Goal: Task Accomplishment & Management: Manage account settings

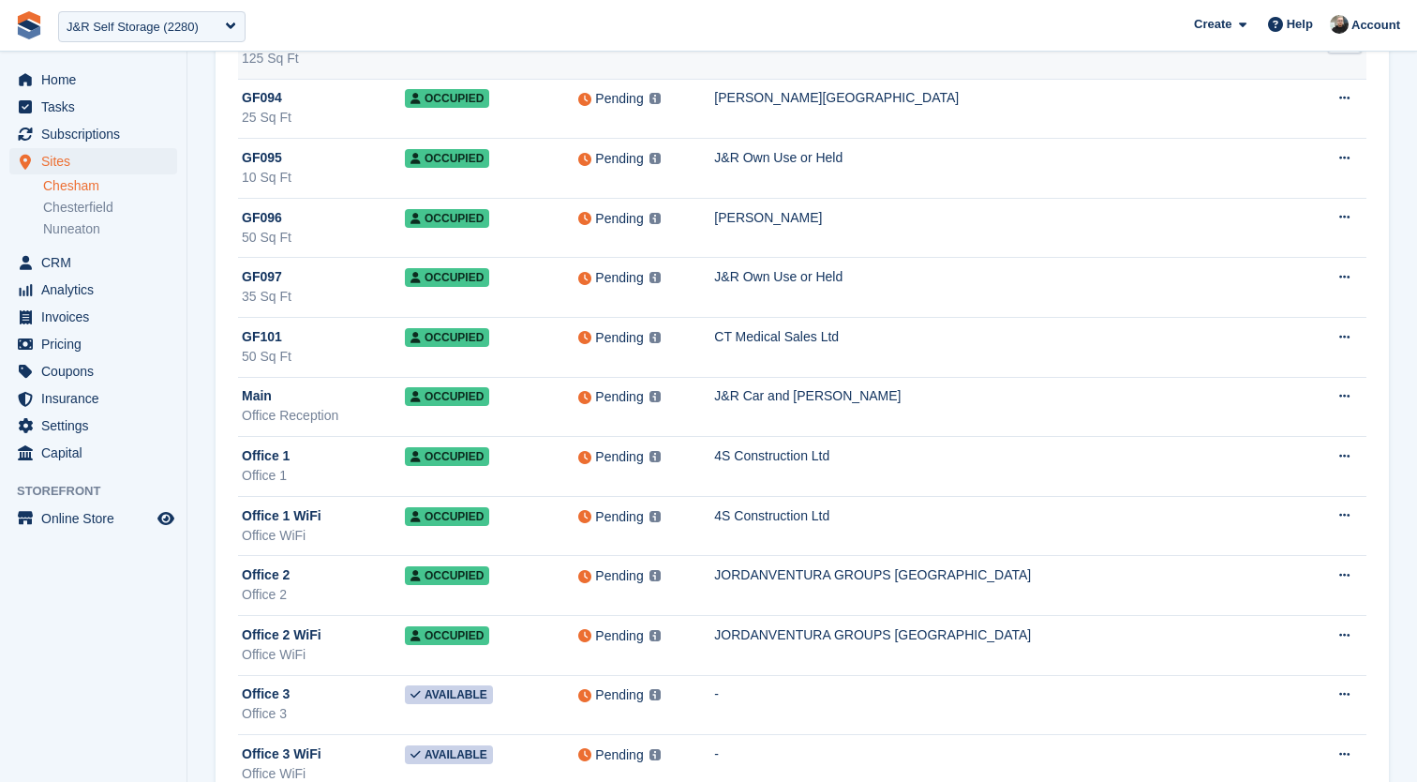
scroll to position [7352, 0]
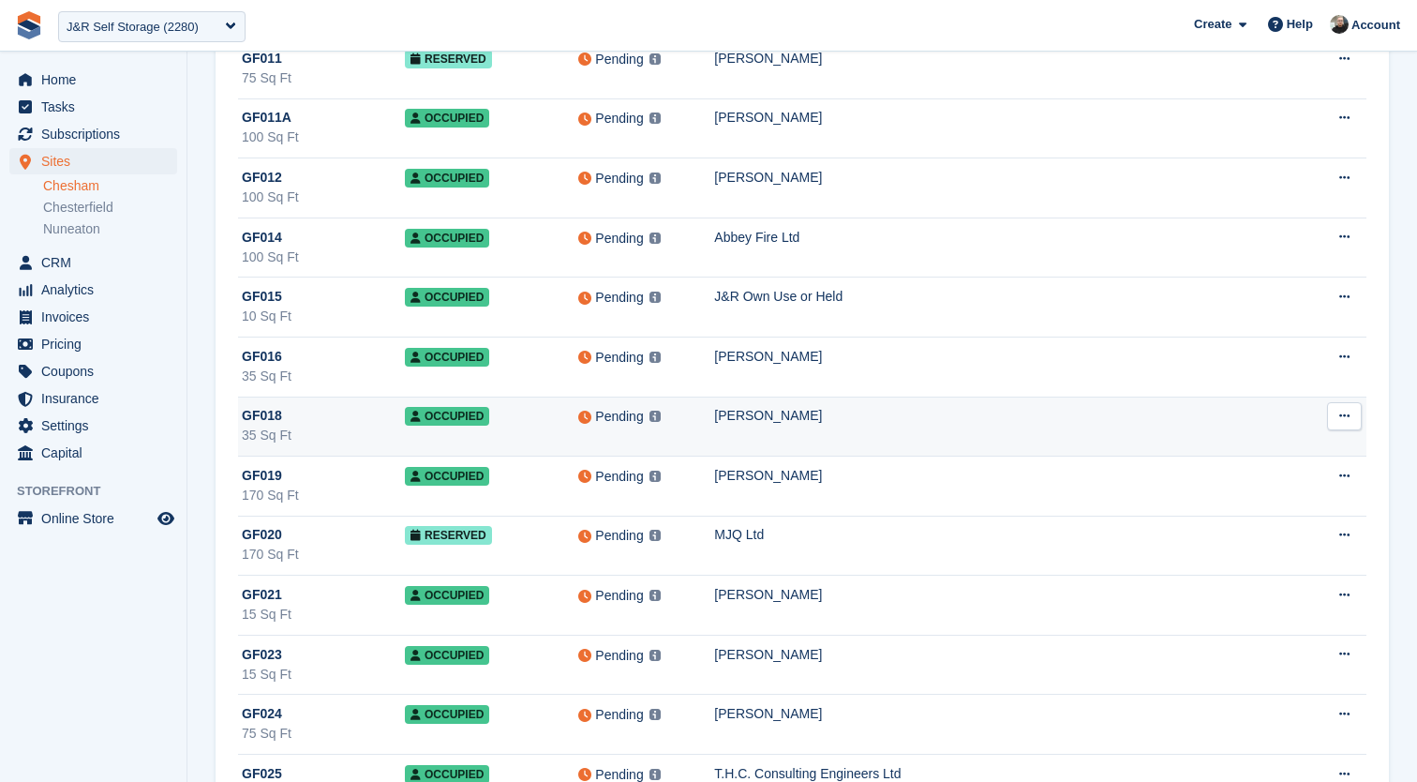
click at [914, 424] on div "[PERSON_NAME]" at bounding box center [1007, 416] width 587 height 20
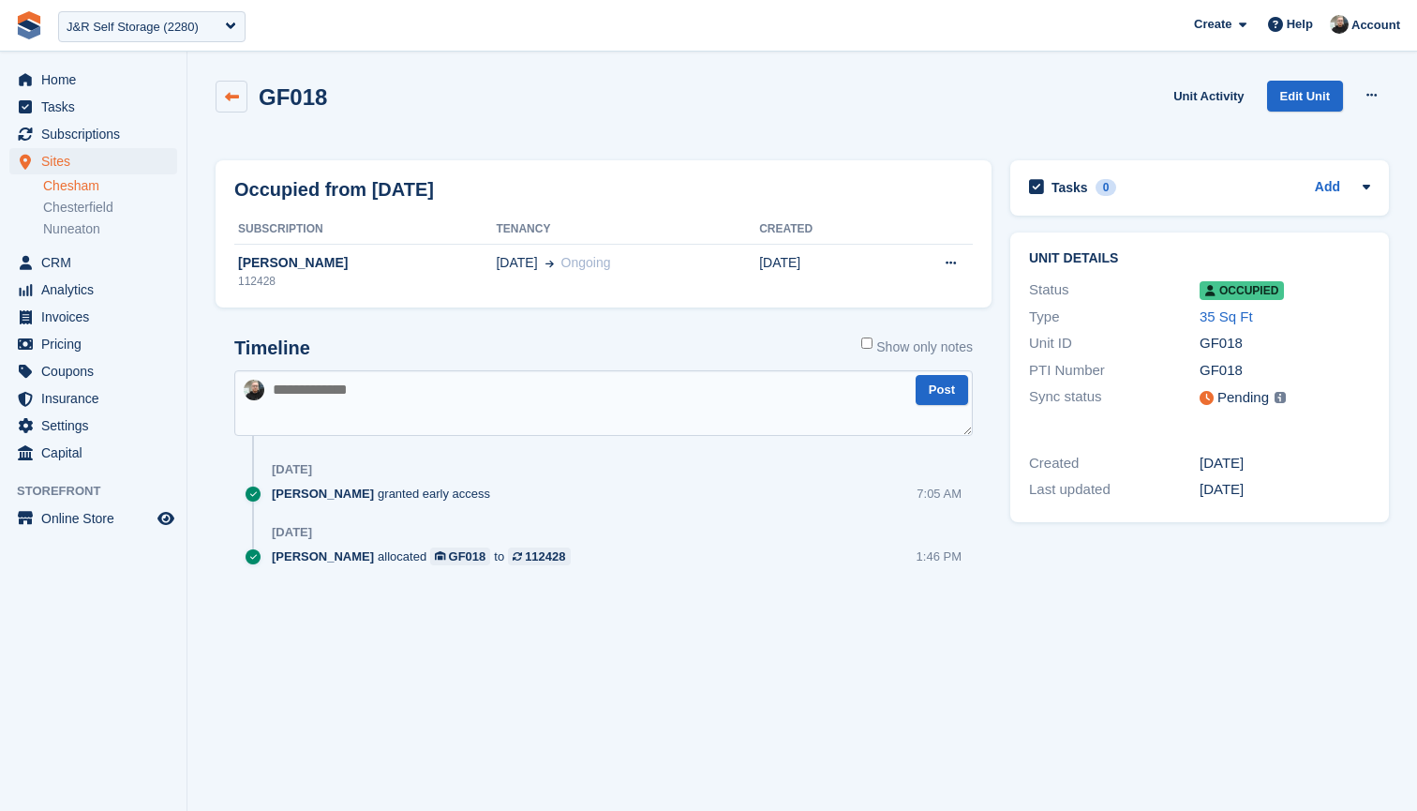
click at [229, 93] on icon at bounding box center [232, 97] width 14 height 14
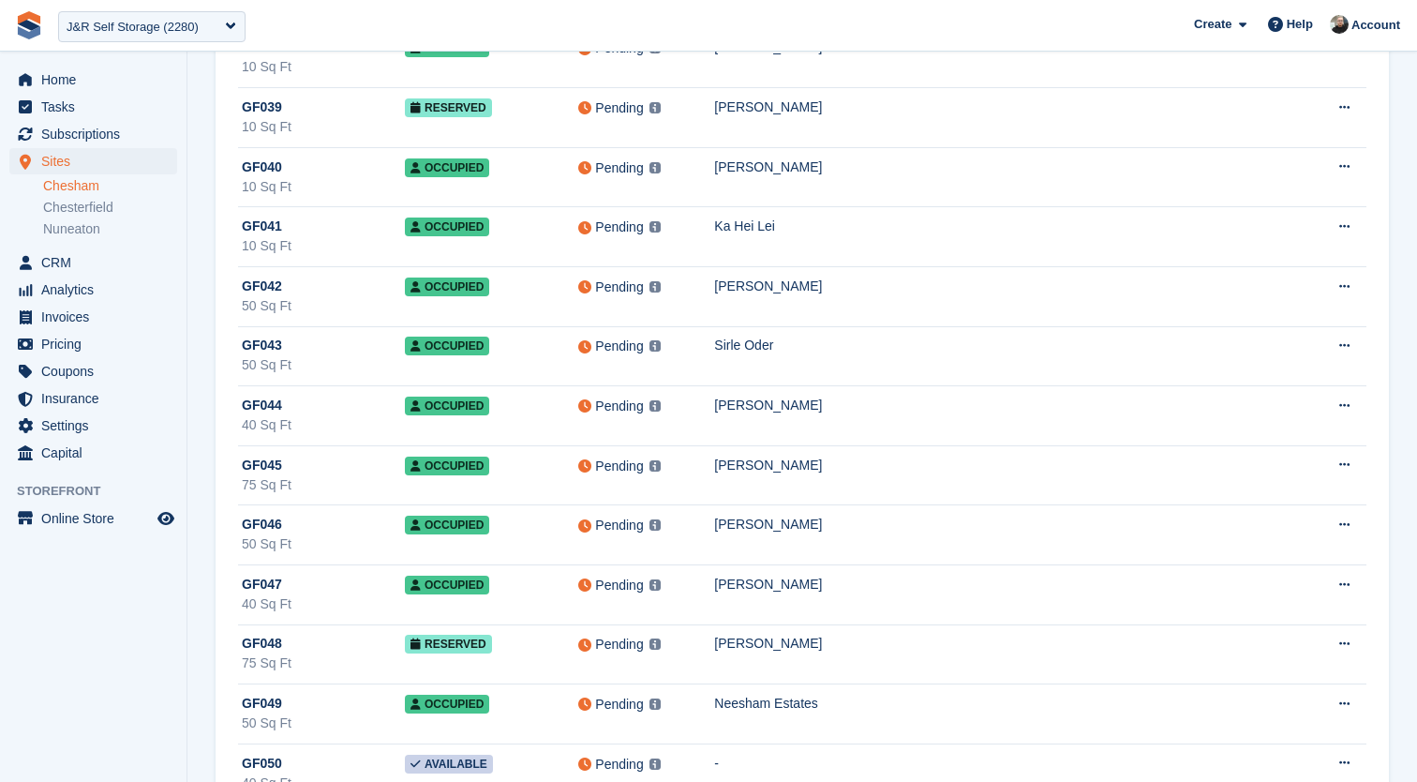
scroll to position [8535, 0]
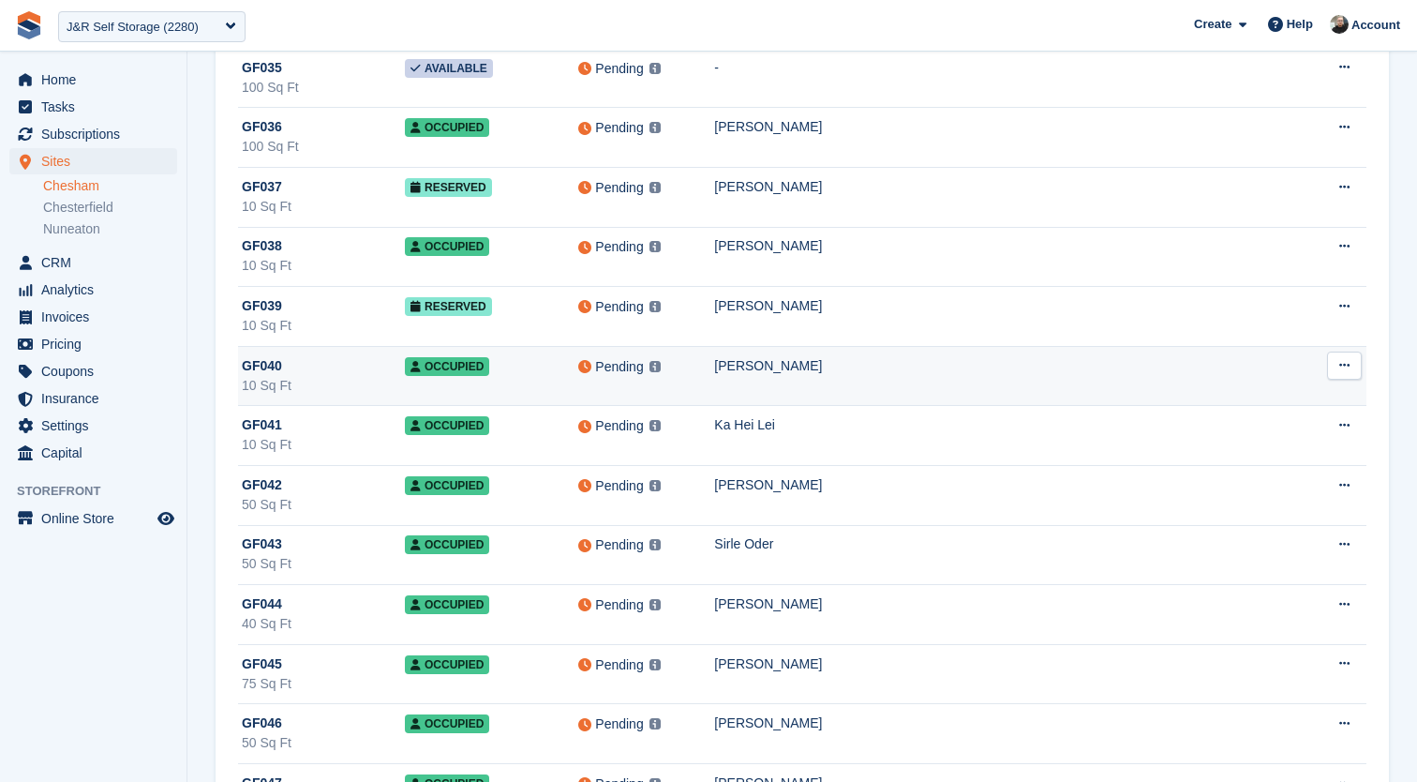
click at [926, 374] on div "Alex Mirza" at bounding box center [1007, 366] width 587 height 20
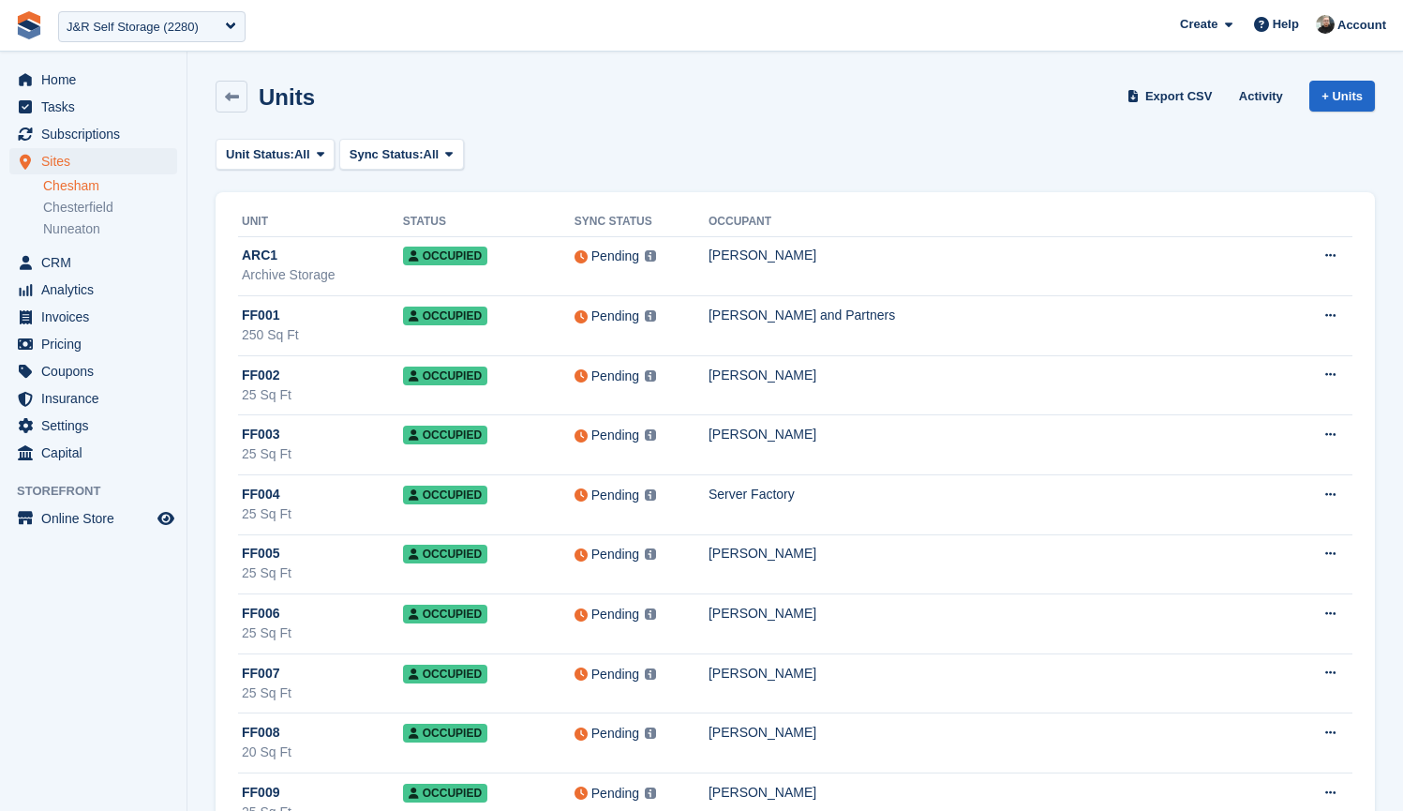
click at [670, 124] on div "Units Export CSV Activity + Units" at bounding box center [795, 100] width 1178 height 58
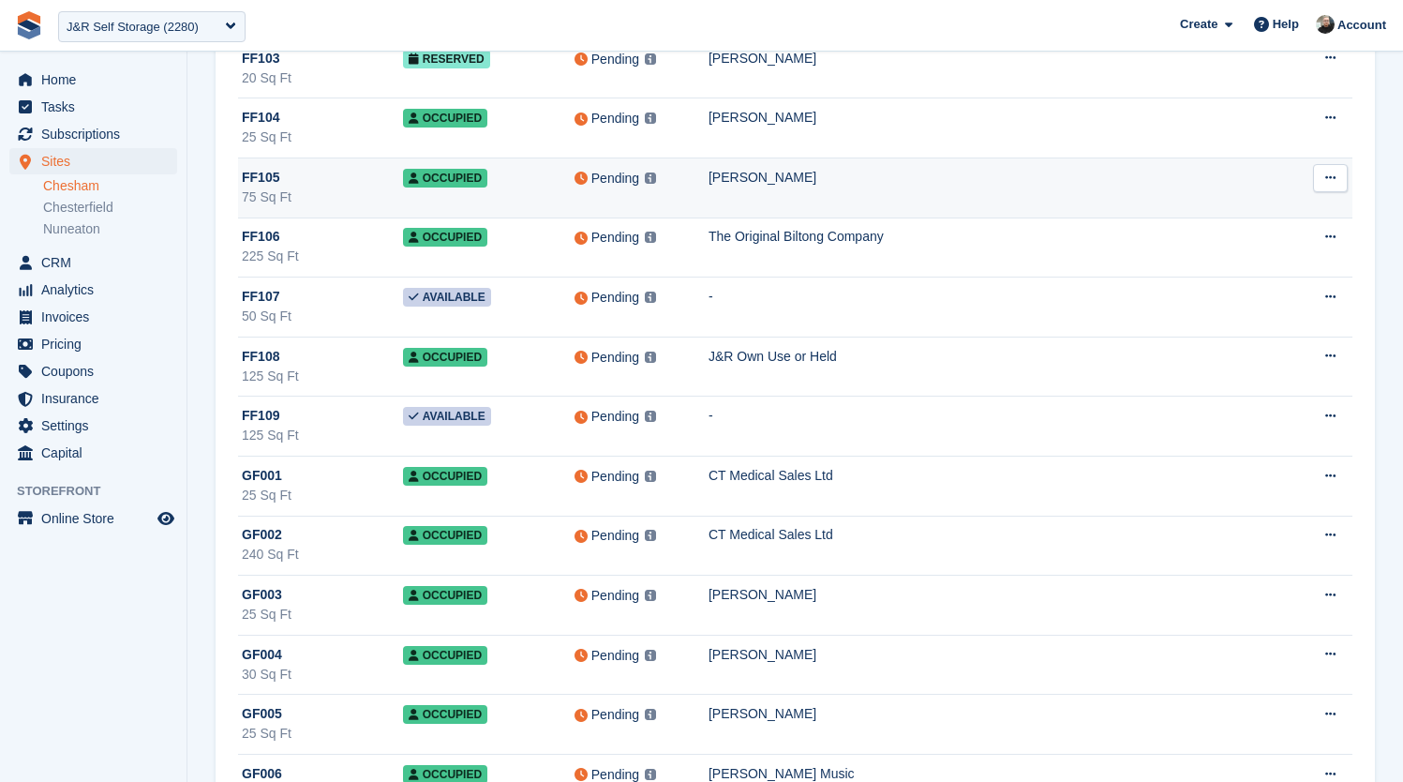
scroll to position [10273, 0]
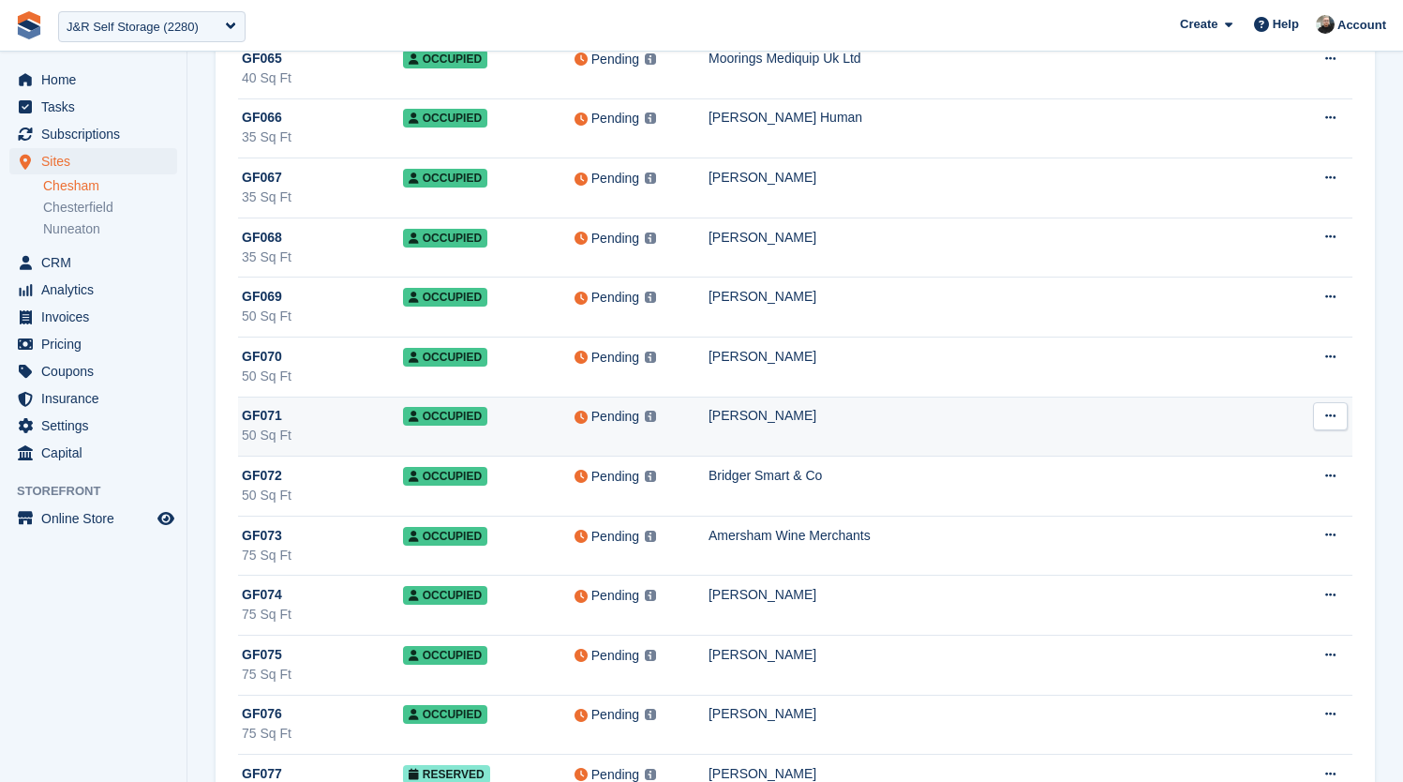
click at [879, 431] on td "[PERSON_NAME]" at bounding box center [998, 427] width 579 height 60
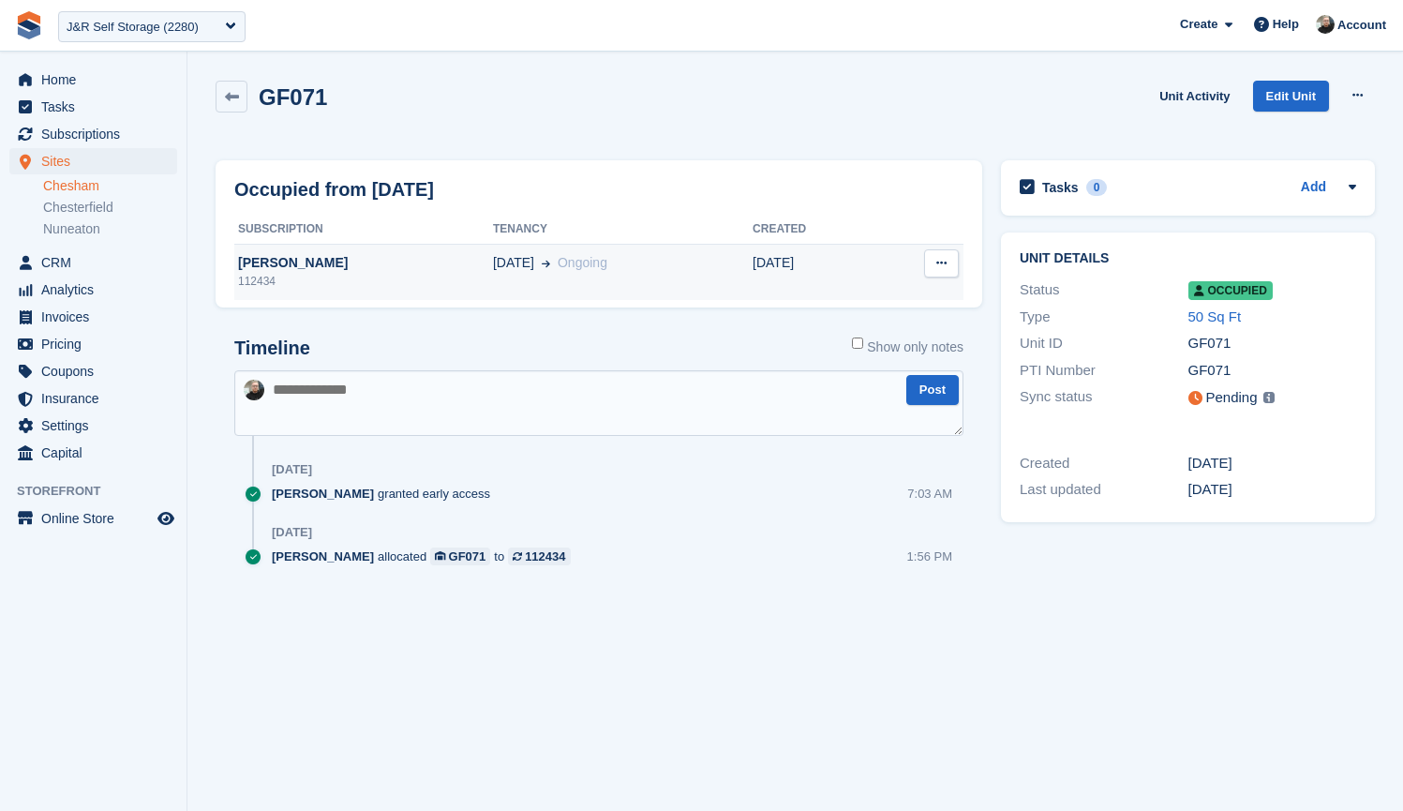
click at [324, 275] on div "112434" at bounding box center [363, 281] width 259 height 17
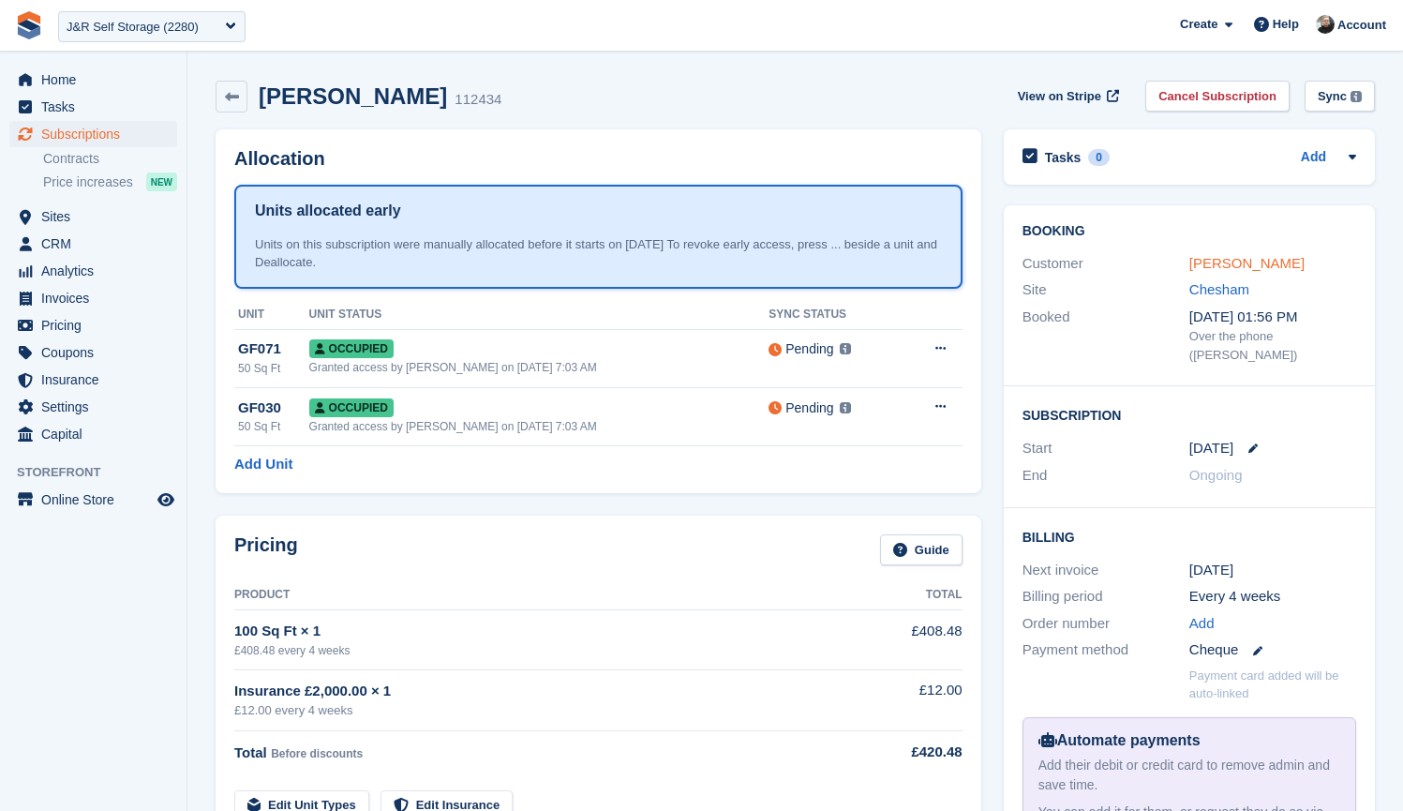
click at [1247, 261] on link "Rebecca Weatherhead" at bounding box center [1247, 263] width 115 height 16
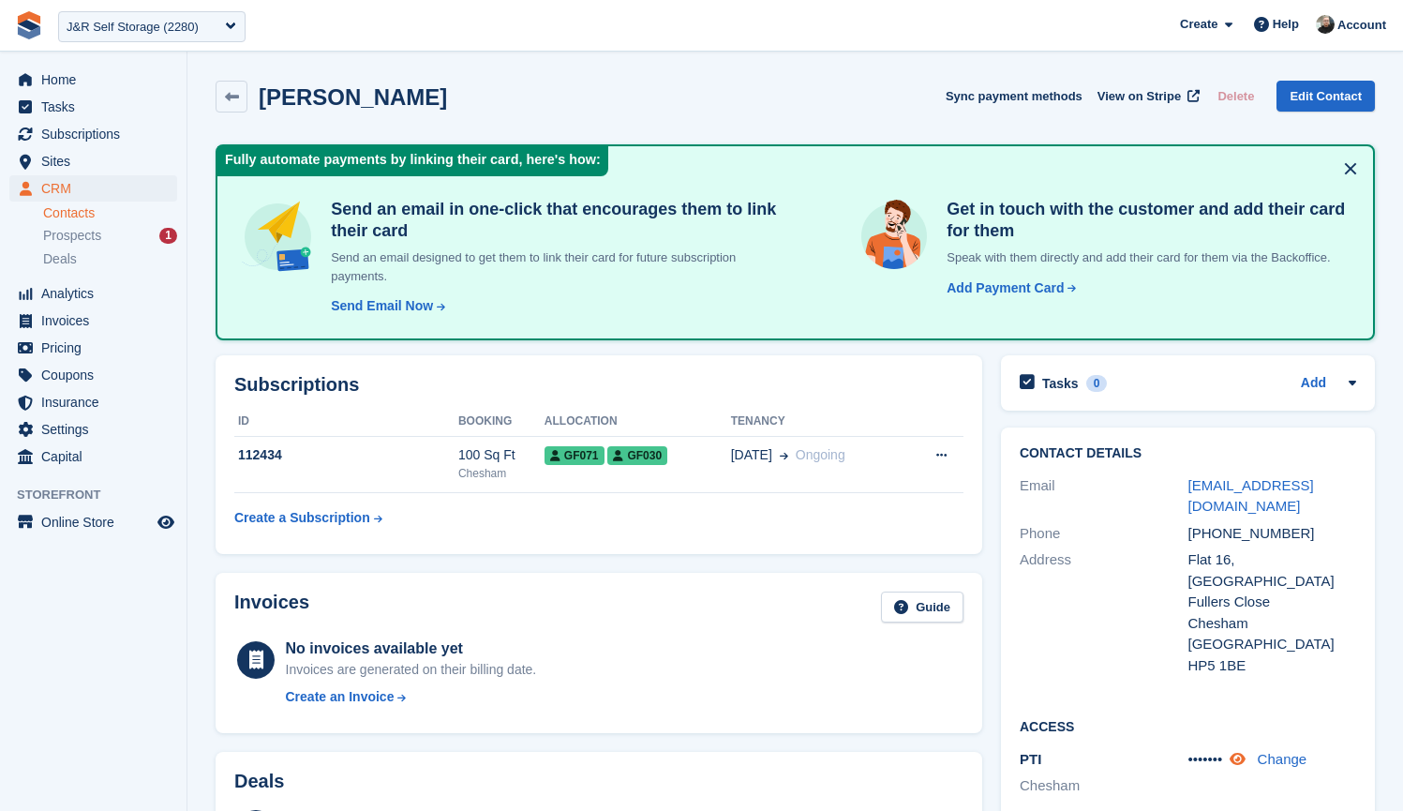
click at [1246, 752] on icon at bounding box center [1238, 759] width 16 height 14
drag, startPoint x: 1192, startPoint y: 709, endPoint x: 1238, endPoint y: 706, distance: 47.0
click at [1239, 749] on div "623232 Change" at bounding box center [1273, 760] width 169 height 22
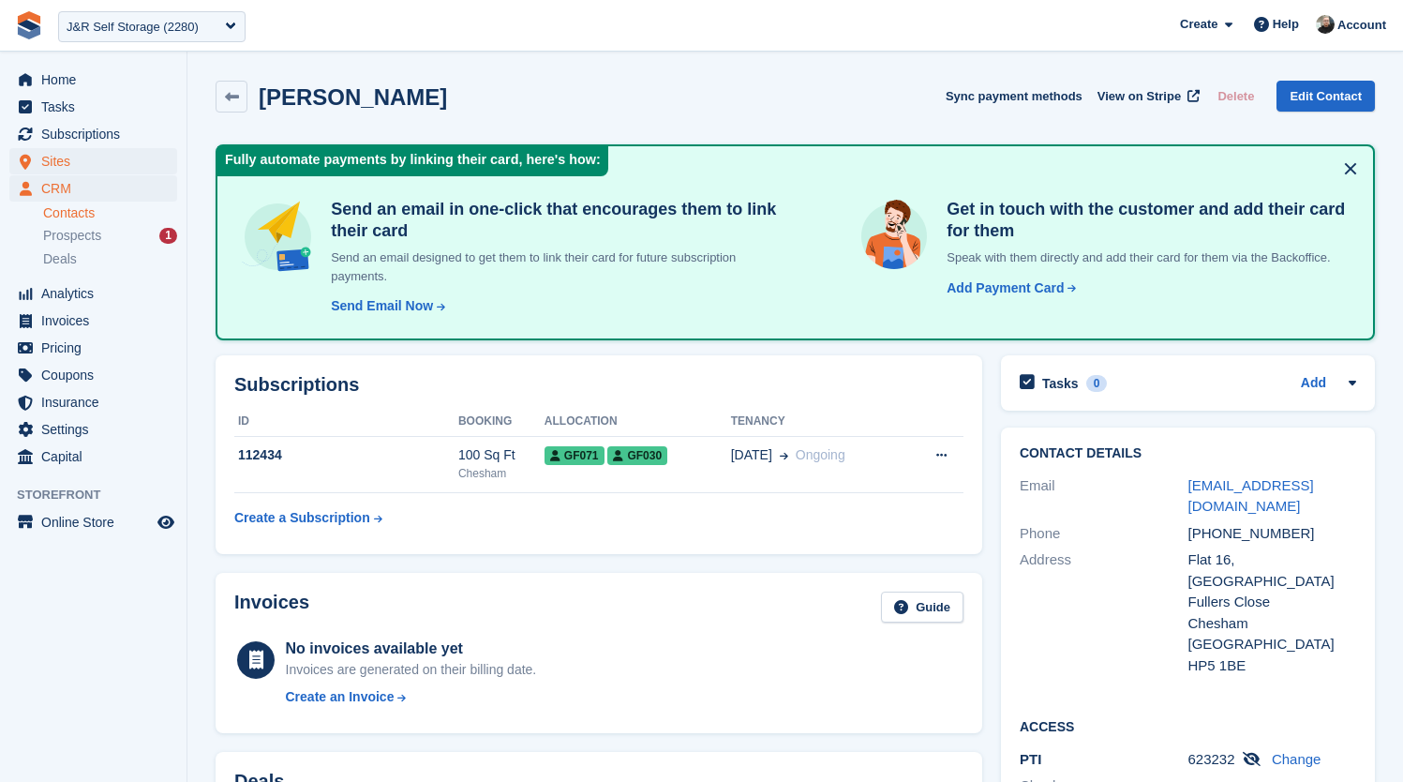
click at [72, 156] on span "Sites" at bounding box center [97, 161] width 112 height 26
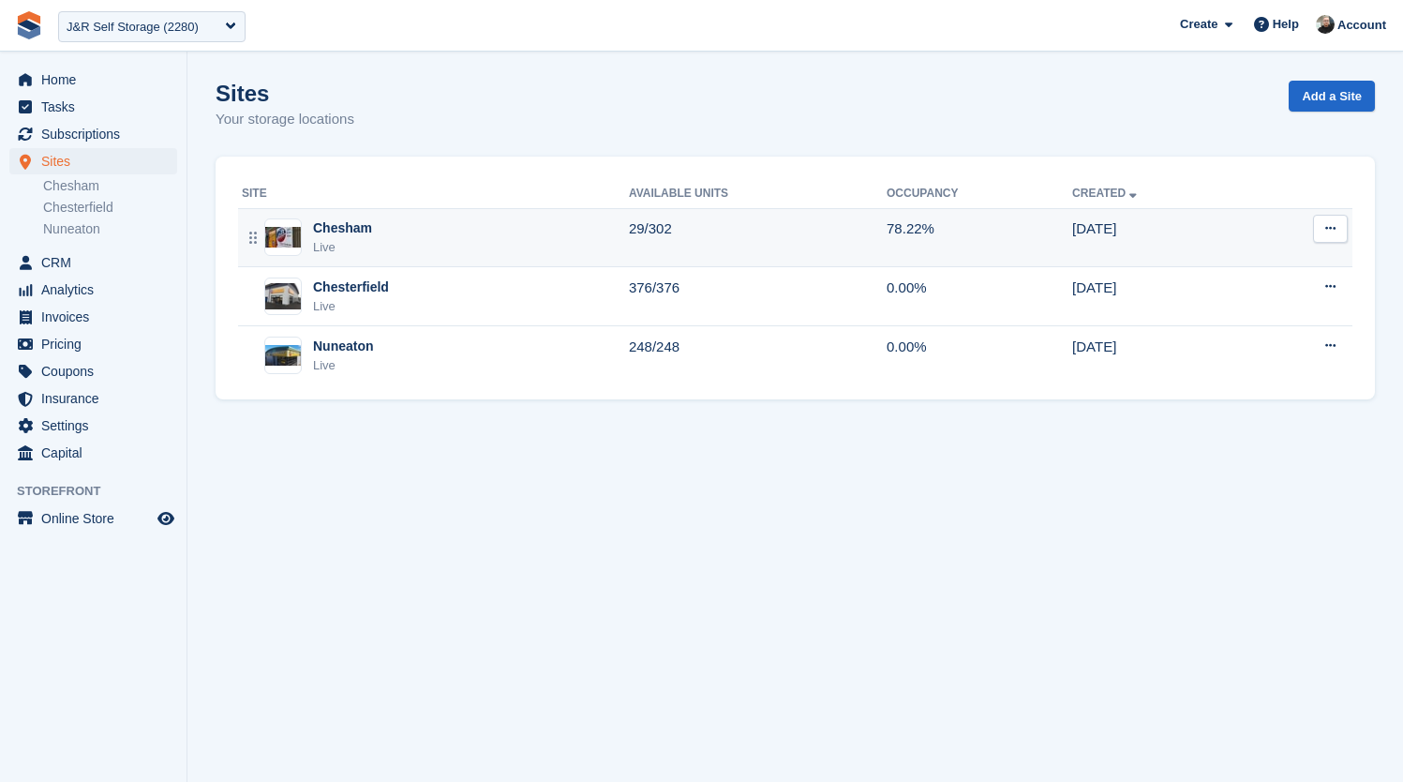
click at [553, 233] on div "Chesham Live" at bounding box center [435, 237] width 387 height 38
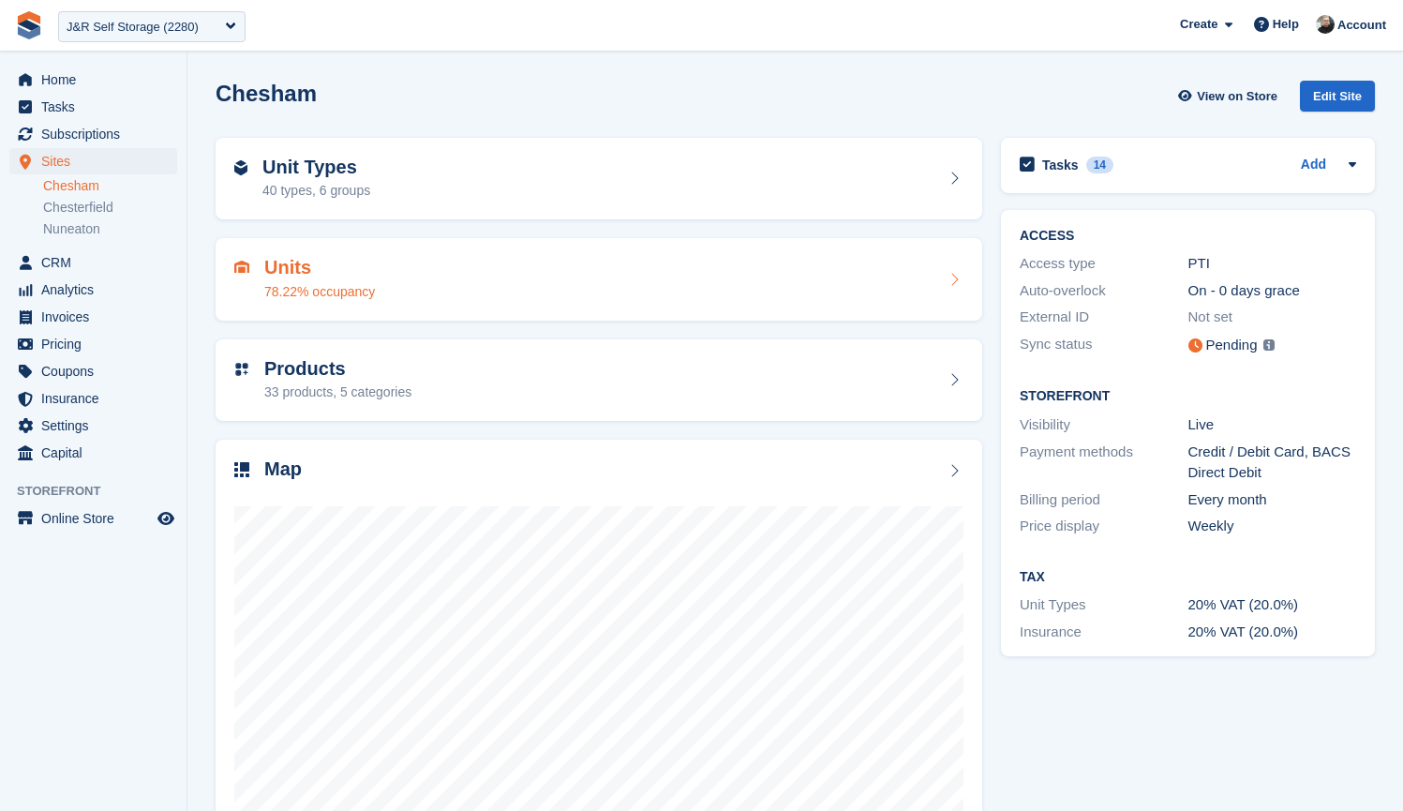
click at [447, 281] on div "Units 78.22% occupancy" at bounding box center [598, 279] width 729 height 45
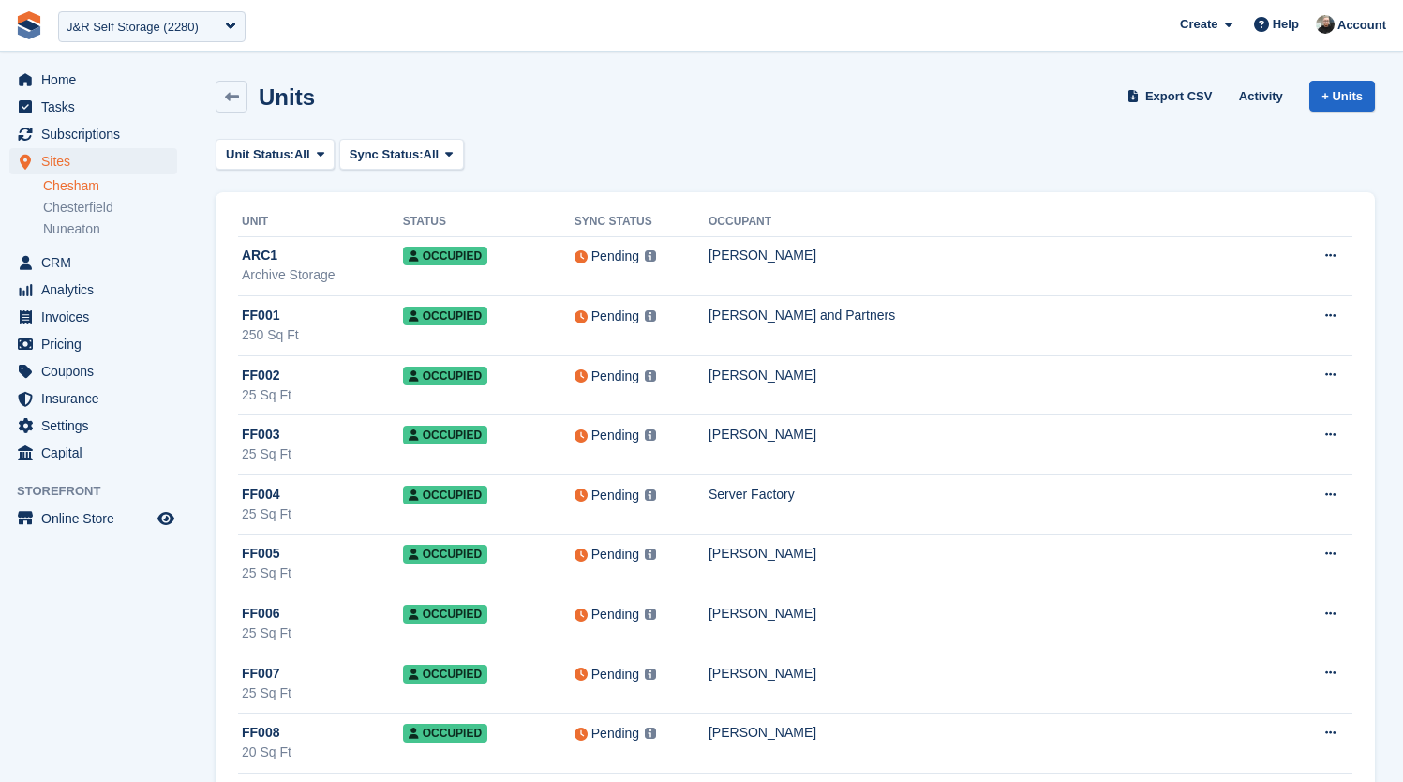
scroll to position [9737, 0]
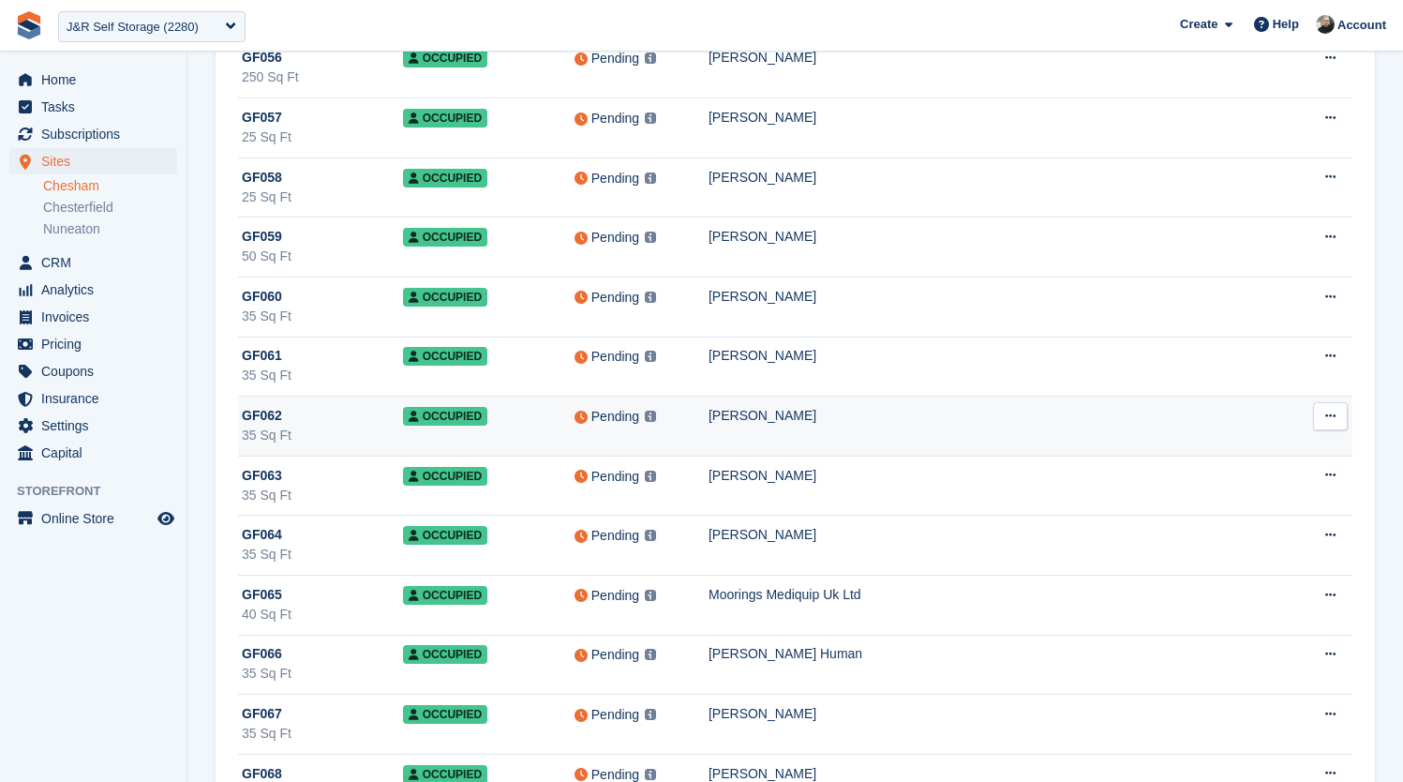
click at [1027, 406] on div "Nathan Mcdonough" at bounding box center [998, 416] width 579 height 20
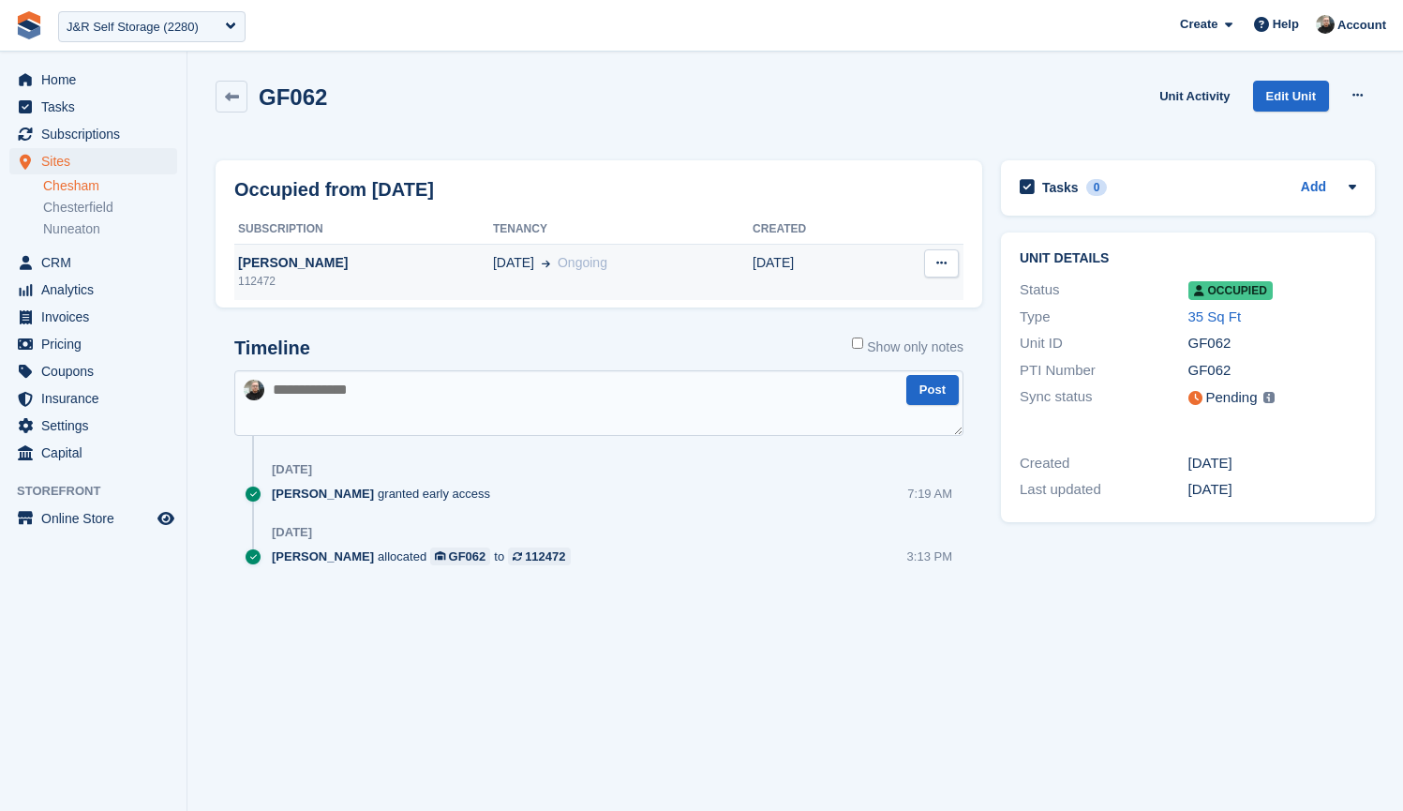
click at [422, 259] on div "[PERSON_NAME]" at bounding box center [363, 263] width 259 height 20
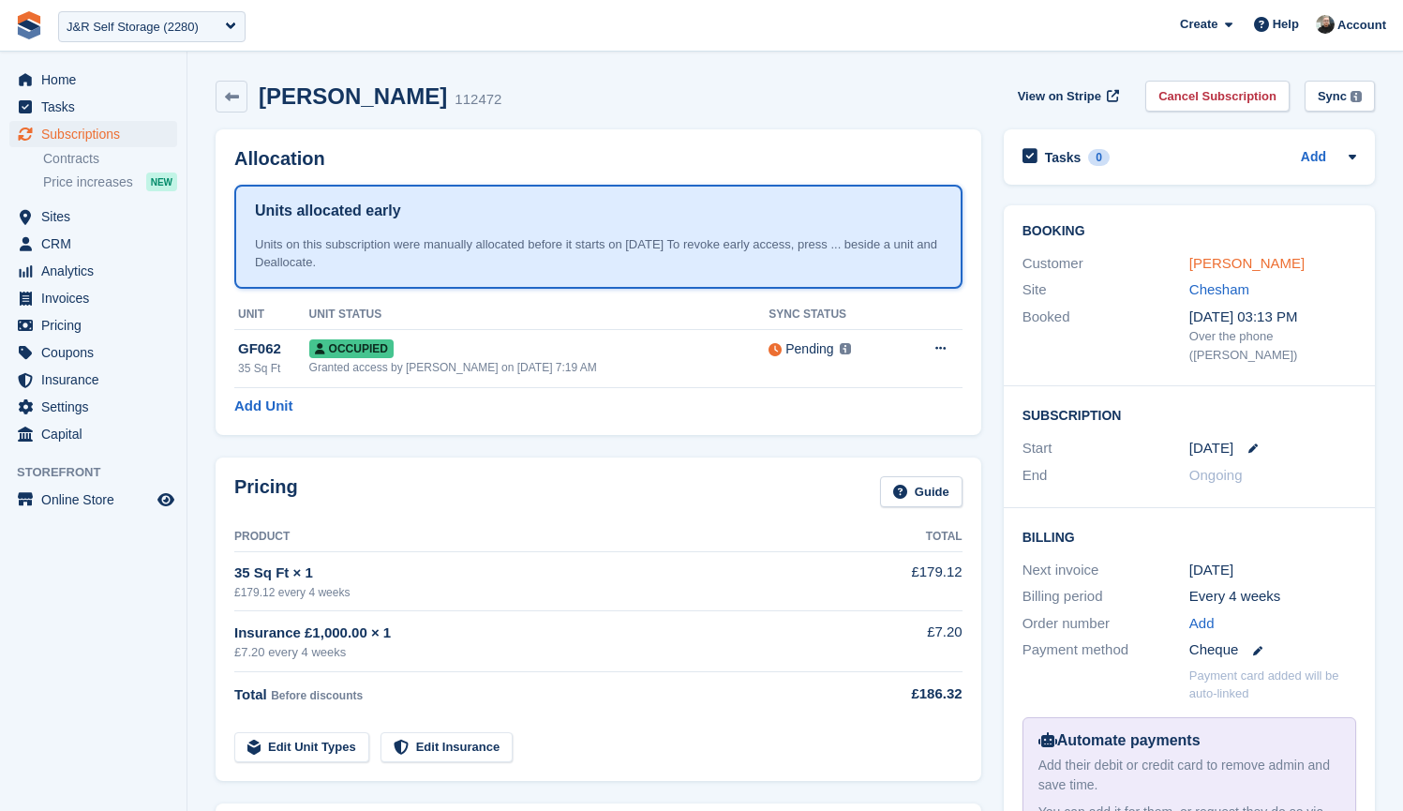
click at [1251, 262] on link "Nathan Mcdonough" at bounding box center [1247, 263] width 115 height 16
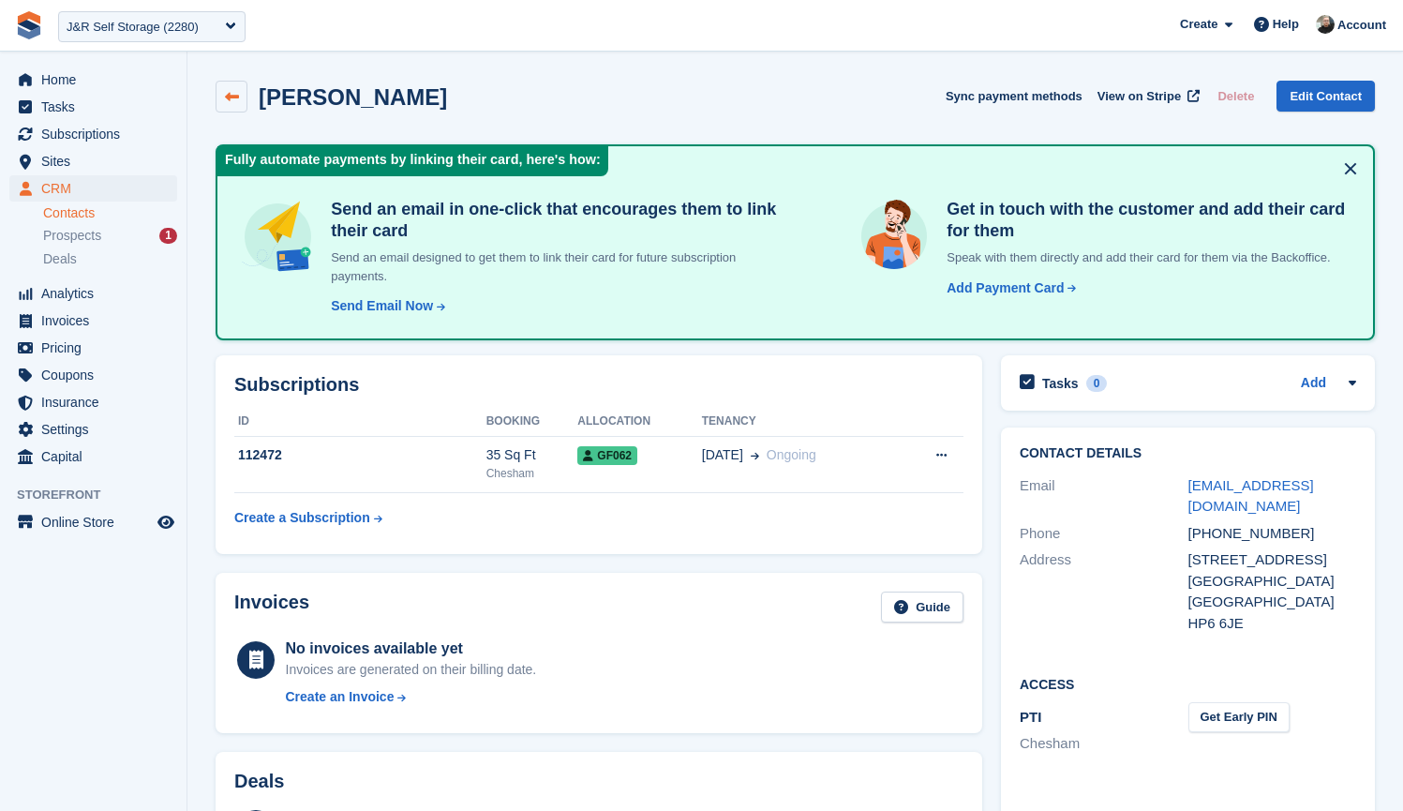
click at [237, 91] on icon at bounding box center [232, 97] width 14 height 14
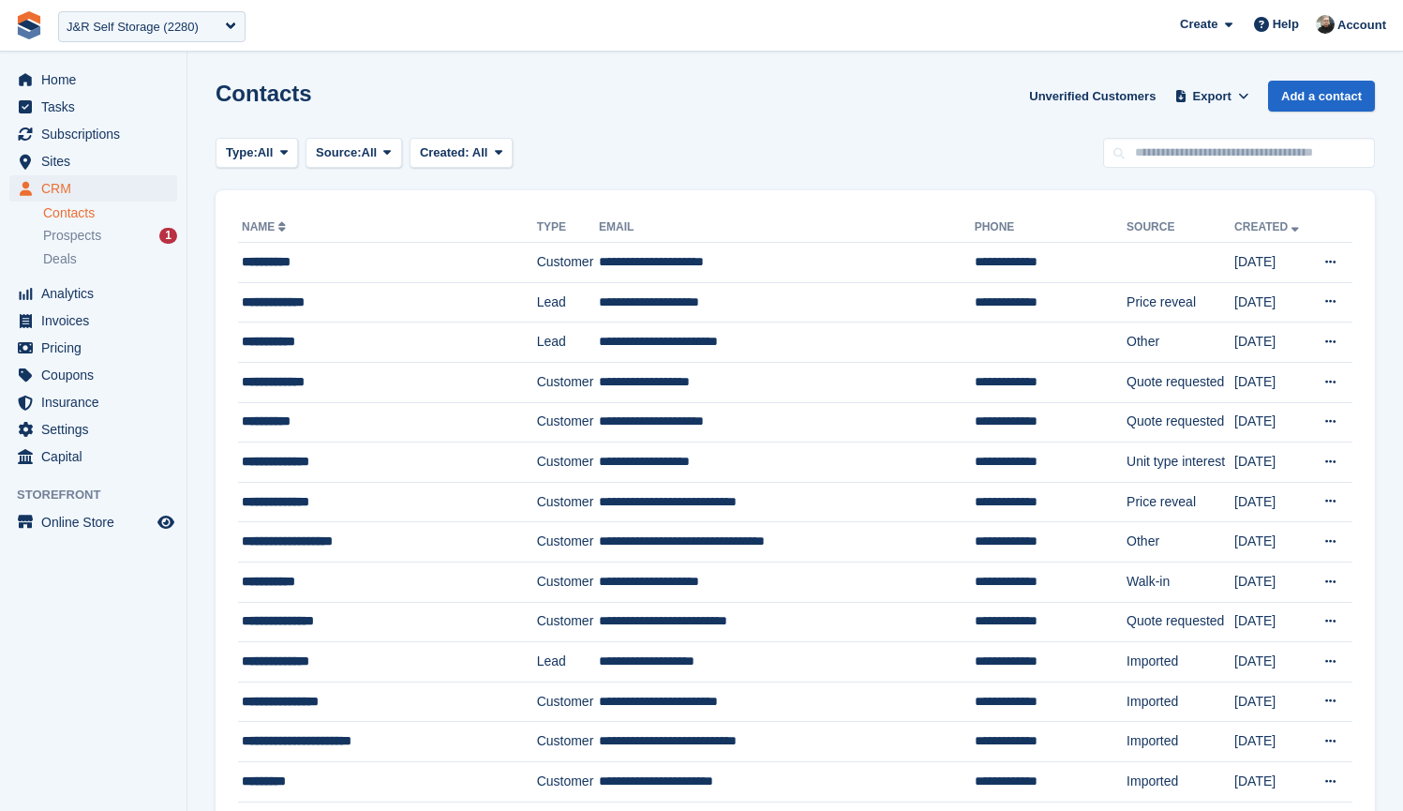
click at [553, 88] on div "Contacts Unverified Customers Export Export Contacts Export a CSV of all Contac…" at bounding box center [796, 107] width 1160 height 53
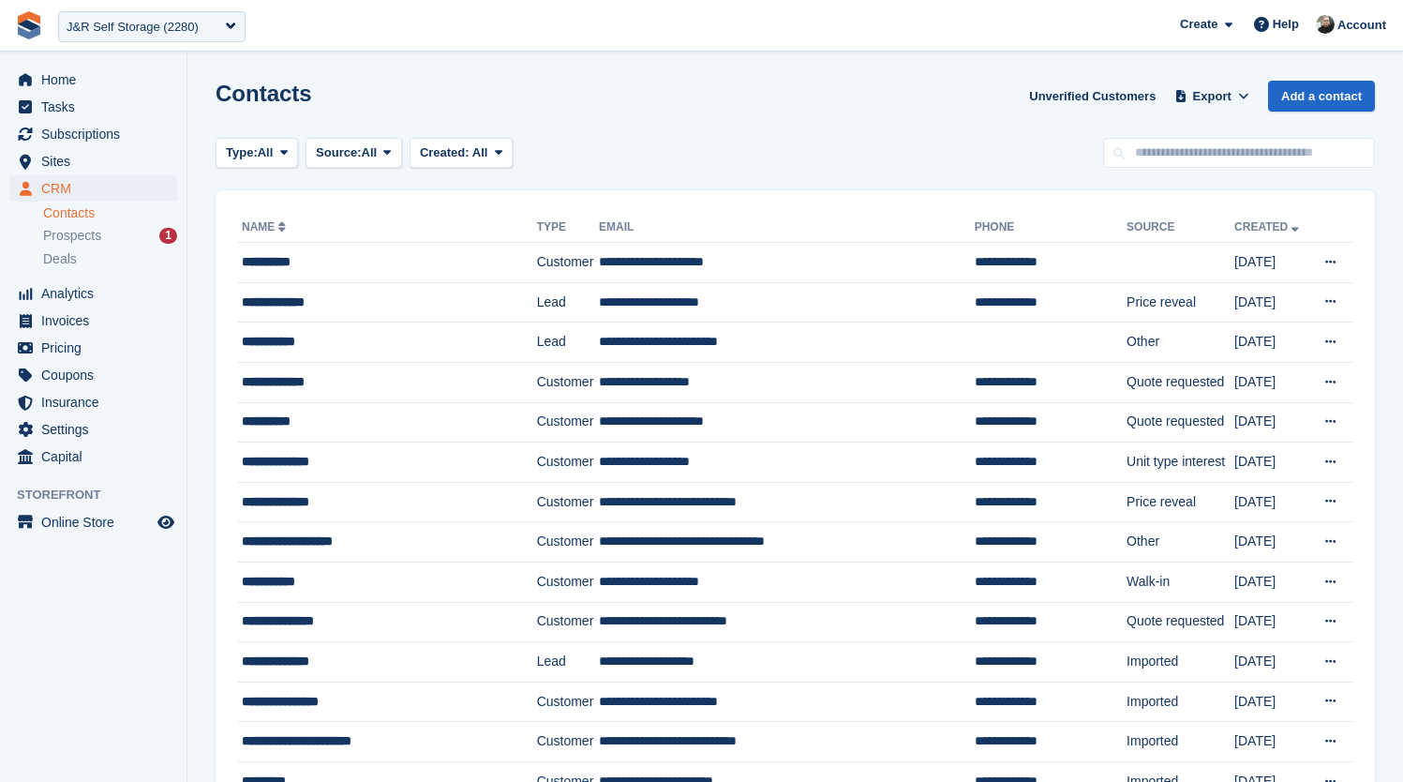
click at [67, 187] on span "CRM" at bounding box center [97, 188] width 112 height 26
click at [63, 160] on span "Sites" at bounding box center [97, 161] width 112 height 26
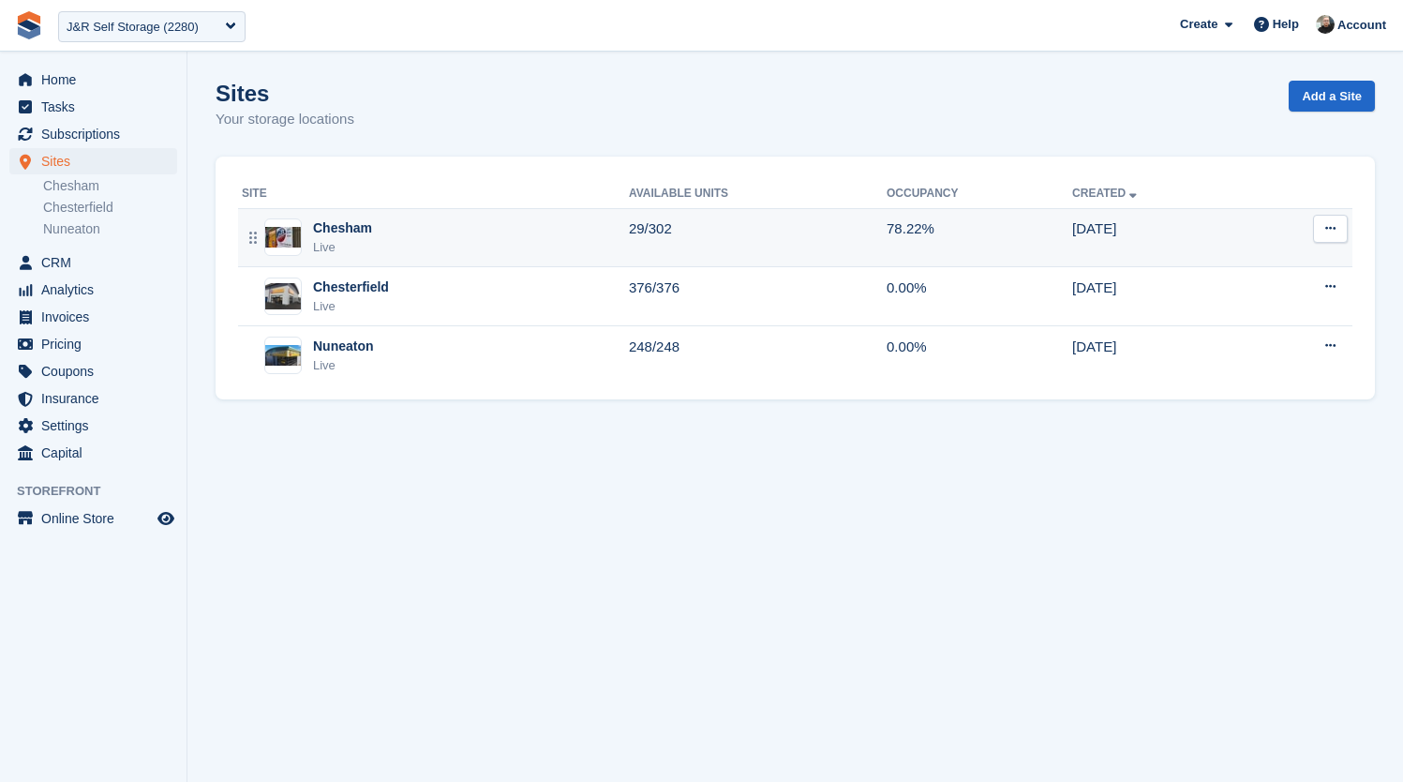
click at [372, 235] on div "Chesham" at bounding box center [342, 228] width 59 height 20
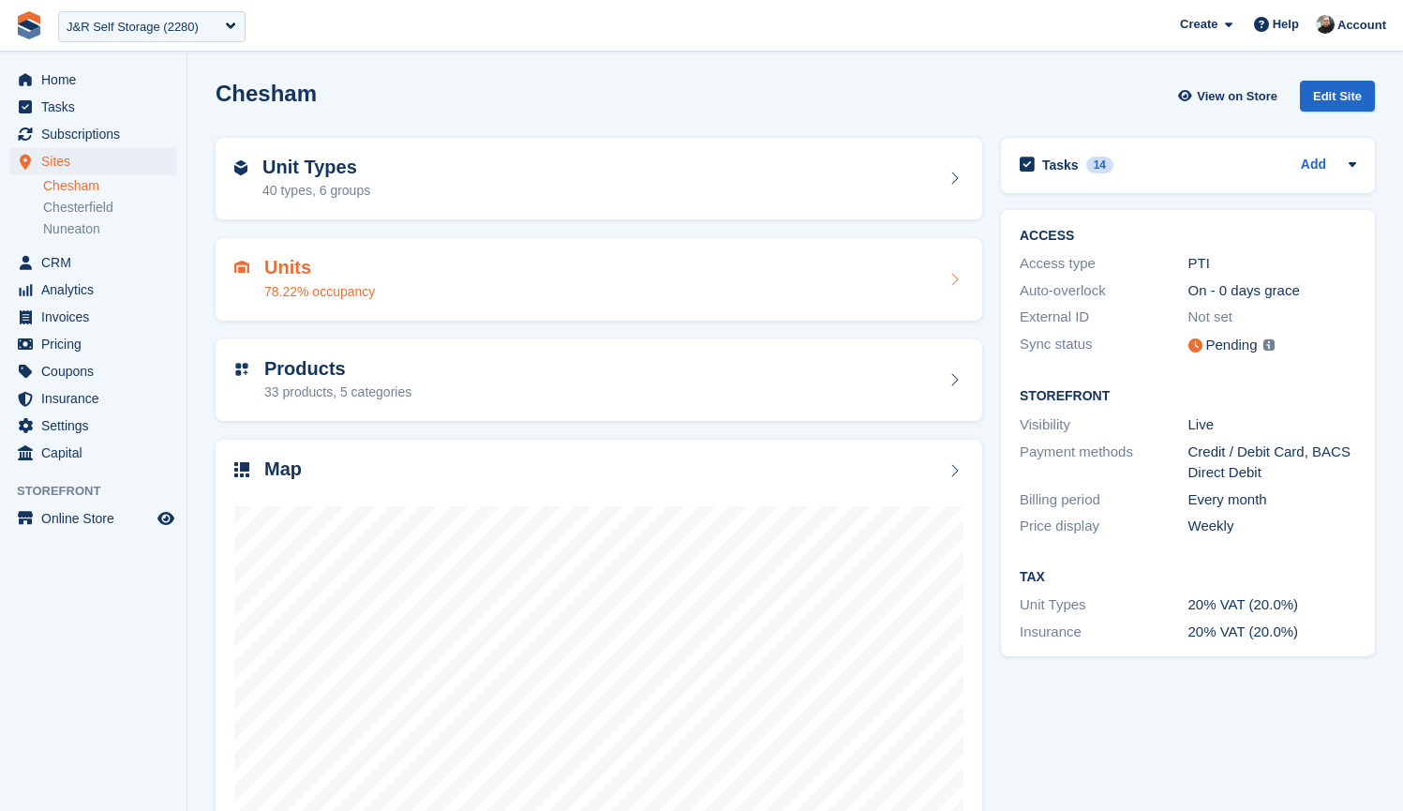
click at [511, 282] on div "Units 78.22% occupancy" at bounding box center [598, 279] width 729 height 45
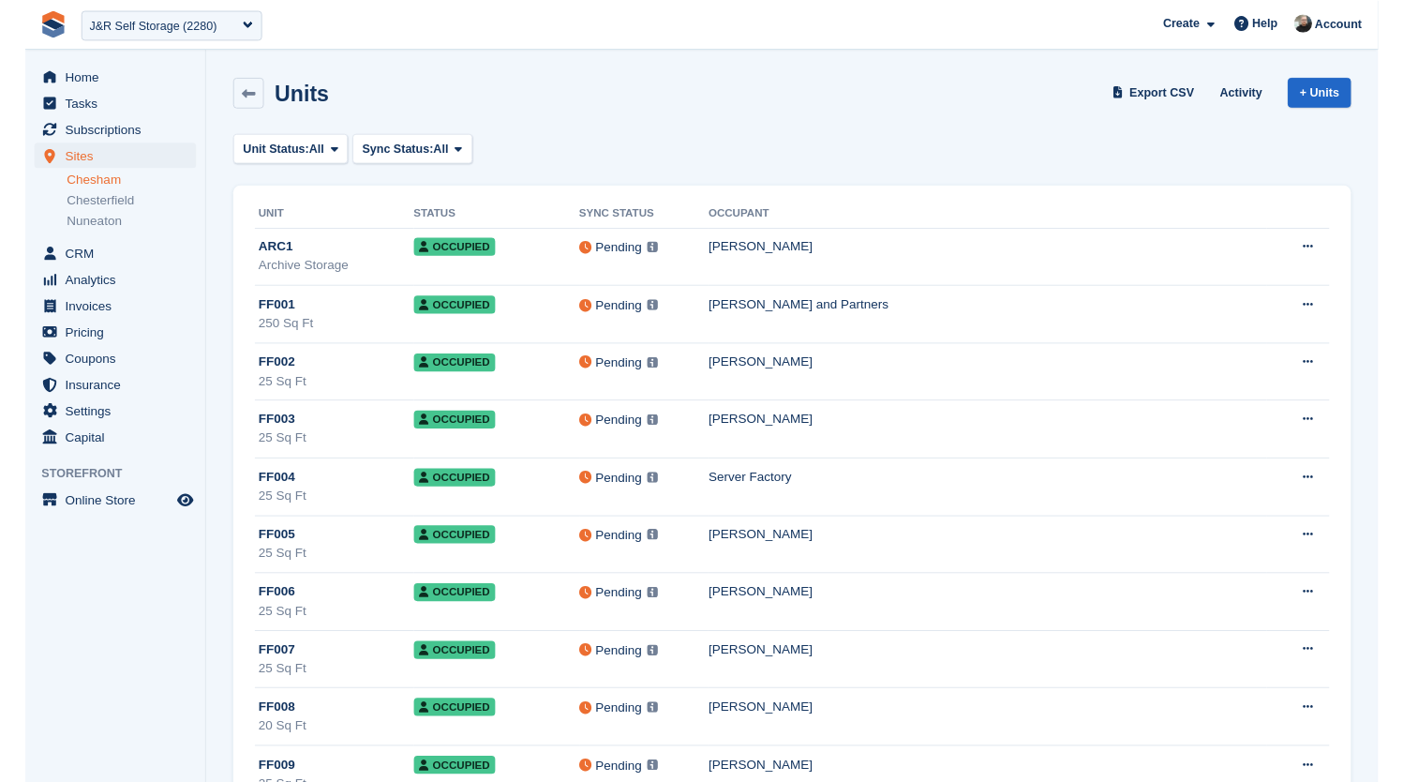
scroll to position [11749, 0]
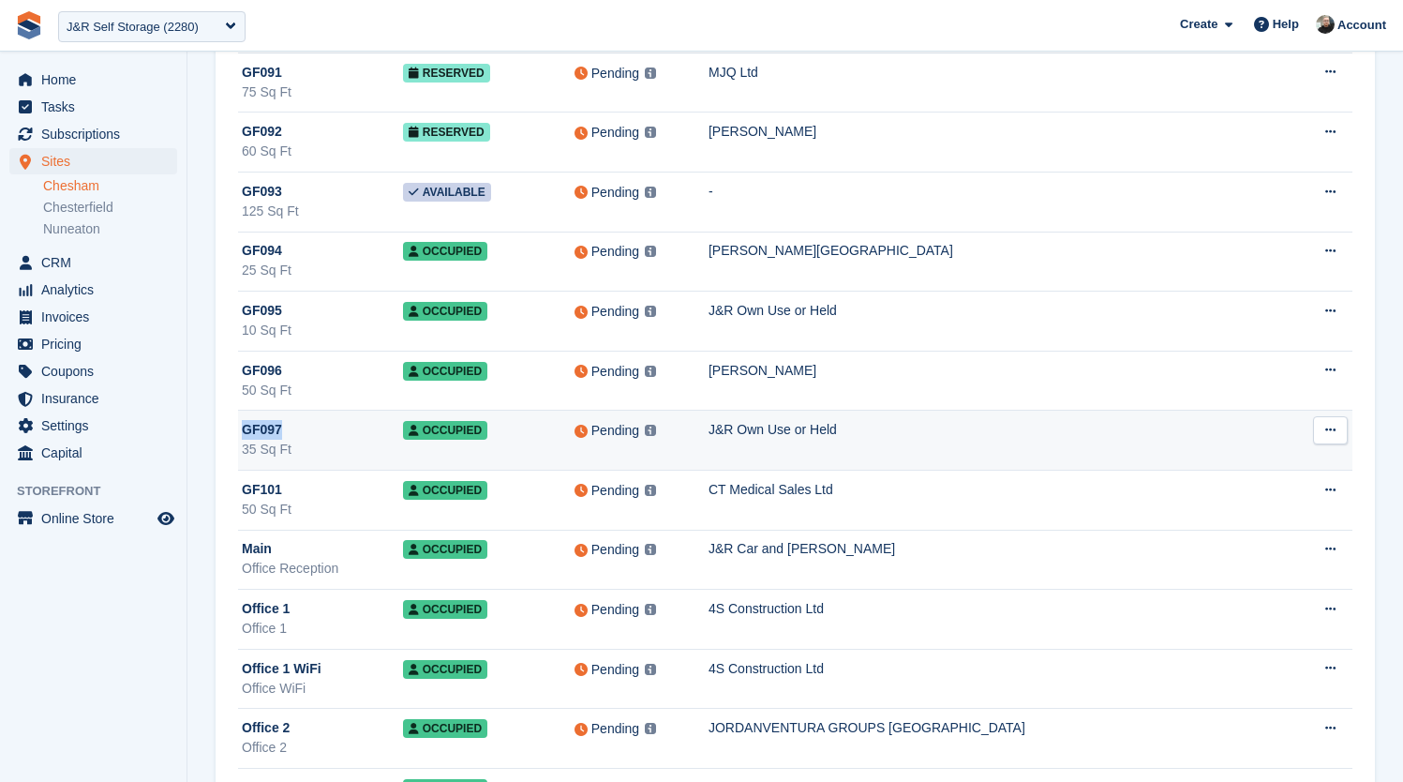
click at [328, 430] on div "GF097" at bounding box center [322, 430] width 161 height 20
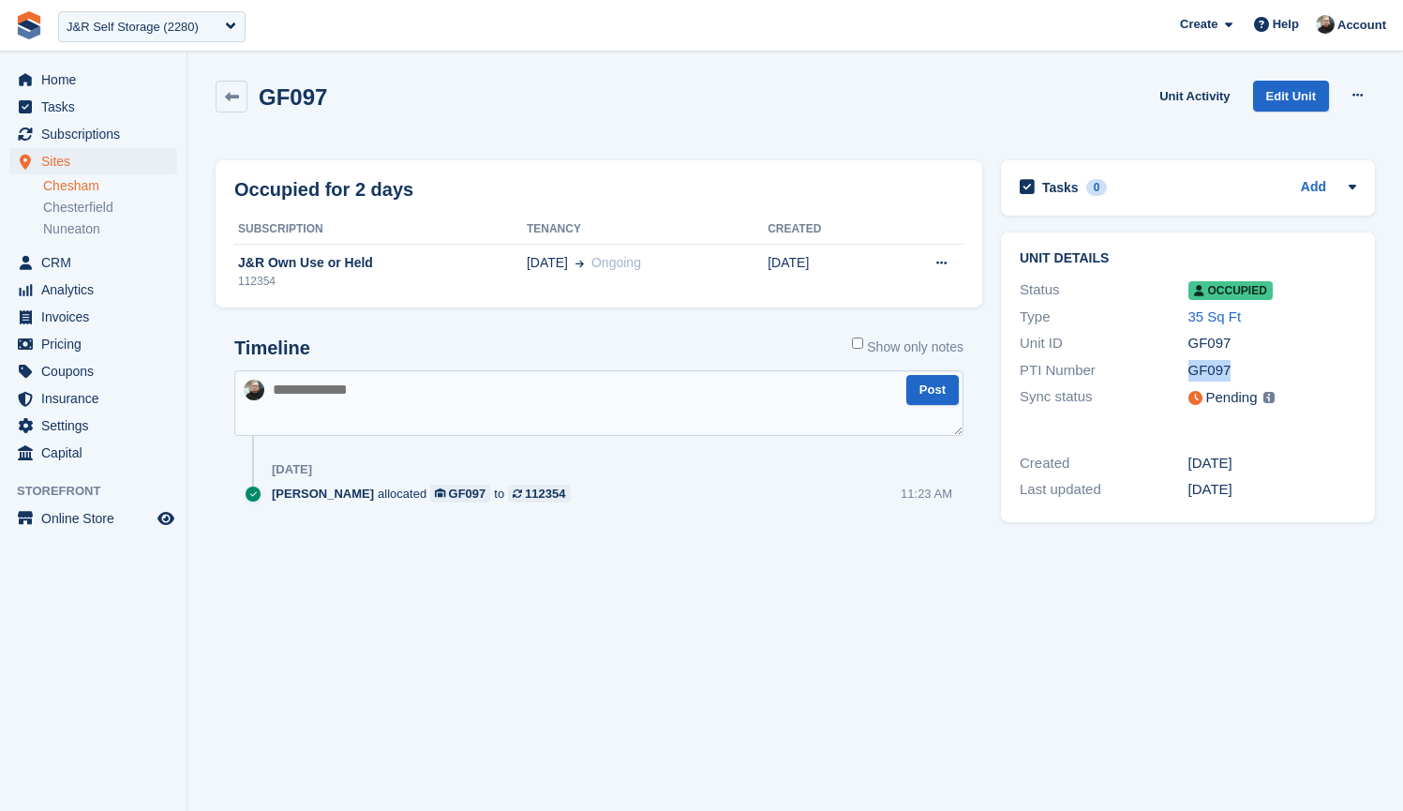
drag, startPoint x: 1192, startPoint y: 367, endPoint x: 1280, endPoint y: 370, distance: 87.3
click at [1280, 370] on div "GF097" at bounding box center [1273, 371] width 169 height 22
click at [1253, 370] on div "GF097" at bounding box center [1273, 371] width 169 height 22
click at [229, 95] on icon at bounding box center [232, 97] width 14 height 14
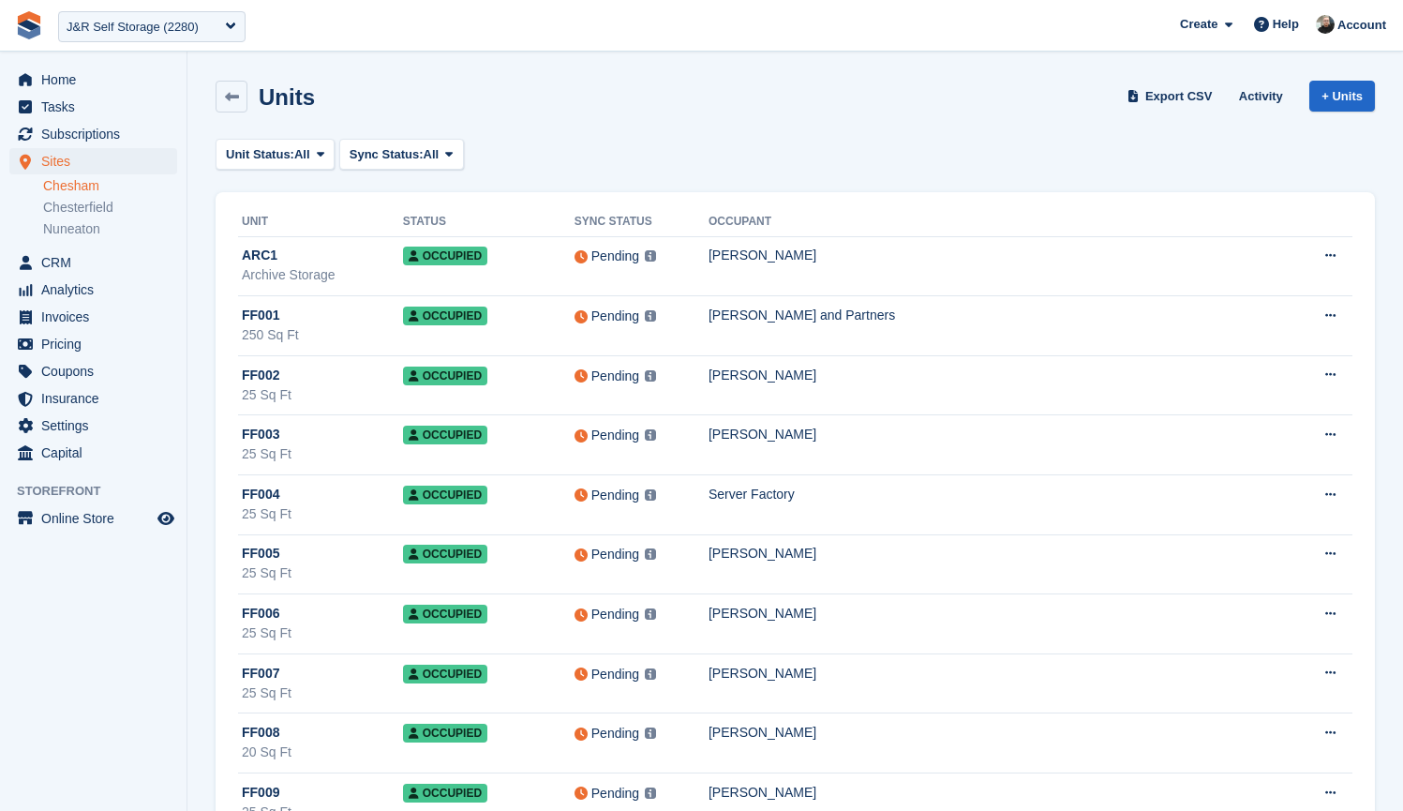
click at [849, 151] on div "Unit Status: All All Available Reserved Occupied Overlocked Repossessed Unavail…" at bounding box center [796, 154] width 1160 height 31
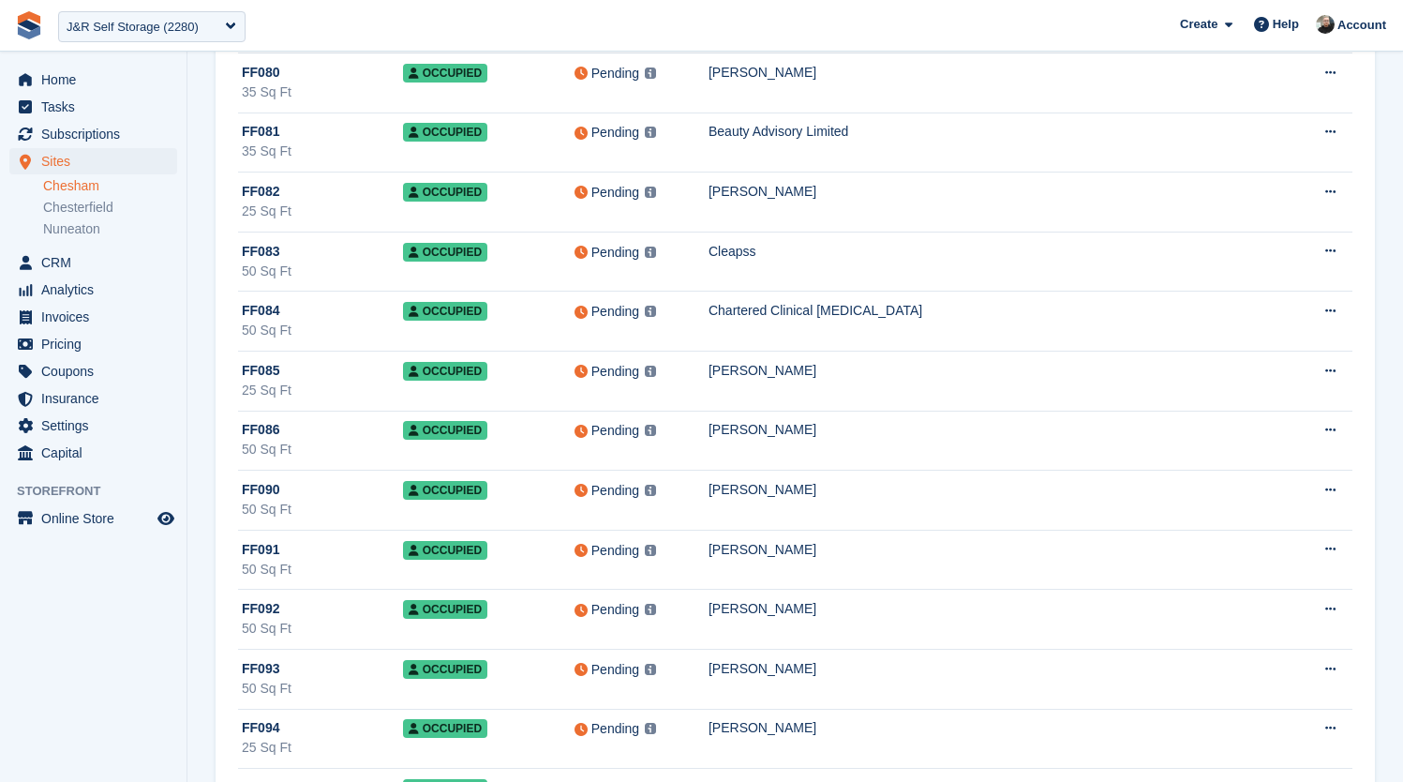
scroll to position [10273, 0]
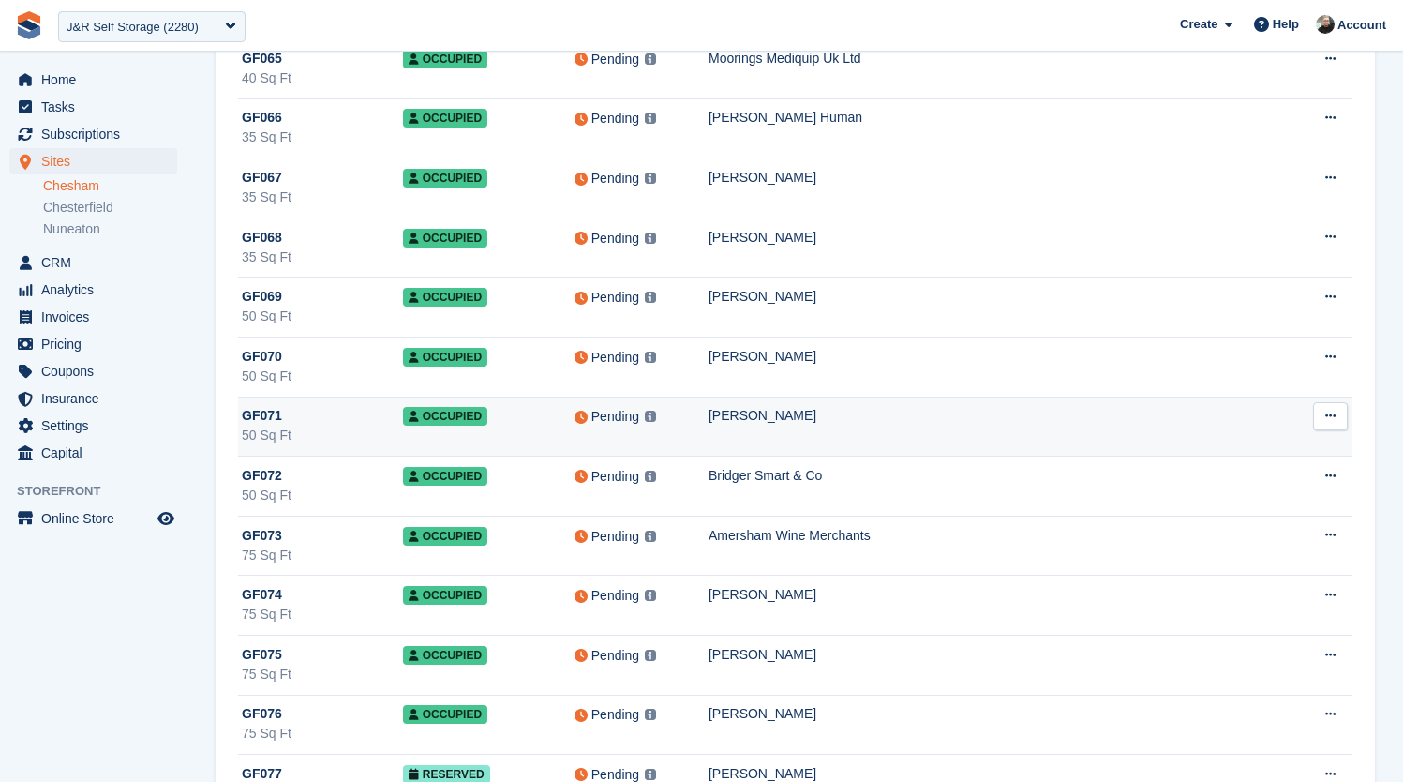
click at [976, 427] on td "[PERSON_NAME]" at bounding box center [998, 427] width 579 height 60
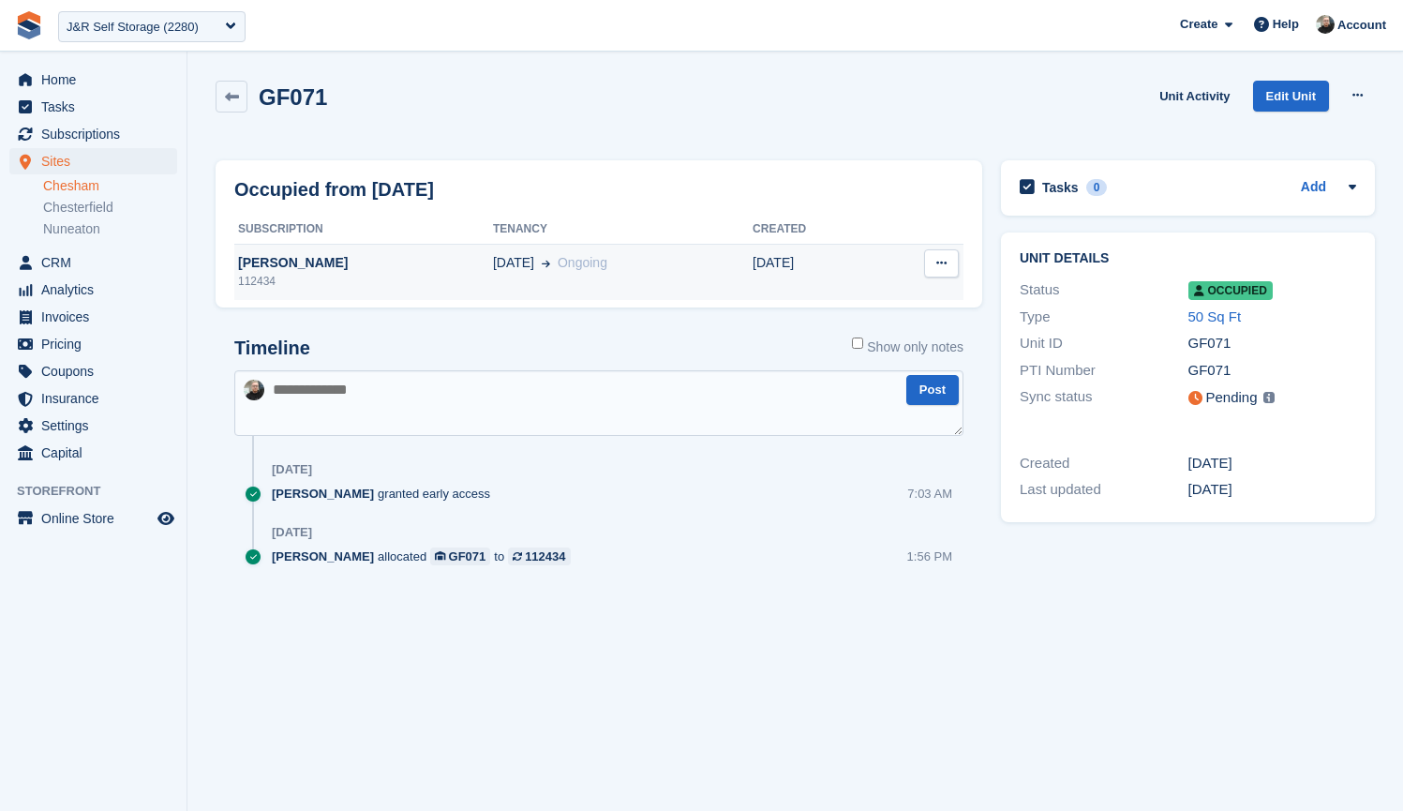
click at [443, 261] on div "[PERSON_NAME]" at bounding box center [363, 263] width 259 height 20
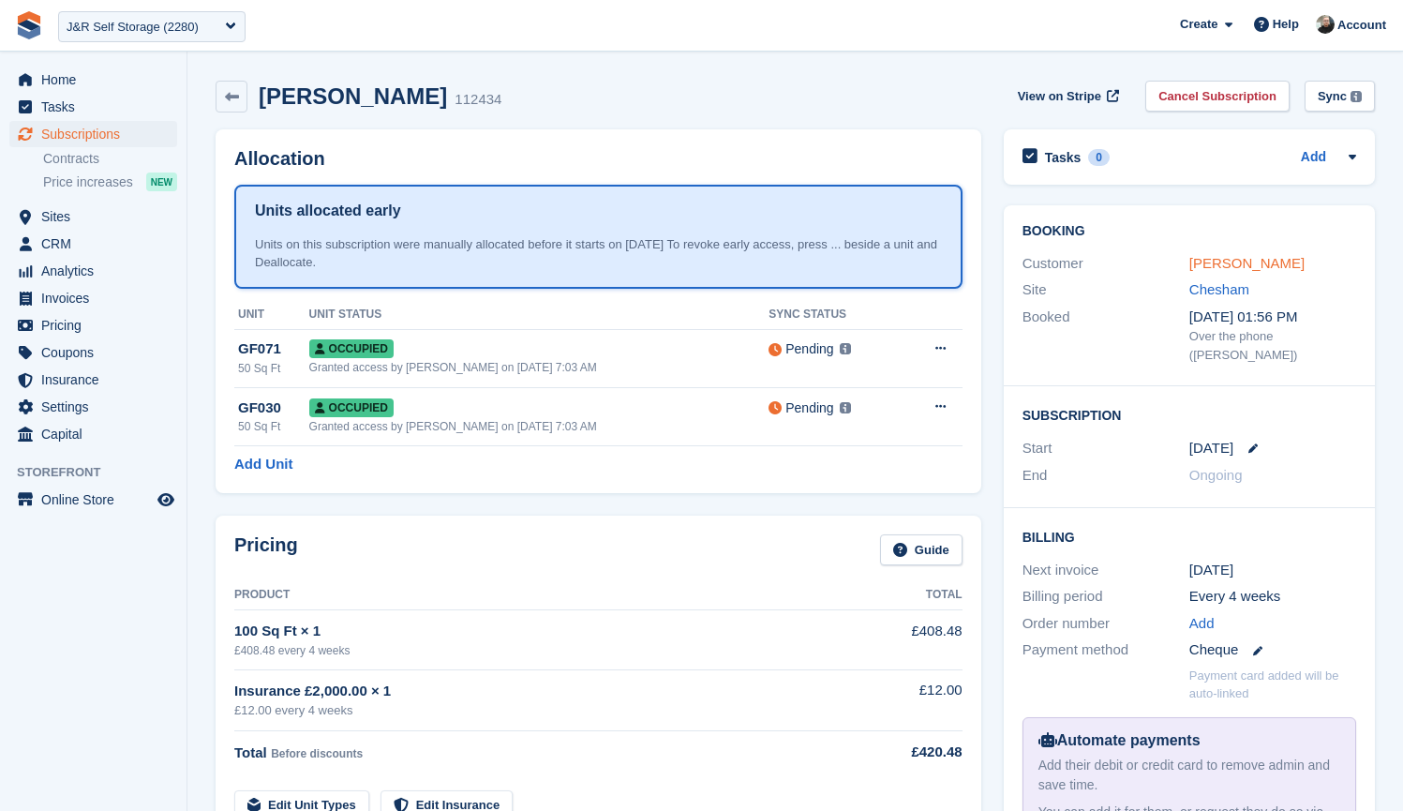
click at [1287, 262] on link "[PERSON_NAME]" at bounding box center [1247, 263] width 115 height 16
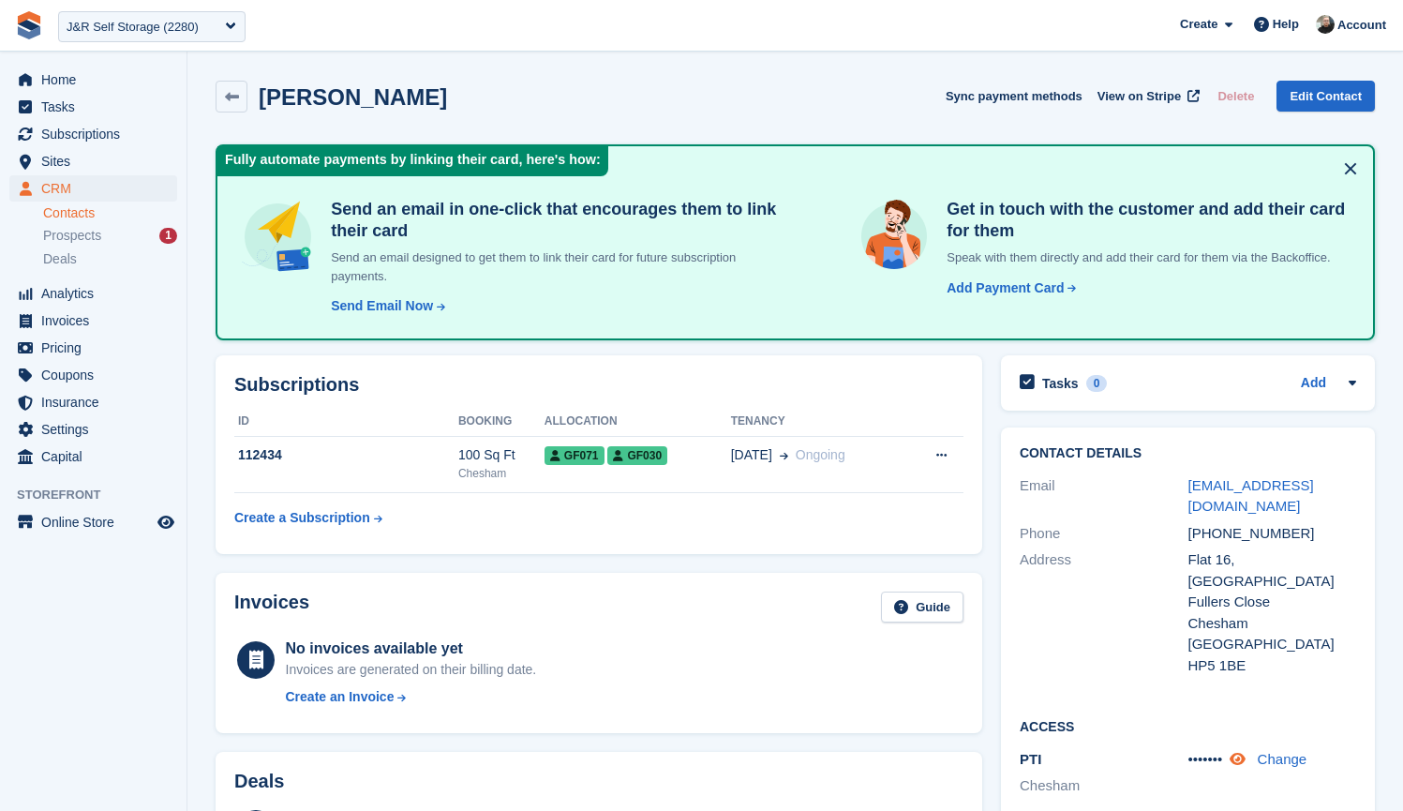
click at [1244, 752] on icon at bounding box center [1238, 759] width 16 height 14
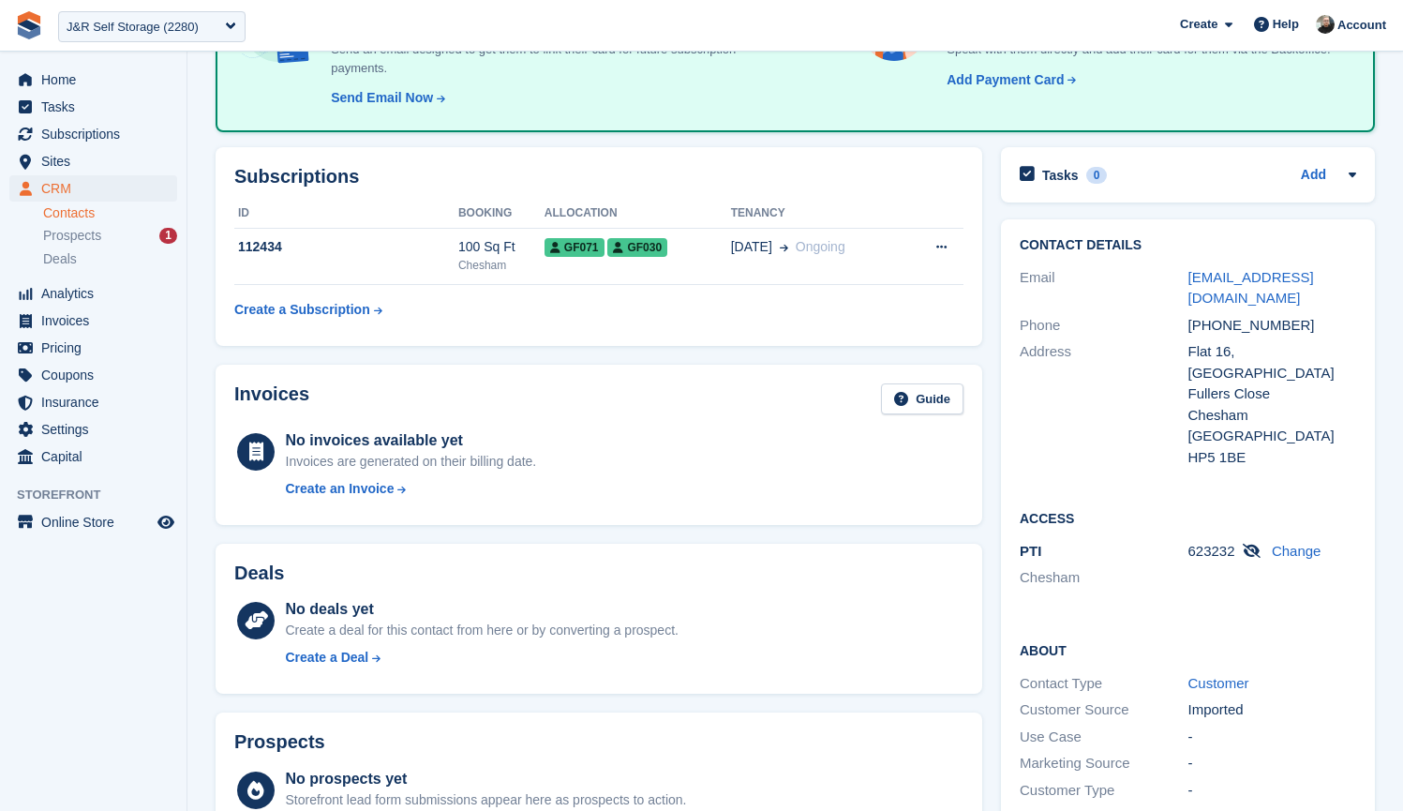
scroll to position [44, 0]
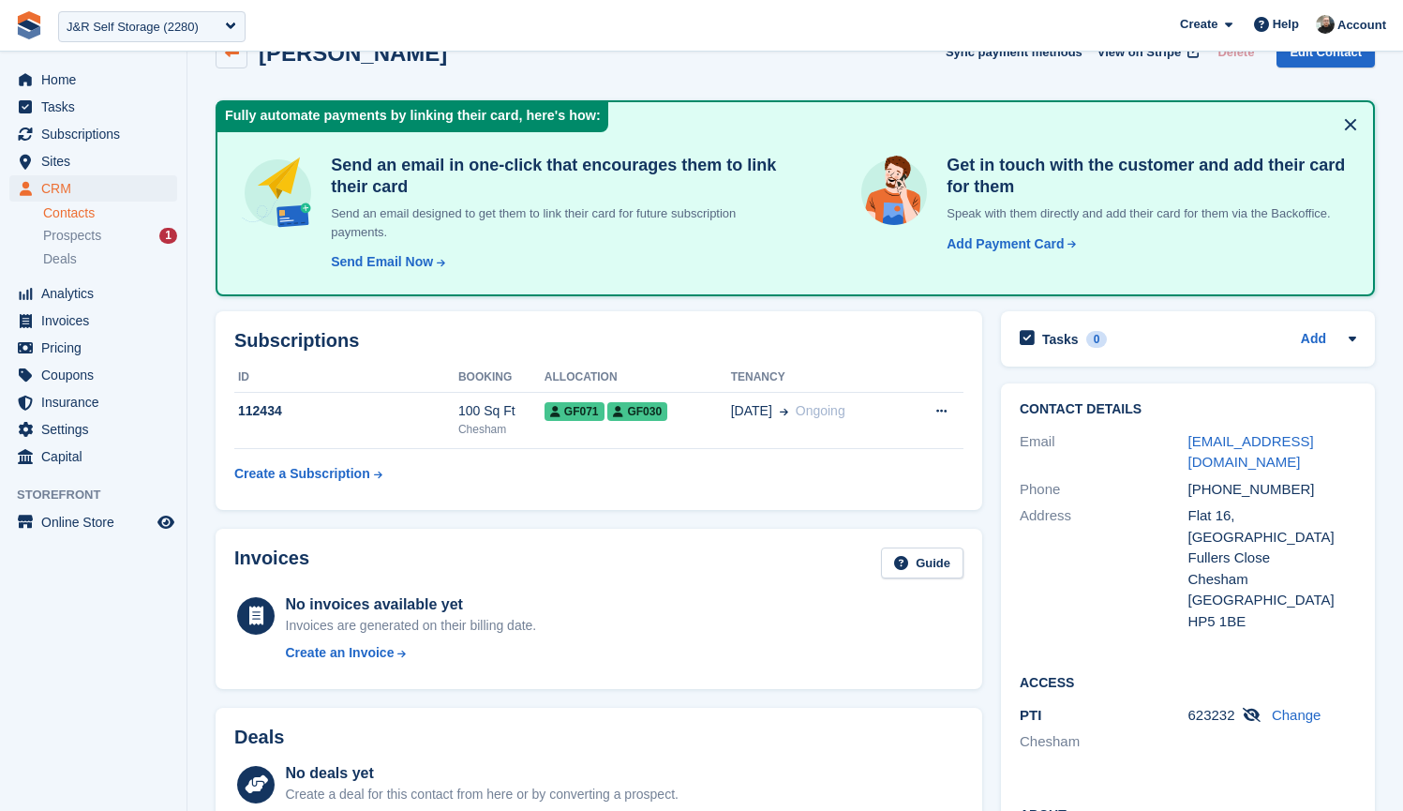
click at [229, 53] on icon at bounding box center [232, 53] width 14 height 14
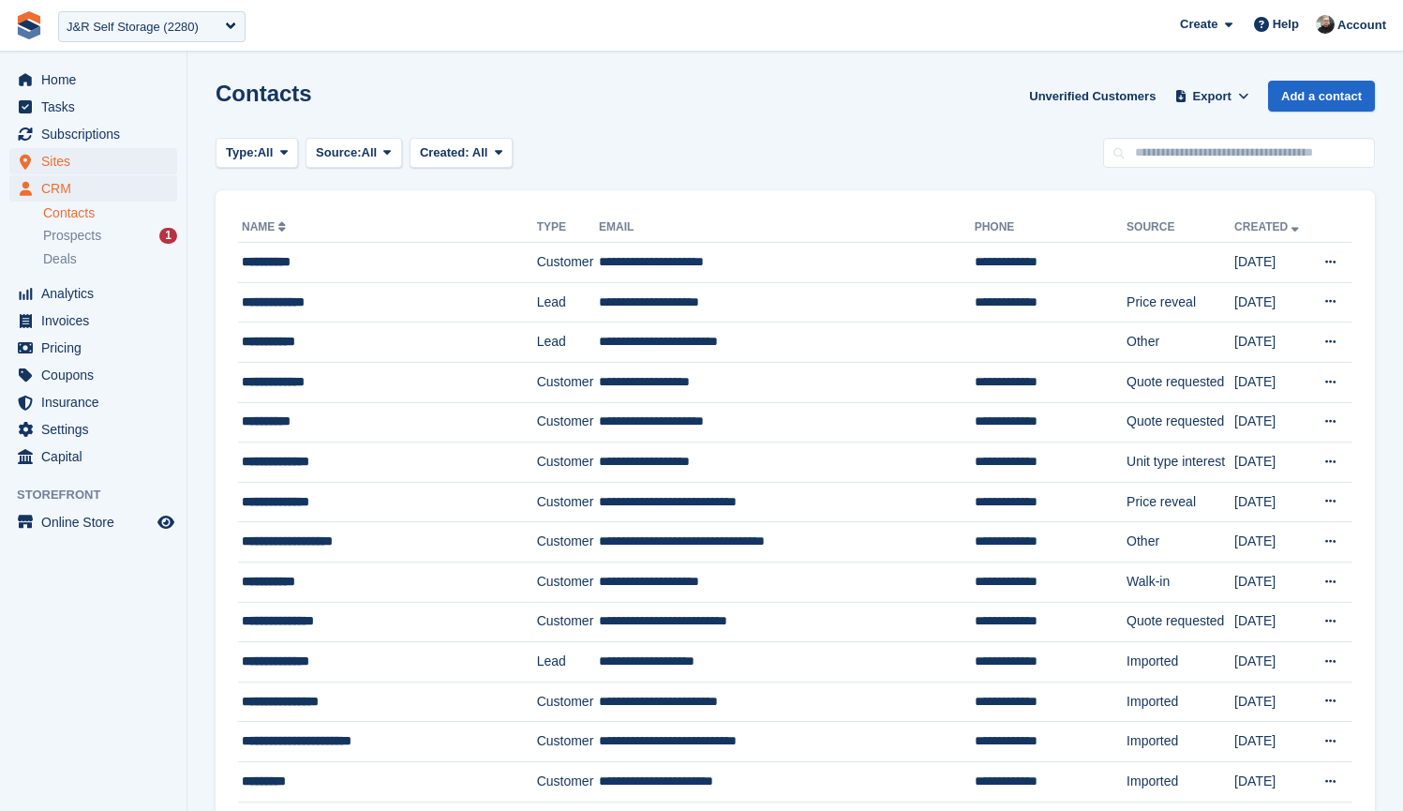
click at [66, 153] on span "Sites" at bounding box center [97, 161] width 112 height 26
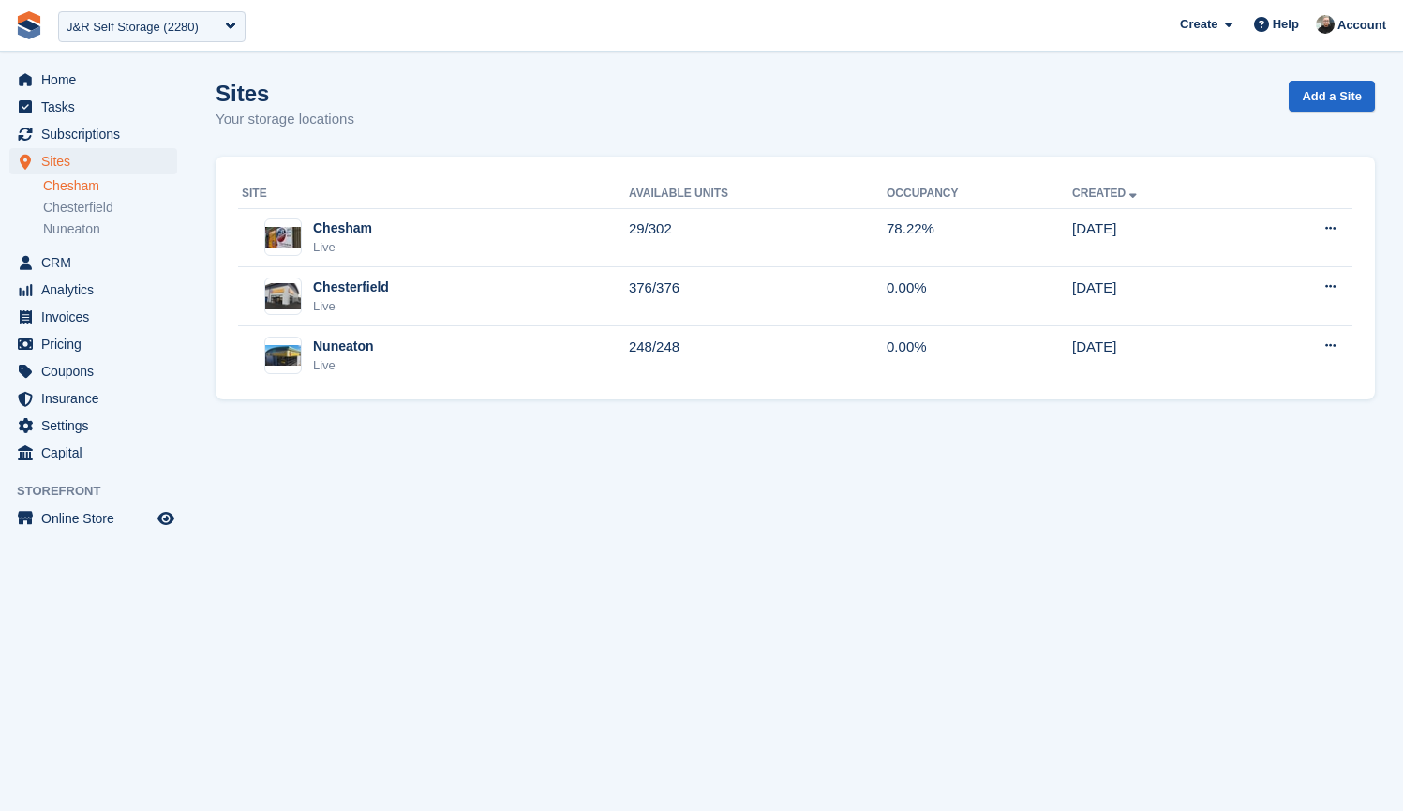
click at [105, 184] on link "Chesham" at bounding box center [110, 186] width 134 height 18
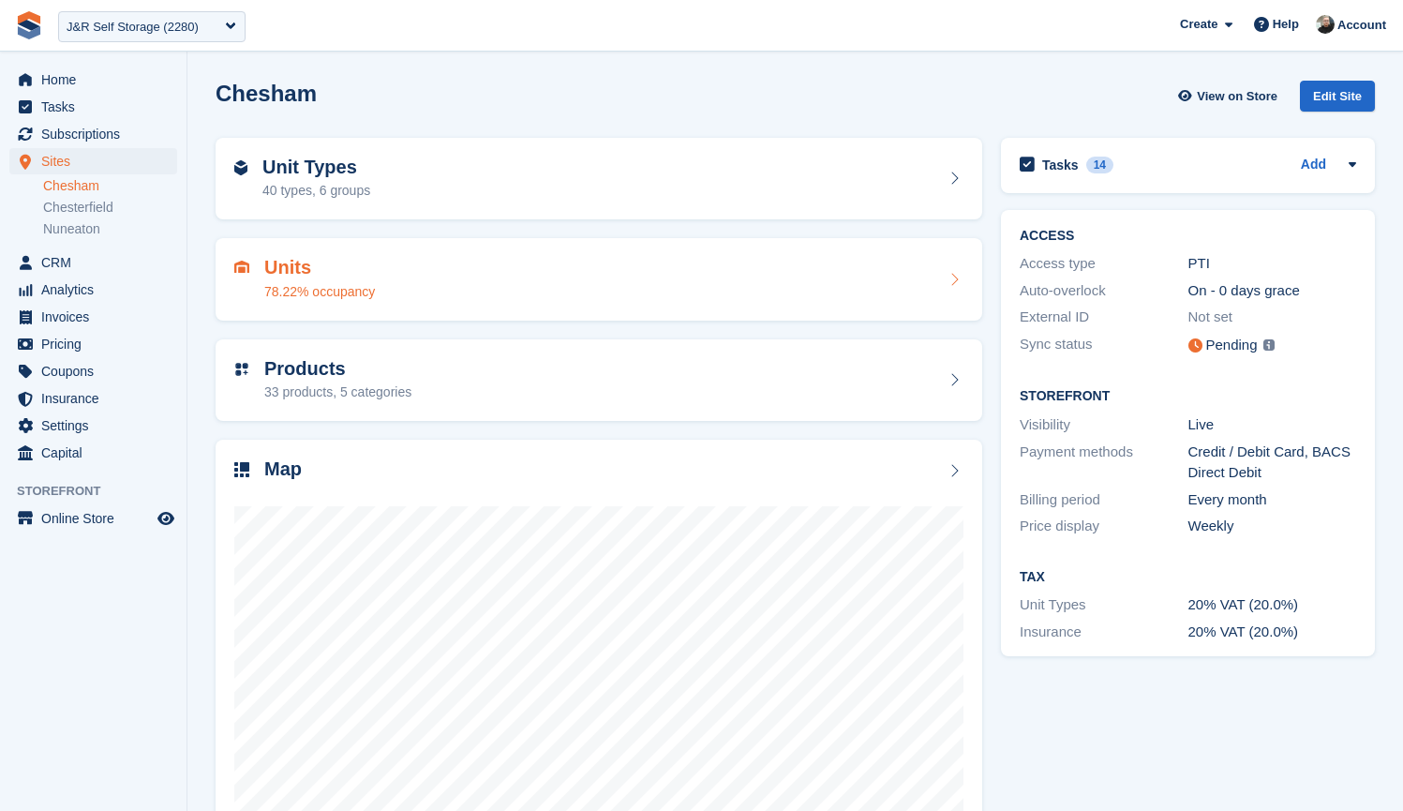
click at [389, 275] on div "Units 78.22% occupancy" at bounding box center [598, 279] width 729 height 45
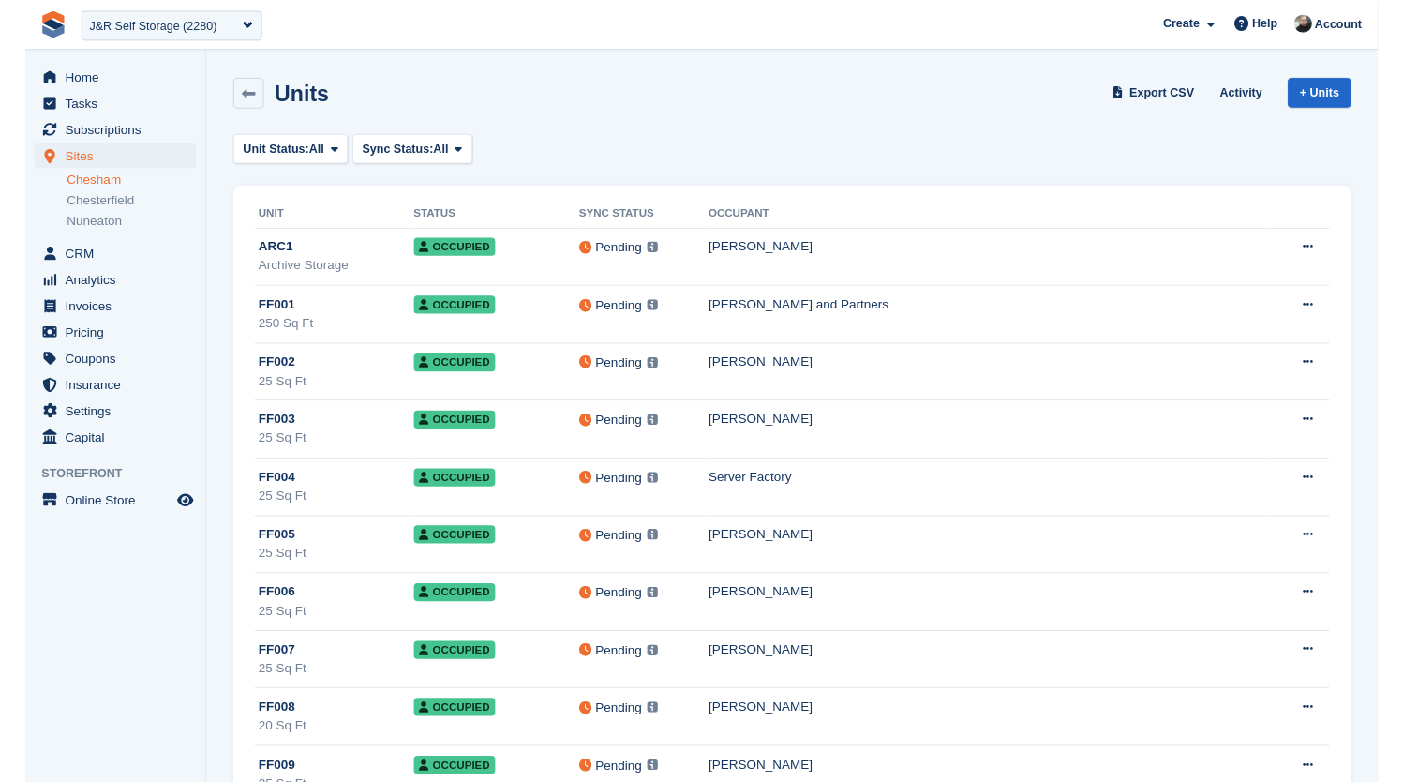
scroll to position [10259, 0]
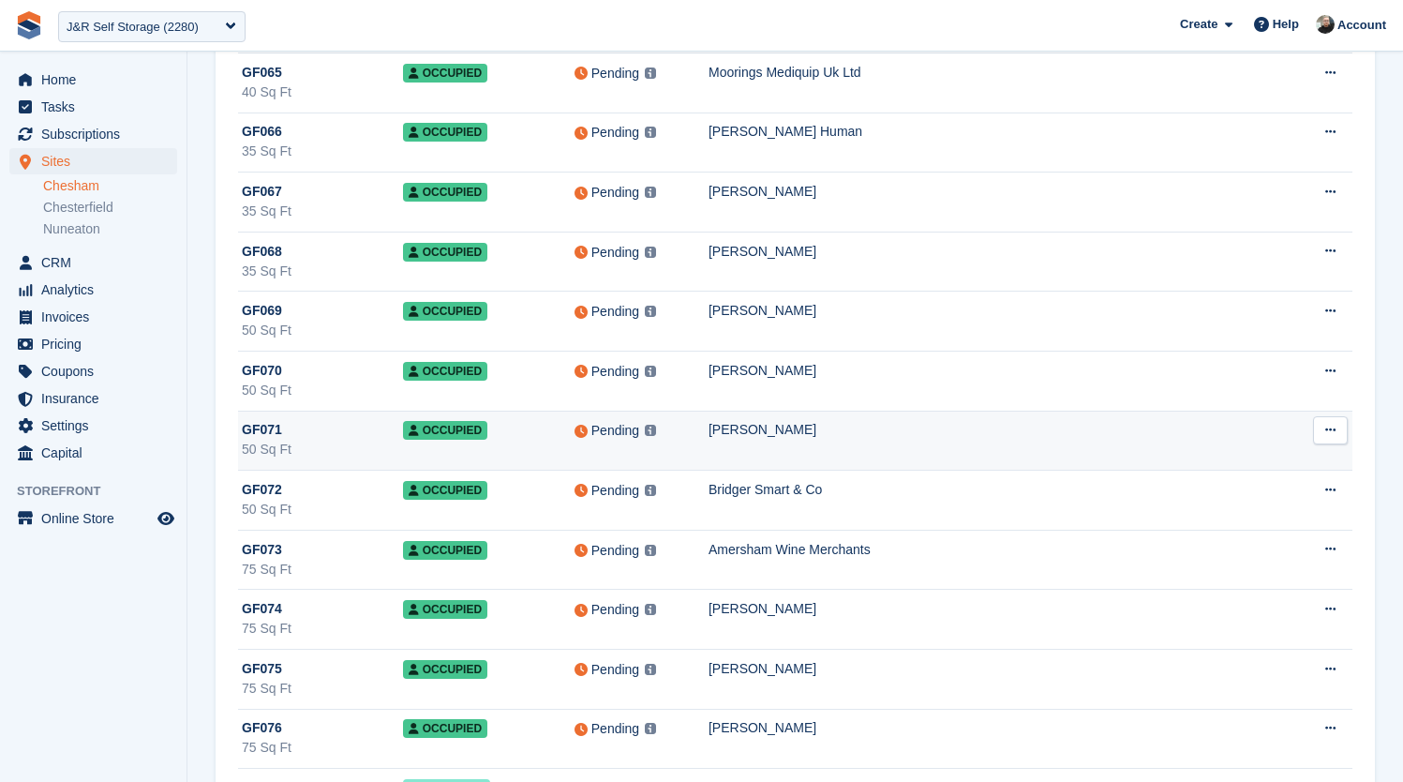
click at [996, 440] on div "[PERSON_NAME]" at bounding box center [998, 430] width 579 height 20
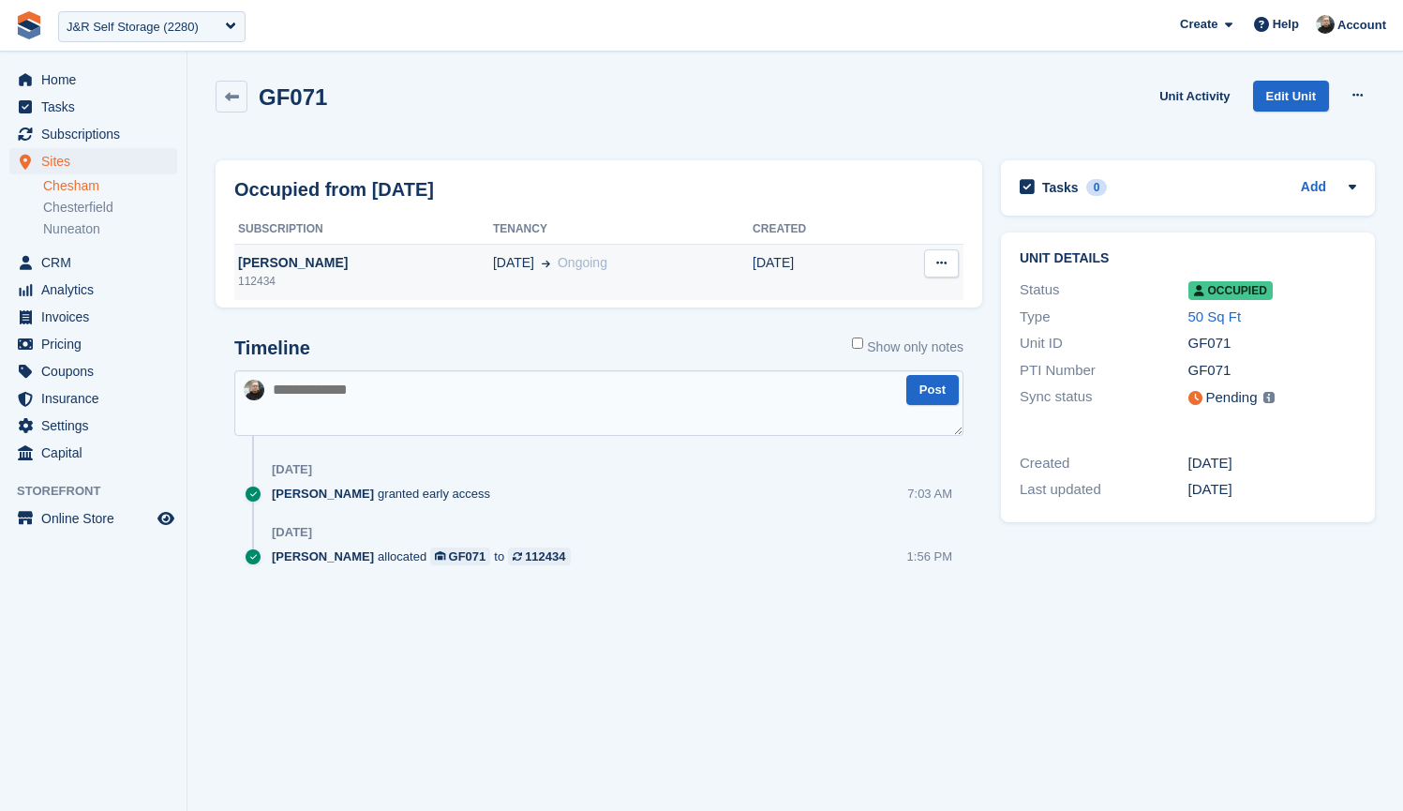
click at [415, 277] on div "112434" at bounding box center [363, 281] width 259 height 17
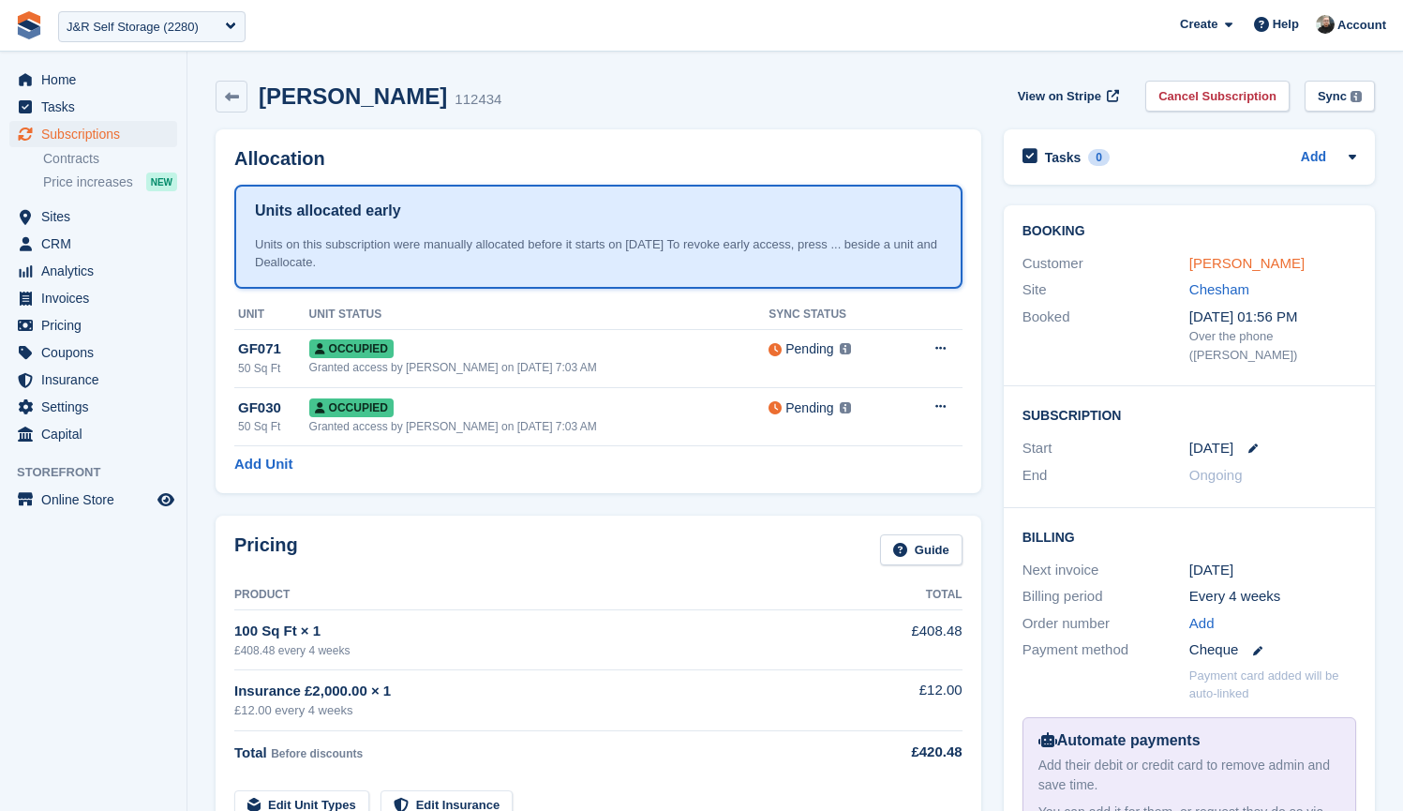
click at [1287, 265] on link "[PERSON_NAME]" at bounding box center [1247, 263] width 115 height 16
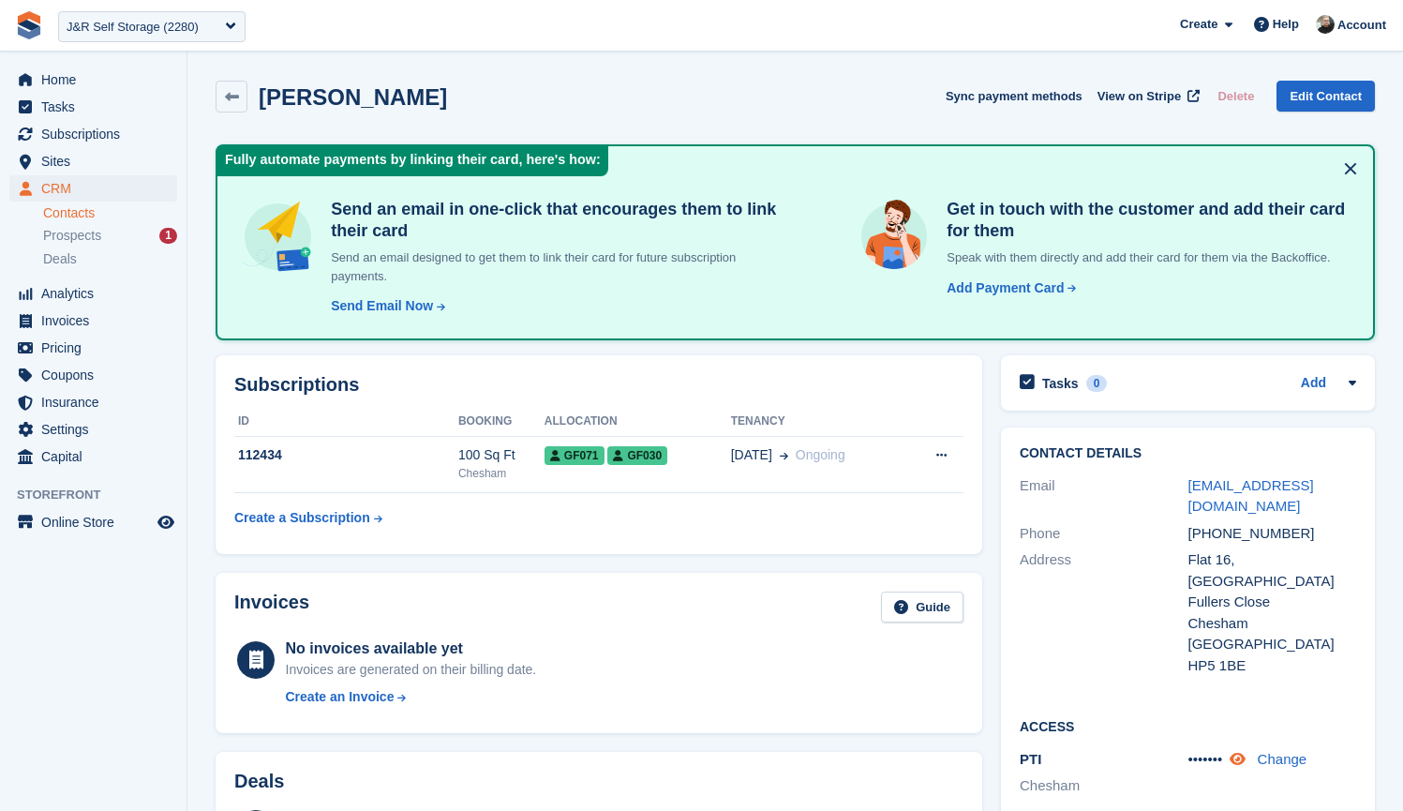
click at [1244, 752] on icon at bounding box center [1238, 759] width 16 height 14
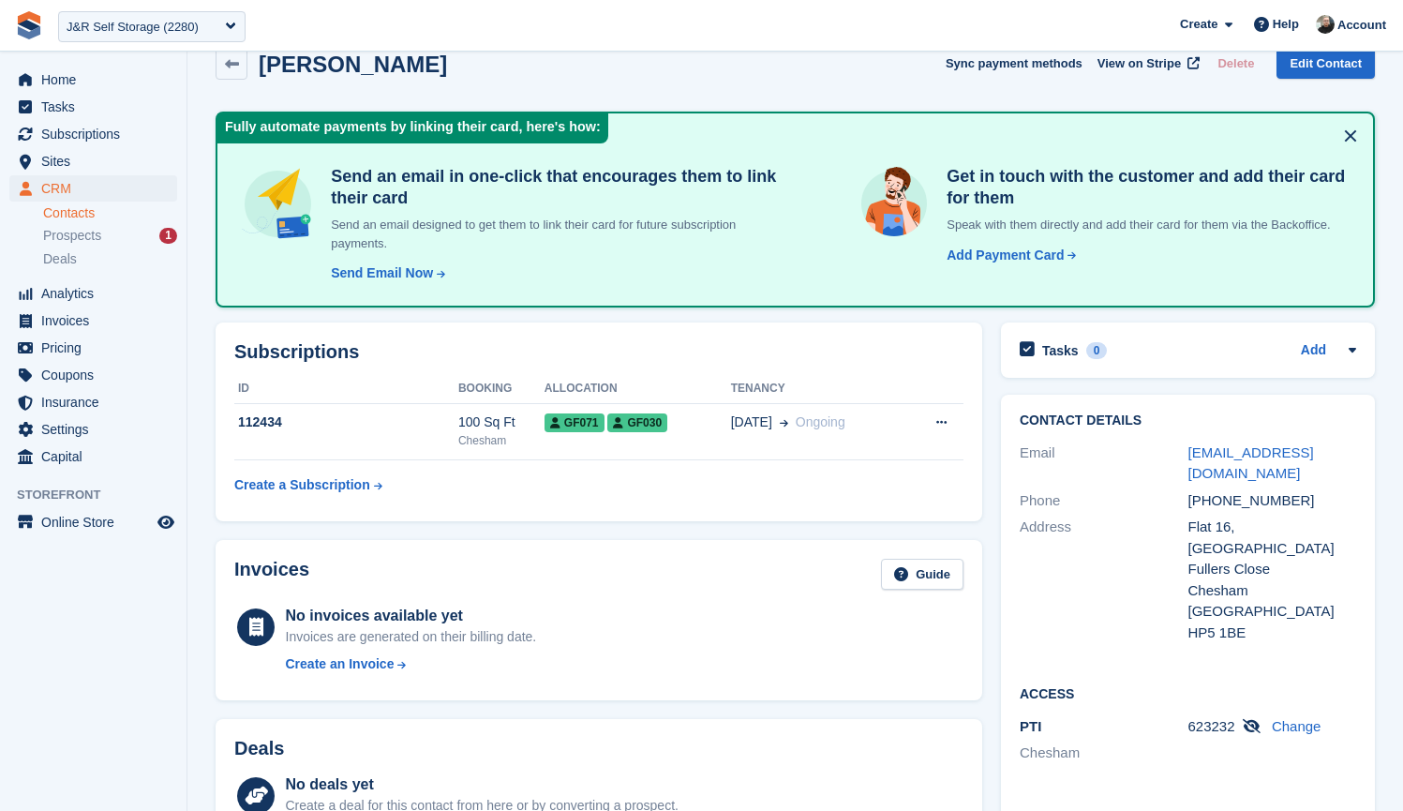
scroll to position [167, 0]
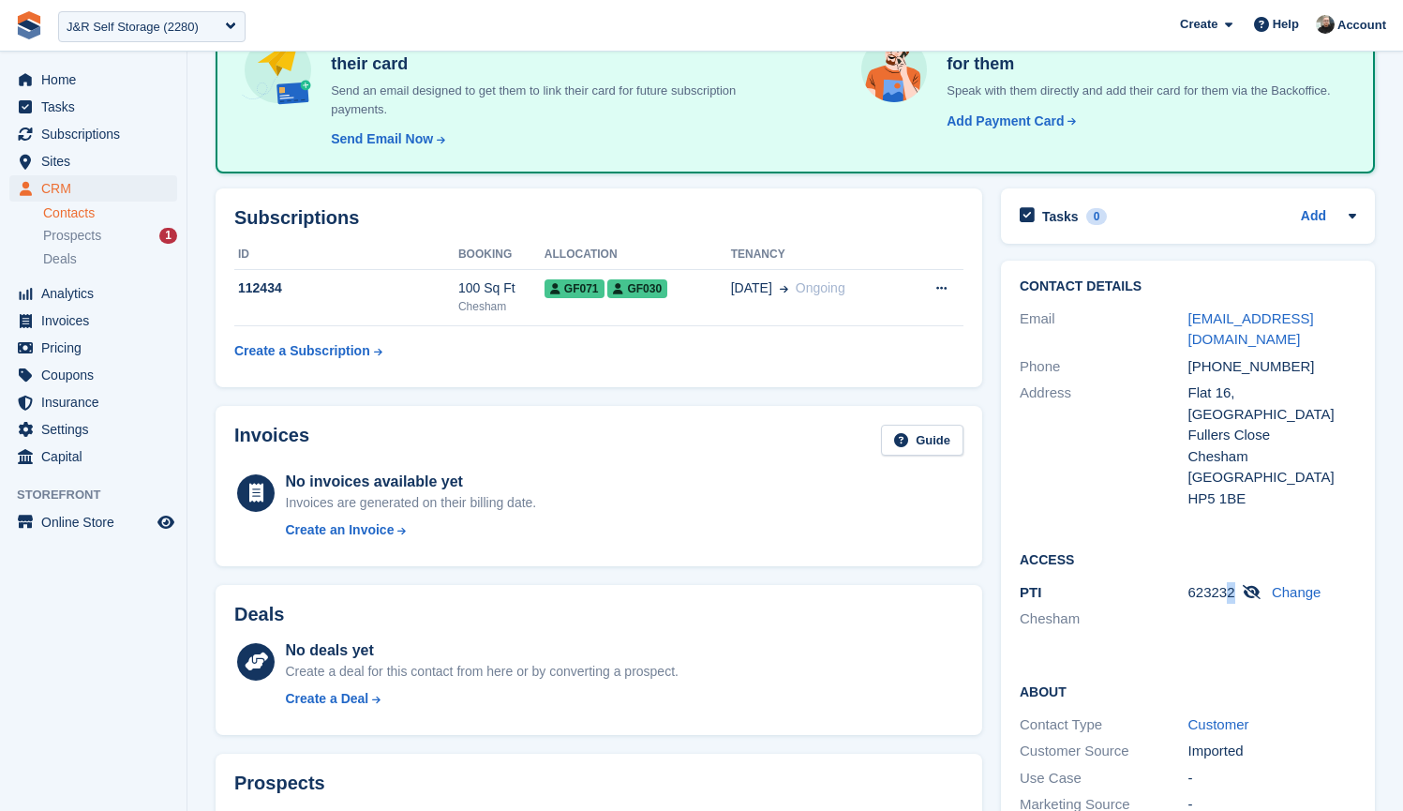
click at [1231, 582] on div "623232 Change" at bounding box center [1273, 593] width 169 height 22
click at [1238, 582] on div "623232 Change" at bounding box center [1273, 593] width 169 height 22
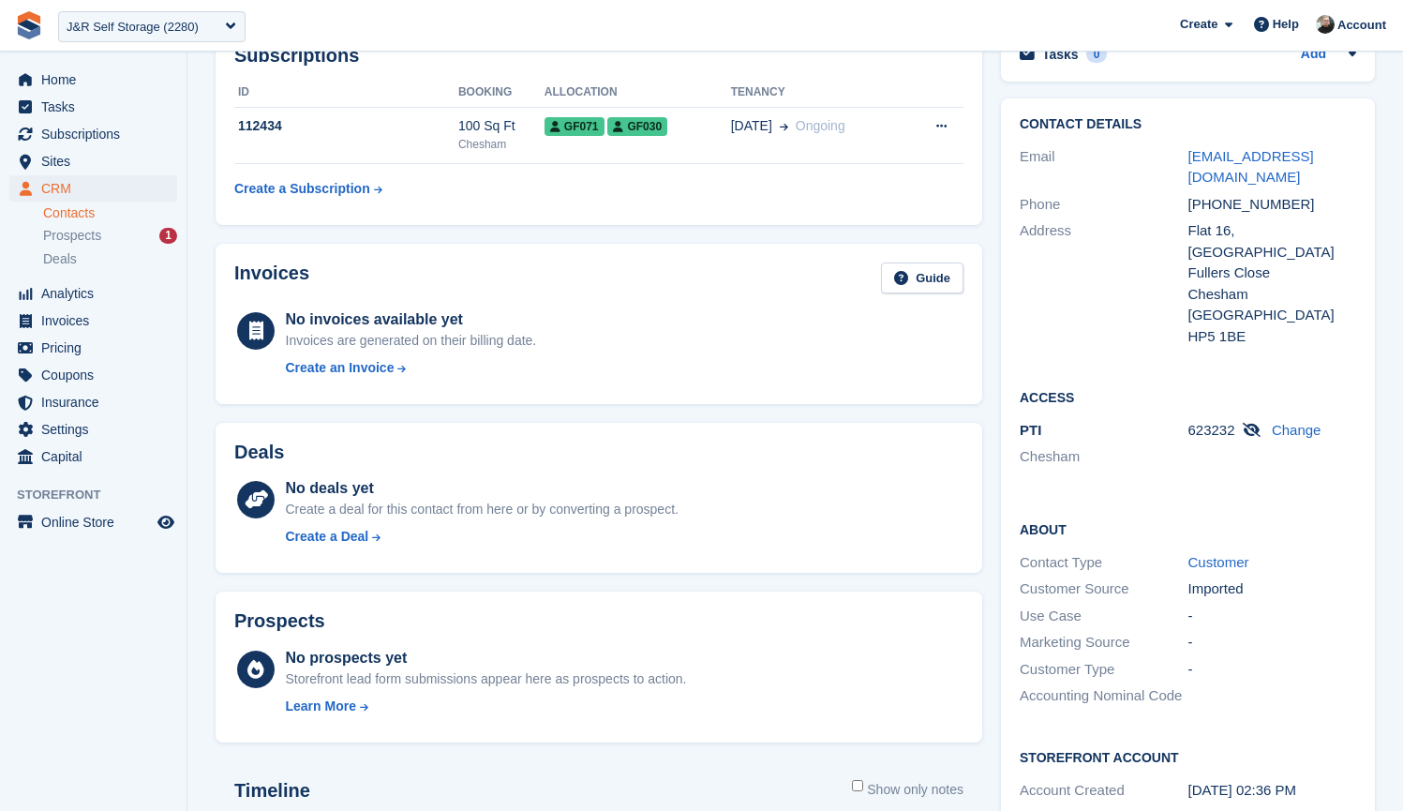
scroll to position [0, 0]
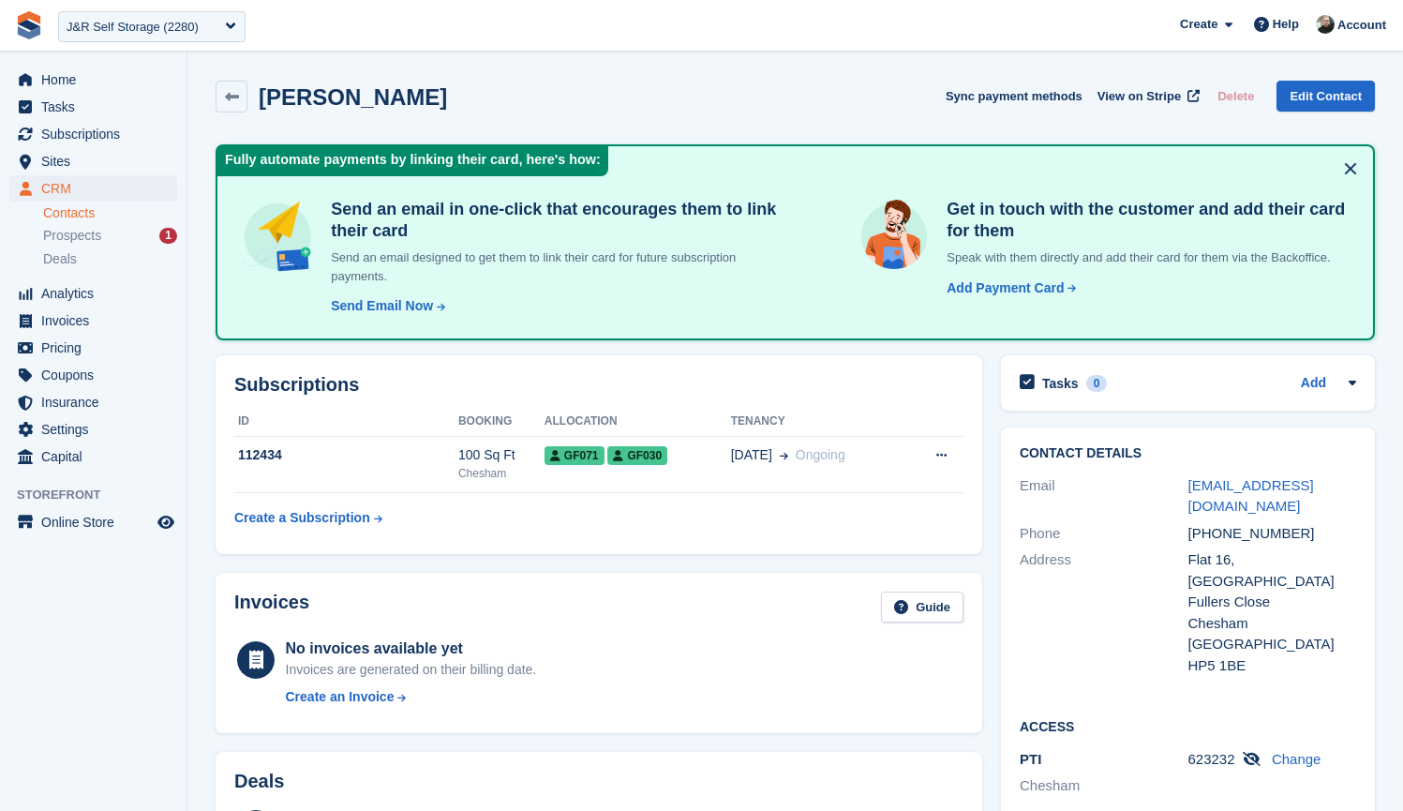
drag, startPoint x: 357, startPoint y: 94, endPoint x: 496, endPoint y: 92, distance: 138.8
click at [496, 92] on div "[PERSON_NAME] Sync payment methods View on Stripe Delete Edit Contact" at bounding box center [796, 97] width 1160 height 32
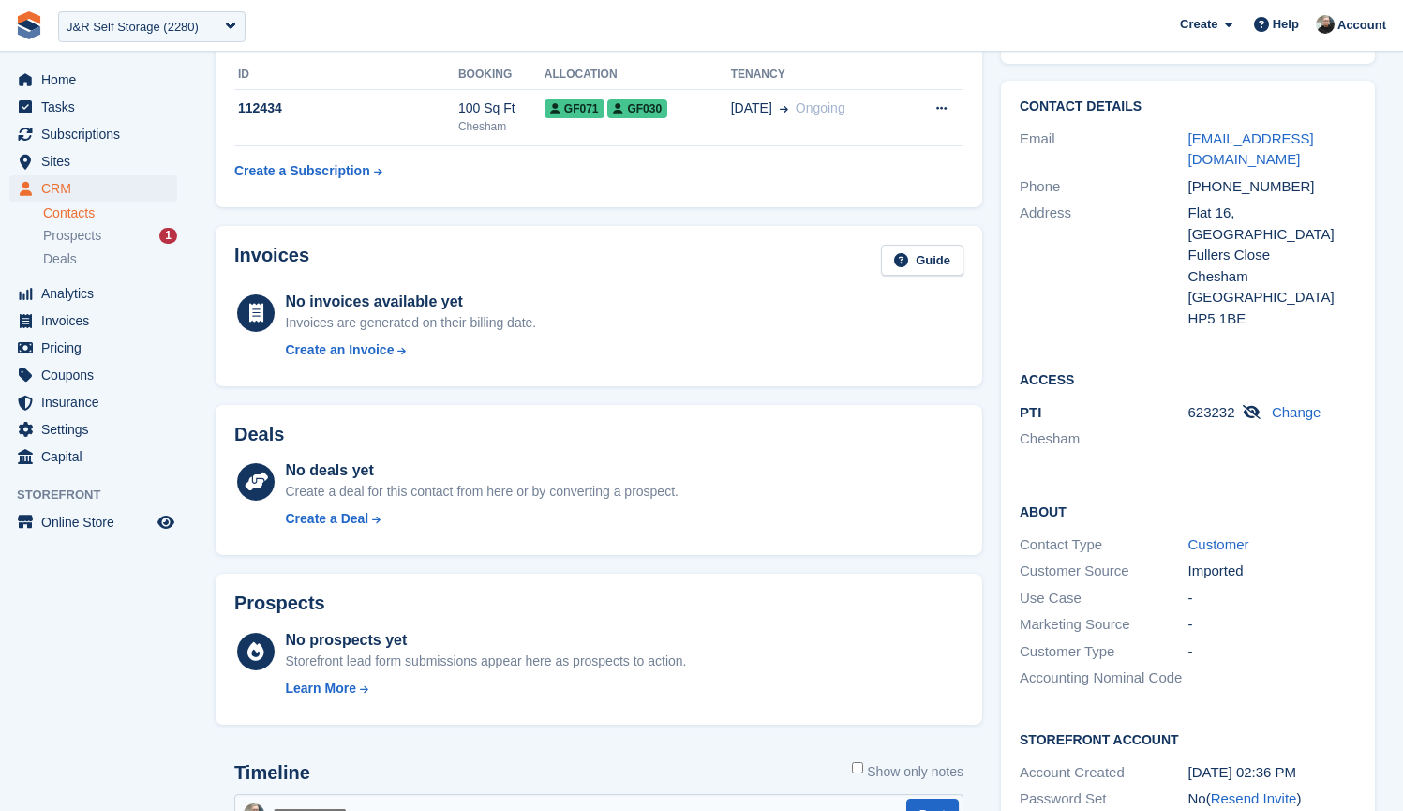
scroll to position [461, 0]
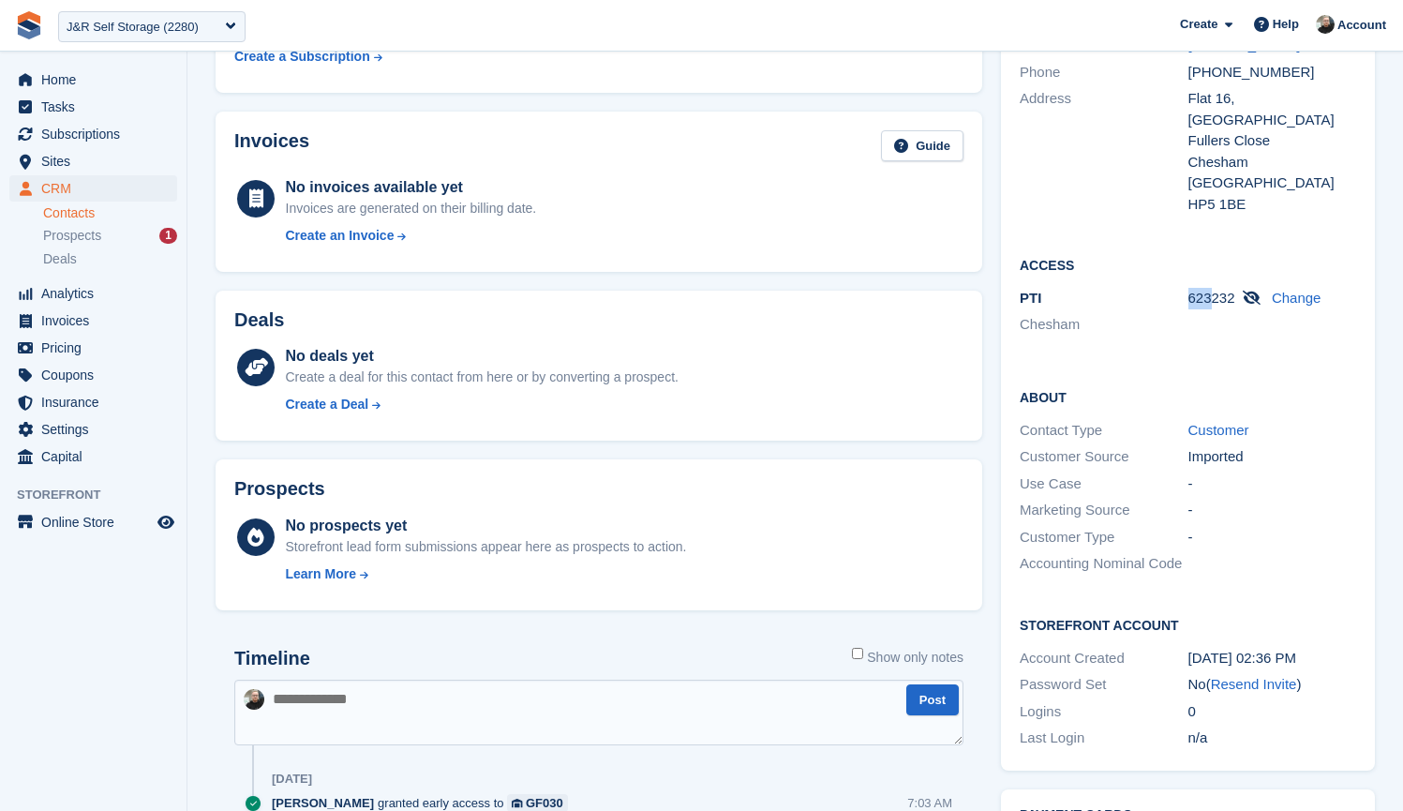
drag, startPoint x: 1189, startPoint y: 247, endPoint x: 1213, endPoint y: 247, distance: 24.4
click at [1213, 290] on span "623232" at bounding box center [1212, 298] width 47 height 16
click at [1191, 288] on div "623232 Change" at bounding box center [1273, 314] width 169 height 52
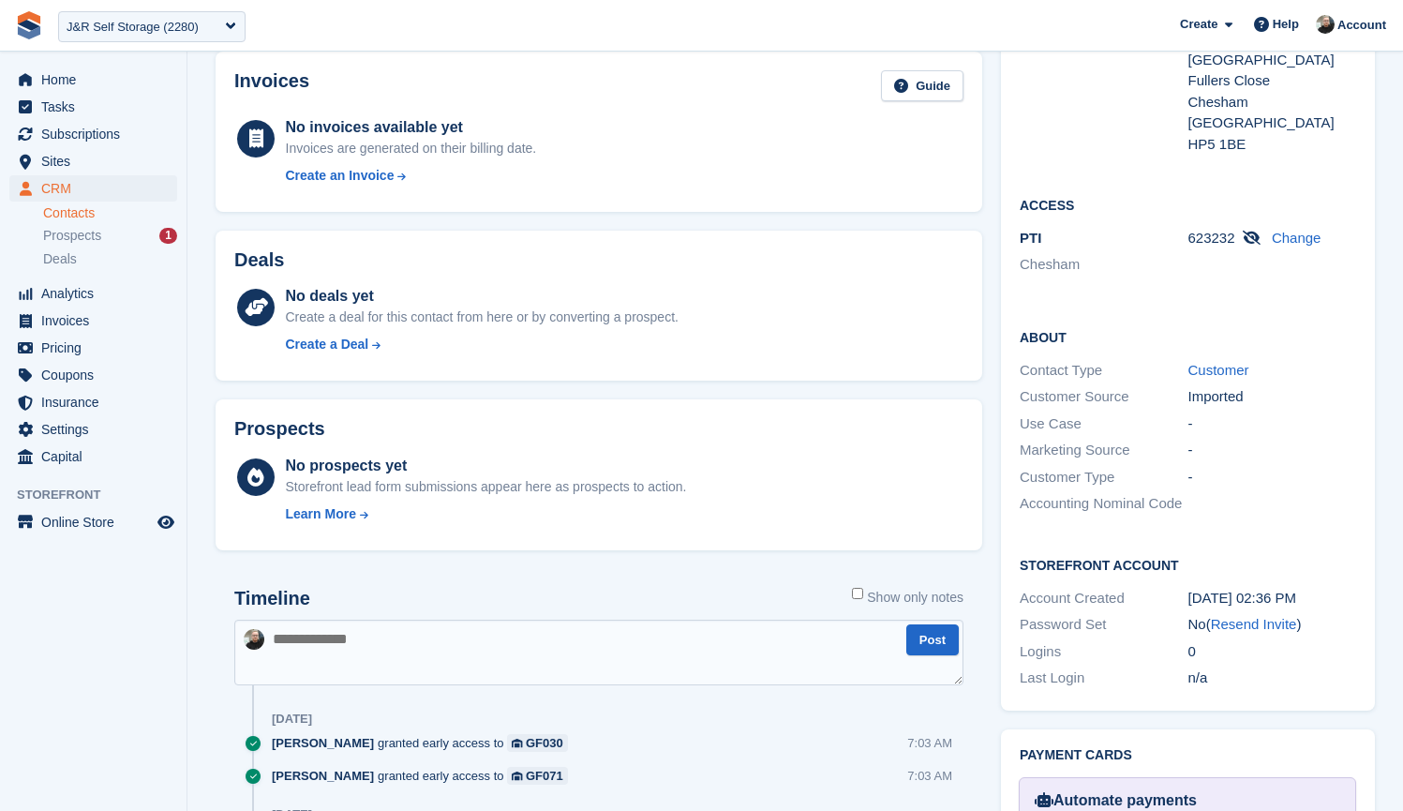
scroll to position [0, 0]
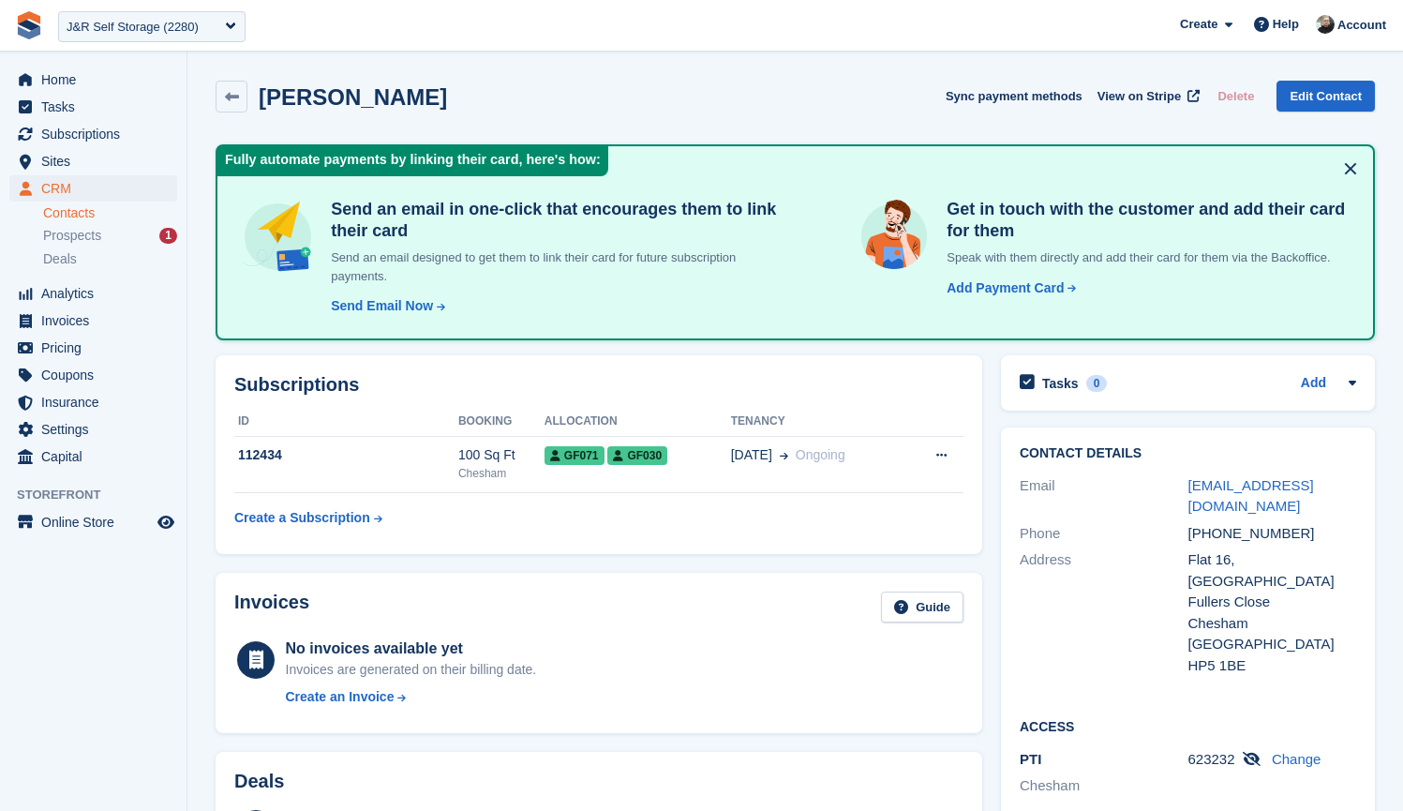
click at [587, 18] on span "**********" at bounding box center [701, 25] width 1403 height 51
click at [585, 22] on span "**********" at bounding box center [701, 25] width 1403 height 51
click at [585, 23] on span "**********" at bounding box center [701, 25] width 1403 height 51
click at [230, 91] on icon at bounding box center [232, 97] width 14 height 14
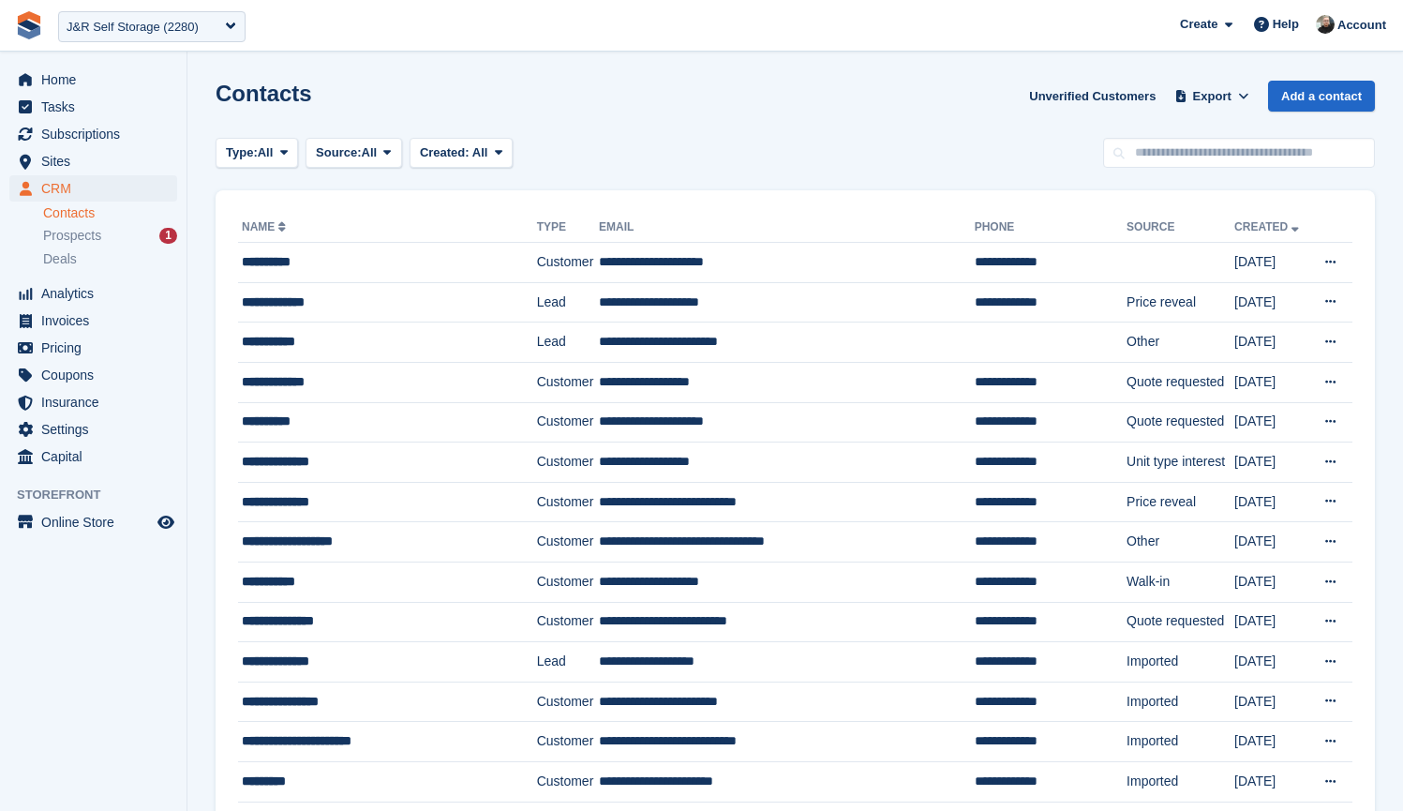
click at [721, 30] on span "**********" at bounding box center [701, 25] width 1403 height 51
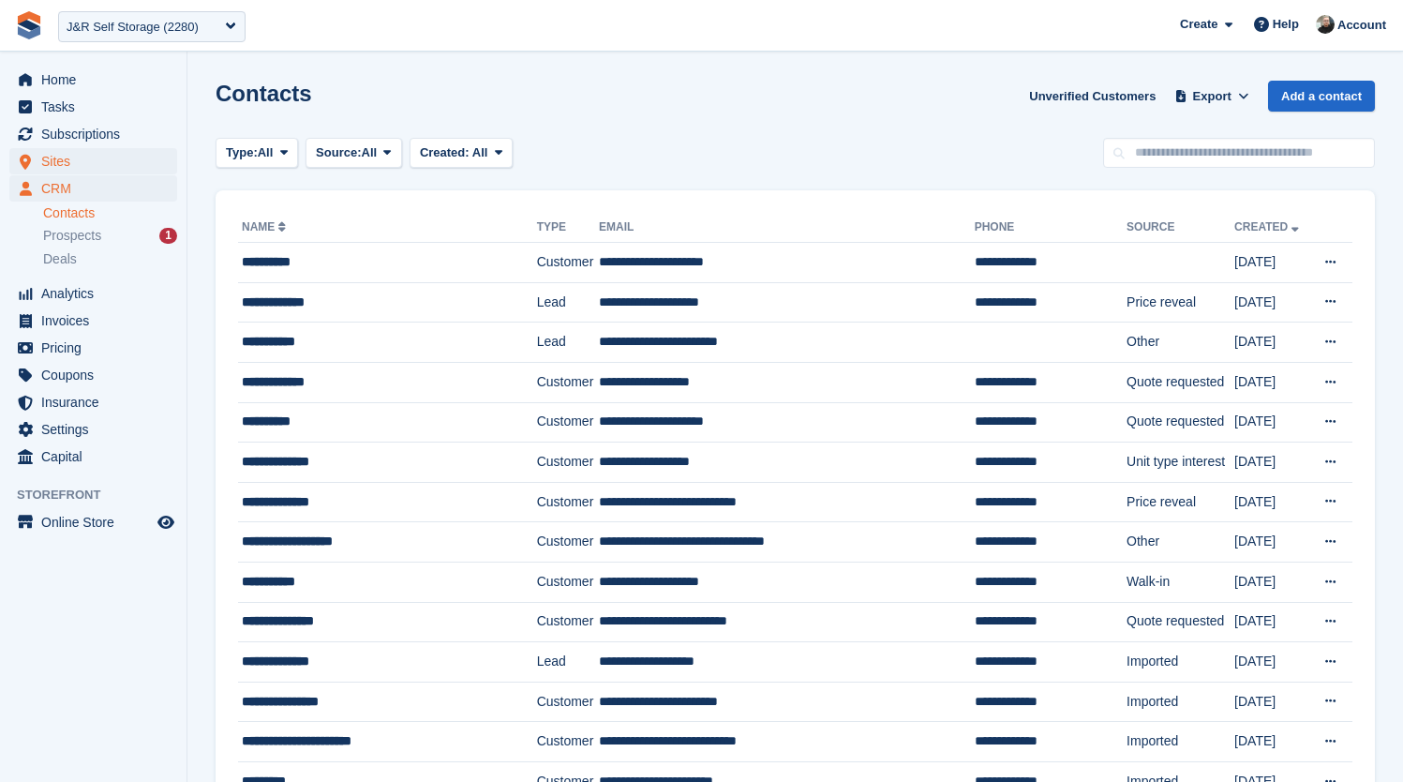
click at [65, 167] on span "Sites" at bounding box center [97, 161] width 112 height 26
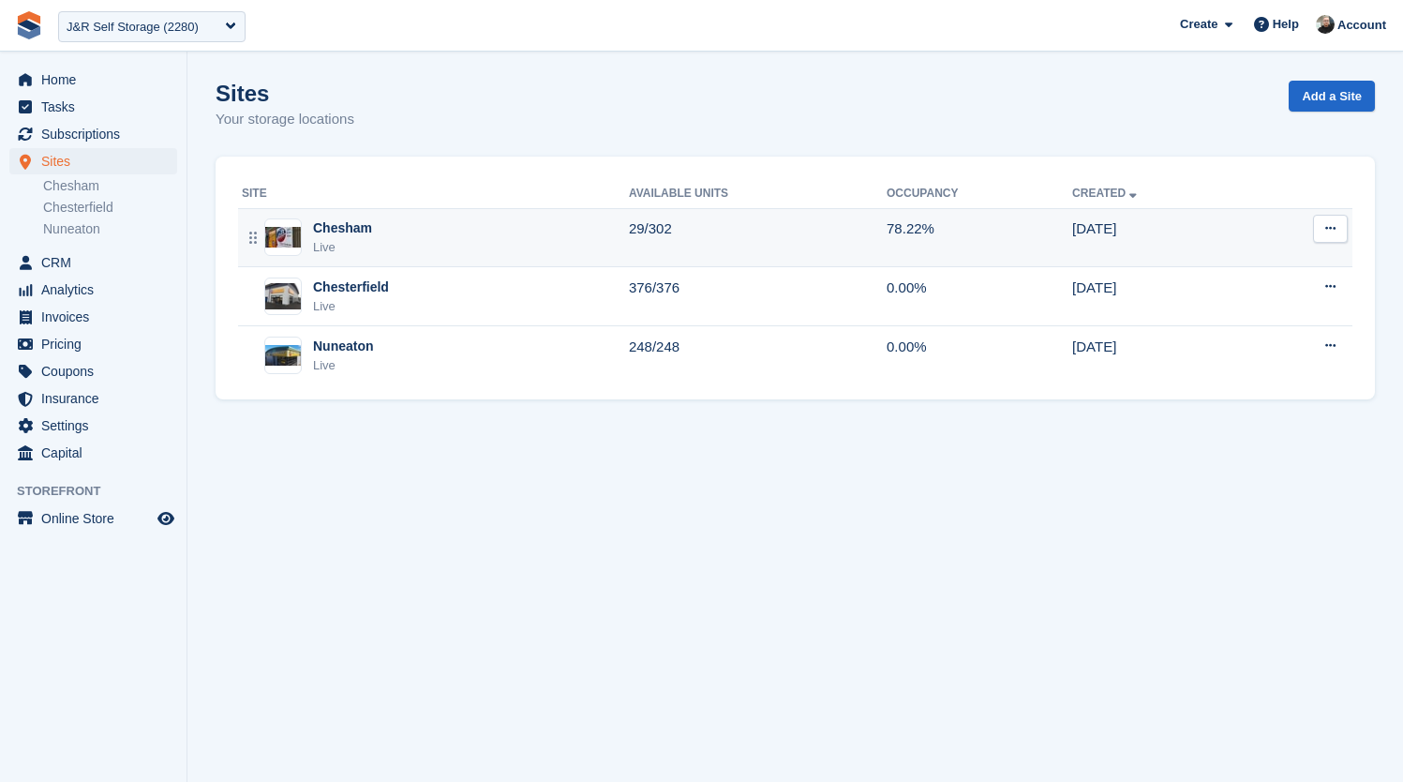
click at [426, 233] on div "Chesham Live" at bounding box center [435, 237] width 387 height 38
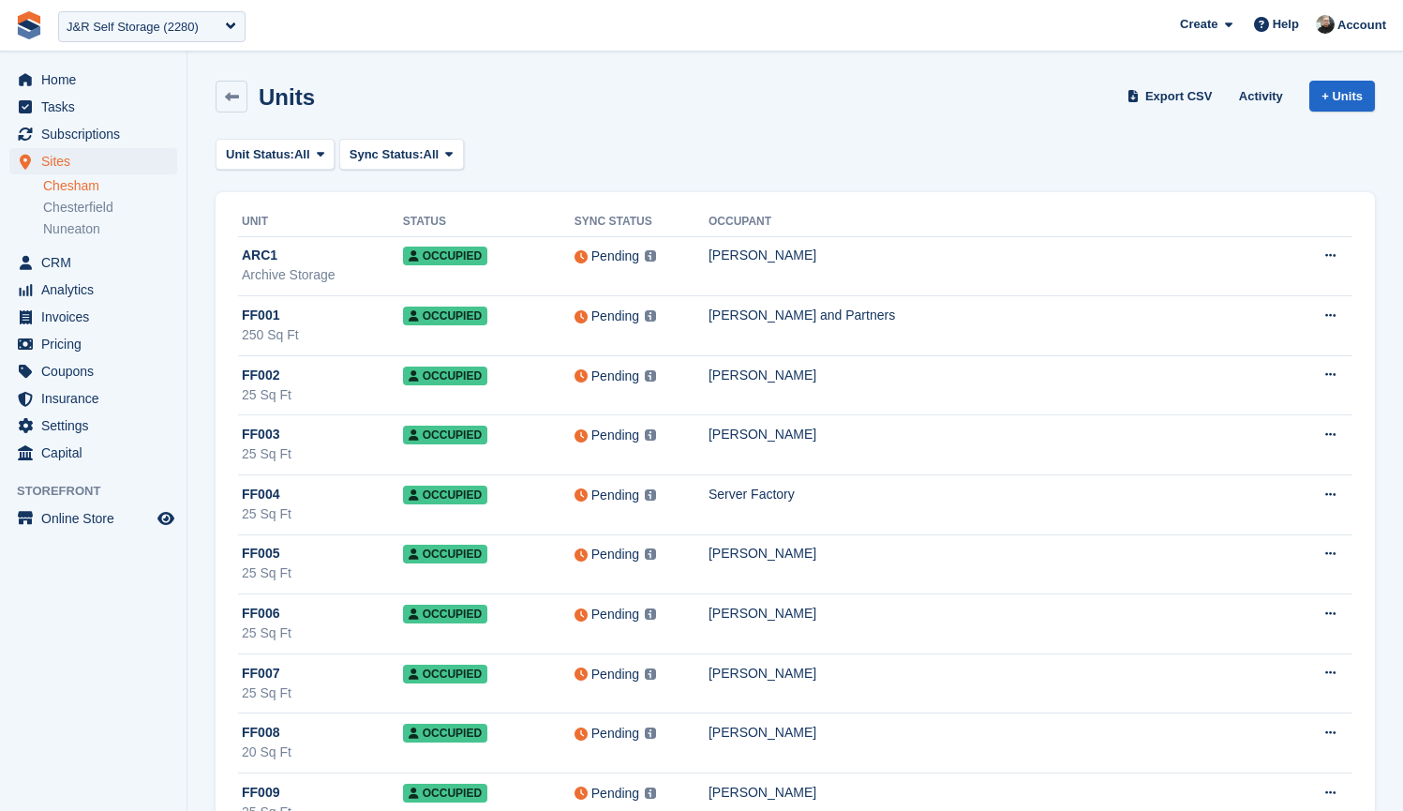
click at [709, 98] on div "Units Export CSV Activity + Units" at bounding box center [796, 97] width 1160 height 32
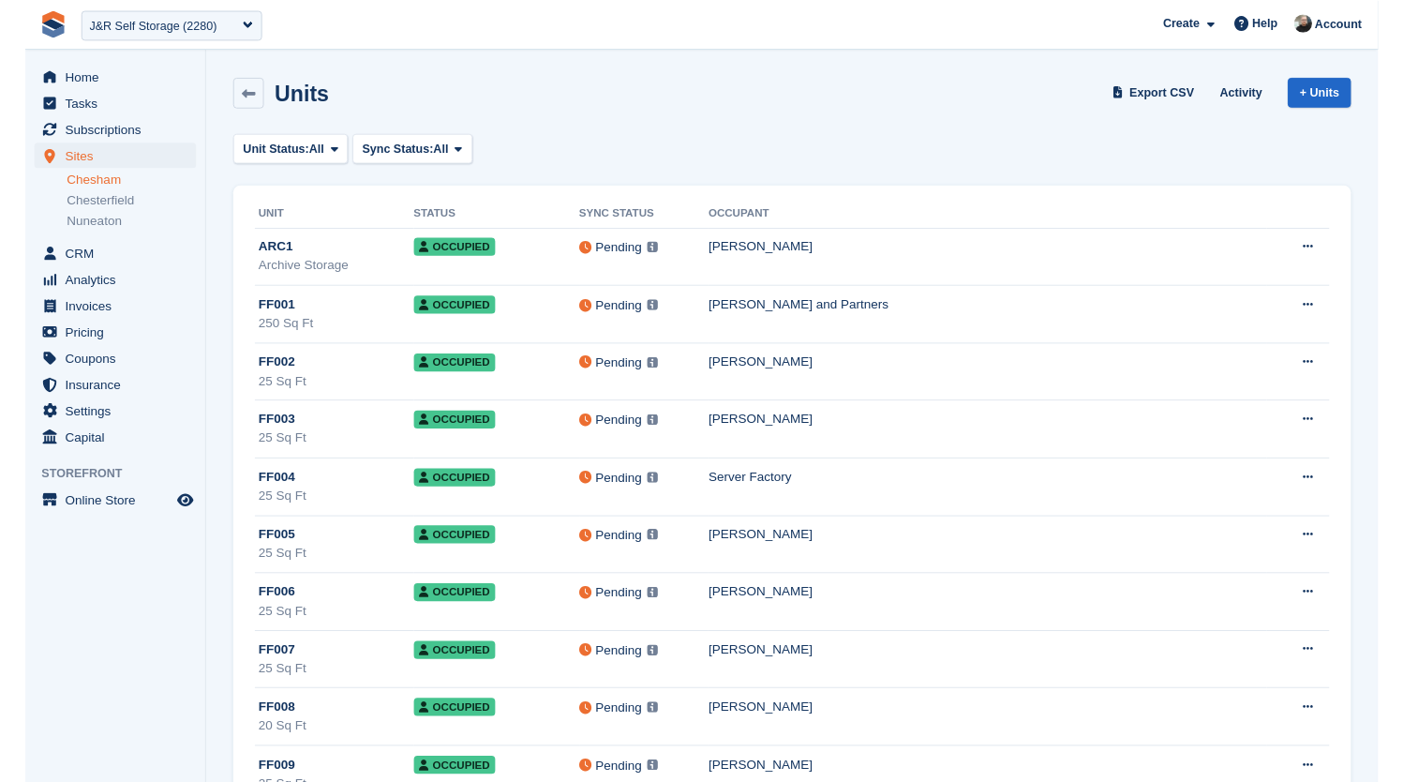
scroll to position [5609, 0]
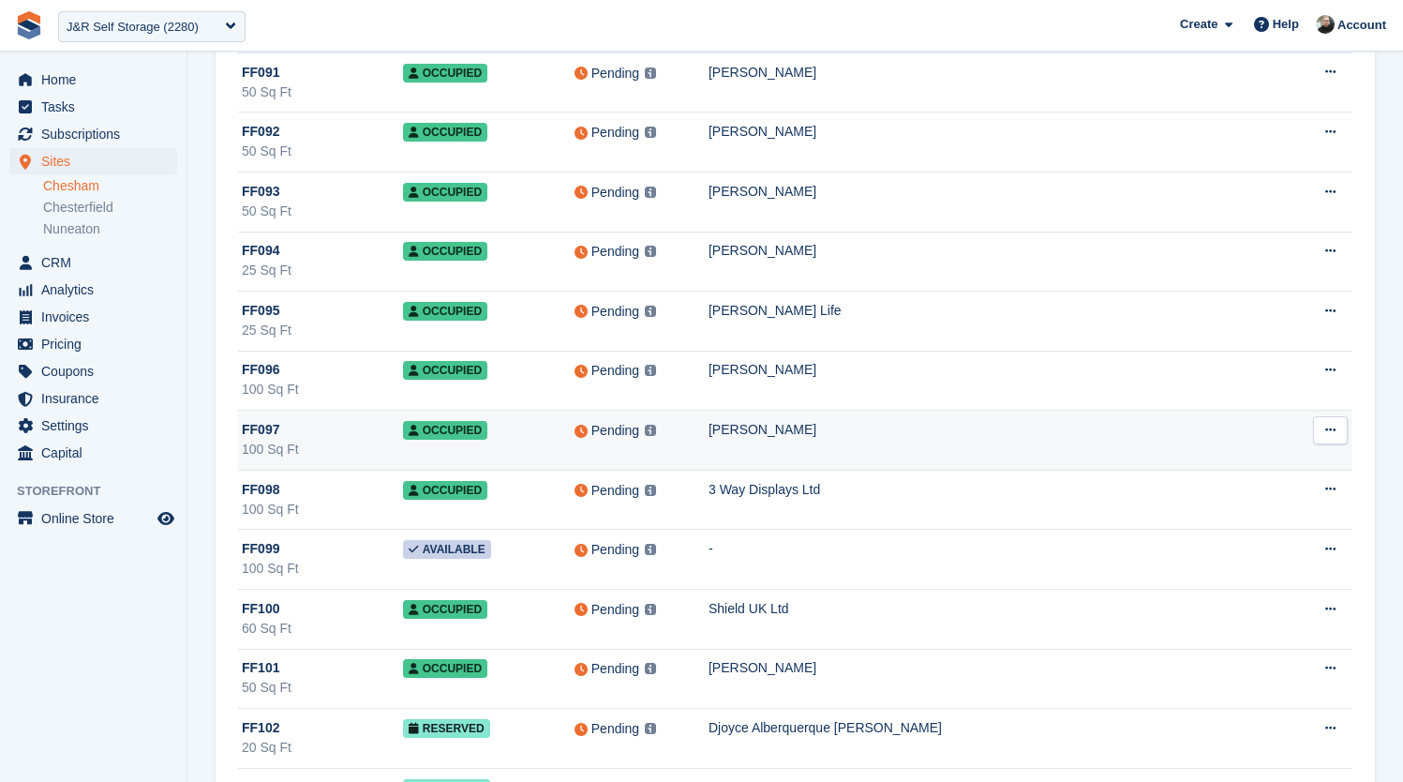
click at [978, 441] on td "[PERSON_NAME]" at bounding box center [998, 441] width 579 height 60
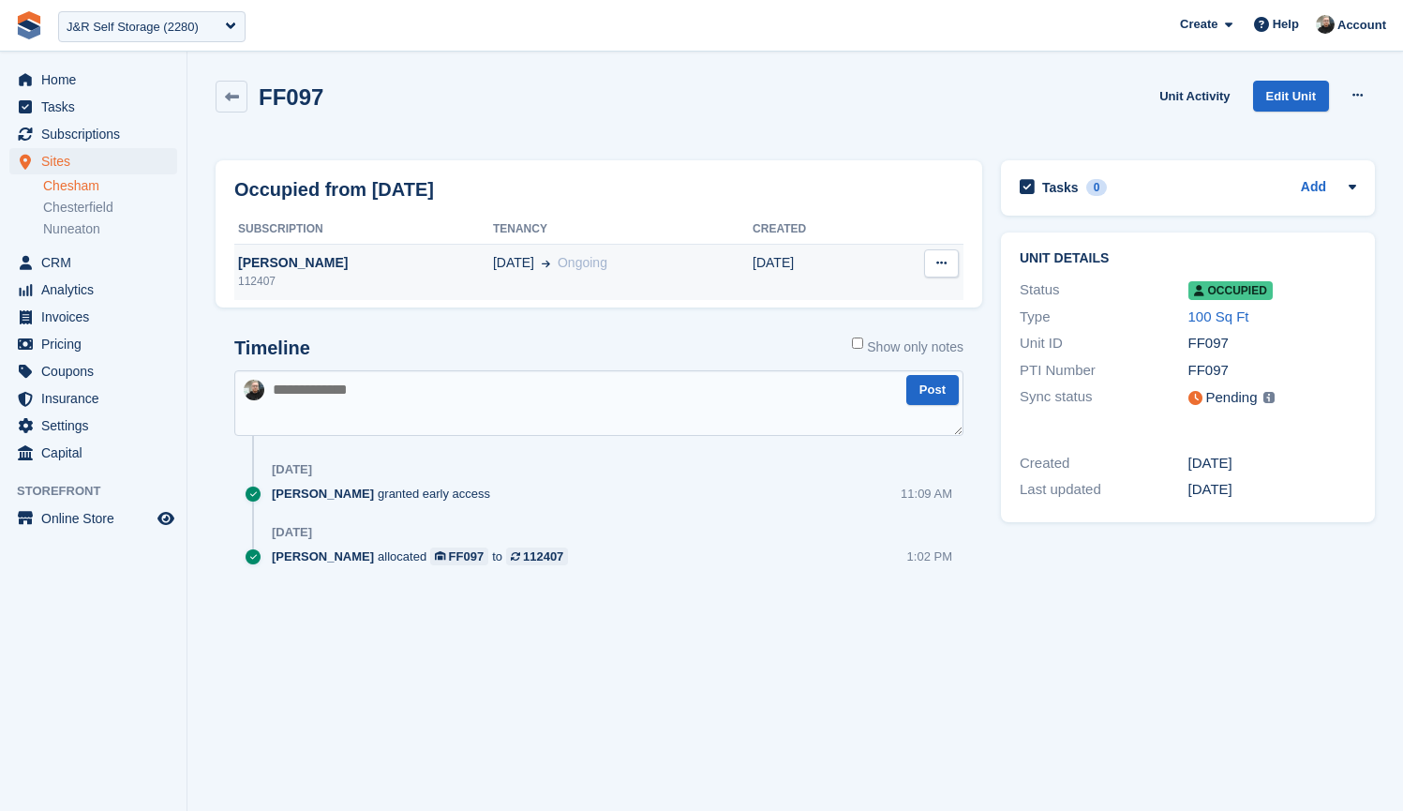
click at [340, 276] on div "112407" at bounding box center [363, 281] width 259 height 17
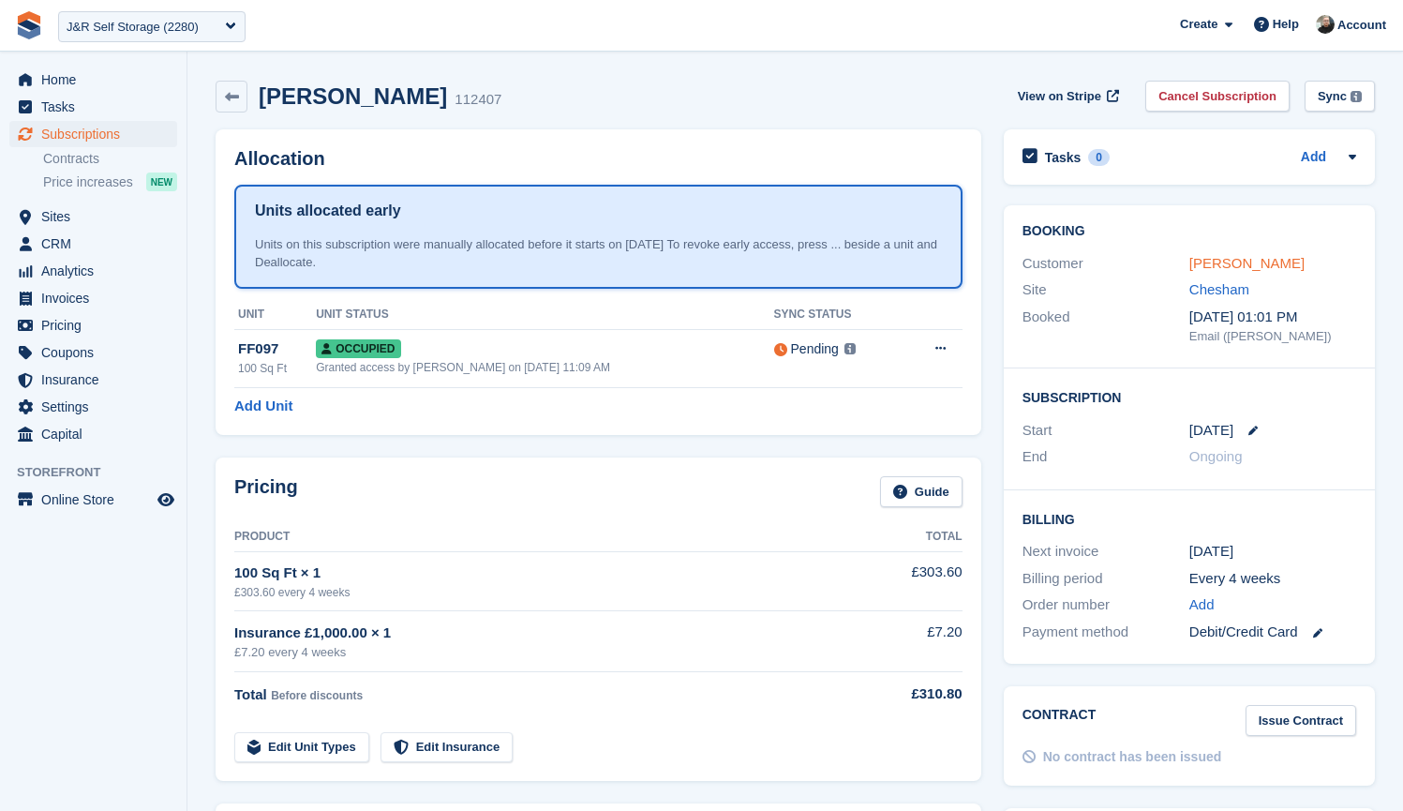
click at [1217, 262] on link "[PERSON_NAME]" at bounding box center [1247, 263] width 115 height 16
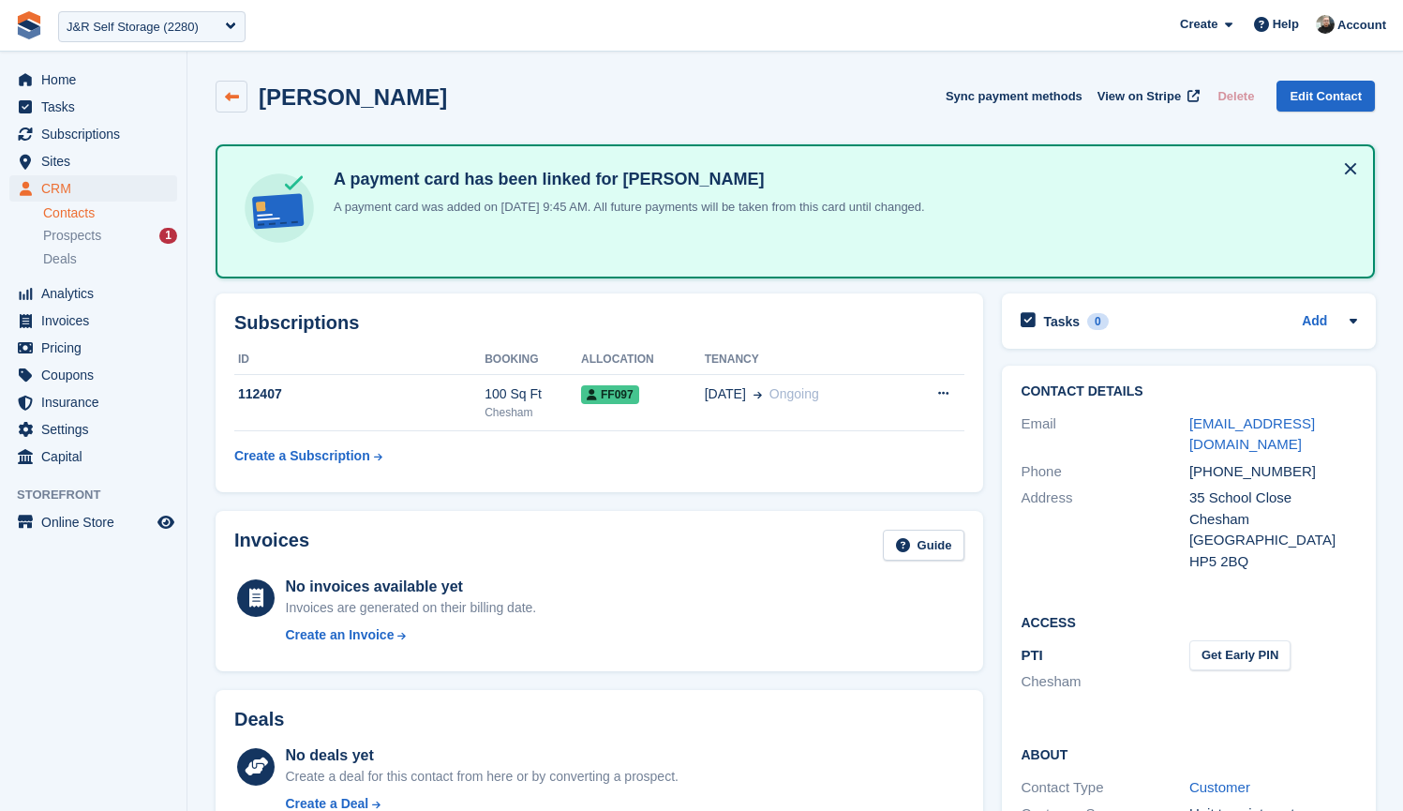
click at [236, 96] on icon at bounding box center [232, 97] width 14 height 14
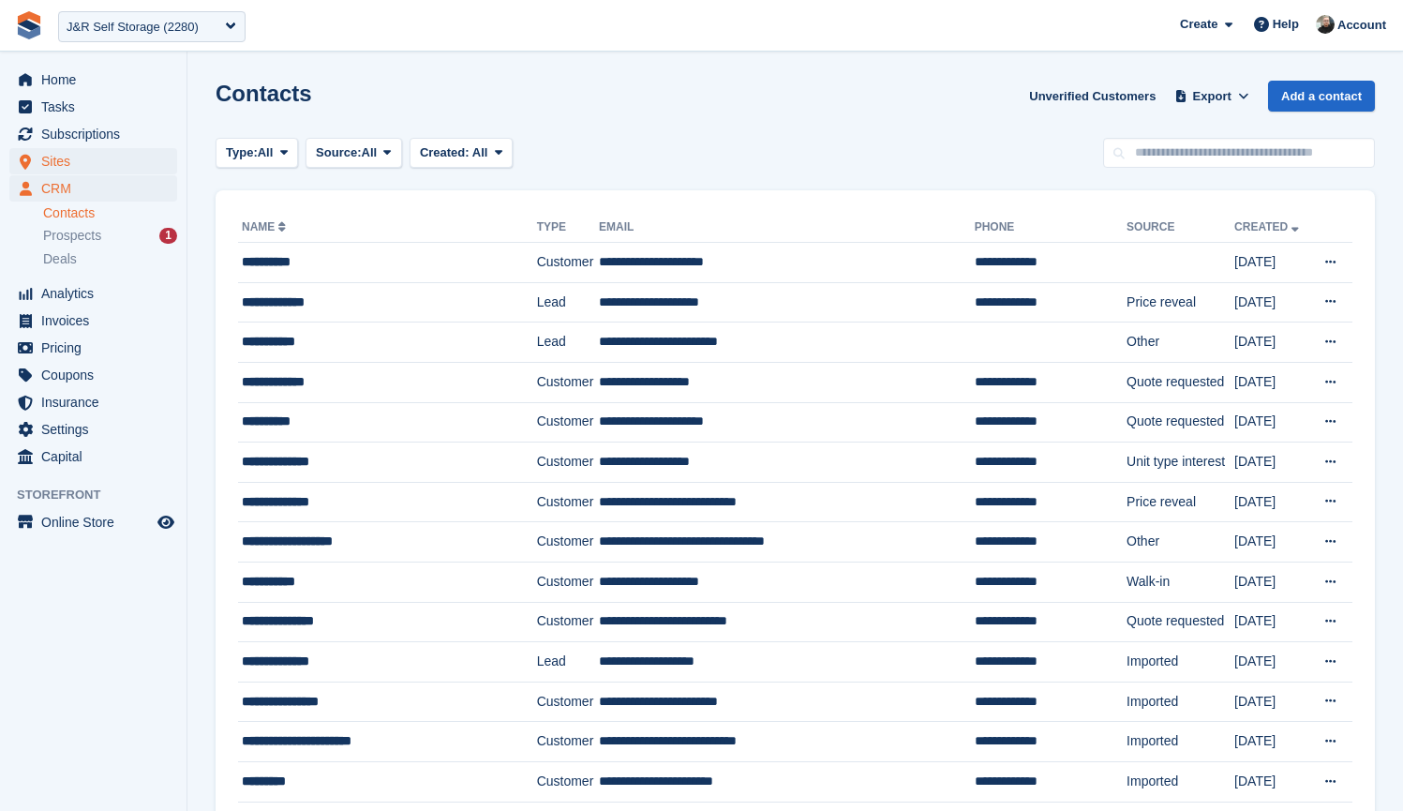
click at [74, 162] on span "Sites" at bounding box center [97, 161] width 112 height 26
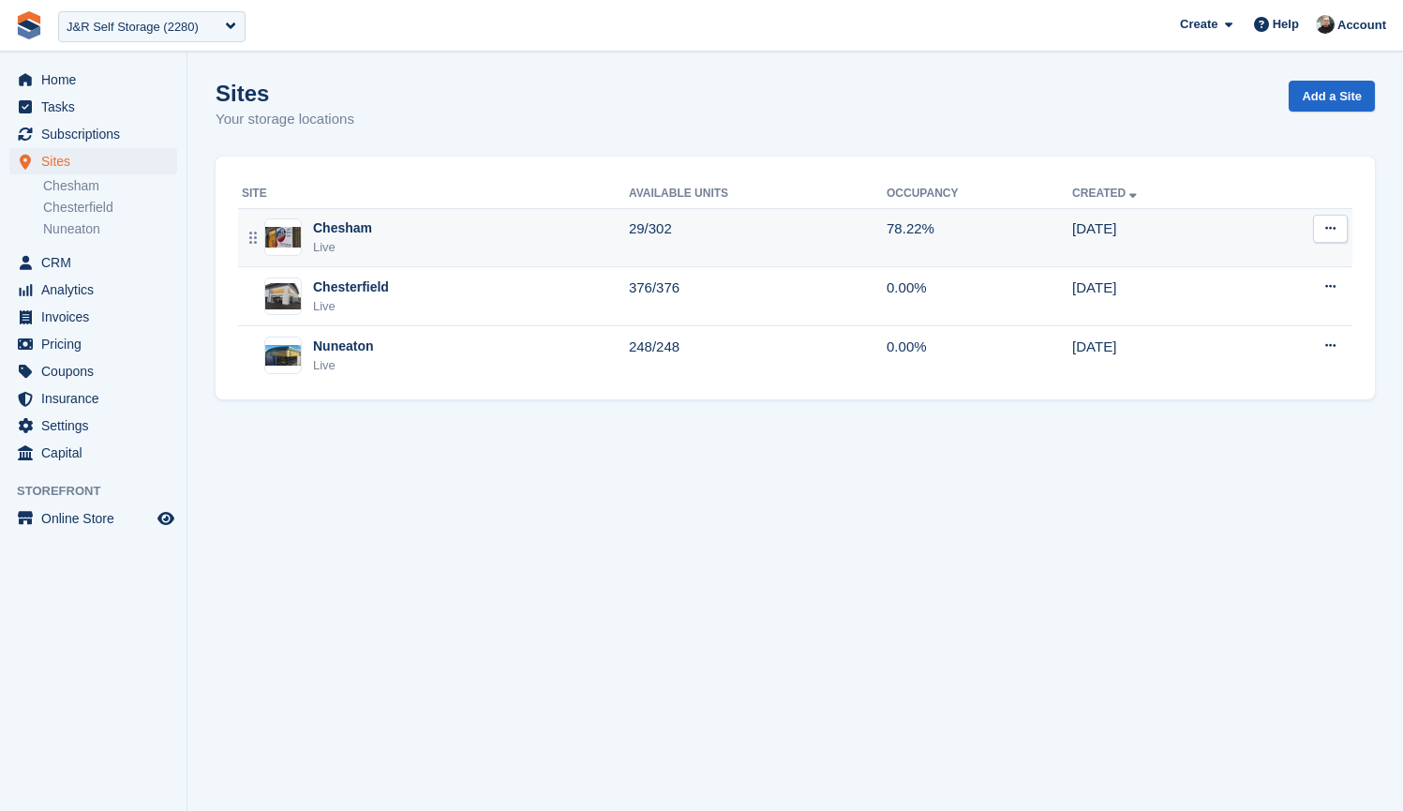
click at [404, 236] on div "Chesham Live" at bounding box center [435, 237] width 387 height 38
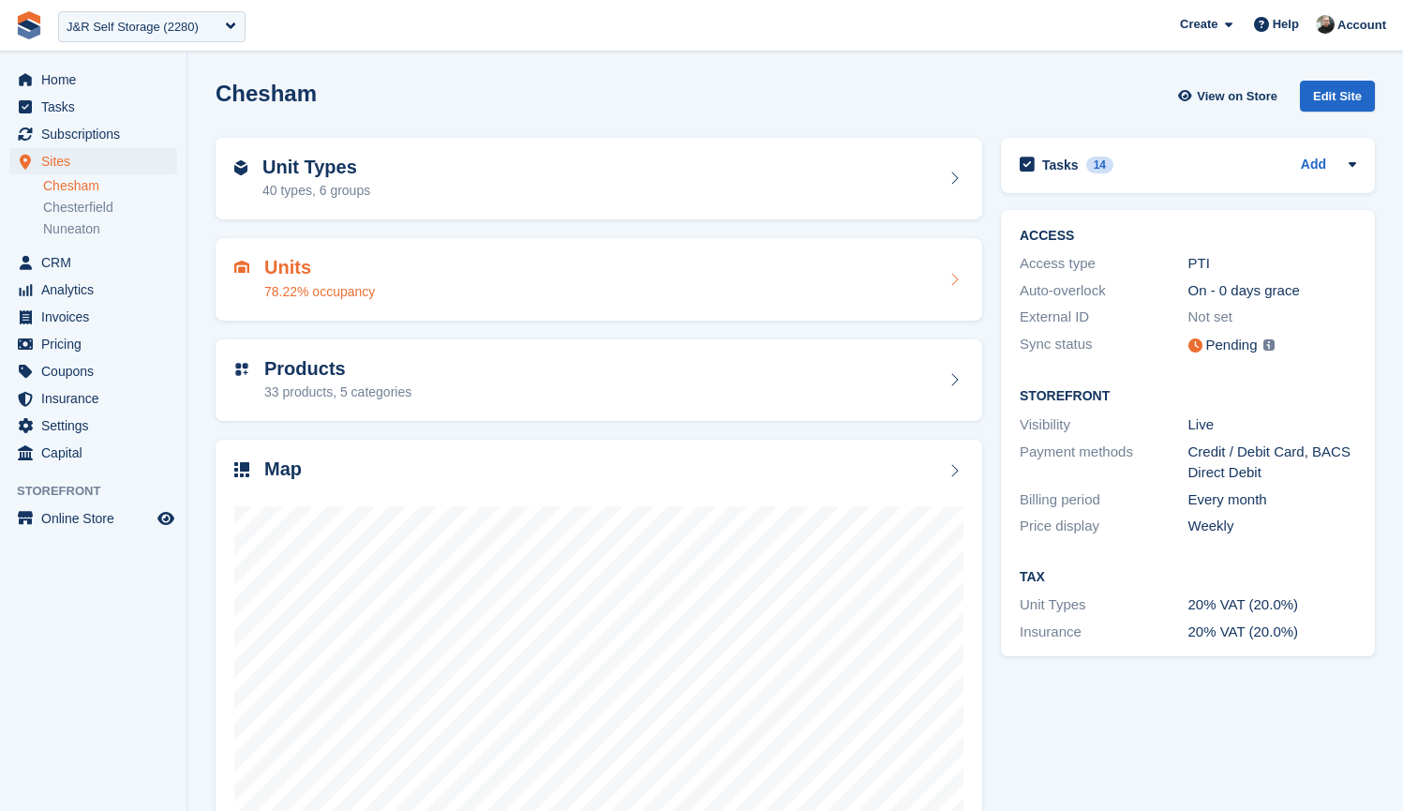
click at [457, 266] on div "Units 78.22% occupancy" at bounding box center [598, 279] width 729 height 45
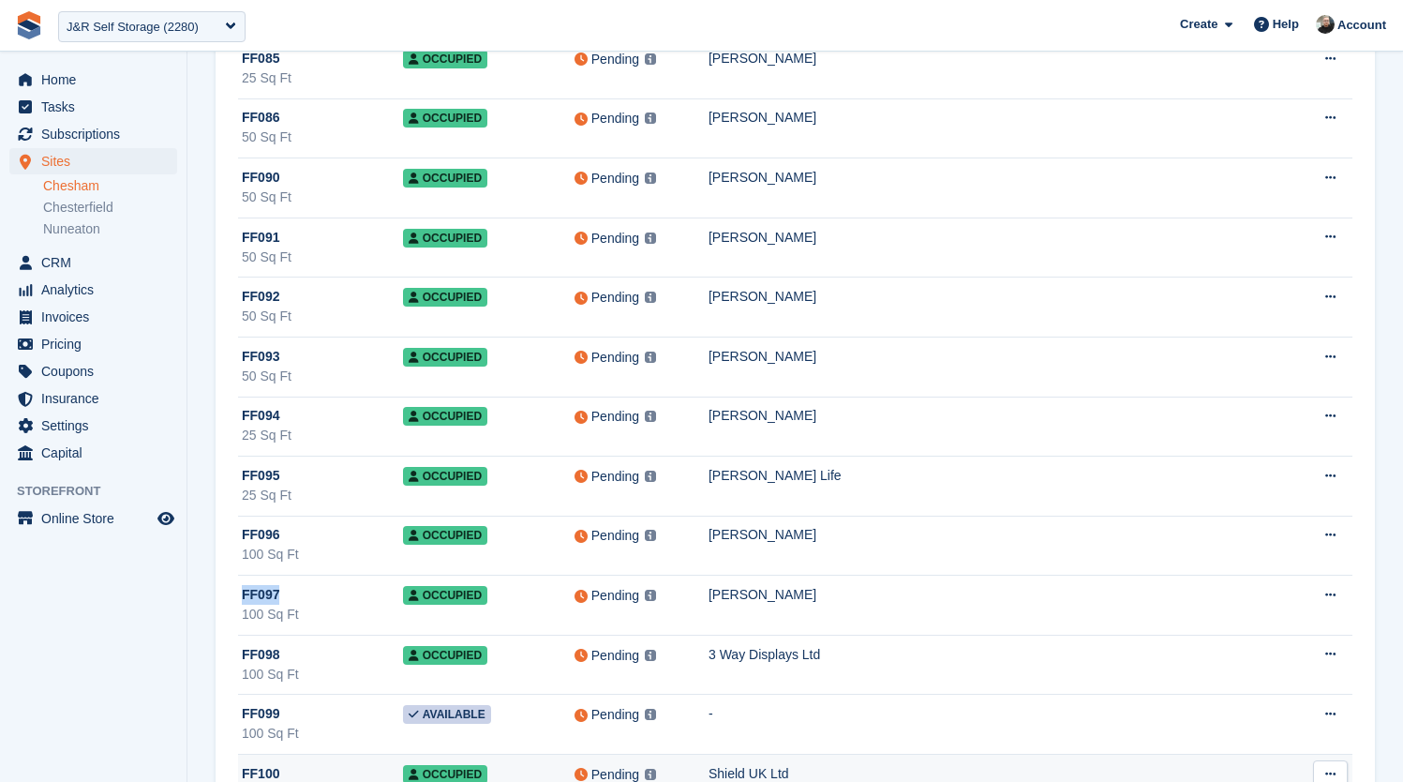
scroll to position [5814, 0]
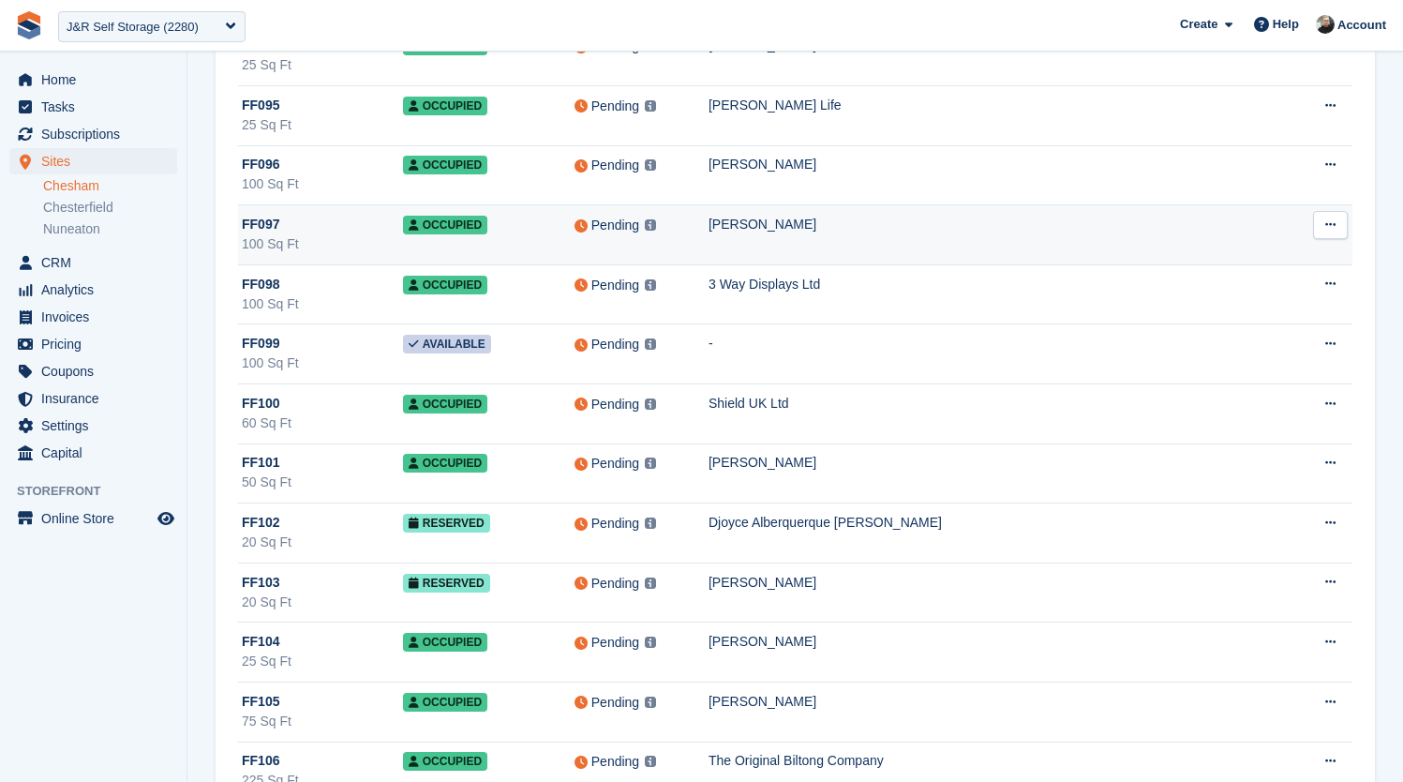
click at [933, 222] on div "[PERSON_NAME]" at bounding box center [998, 225] width 579 height 20
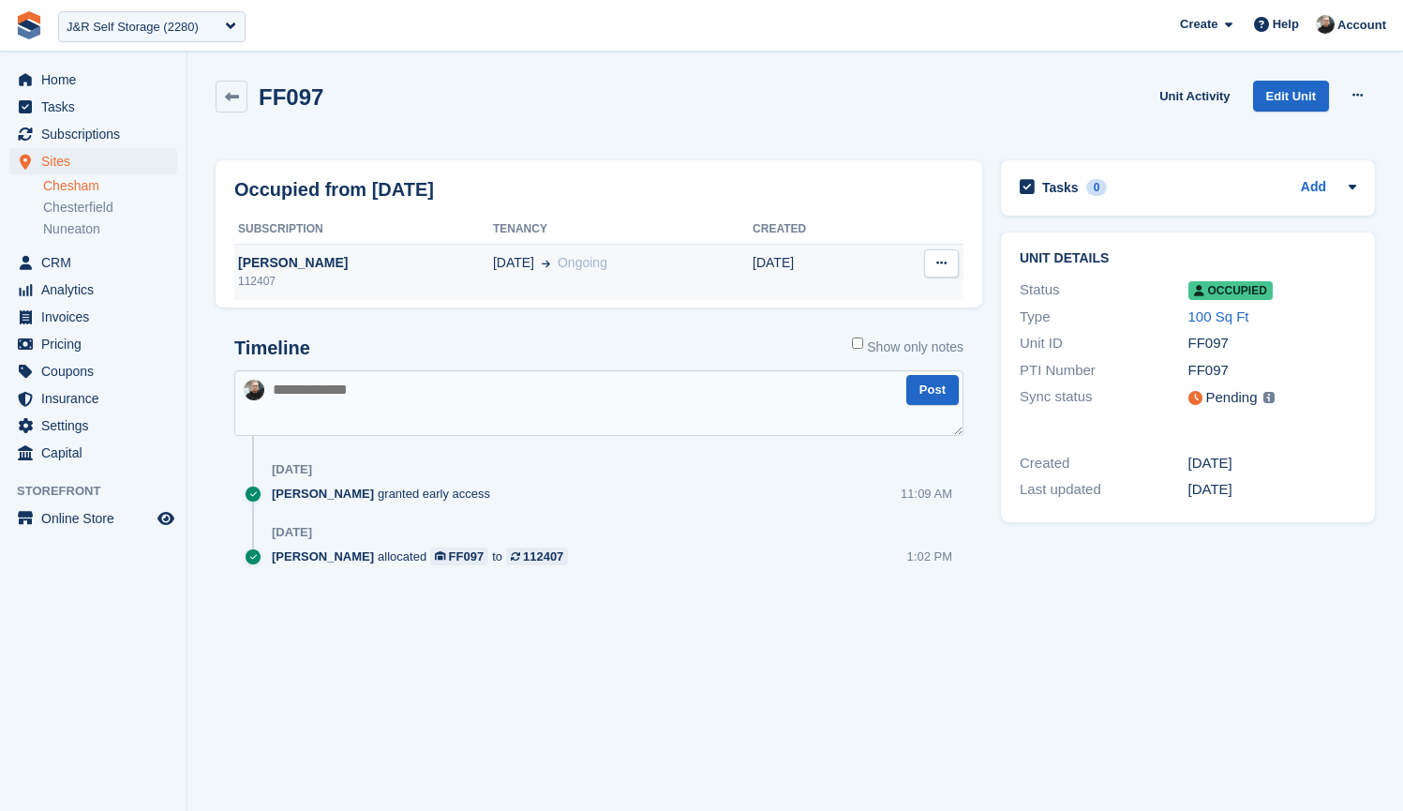
click at [360, 268] on div "[PERSON_NAME]" at bounding box center [363, 263] width 259 height 20
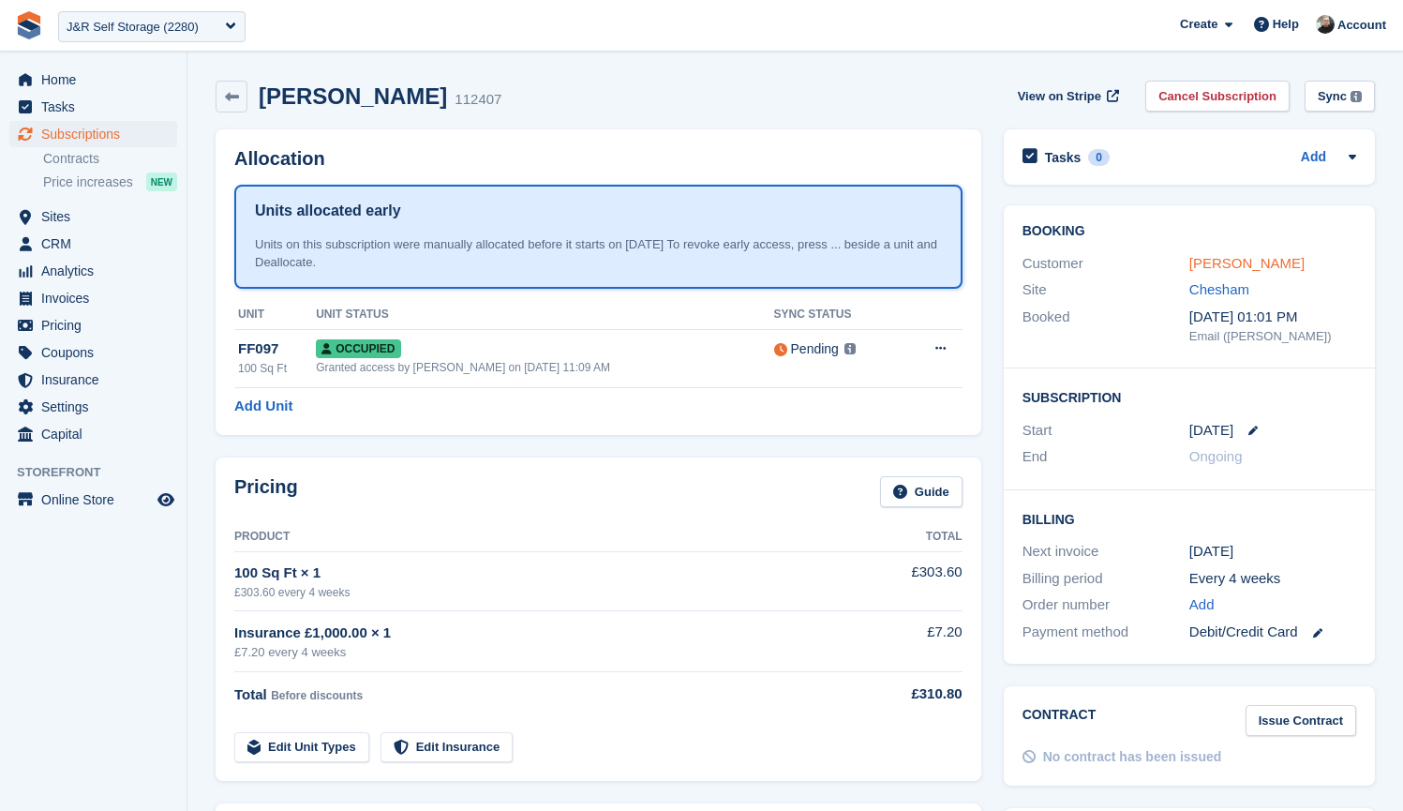
click at [1217, 265] on link "Russell Bowles" at bounding box center [1247, 263] width 115 height 16
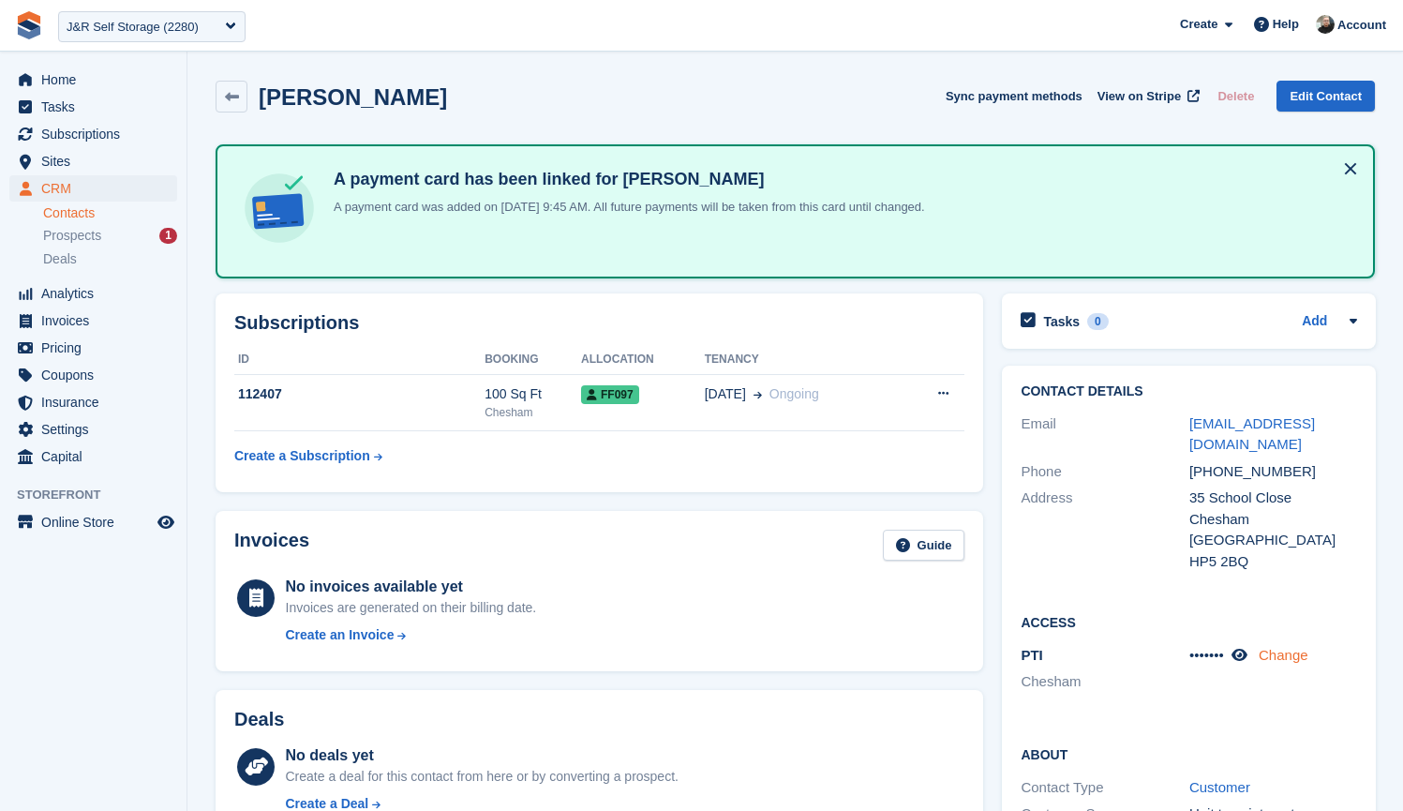
click at [1296, 647] on link "Change" at bounding box center [1284, 655] width 50 height 16
click at [1302, 694] on link "Cancel" at bounding box center [1298, 709] width 68 height 31
click at [1248, 648] on icon at bounding box center [1240, 655] width 16 height 14
click at [105, 155] on span "Sites" at bounding box center [97, 161] width 112 height 26
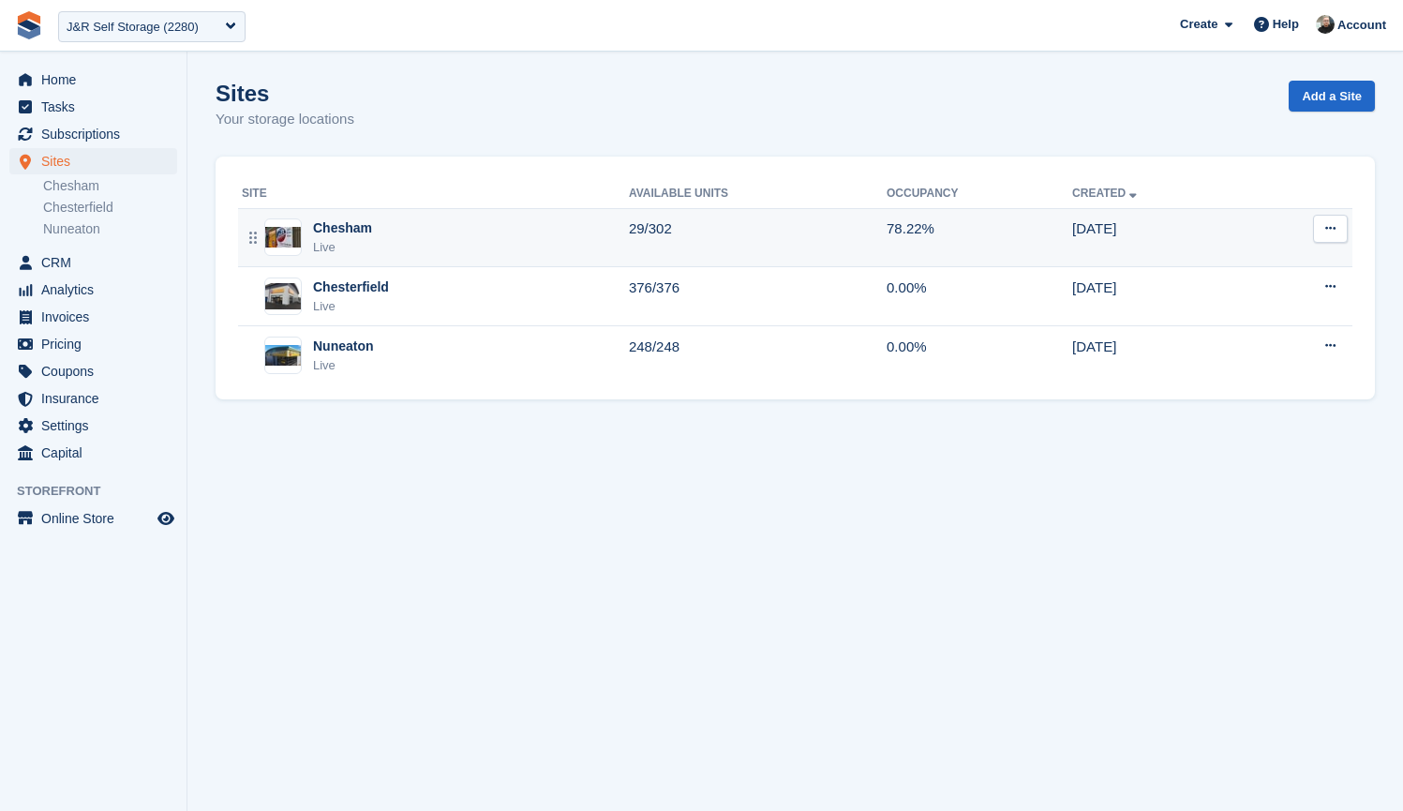
click at [472, 224] on div "Chesham Live" at bounding box center [435, 237] width 387 height 38
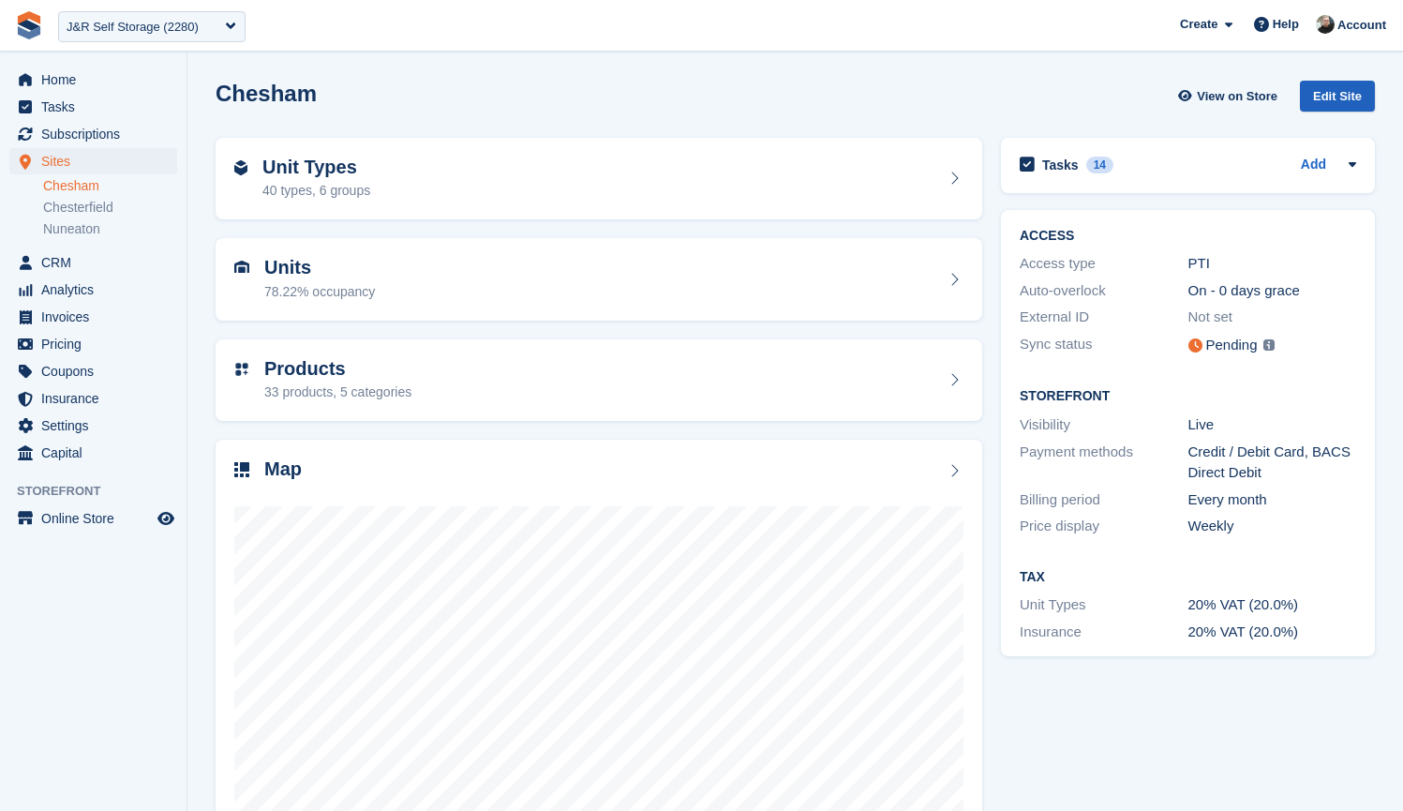
click at [1332, 94] on div "Edit Site" at bounding box center [1337, 96] width 75 height 31
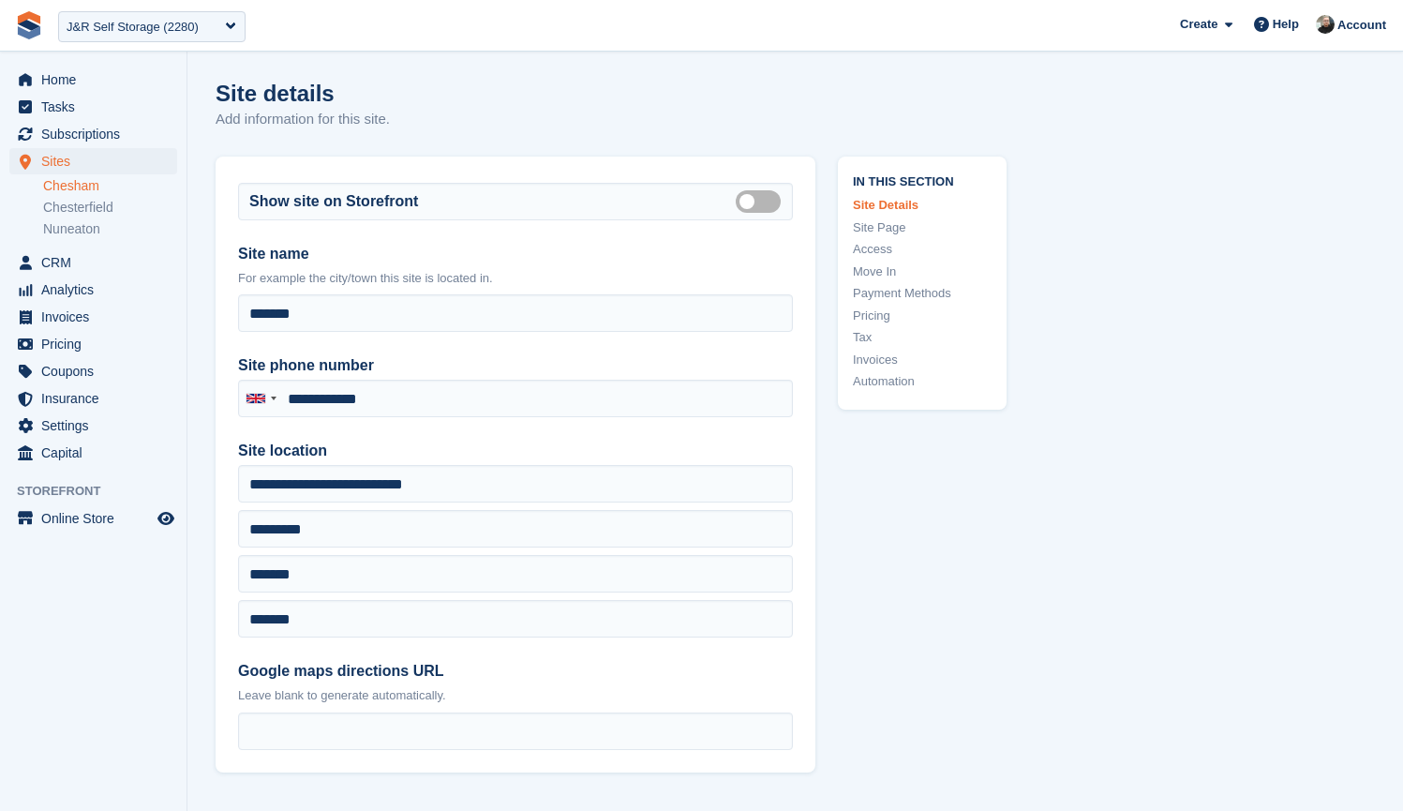
click at [884, 247] on link "Access" at bounding box center [922, 249] width 139 height 19
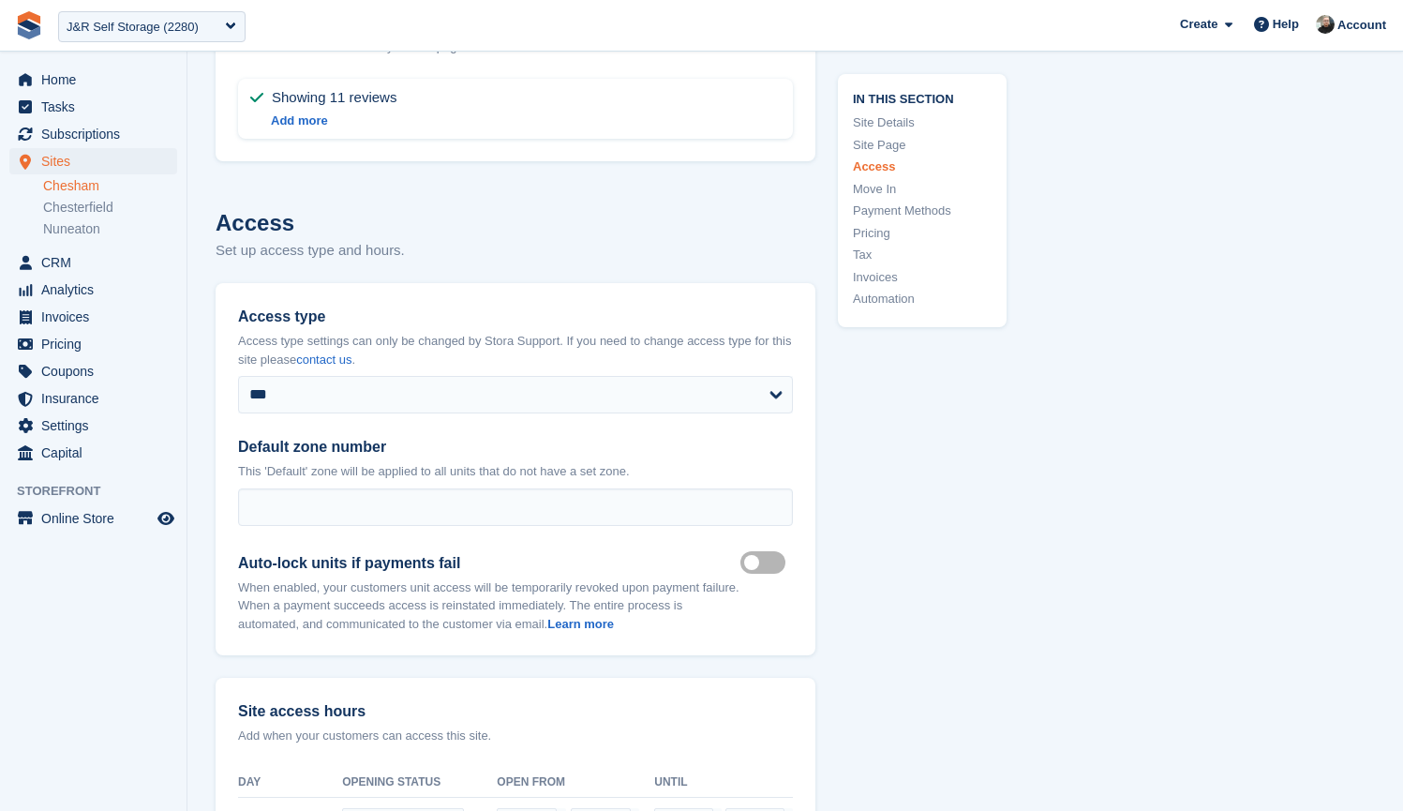
scroll to position [4217, 0]
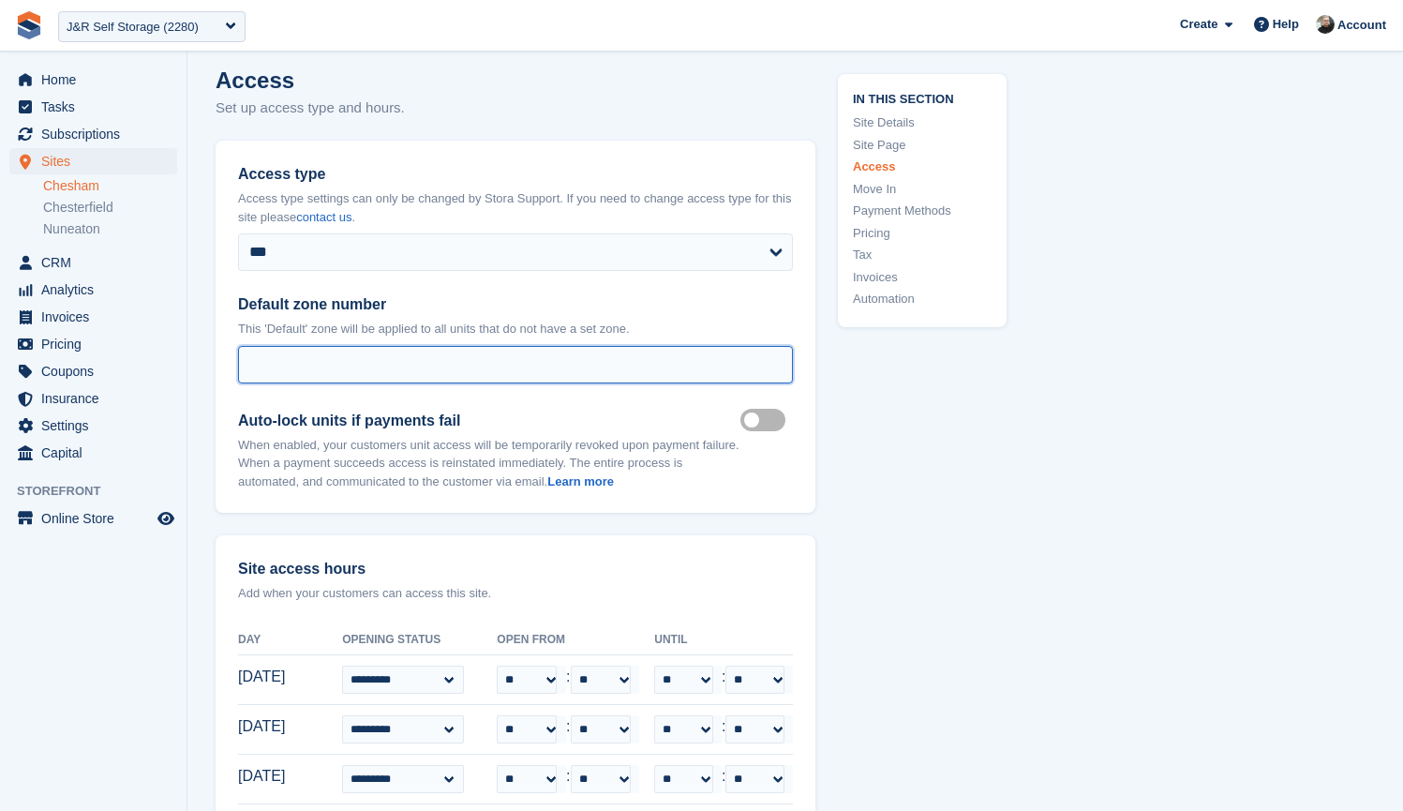
click at [341, 352] on input "Default zone number" at bounding box center [515, 364] width 555 height 37
type input "*"
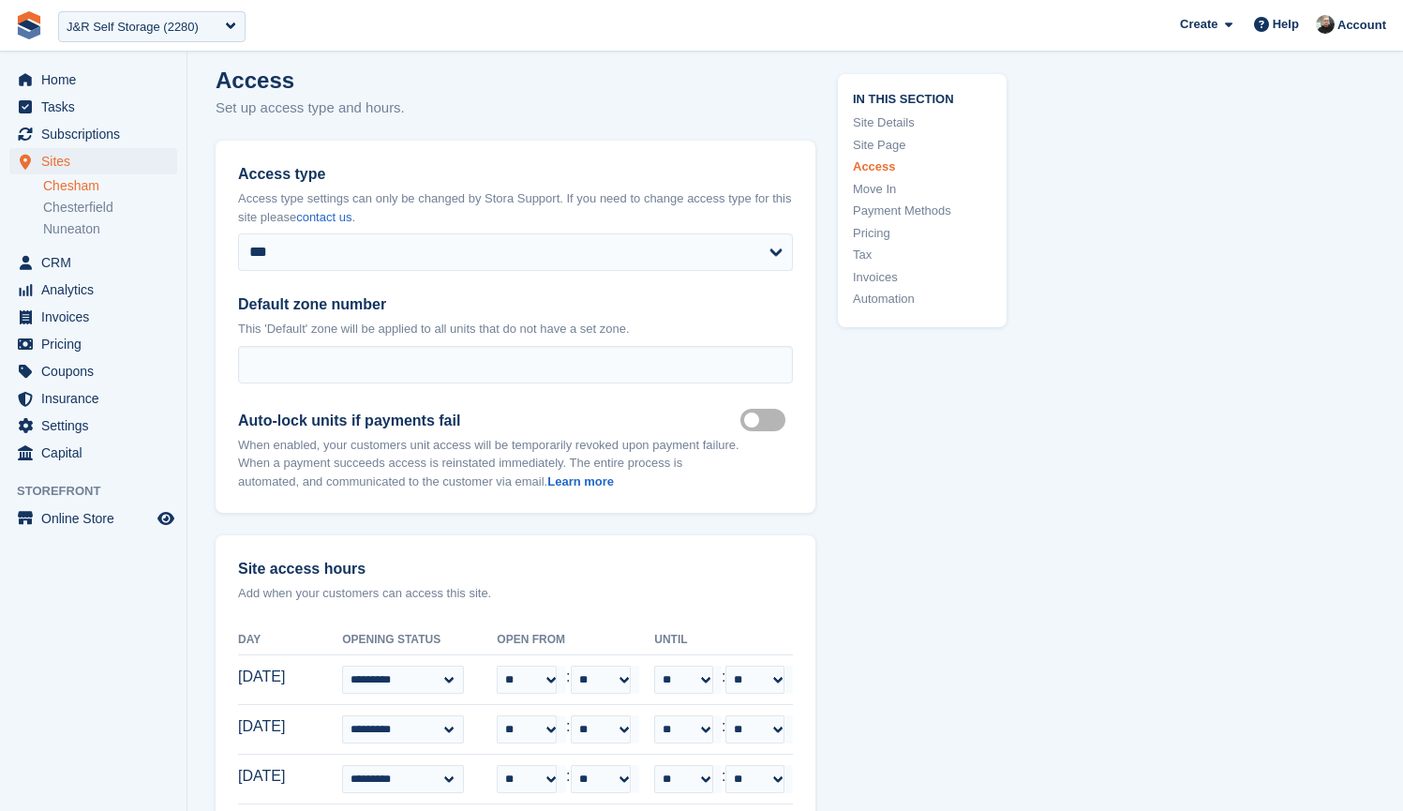
click at [773, 419] on label "Auto lock on" at bounding box center [767, 420] width 52 height 3
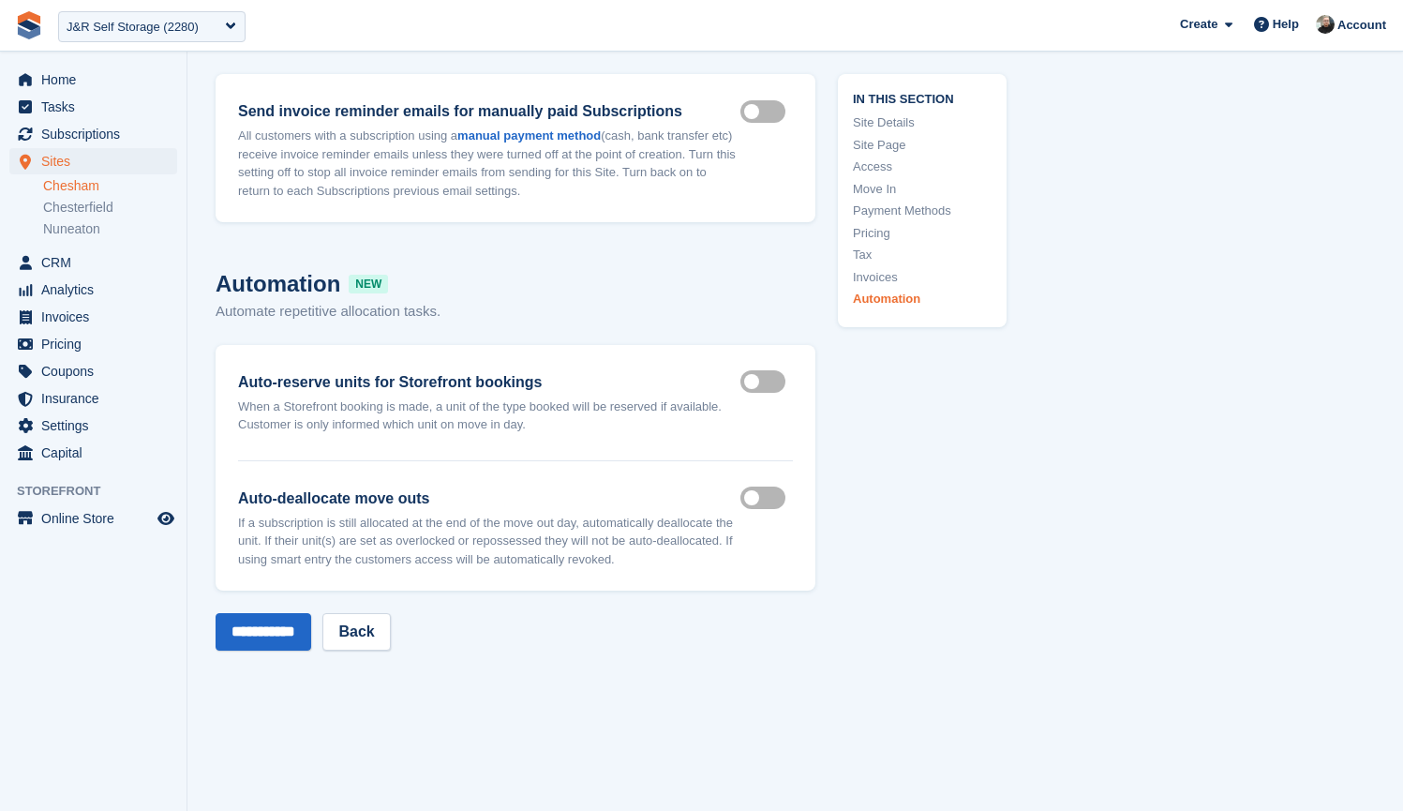
scroll to position [8333, 0]
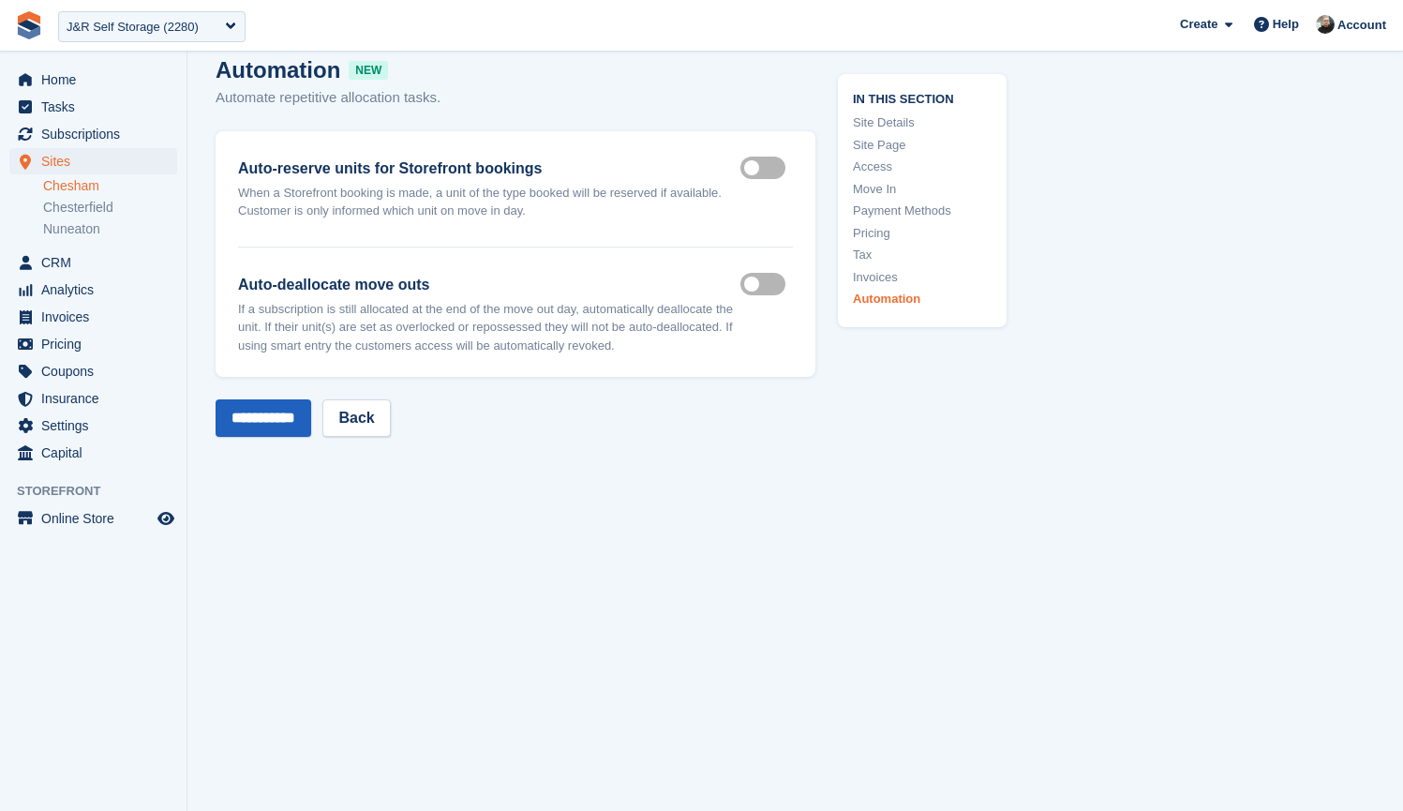
click at [247, 399] on input "**********" at bounding box center [264, 417] width 96 height 37
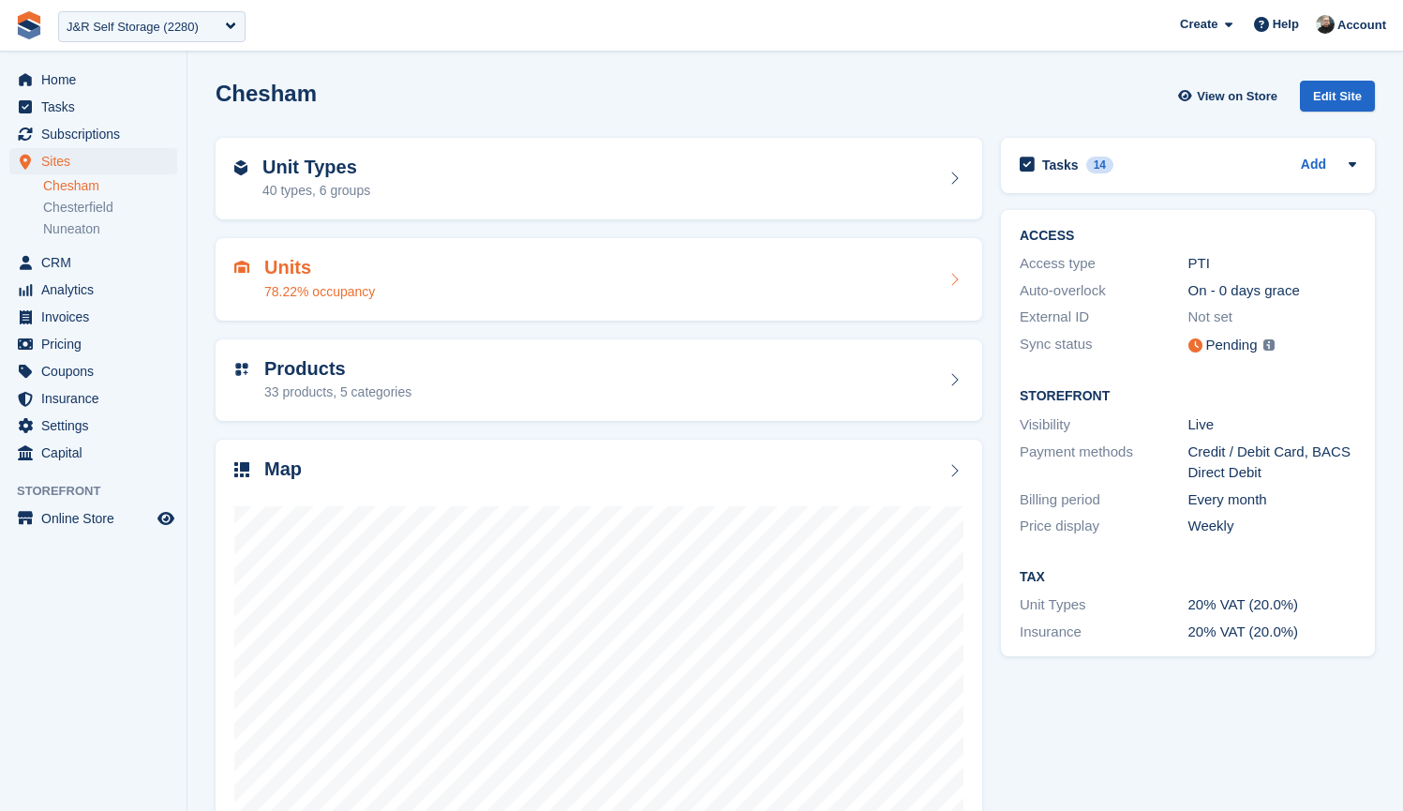
click at [406, 271] on div "Units 78.22% occupancy" at bounding box center [598, 279] width 729 height 45
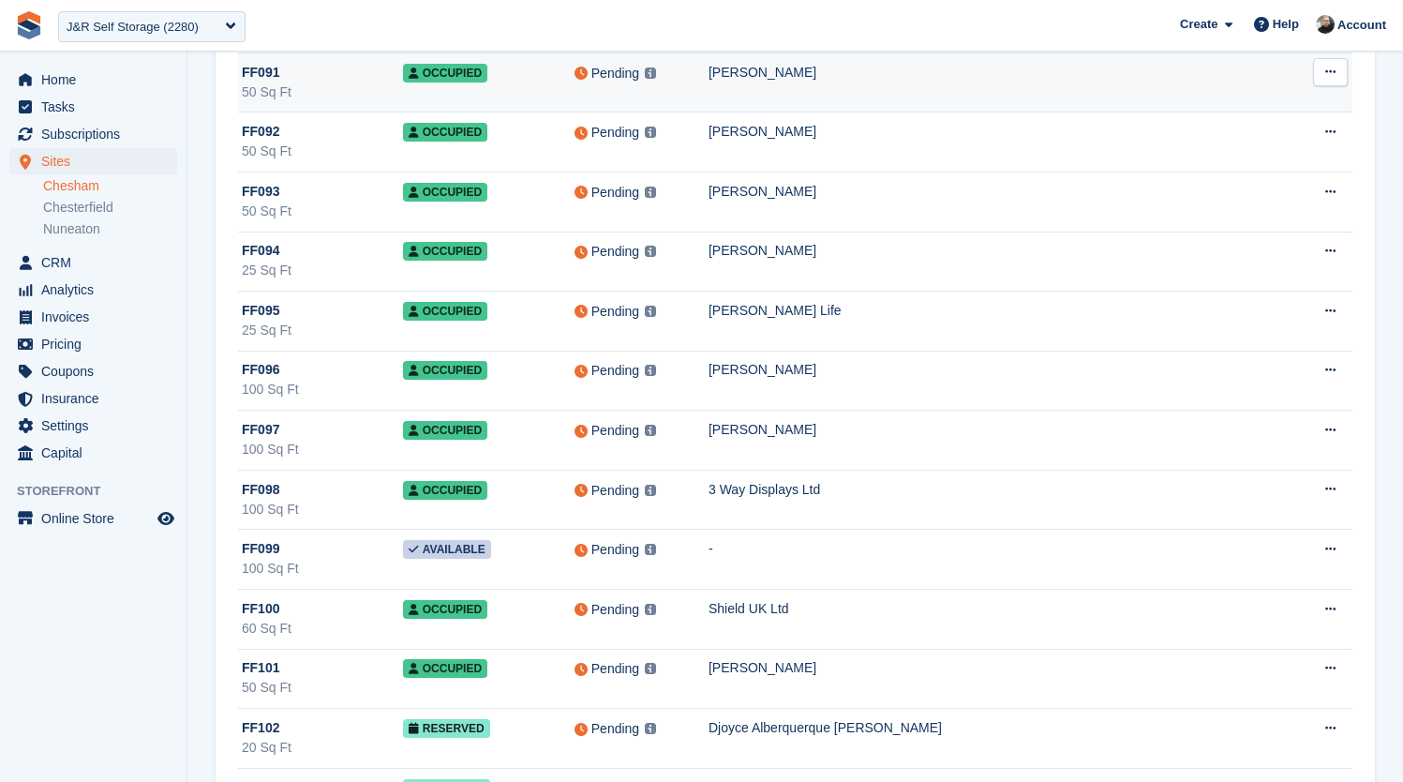
scroll to position [6397, 0]
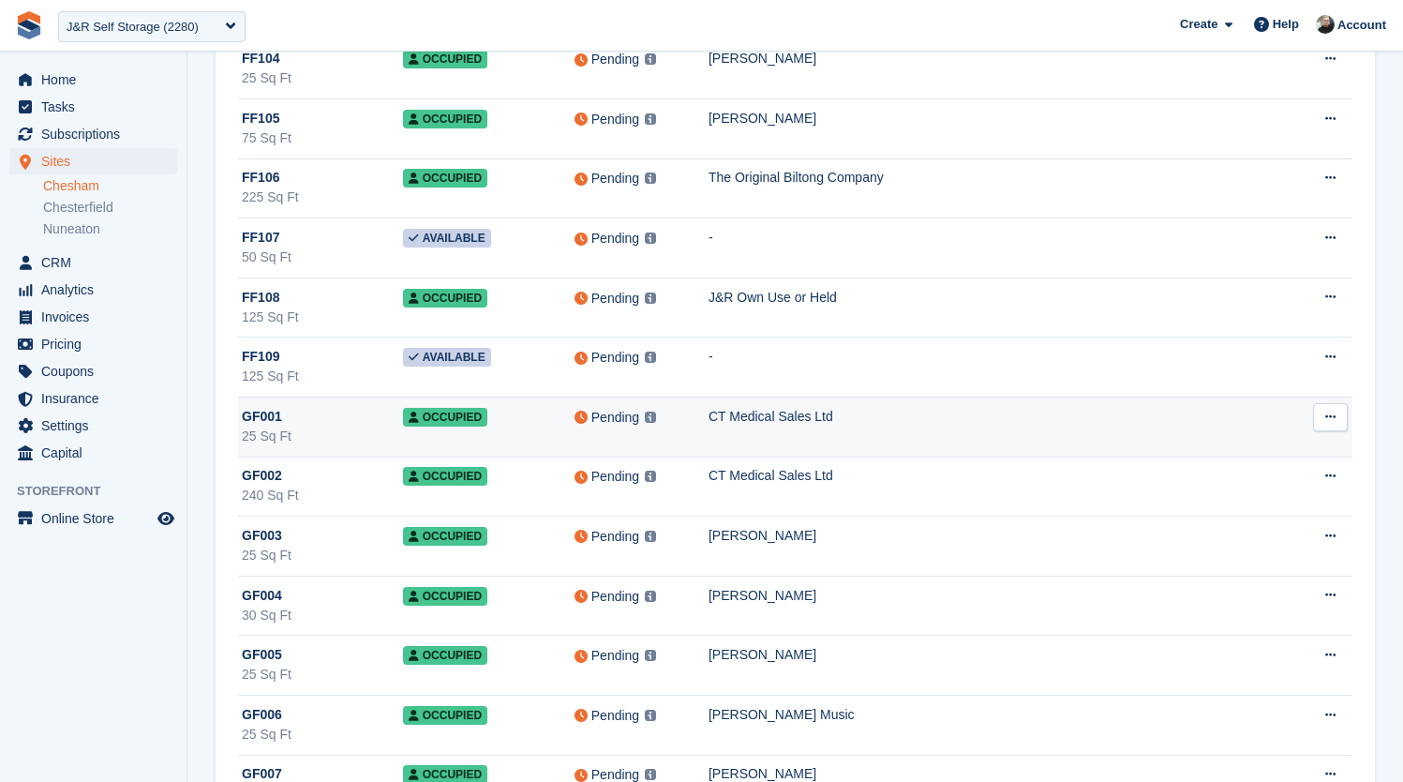
click at [946, 422] on div "CT Medical Sales Ltd" at bounding box center [998, 417] width 579 height 20
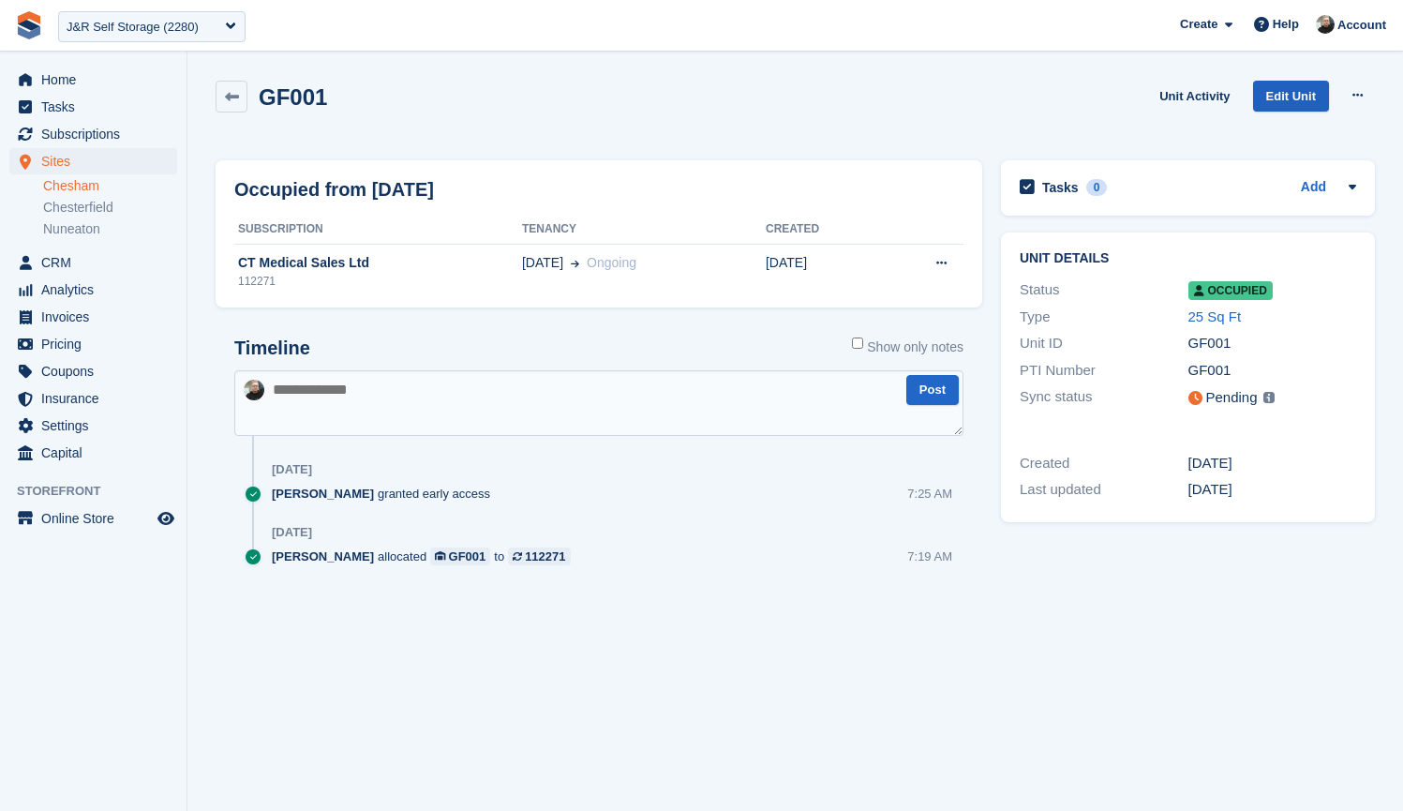
click at [1283, 93] on link "Edit Unit" at bounding box center [1291, 96] width 76 height 31
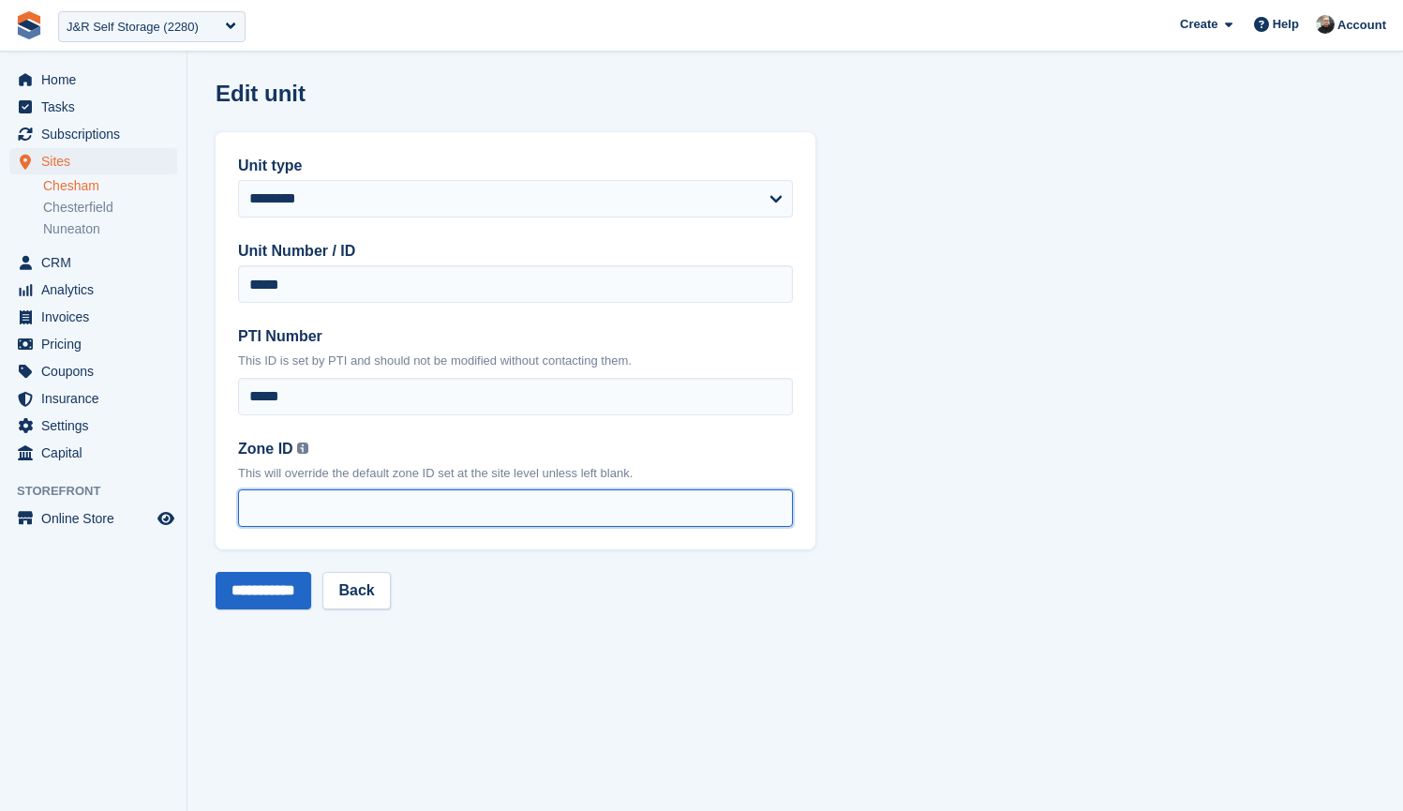
click at [346, 500] on input "Zone ID You can find your zone list under the 'Interface Time Zone' column by o…" at bounding box center [515, 507] width 555 height 37
click at [393, 514] on input "Zone ID You can find your zone list under the 'Interface Time Zone' column by o…" at bounding box center [515, 507] width 555 height 37
type input "*"
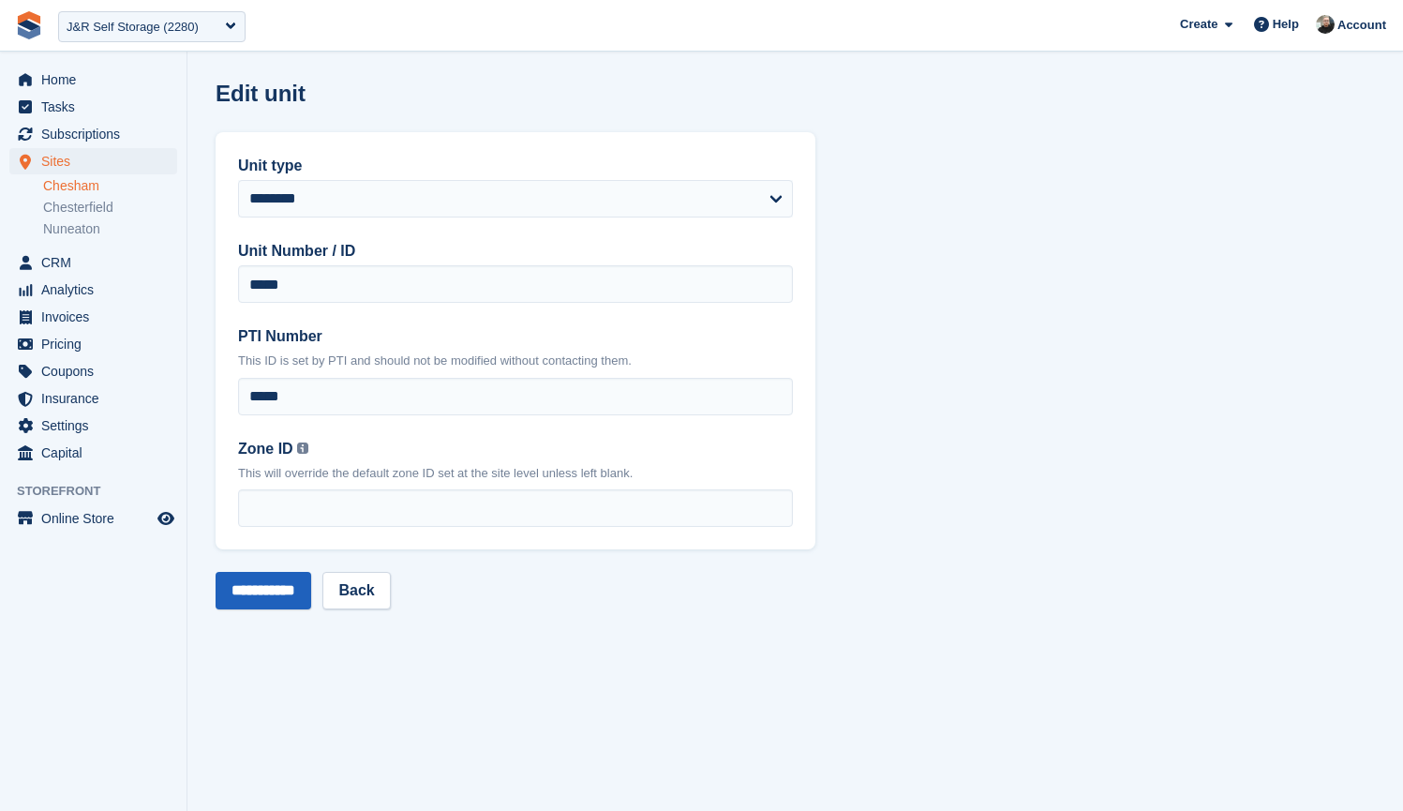
click at [250, 598] on input "**********" at bounding box center [264, 590] width 96 height 37
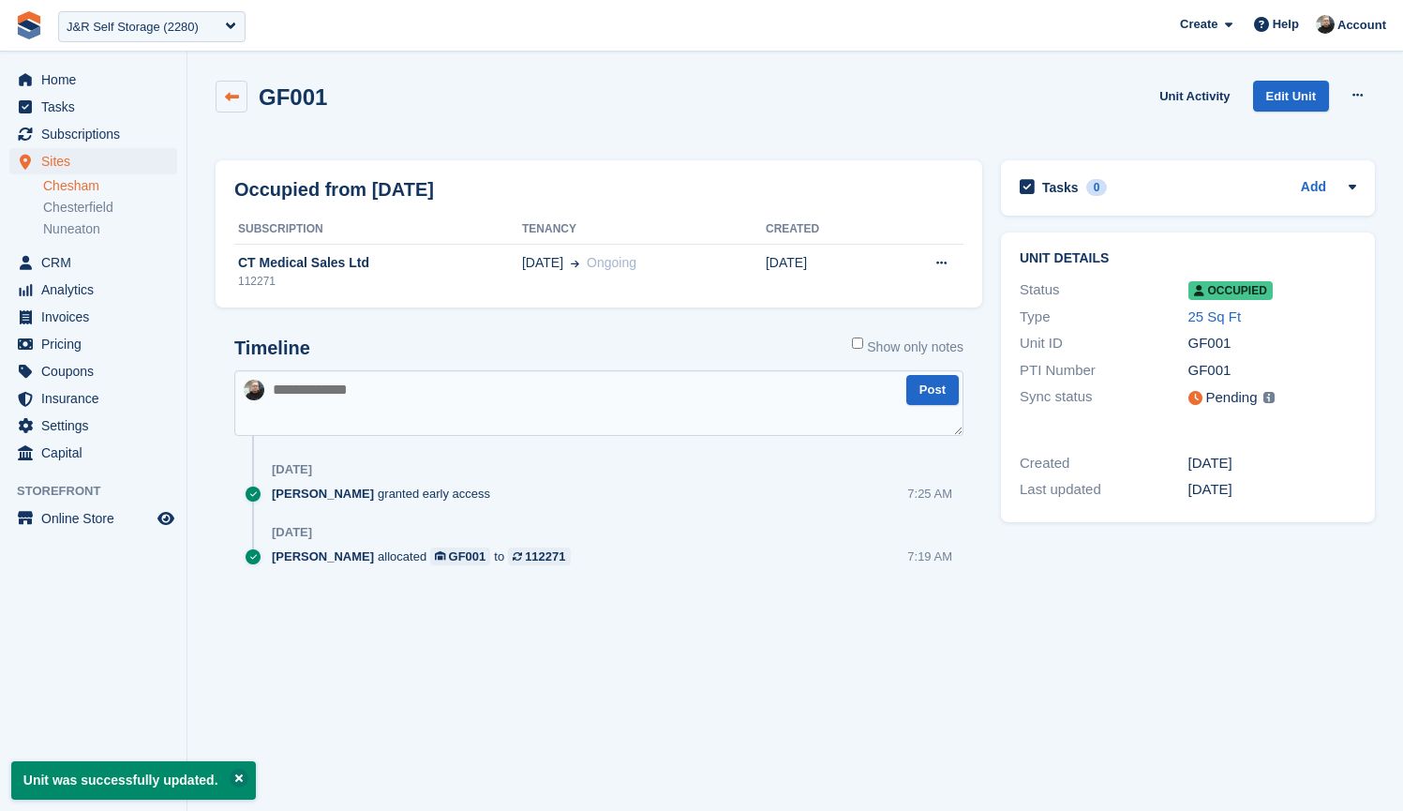
click at [225, 83] on link at bounding box center [232, 97] width 32 height 32
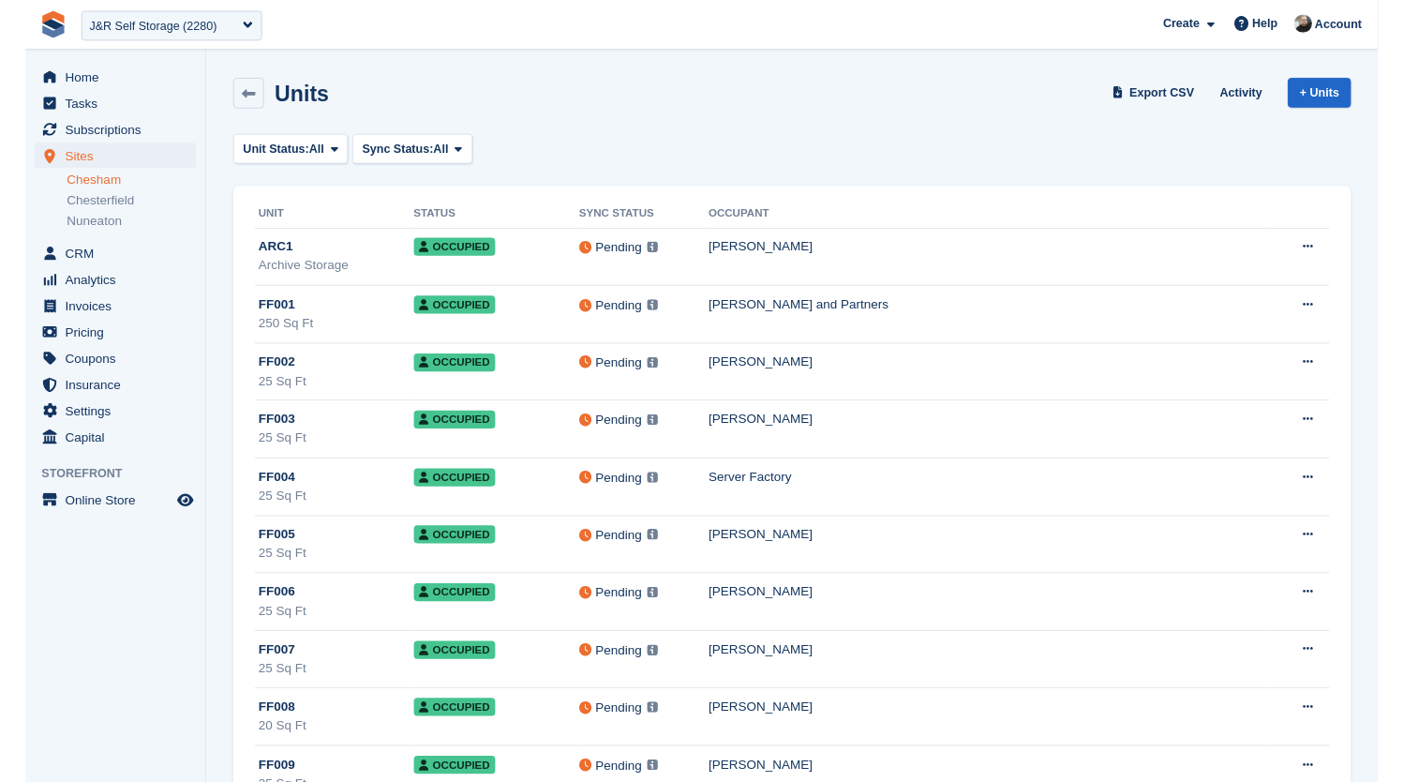
scroll to position [6383, 0]
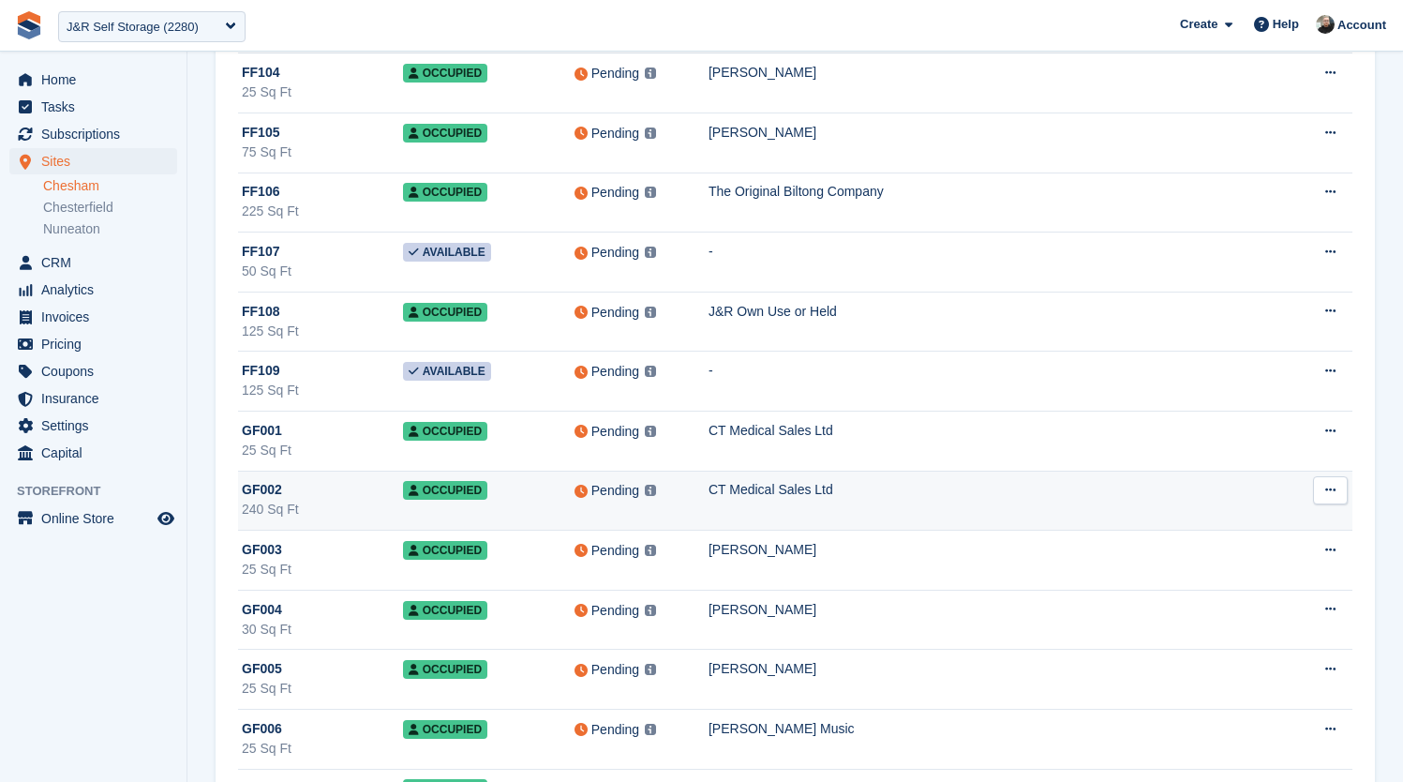
click at [829, 506] on td "CT Medical Sales Ltd" at bounding box center [998, 501] width 579 height 60
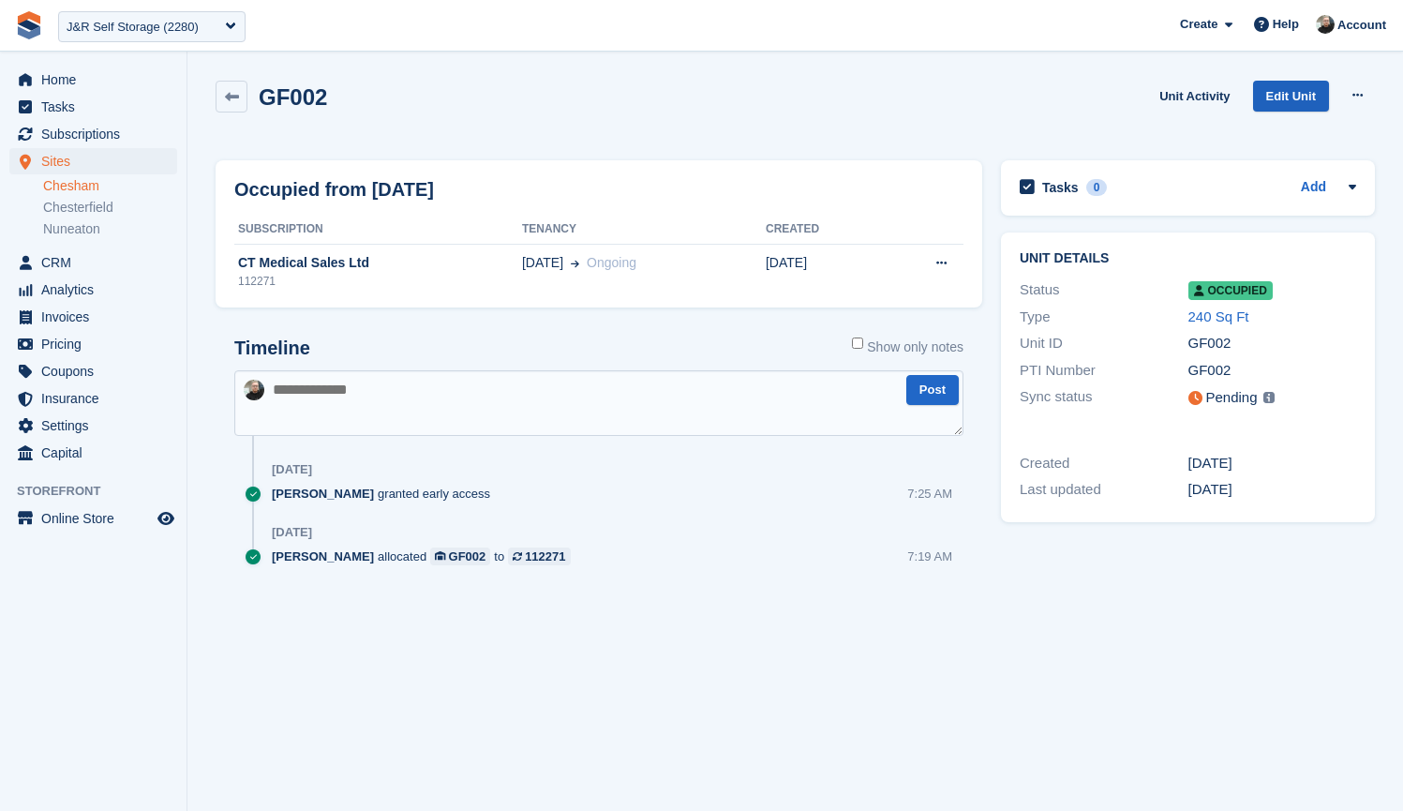
click at [1290, 91] on link "Edit Unit" at bounding box center [1291, 96] width 76 height 31
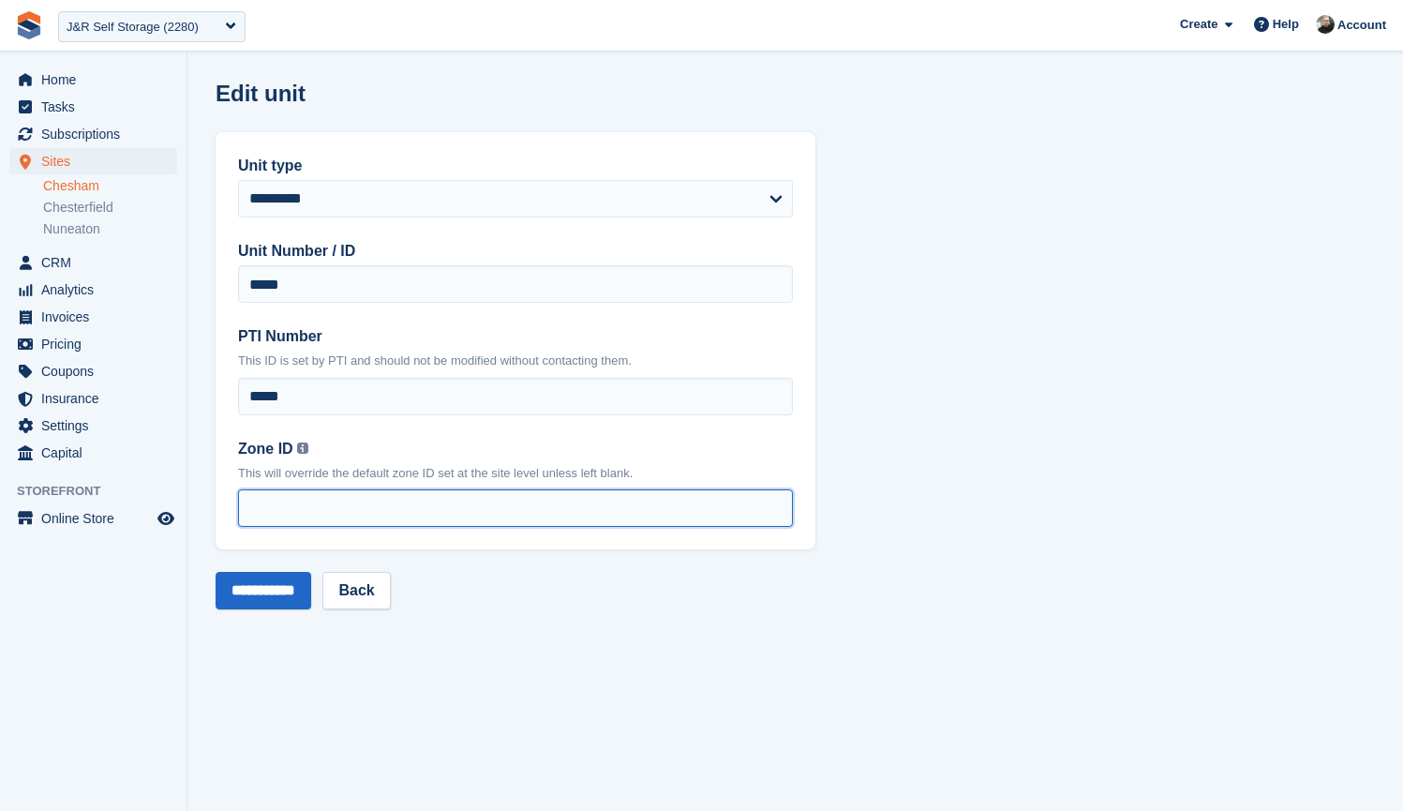
click at [339, 517] on input "Zone ID You can find your zone list under the 'Interface Time Zone' column by o…" at bounding box center [515, 507] width 555 height 37
type input "*"
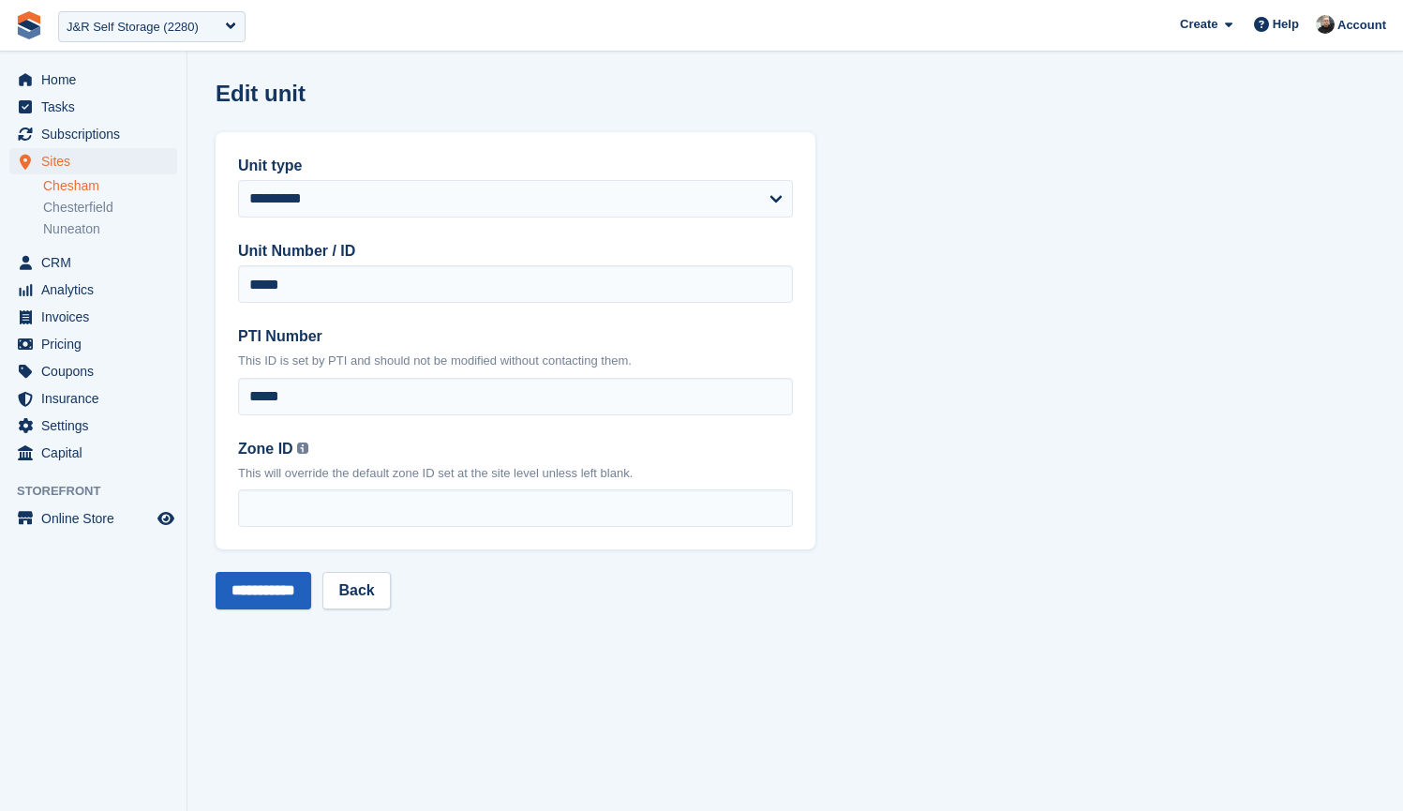
click at [254, 595] on input "**********" at bounding box center [264, 590] width 96 height 37
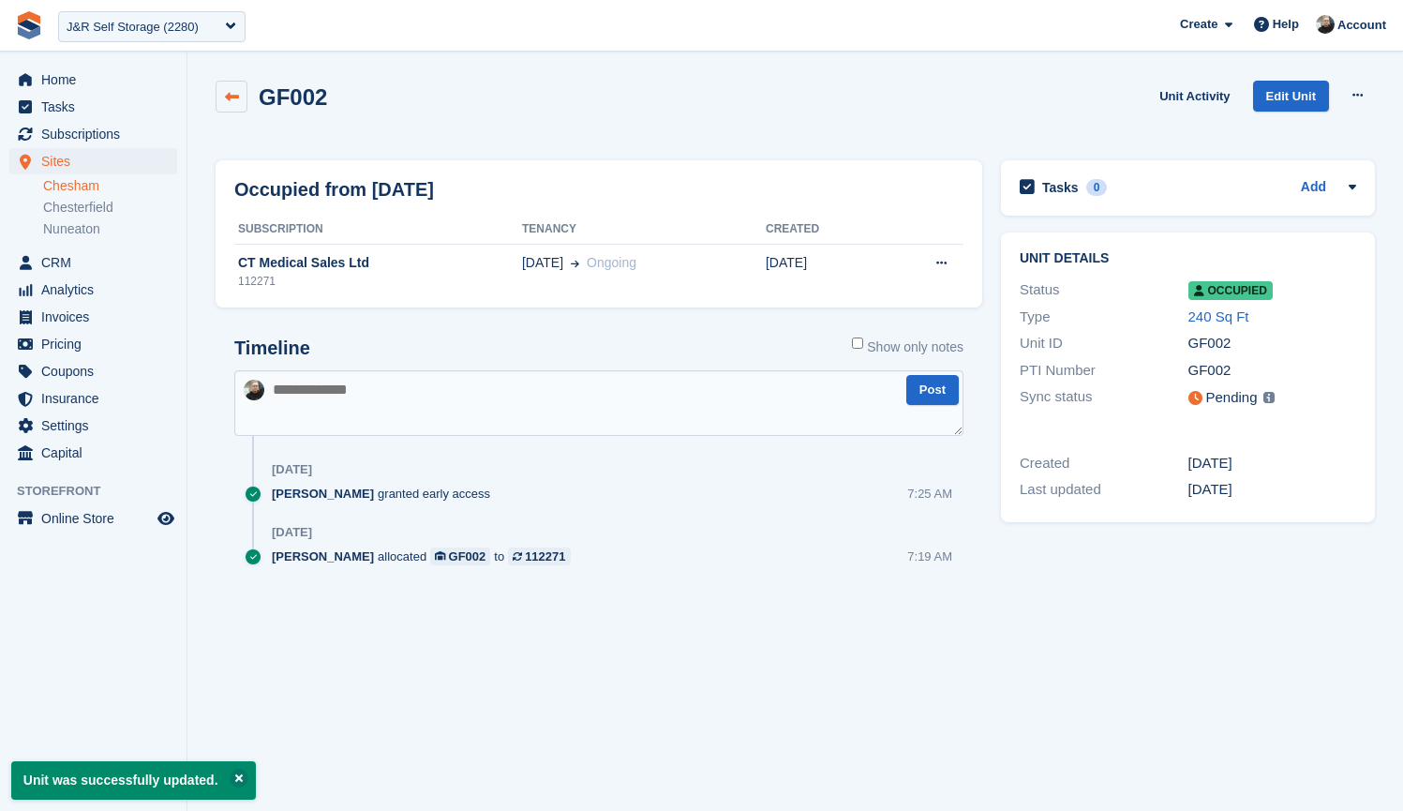
click at [247, 95] on link at bounding box center [232, 97] width 32 height 32
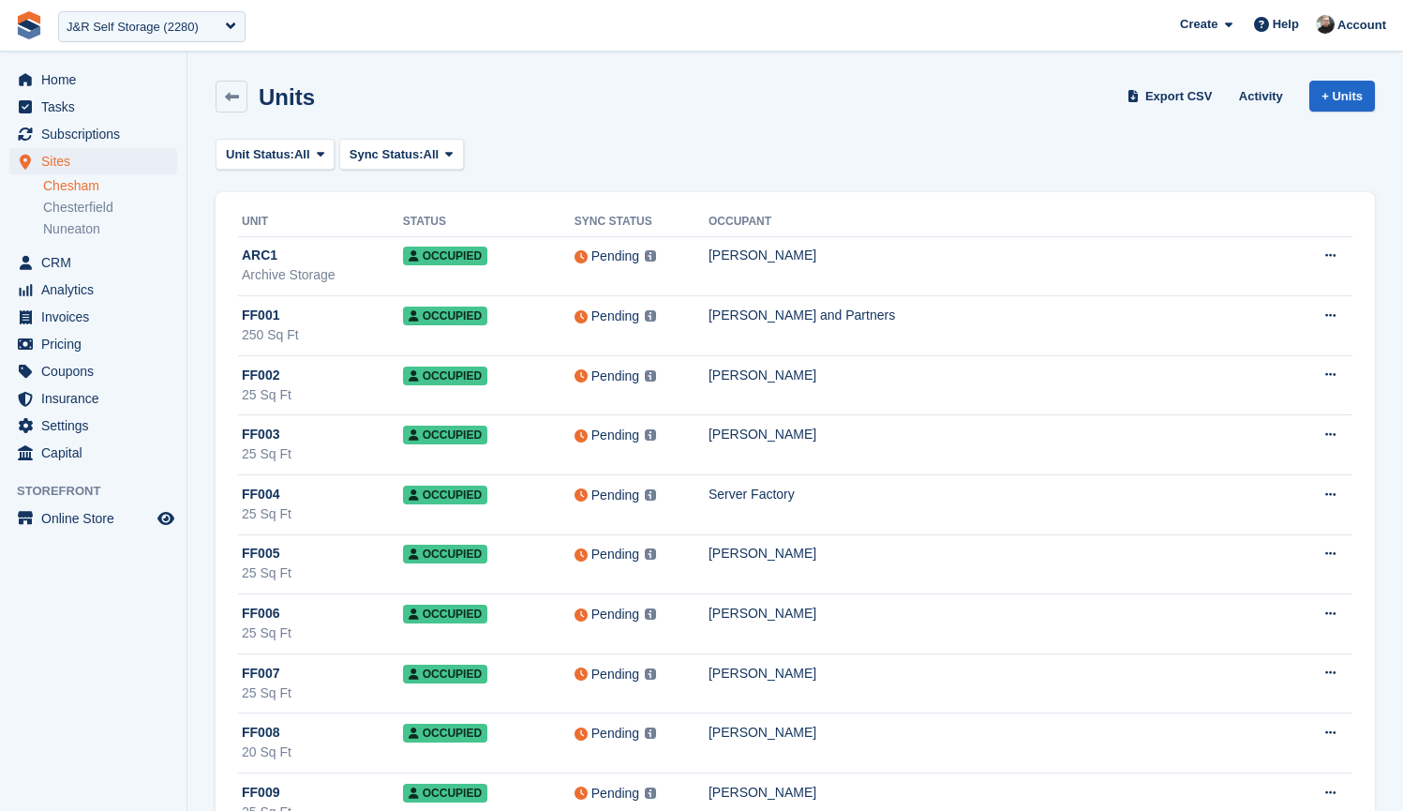
click at [867, 110] on div "Units Export CSV Activity + Units" at bounding box center [796, 97] width 1160 height 32
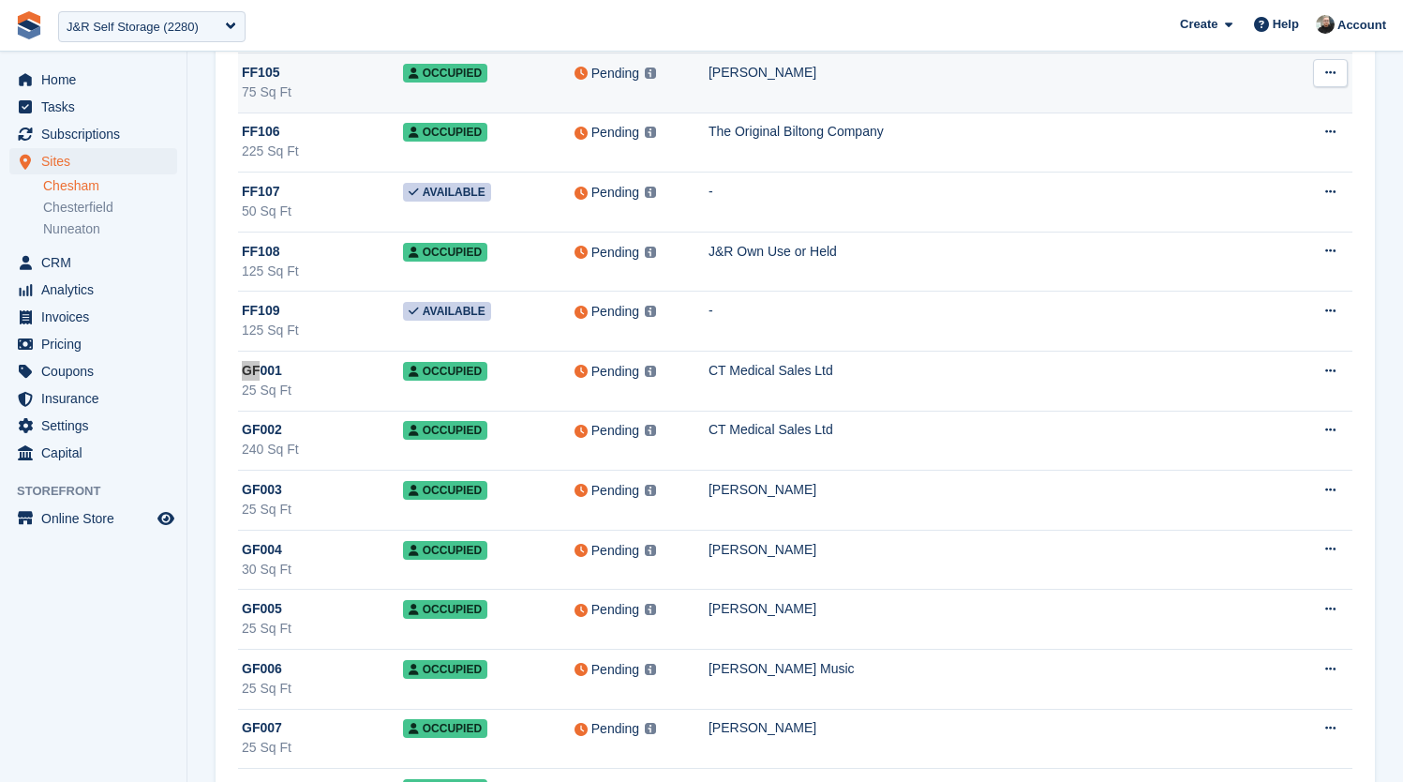
scroll to position [11823, 0]
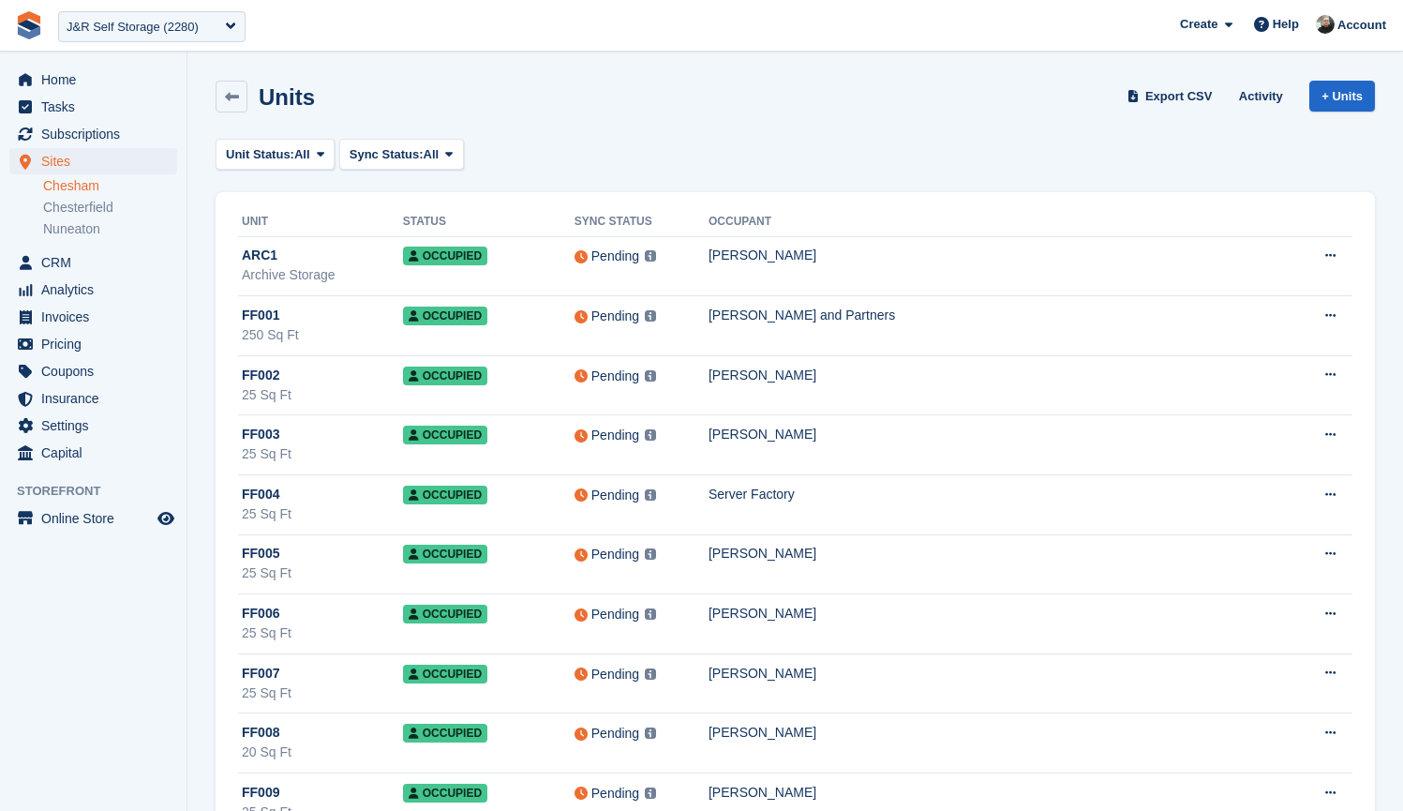
click at [667, 104] on div "Units Export CSV Activity + Units" at bounding box center [796, 97] width 1160 height 32
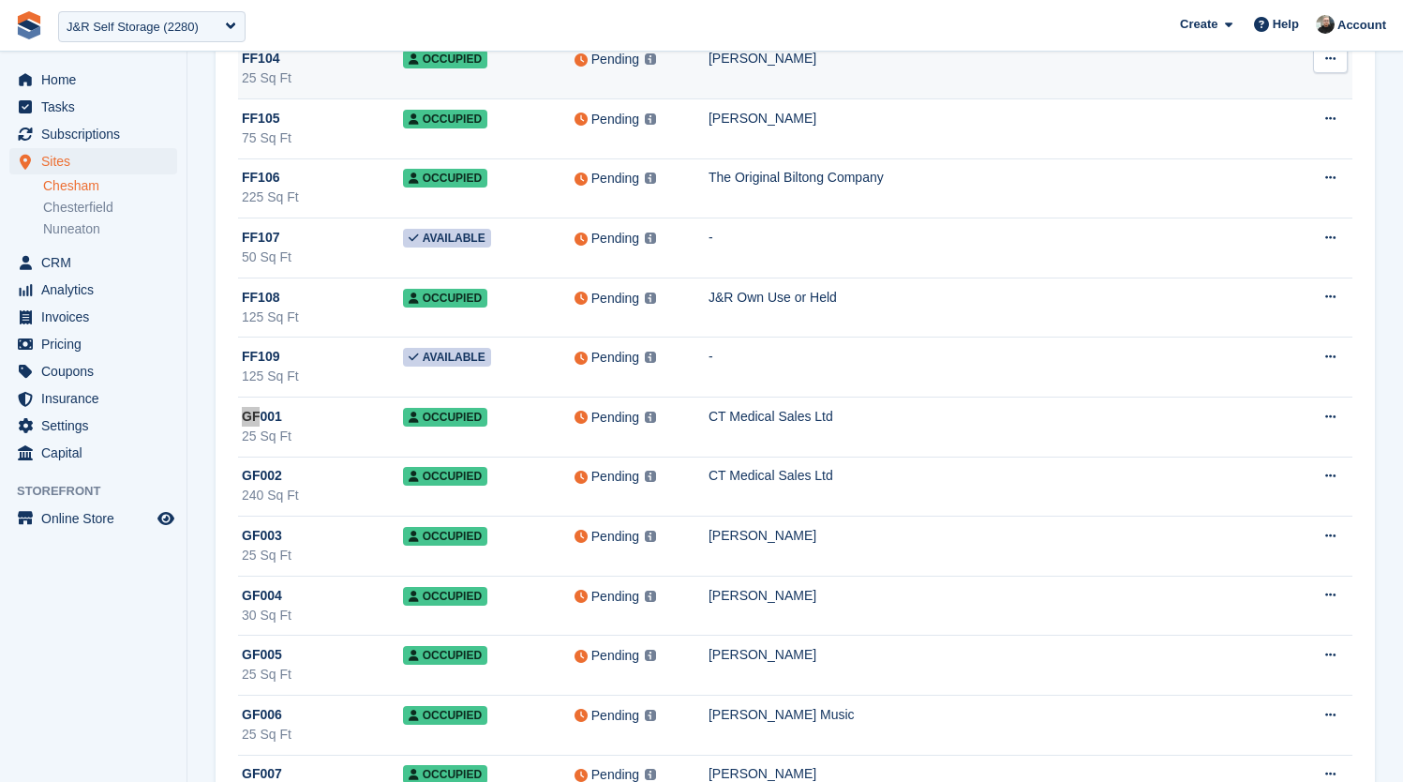
scroll to position [11823, 0]
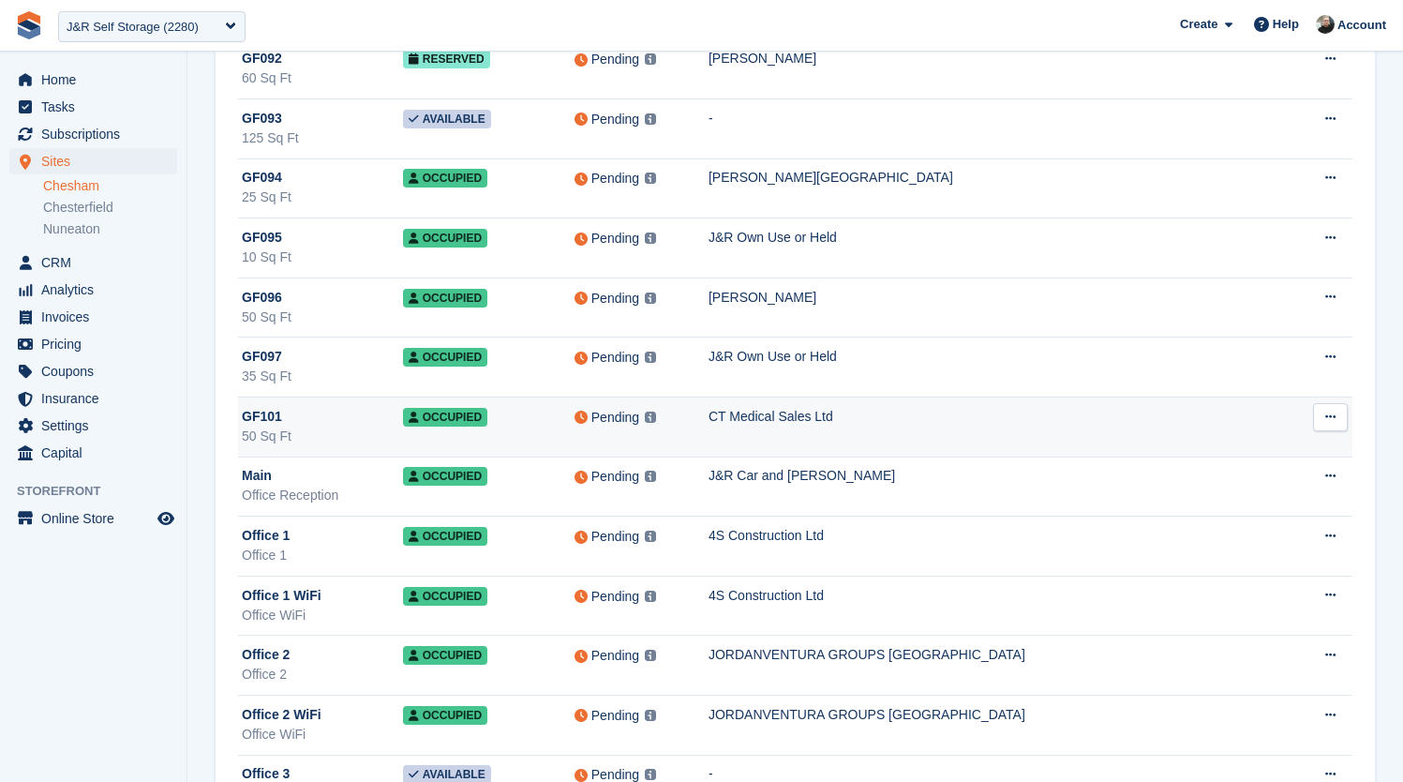
click at [832, 419] on div "CT Medical Sales Ltd" at bounding box center [998, 417] width 579 height 20
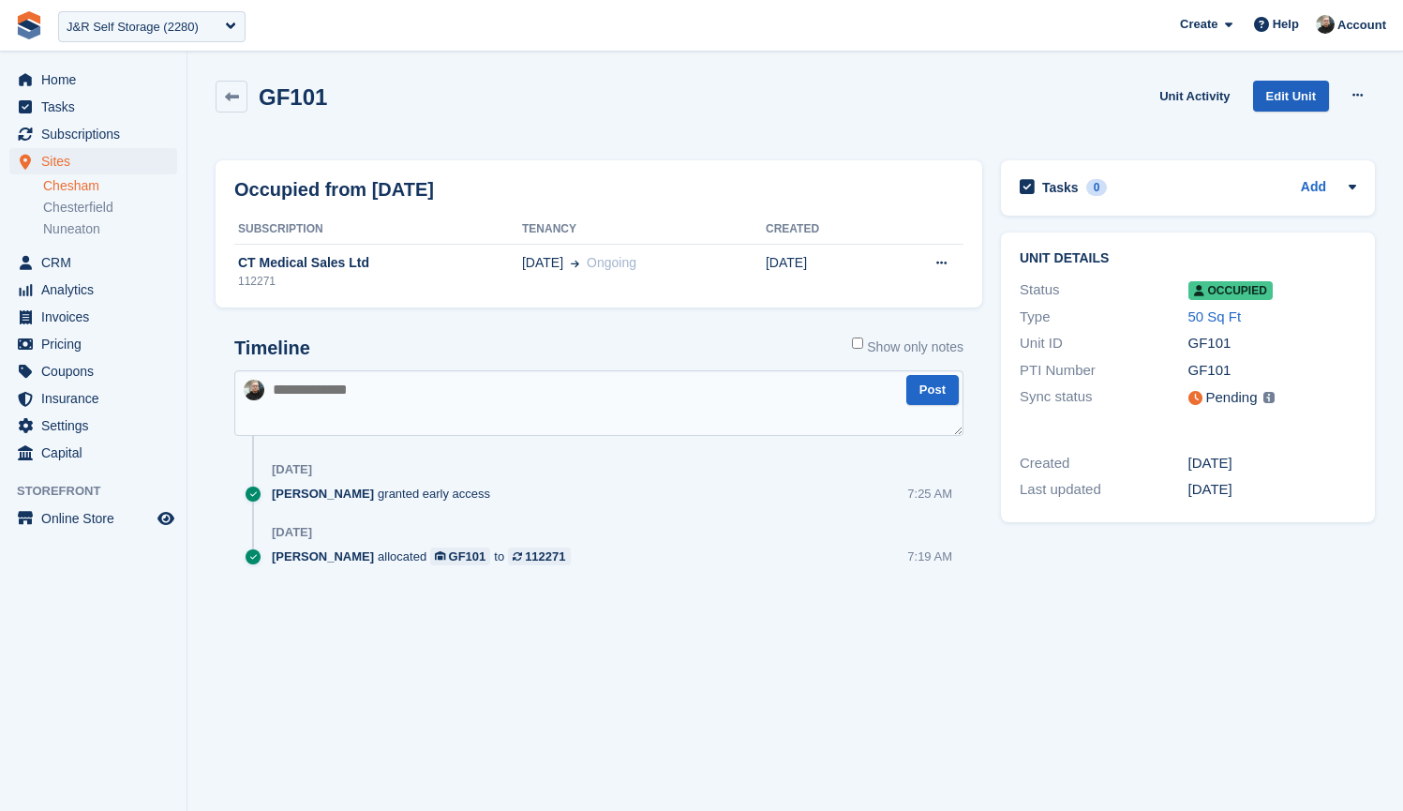
click at [1283, 99] on link "Edit Unit" at bounding box center [1291, 96] width 76 height 31
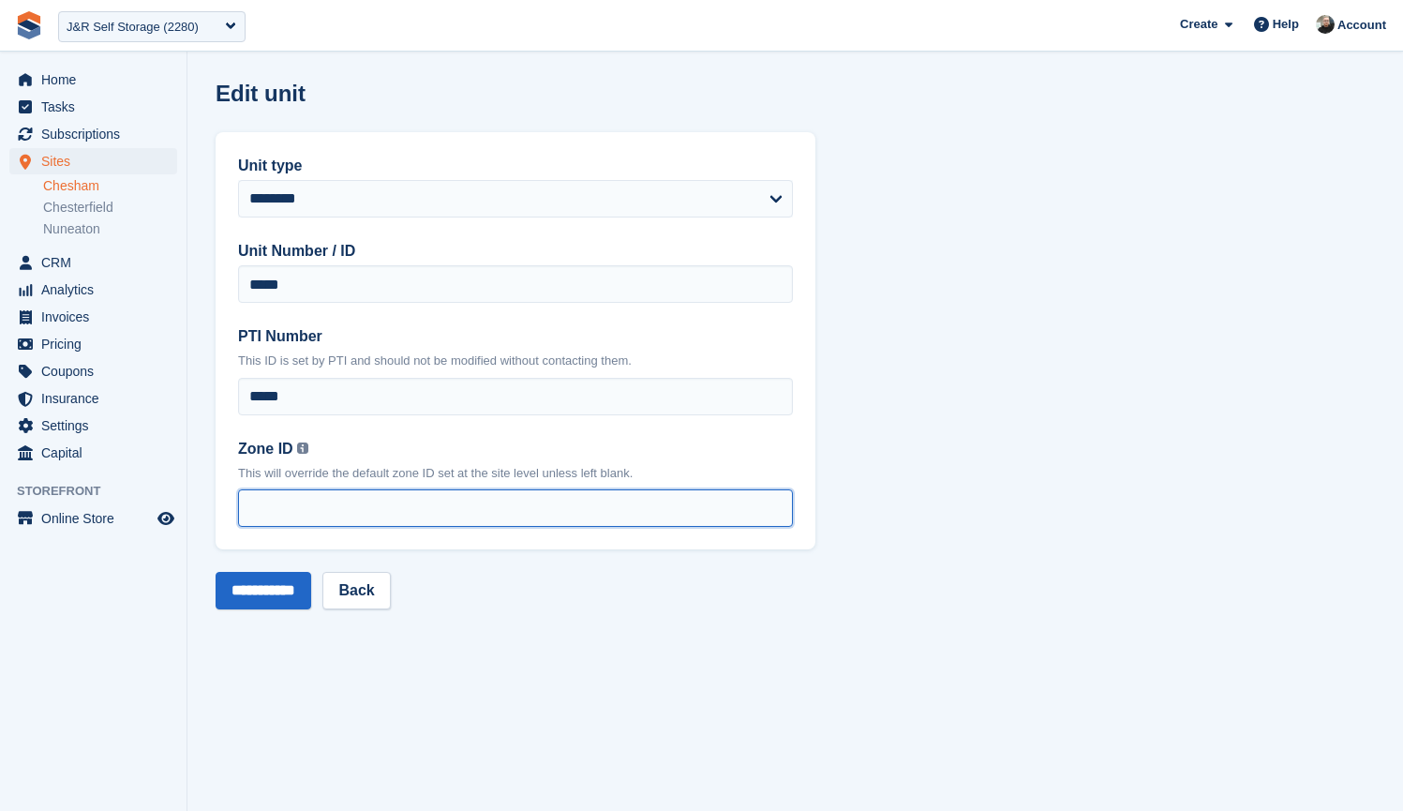
click at [380, 511] on input "Zone ID You can find your zone list under the 'Interface Time Zone' column by o…" at bounding box center [515, 507] width 555 height 37
type input "*"
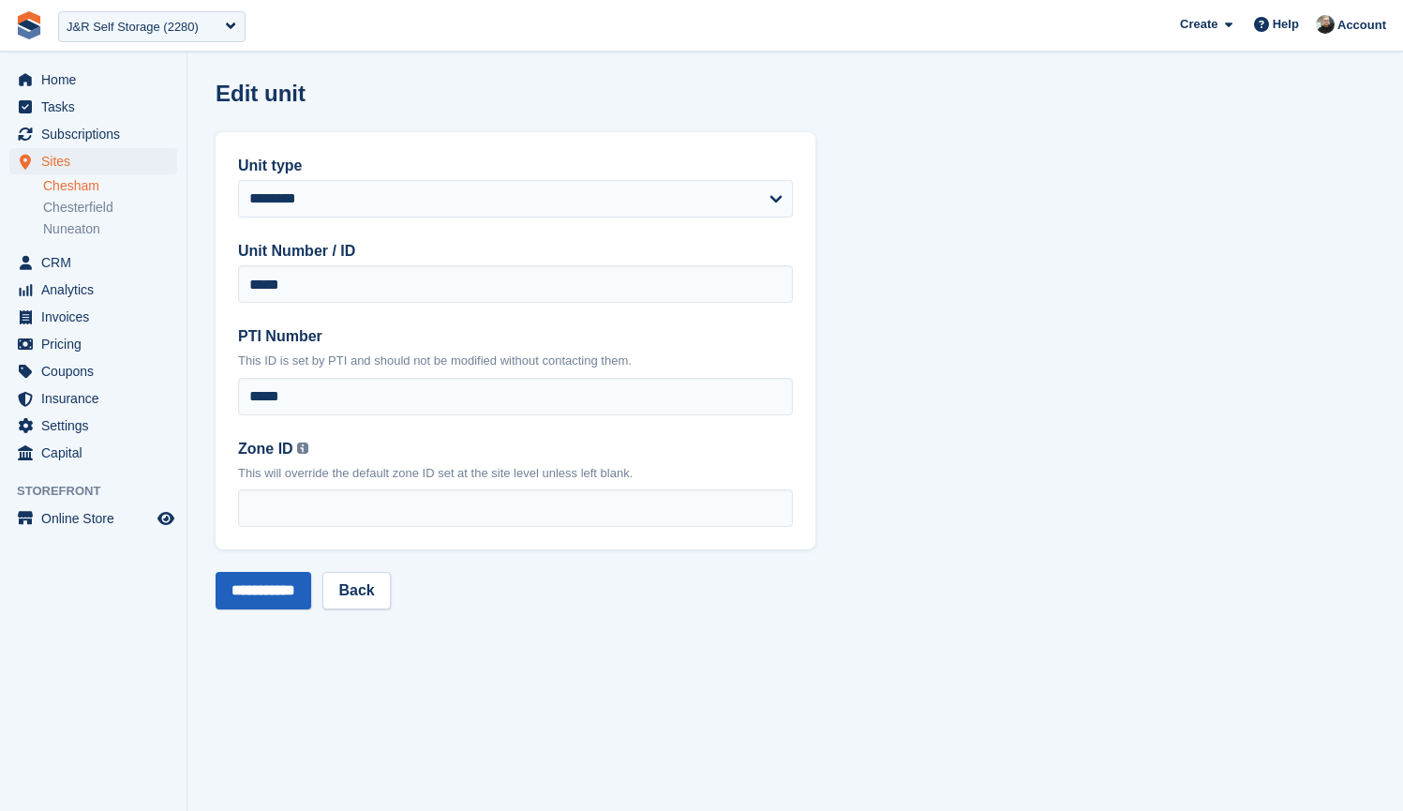
click at [278, 598] on input "**********" at bounding box center [264, 590] width 96 height 37
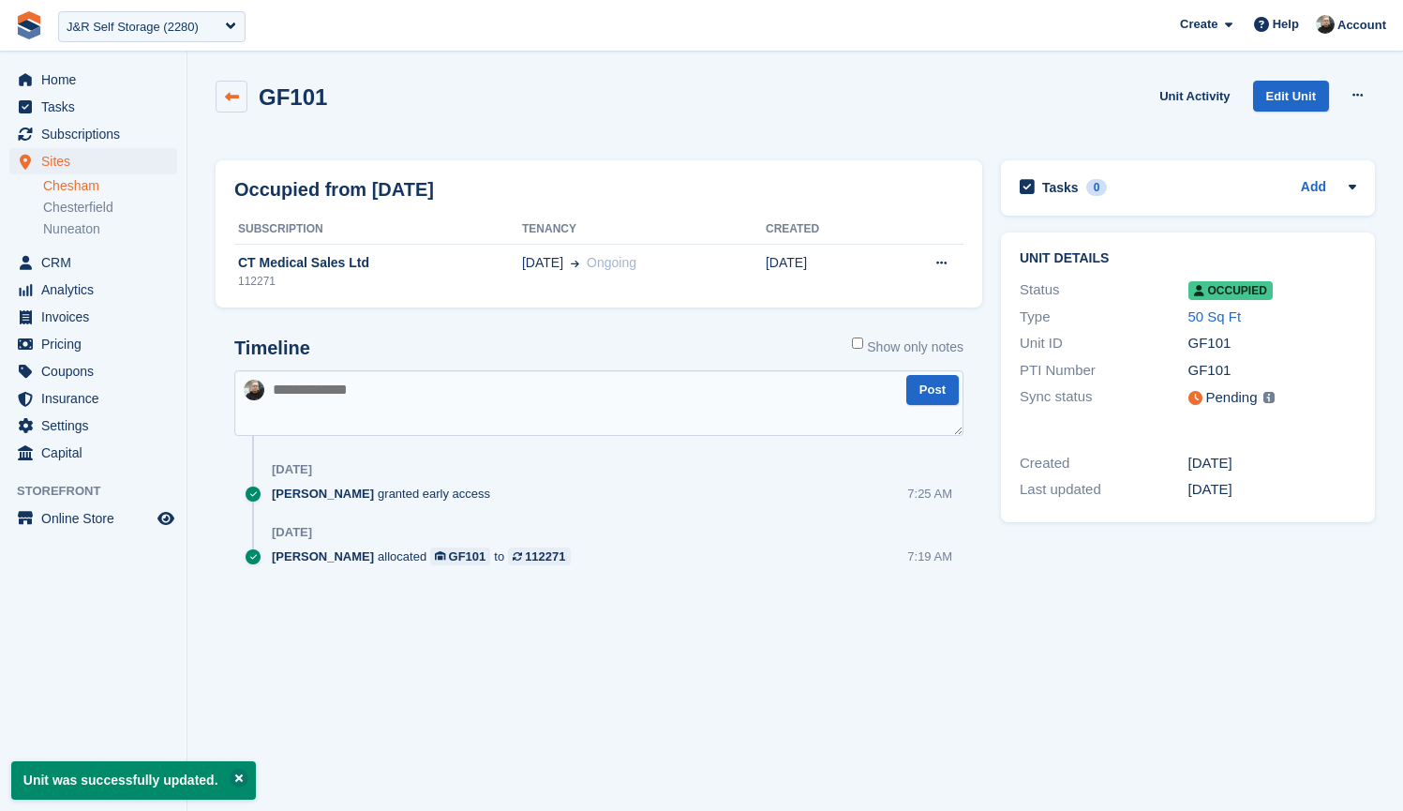
click at [233, 102] on icon at bounding box center [232, 97] width 14 height 14
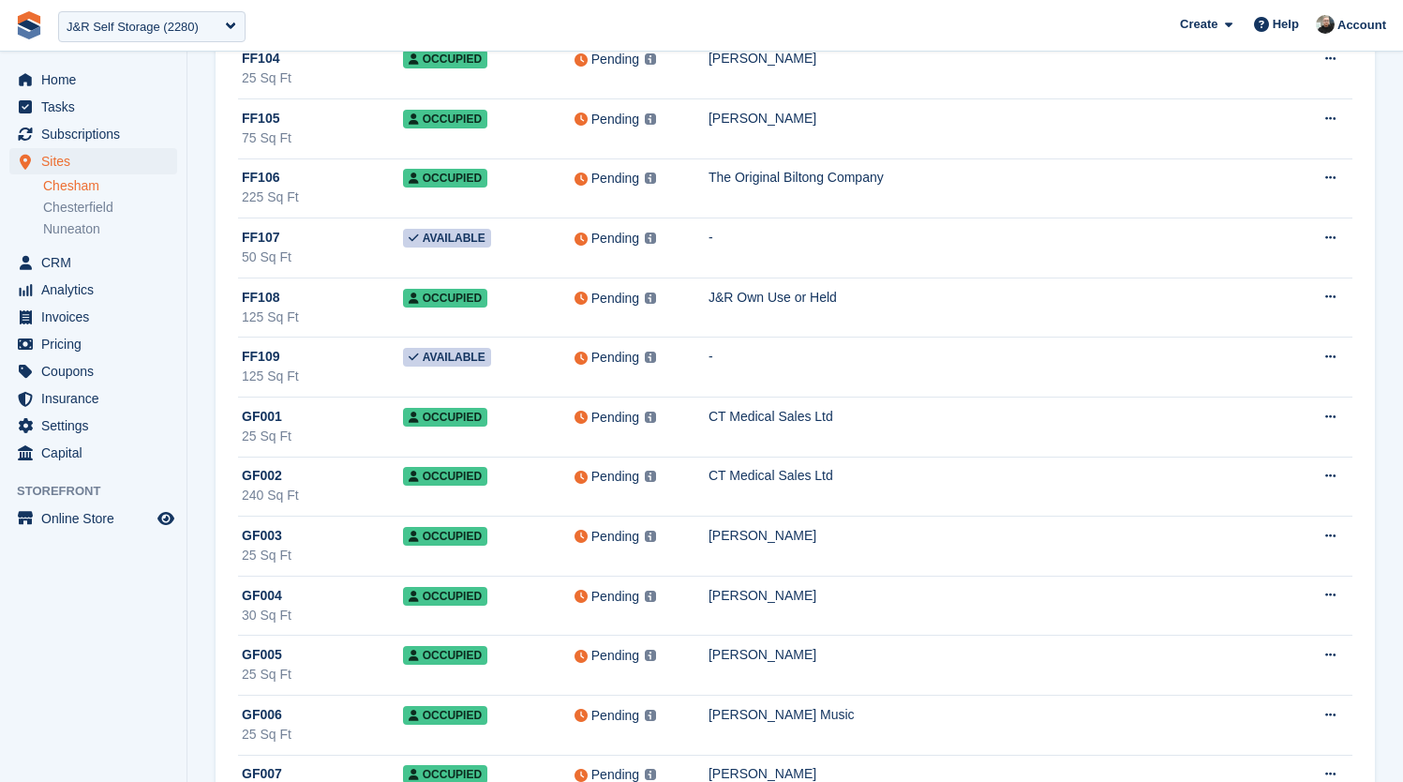
scroll to position [7829, 0]
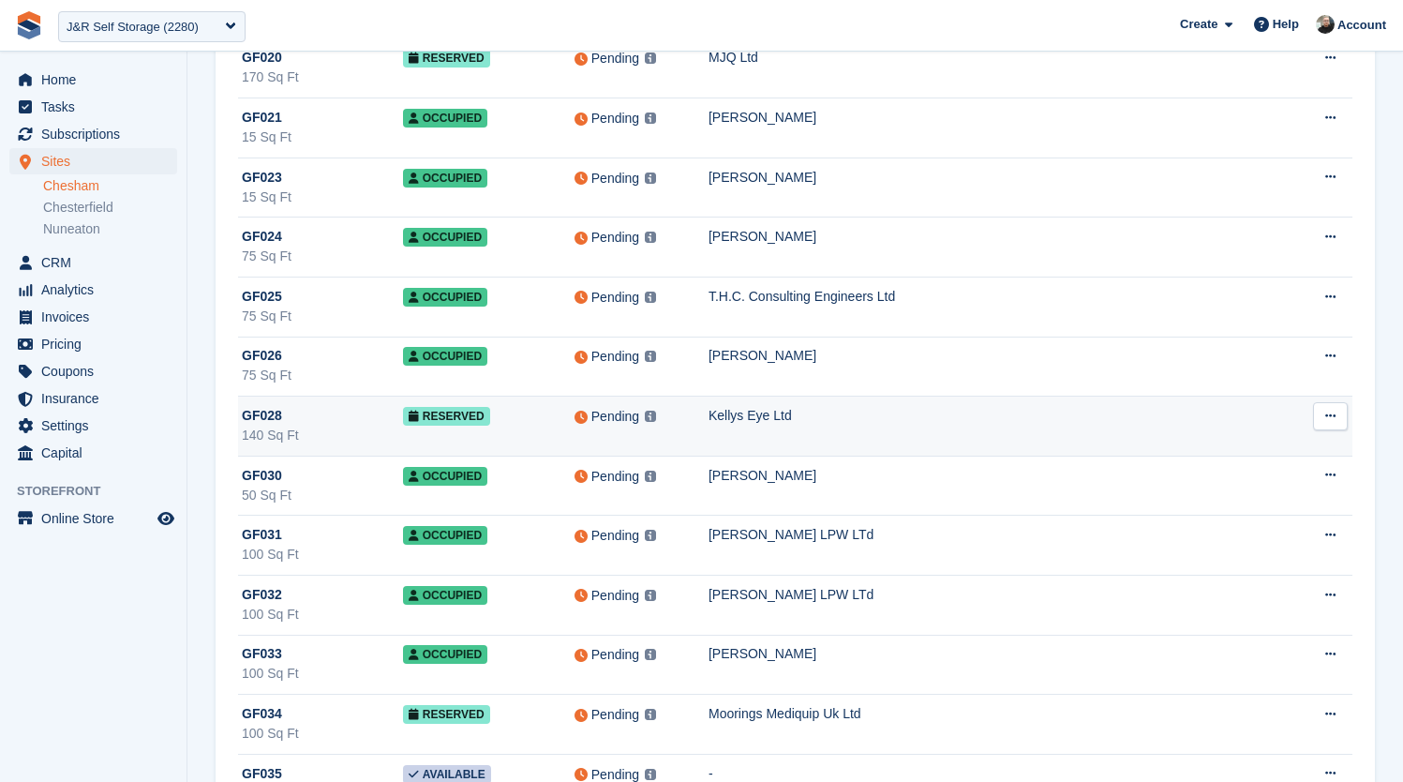
click at [803, 427] on td "Kellys Eye Ltd" at bounding box center [998, 427] width 579 height 60
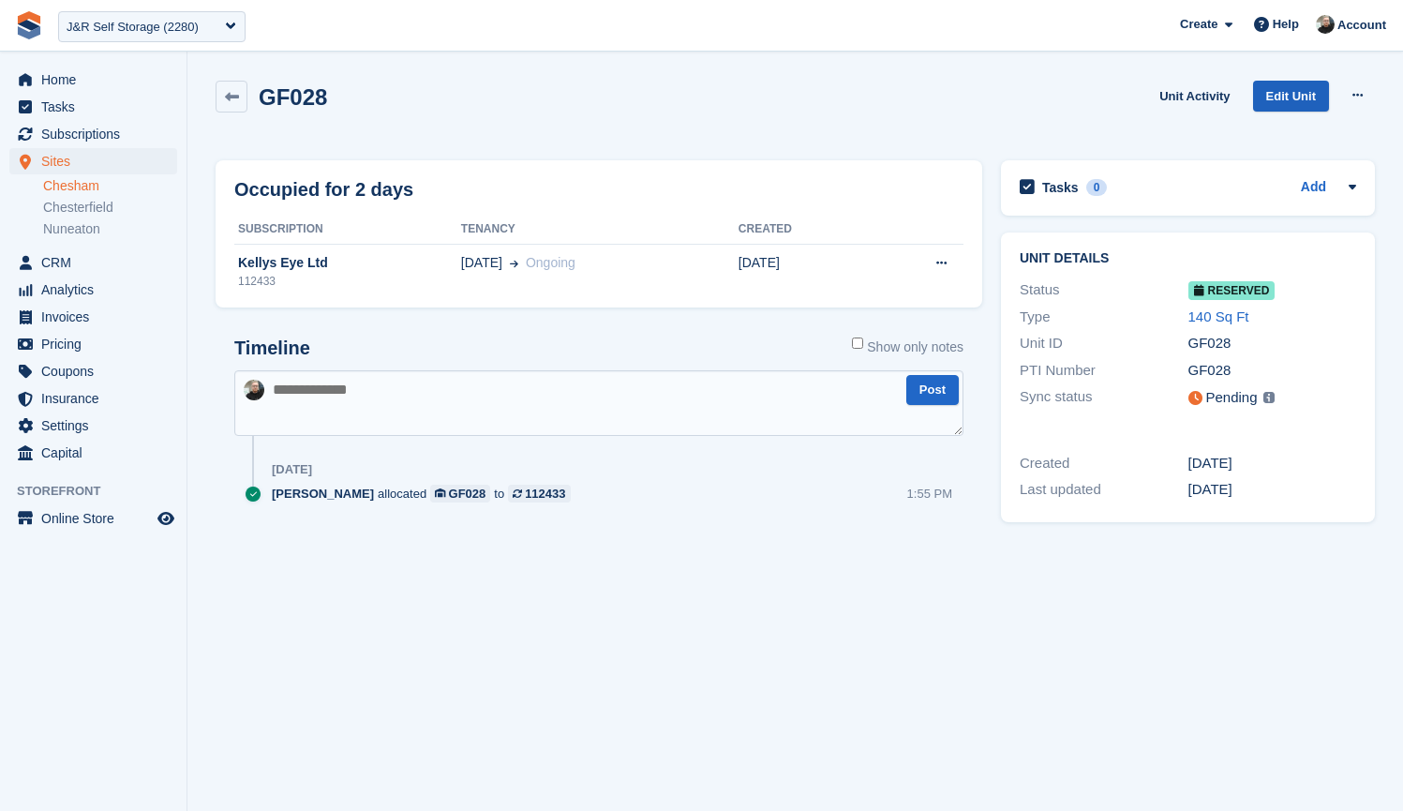
click at [1274, 97] on link "Edit Unit" at bounding box center [1291, 96] width 76 height 31
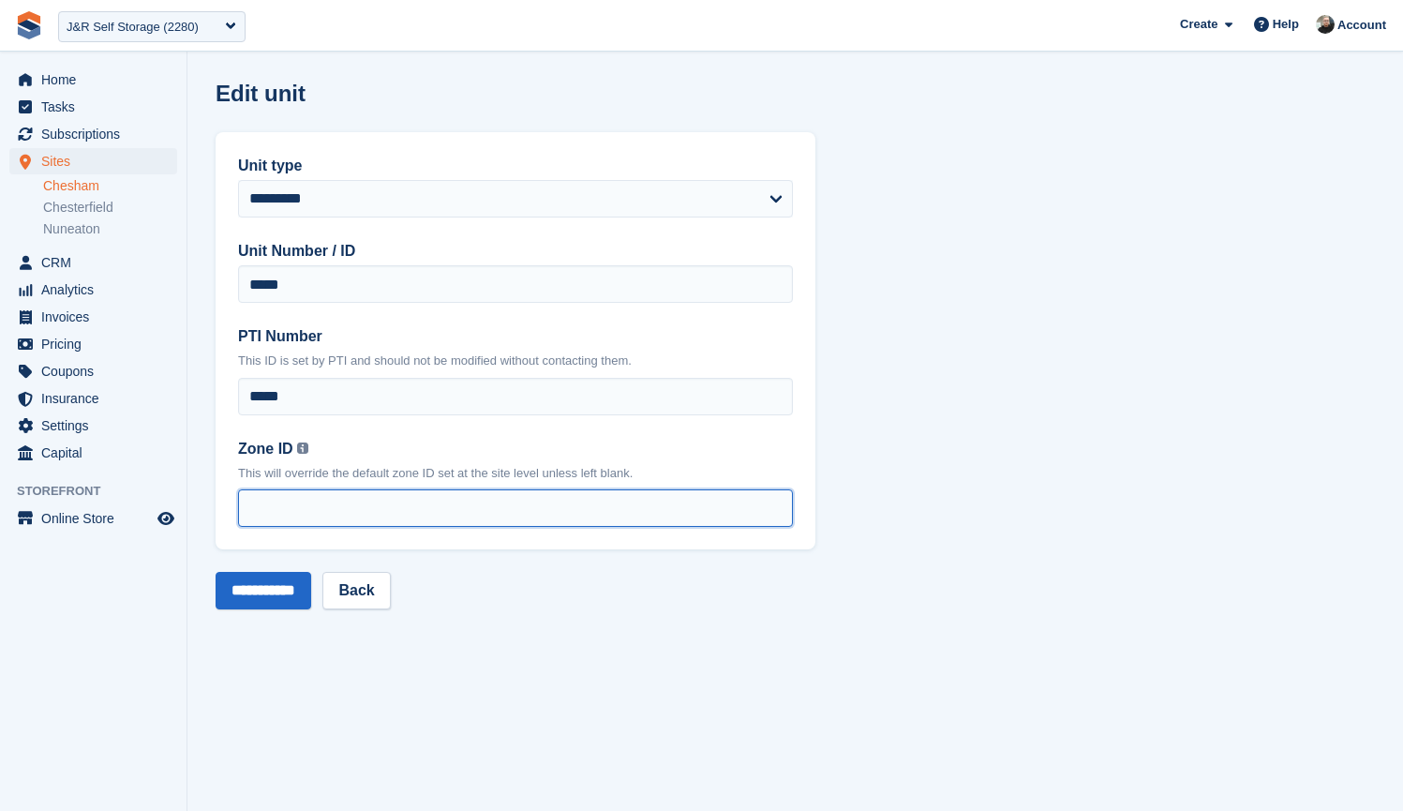
click at [307, 505] on input "Zone ID You can find your zone list under the 'Interface Time Zone' column by o…" at bounding box center [515, 507] width 555 height 37
type input "*"
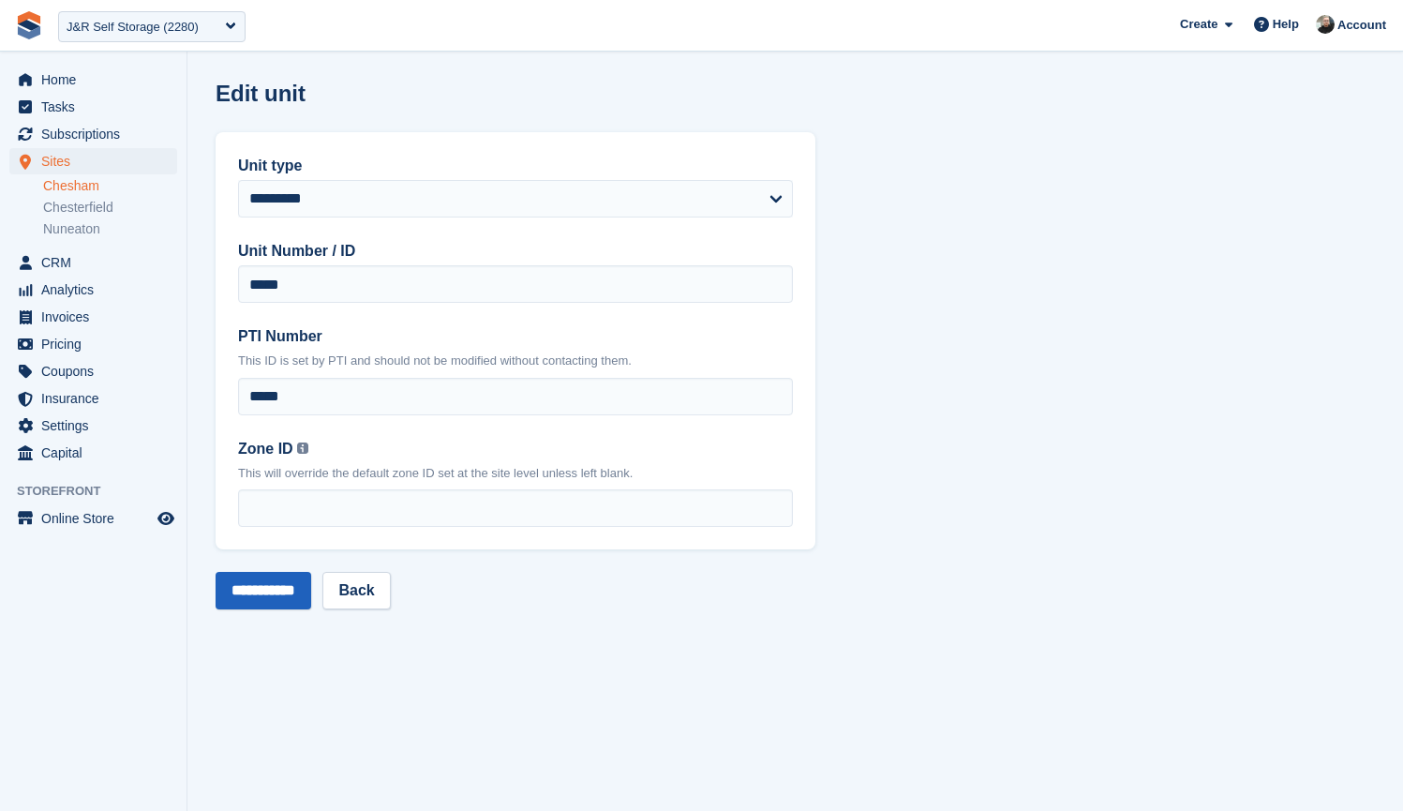
click at [246, 594] on input "**********" at bounding box center [264, 590] width 96 height 37
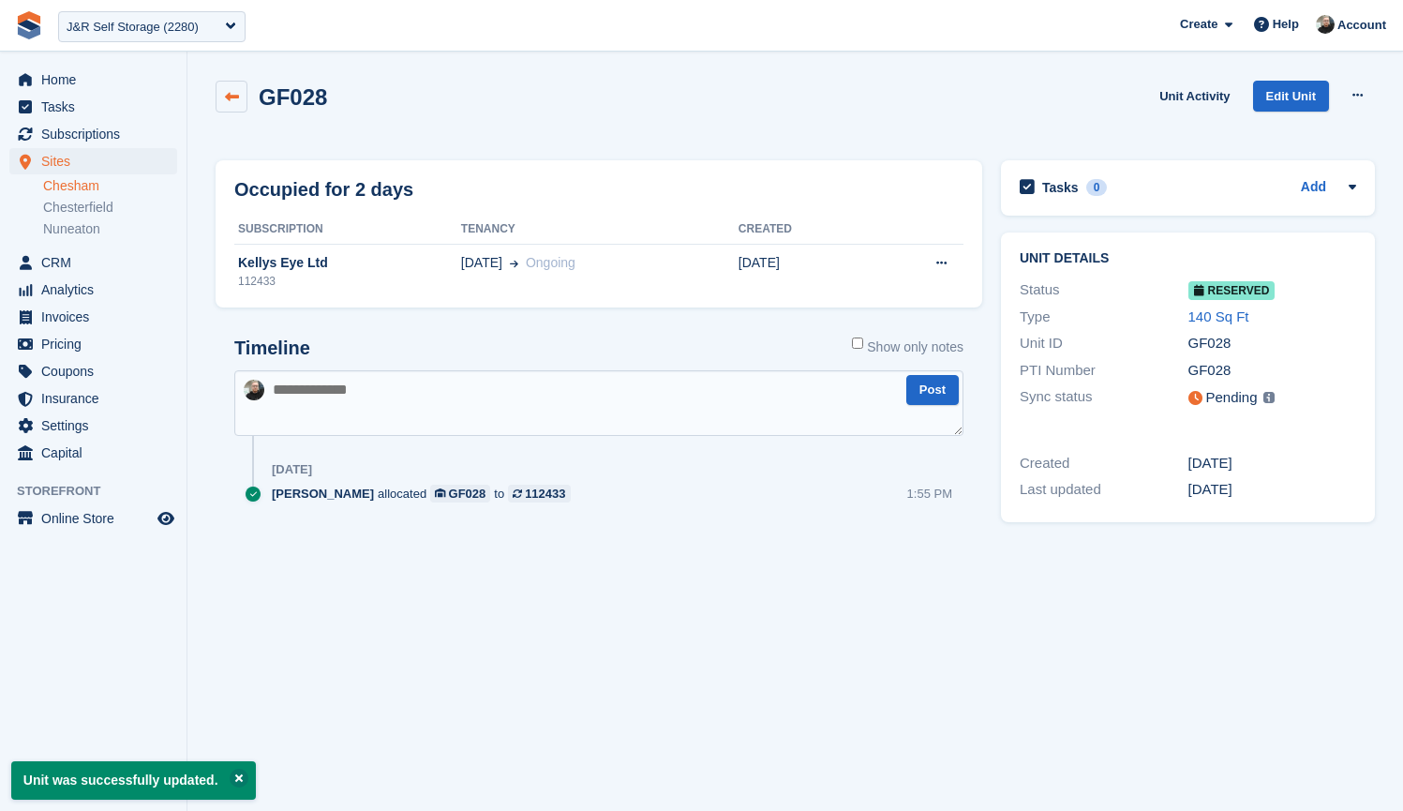
click at [233, 91] on icon at bounding box center [232, 97] width 14 height 14
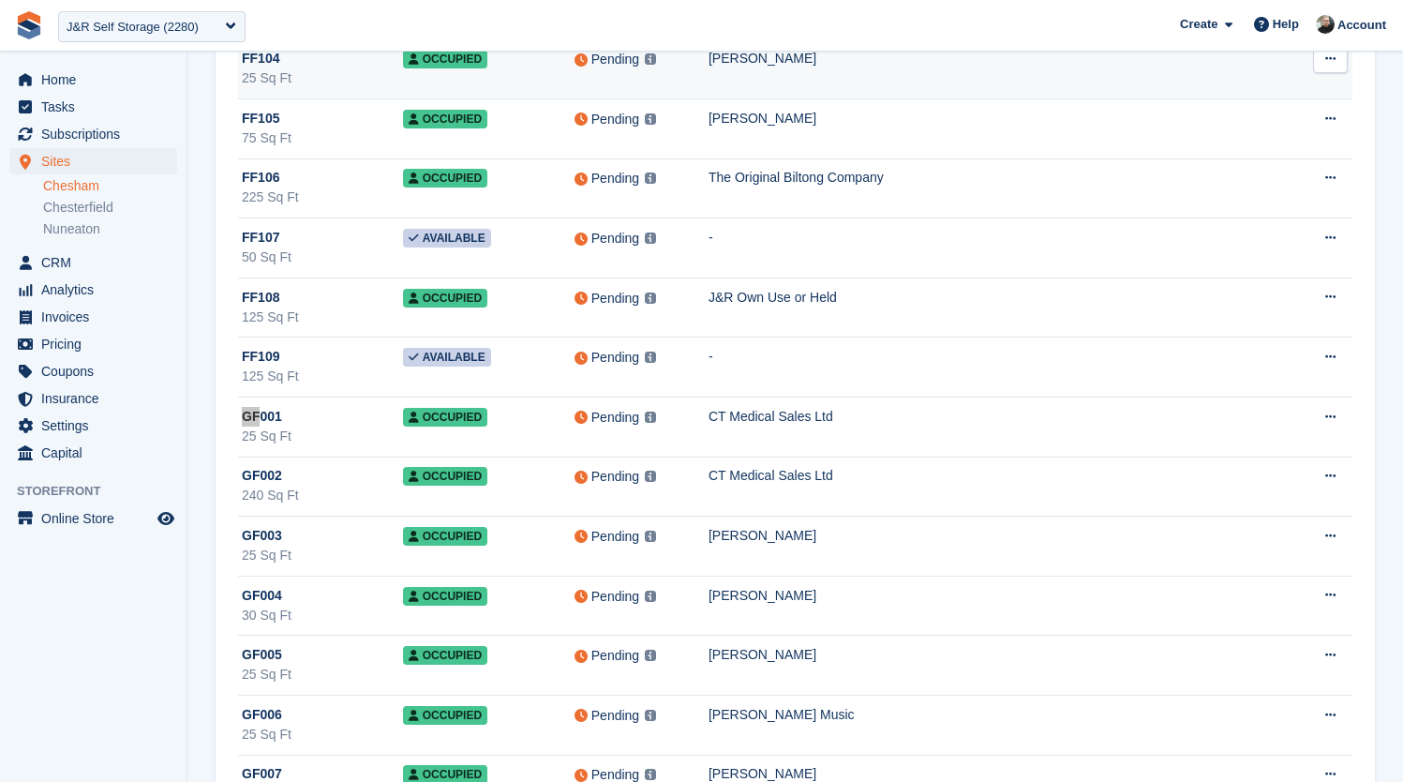
scroll to position [7888, 0]
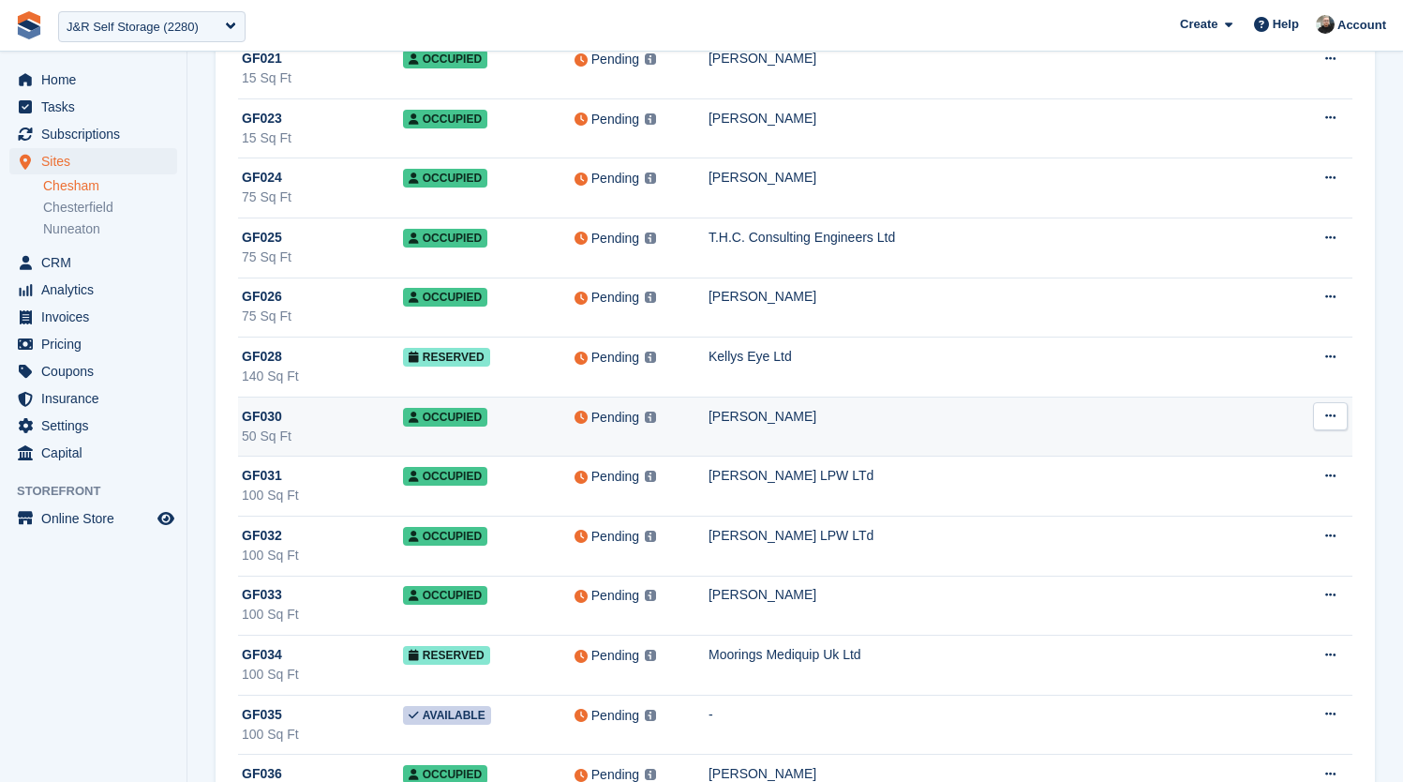
click at [891, 427] on td "[PERSON_NAME]" at bounding box center [998, 427] width 579 height 60
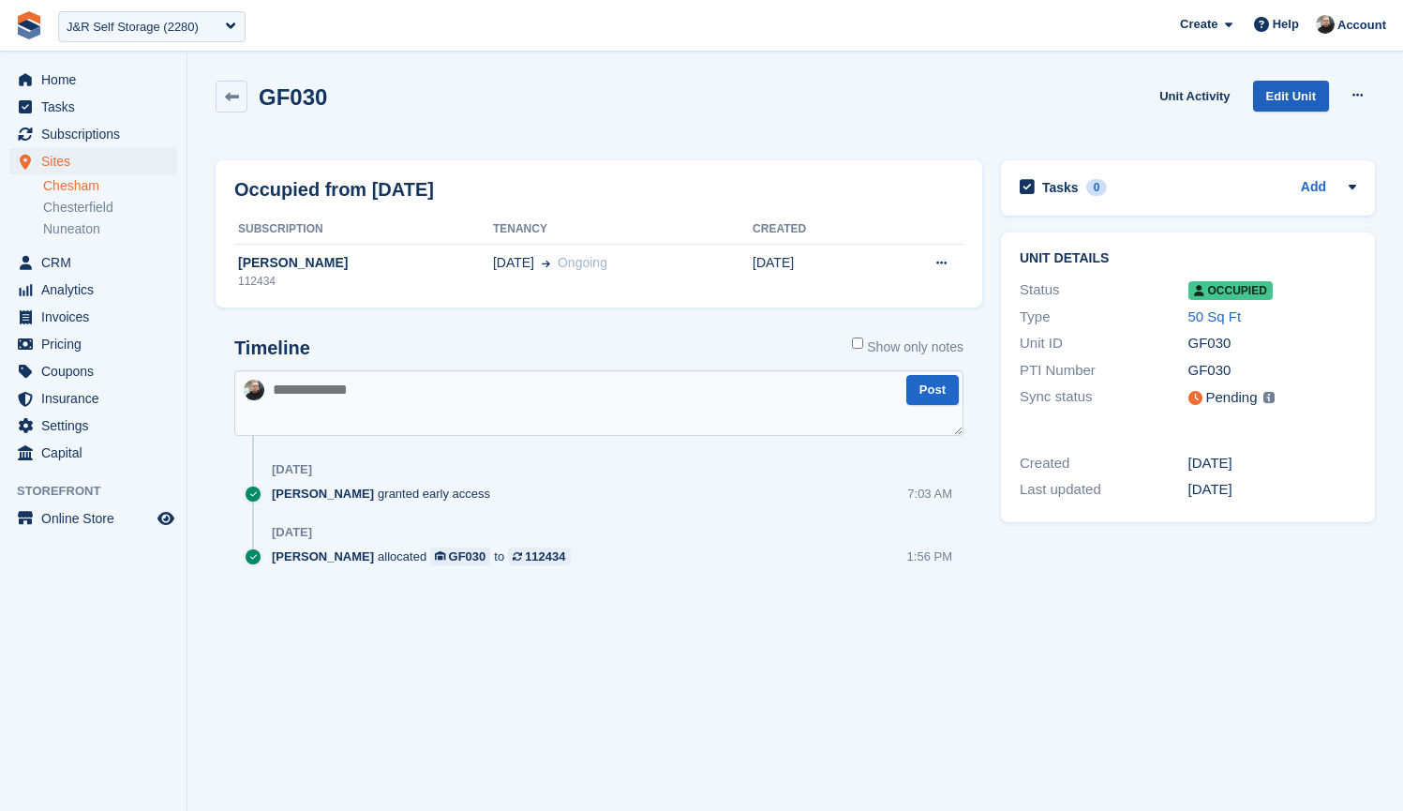
click at [1288, 101] on link "Edit Unit" at bounding box center [1291, 96] width 76 height 31
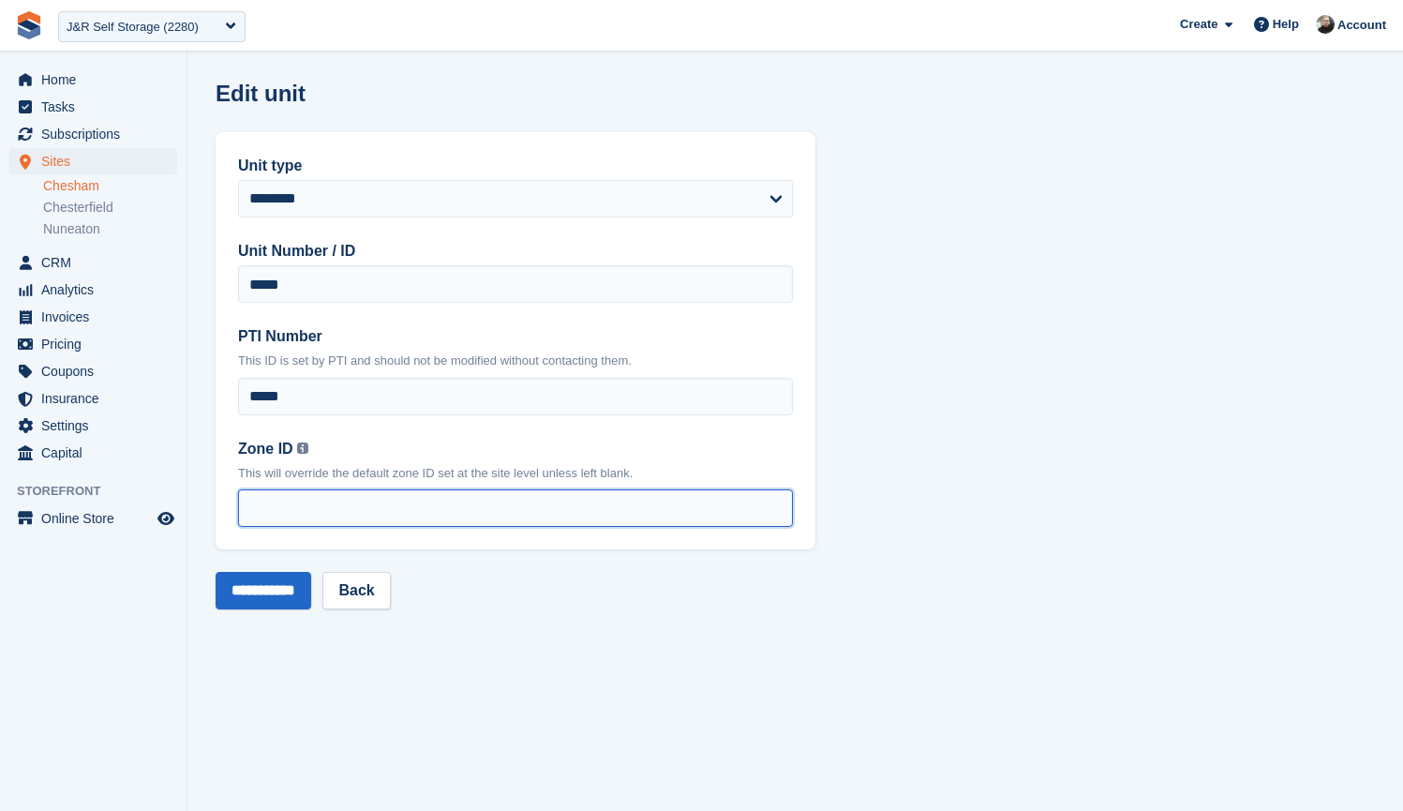
click at [386, 510] on input "Zone ID You can find your zone list under the 'Interface Time Zone' column by o…" at bounding box center [515, 507] width 555 height 37
type input "*"
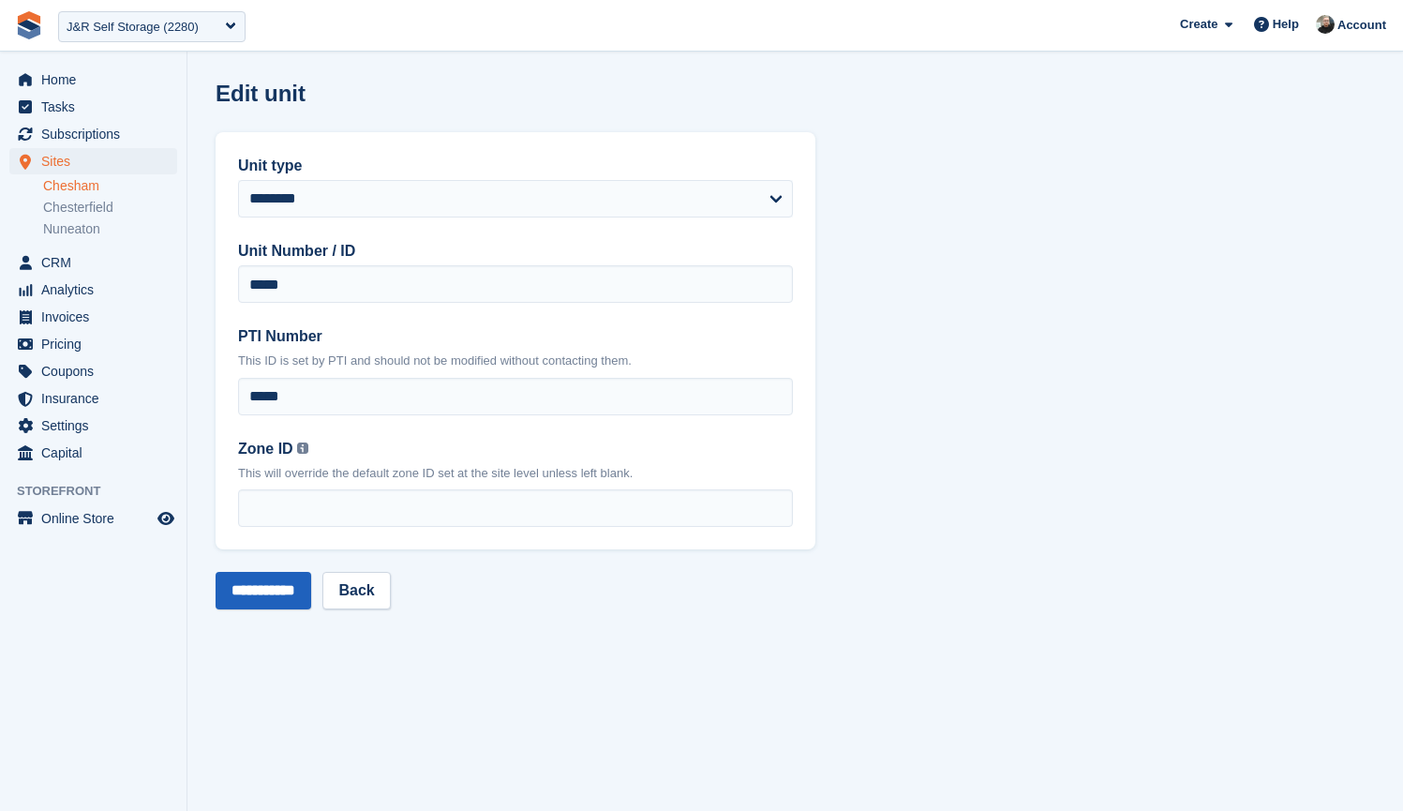
click at [276, 587] on input "**********" at bounding box center [264, 590] width 96 height 37
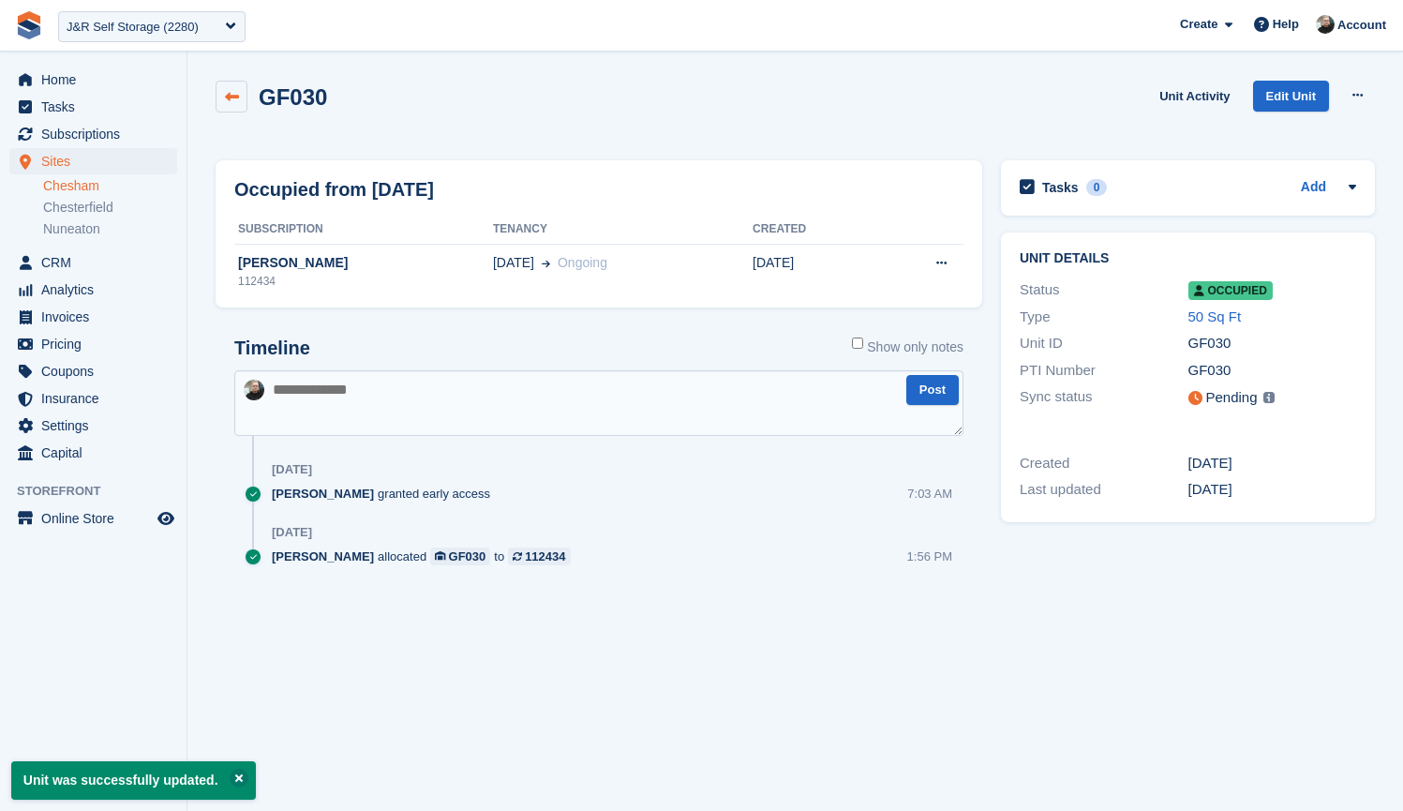
click at [234, 103] on icon at bounding box center [232, 97] width 14 height 14
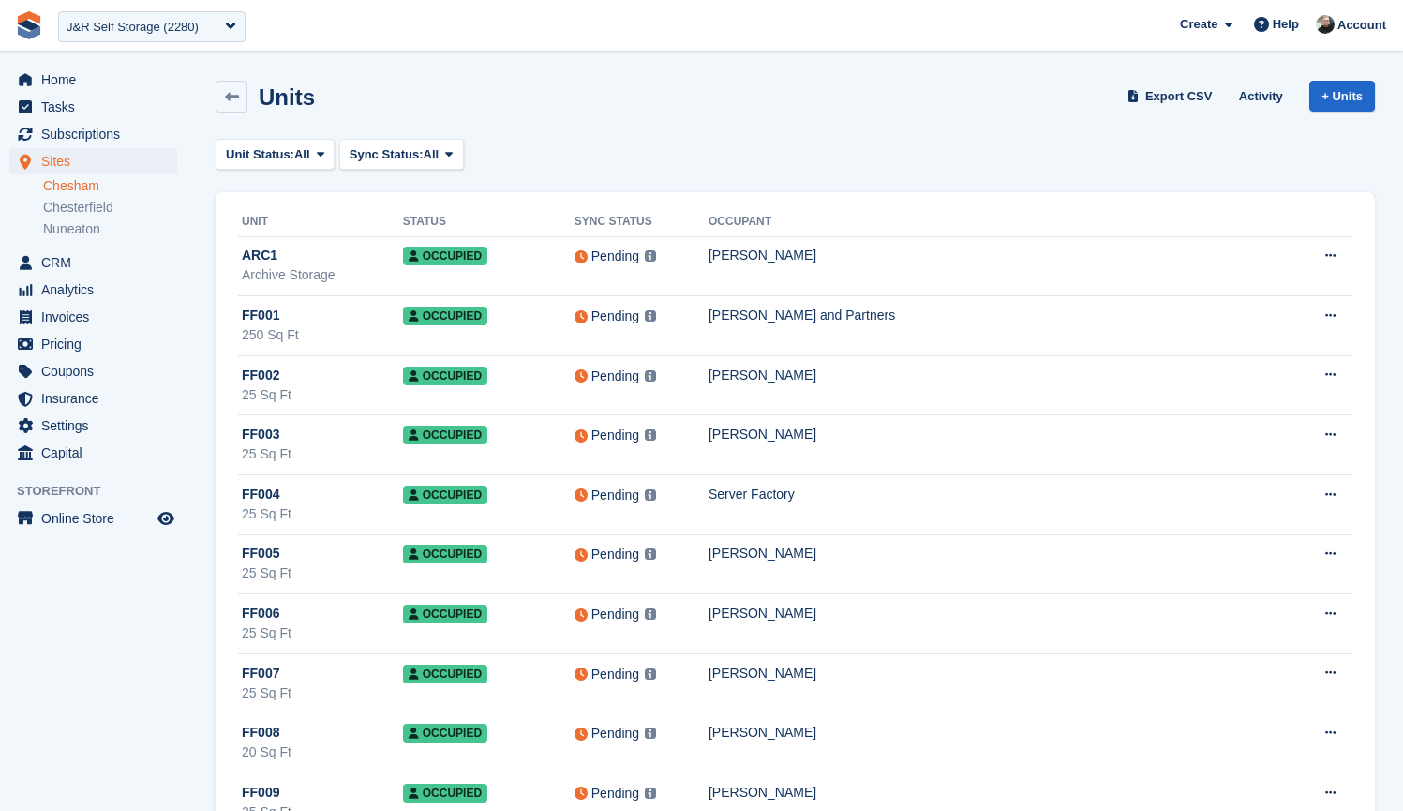
click at [584, 114] on div "Units Export CSV Activity + Units" at bounding box center [795, 100] width 1178 height 58
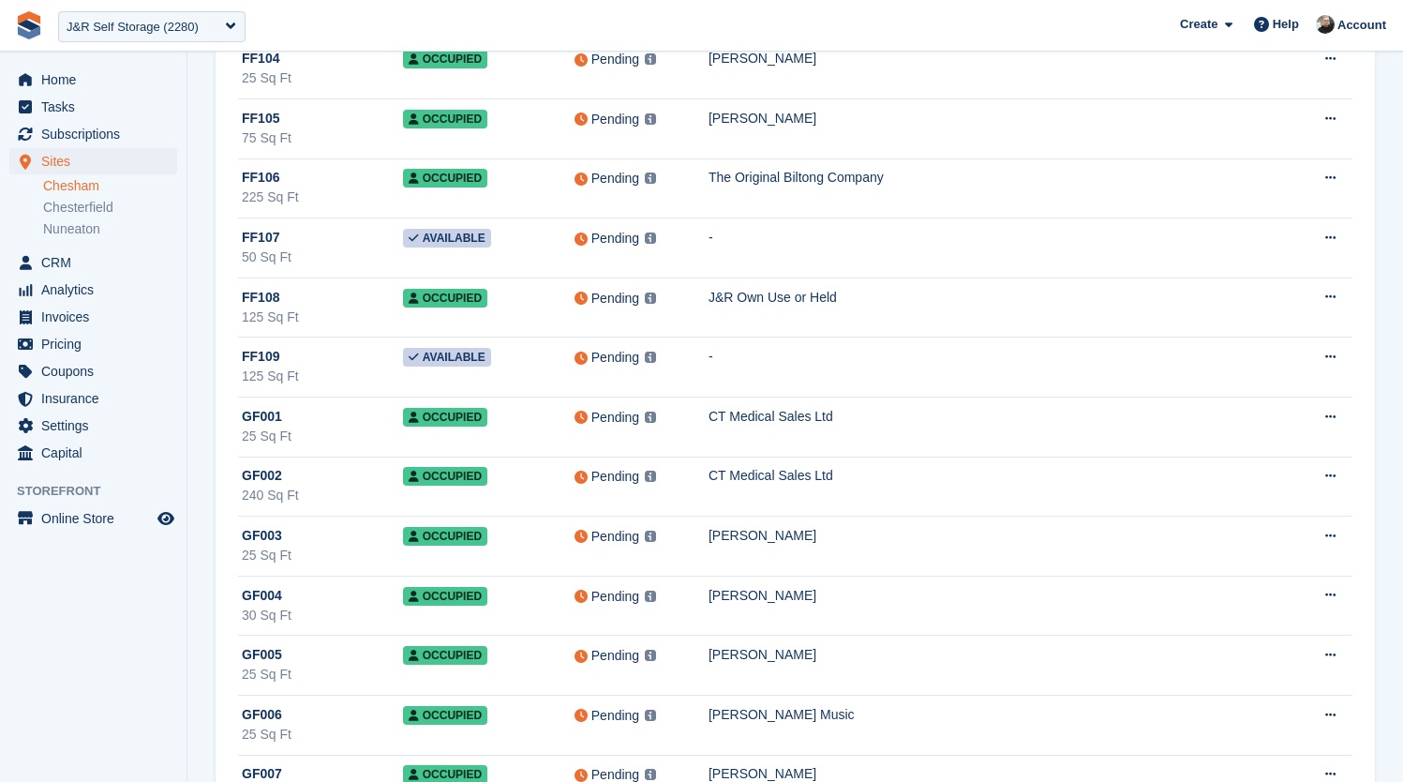
scroll to position [10273, 0]
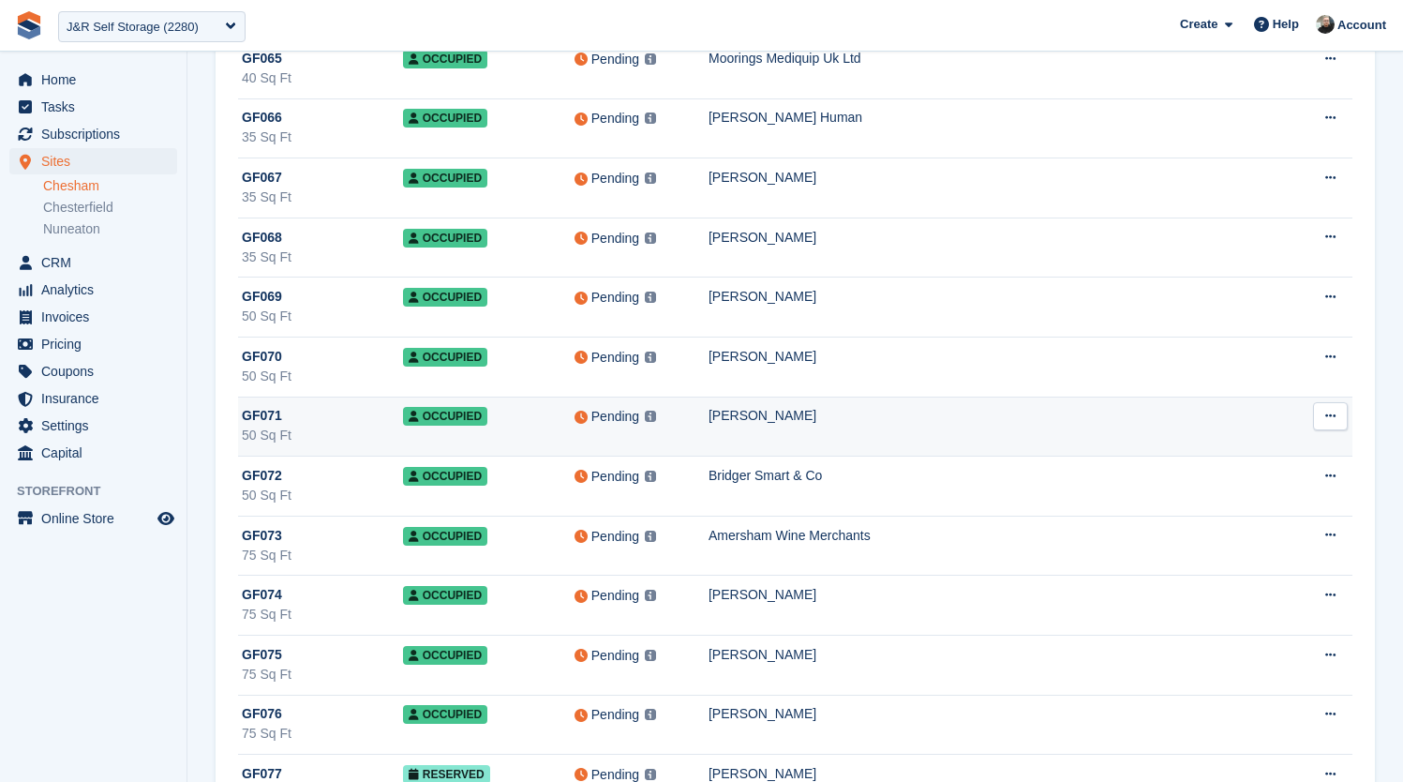
click at [827, 430] on td "[PERSON_NAME]" at bounding box center [998, 427] width 579 height 60
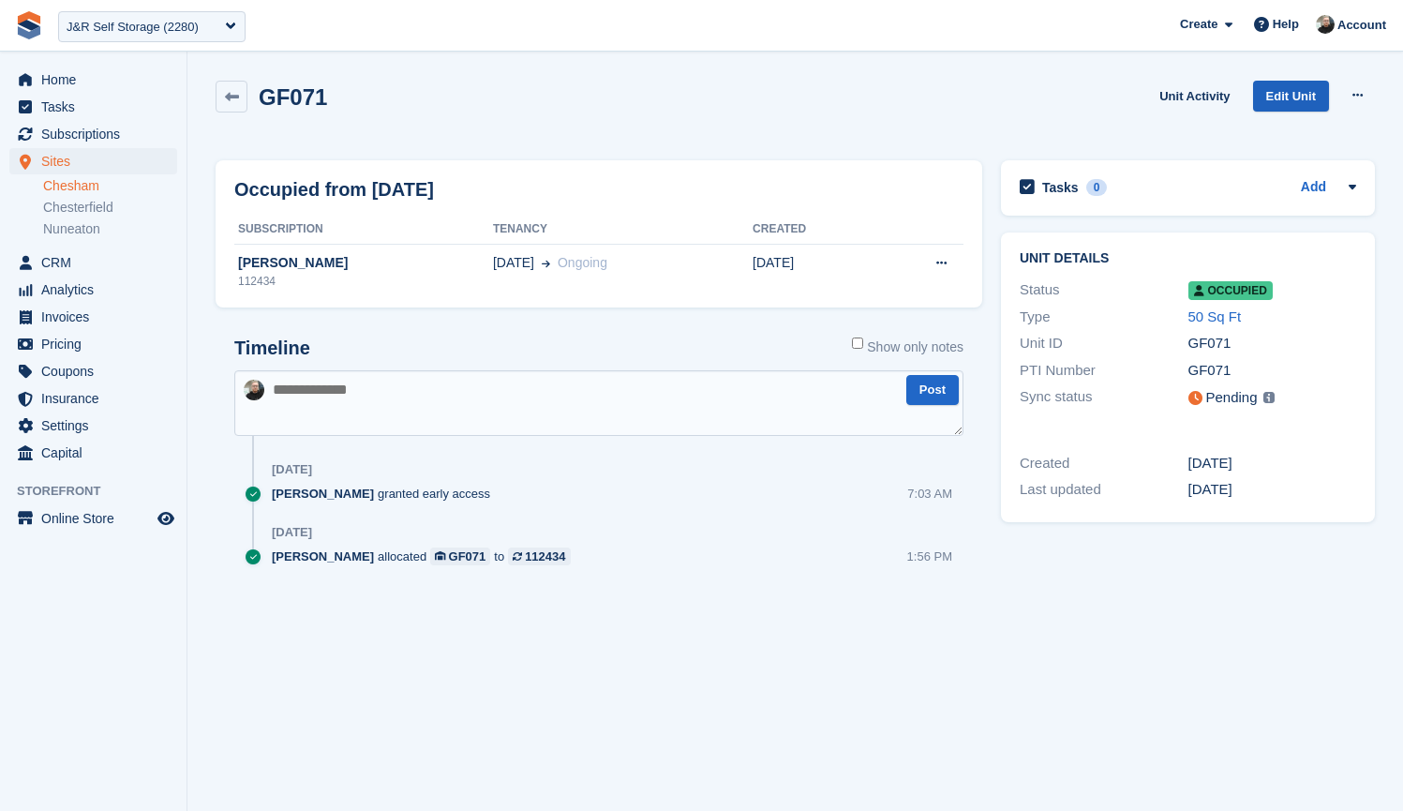
click at [1273, 97] on link "Edit Unit" at bounding box center [1291, 96] width 76 height 31
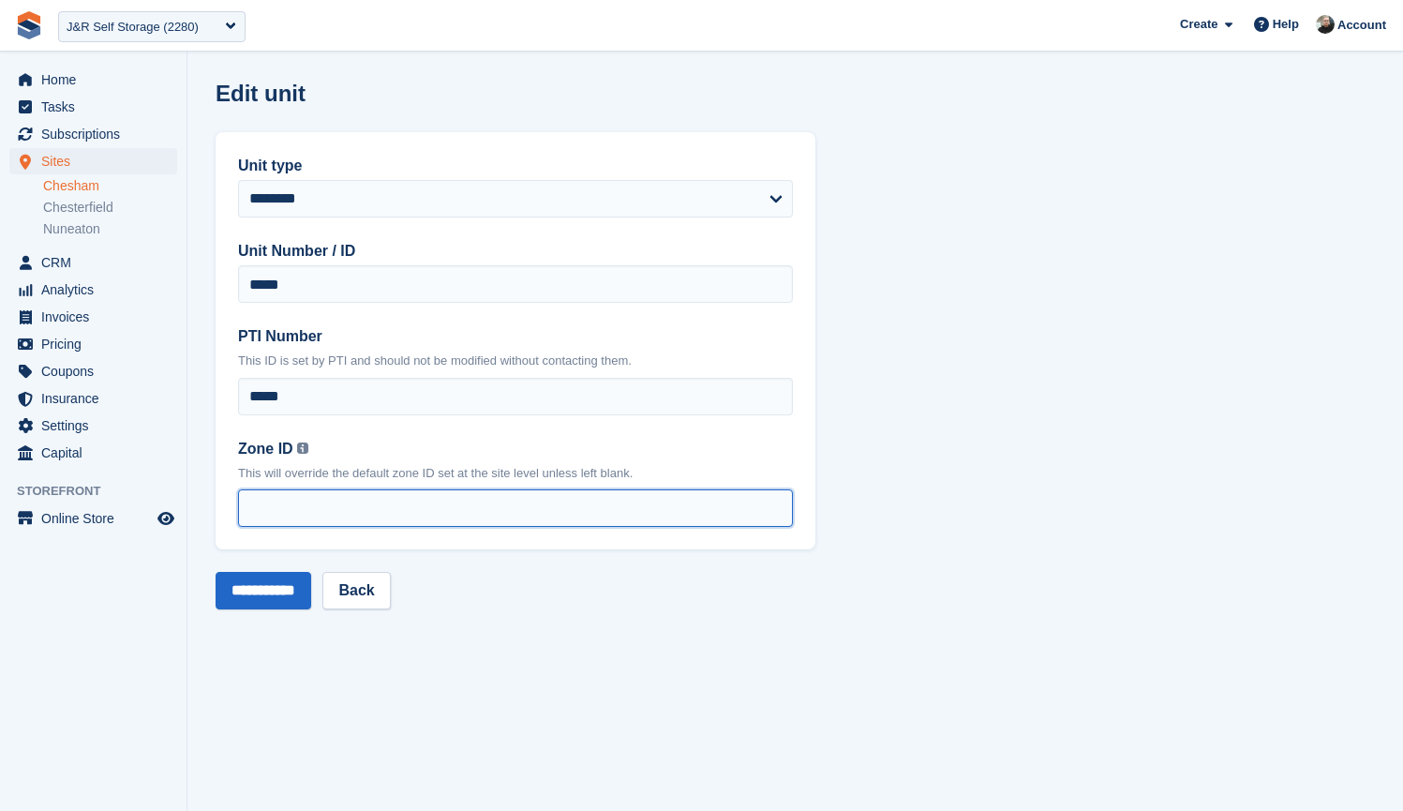
click at [329, 510] on input "Zone ID You can find your zone list under the 'Interface Time Zone' column by o…" at bounding box center [515, 507] width 555 height 37
type input "*"
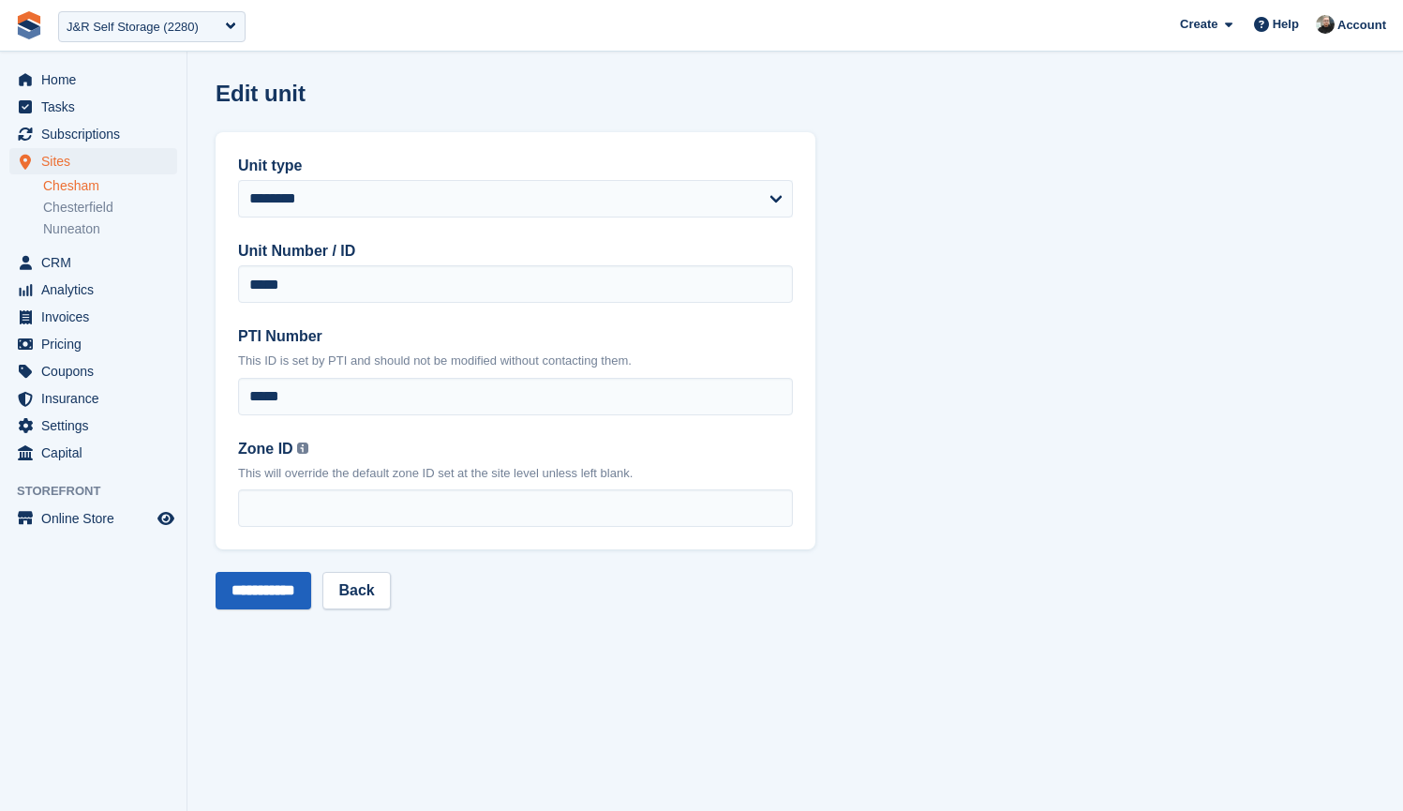
click at [254, 587] on input "**********" at bounding box center [264, 590] width 96 height 37
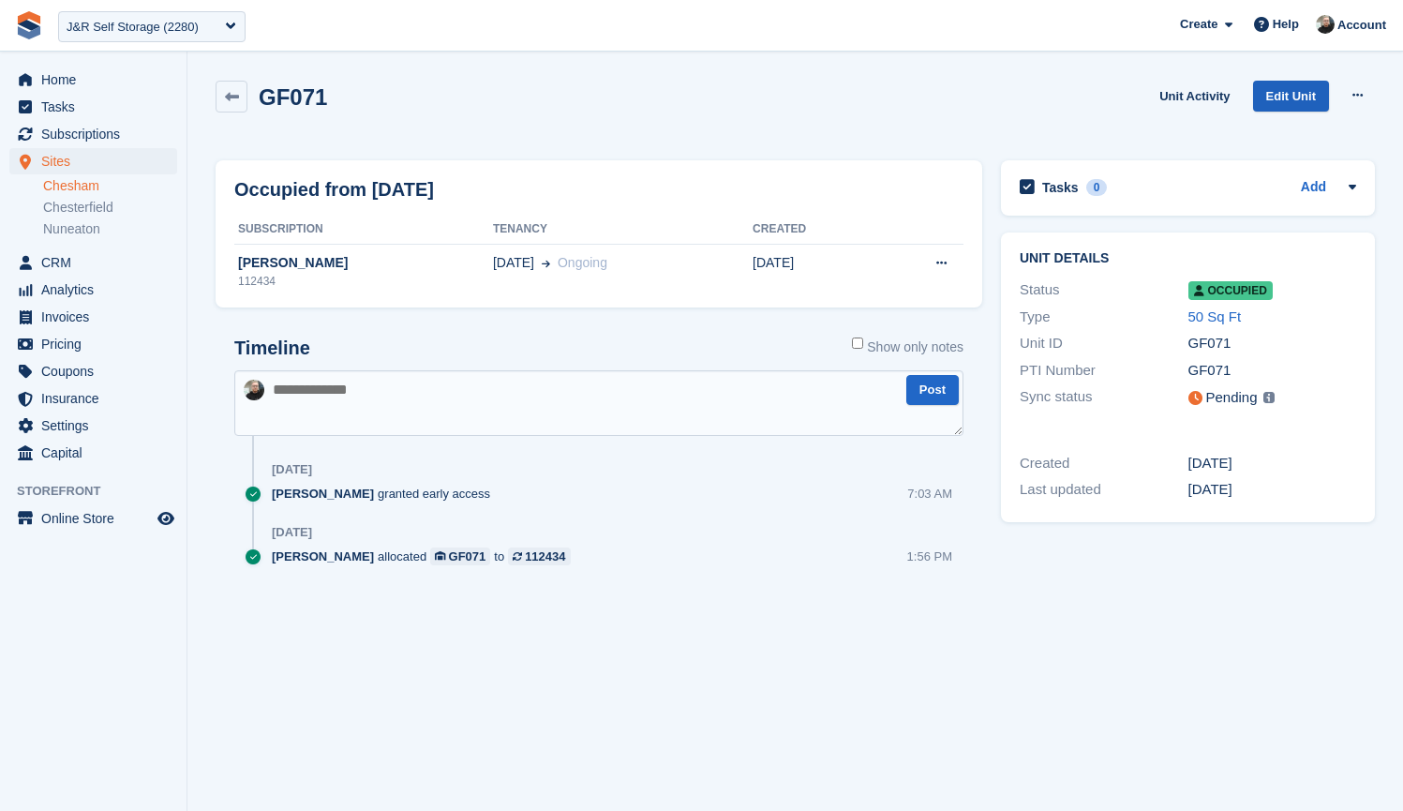
click at [1290, 93] on link "Edit Unit" at bounding box center [1291, 96] width 76 height 31
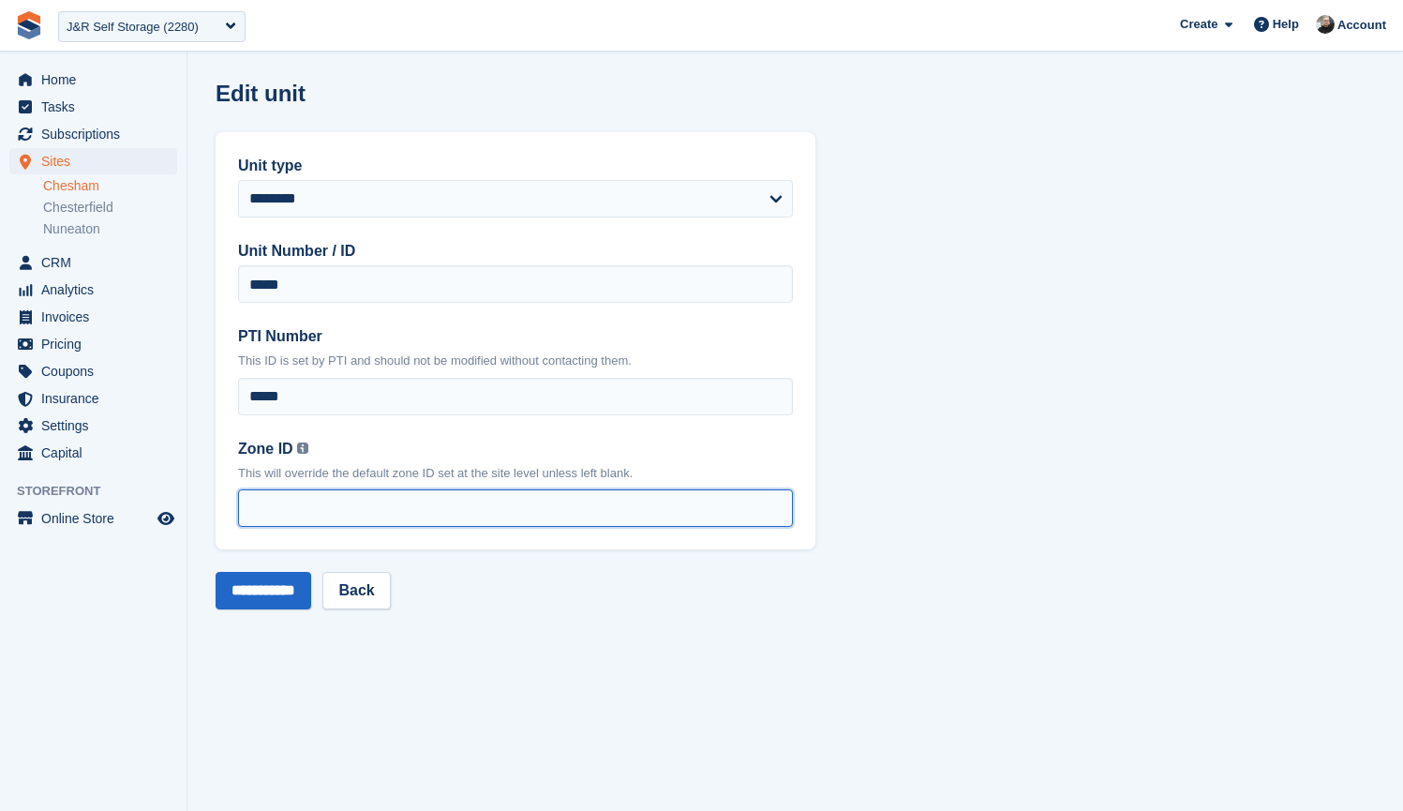
click at [402, 500] on input "*" at bounding box center [515, 507] width 555 height 37
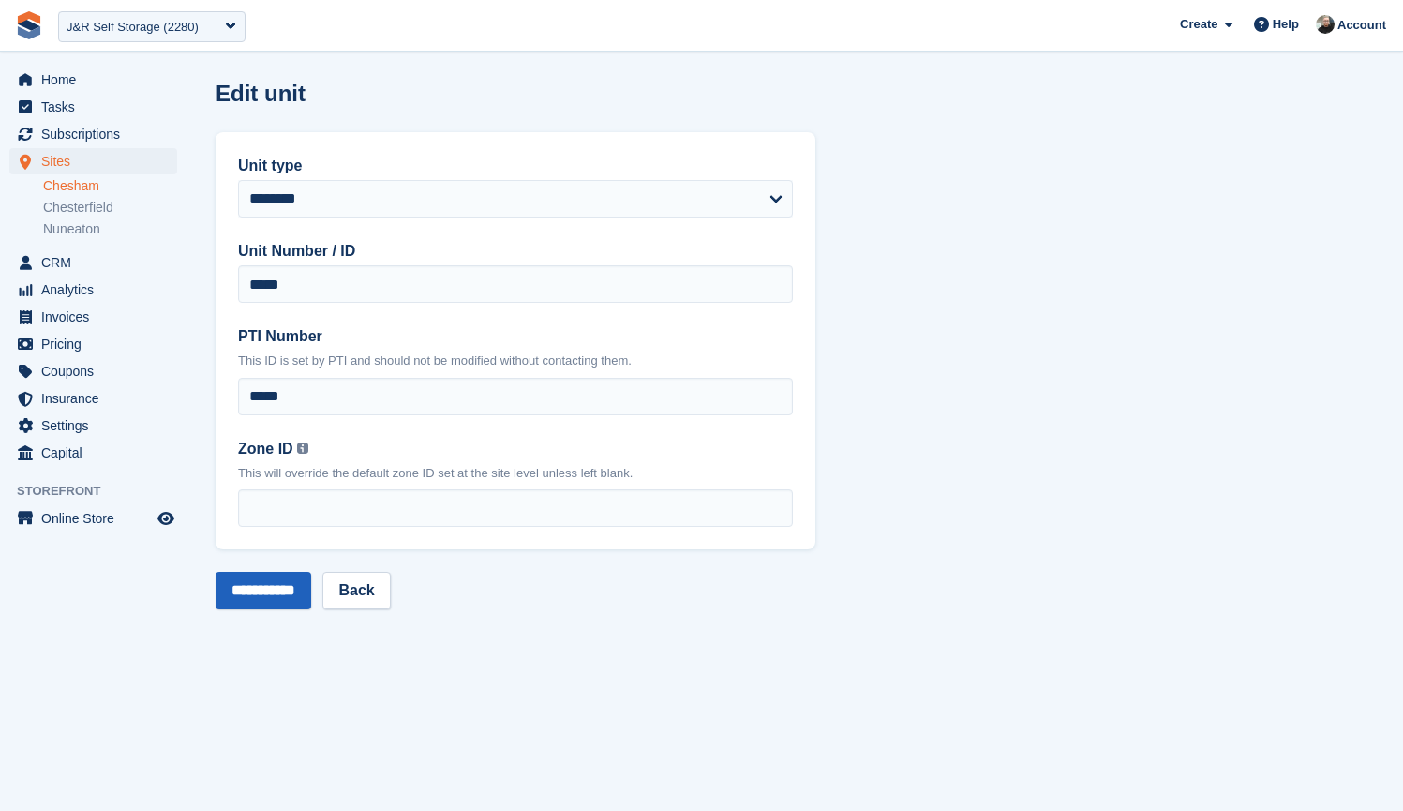
click at [260, 591] on input "**********" at bounding box center [264, 590] width 96 height 37
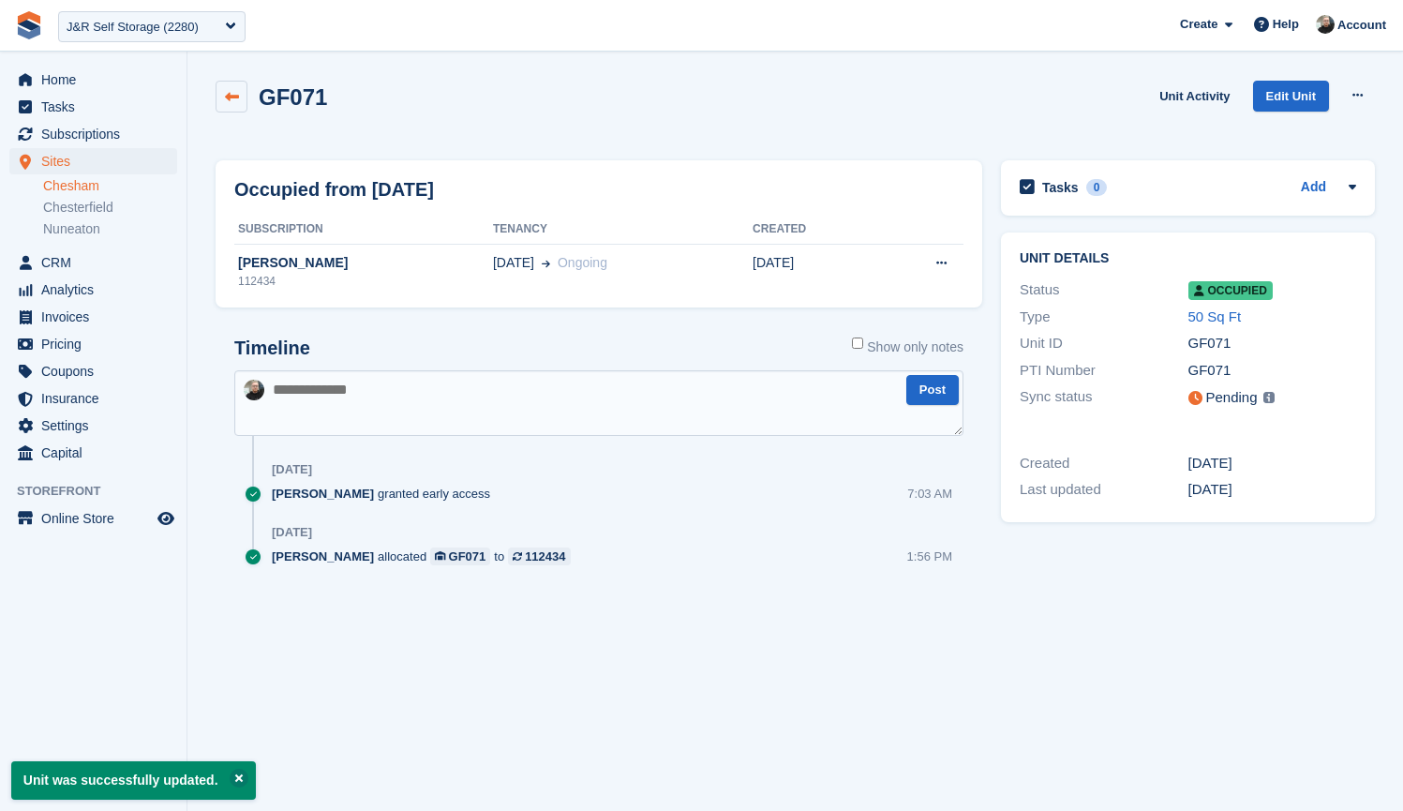
click at [223, 96] on link at bounding box center [232, 97] width 32 height 32
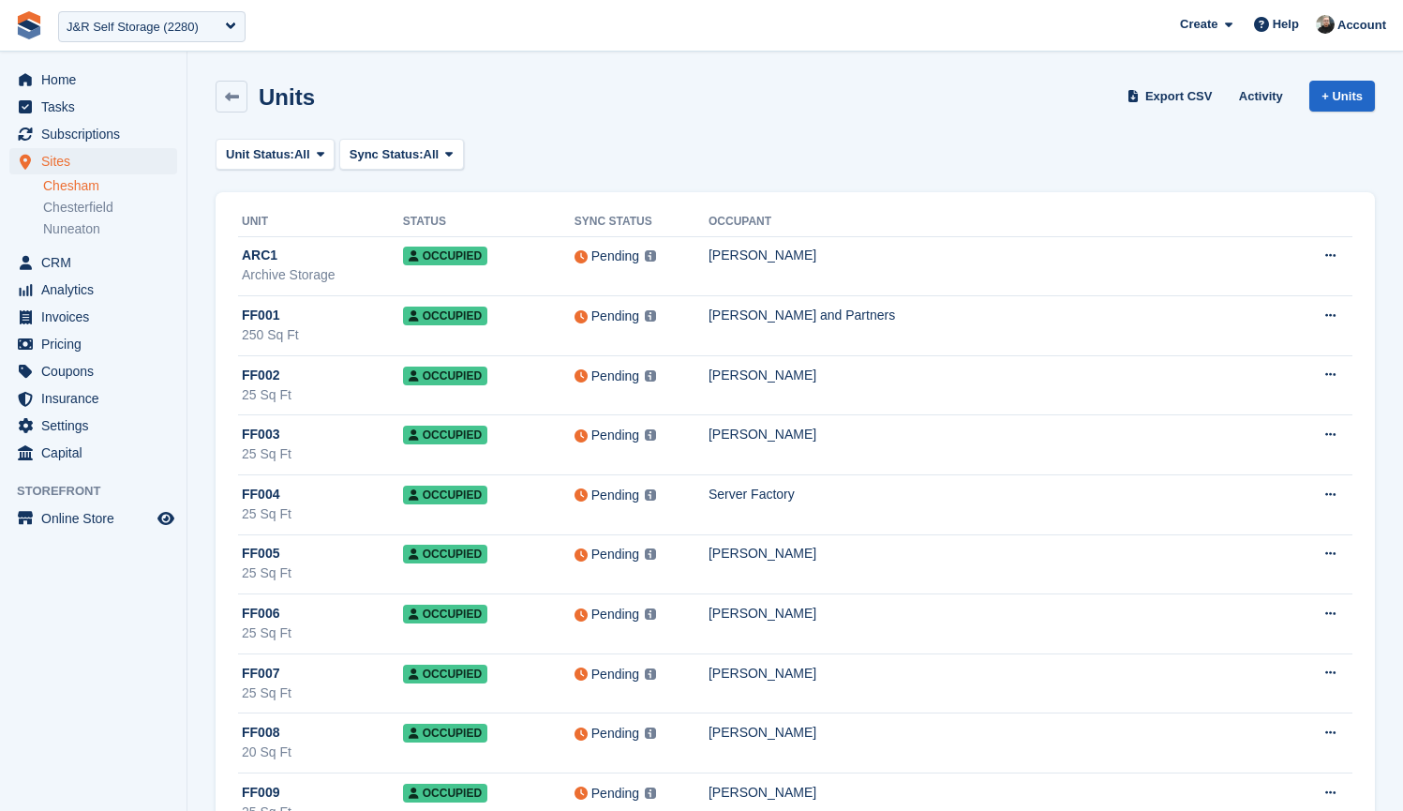
click at [553, 123] on div "Units Export CSV Activity + Units" at bounding box center [795, 100] width 1178 height 58
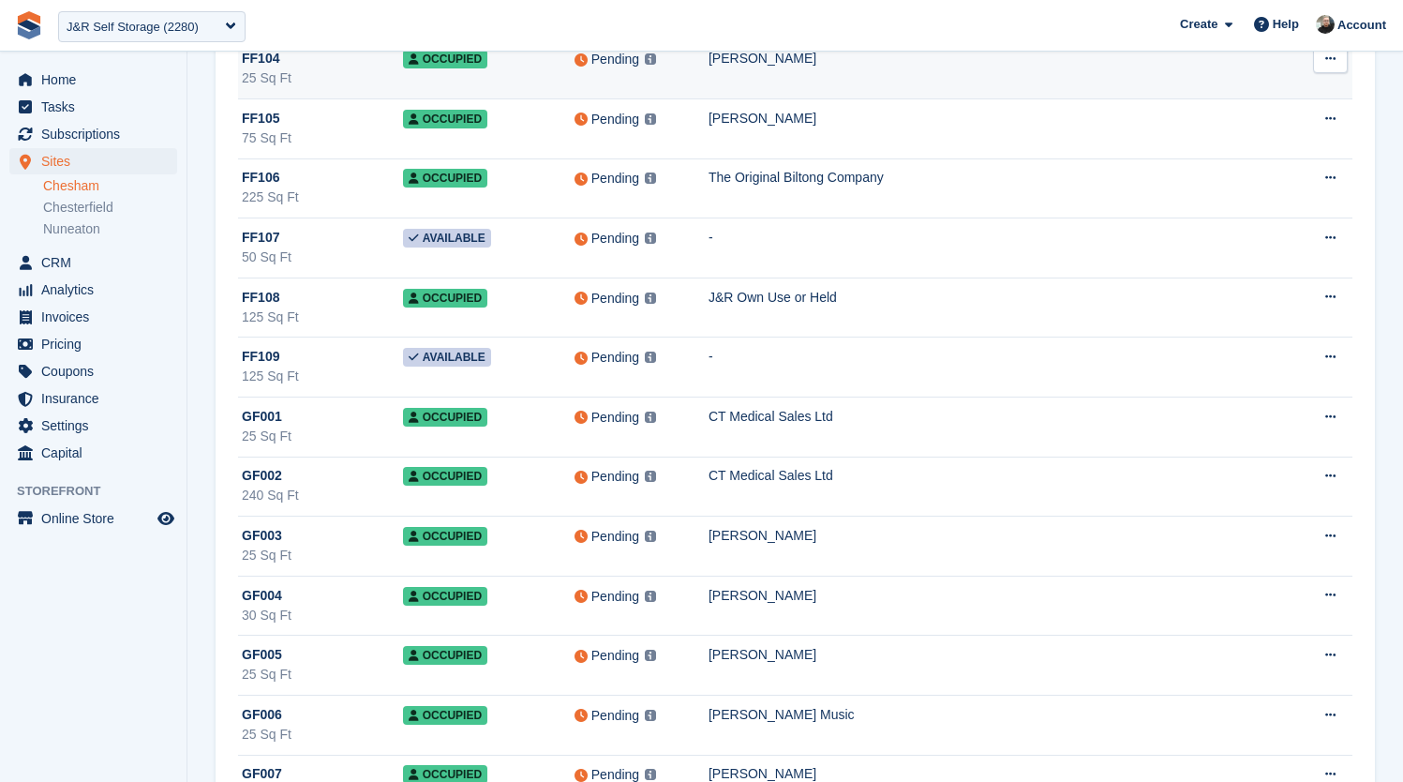
scroll to position [7888, 0]
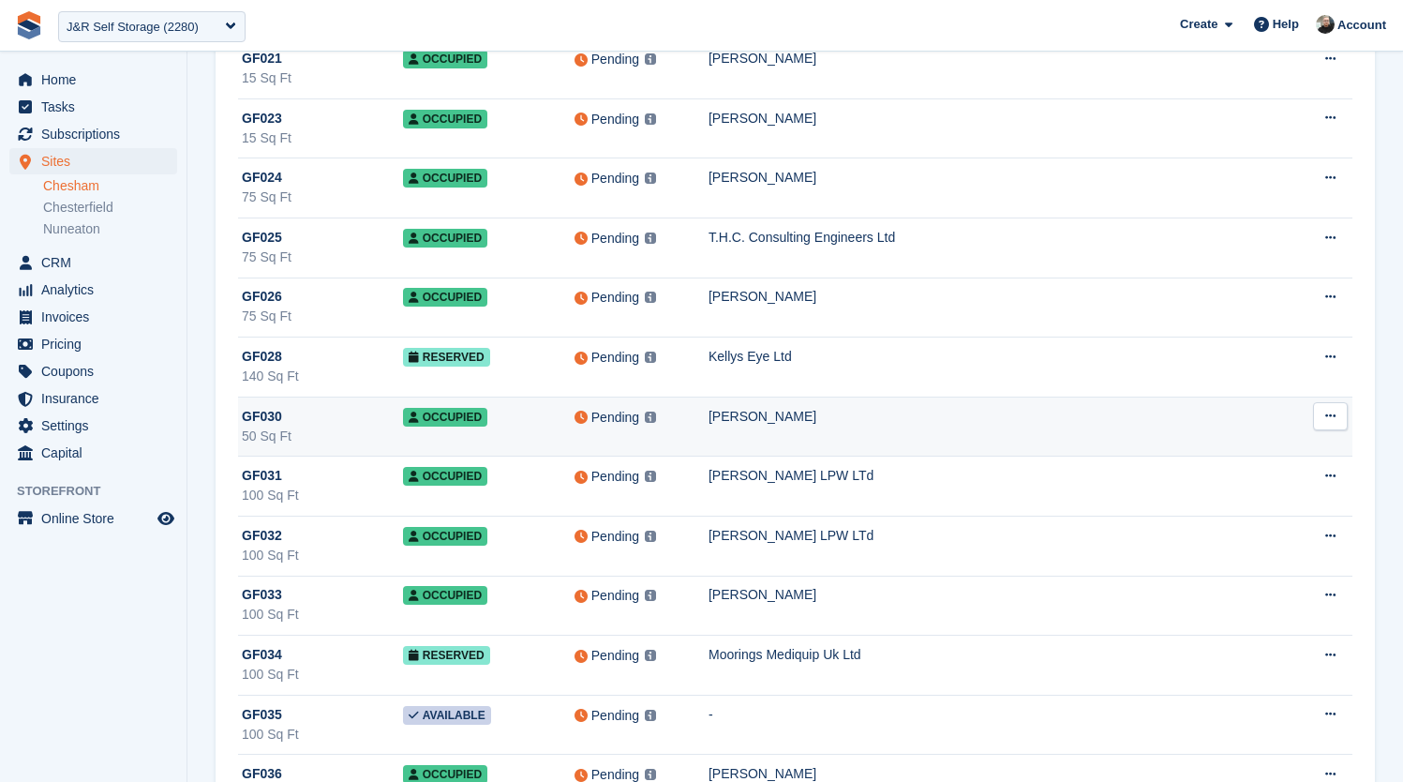
click at [856, 426] on div "[PERSON_NAME]" at bounding box center [998, 417] width 579 height 20
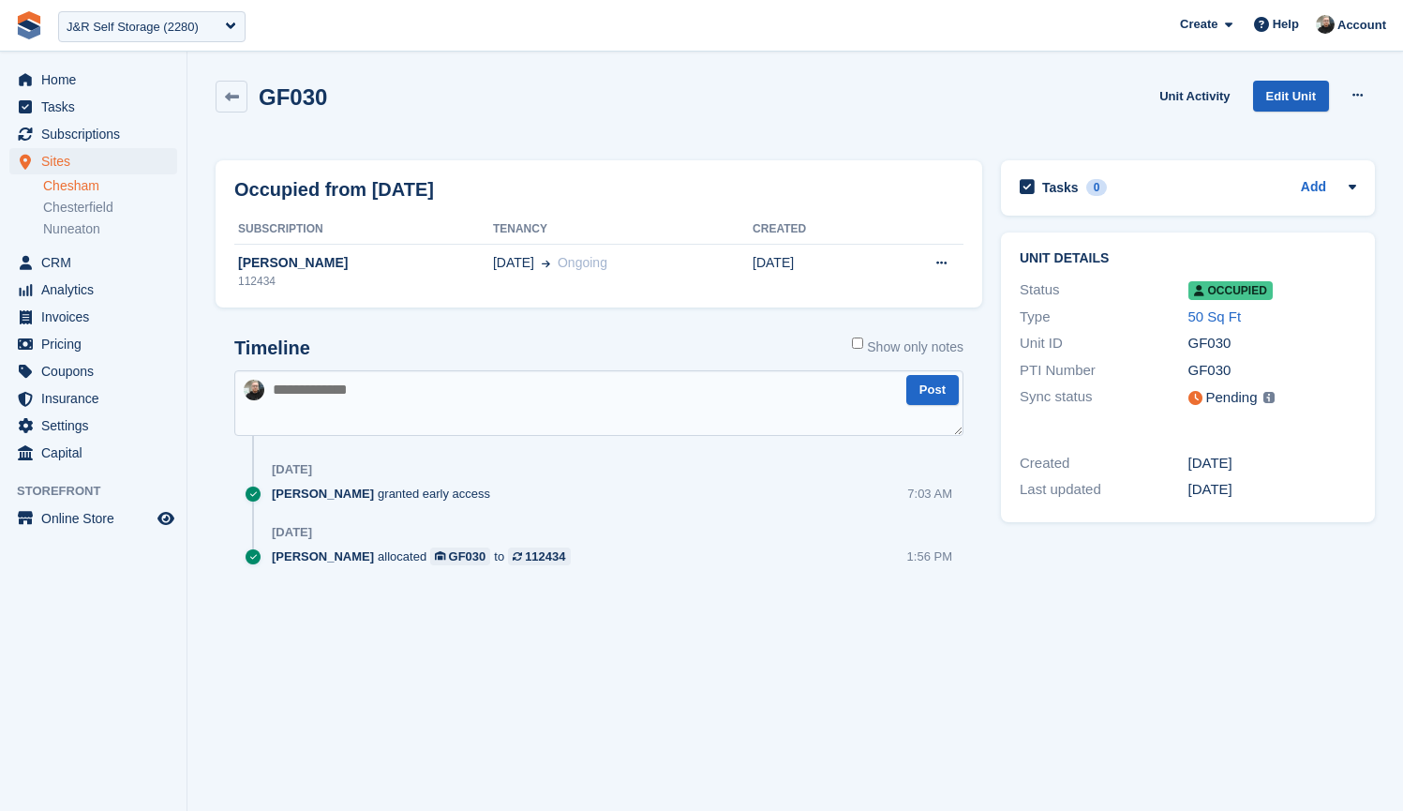
click at [1299, 88] on link "Edit Unit" at bounding box center [1291, 96] width 76 height 31
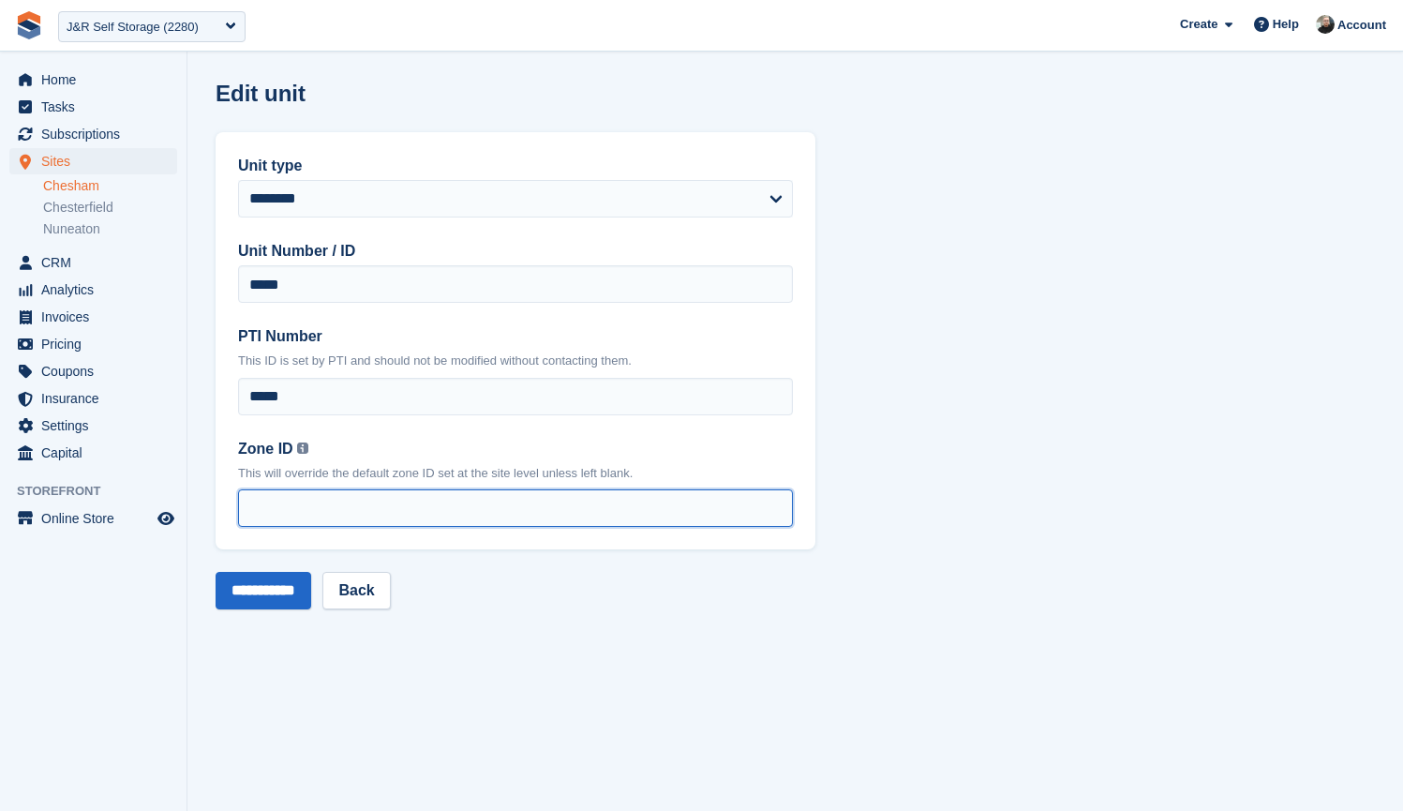
click at [295, 499] on input "*" at bounding box center [515, 507] width 555 height 37
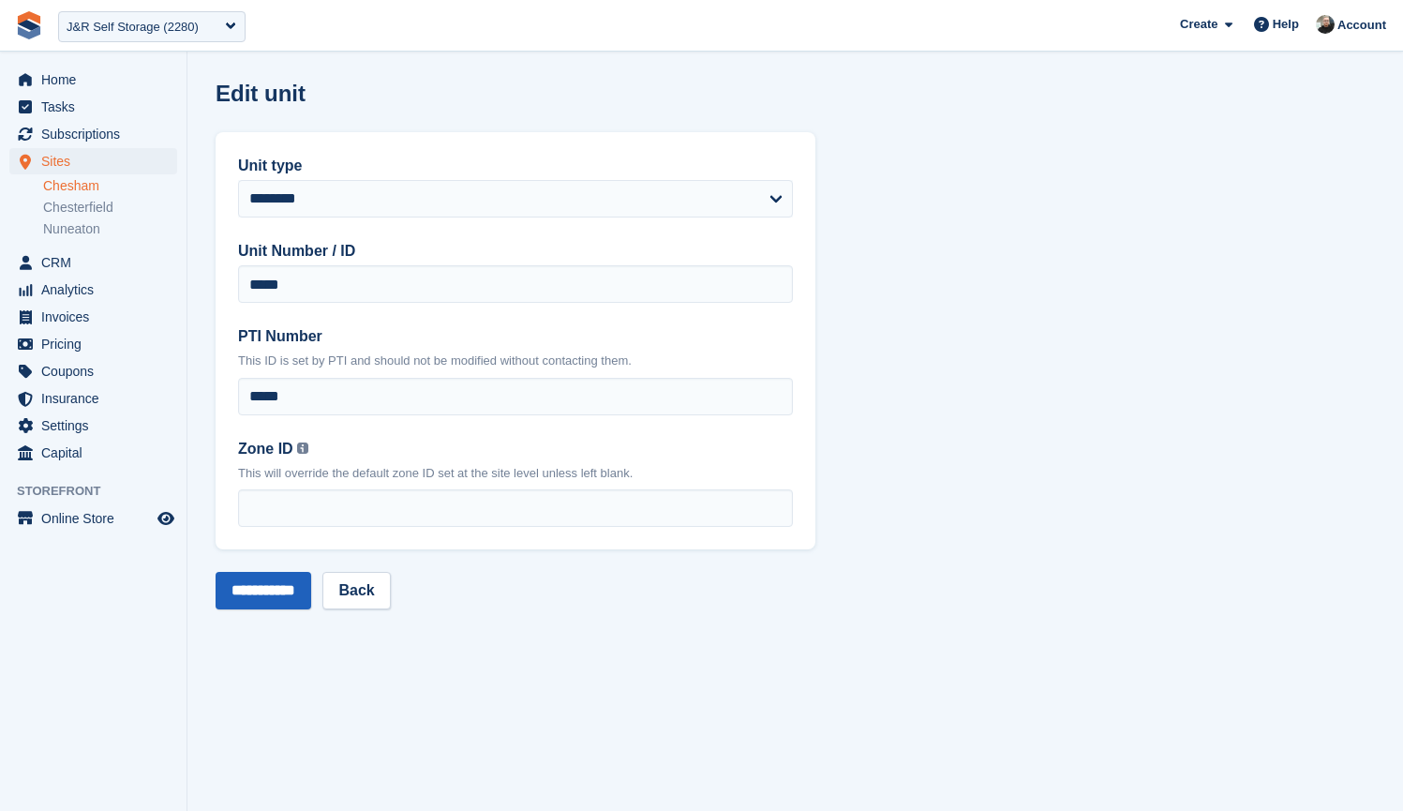
click at [279, 587] on input "**********" at bounding box center [264, 590] width 96 height 37
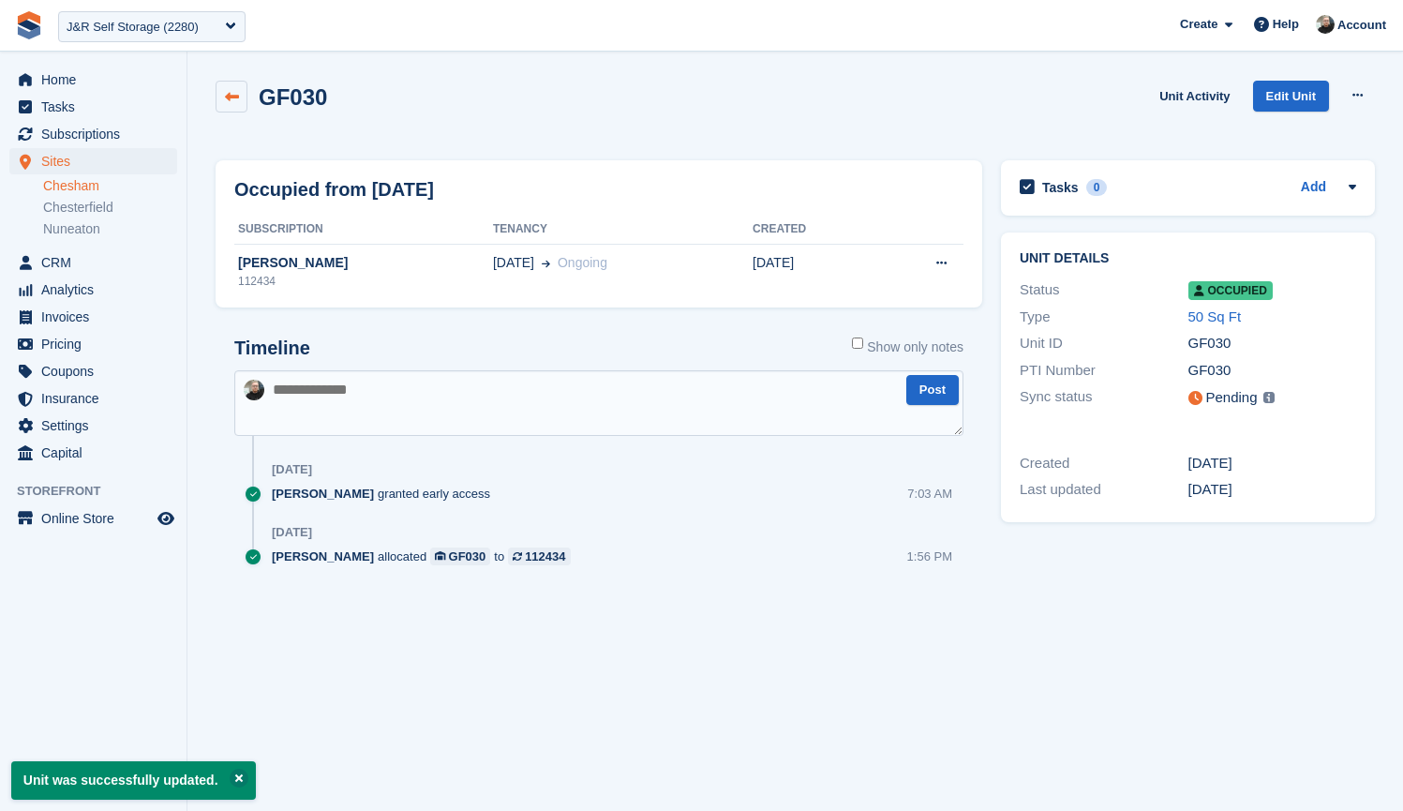
click at [238, 99] on icon at bounding box center [232, 97] width 14 height 14
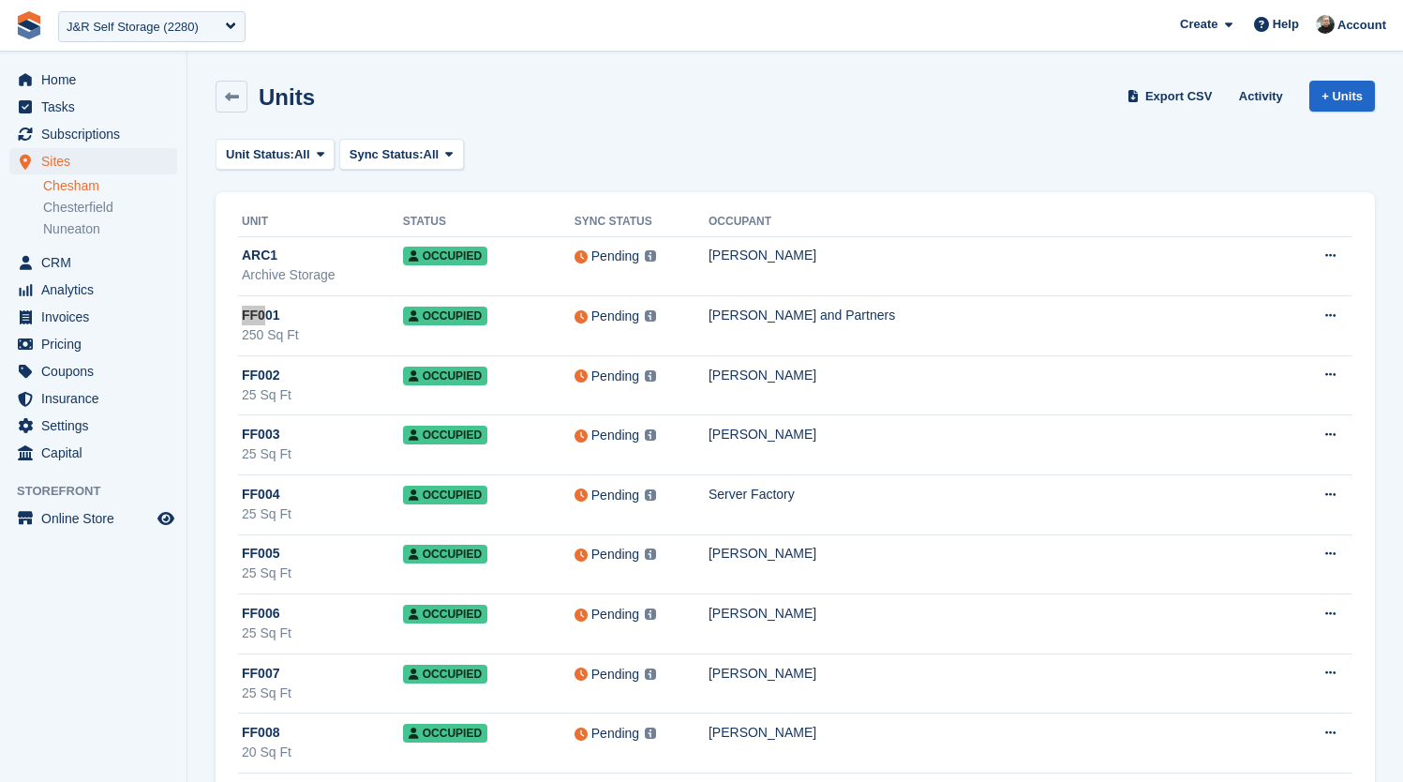
scroll to position [3715, 0]
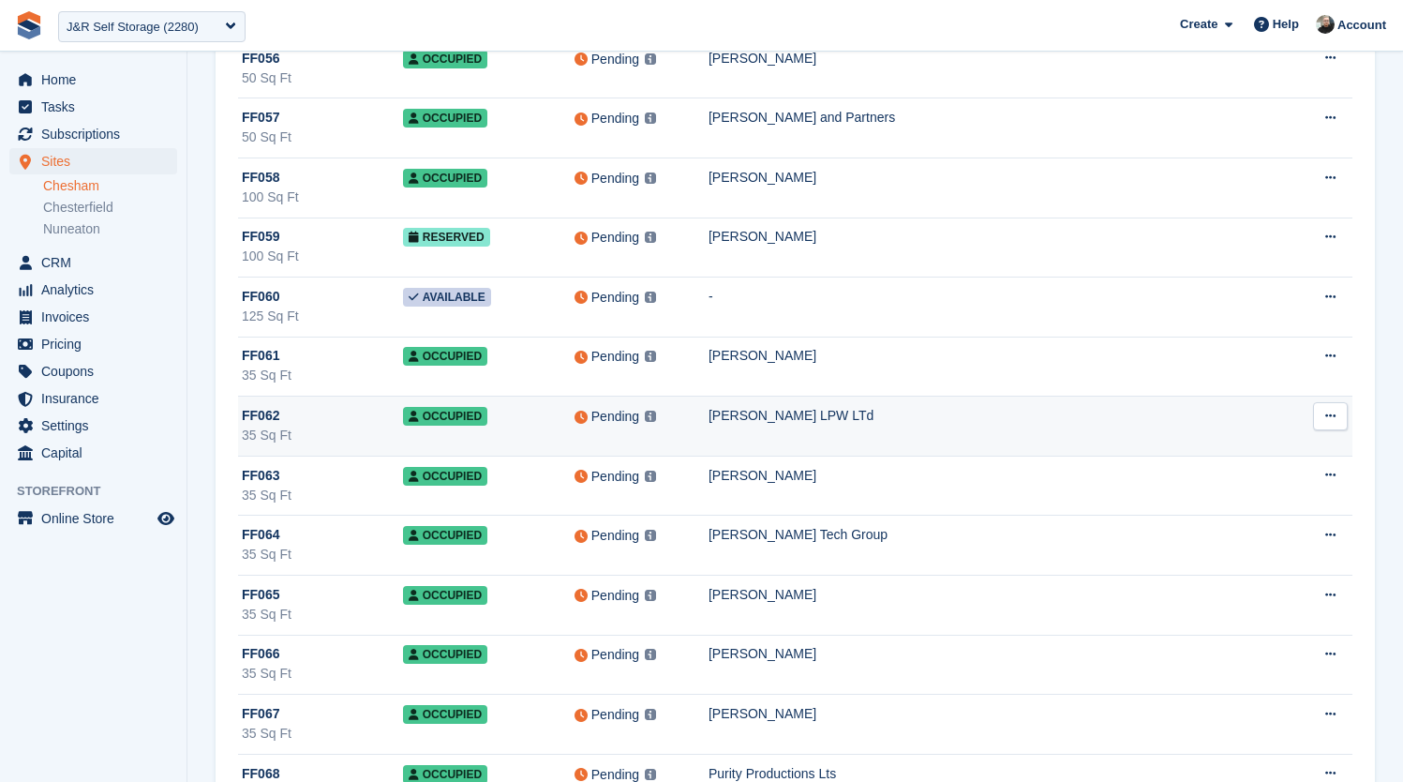
click at [942, 421] on div "[PERSON_NAME] LPW LTd" at bounding box center [998, 416] width 579 height 20
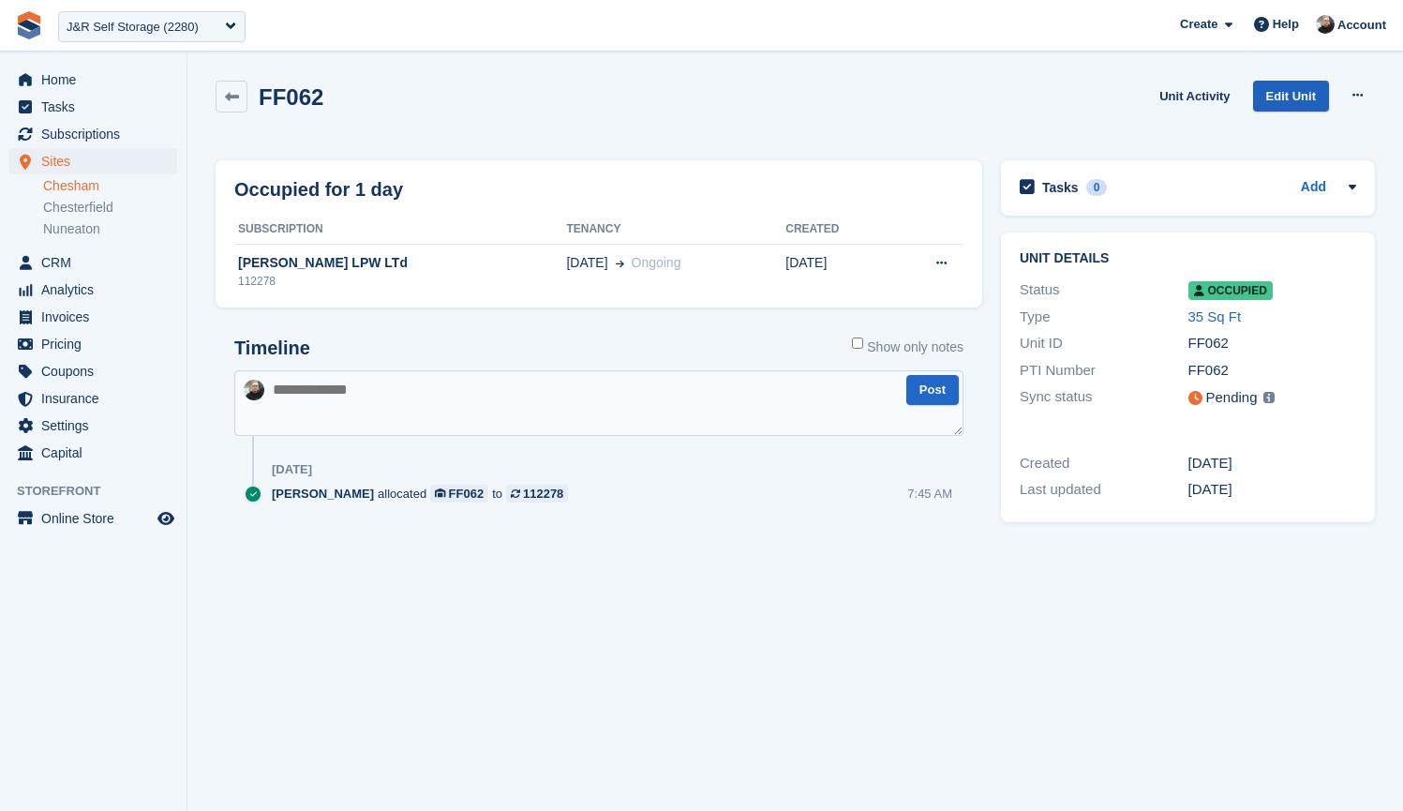
click at [1280, 103] on link "Edit Unit" at bounding box center [1291, 96] width 76 height 31
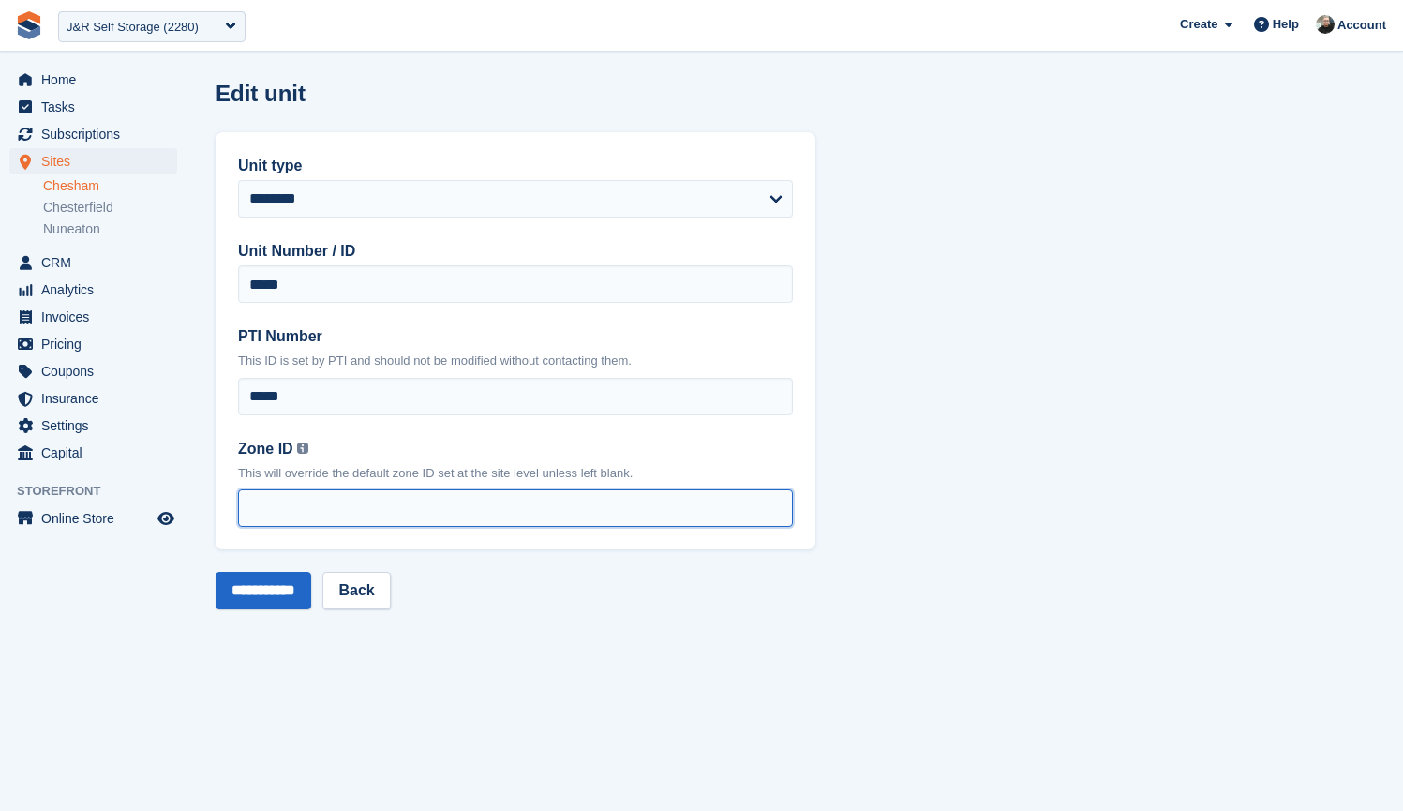
click at [327, 509] on input "Zone ID You can find your zone list under the 'Interface Time Zone' column by o…" at bounding box center [515, 507] width 555 height 37
type input "*"
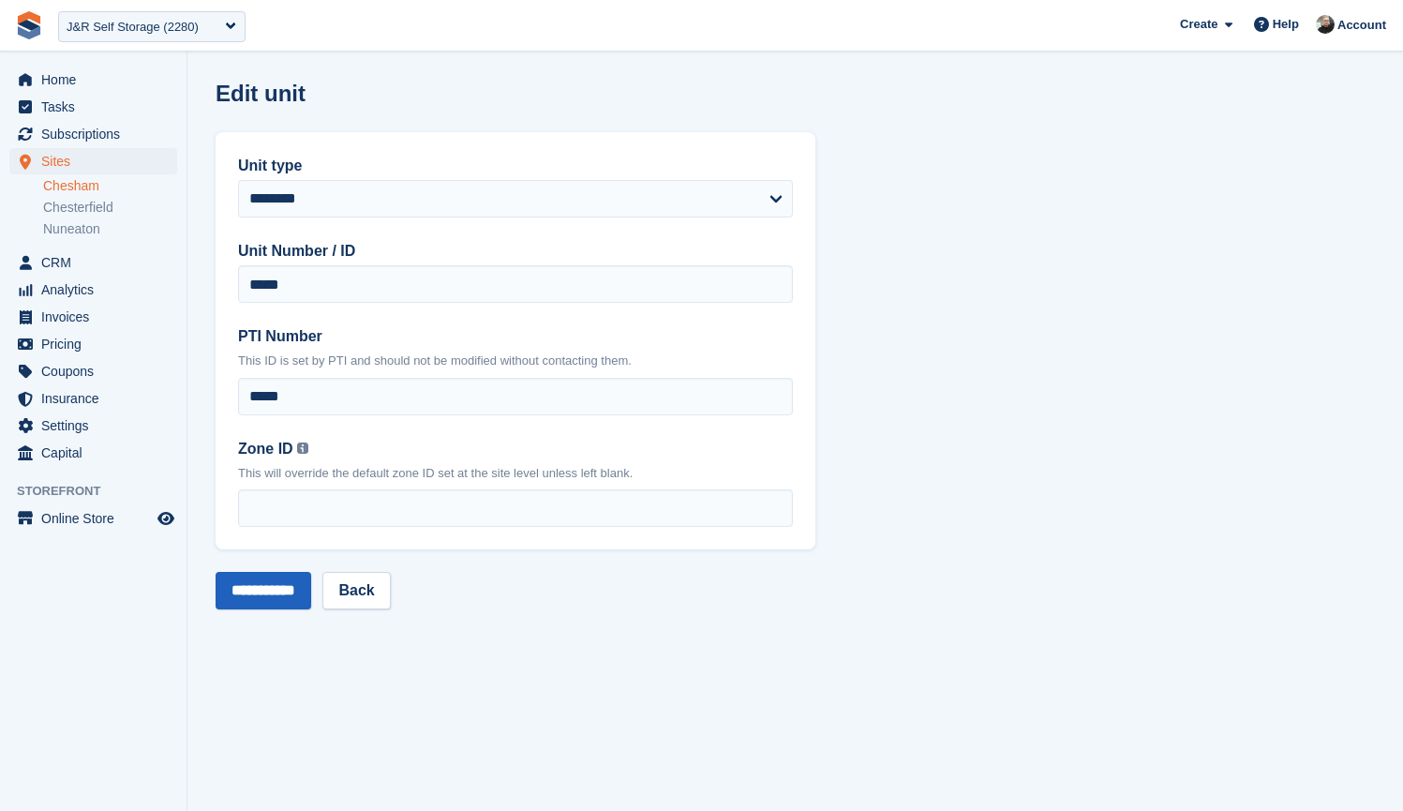
click at [264, 592] on input "**********" at bounding box center [264, 590] width 96 height 37
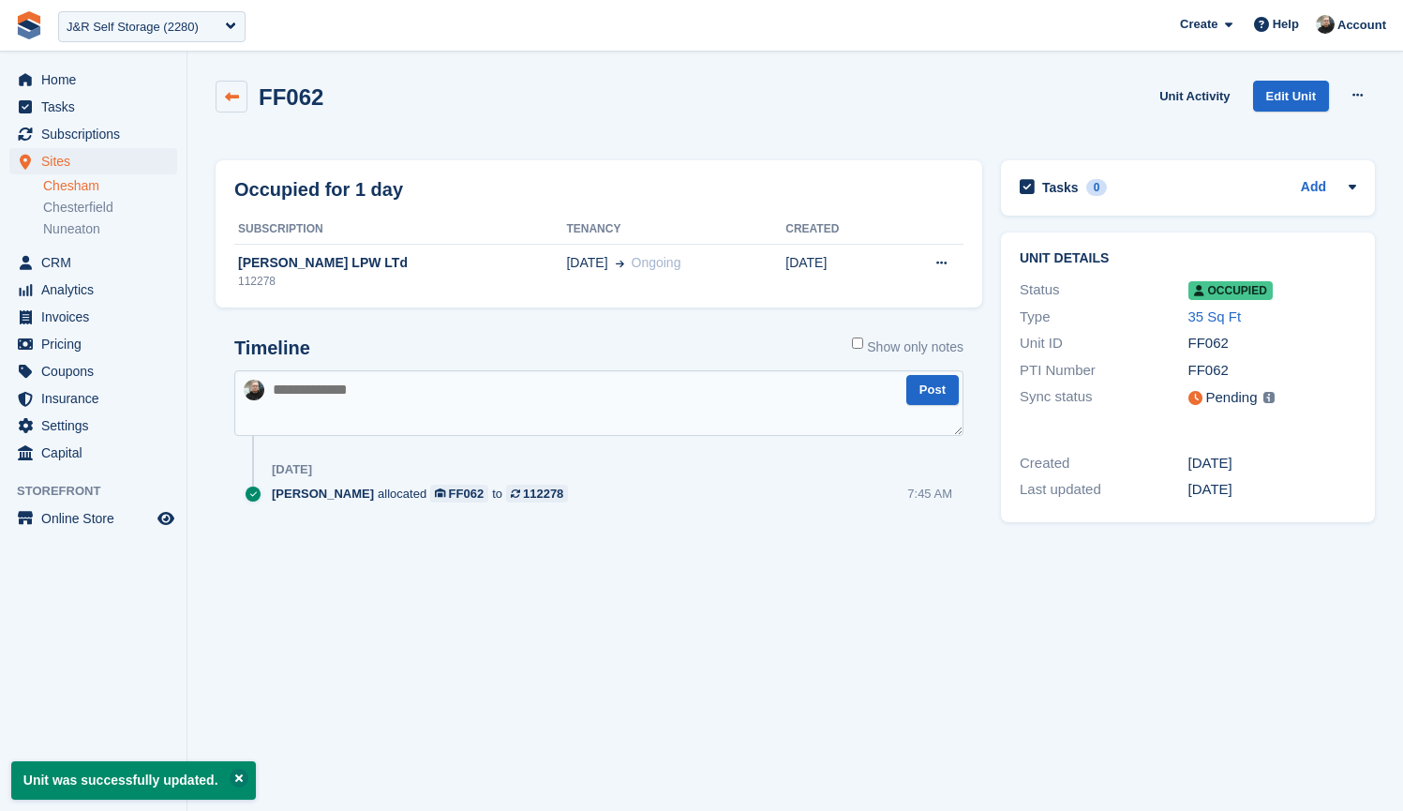
click at [231, 96] on icon at bounding box center [232, 97] width 14 height 14
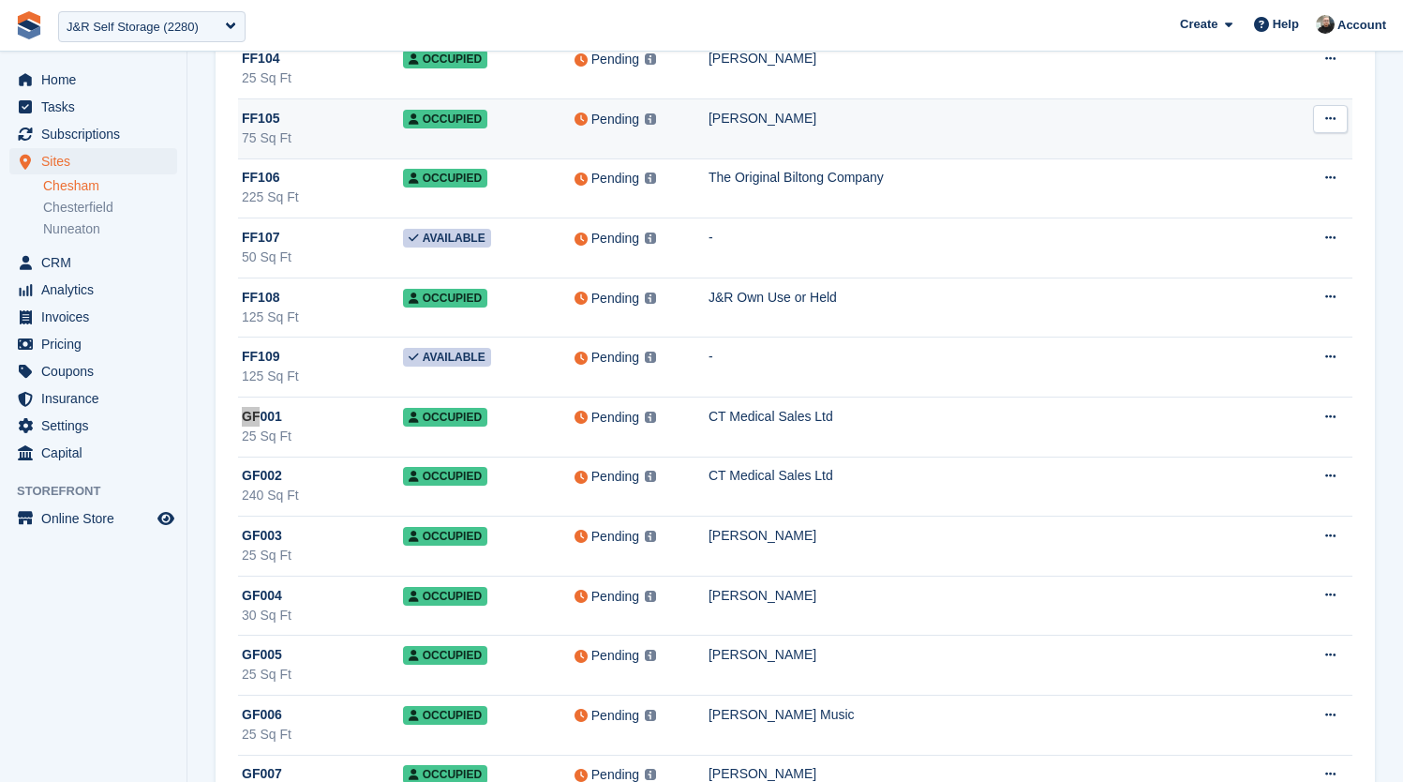
scroll to position [7888, 0]
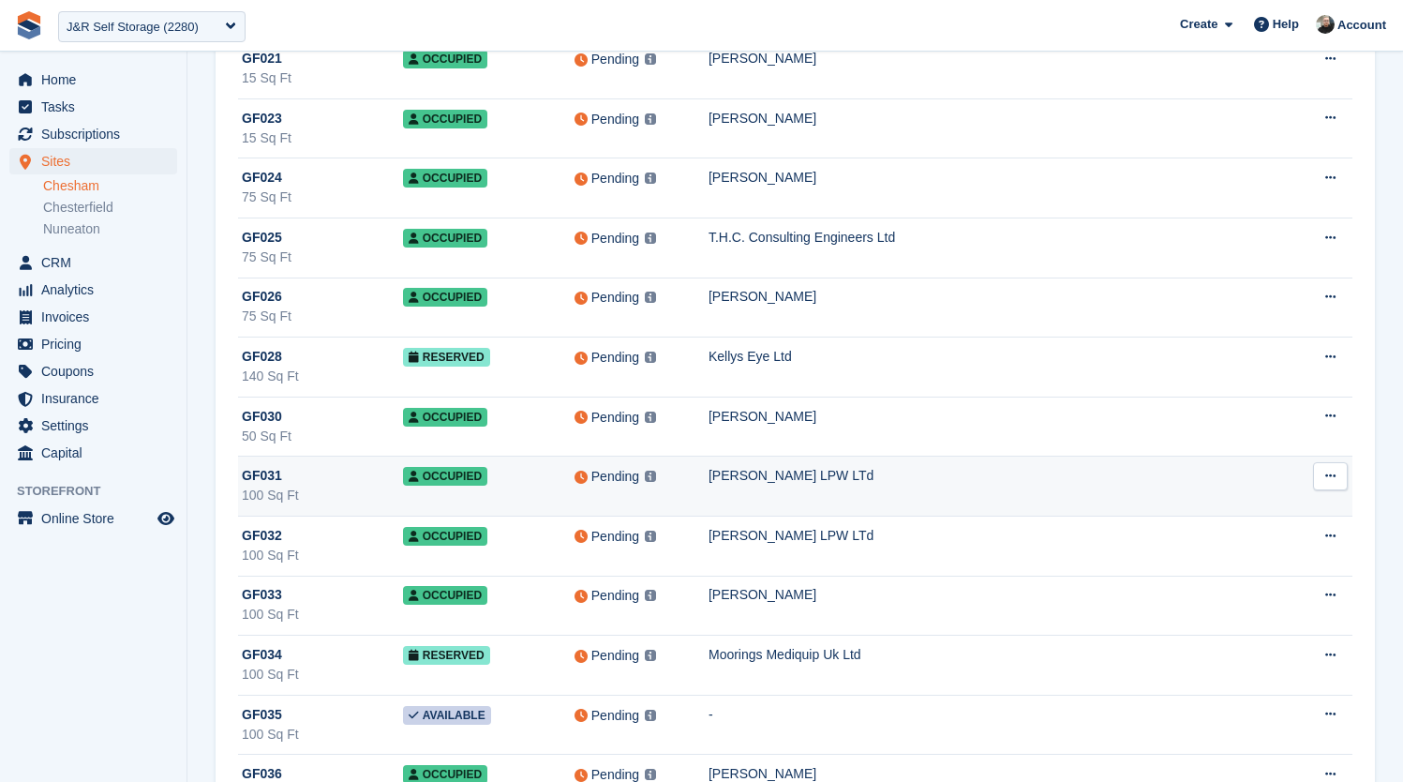
click at [830, 491] on td "[PERSON_NAME] LPW LTd" at bounding box center [998, 487] width 579 height 60
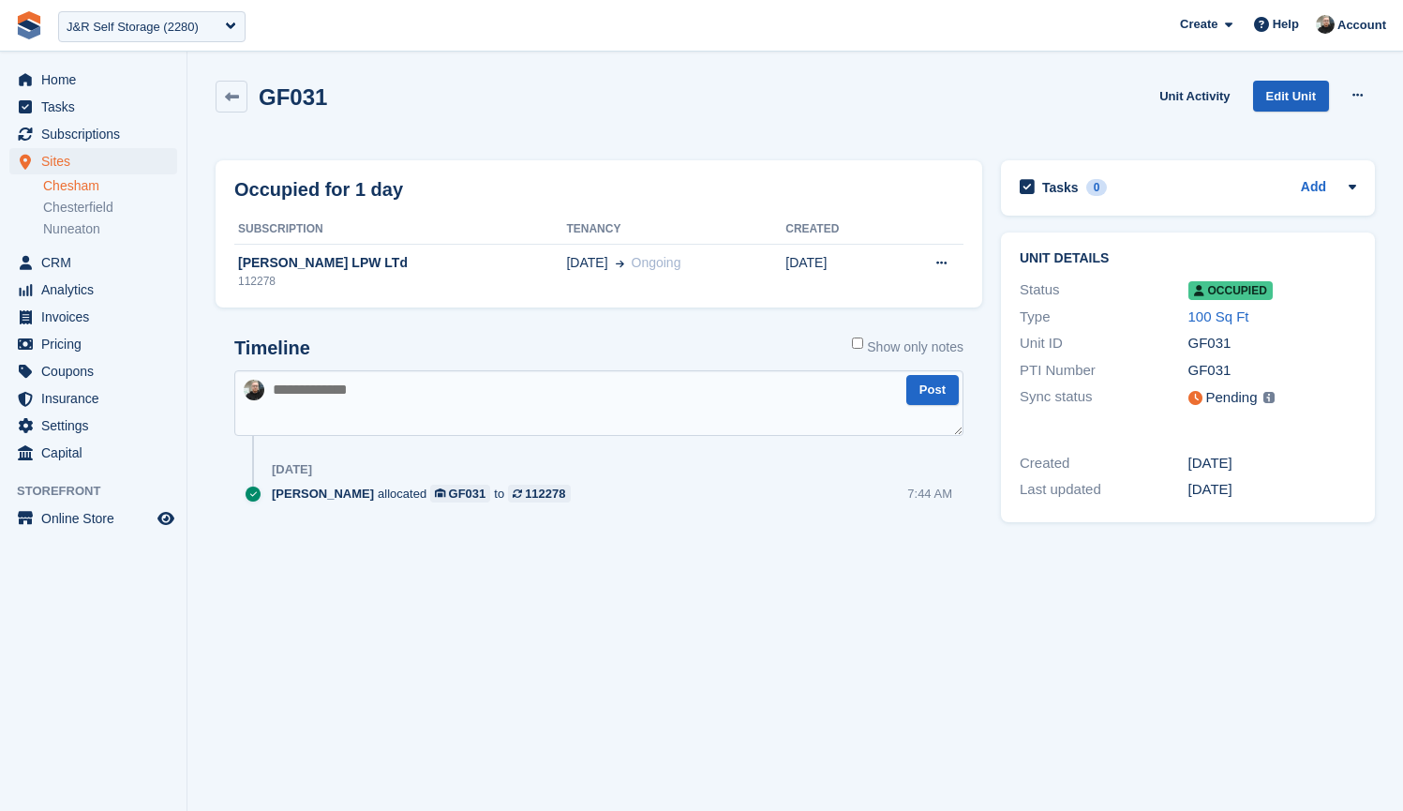
click at [1284, 86] on link "Edit Unit" at bounding box center [1291, 96] width 76 height 31
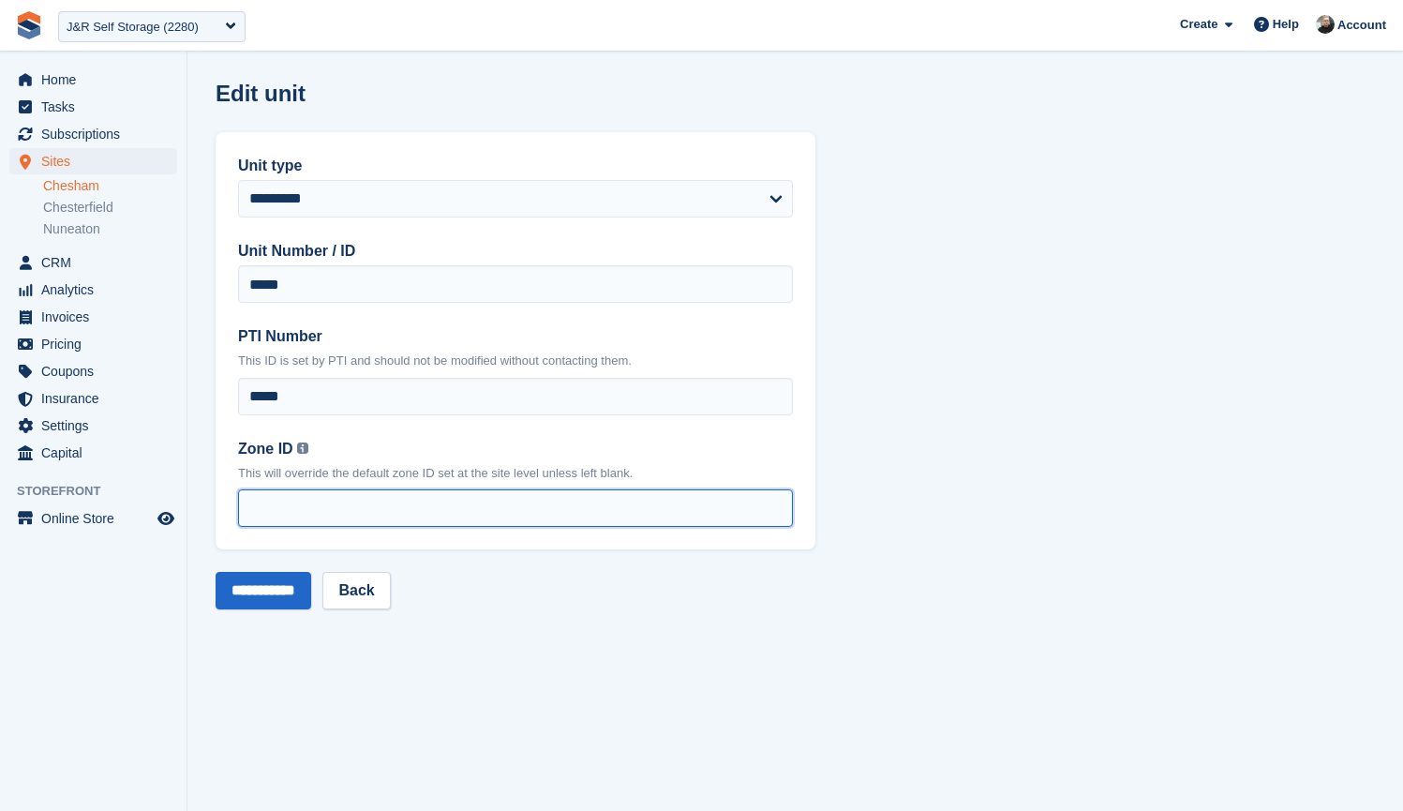
click at [303, 494] on input "Zone ID You can find your zone list under the 'Interface Time Zone' column by o…" at bounding box center [515, 507] width 555 height 37
type input "*"
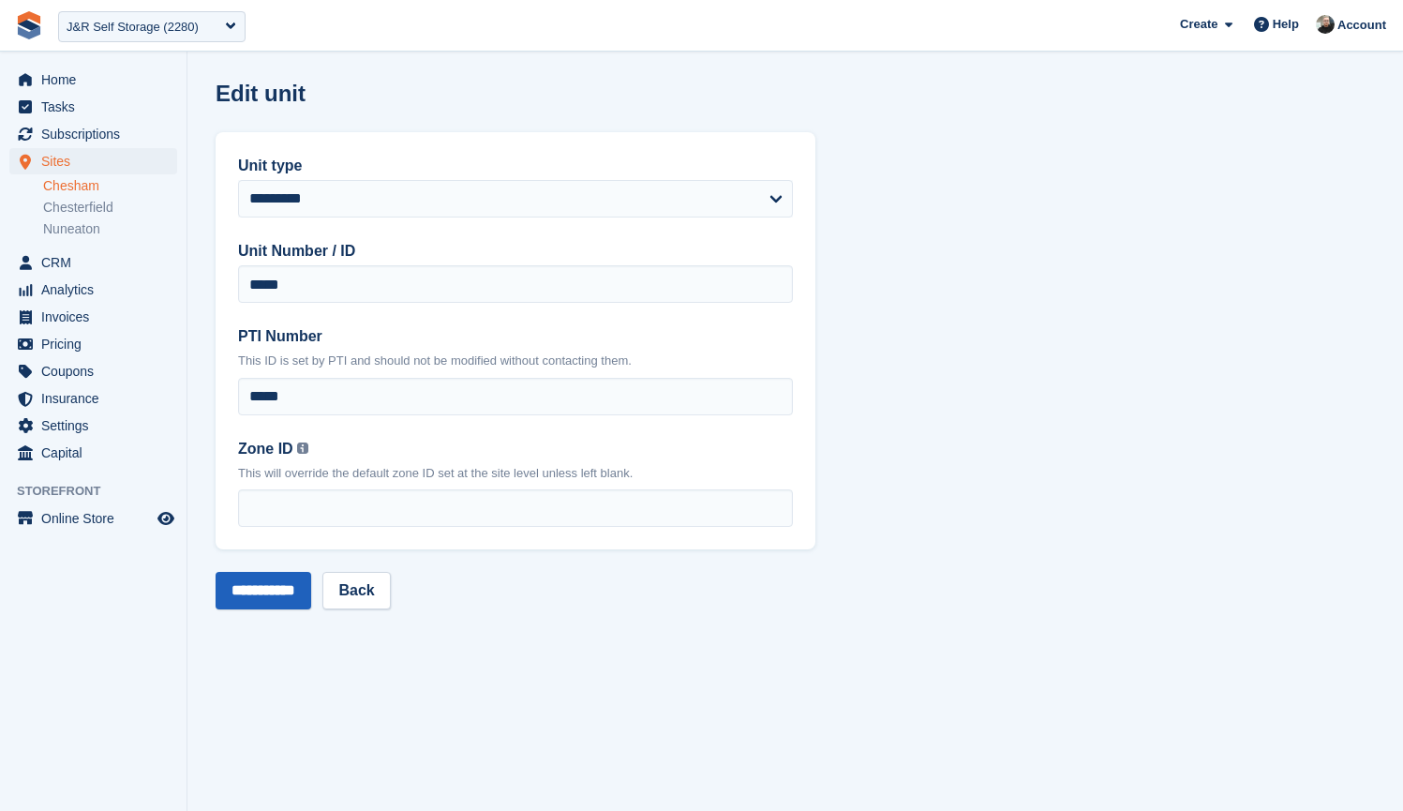
click at [259, 590] on input "**********" at bounding box center [264, 590] width 96 height 37
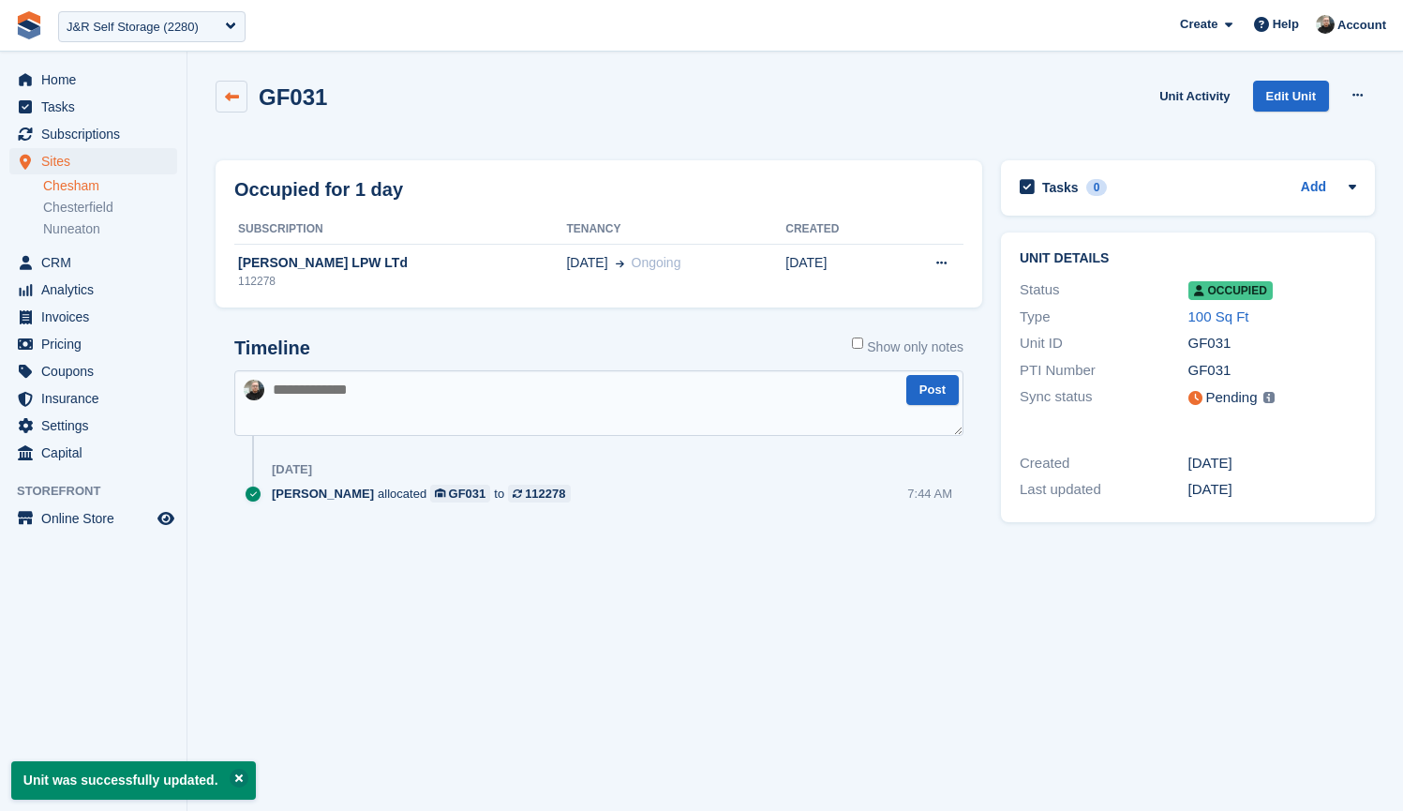
click at [232, 93] on icon at bounding box center [232, 97] width 14 height 14
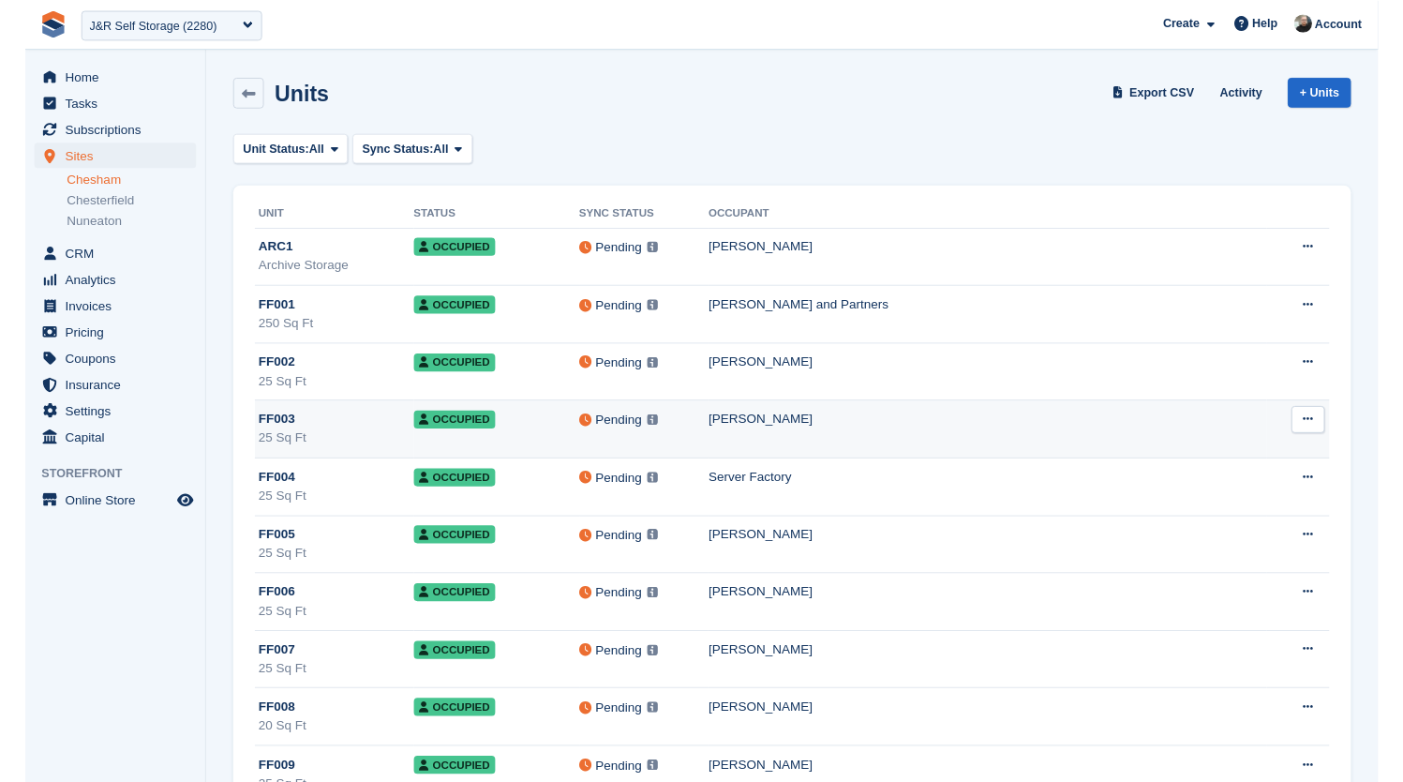
scroll to position [7934, 0]
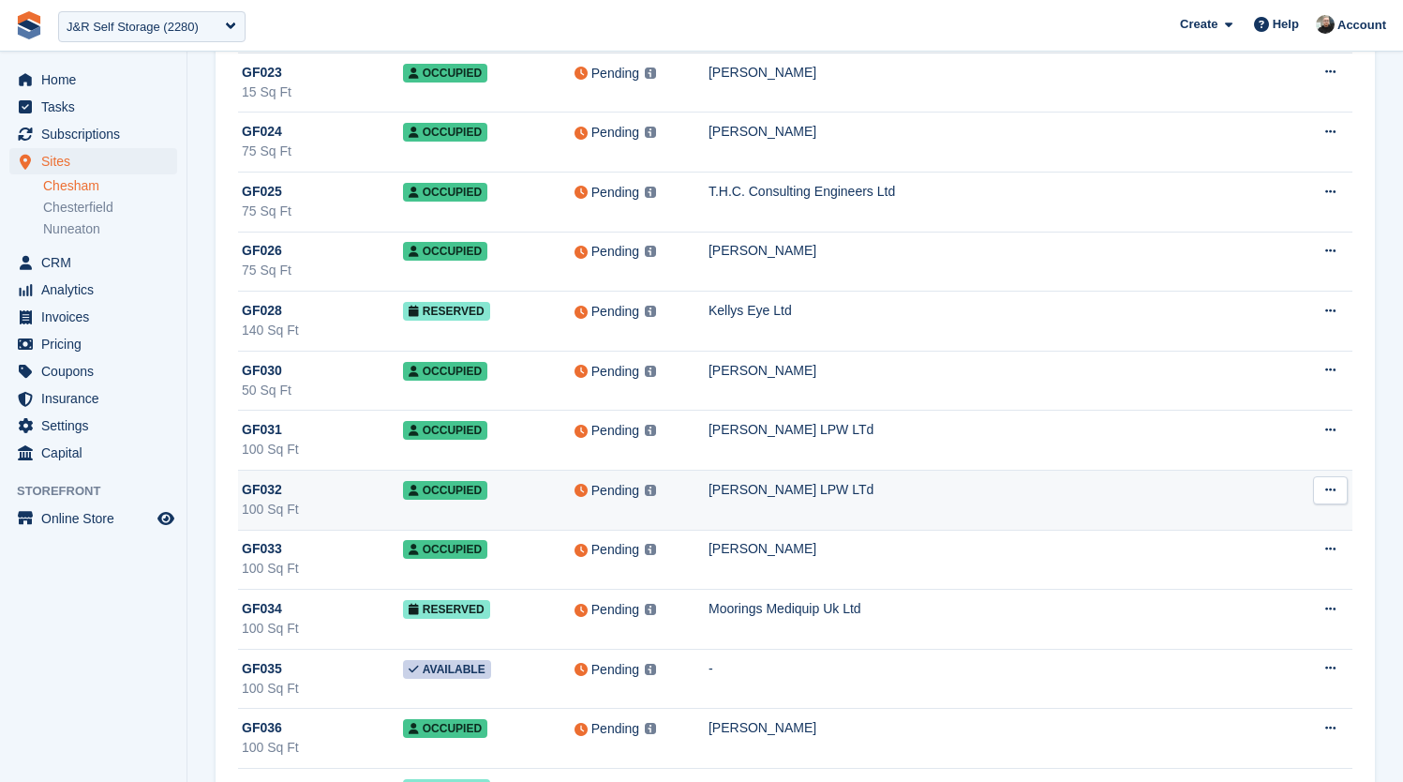
click at [809, 489] on div "[PERSON_NAME] LPW LTd" at bounding box center [998, 490] width 579 height 20
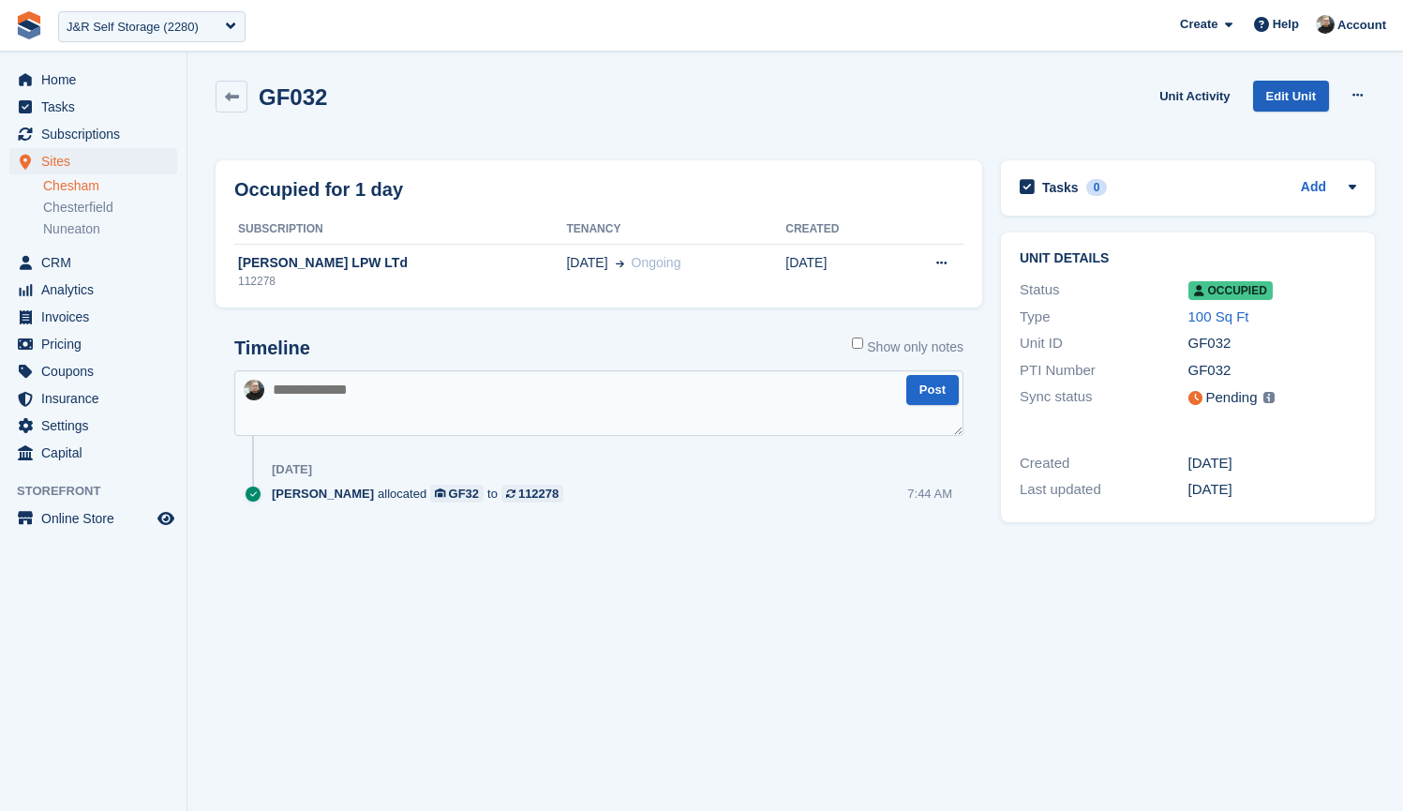
click at [1288, 98] on link "Edit Unit" at bounding box center [1291, 96] width 76 height 31
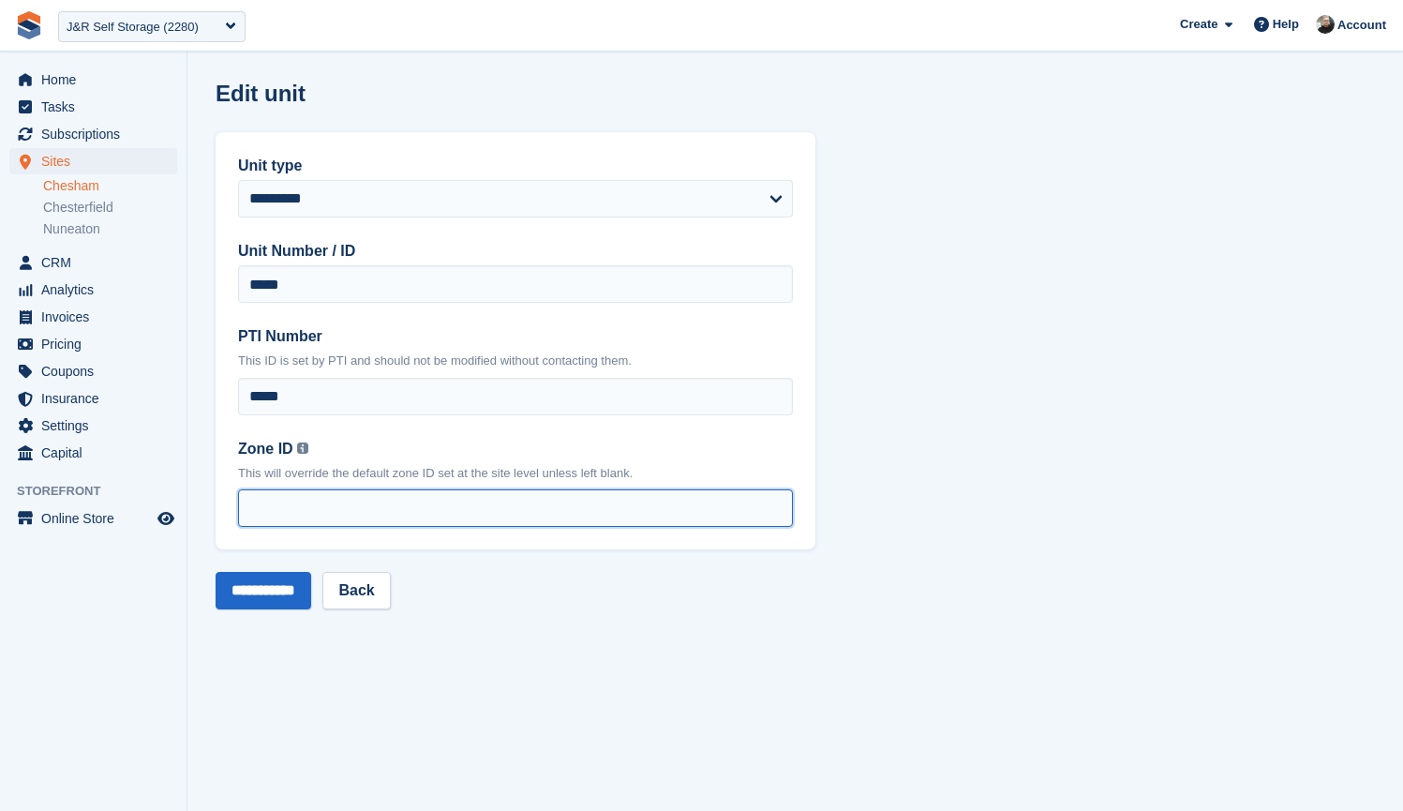
click at [378, 508] on input "Zone ID You can find your zone list under the 'Interface Time Zone' column by o…" at bounding box center [515, 507] width 555 height 37
type input "*"
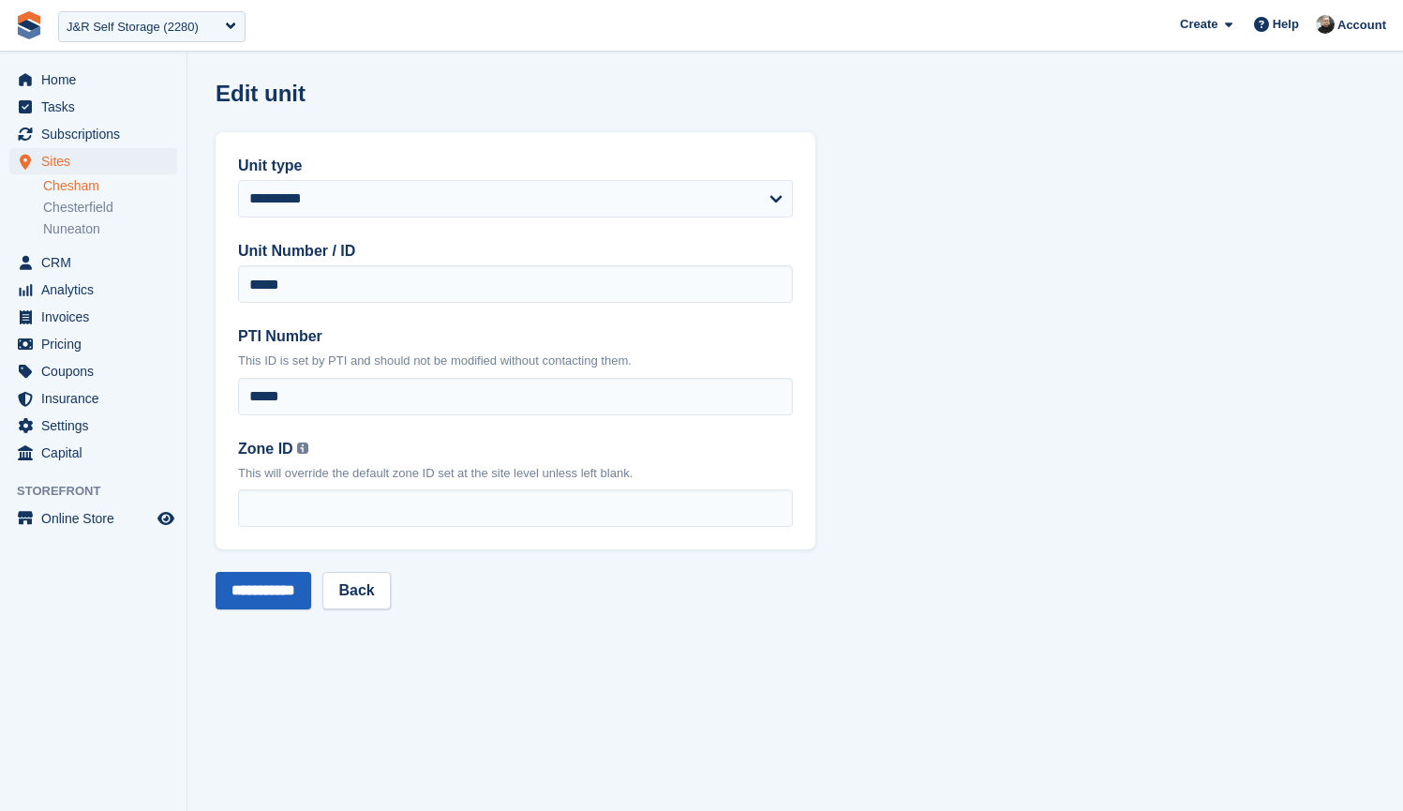
click at [265, 590] on input "**********" at bounding box center [264, 590] width 96 height 37
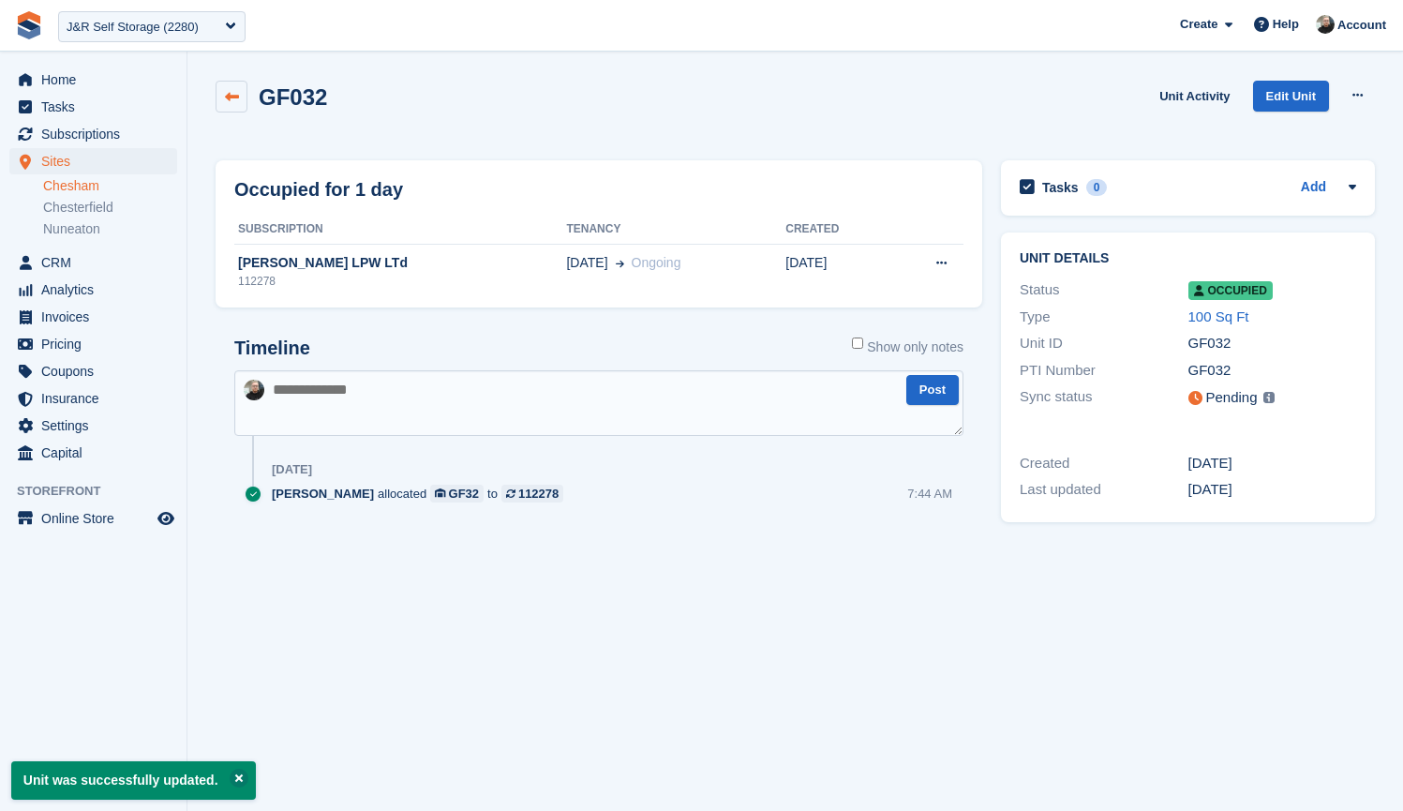
click at [243, 92] on link at bounding box center [232, 97] width 32 height 32
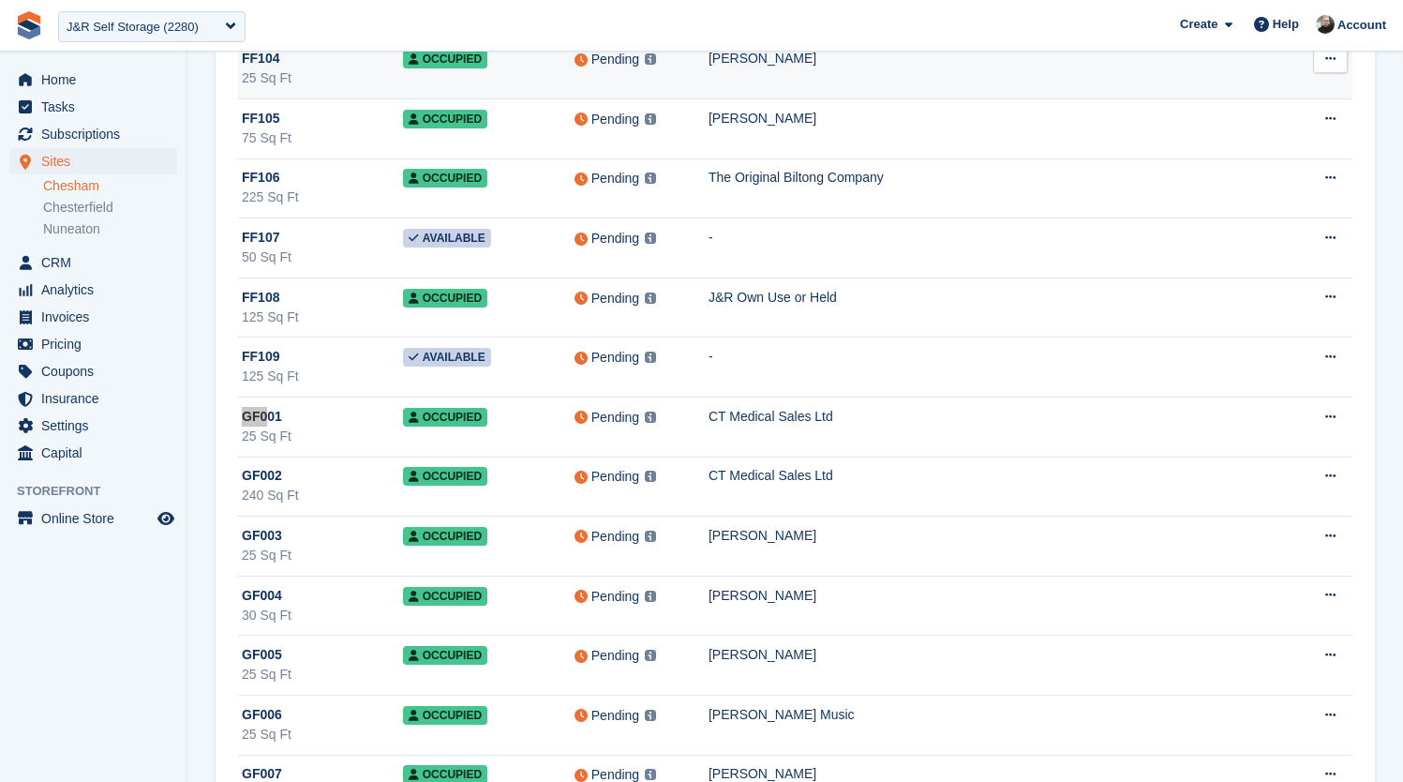
scroll to position [10809, 0]
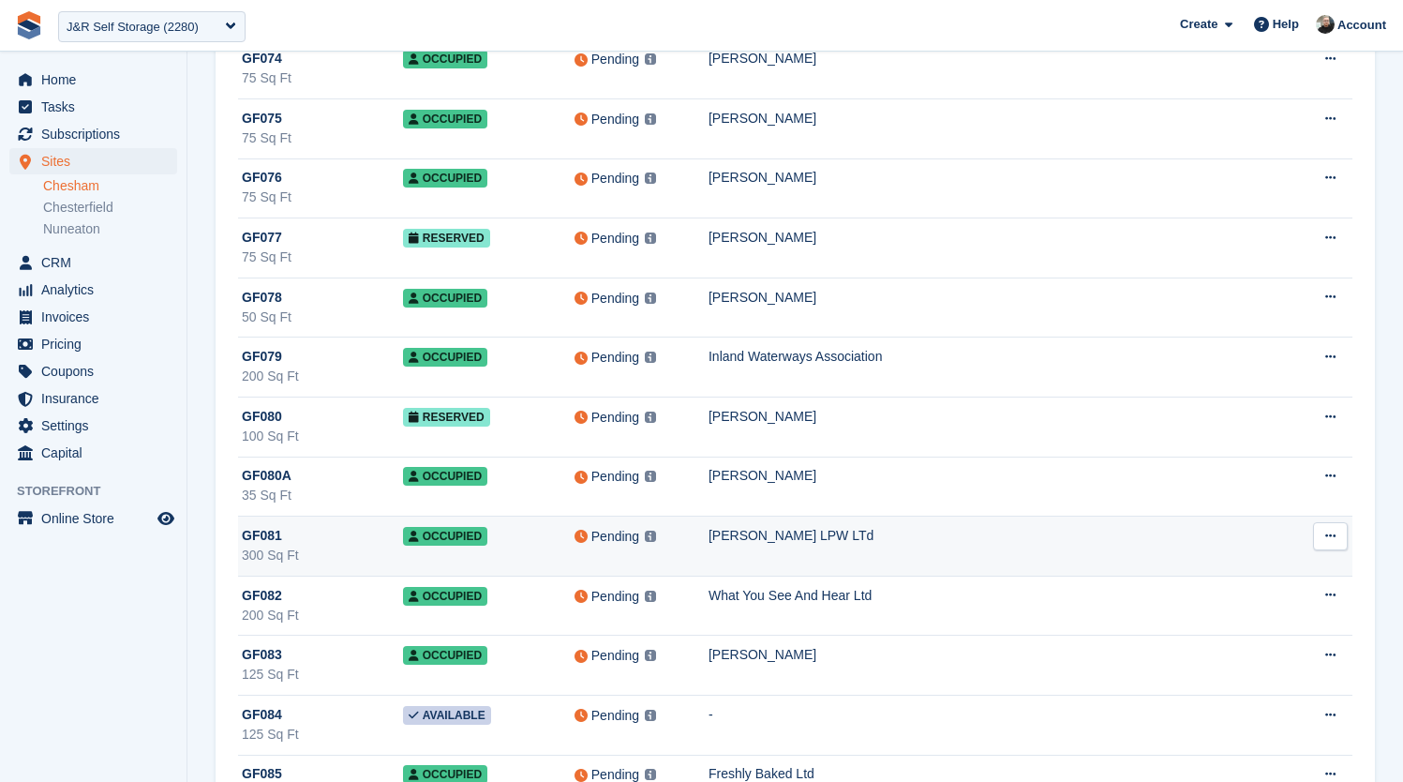
click at [844, 540] on div "[PERSON_NAME] LPW LTd" at bounding box center [998, 536] width 579 height 20
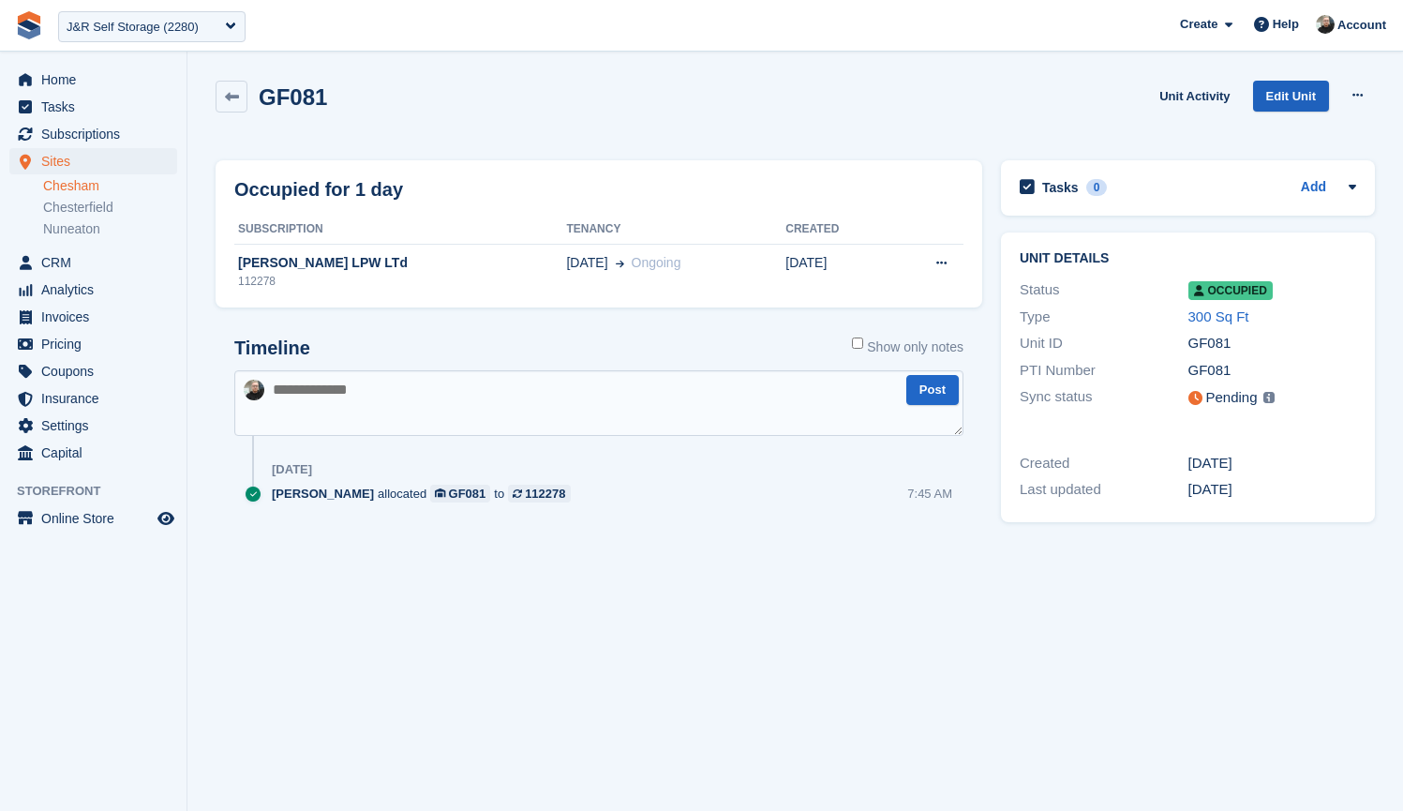
drag, startPoint x: 0, startPoint y: 0, endPoint x: 1287, endPoint y: 88, distance: 1290.2
click at [1294, 87] on link "Edit Unit" at bounding box center [1291, 96] width 76 height 31
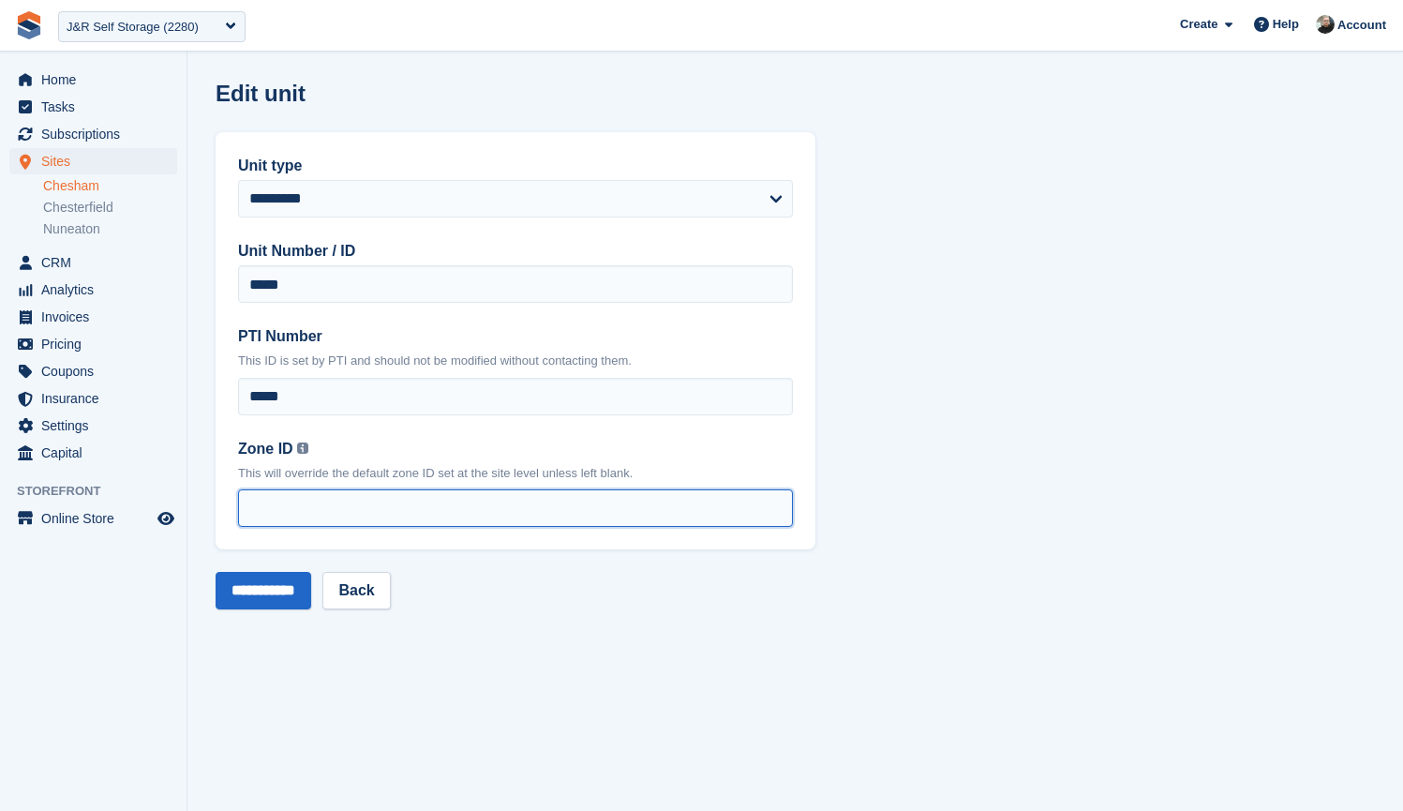
click at [318, 502] on input "Zone ID You can find your zone list under the 'Interface Time Zone' column by o…" at bounding box center [515, 507] width 555 height 37
type input "*"
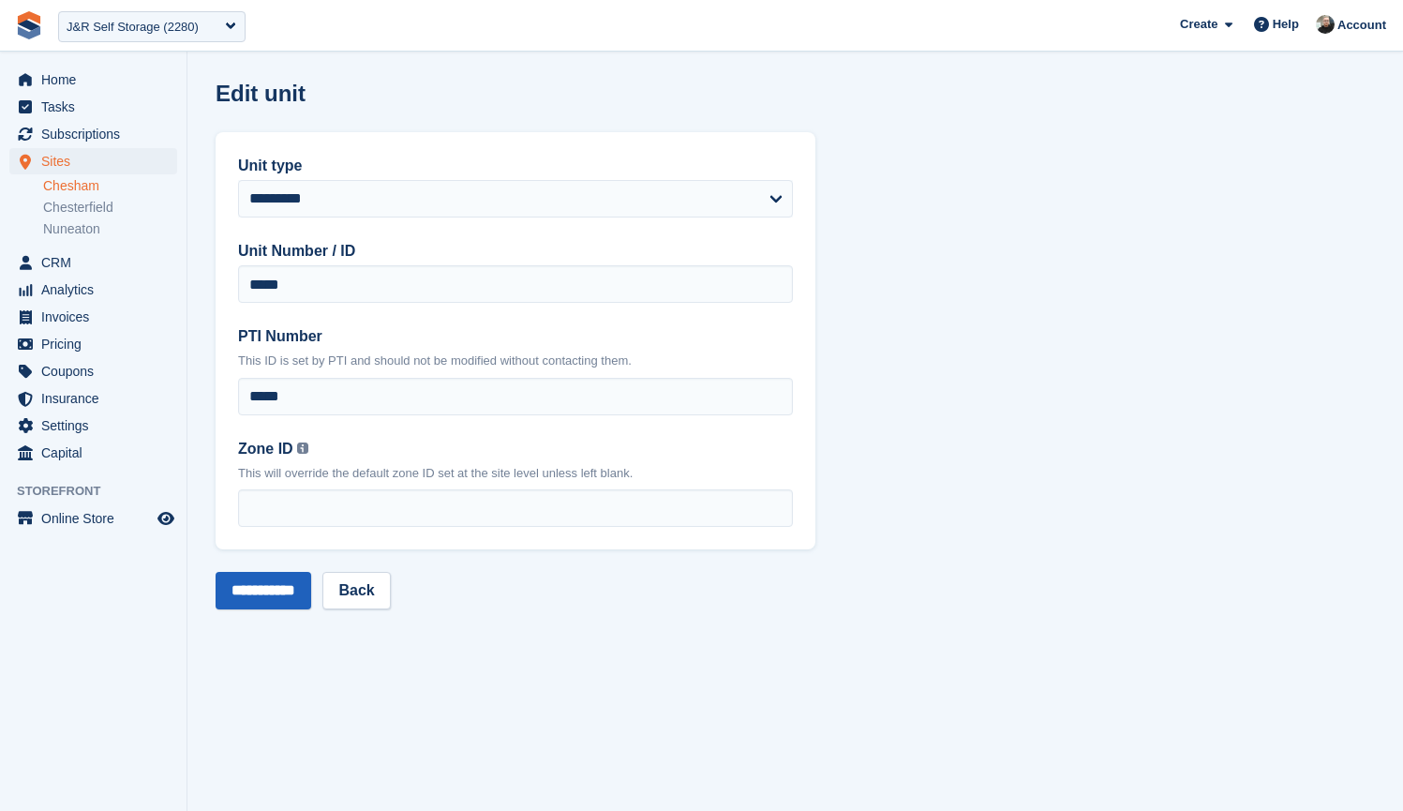
click at [271, 600] on input "**********" at bounding box center [264, 590] width 96 height 37
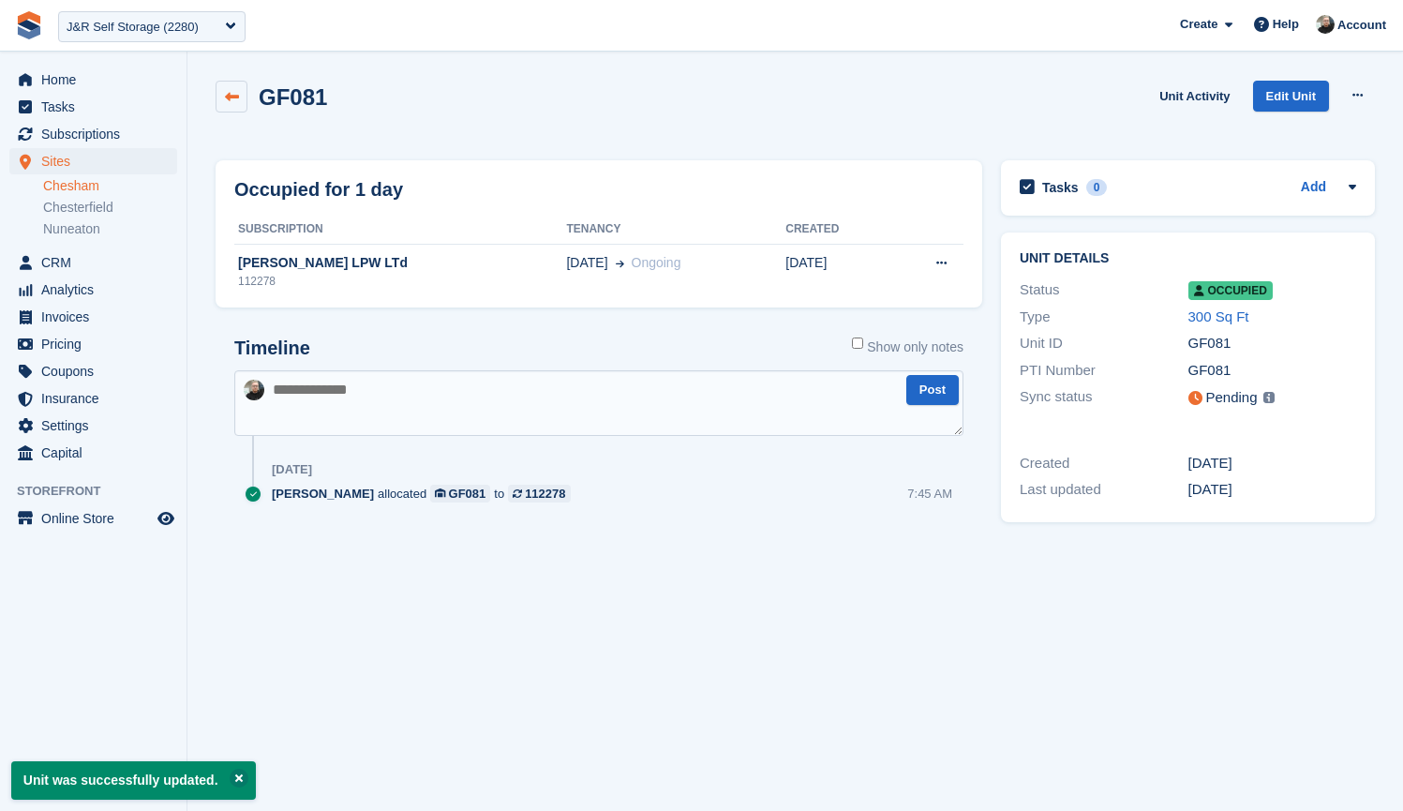
click at [228, 97] on icon at bounding box center [232, 97] width 14 height 14
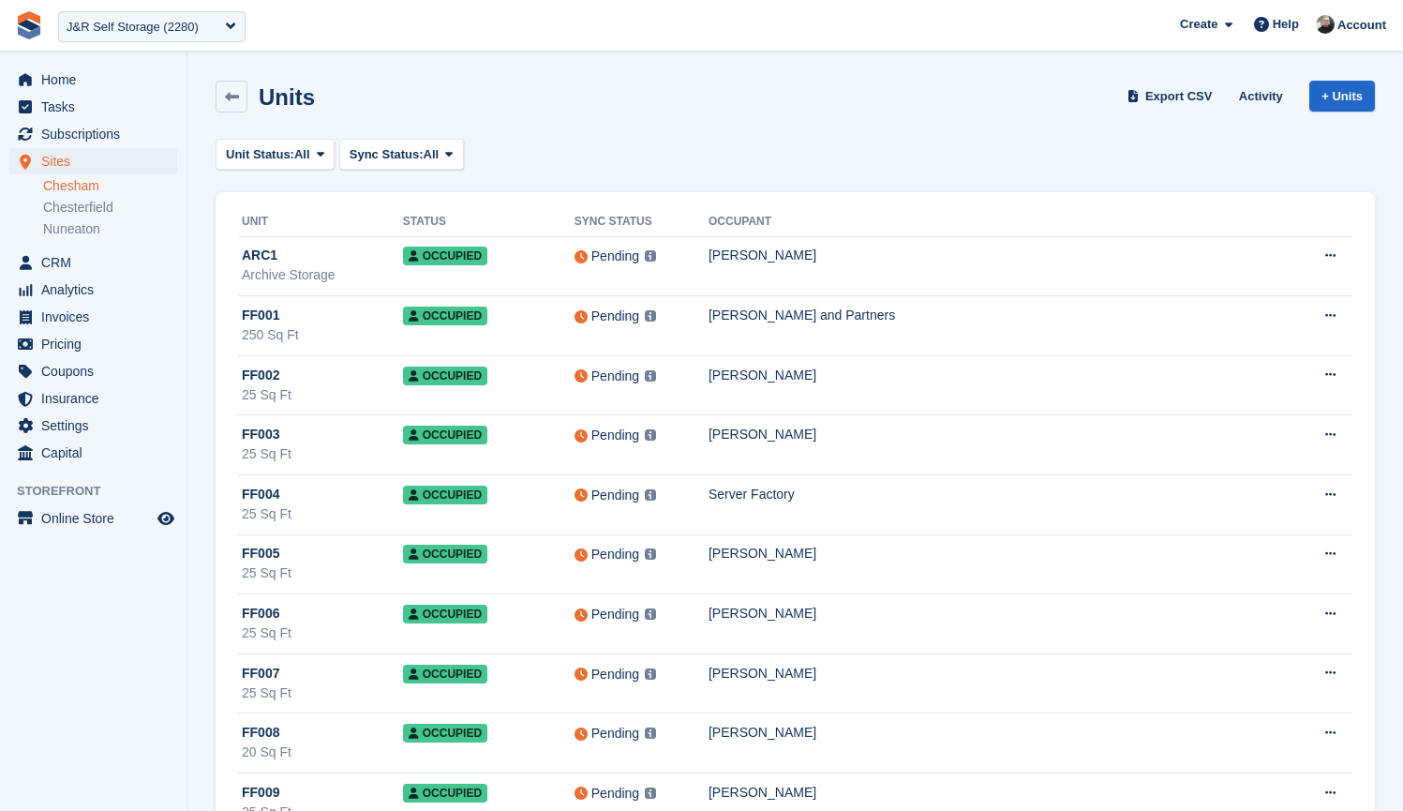
click at [667, 112] on div "Units Export CSV Activity + Units" at bounding box center [795, 100] width 1178 height 58
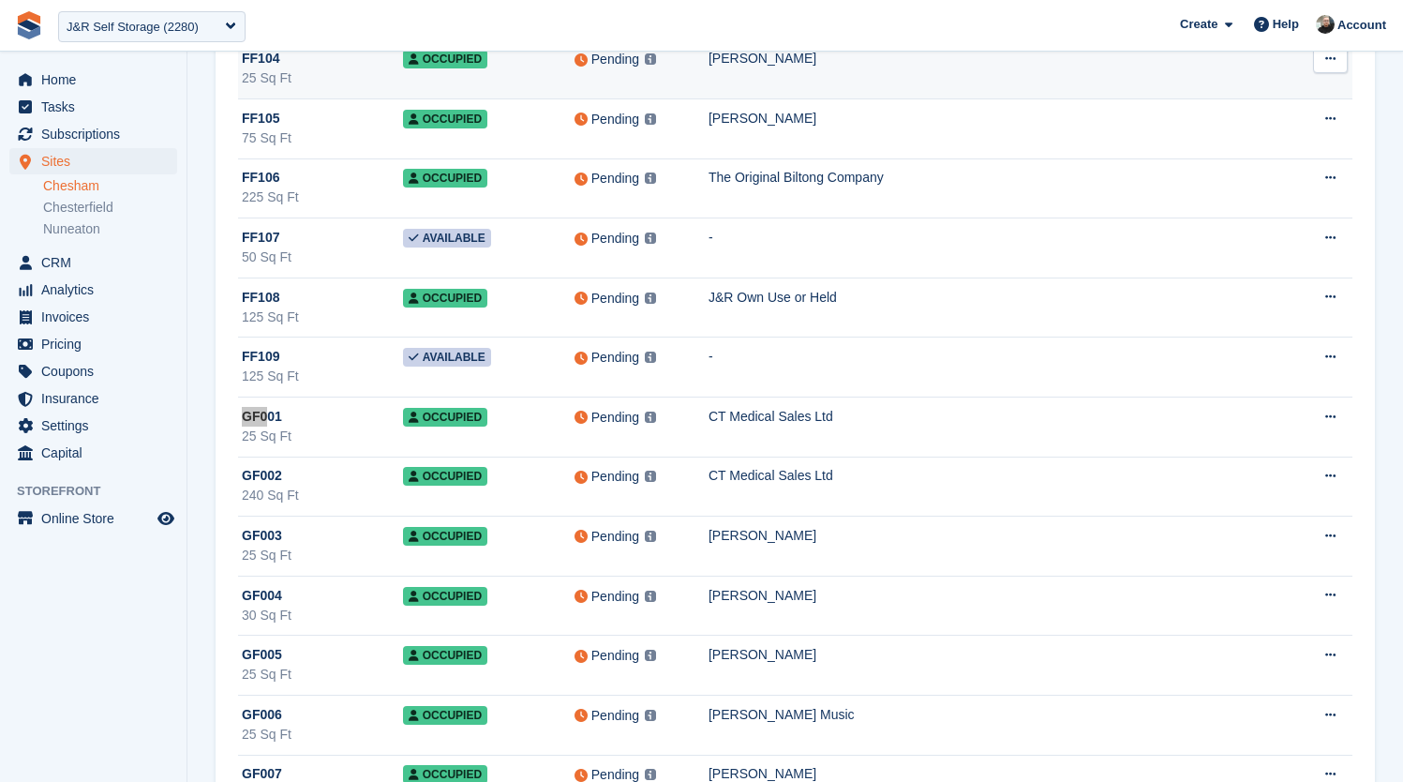
scroll to position [11286, 0]
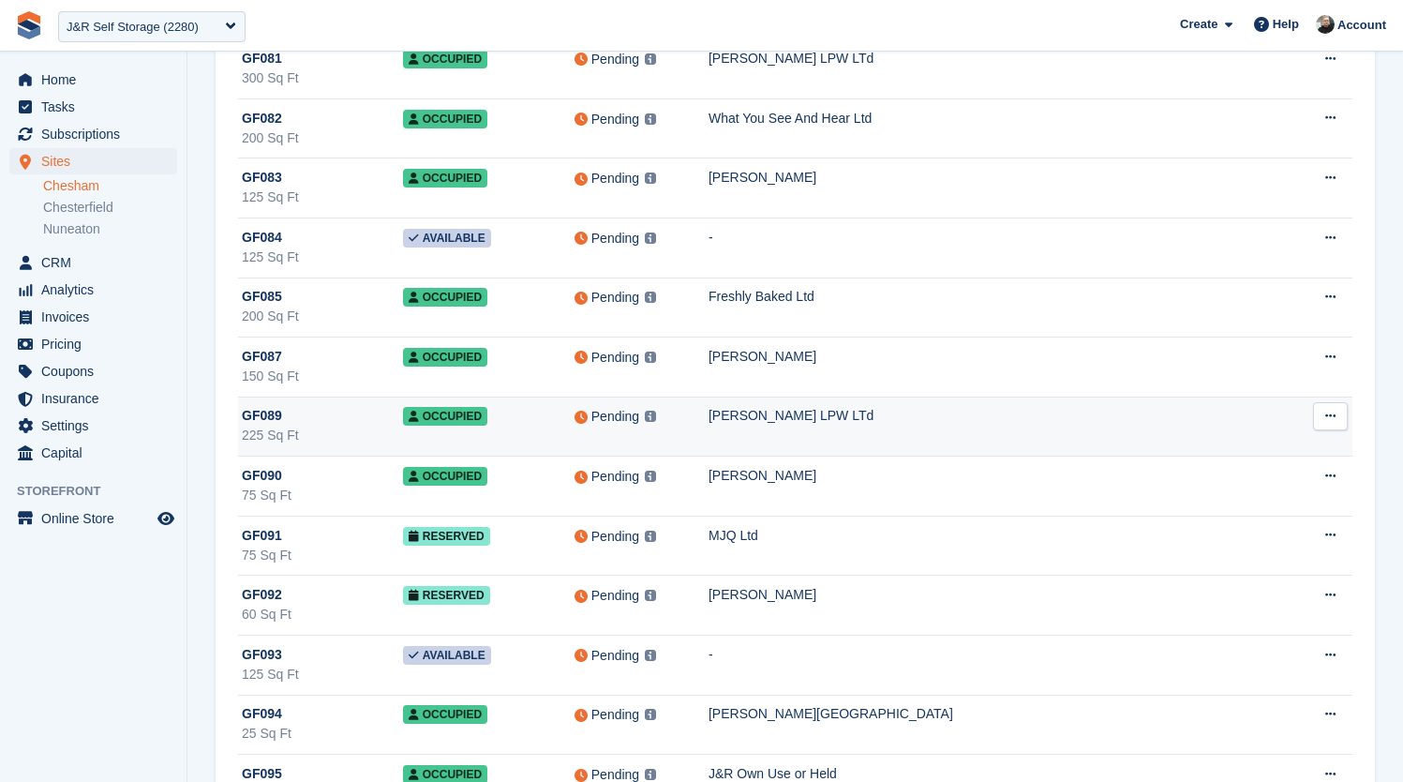
click at [804, 421] on div "[PERSON_NAME] LPW LTd" at bounding box center [998, 416] width 579 height 20
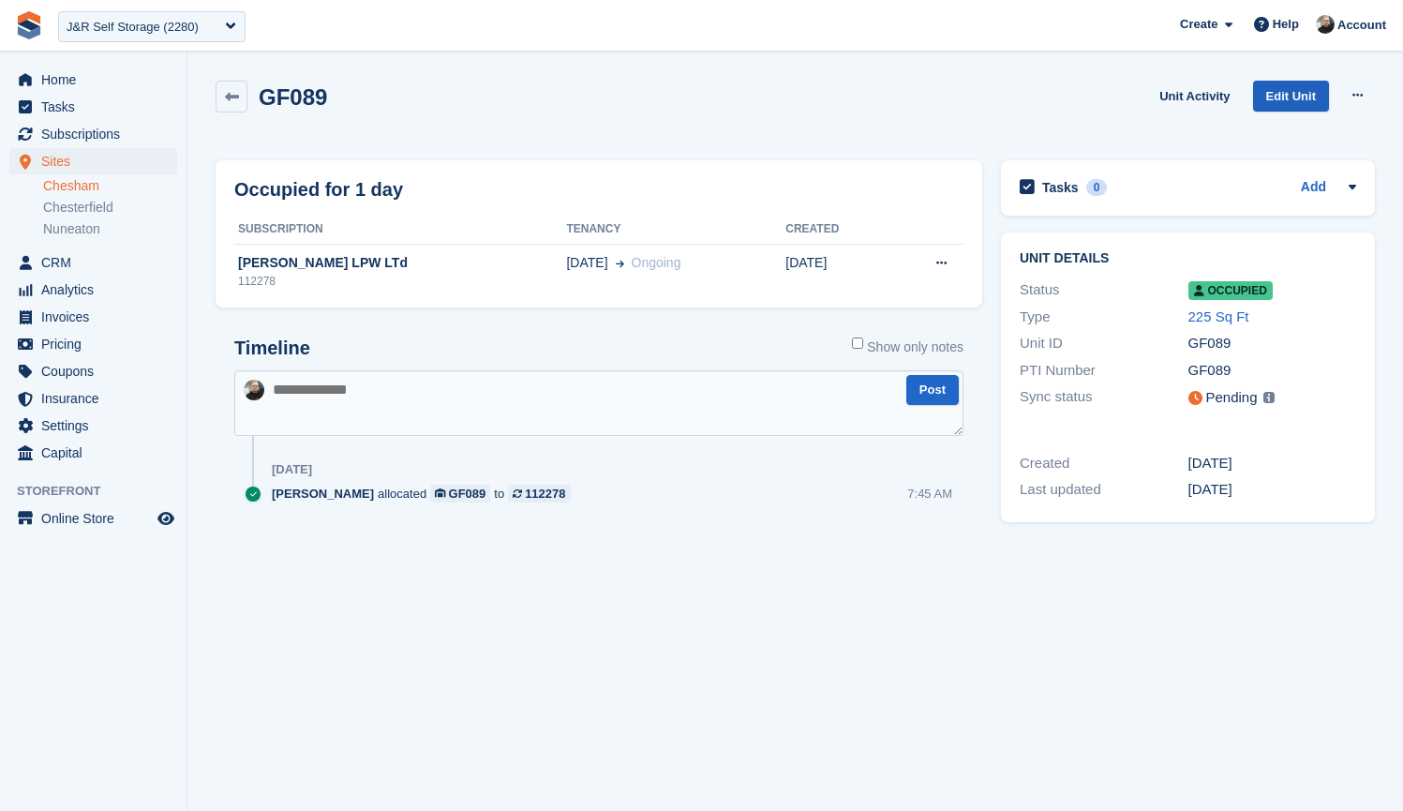
click at [1271, 91] on link "Edit Unit" at bounding box center [1291, 96] width 76 height 31
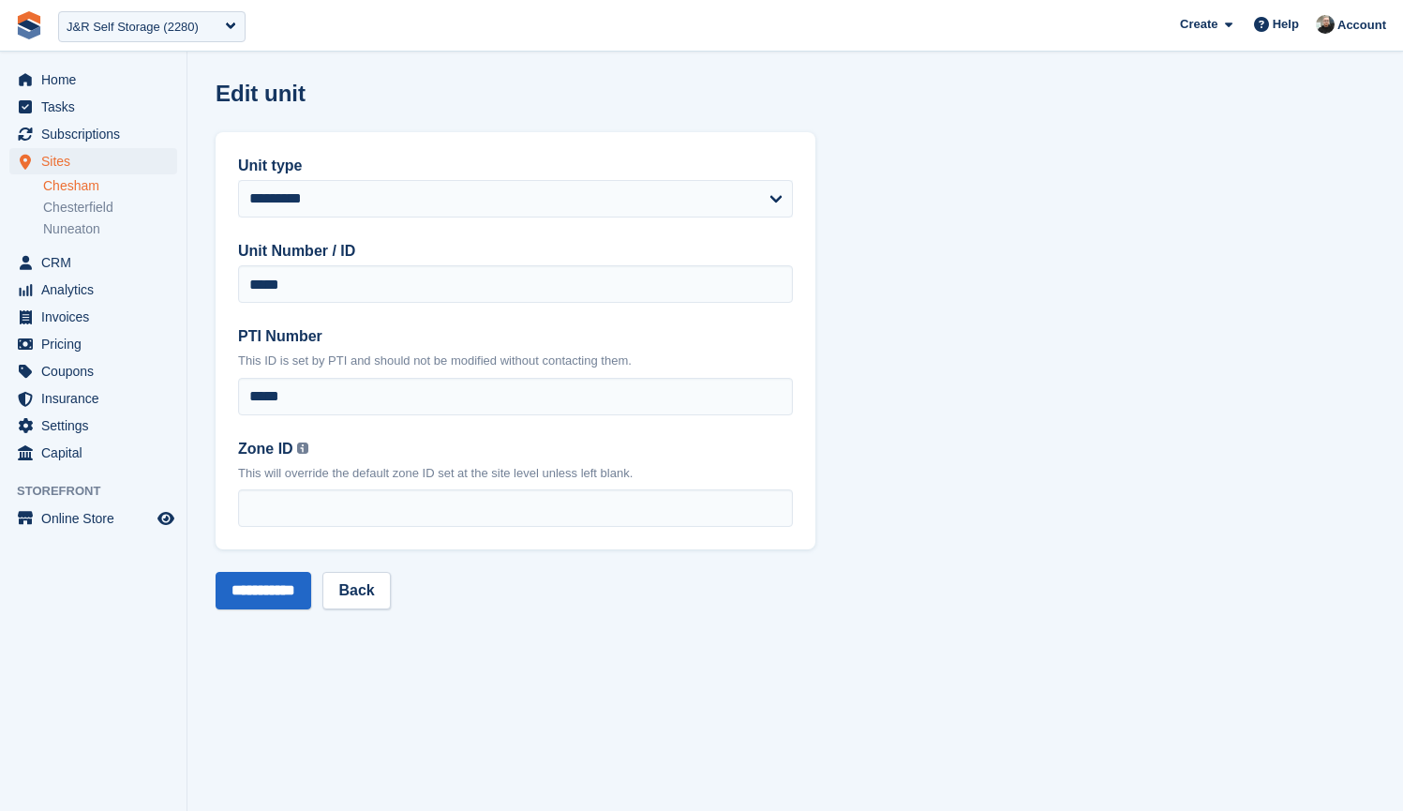
click at [322, 476] on p "This will override the default zone ID set at the site level unless left blank." at bounding box center [515, 473] width 555 height 19
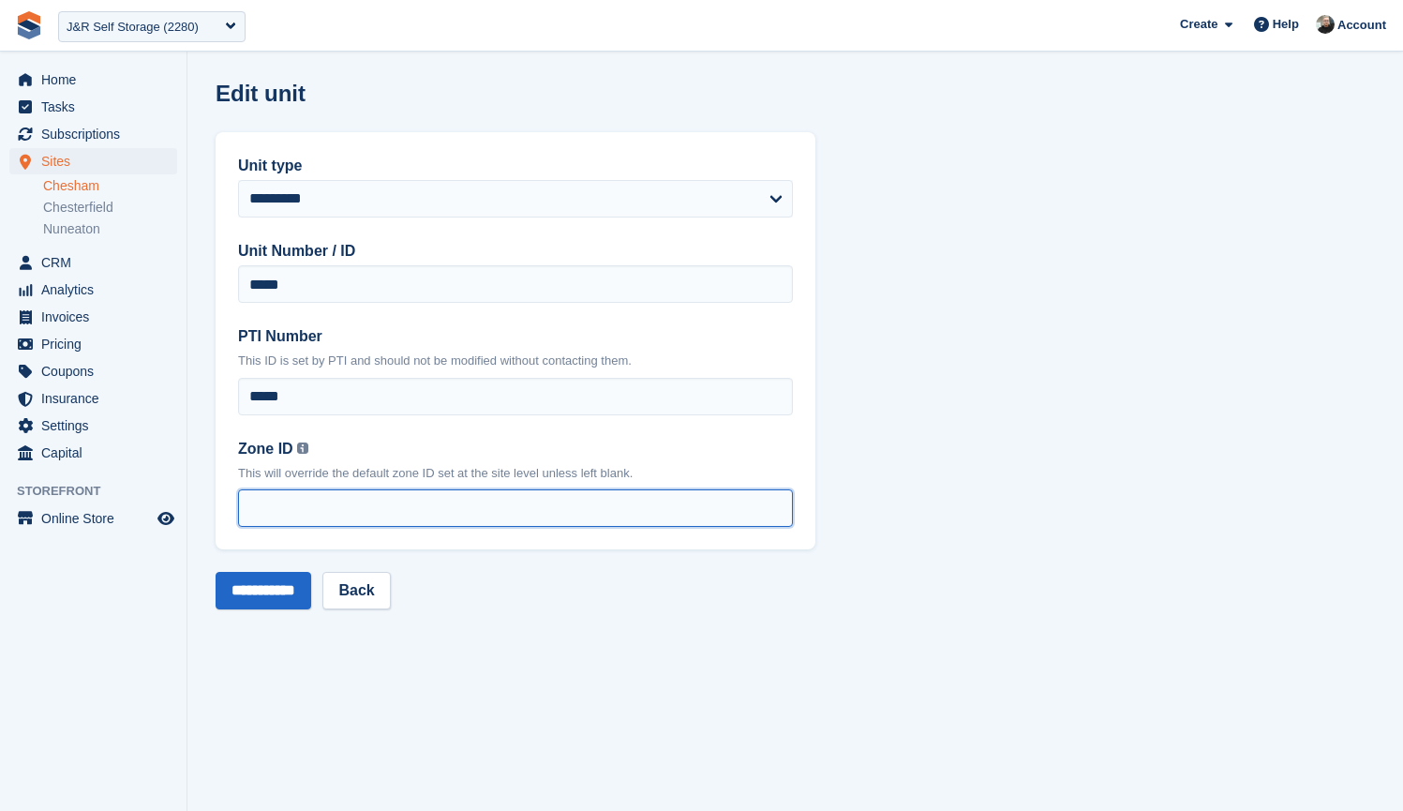
click at [318, 501] on input "Zone ID You can find your zone list under the 'Interface Time Zone' column by o…" at bounding box center [515, 507] width 555 height 37
type input "*"
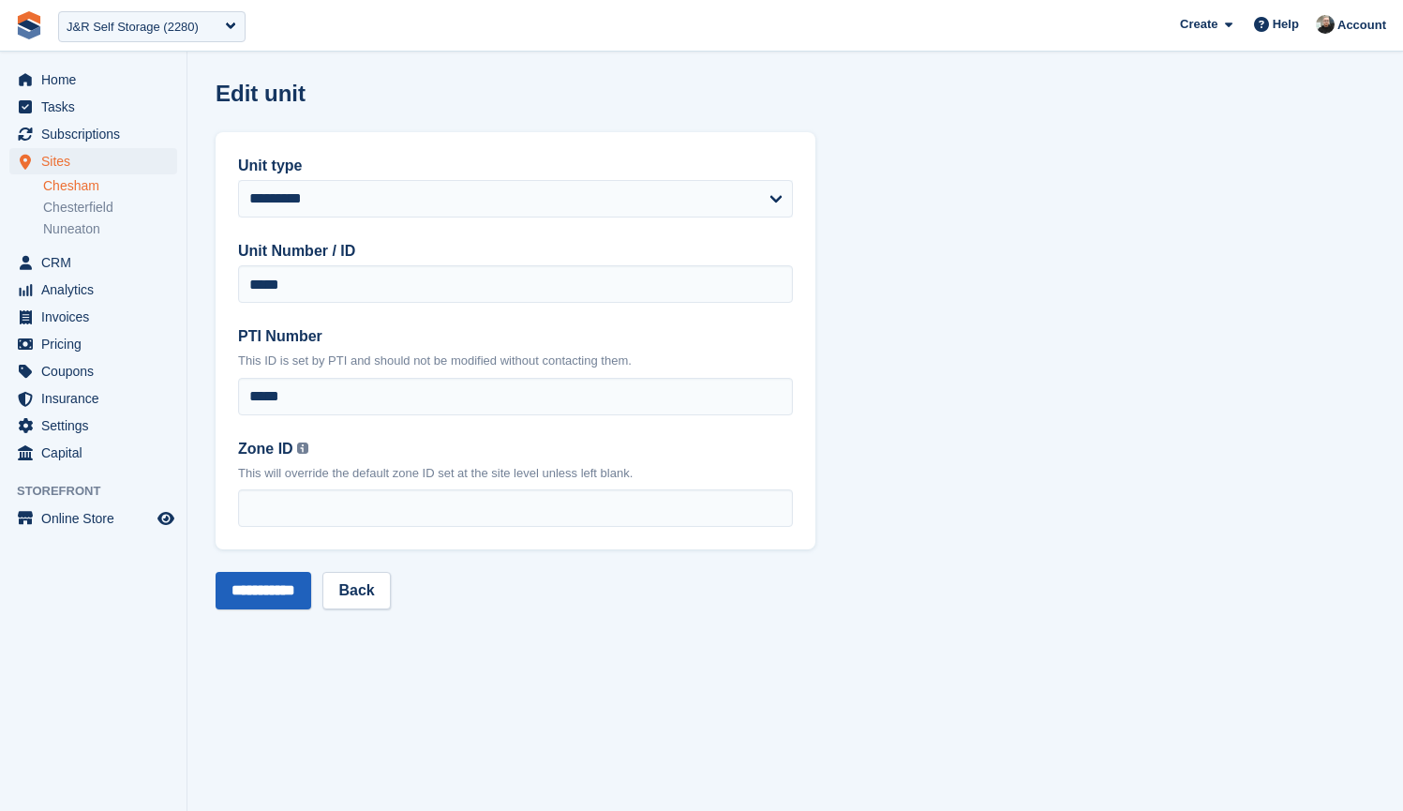
click at [252, 584] on input "**********" at bounding box center [264, 590] width 96 height 37
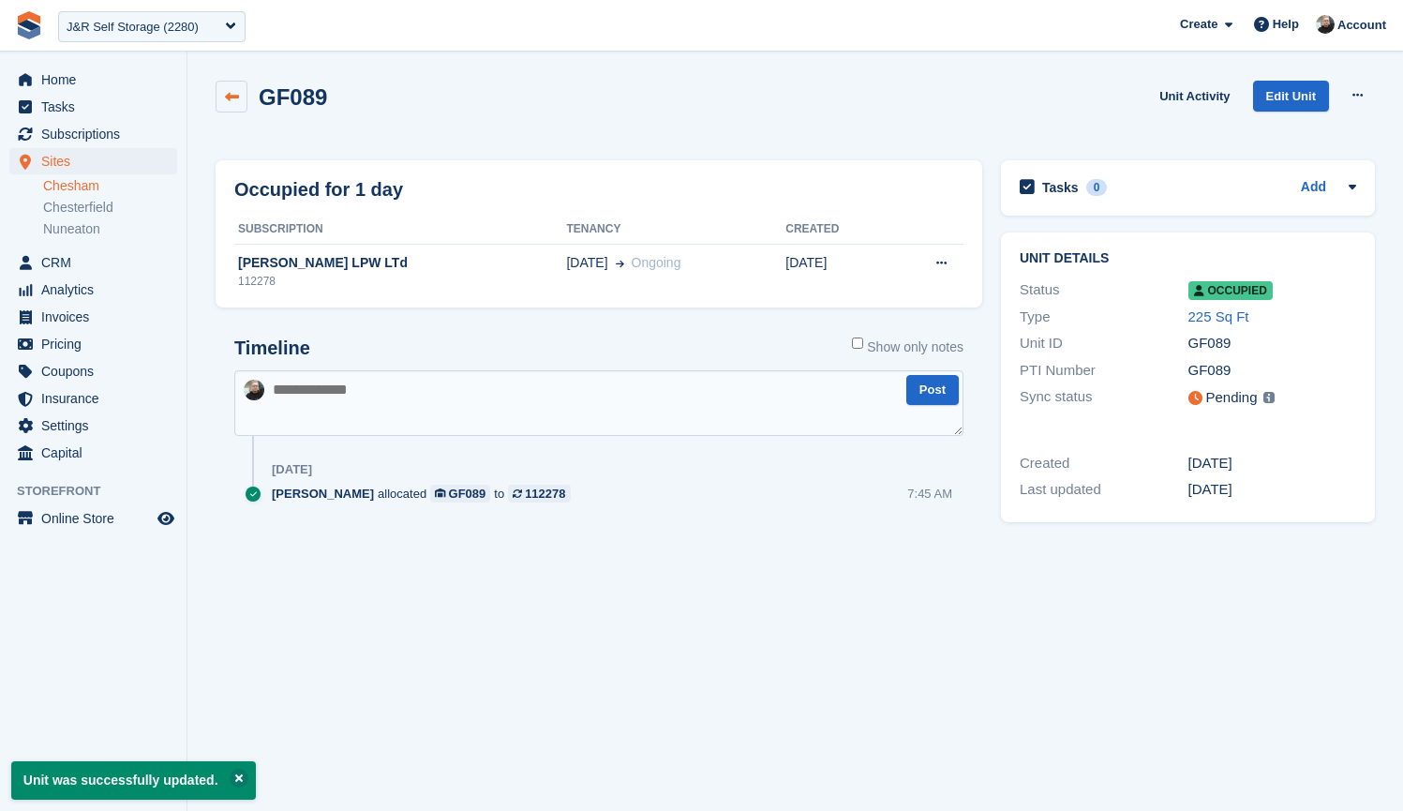
click at [233, 92] on icon at bounding box center [232, 97] width 14 height 14
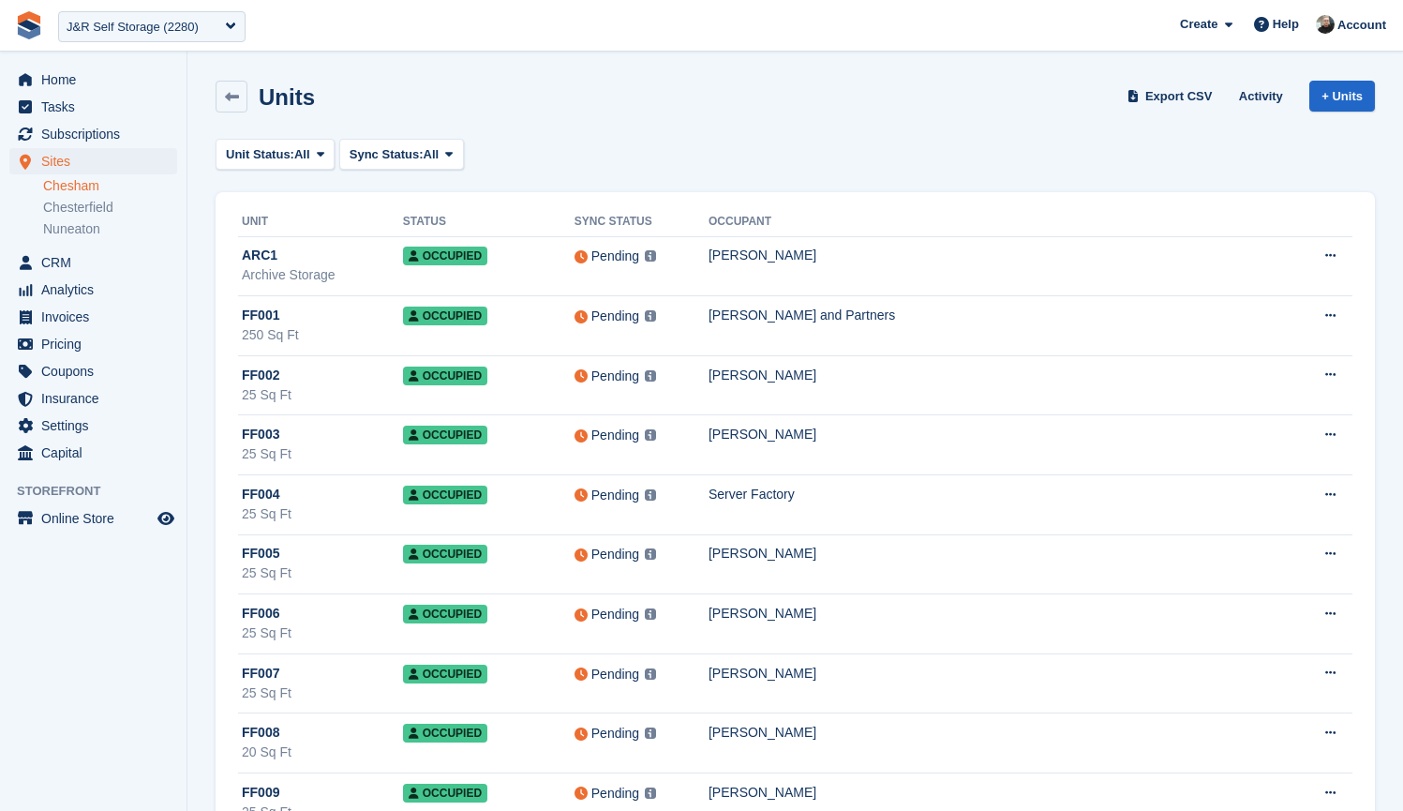
click at [637, 112] on div "Units Export CSV Activity + Units" at bounding box center [795, 100] width 1178 height 58
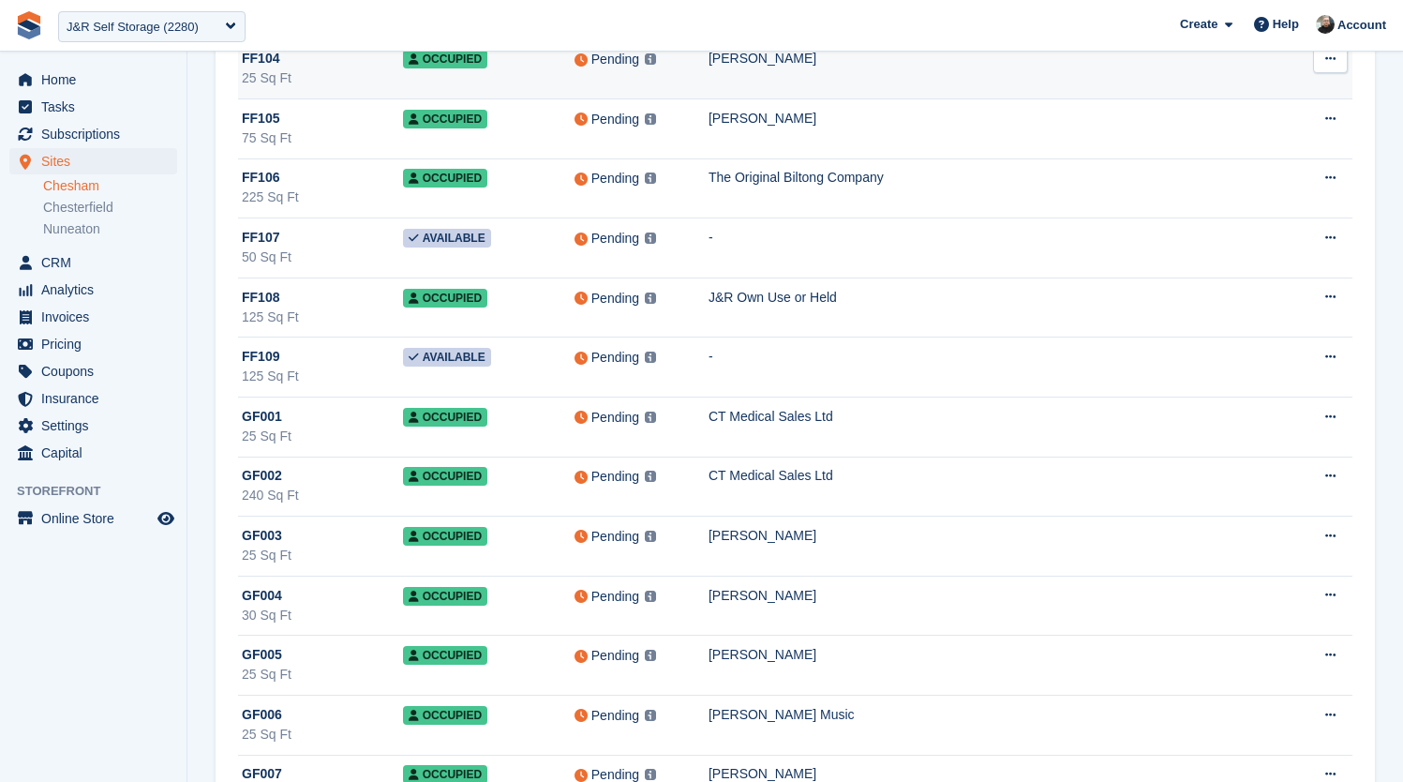
scroll to position [8484, 0]
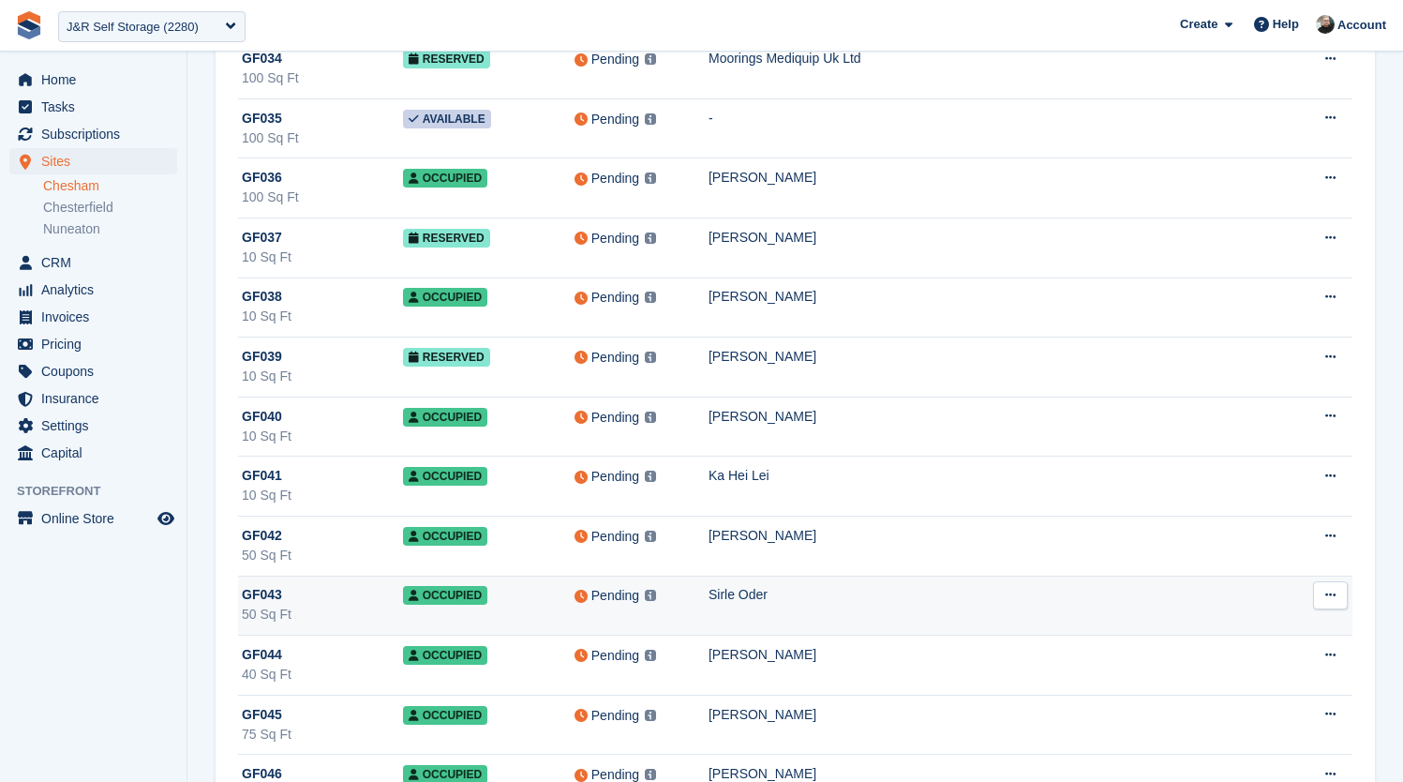
click at [819, 607] on td "Sirle Oder" at bounding box center [998, 606] width 579 height 60
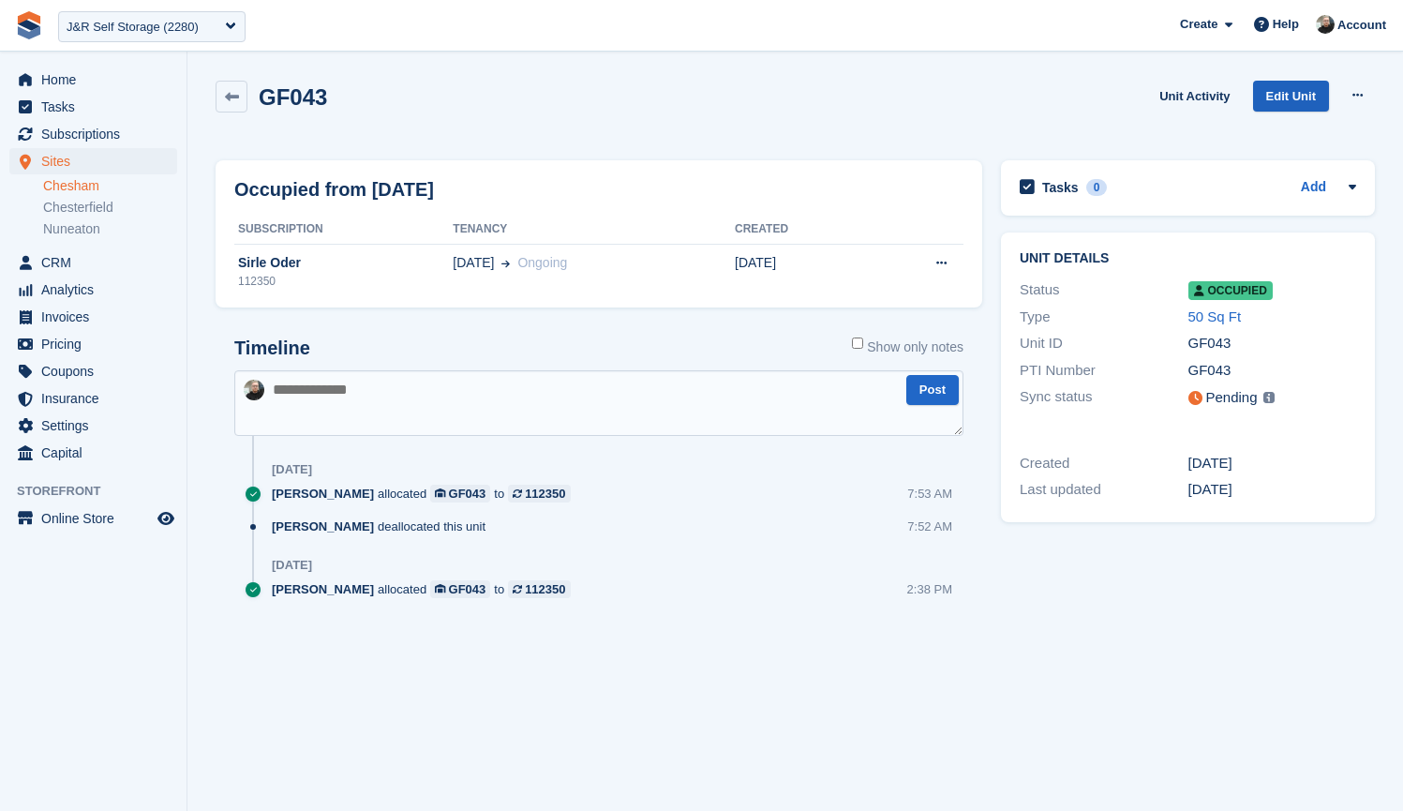
click at [1278, 95] on link "Edit Unit" at bounding box center [1291, 96] width 76 height 31
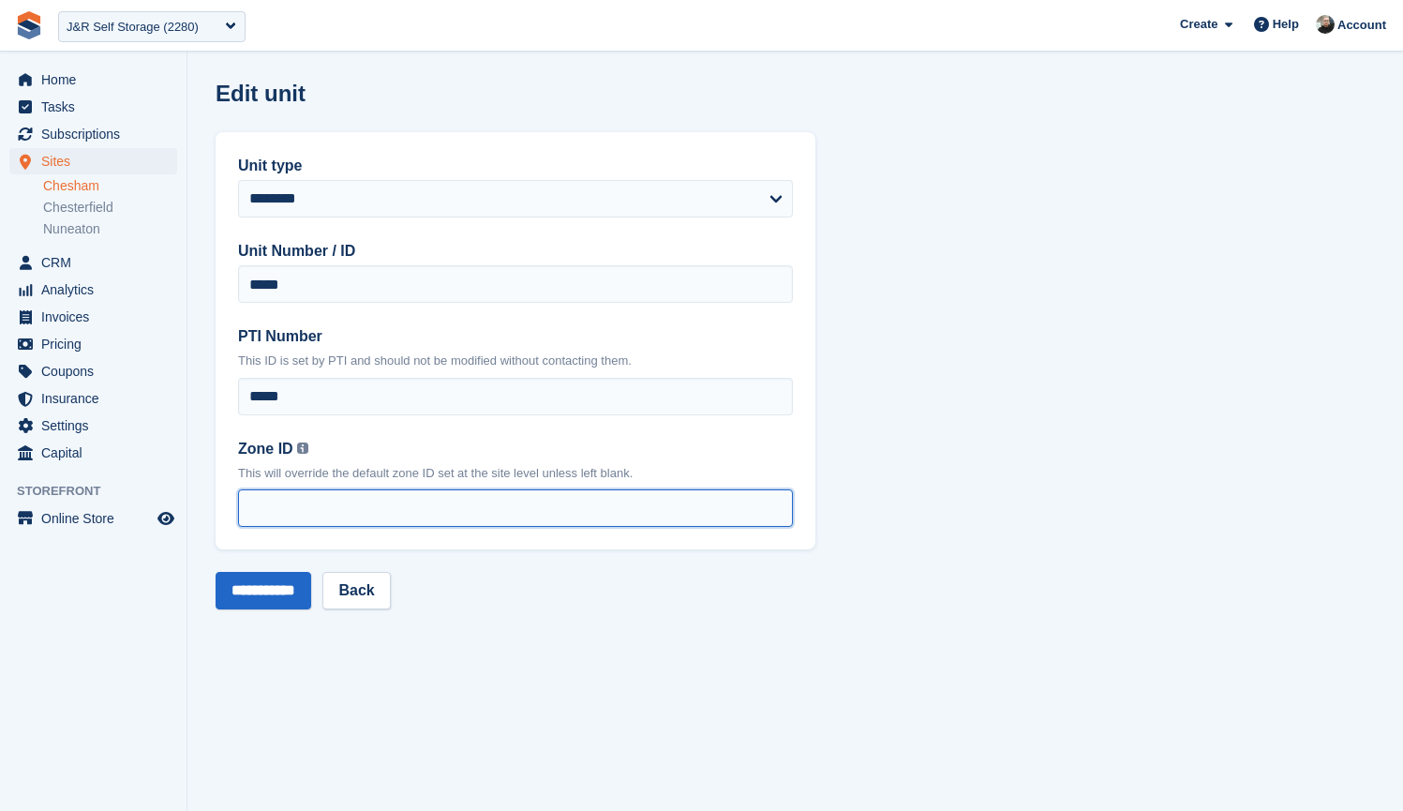
click at [352, 496] on input "Zone ID You can find your zone list under the 'Interface Time Zone' column by o…" at bounding box center [515, 507] width 555 height 37
type input "*"
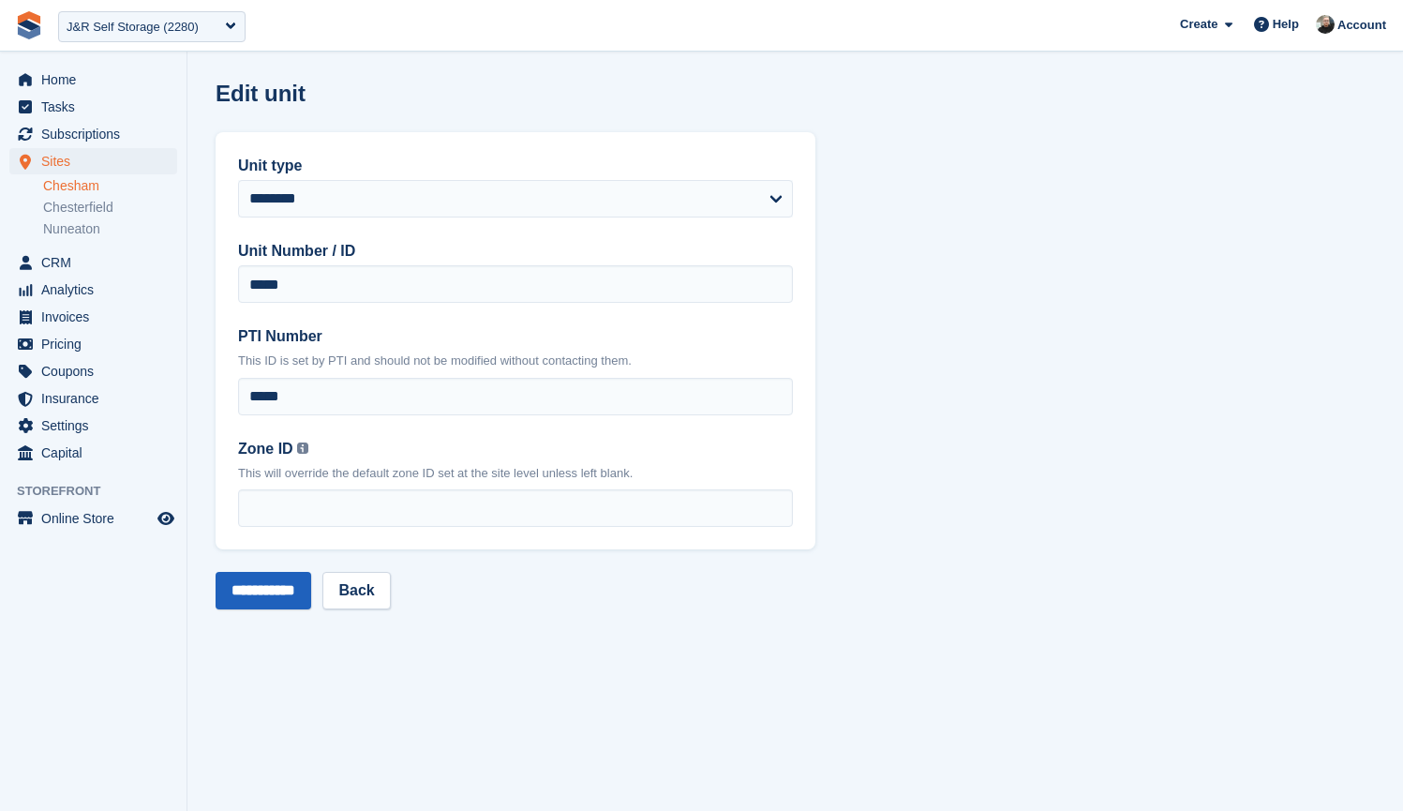
click at [282, 598] on input "**********" at bounding box center [264, 590] width 96 height 37
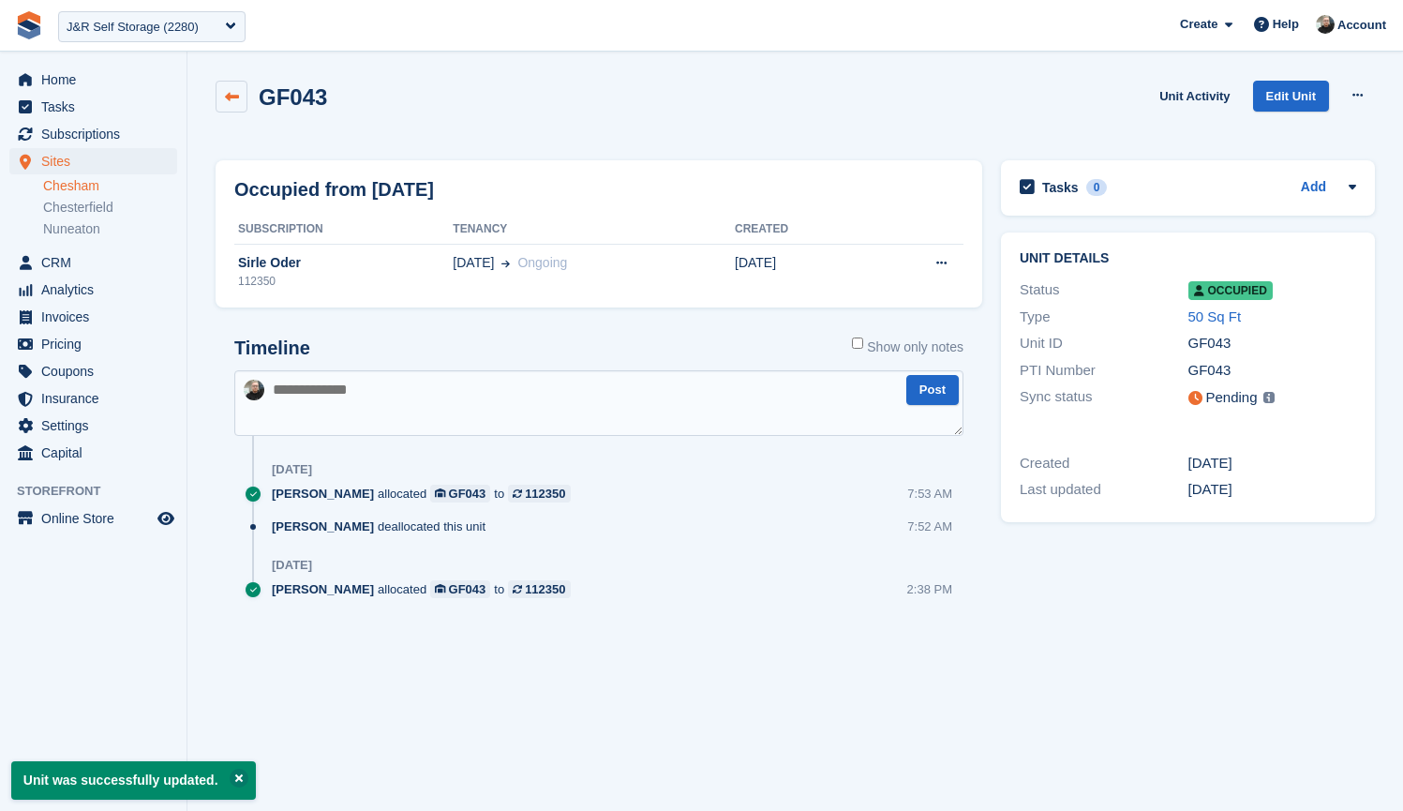
click at [235, 97] on icon at bounding box center [232, 97] width 14 height 14
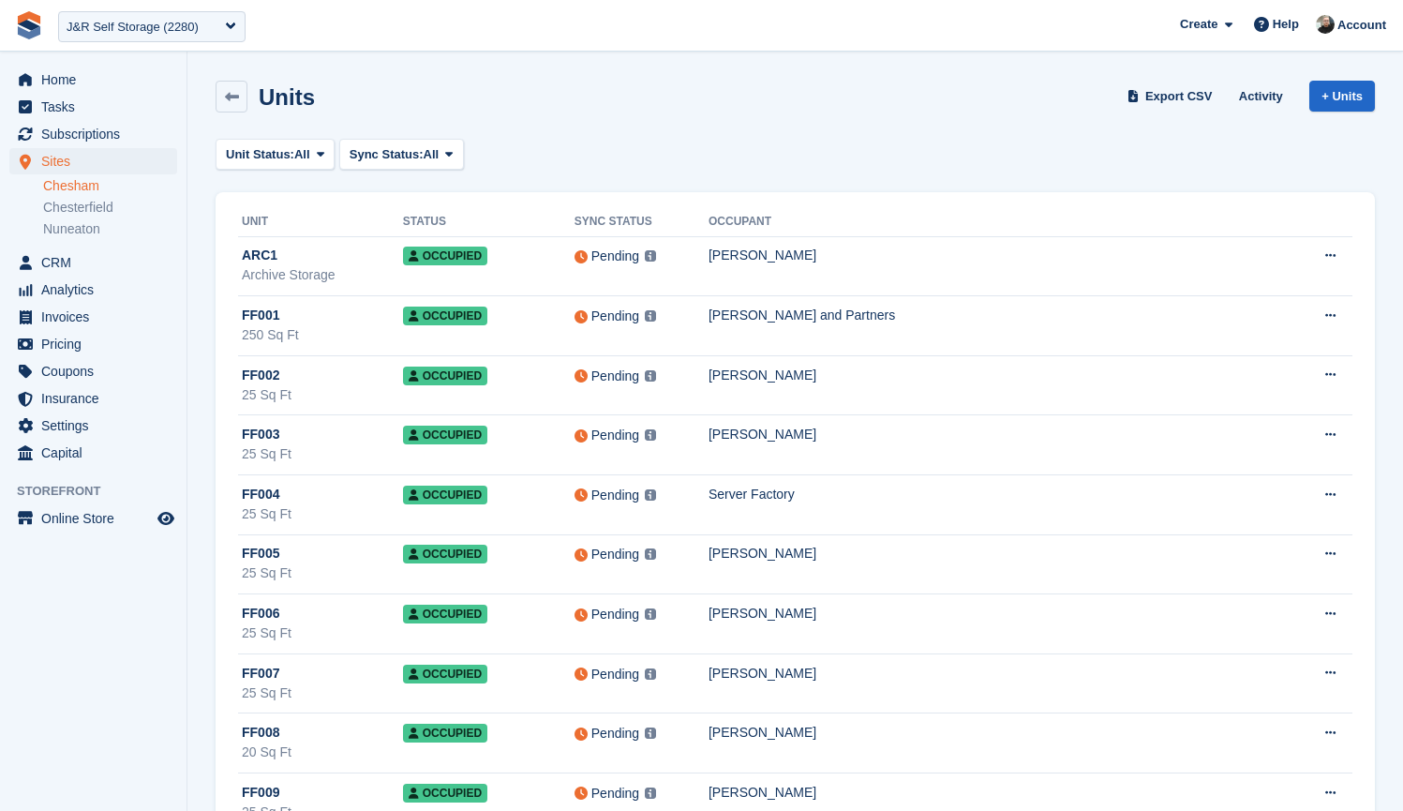
click at [731, 104] on div "Units Export CSV Activity + Units" at bounding box center [796, 97] width 1160 height 32
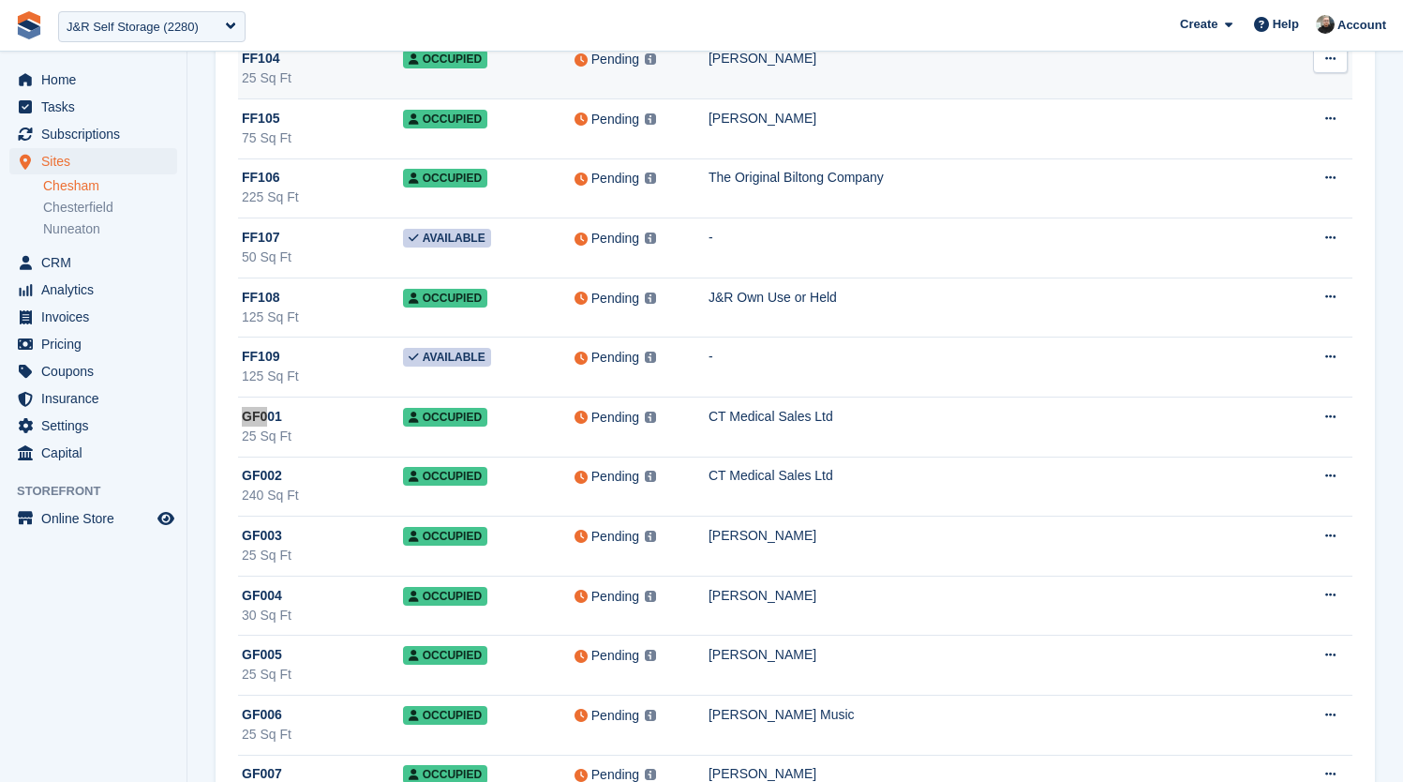
scroll to position [9737, 0]
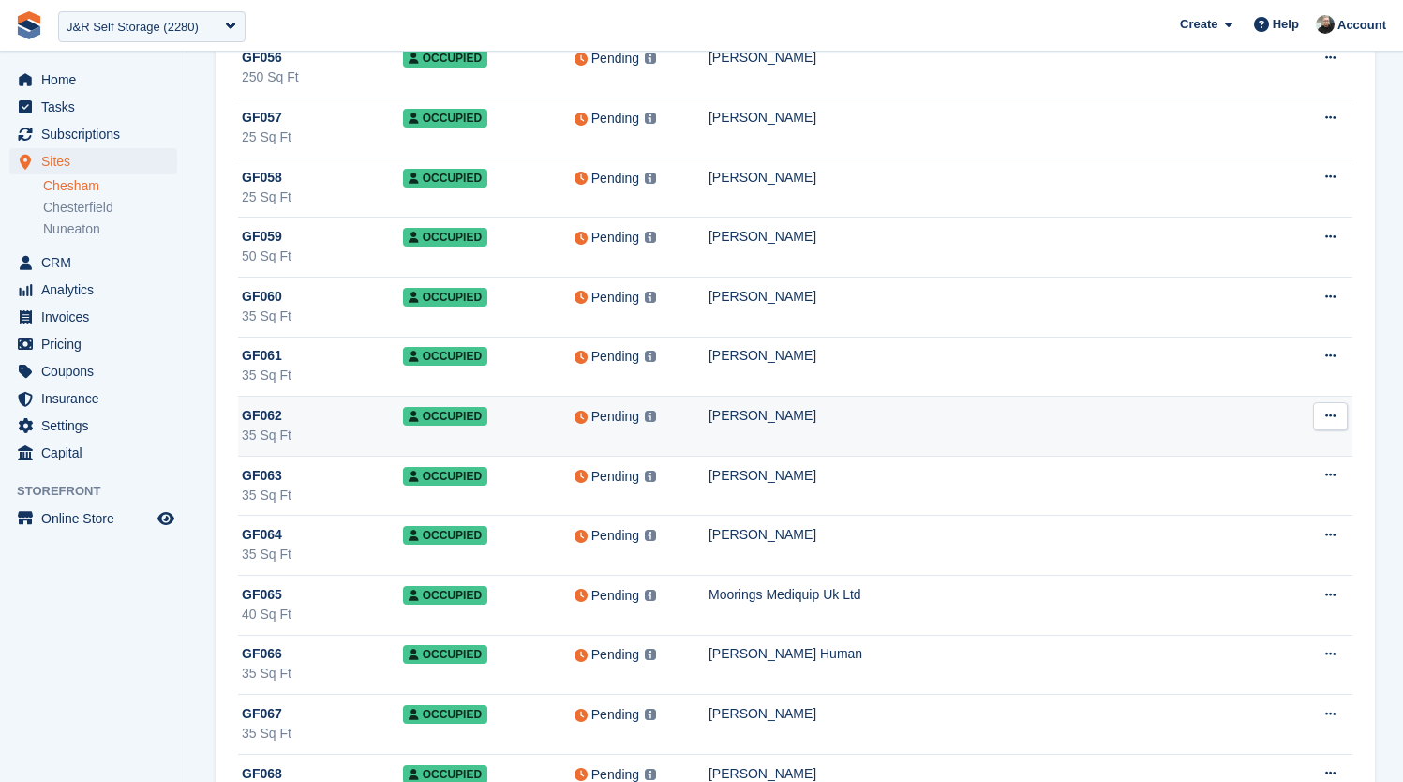
click at [853, 435] on td "[PERSON_NAME]" at bounding box center [998, 427] width 579 height 60
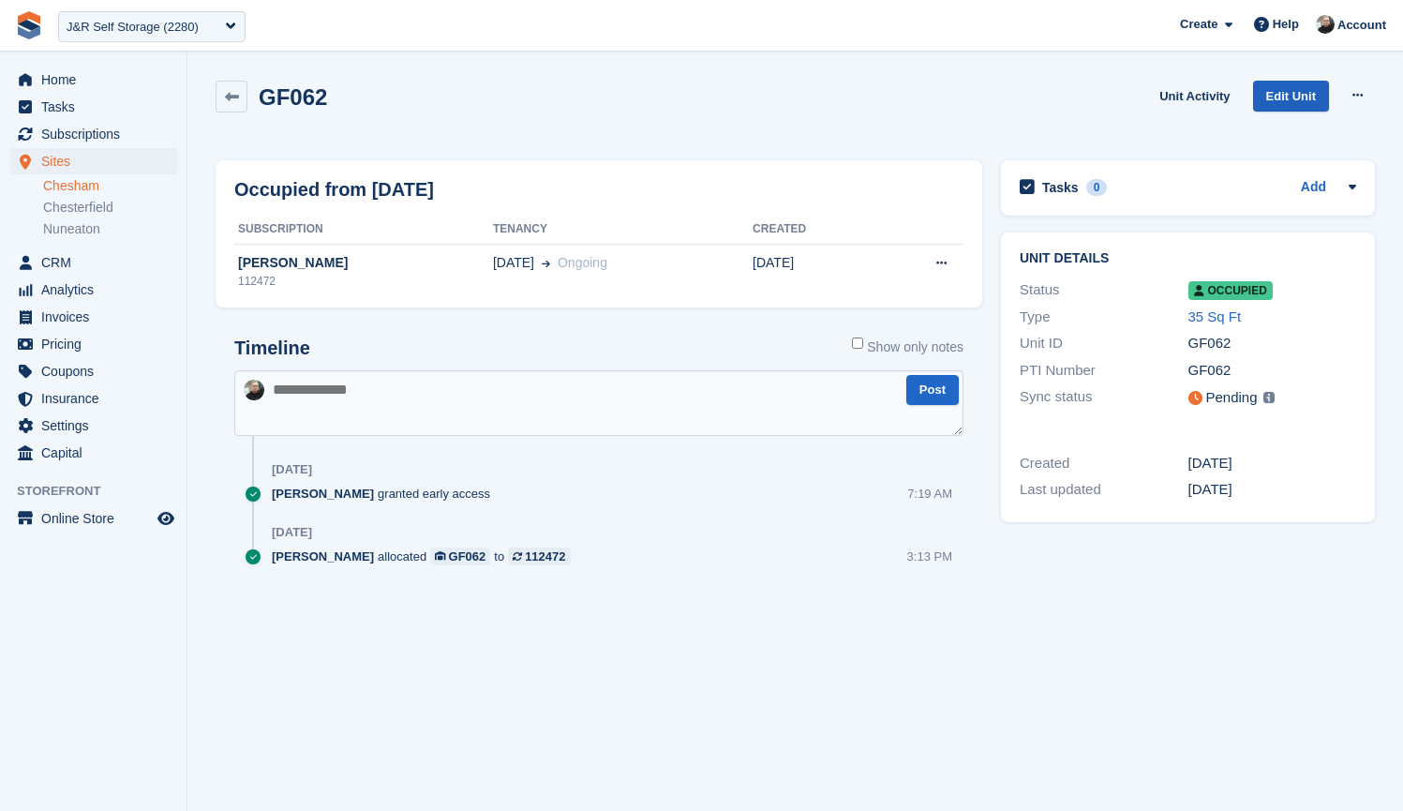
click at [1282, 96] on link "Edit Unit" at bounding box center [1291, 96] width 76 height 31
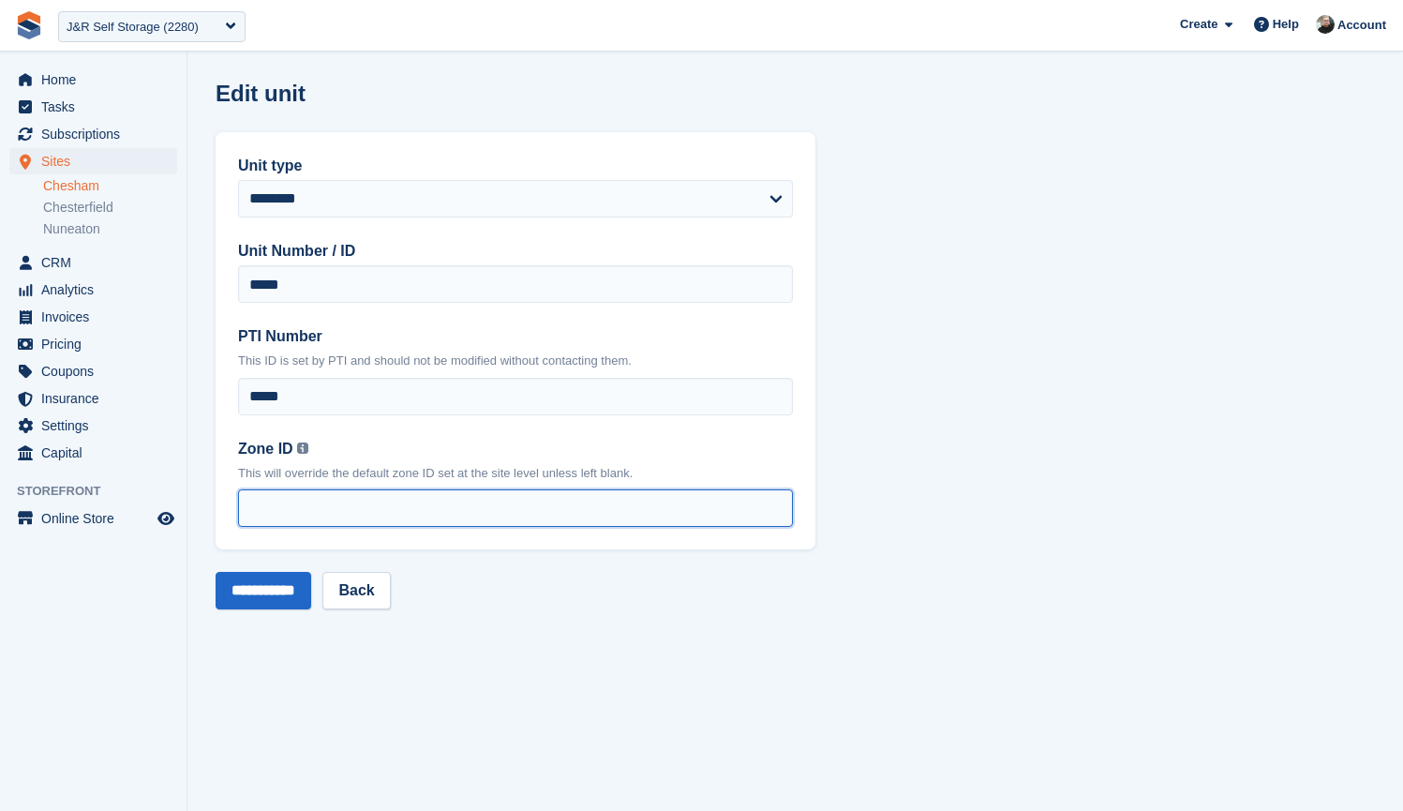
click at [353, 495] on input "Zone ID You can find your zone list under the 'Interface Time Zone' column by o…" at bounding box center [515, 507] width 555 height 37
type input "*"
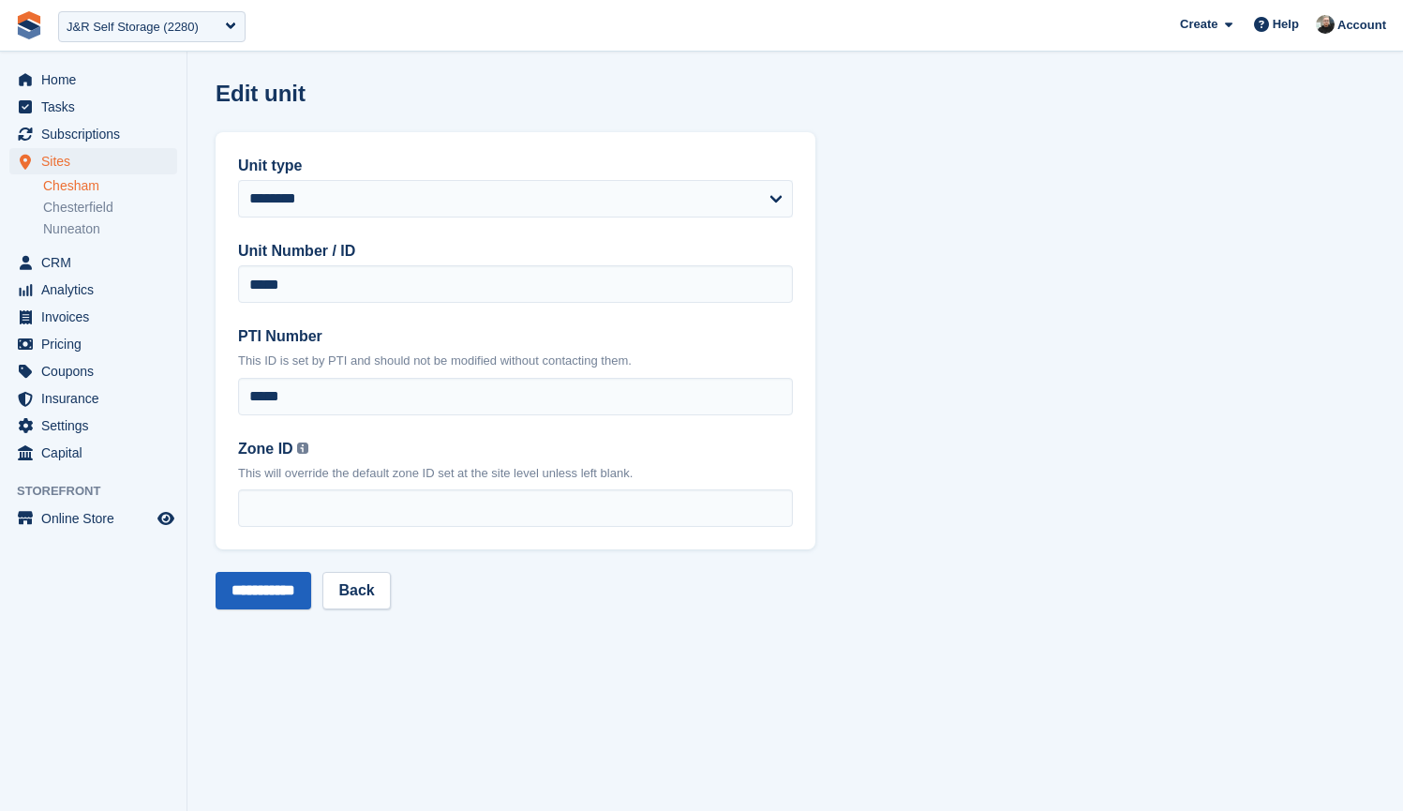
click at [261, 599] on input "**********" at bounding box center [264, 590] width 96 height 37
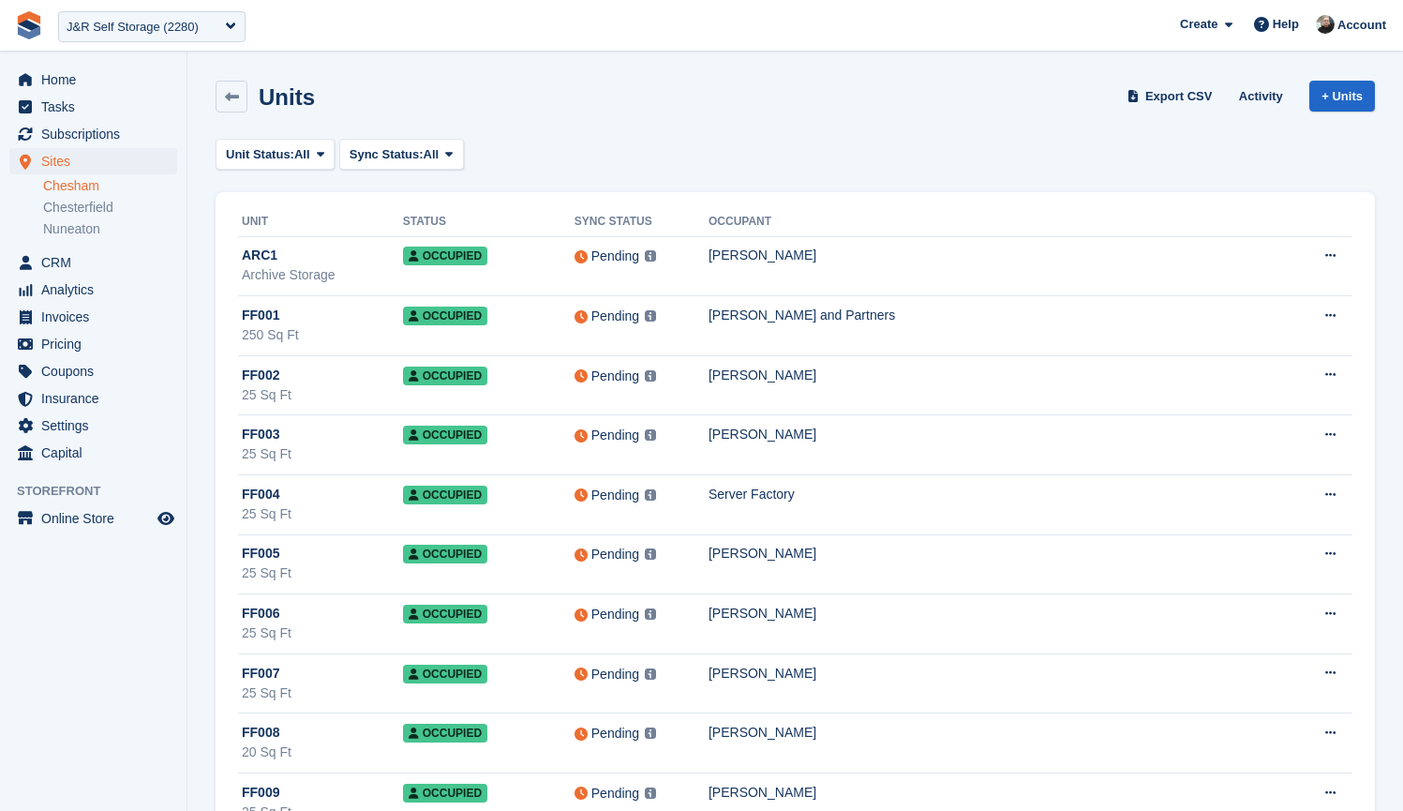
click at [638, 149] on div "Unit Status: All All Available Reserved Occupied Overlocked Repossessed Unavail…" at bounding box center [796, 154] width 1160 height 31
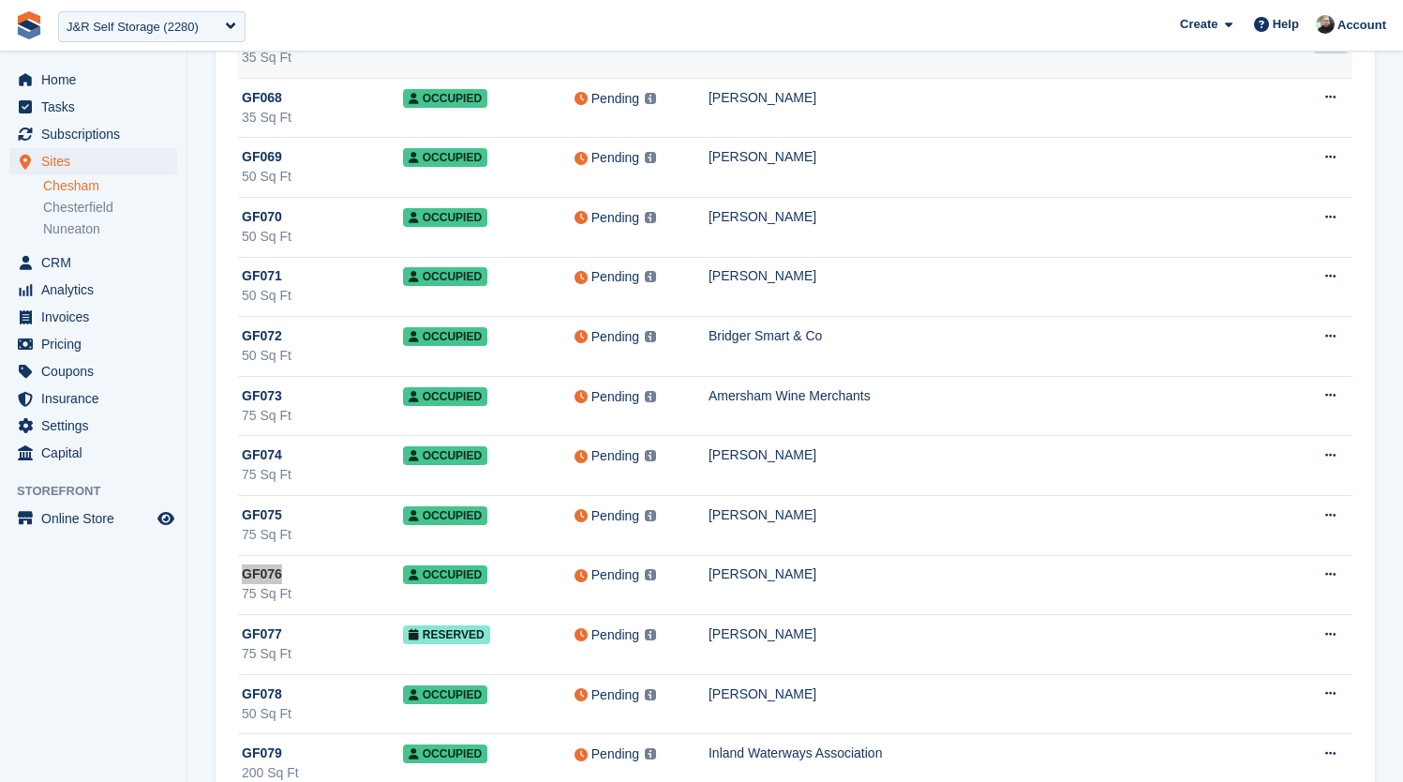
scroll to position [10413, 0]
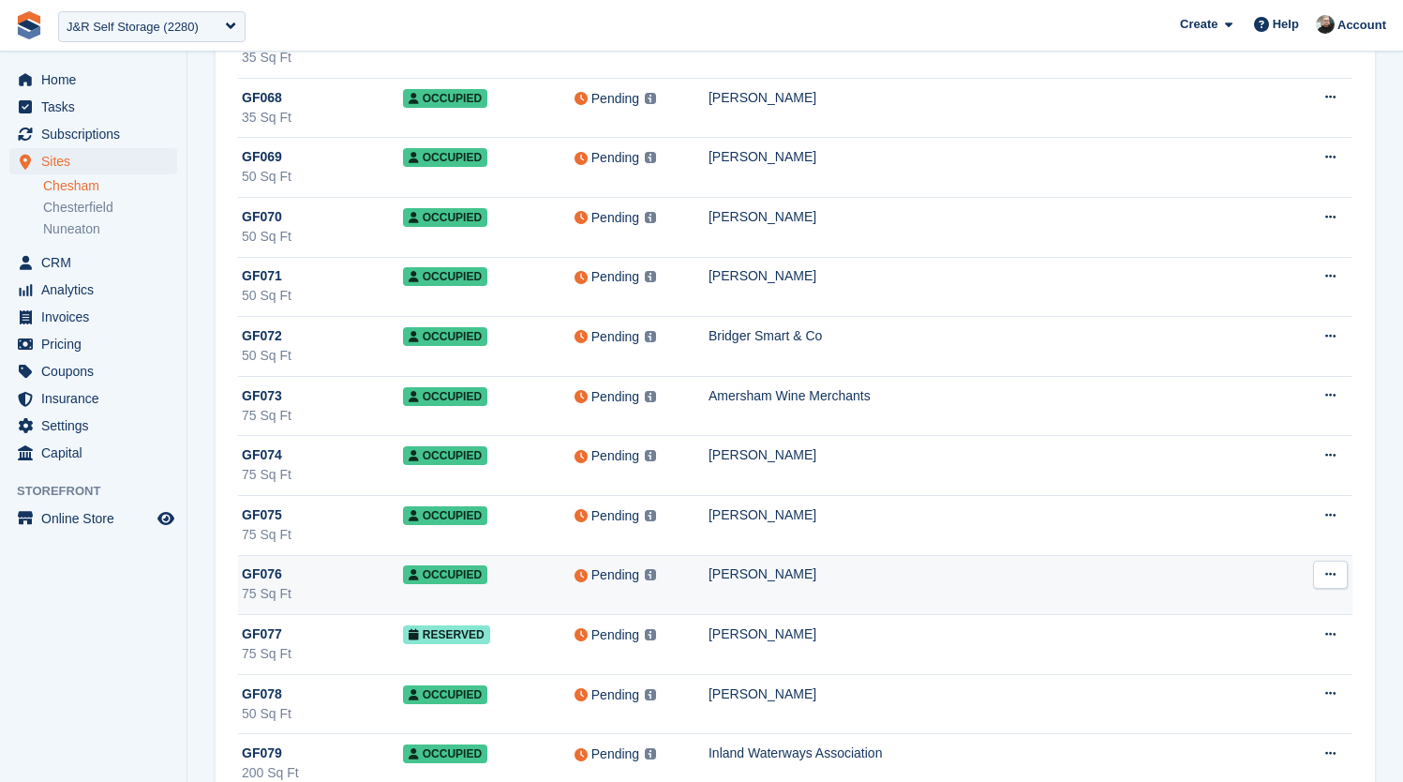
click at [799, 593] on td "Laura Chisar" at bounding box center [998, 585] width 579 height 60
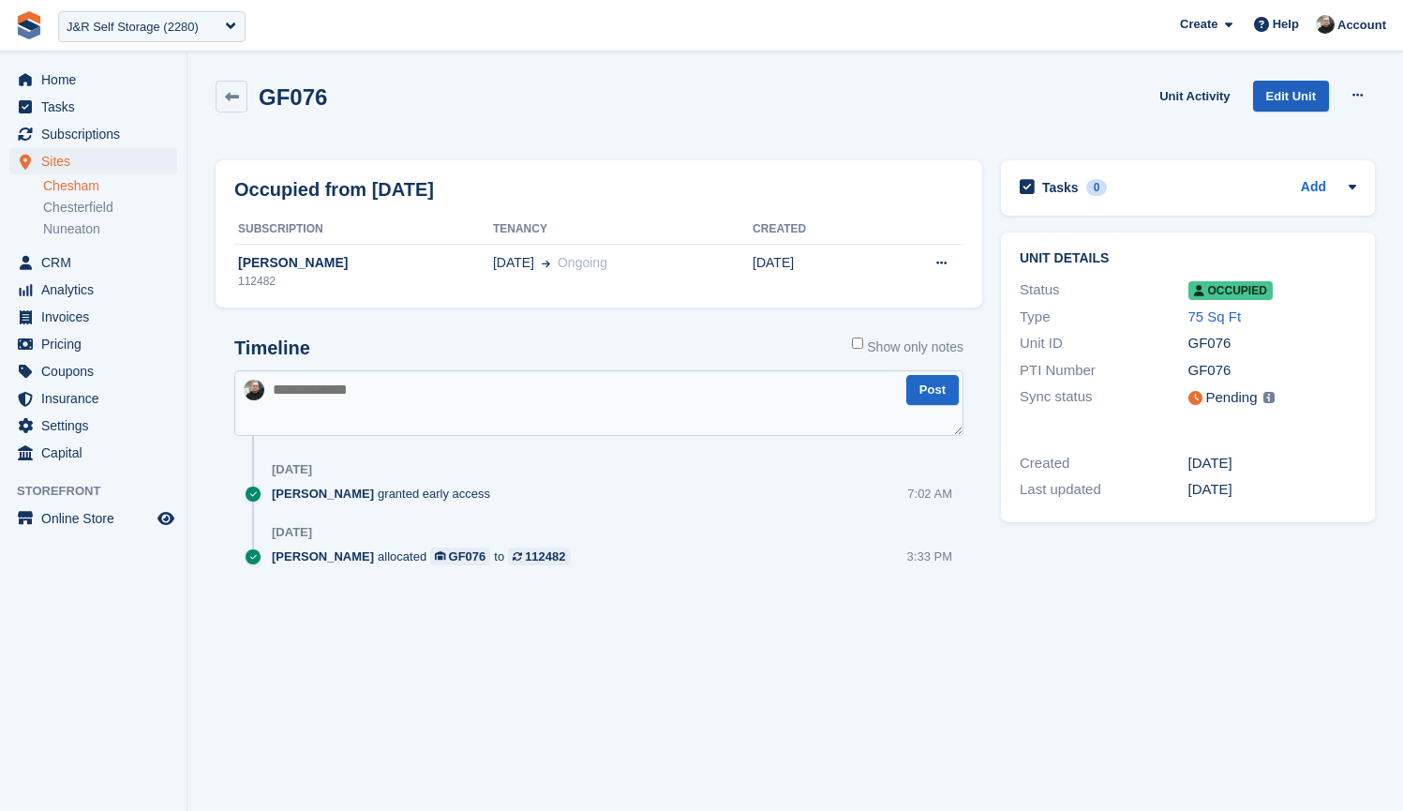
drag, startPoint x: 0, startPoint y: 0, endPoint x: 1297, endPoint y: 97, distance: 1300.1
click at [1297, 97] on link "Edit Unit" at bounding box center [1291, 96] width 76 height 31
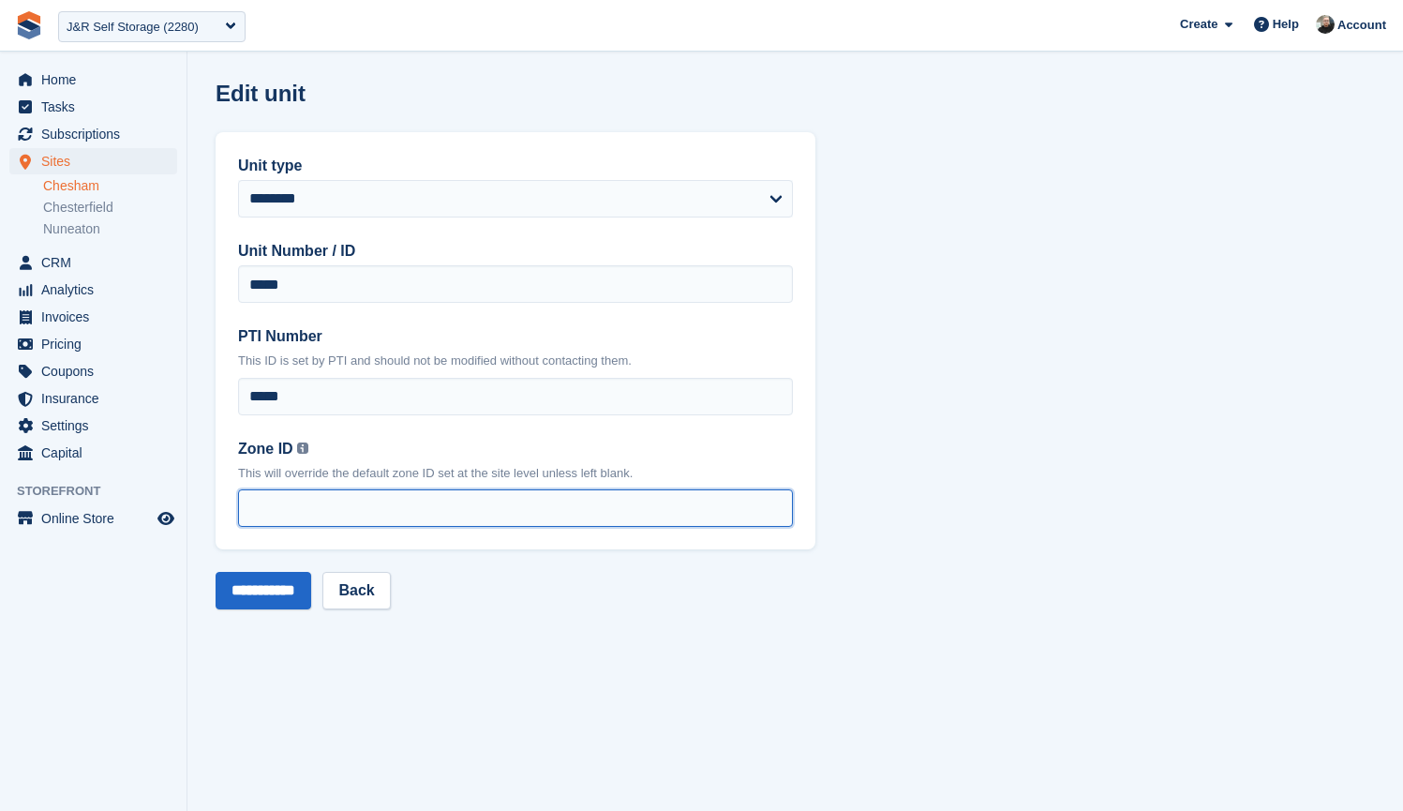
click at [440, 499] on input "Zone ID You can find your zone list under the 'Interface Time Zone' column by o…" at bounding box center [515, 507] width 555 height 37
type input "*"
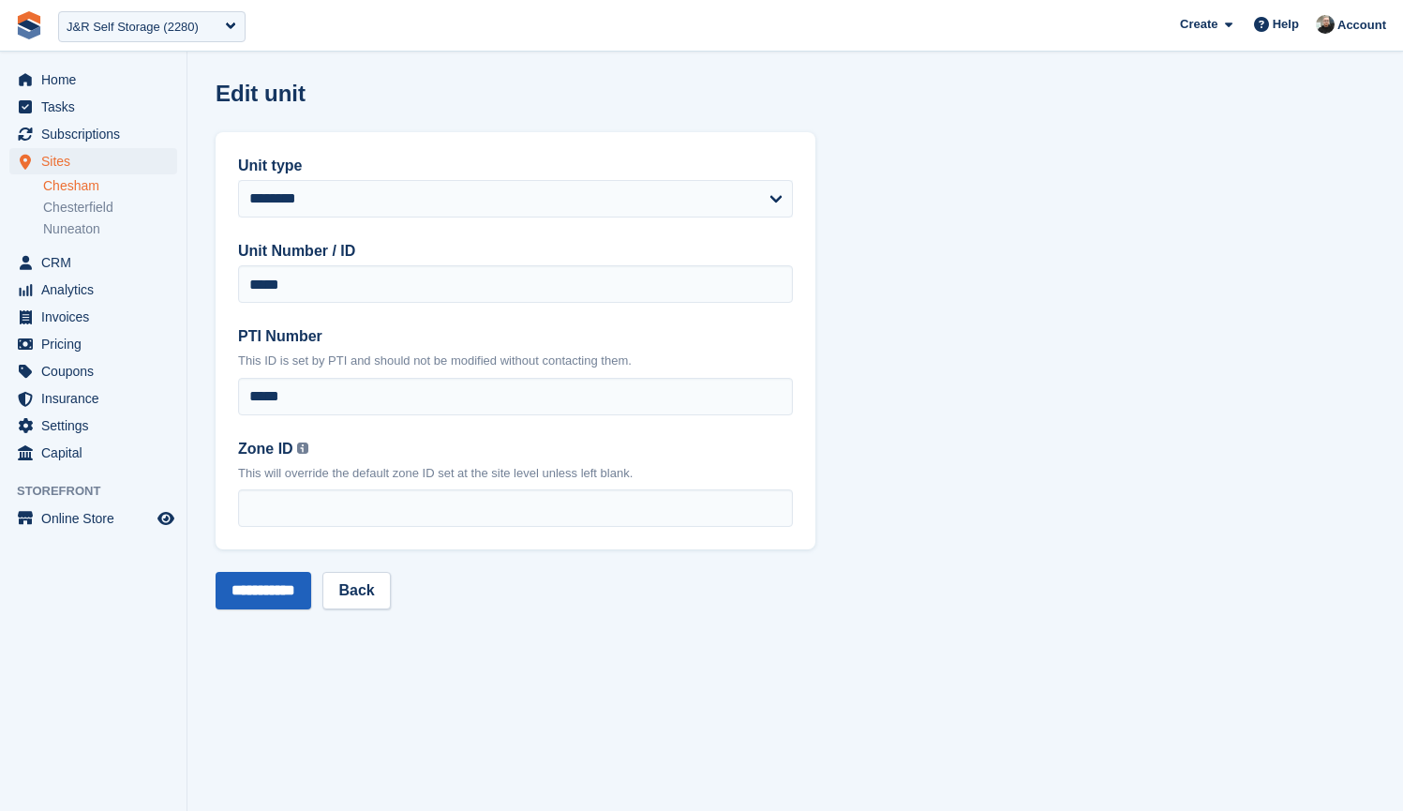
click at [289, 589] on input "**********" at bounding box center [264, 590] width 96 height 37
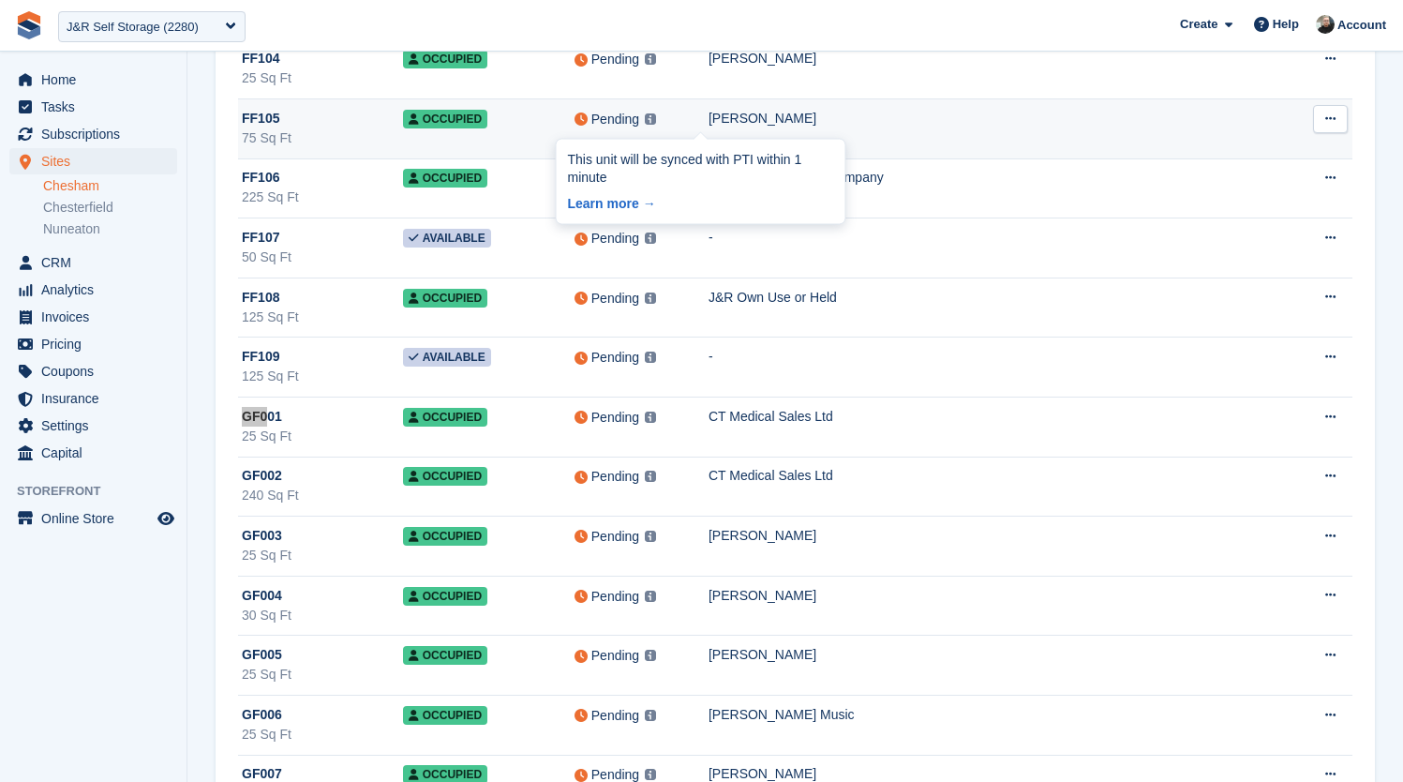
scroll to position [9558, 0]
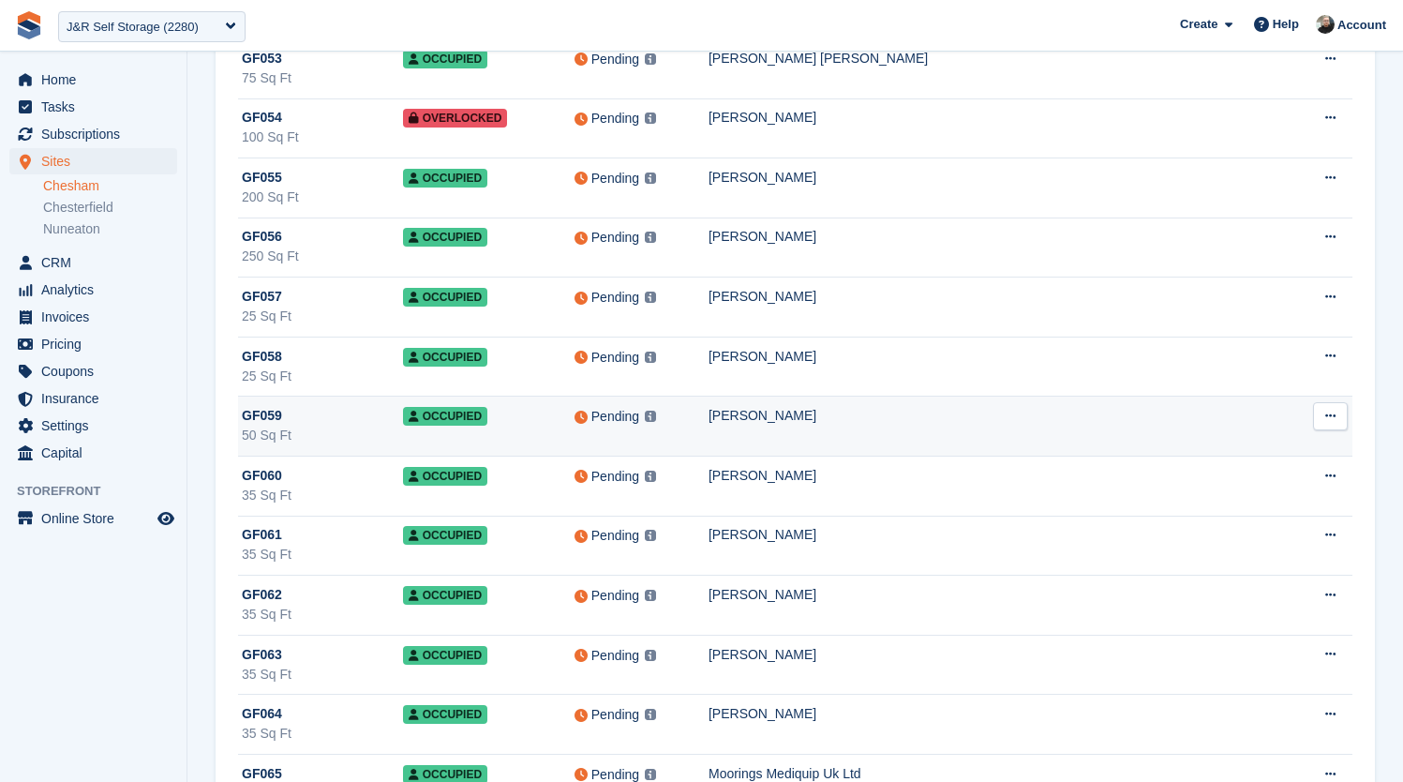
click at [852, 433] on td "[PERSON_NAME]" at bounding box center [998, 427] width 579 height 60
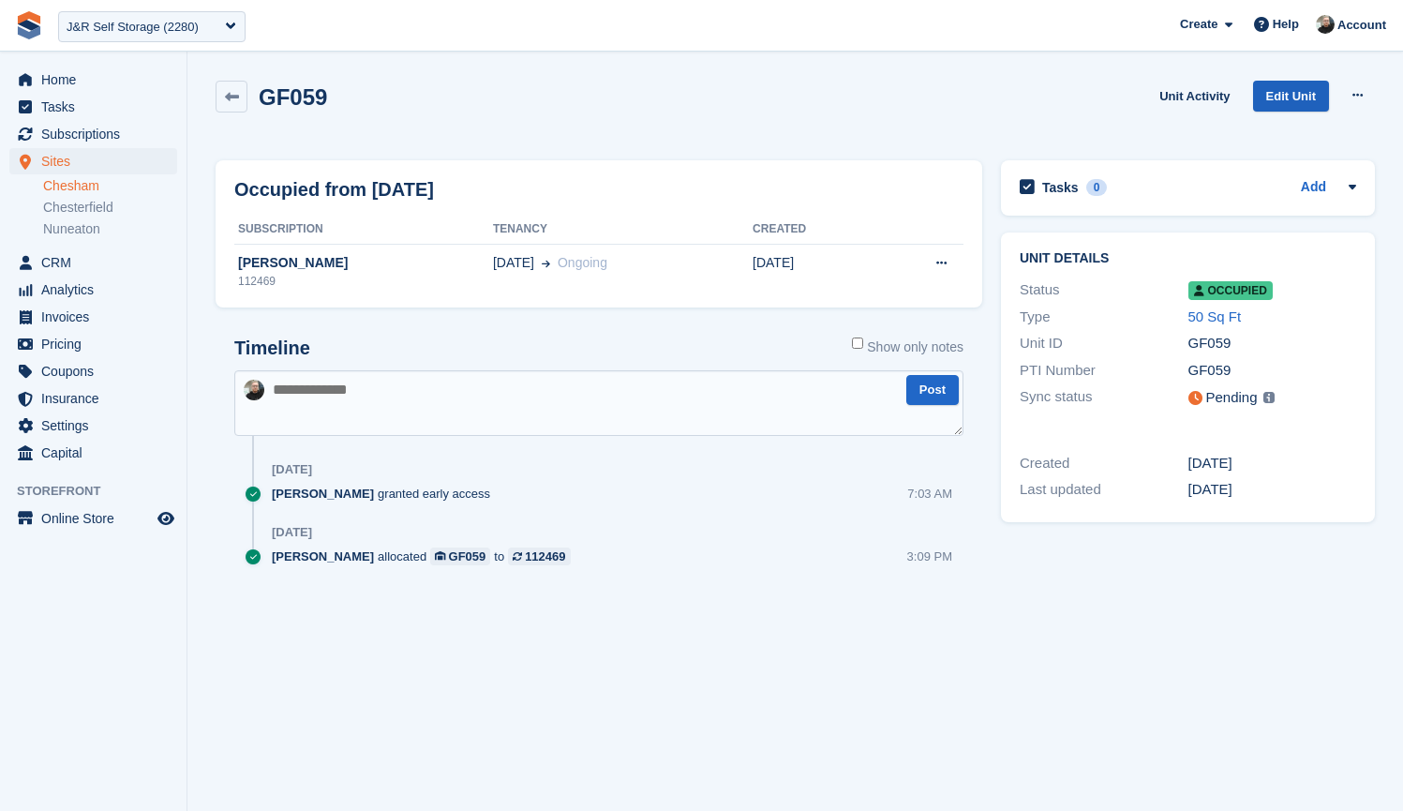
click at [1293, 82] on link "Edit Unit" at bounding box center [1291, 96] width 76 height 31
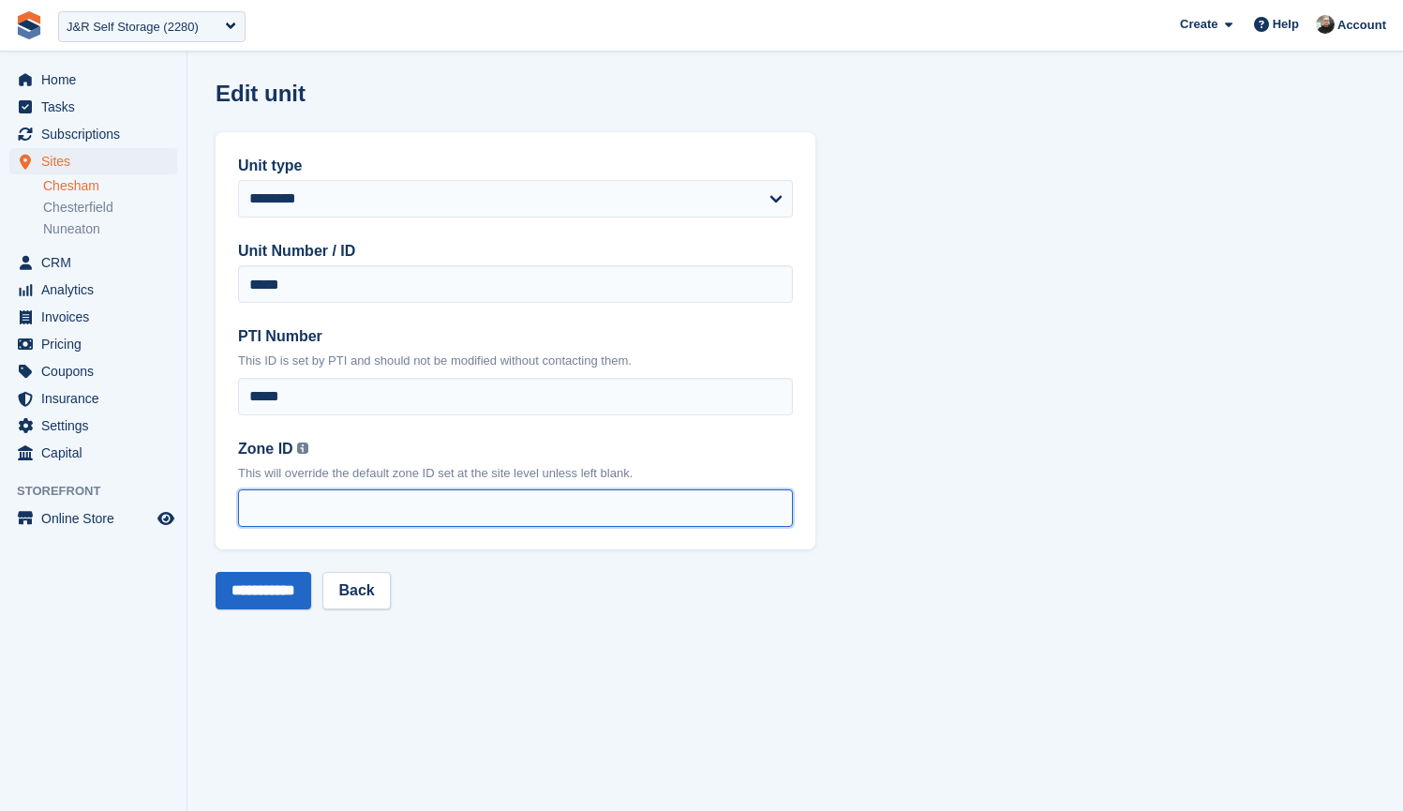
click at [319, 514] on input "Zone ID You can find your zone list under the 'Interface Time Zone' column by o…" at bounding box center [515, 507] width 555 height 37
type input "*"
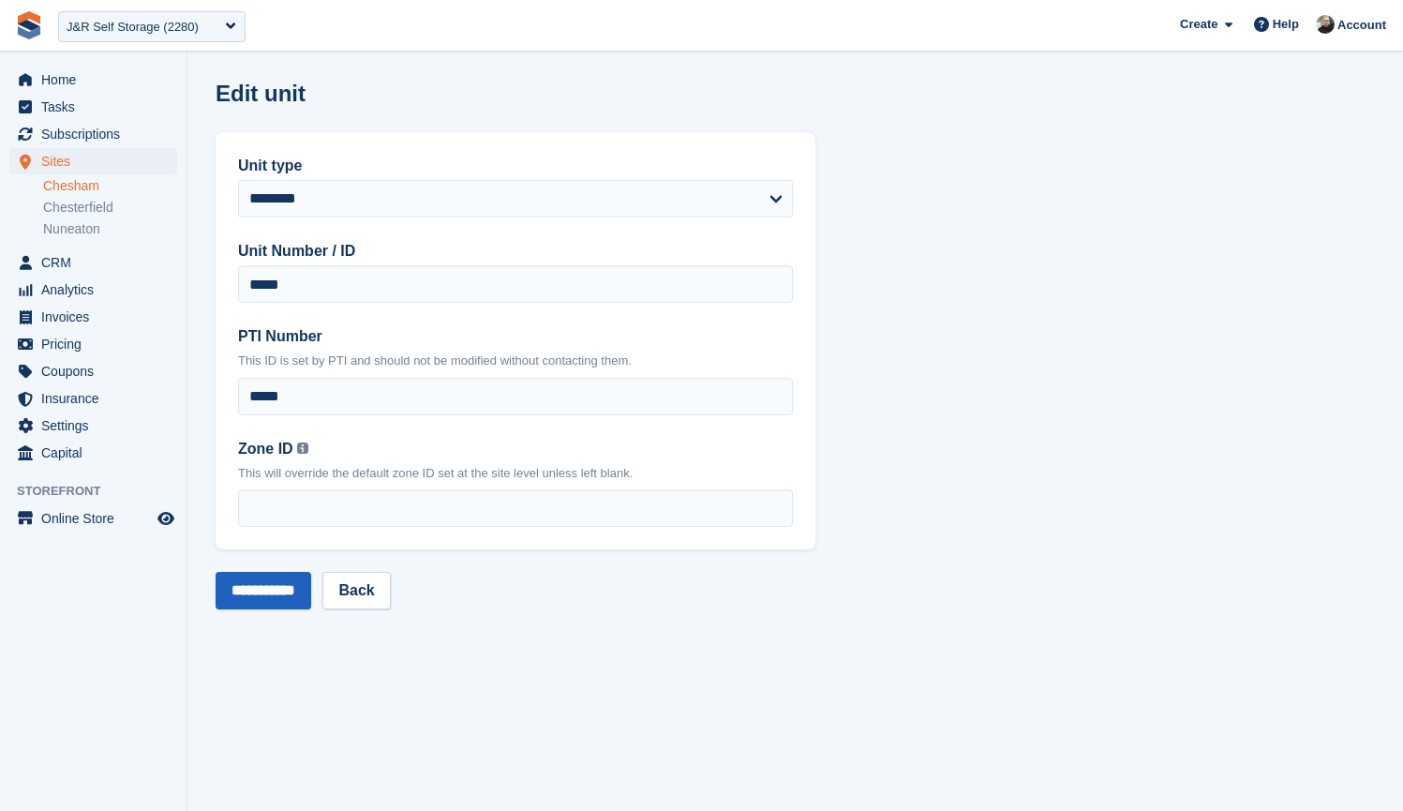
click at [268, 592] on input "**********" at bounding box center [264, 590] width 96 height 37
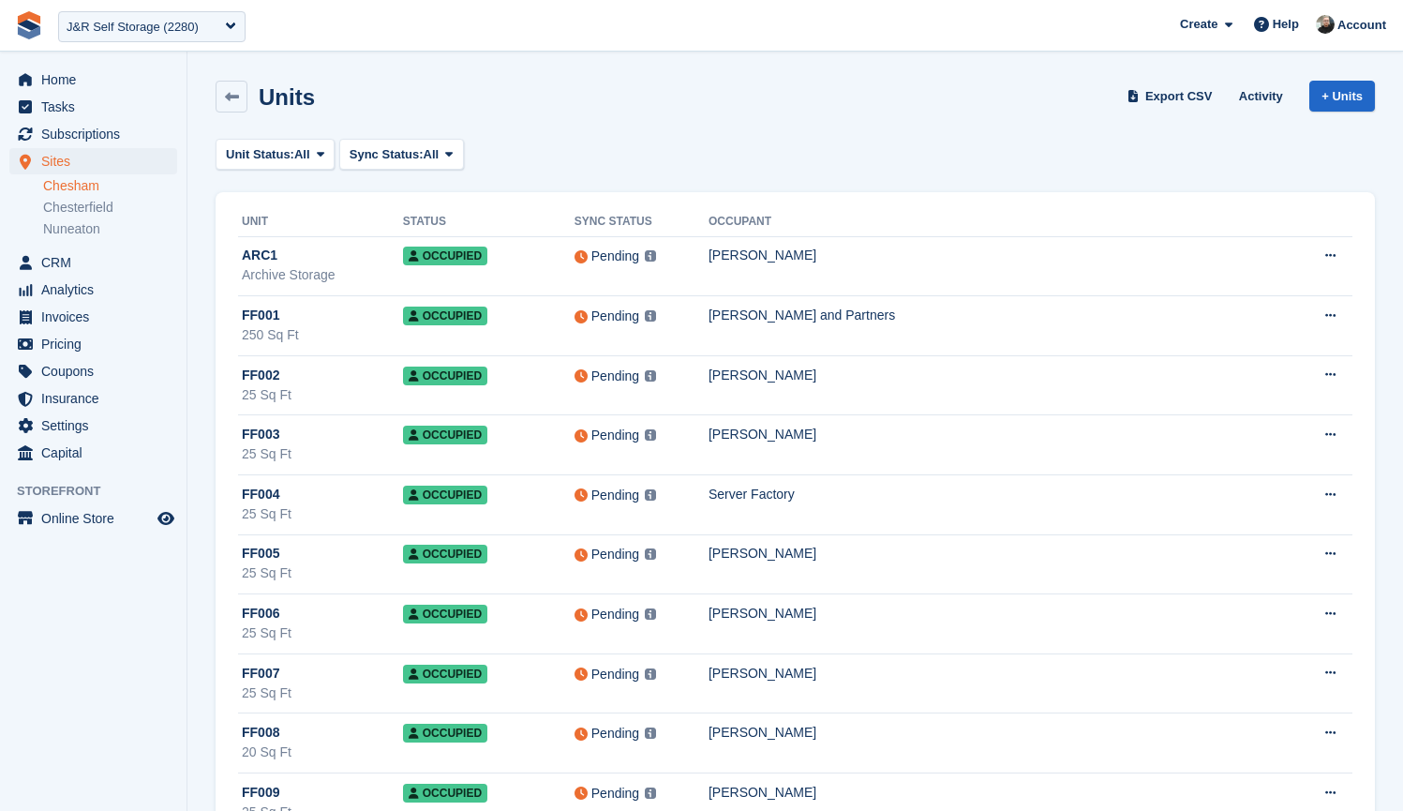
click at [577, 119] on div "Units Export CSV Activity + Units" at bounding box center [795, 100] width 1178 height 58
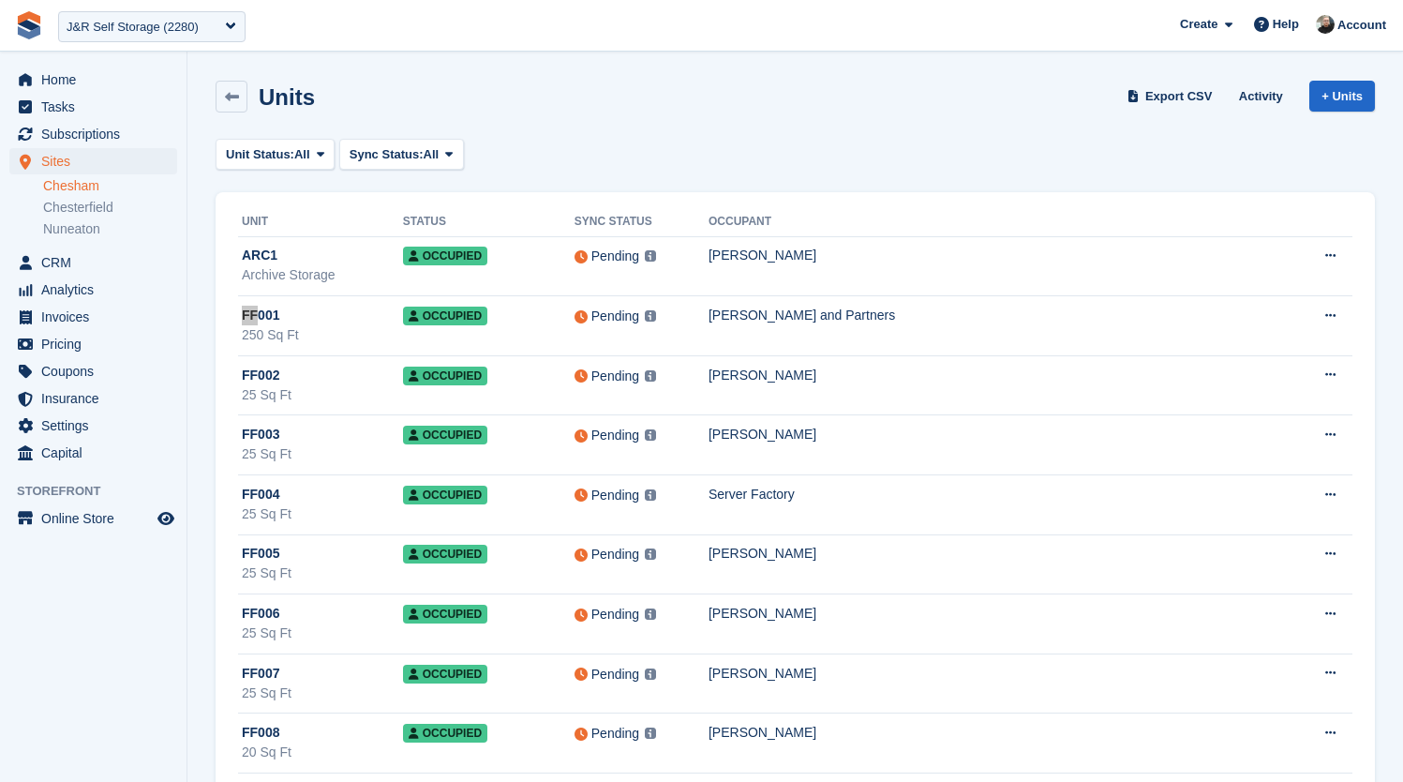
scroll to position [5861, 0]
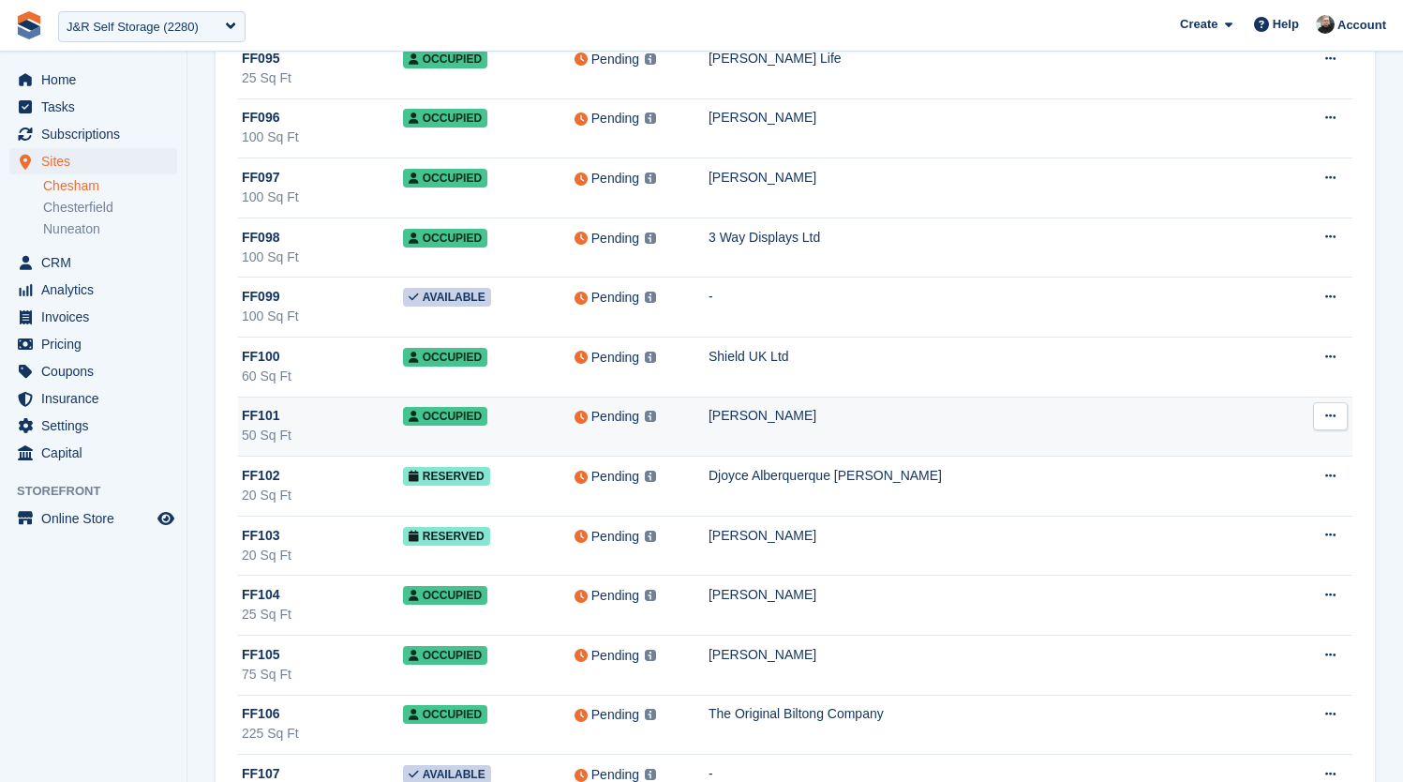
click at [907, 441] on td "[PERSON_NAME]" at bounding box center [998, 427] width 579 height 60
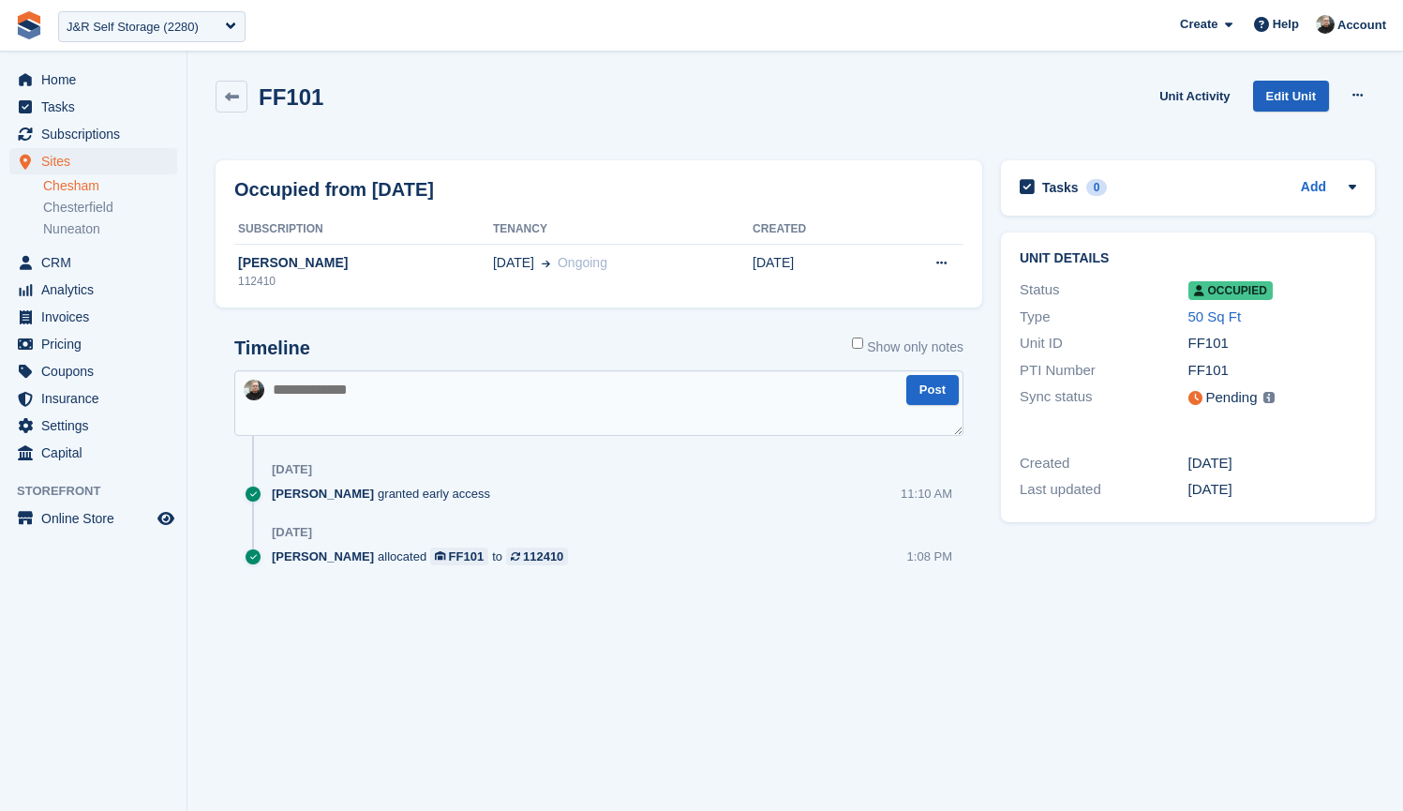
click at [1286, 97] on link "Edit Unit" at bounding box center [1291, 96] width 76 height 31
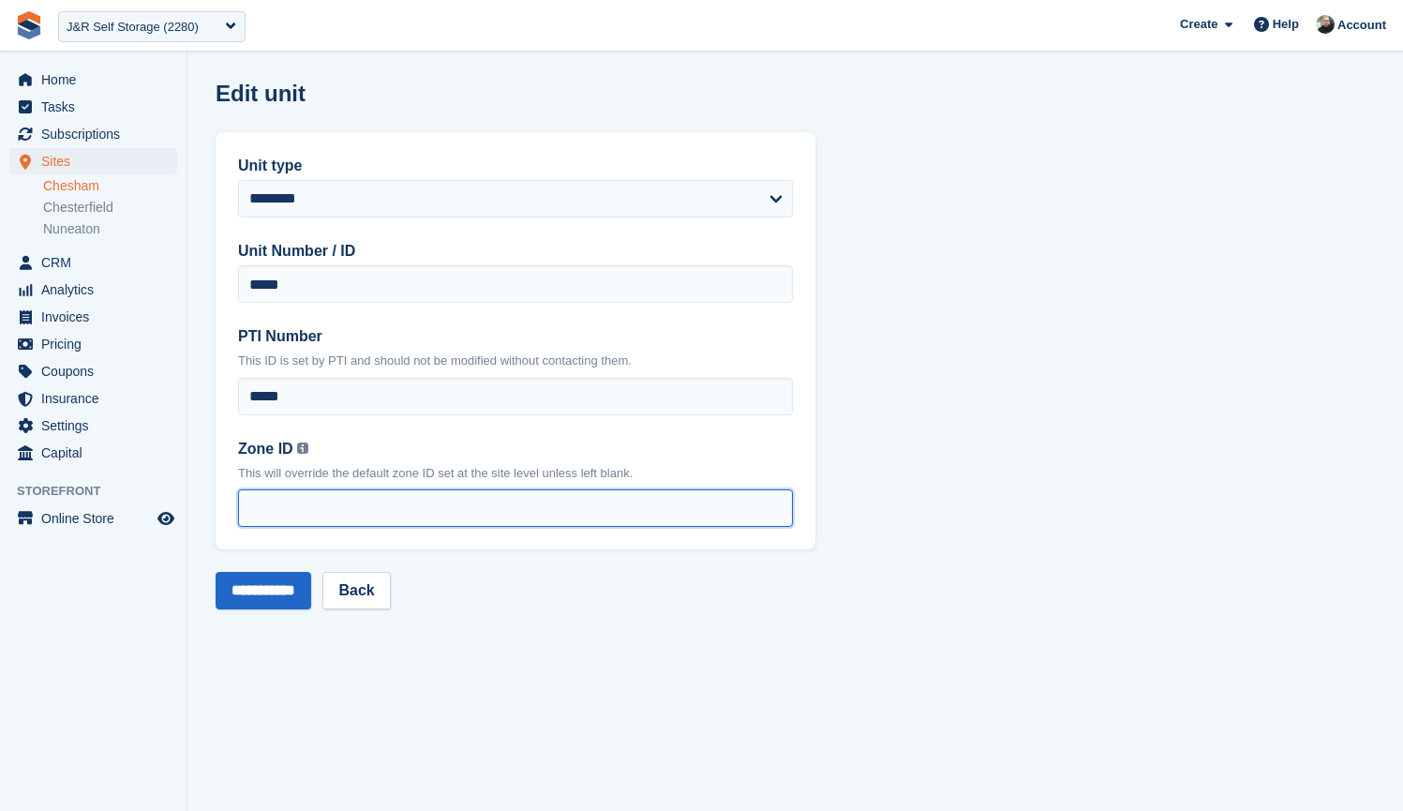
click at [350, 510] on input "Zone ID You can find your zone list under the 'Interface Time Zone' column by o…" at bounding box center [515, 507] width 555 height 37
type input "*"
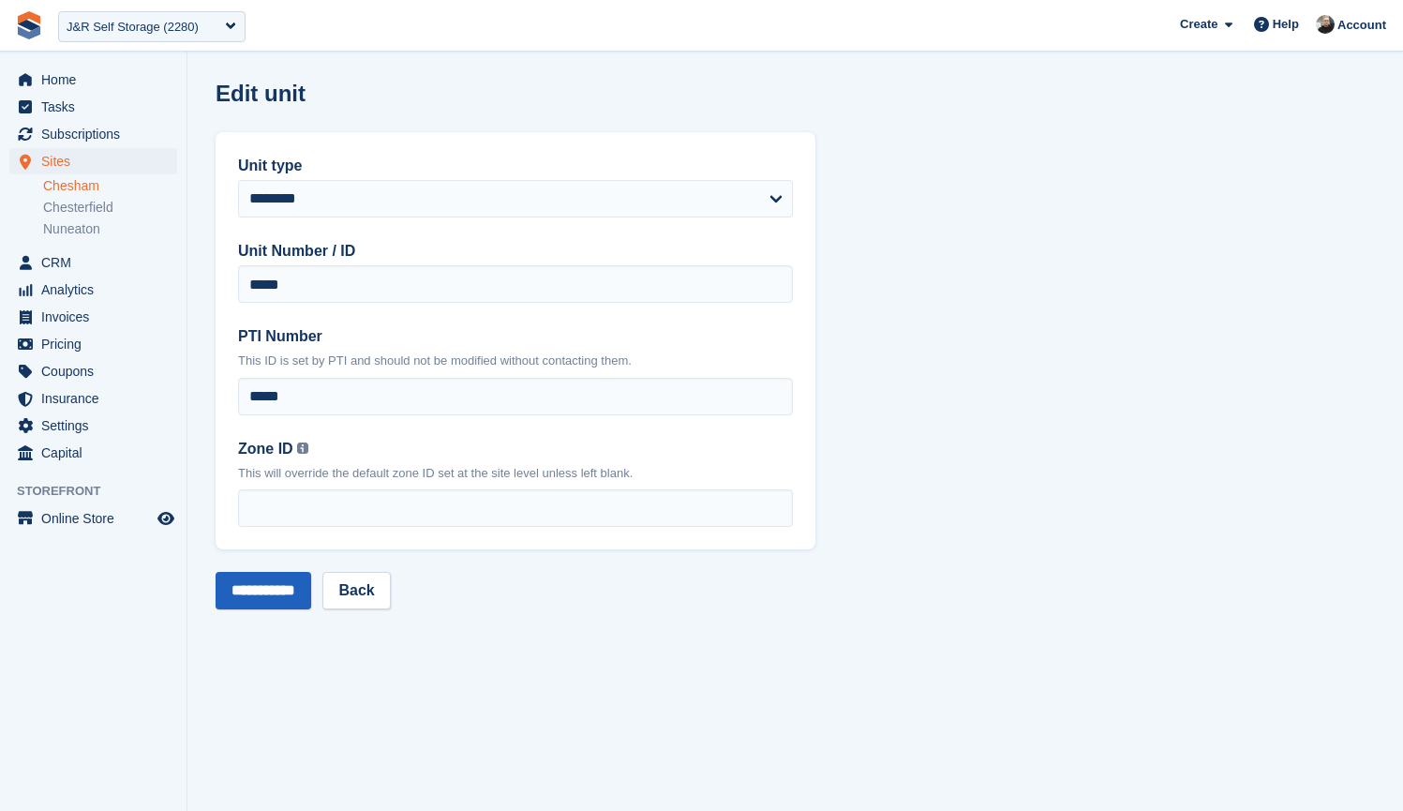
click at [259, 600] on input "**********" at bounding box center [264, 590] width 96 height 37
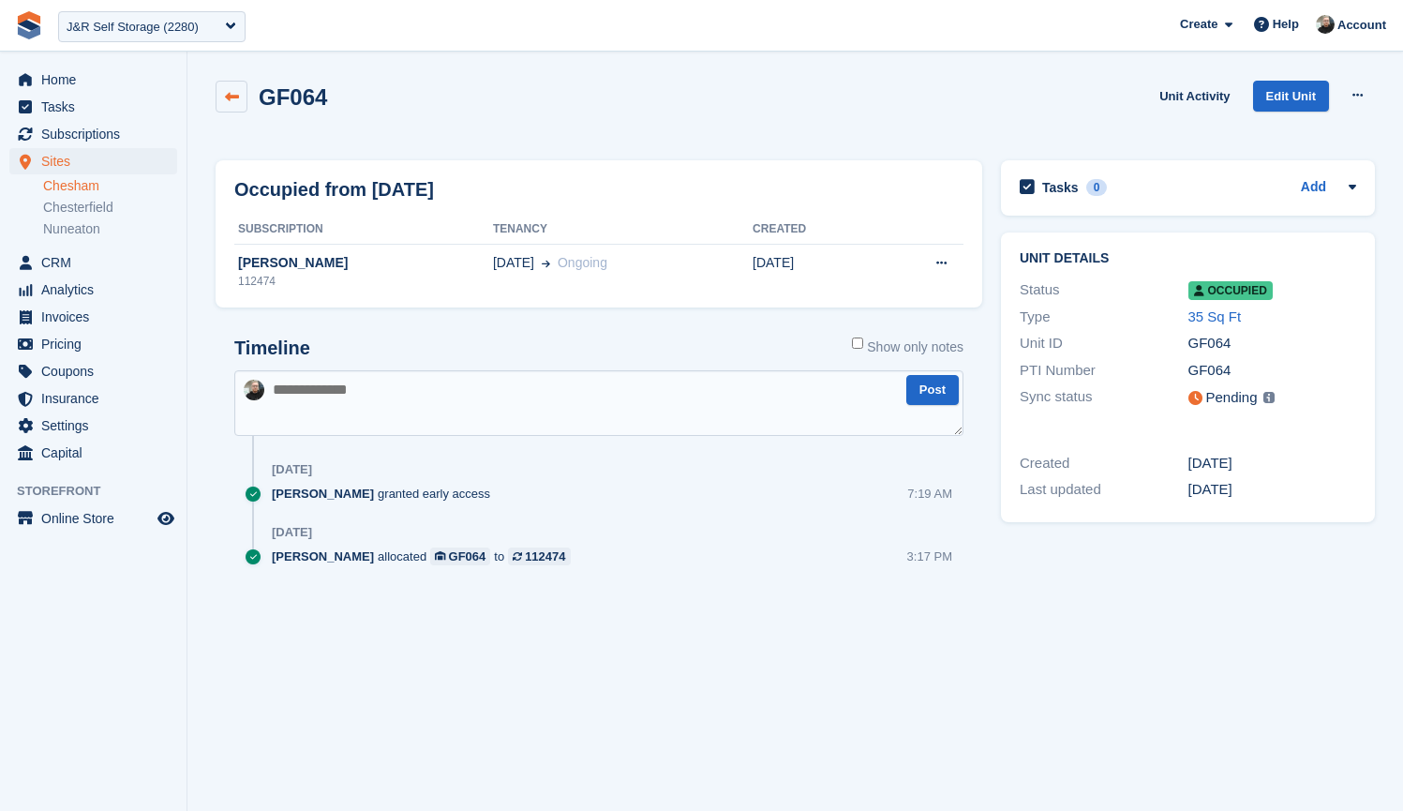
click at [231, 104] on link at bounding box center [232, 97] width 32 height 32
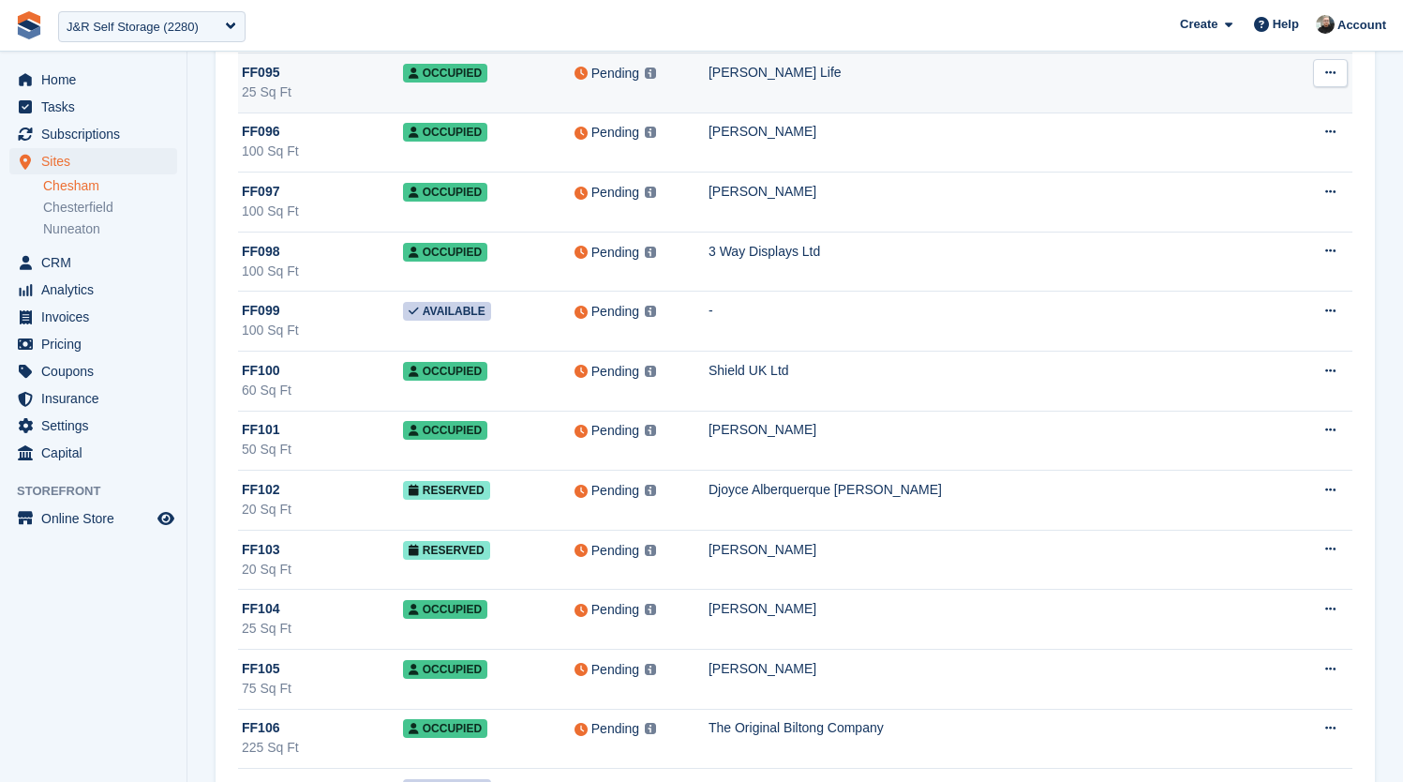
scroll to position [11902, 0]
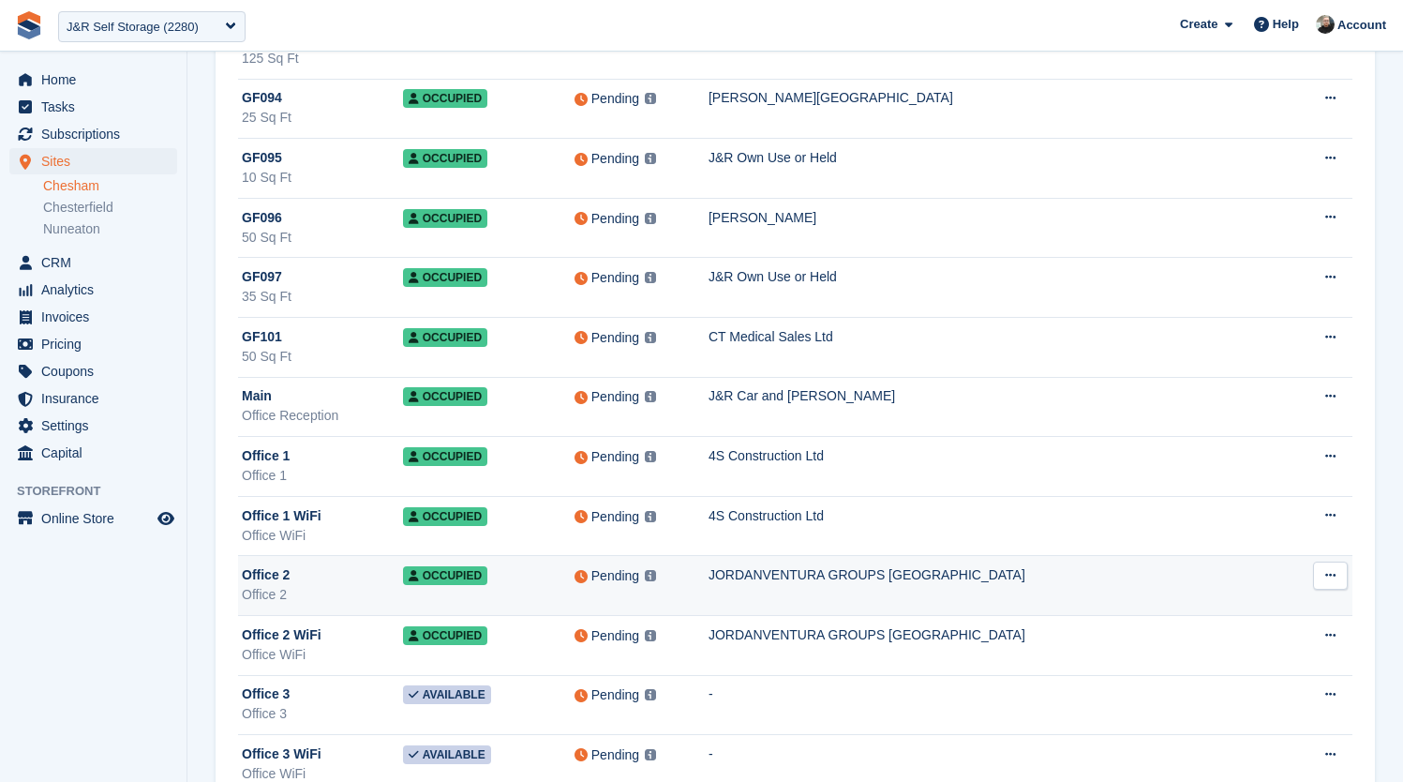
click at [822, 588] on td "JORDANVENTURA GROUPS [GEOGRAPHIC_DATA]" at bounding box center [998, 586] width 579 height 60
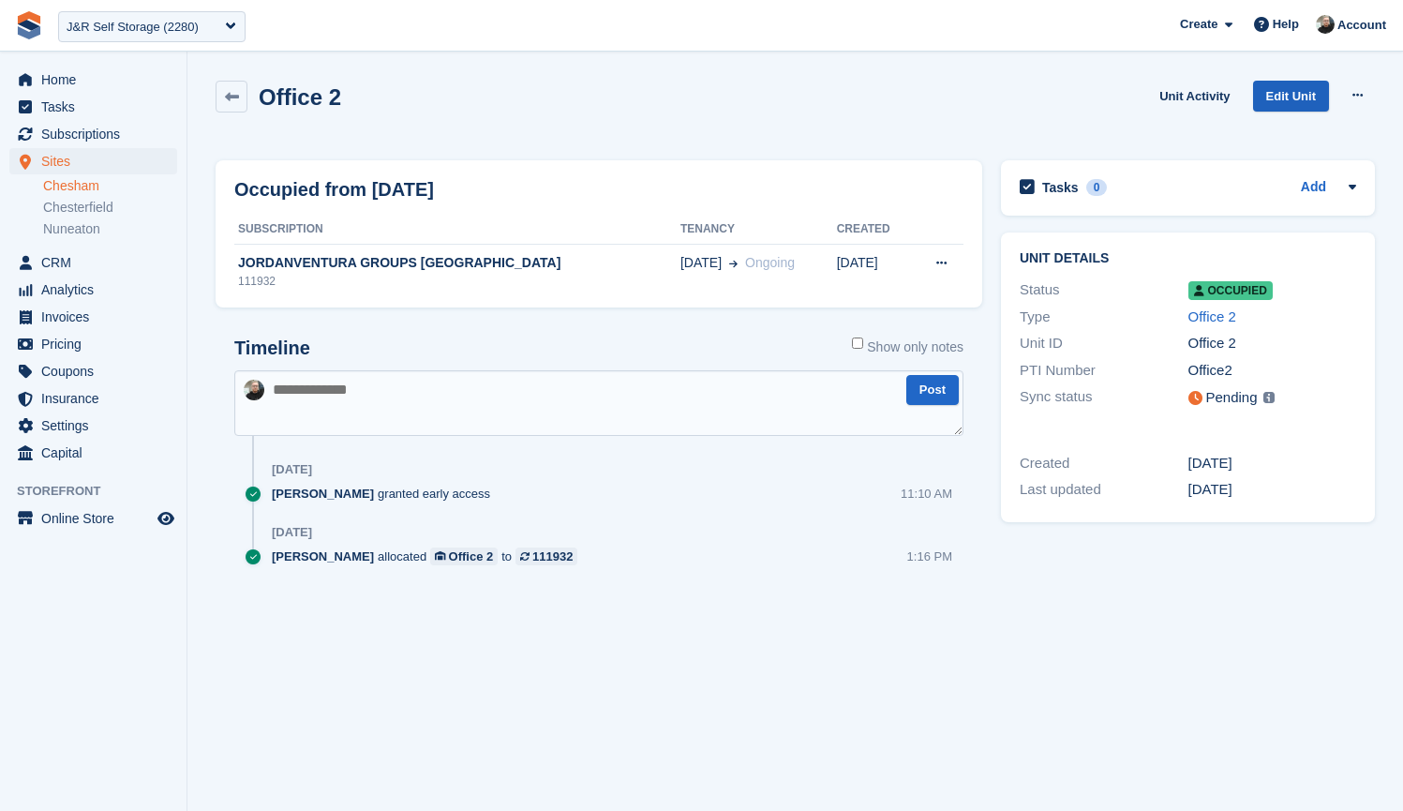
click at [1282, 99] on link "Edit Unit" at bounding box center [1291, 96] width 76 height 31
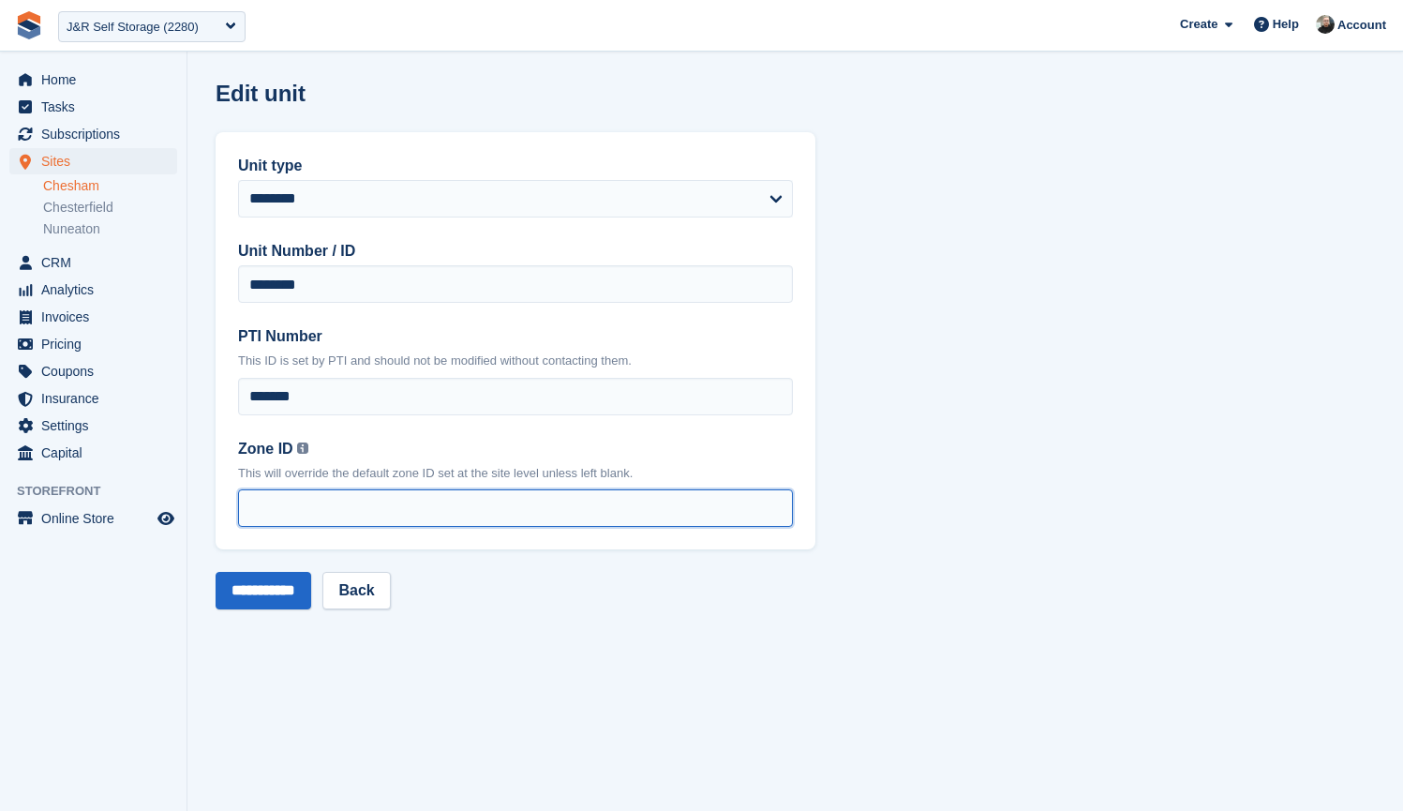
click at [351, 497] on input "Zone ID You can find your zone list under the 'Interface Time Zone' column by o…" at bounding box center [515, 507] width 555 height 37
click at [362, 502] on input "Zone ID You can find your zone list under the 'Interface Time Zone' column by o…" at bounding box center [515, 507] width 555 height 37
type input "*"
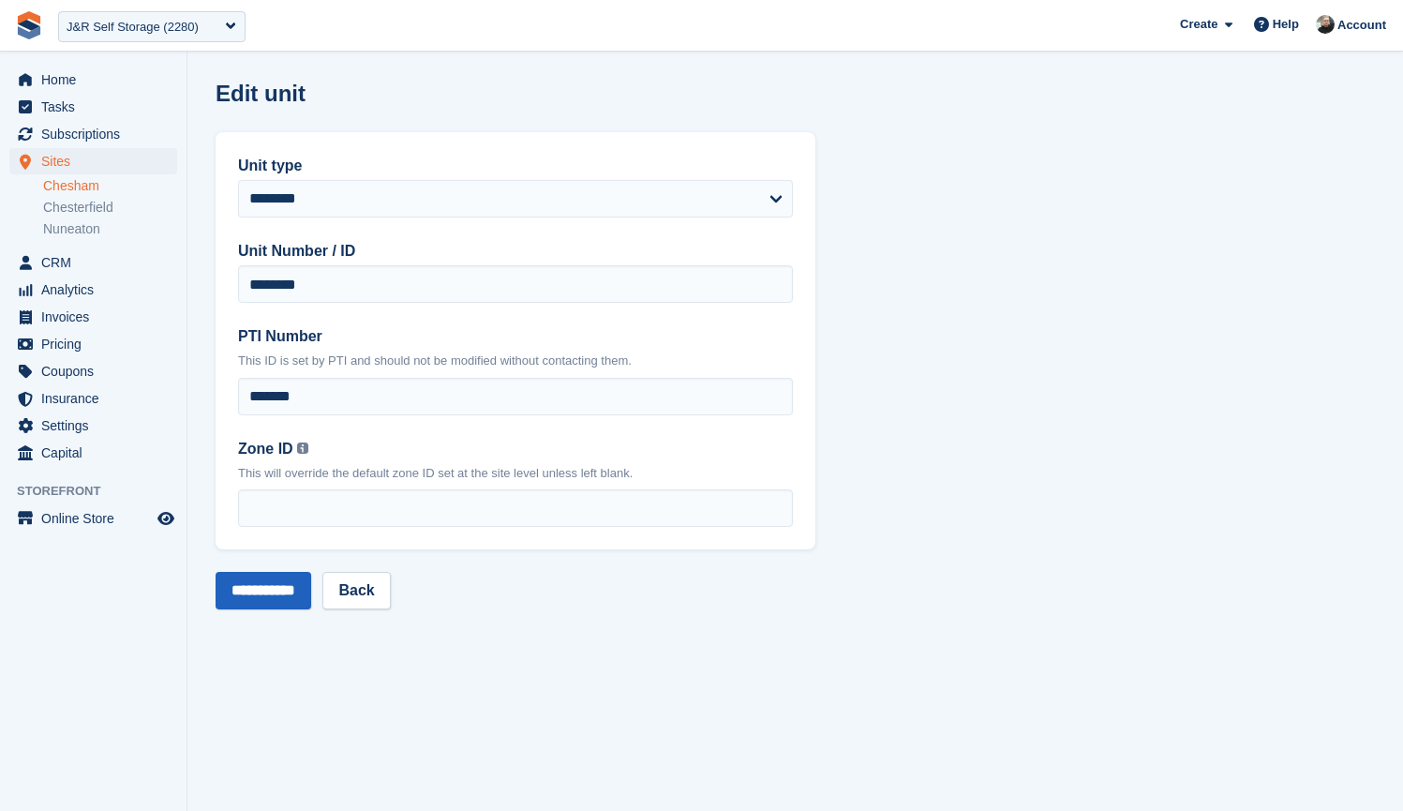
click at [259, 588] on input "**********" at bounding box center [264, 590] width 96 height 37
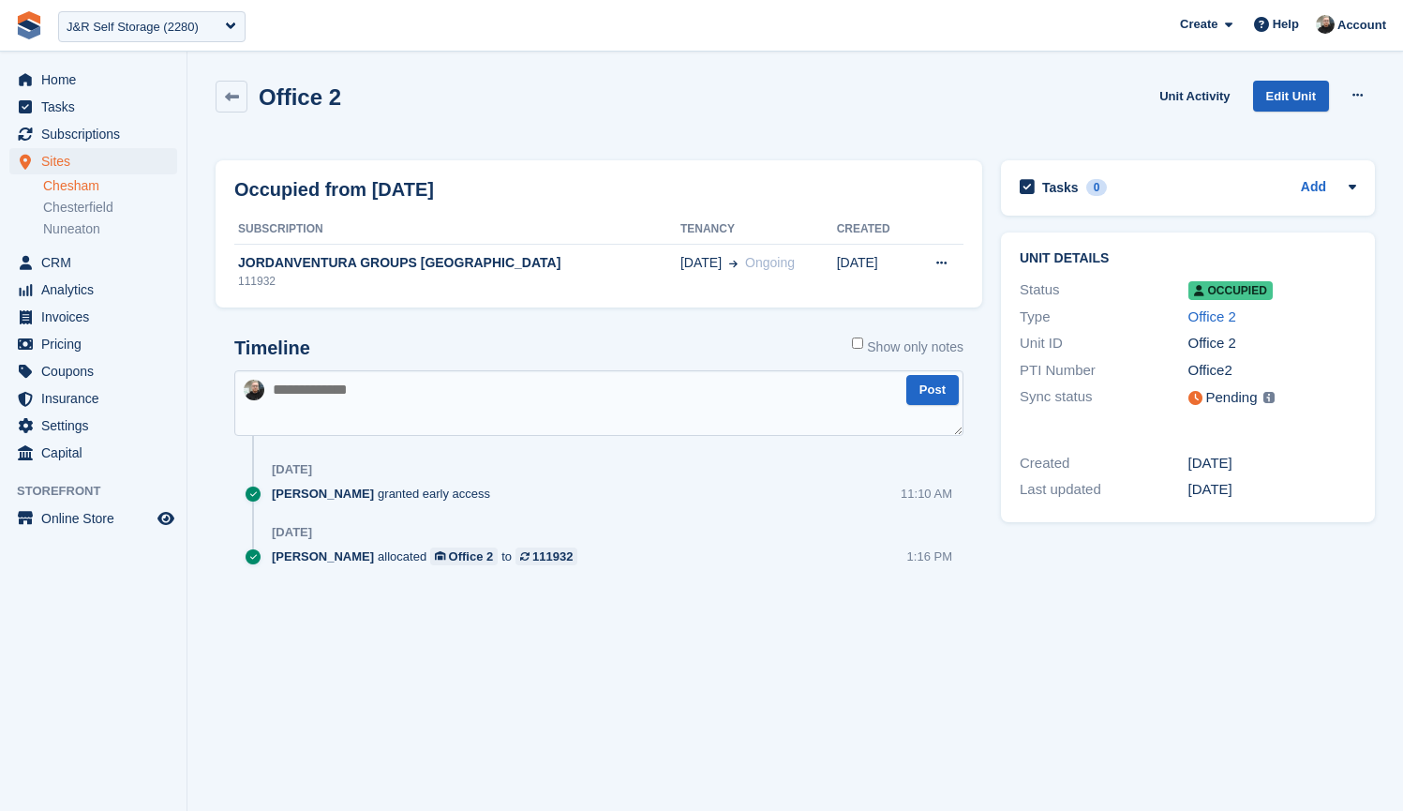
click at [1308, 95] on link "Edit Unit" at bounding box center [1291, 96] width 76 height 31
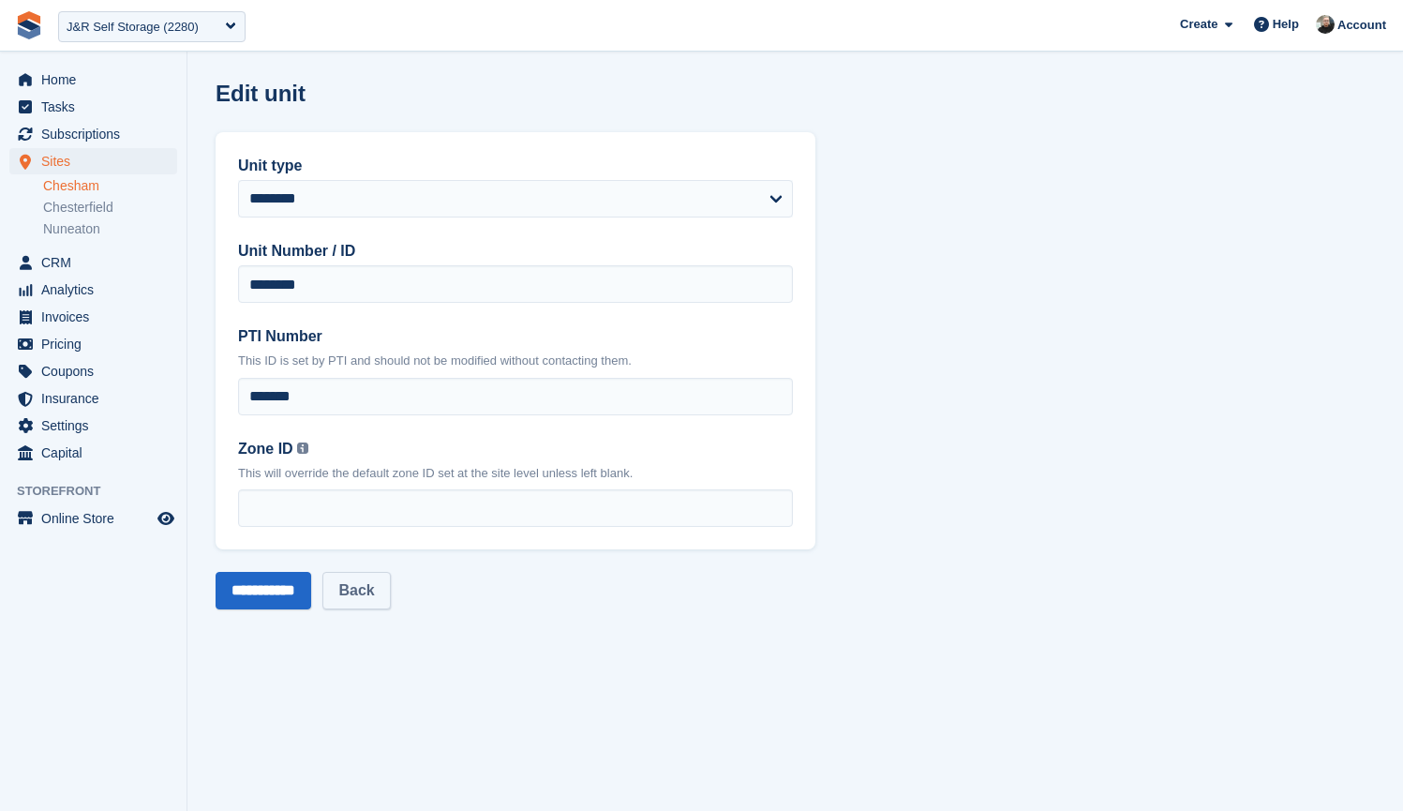
click at [384, 589] on link "Back" at bounding box center [355, 590] width 67 height 37
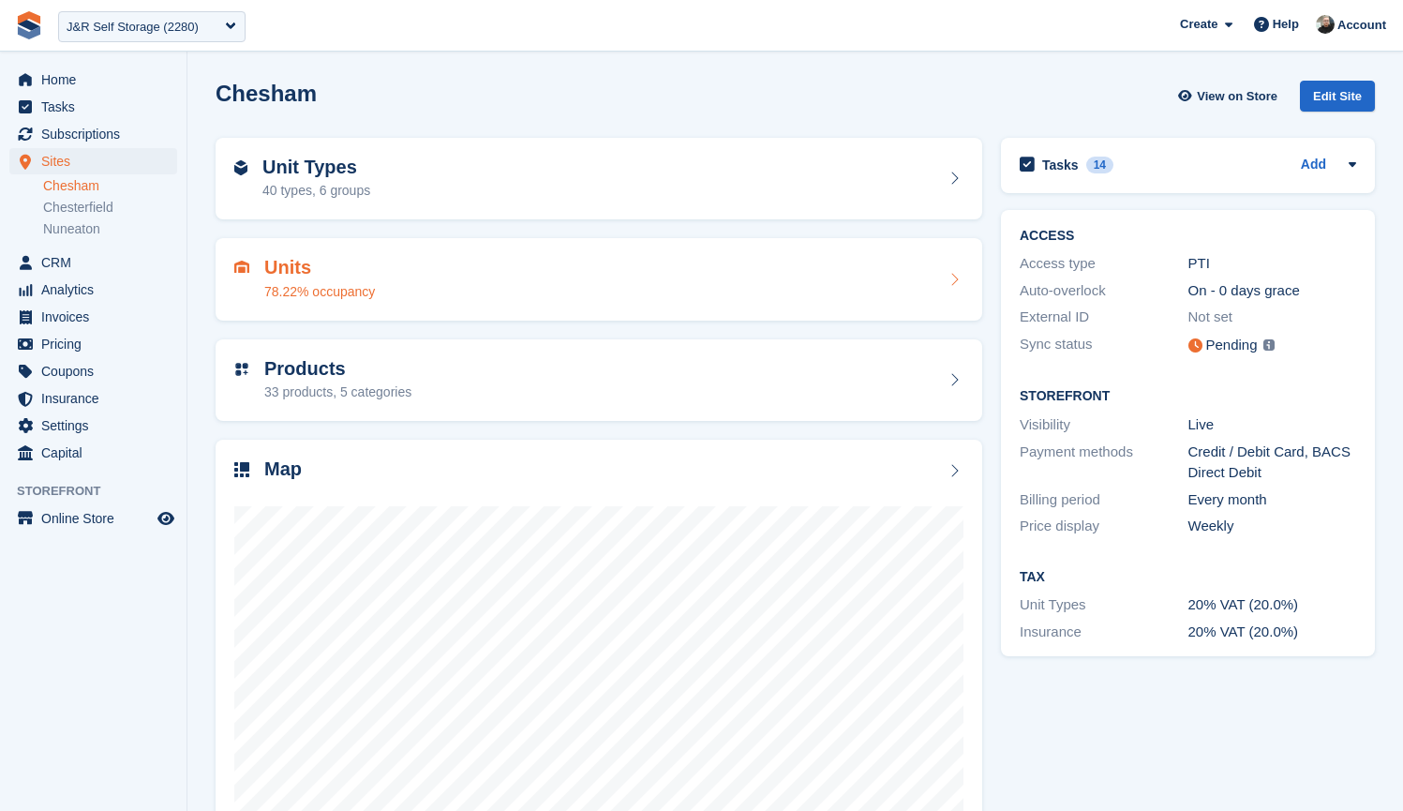
click at [455, 277] on div "Units 78.22% occupancy" at bounding box center [598, 279] width 729 height 45
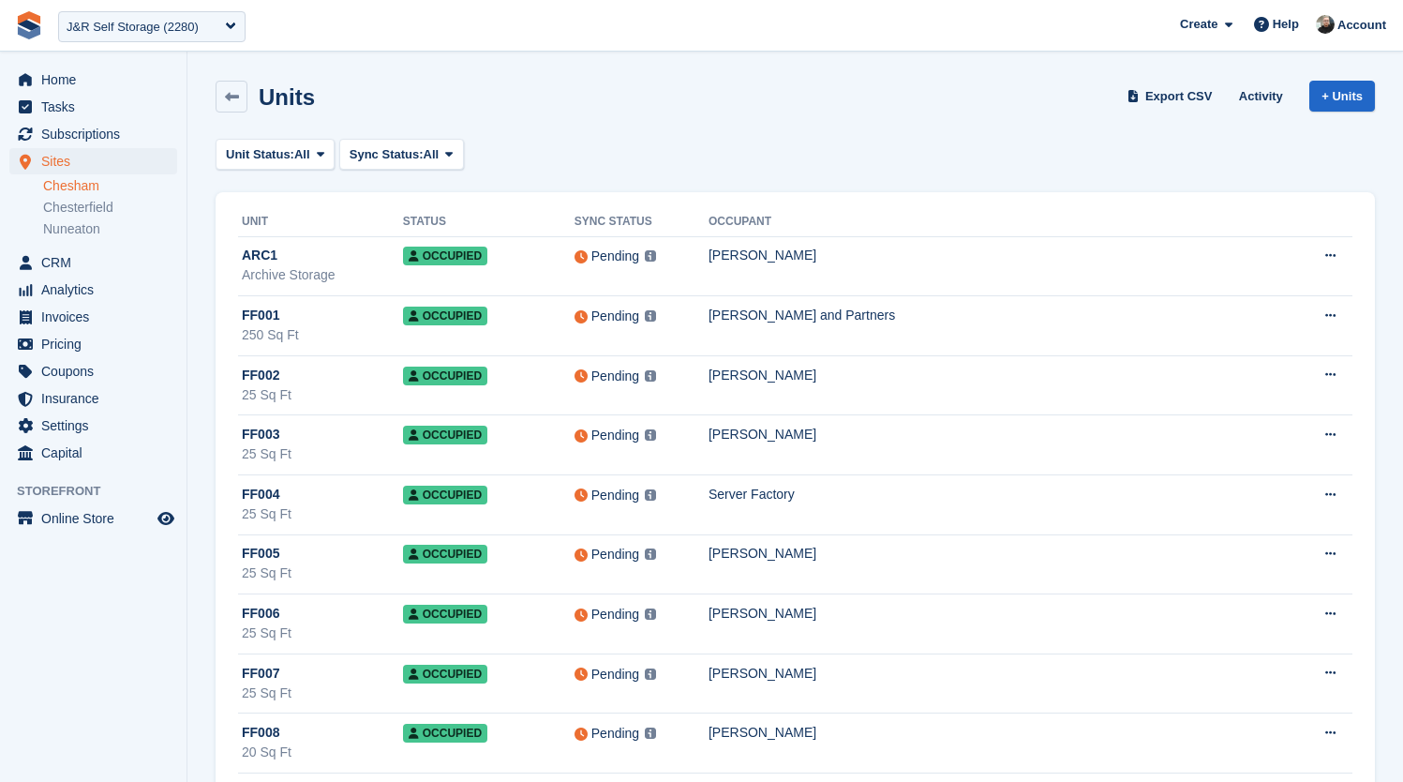
scroll to position [2523, 0]
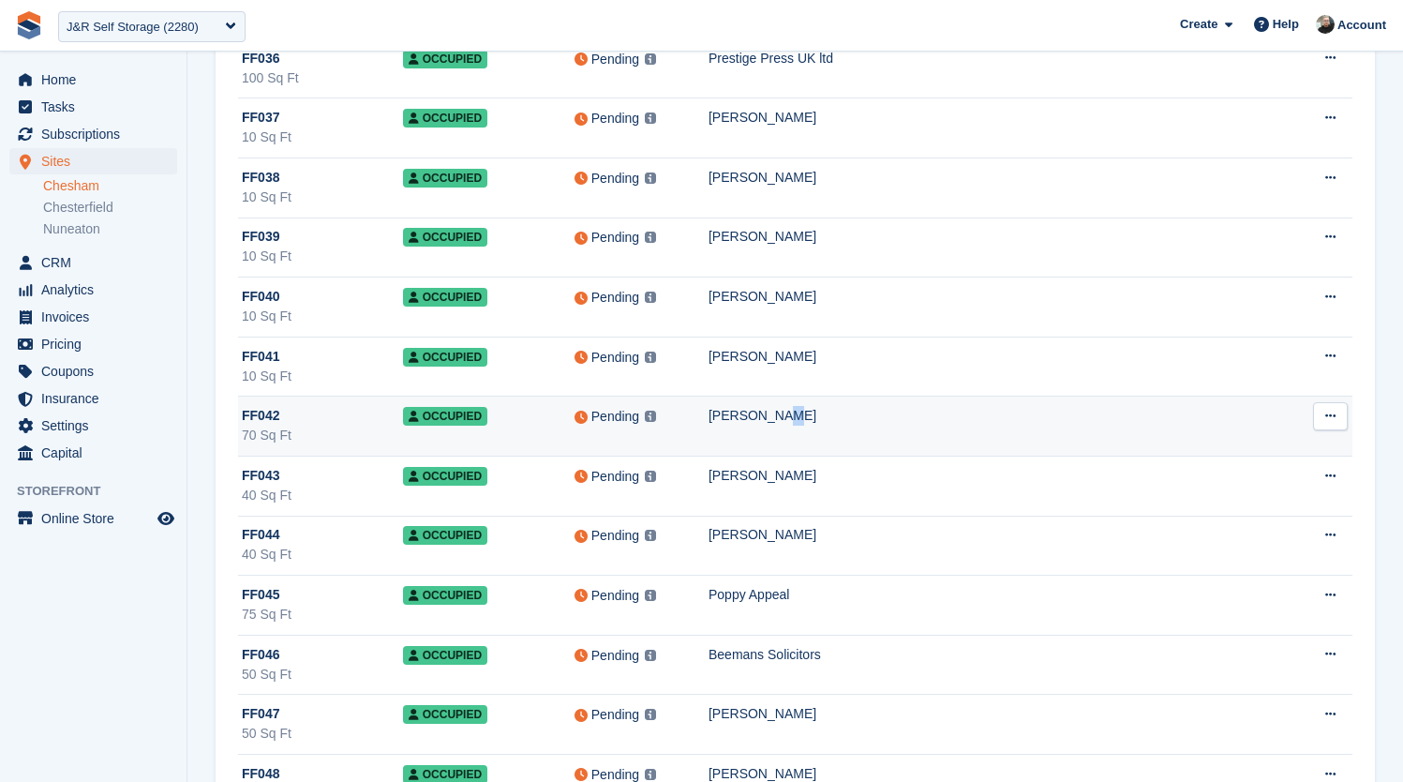
click at [848, 421] on div "[PERSON_NAME]" at bounding box center [998, 416] width 579 height 20
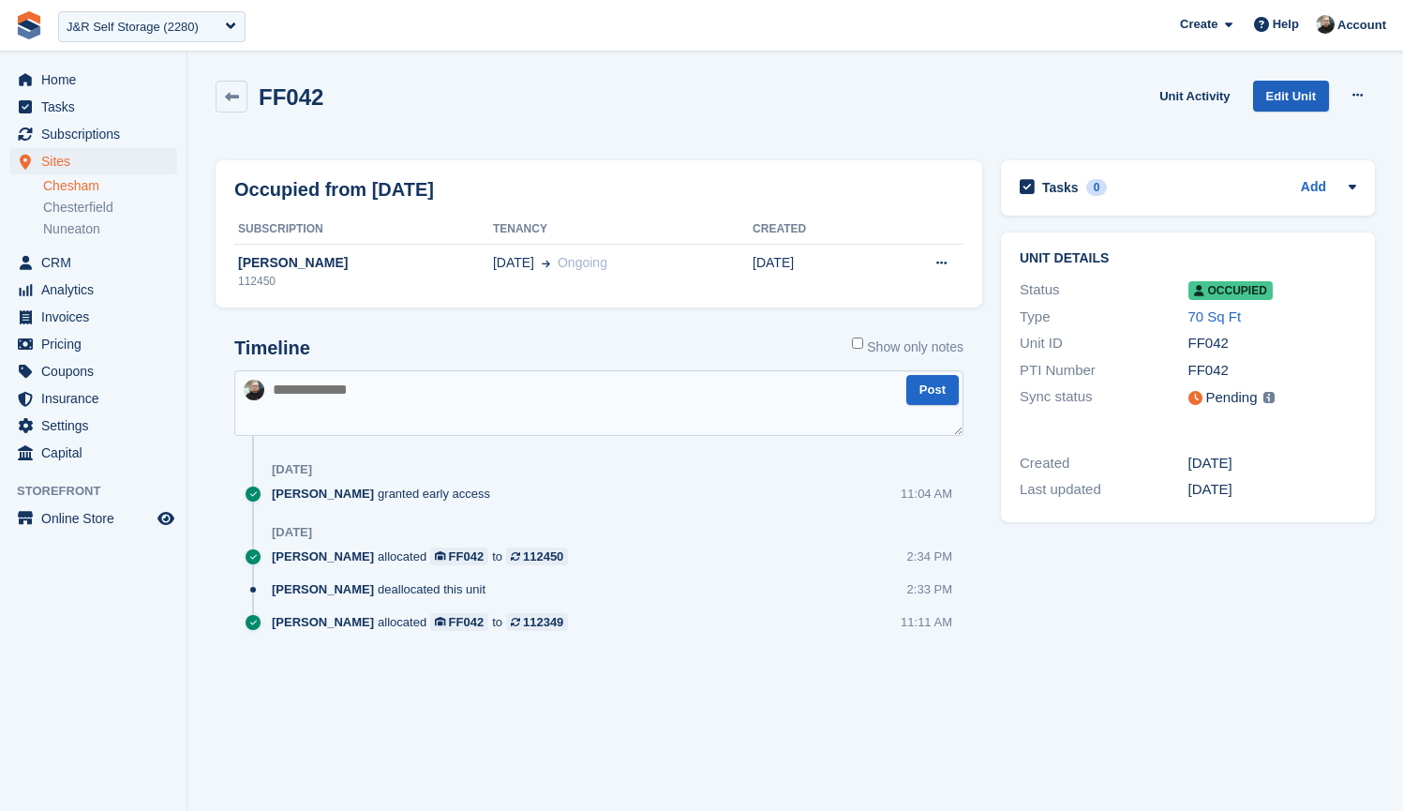
click at [1272, 81] on link "Edit Unit" at bounding box center [1291, 96] width 76 height 31
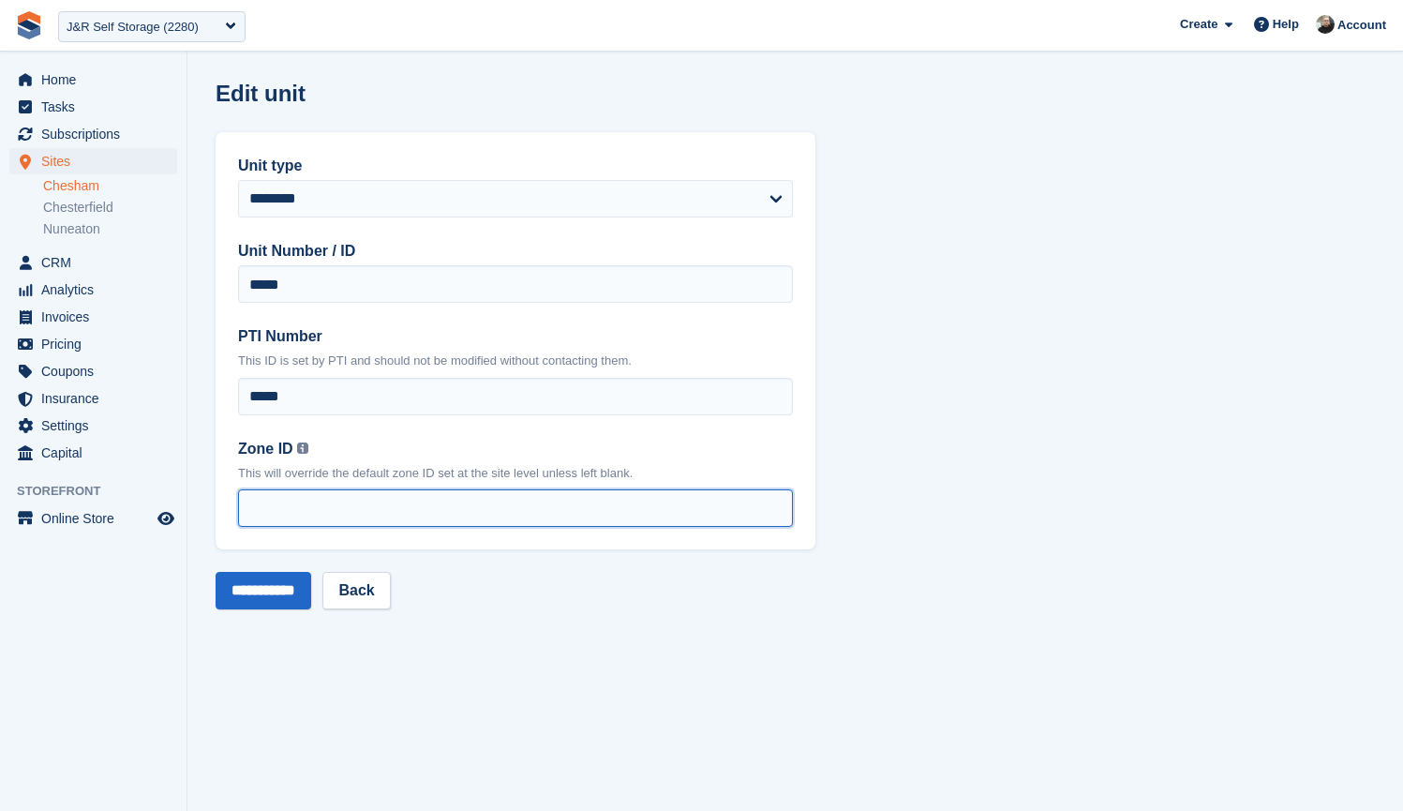
click at [322, 500] on input "Zone ID You can find your zone list under the 'Interface Time Zone' column by o…" at bounding box center [515, 507] width 555 height 37
type input "*"
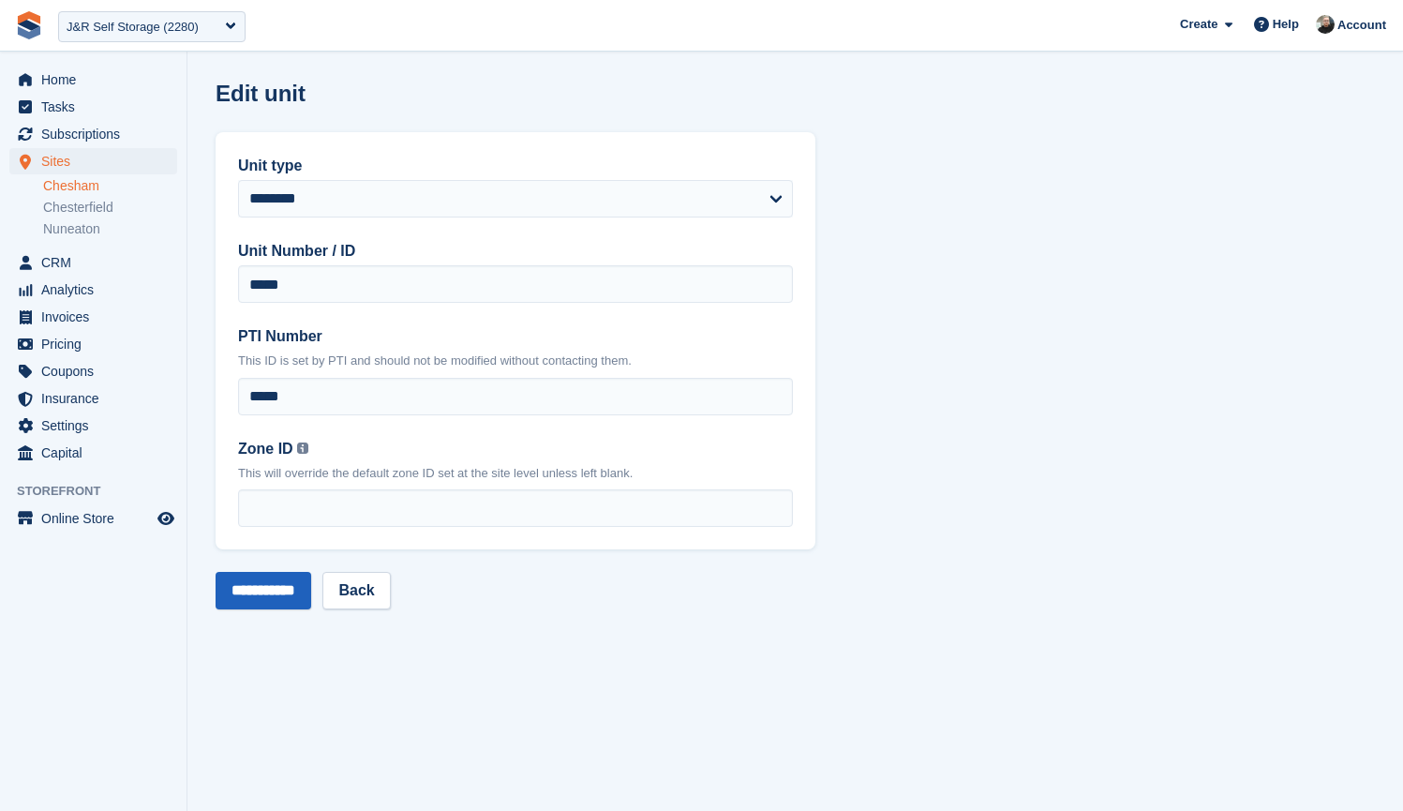
click at [280, 588] on input "**********" at bounding box center [264, 590] width 96 height 37
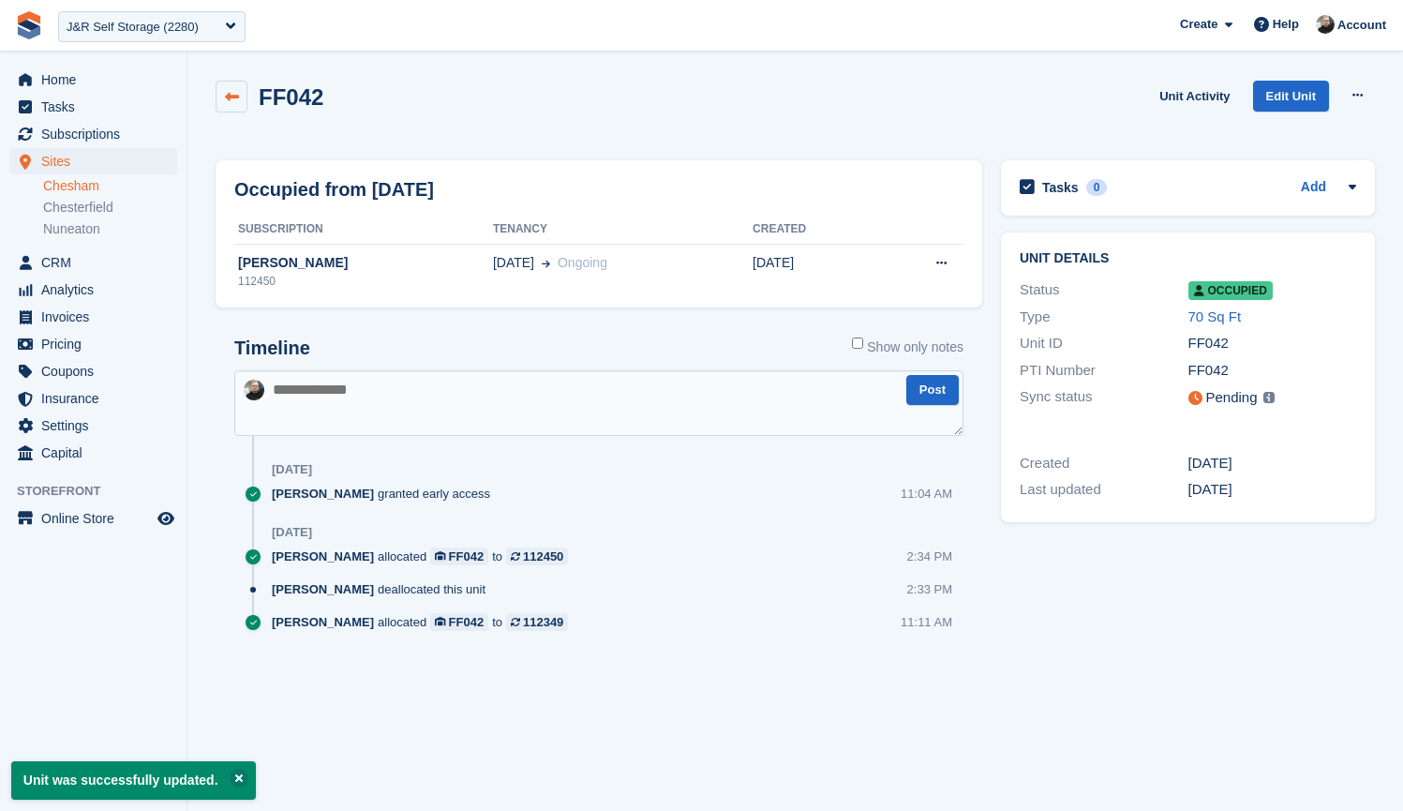
click at [236, 97] on icon at bounding box center [232, 97] width 14 height 14
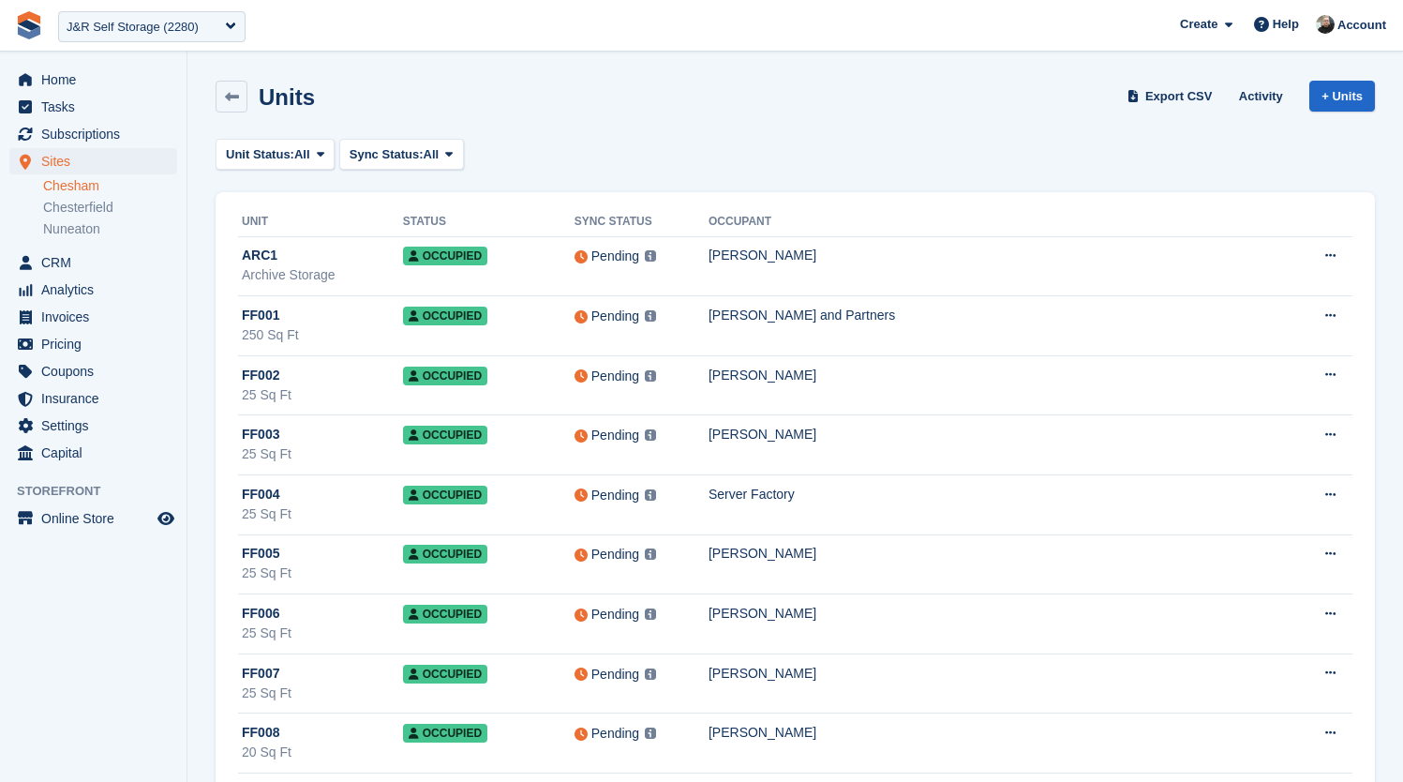
scroll to position [4311, 0]
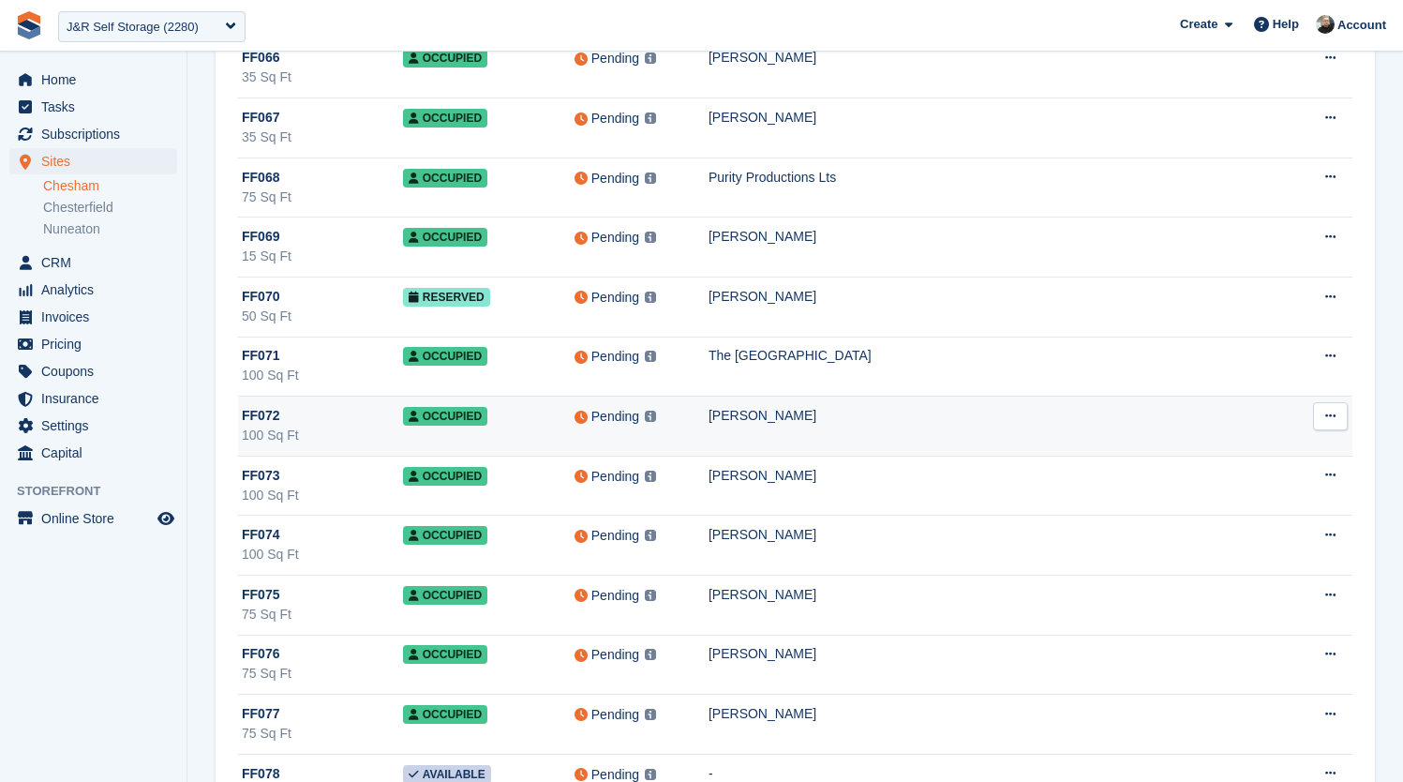
click at [868, 431] on td "[PERSON_NAME]" at bounding box center [998, 427] width 579 height 60
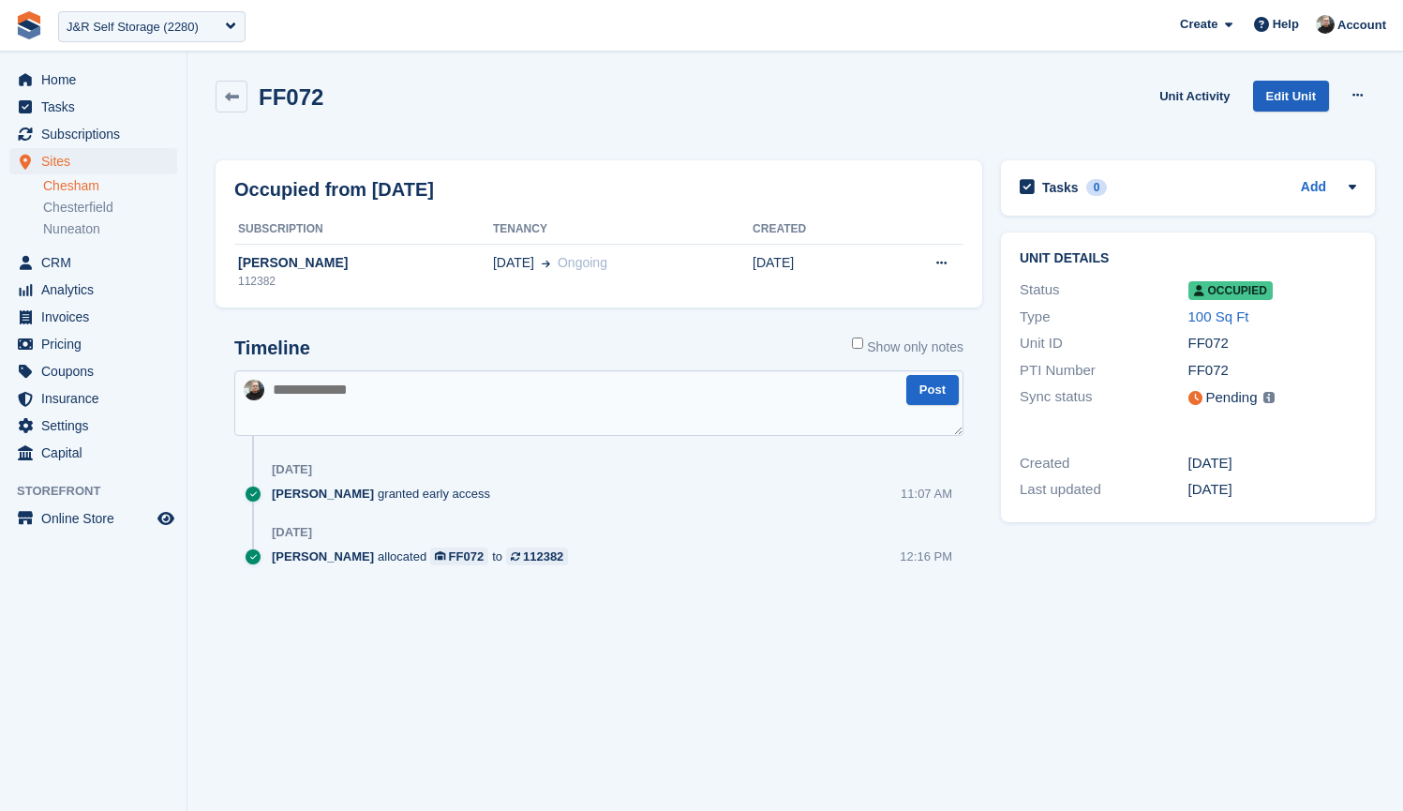
click at [1285, 94] on link "Edit Unit" at bounding box center [1291, 96] width 76 height 31
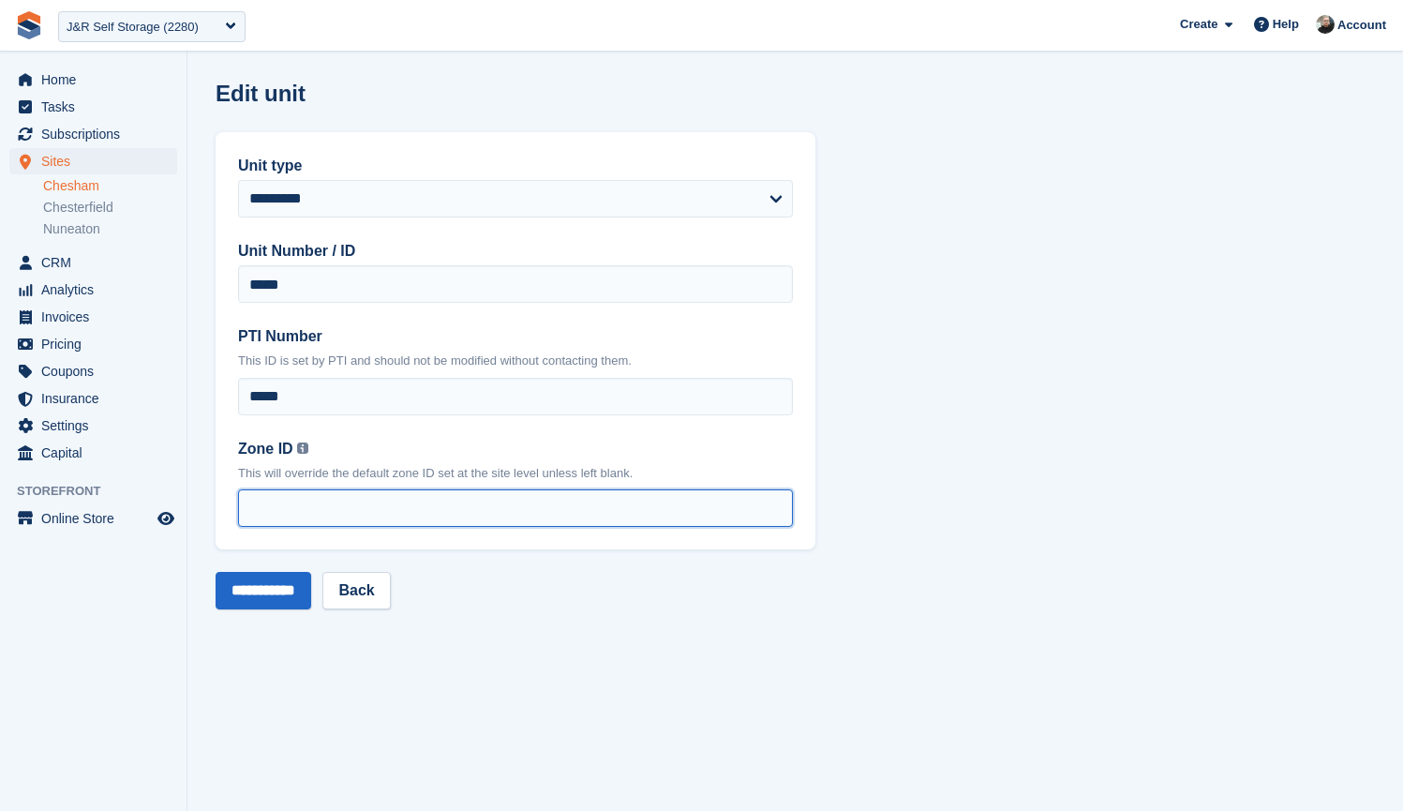
click at [305, 504] on input "Zone ID You can find your zone list under the 'Interface Time Zone' column by o…" at bounding box center [515, 507] width 555 height 37
type input "*"
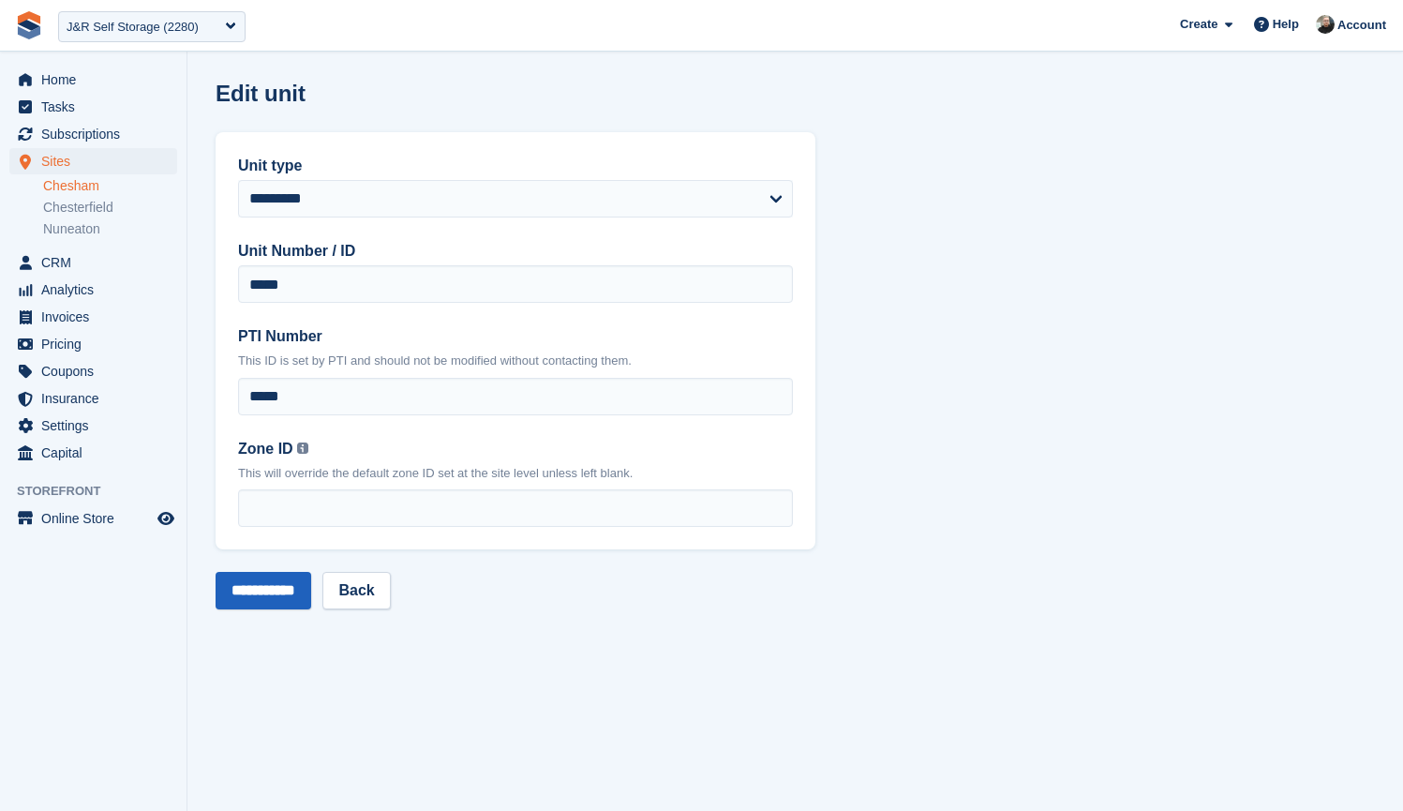
click at [252, 594] on input "**********" at bounding box center [264, 590] width 96 height 37
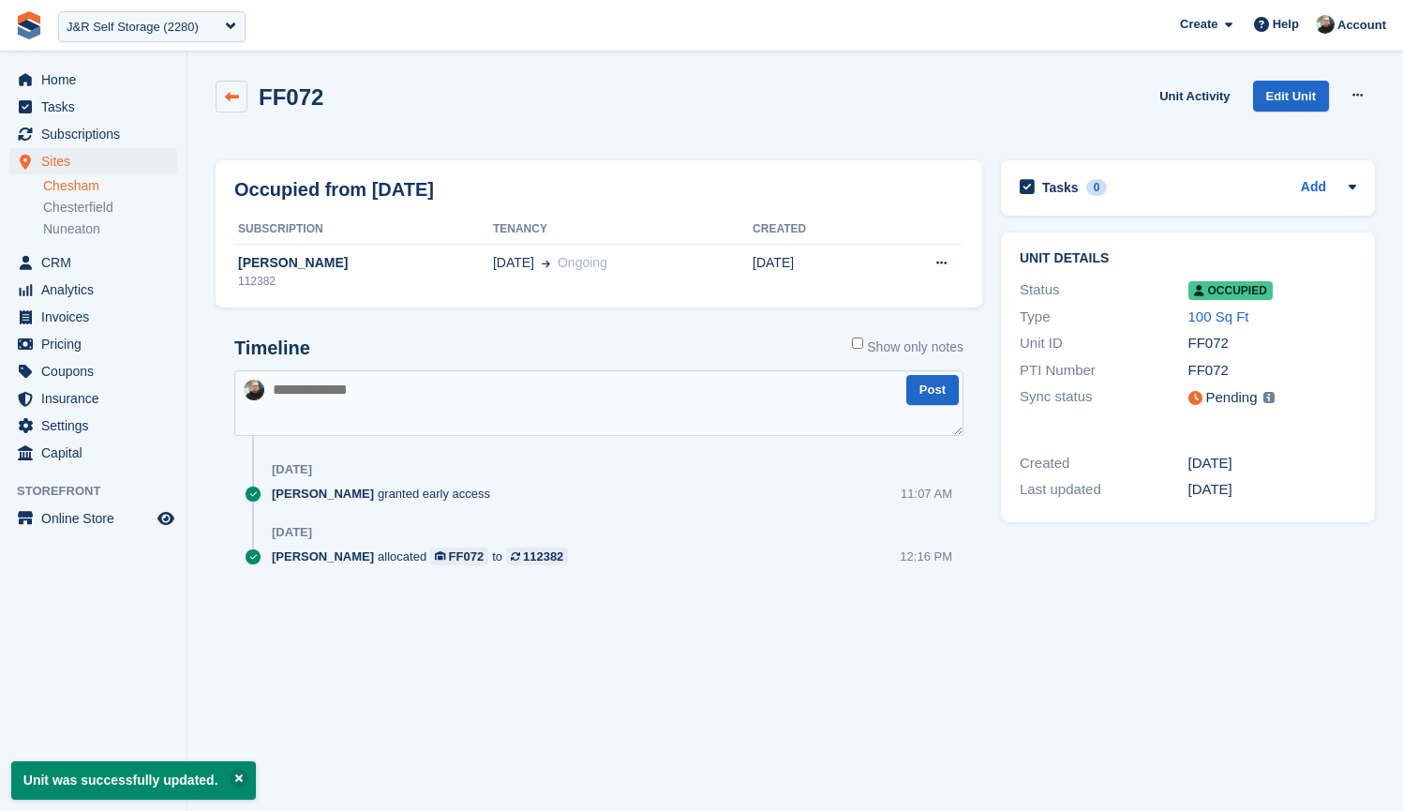
click at [240, 91] on link at bounding box center [232, 97] width 32 height 32
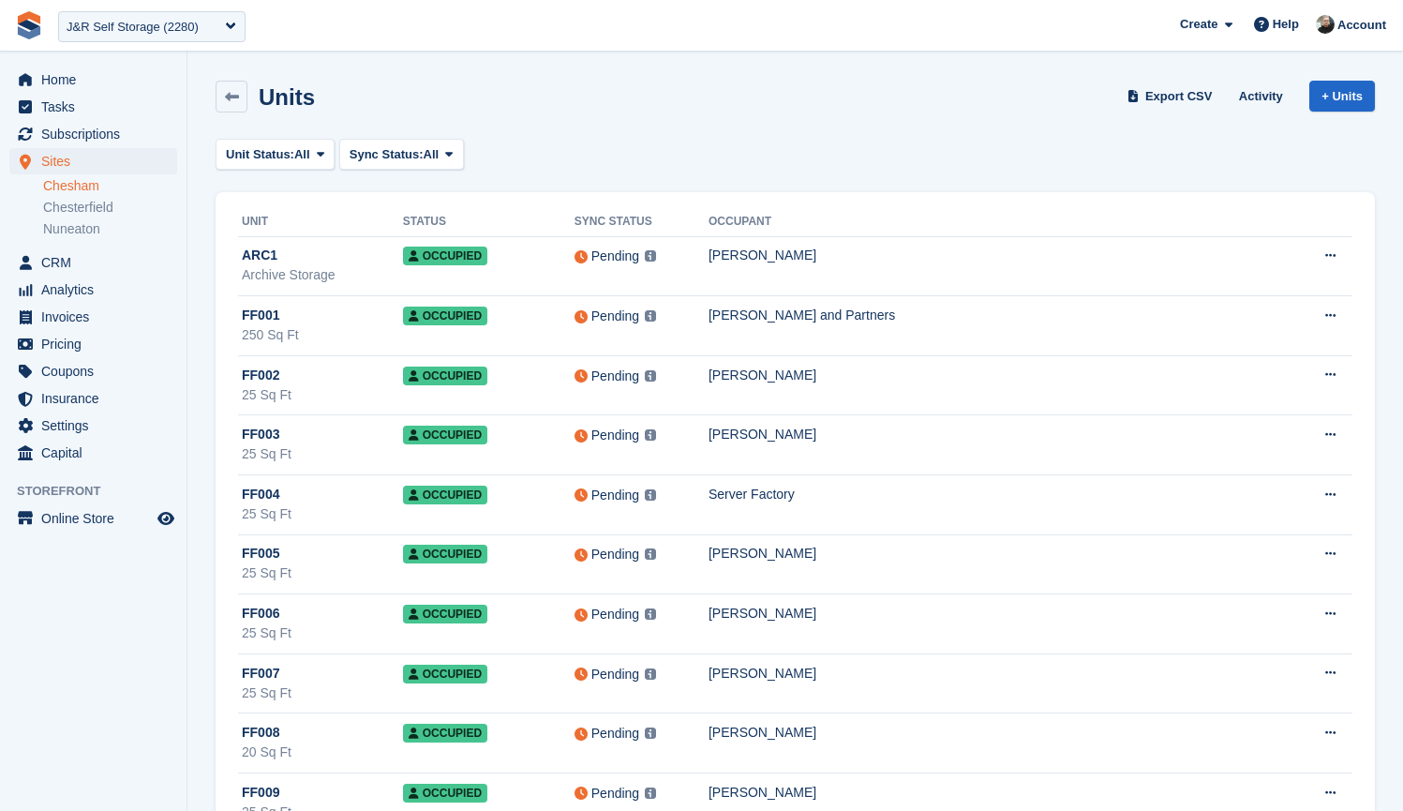
click at [777, 145] on div "Unit Status: All All Available Reserved Occupied Overlocked Repossessed Unavail…" at bounding box center [796, 154] width 1160 height 31
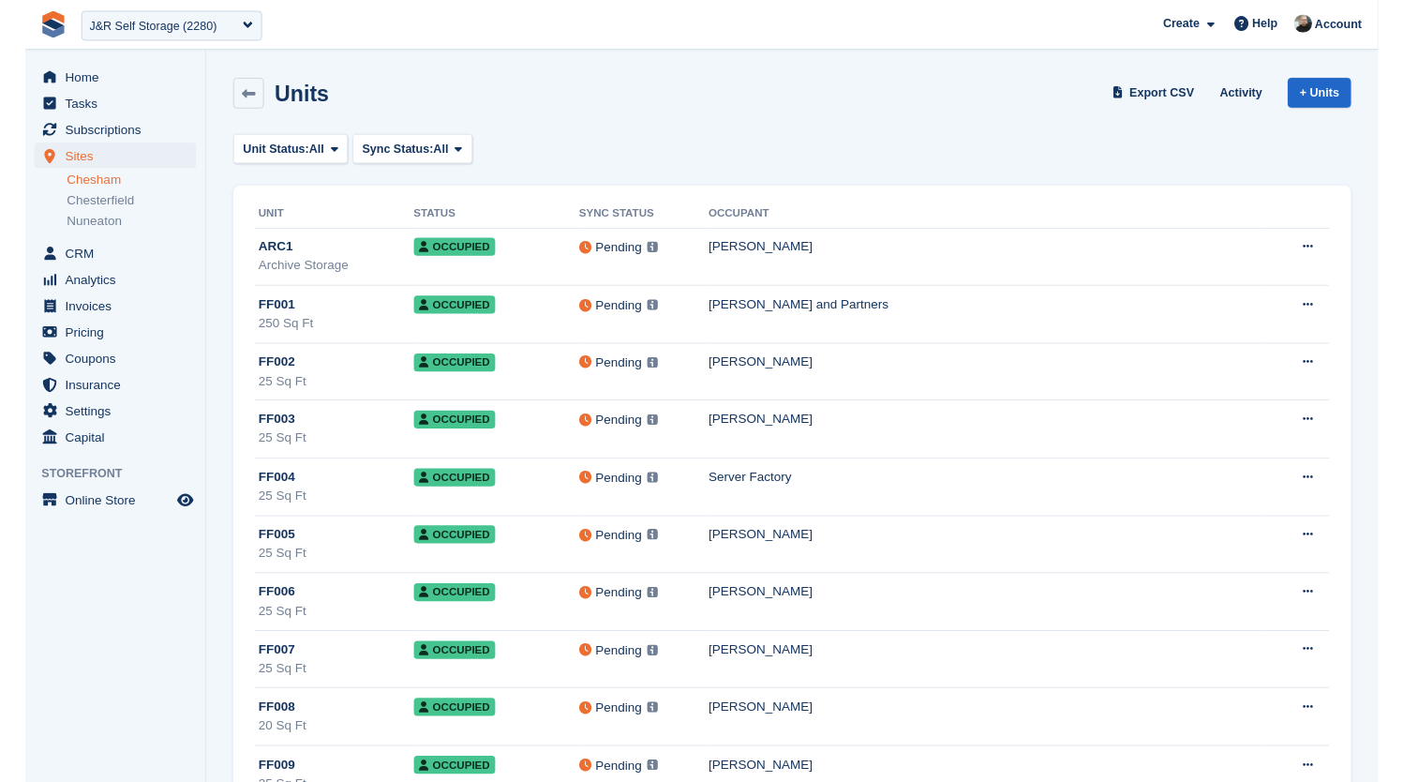
scroll to position [4297, 0]
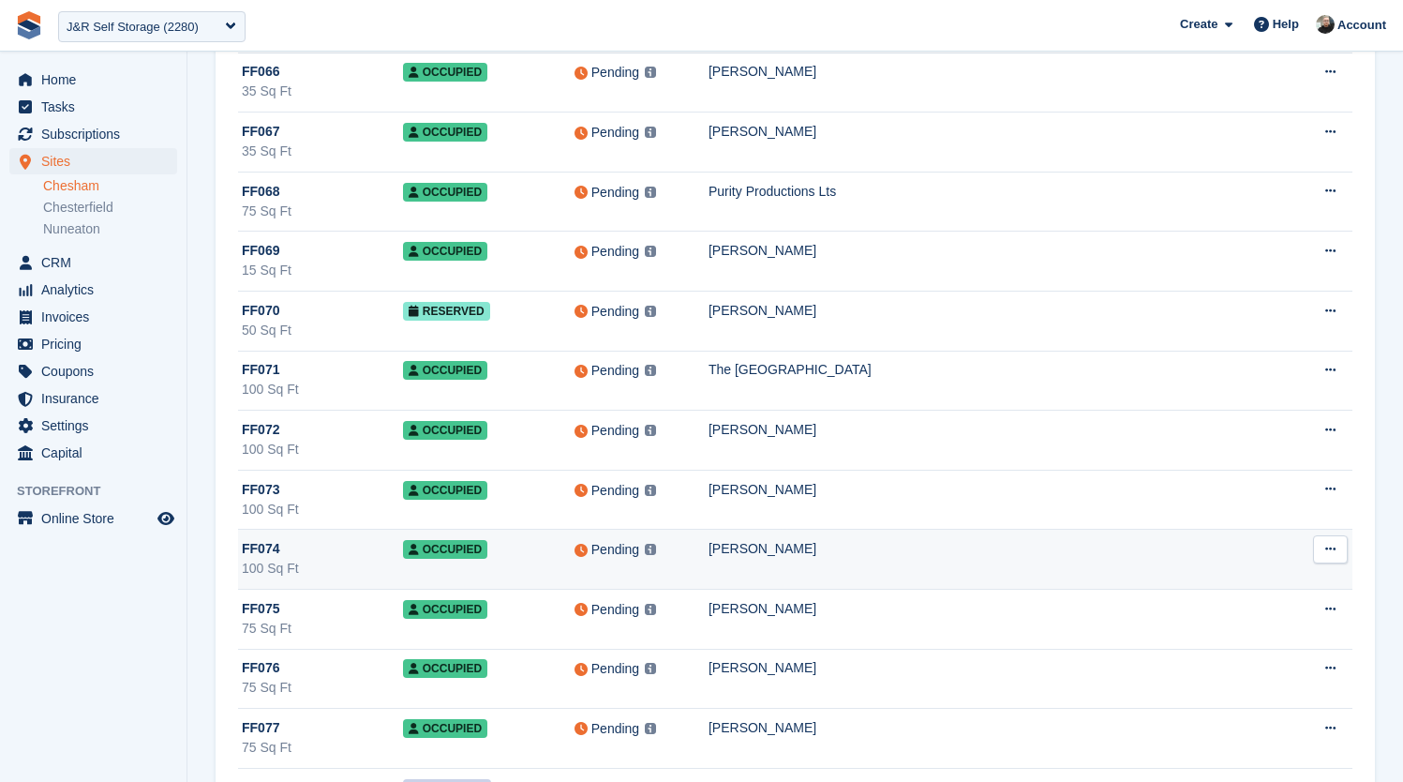
click at [848, 545] on div "Mark Hochman" at bounding box center [998, 549] width 579 height 20
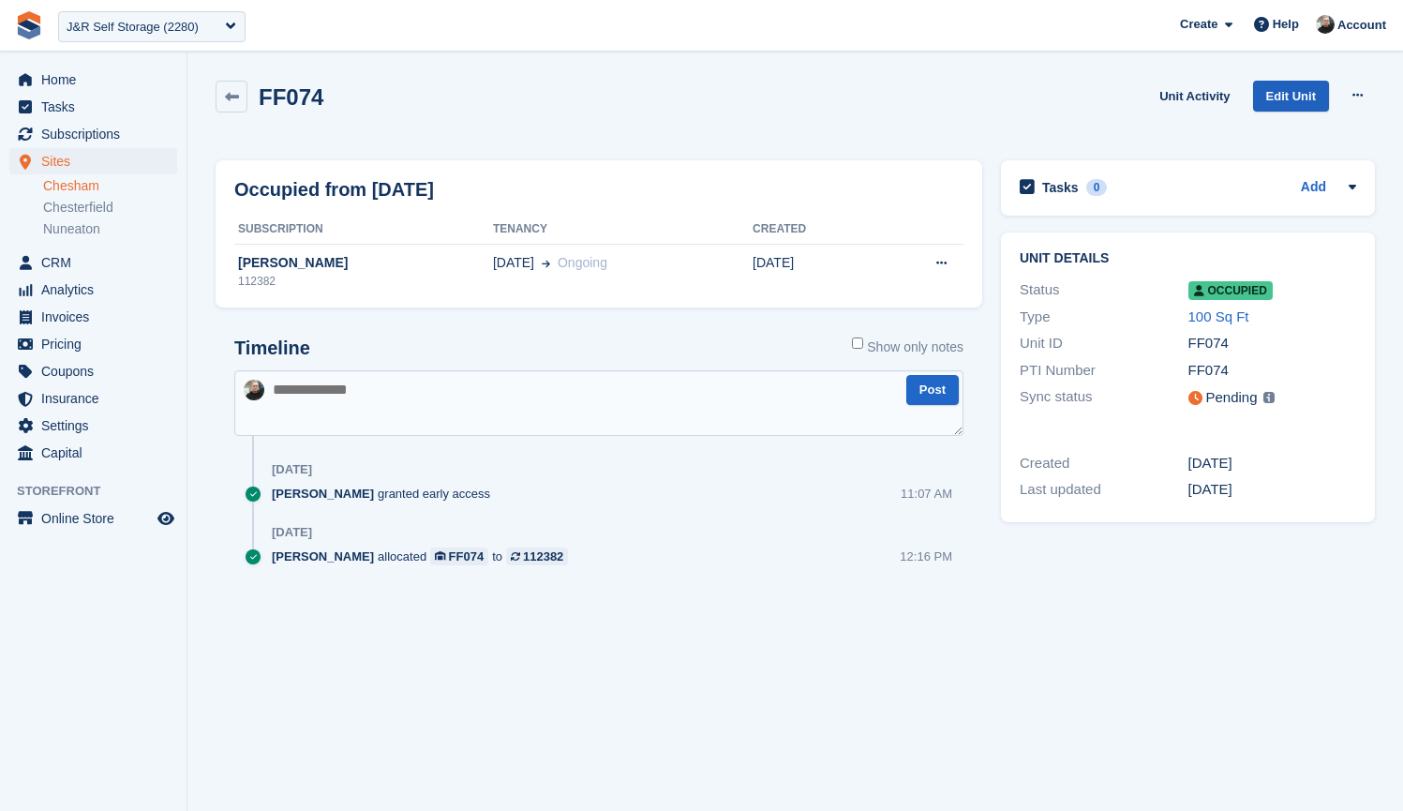
click at [1284, 103] on link "Edit Unit" at bounding box center [1291, 96] width 76 height 31
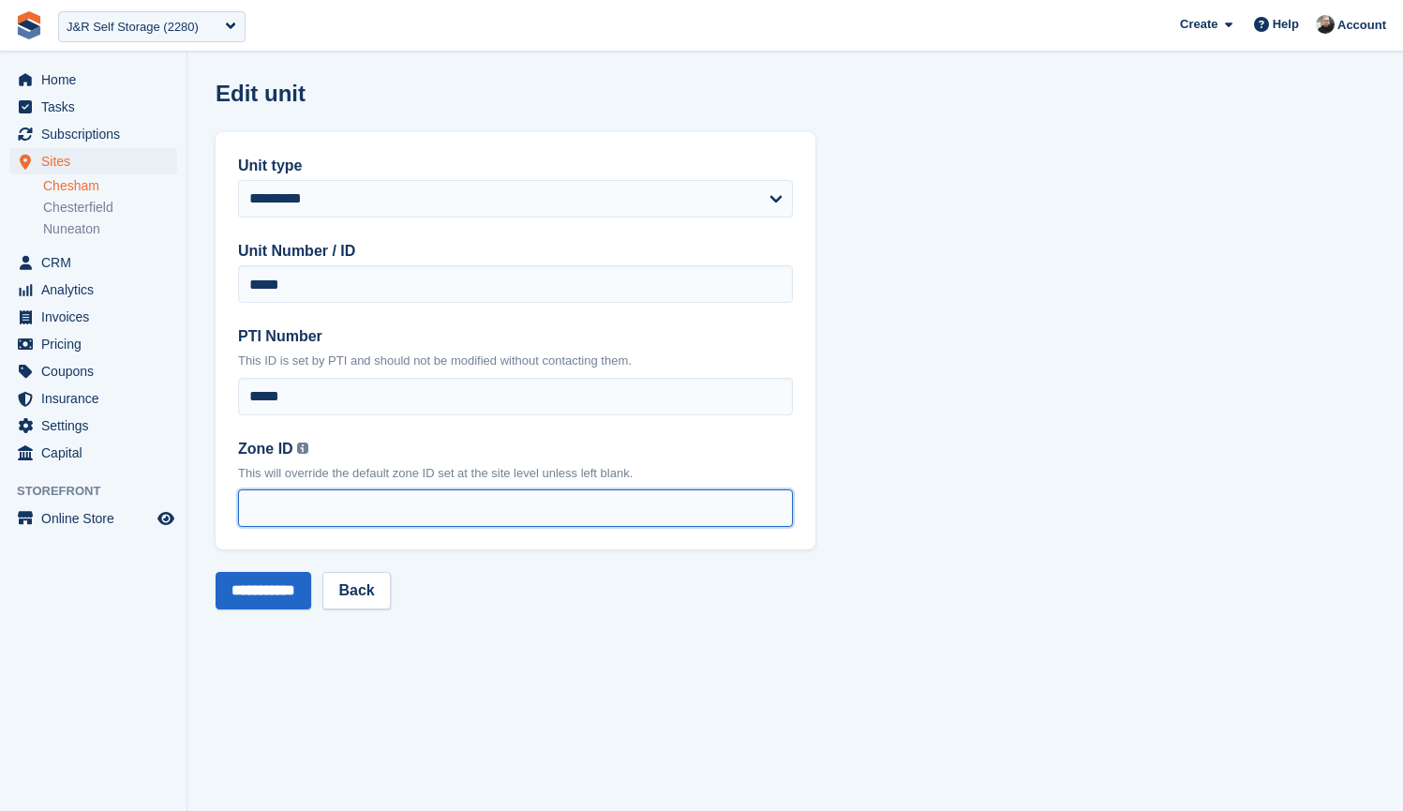
click at [324, 516] on input "Zone ID You can find your zone list under the 'Interface Time Zone' column by o…" at bounding box center [515, 507] width 555 height 37
type input "*"
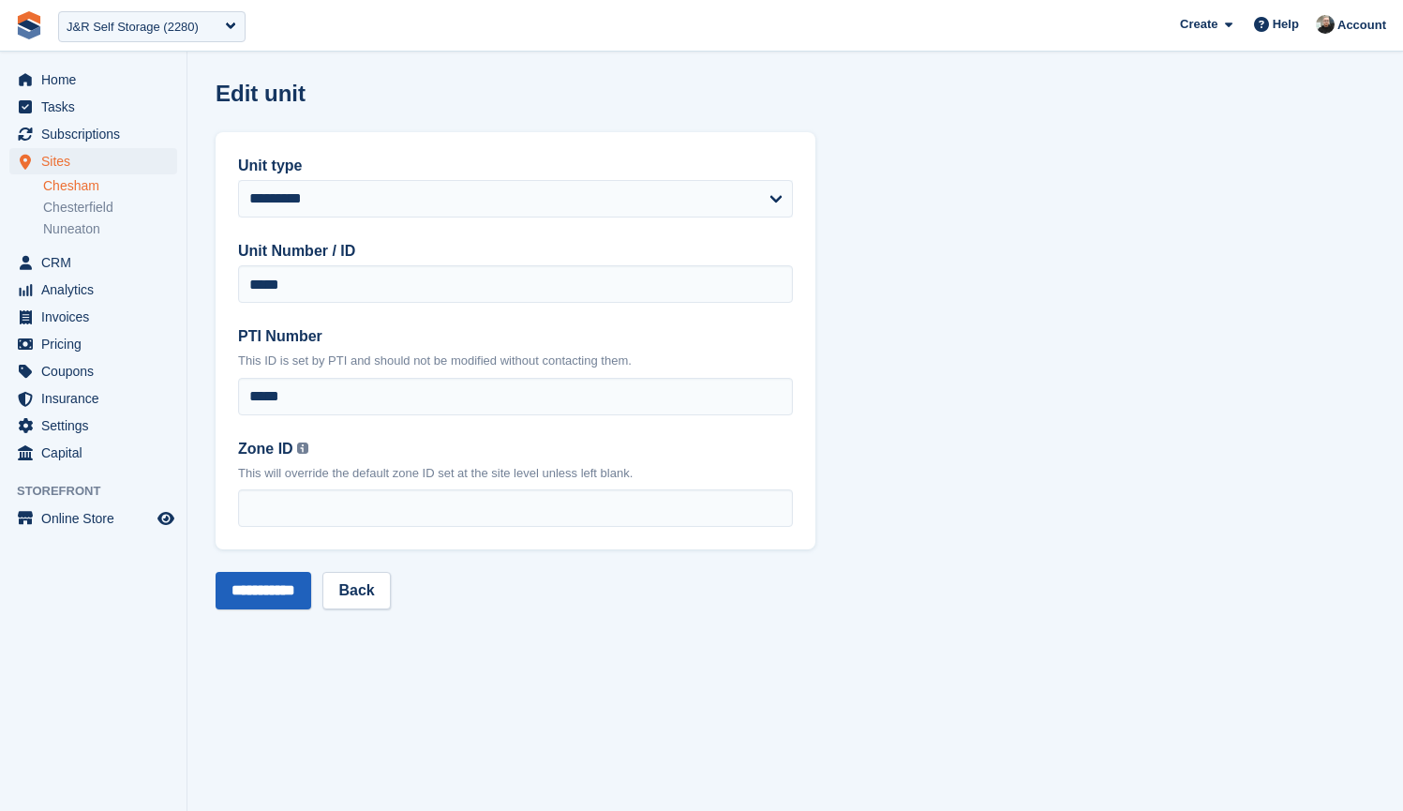
click at [265, 586] on input "**********" at bounding box center [264, 590] width 96 height 37
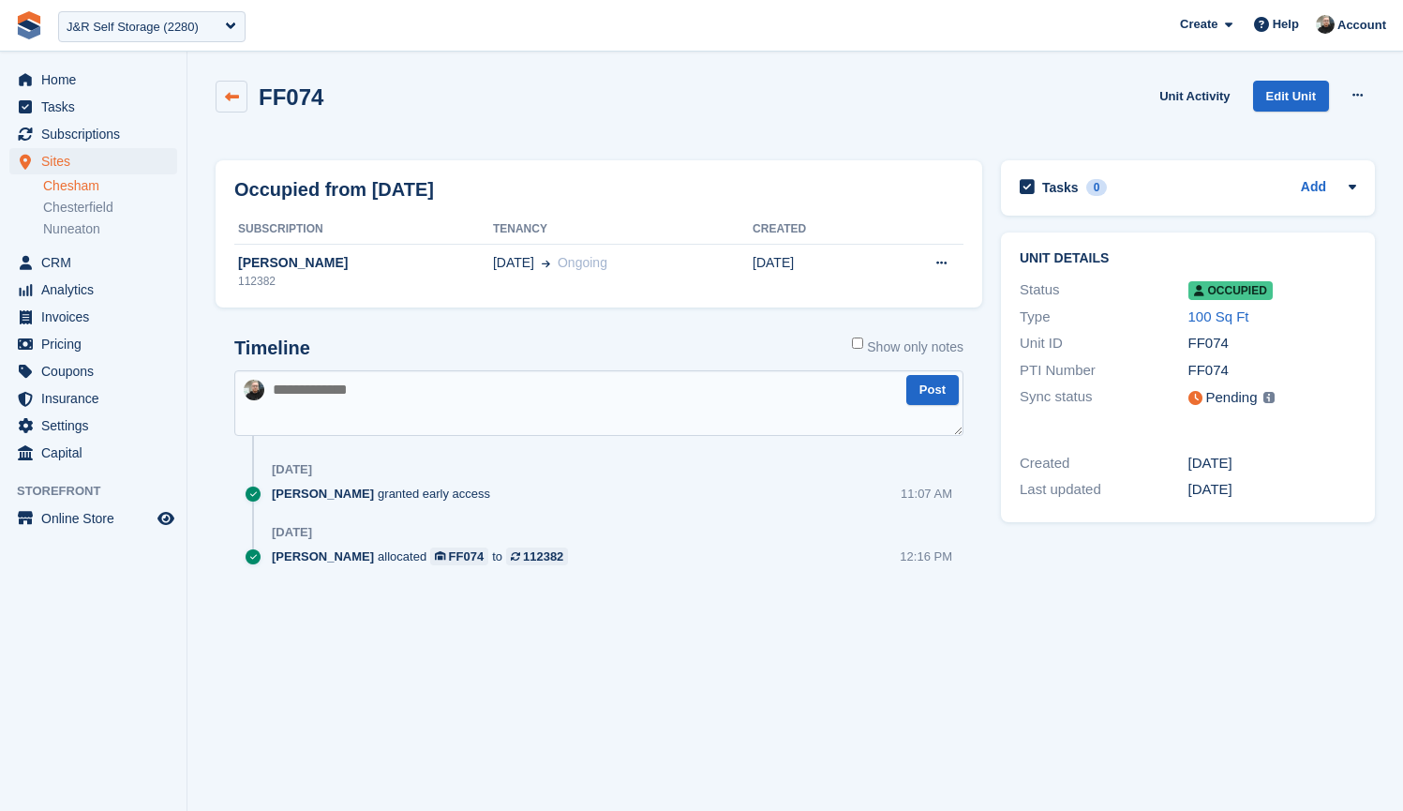
click at [237, 95] on icon at bounding box center [232, 97] width 14 height 14
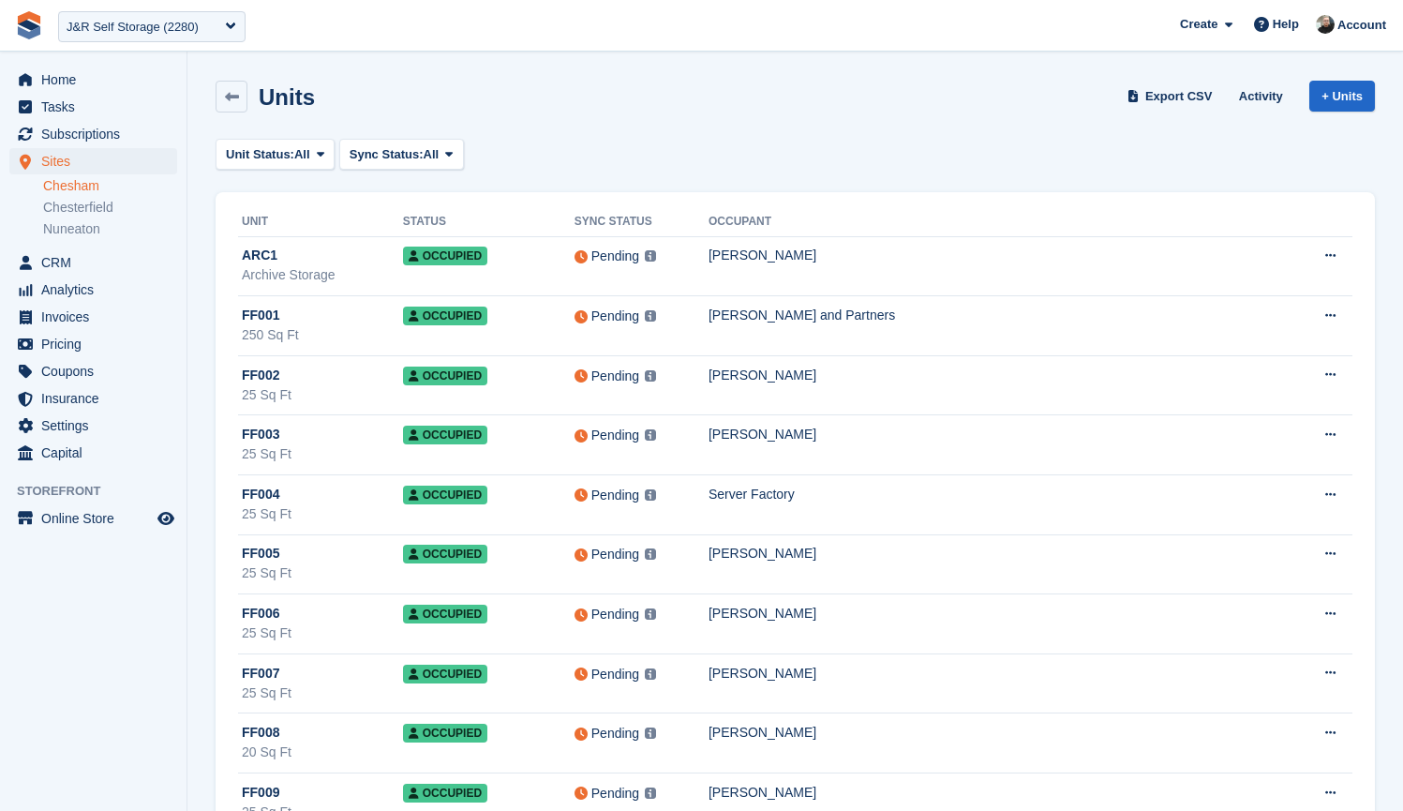
click at [557, 119] on div "Units Export CSV Activity + Units" at bounding box center [795, 100] width 1178 height 58
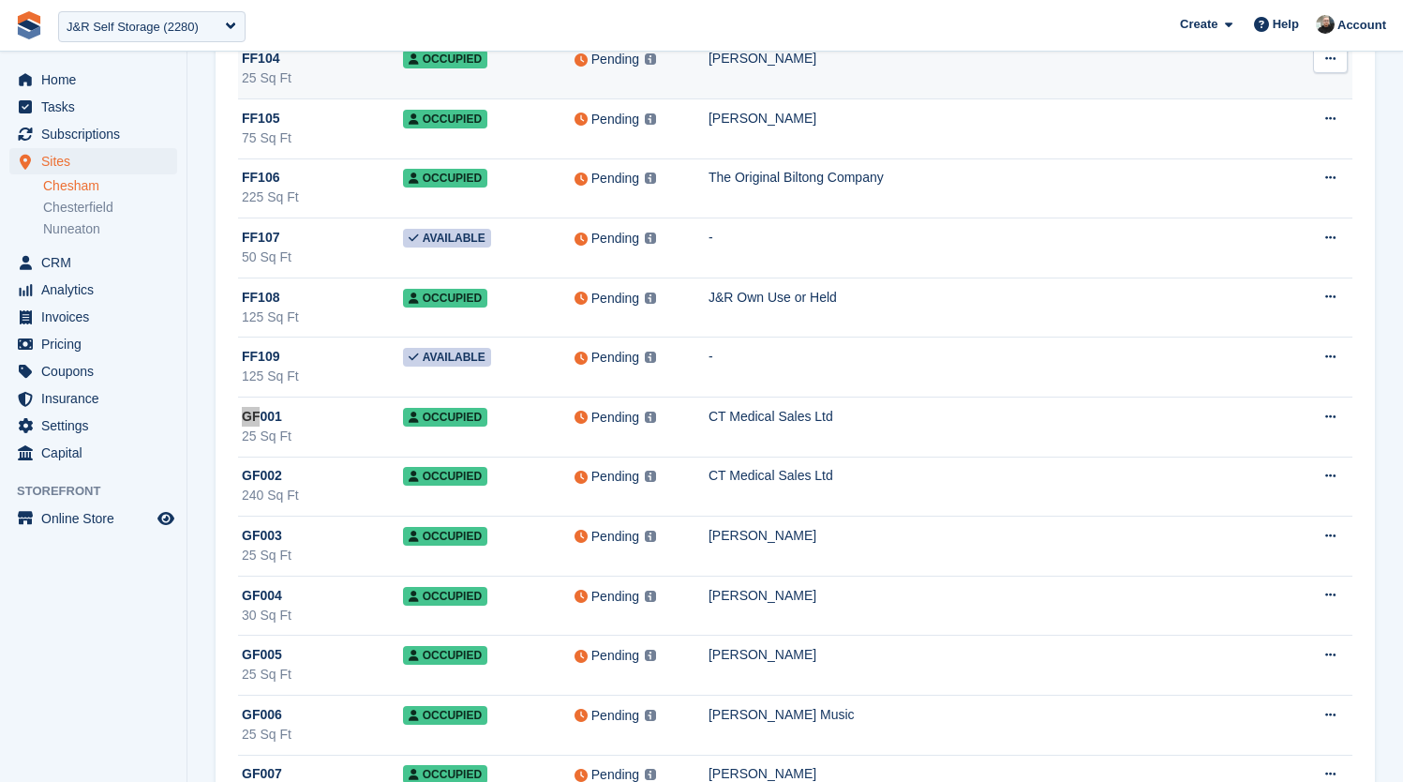
scroll to position [7888, 0]
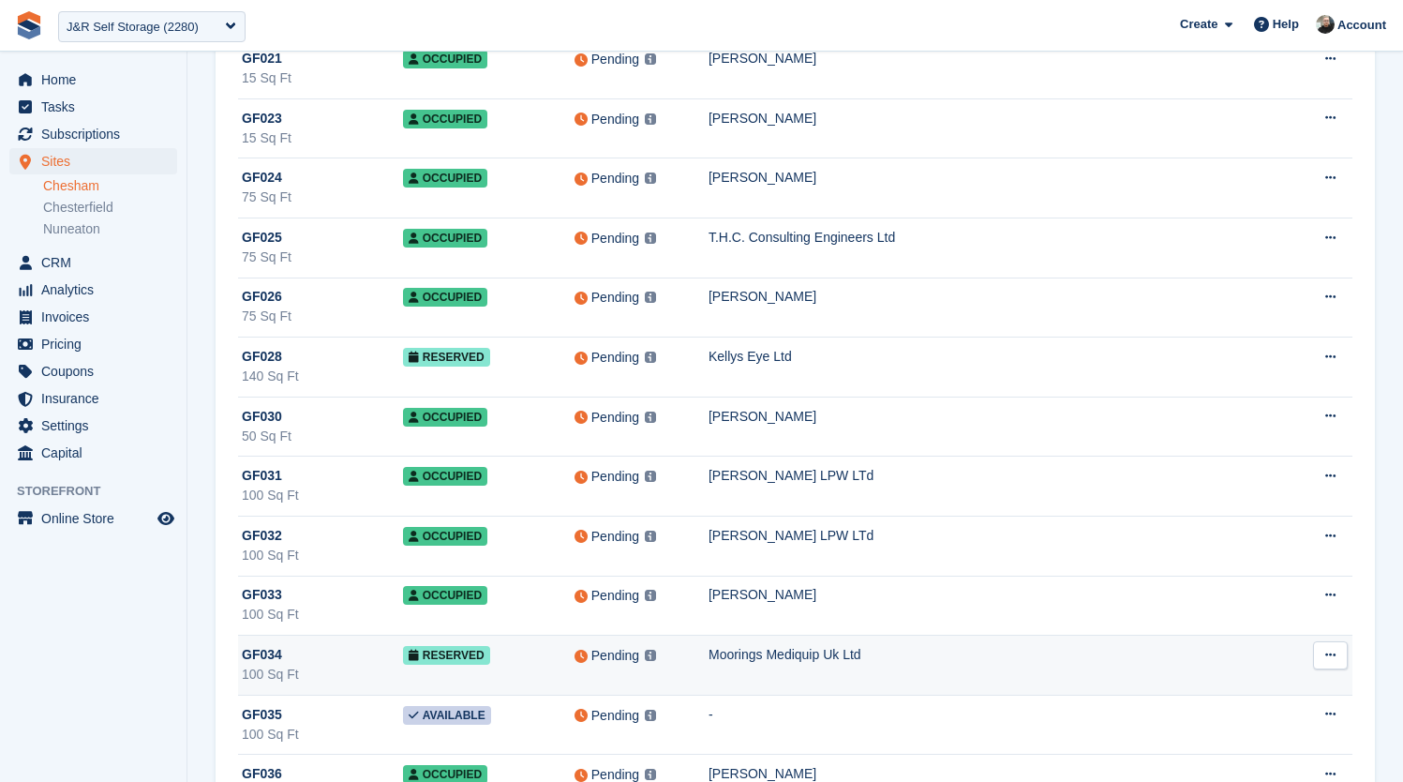
click at [780, 671] on td "Moorings Mediquip Uk Ltd" at bounding box center [998, 666] width 579 height 60
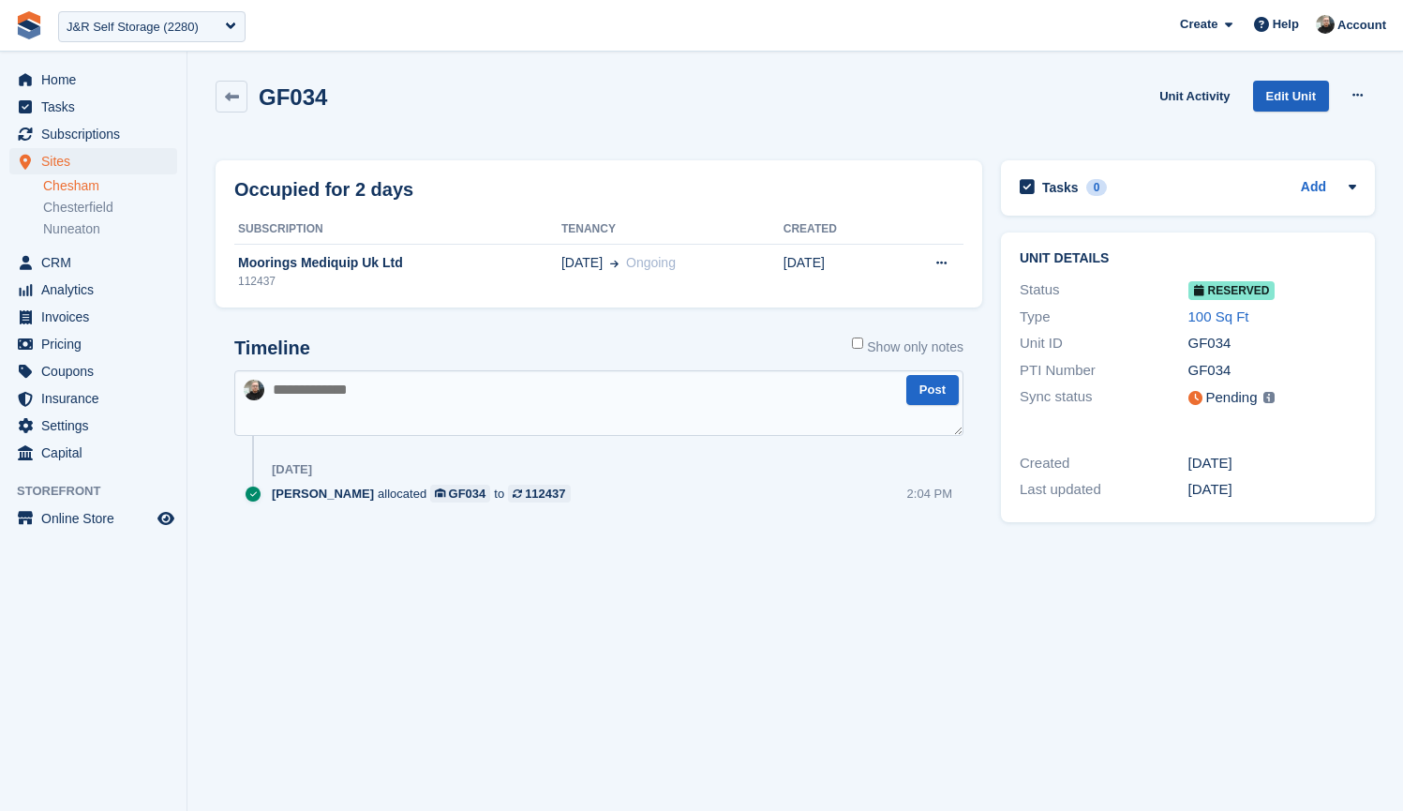
click at [1282, 92] on link "Edit Unit" at bounding box center [1291, 96] width 76 height 31
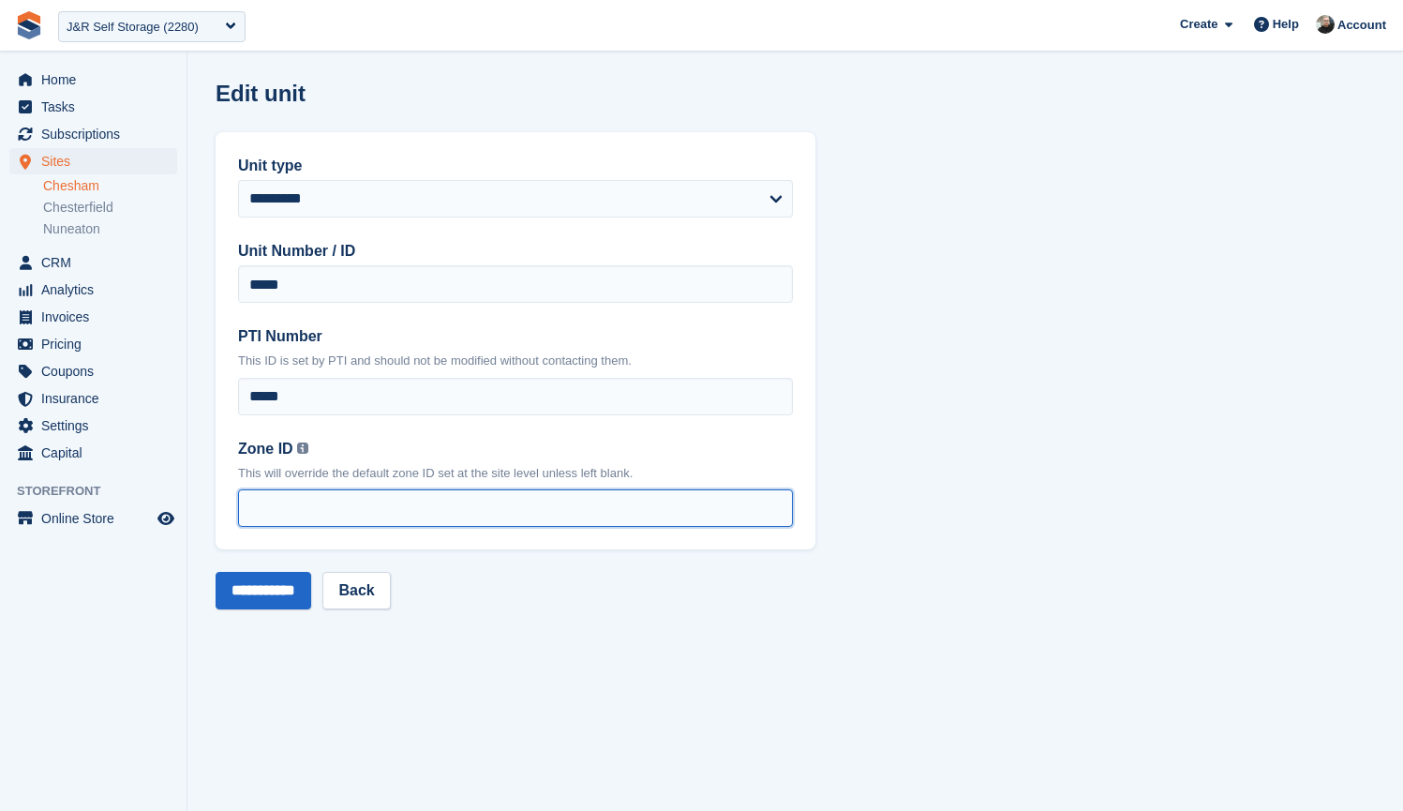
click at [378, 493] on input "Zone ID You can find your zone list under the 'Interface Time Zone' column by o…" at bounding box center [515, 507] width 555 height 37
type input "*"
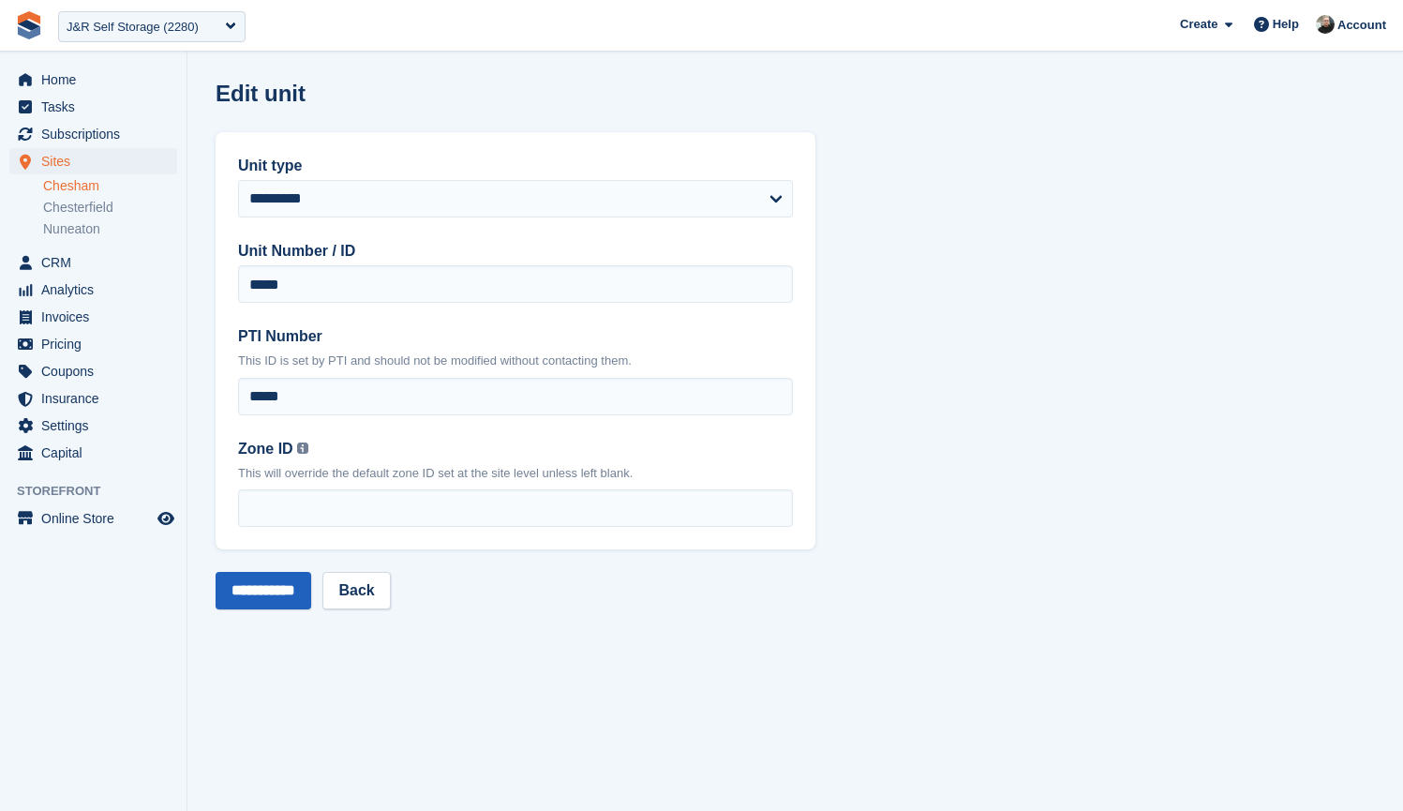
click at [281, 591] on input "**********" at bounding box center [264, 590] width 96 height 37
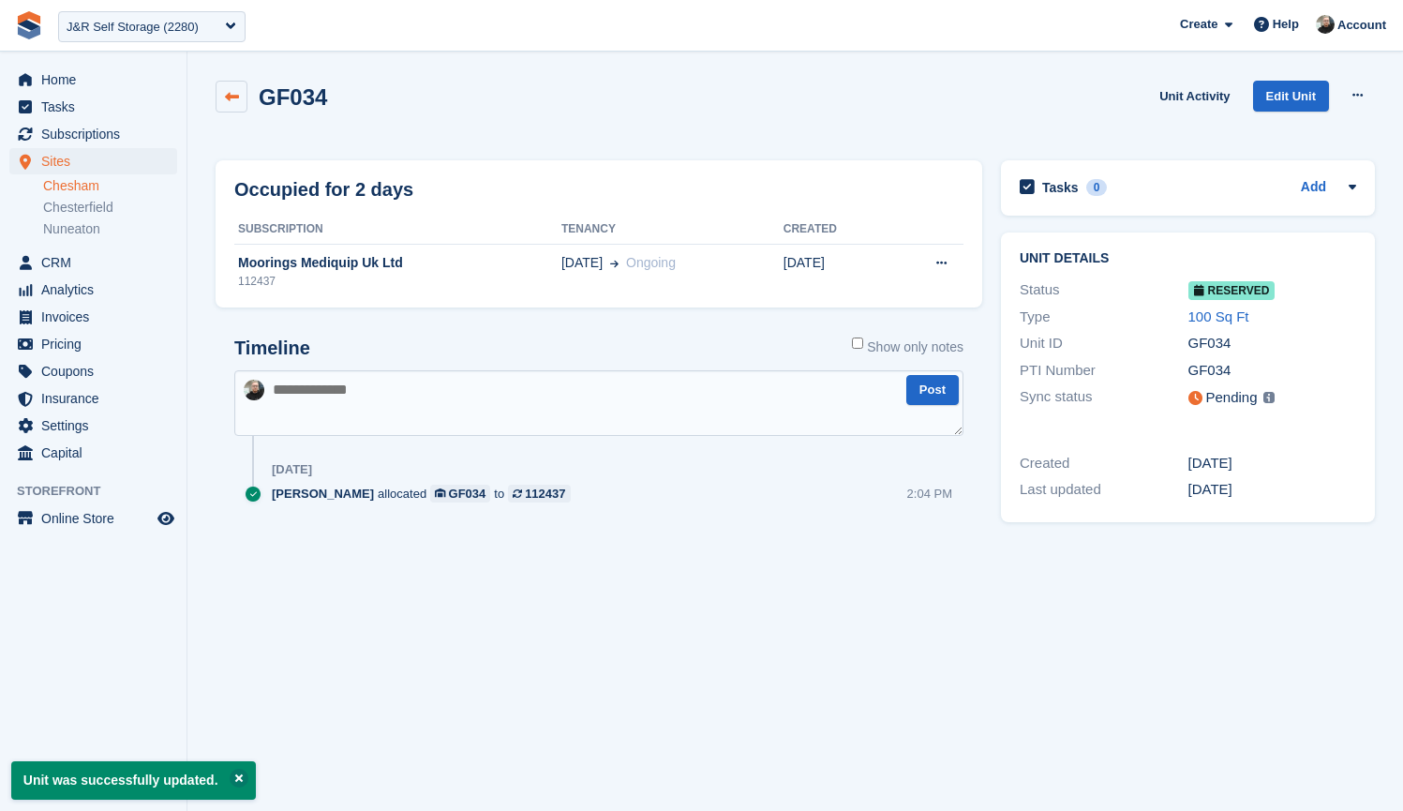
click at [233, 99] on icon at bounding box center [232, 97] width 14 height 14
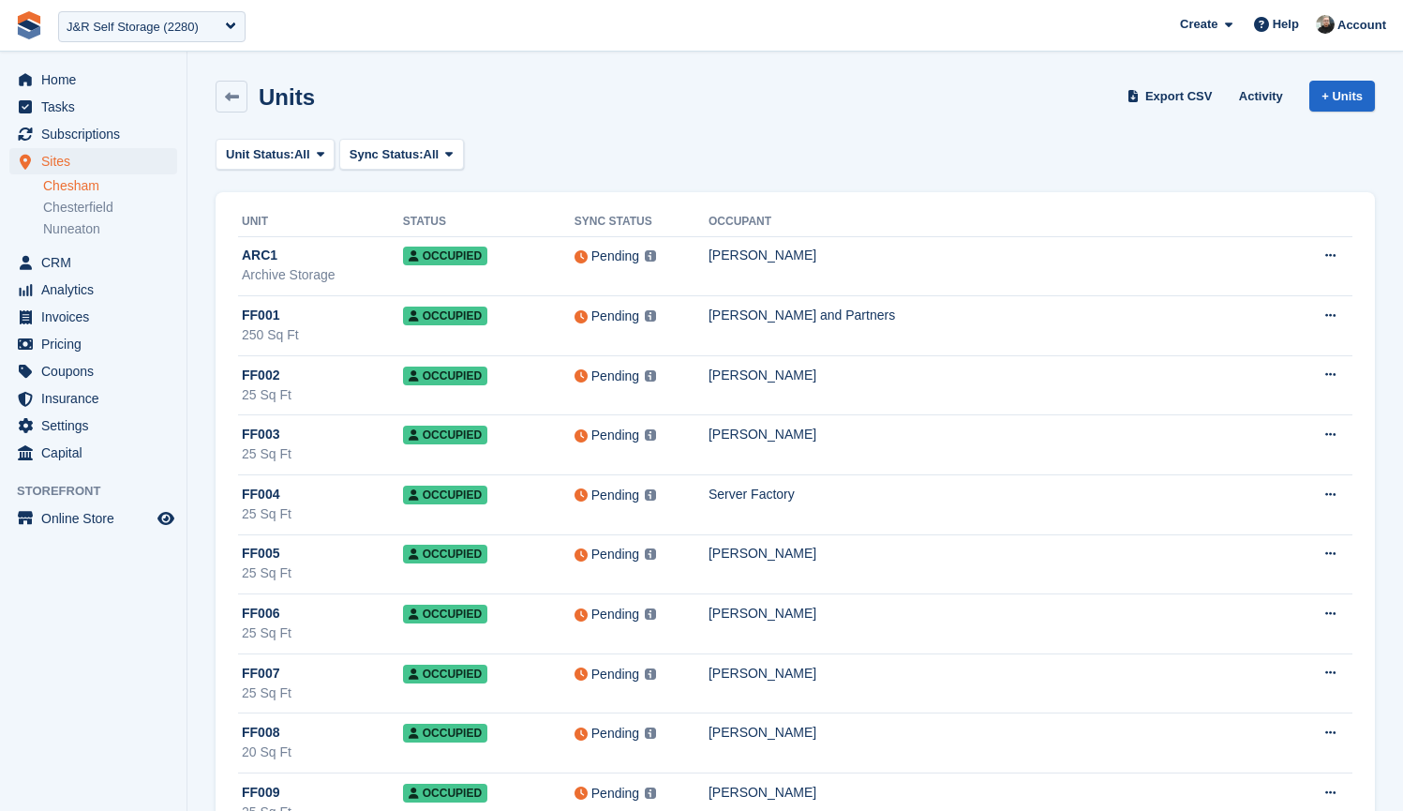
drag, startPoint x: 633, startPoint y: 168, endPoint x: 684, endPoint y: 120, distance: 70.3
click at [684, 120] on div "Units Export CSV Activity + Units" at bounding box center [795, 100] width 1178 height 58
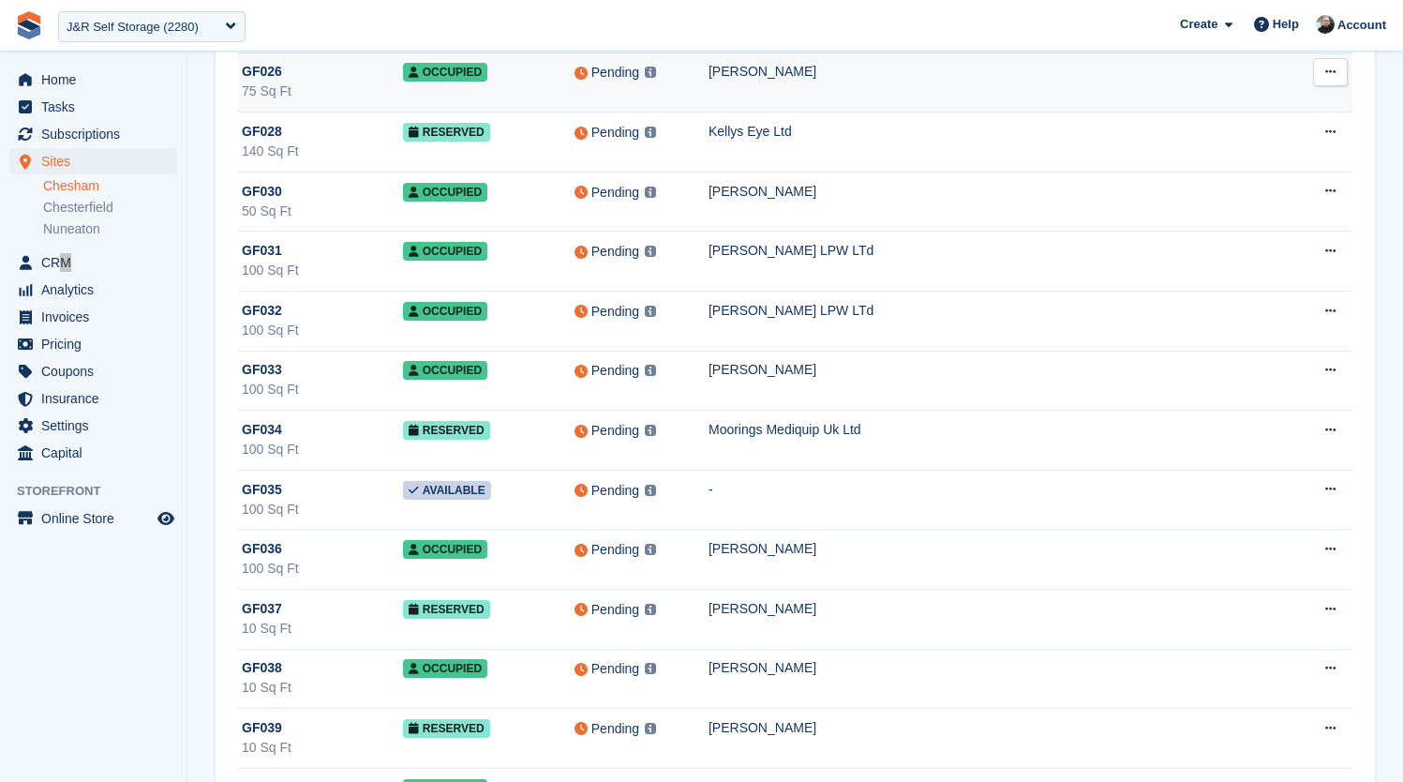
scroll to position [11883, 0]
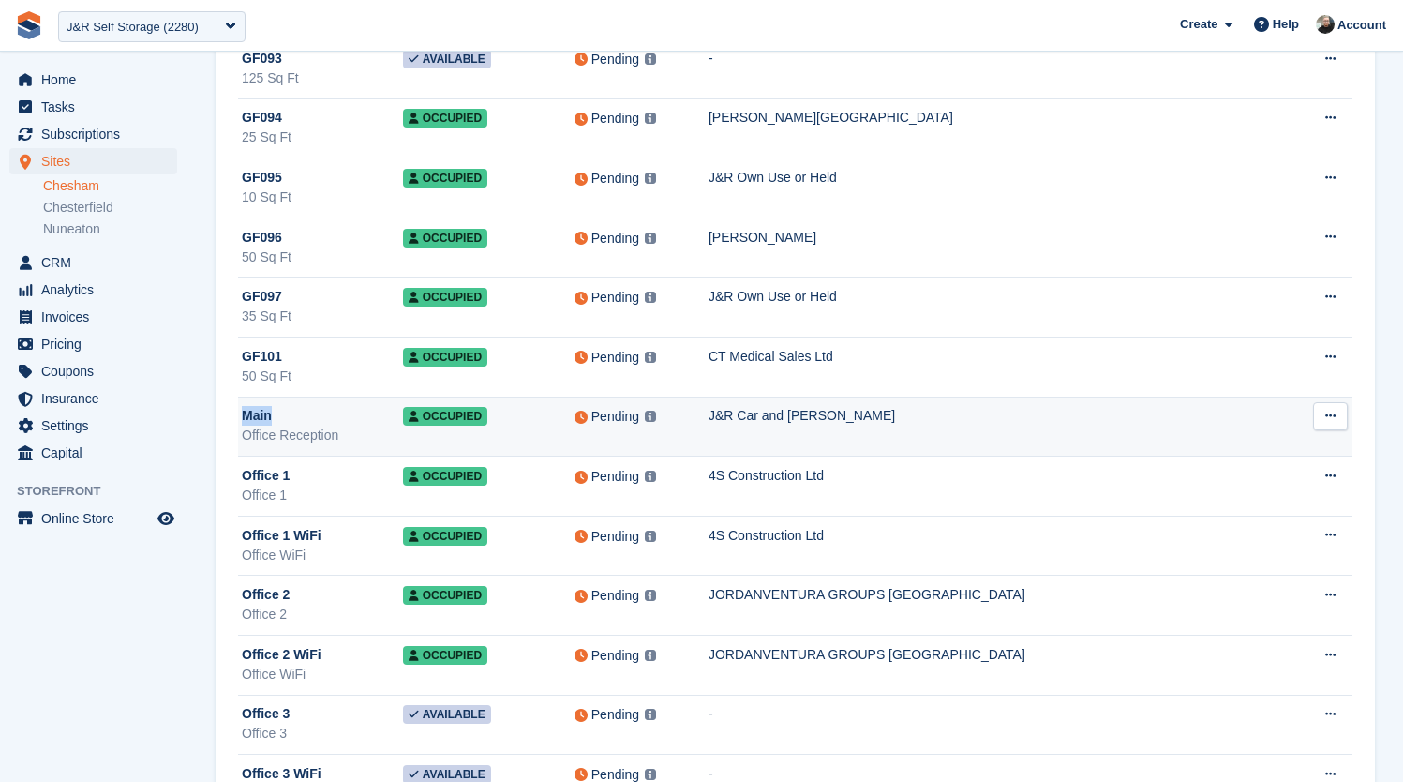
click at [320, 413] on div "Main" at bounding box center [322, 416] width 161 height 20
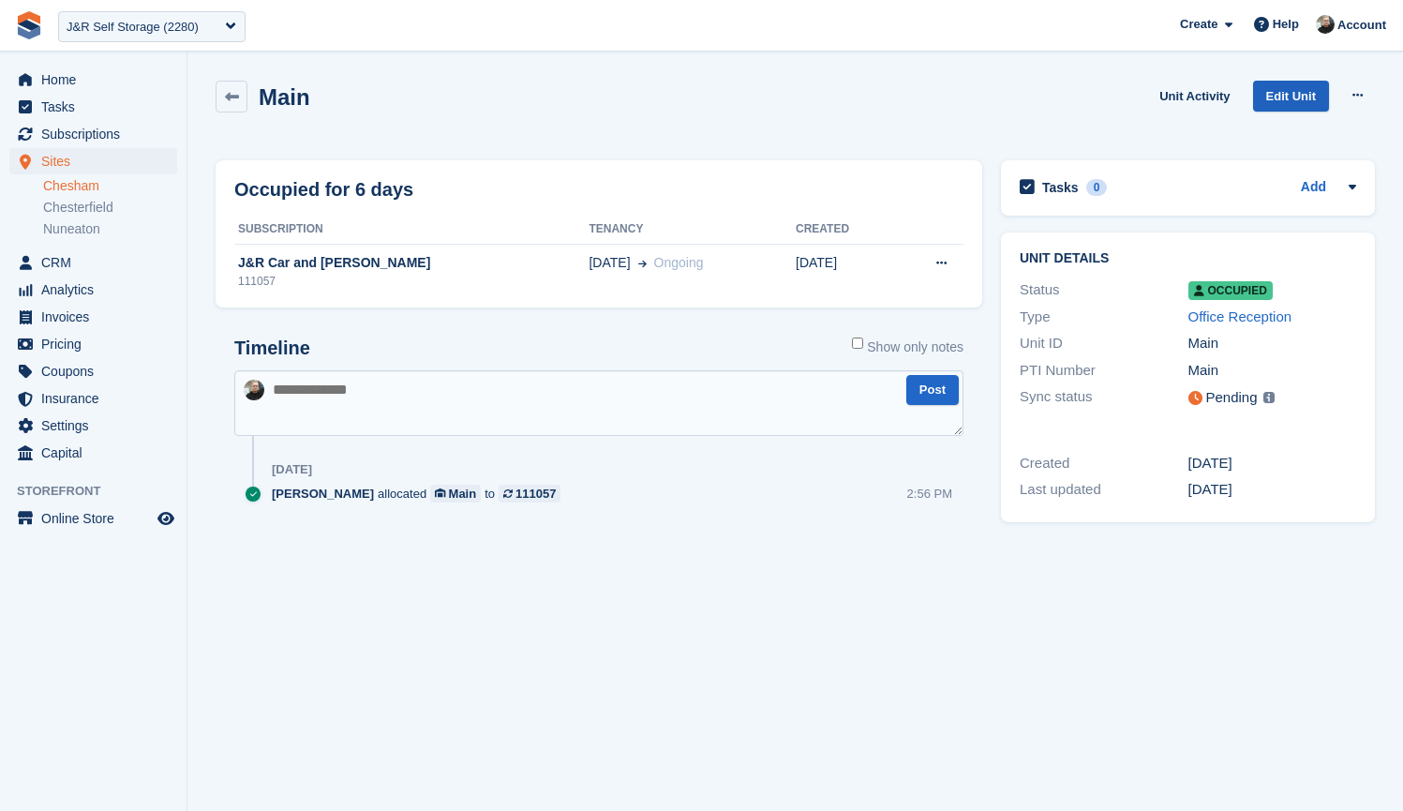
click at [1297, 96] on link "Edit Unit" at bounding box center [1291, 96] width 76 height 31
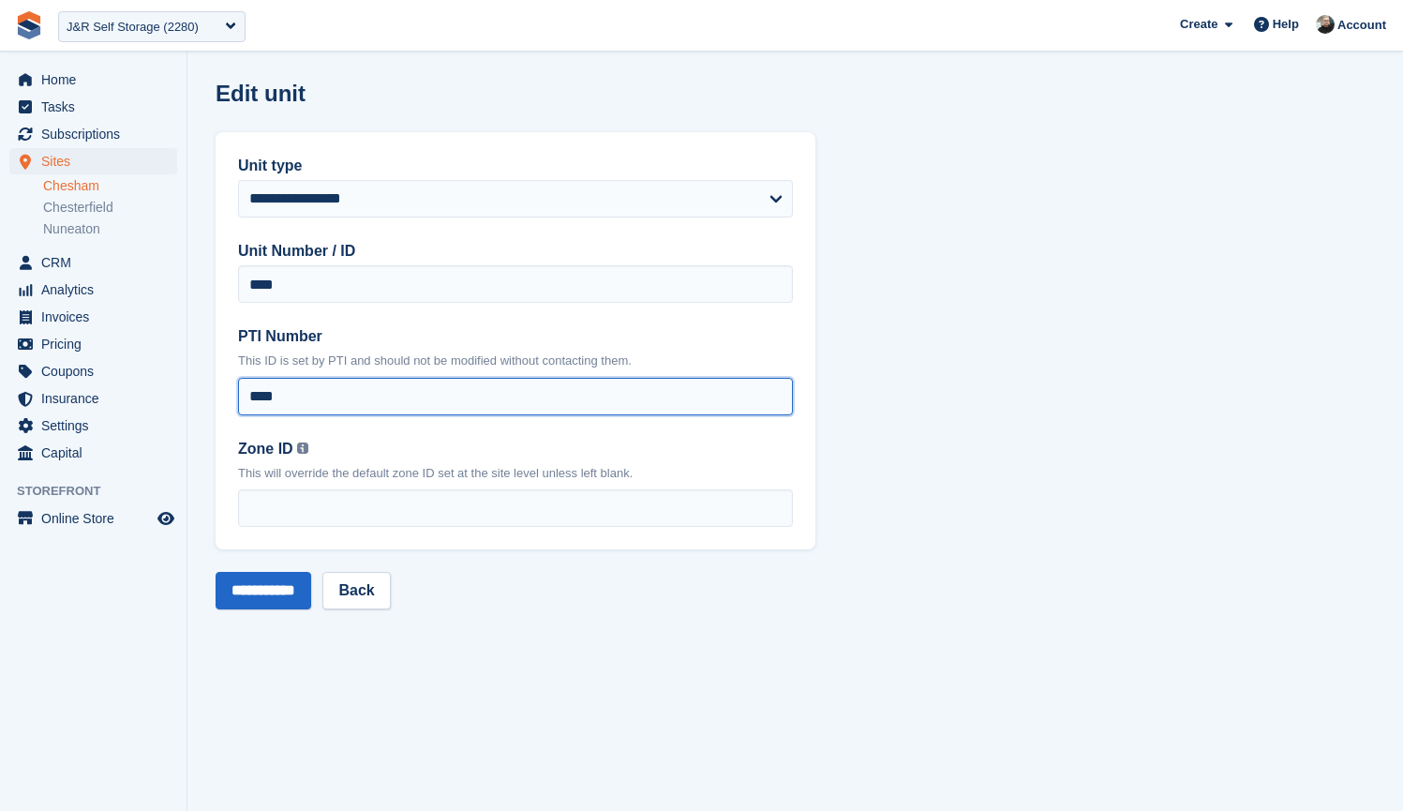
click at [322, 403] on input "****" at bounding box center [515, 396] width 555 height 37
type input "****"
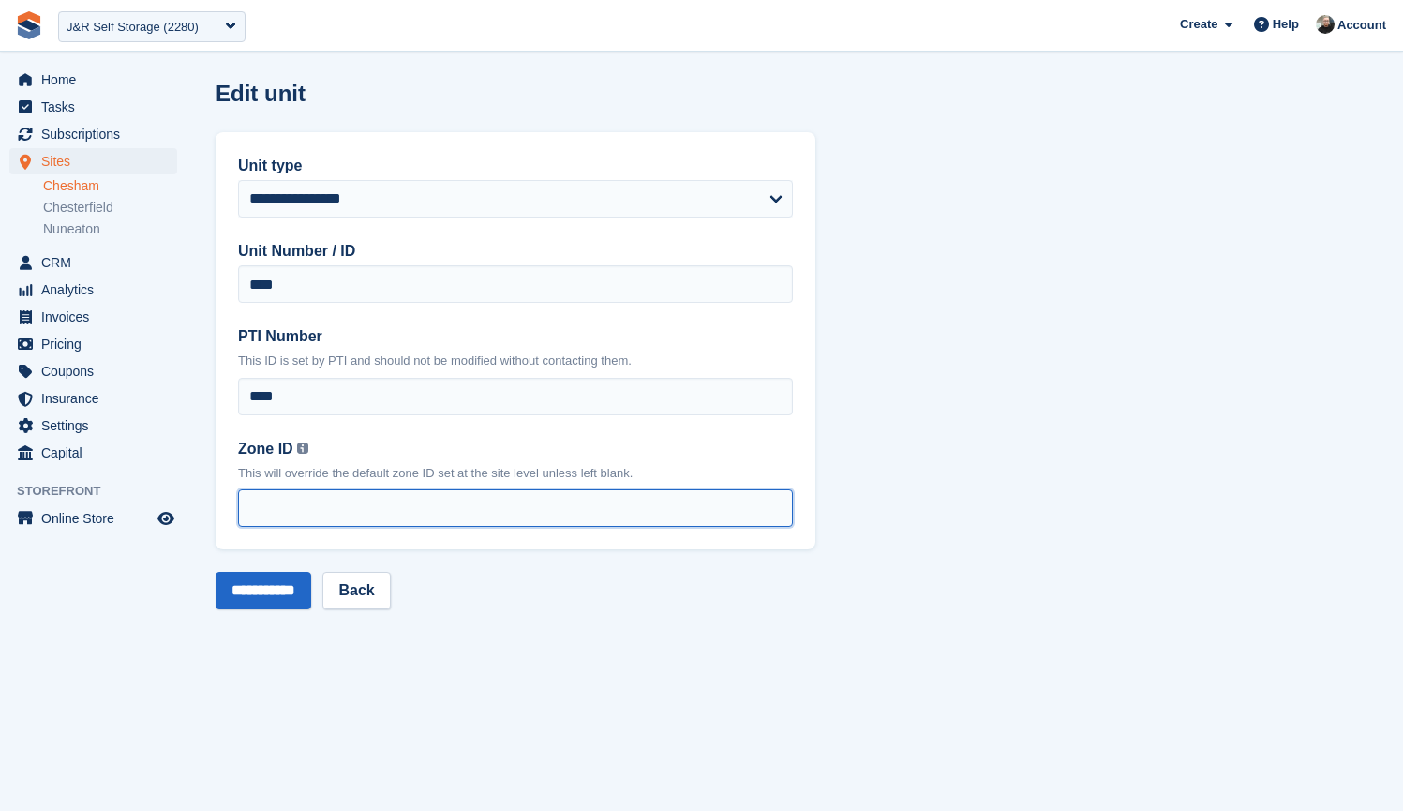
click at [337, 508] on input "Zone ID You can find your zone list under the 'Interface Time Zone' column by o…" at bounding box center [515, 507] width 555 height 37
type input "*"
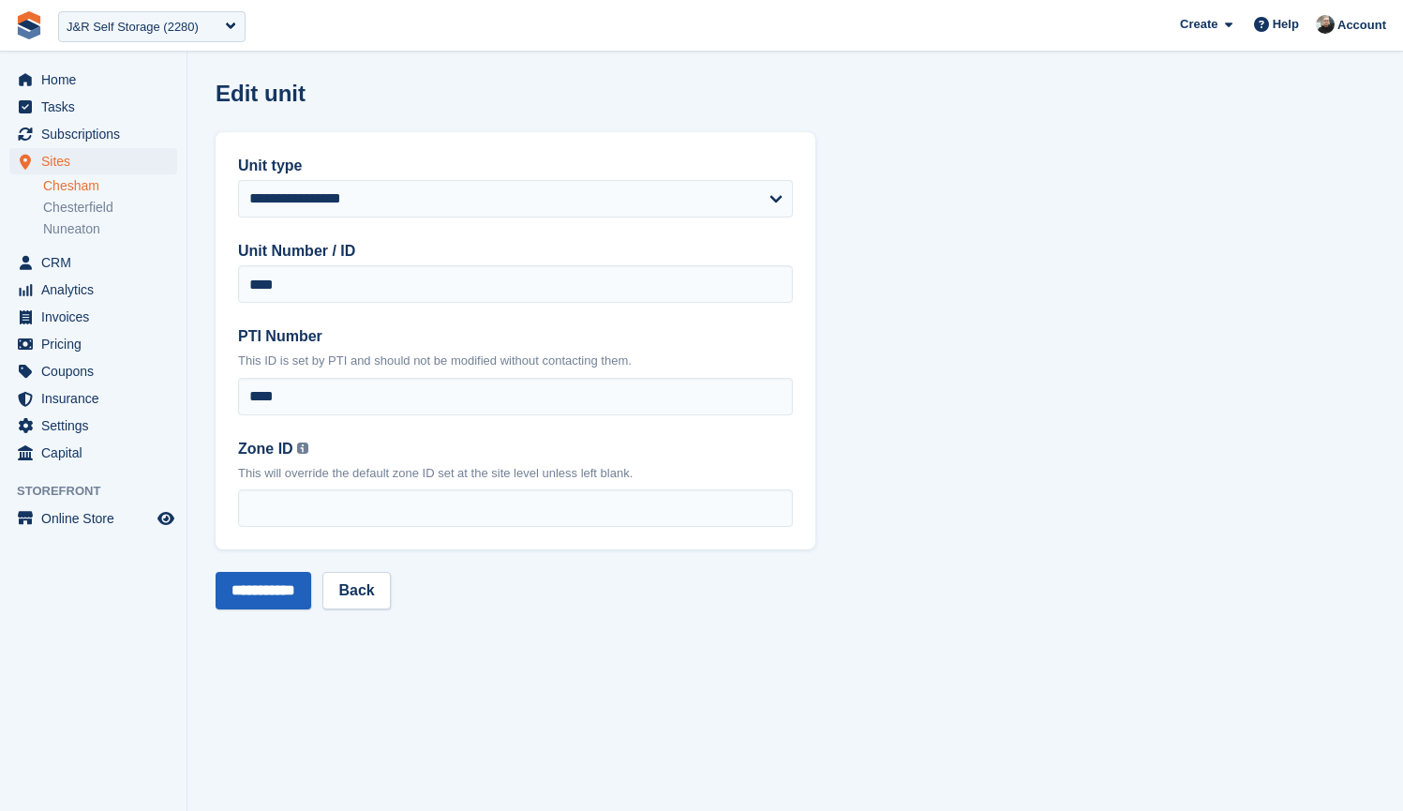
click at [286, 592] on input "**********" at bounding box center [264, 590] width 96 height 37
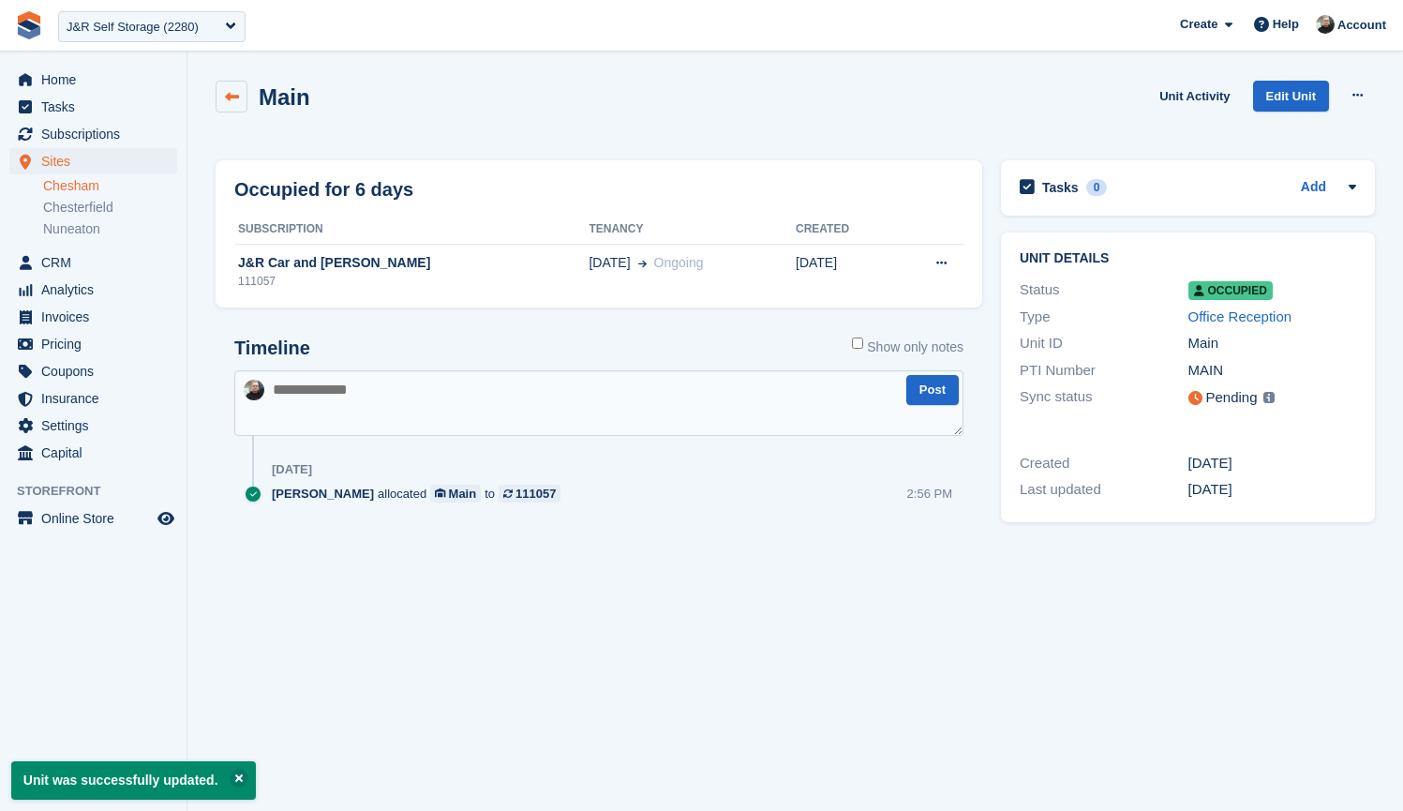
click at [230, 106] on link at bounding box center [232, 97] width 32 height 32
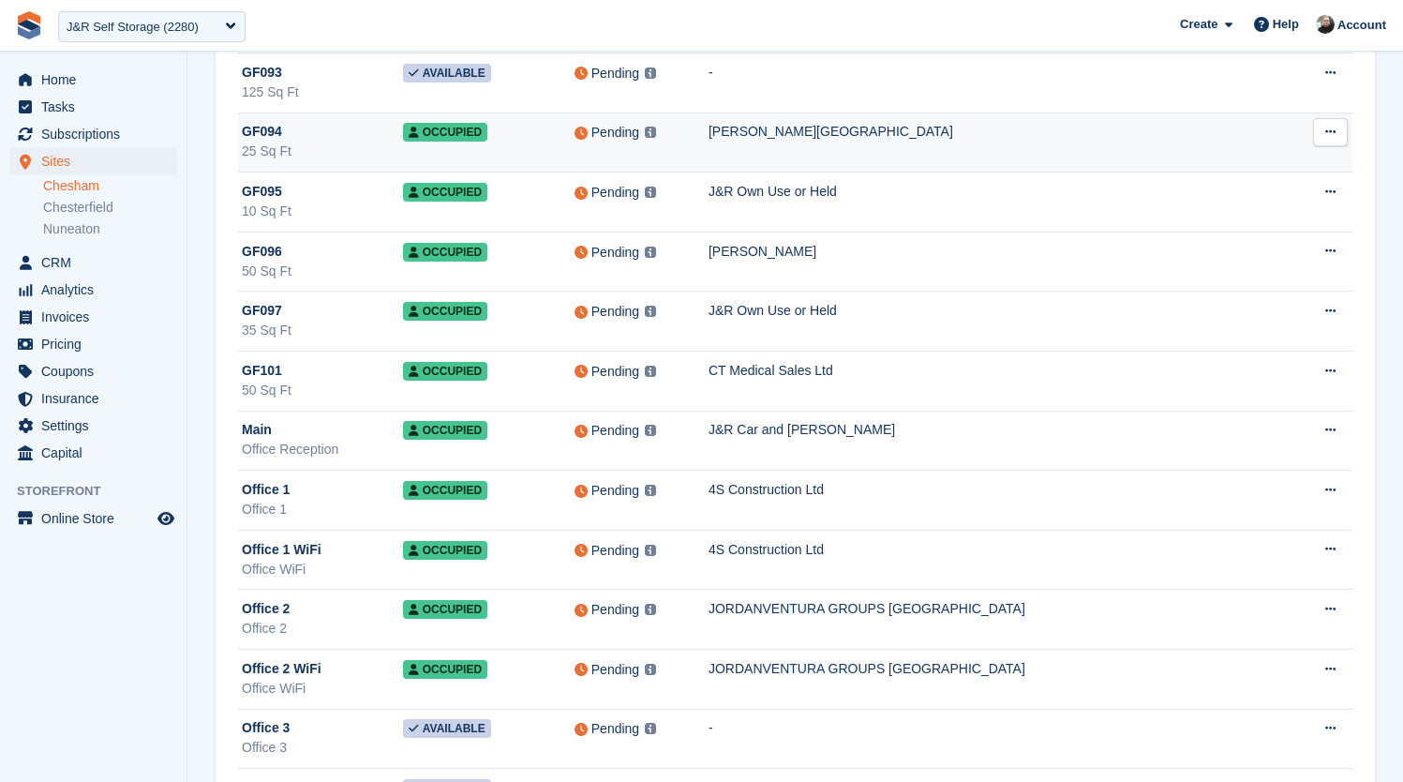
scroll to position [12538, 0]
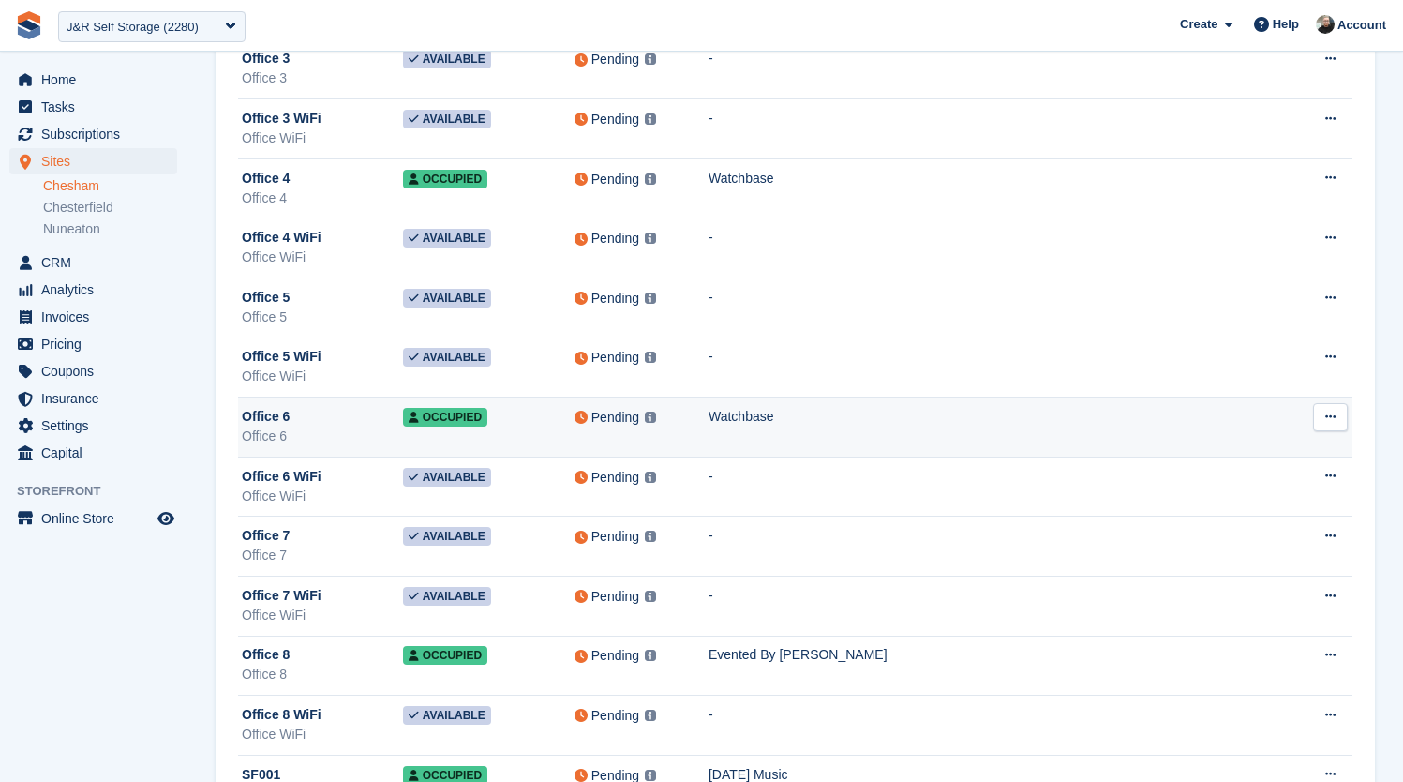
click at [575, 429] on td "Occupied" at bounding box center [489, 427] width 172 height 60
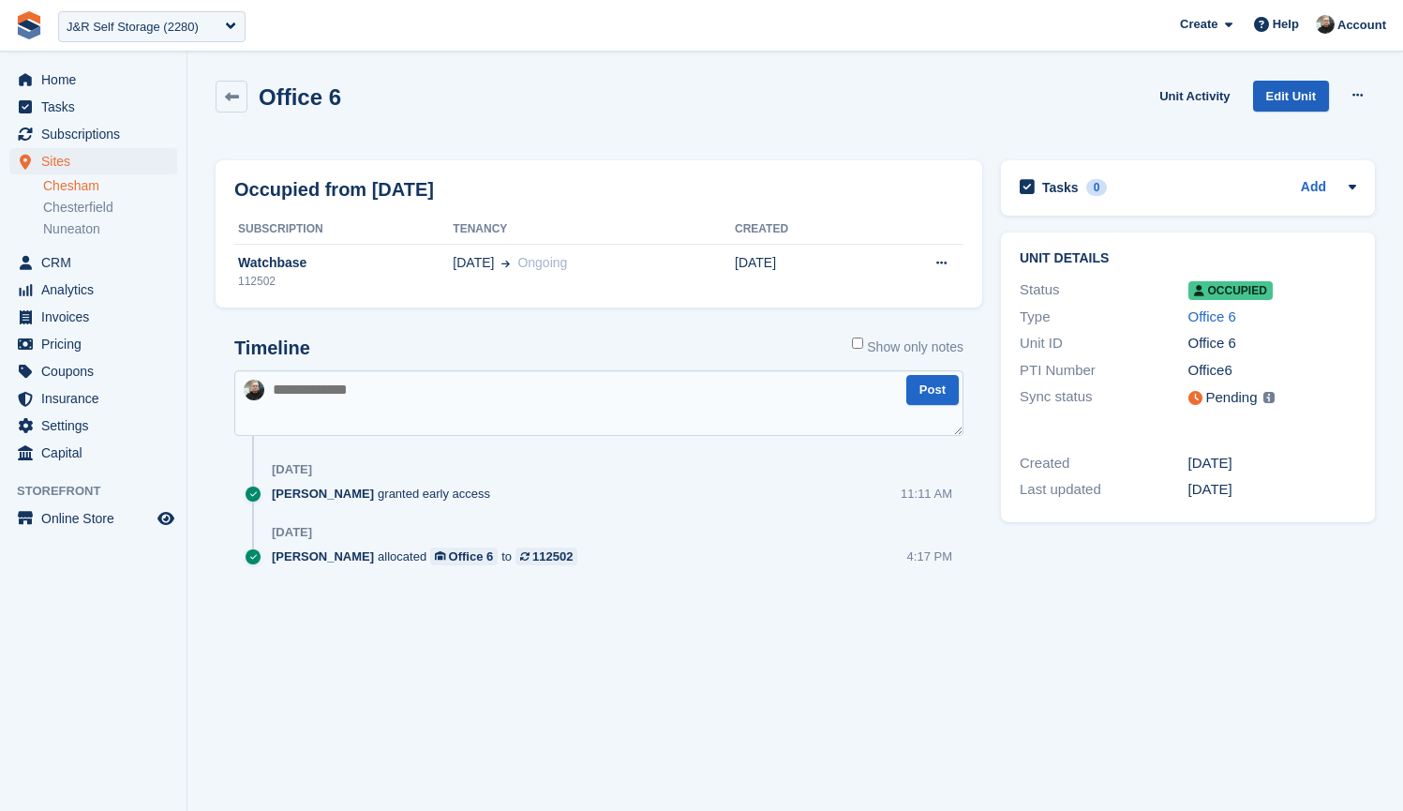
click at [1281, 98] on link "Edit Unit" at bounding box center [1291, 96] width 76 height 31
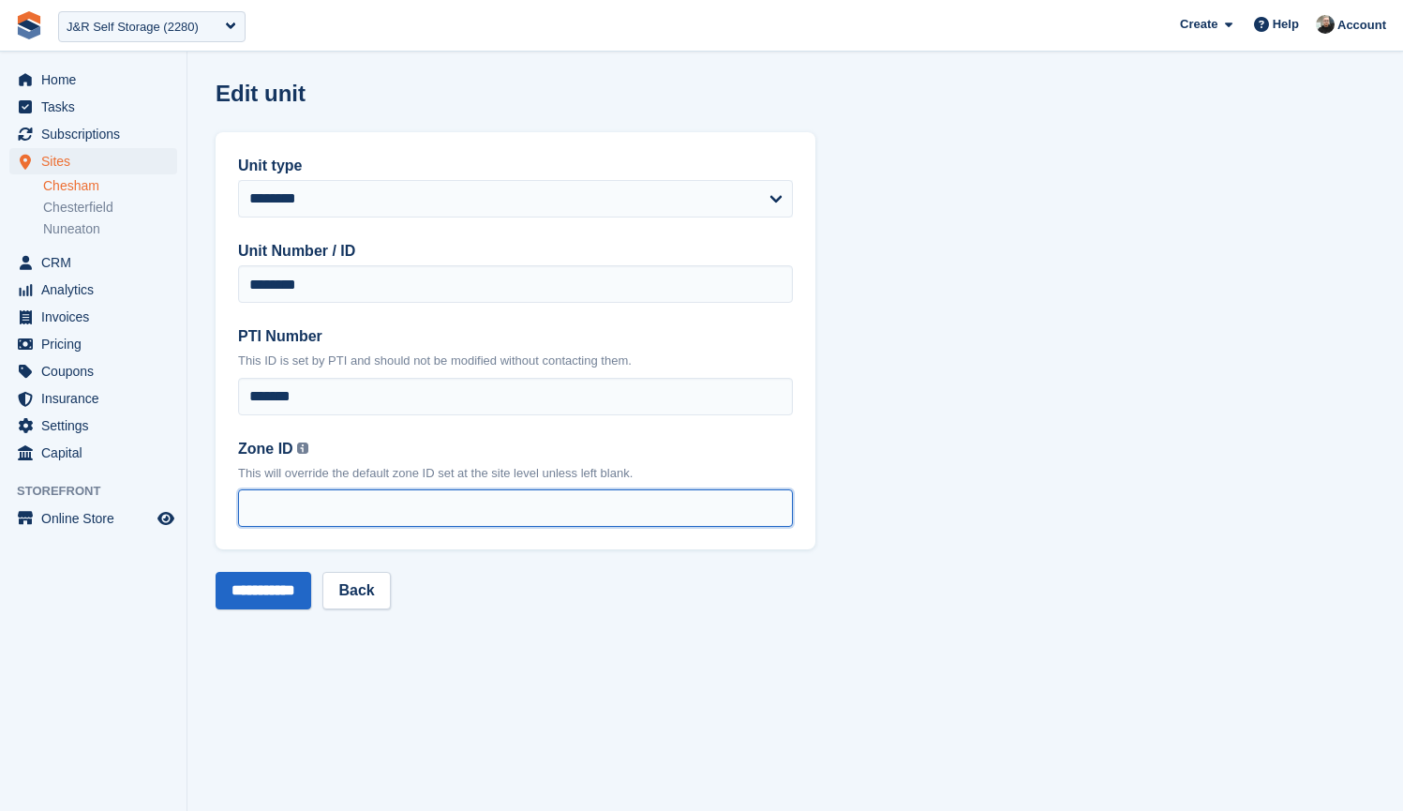
click at [291, 512] on input "Zone ID You can find your zone list under the 'Interface Time Zone' column by o…" at bounding box center [515, 507] width 555 height 37
type input "*"
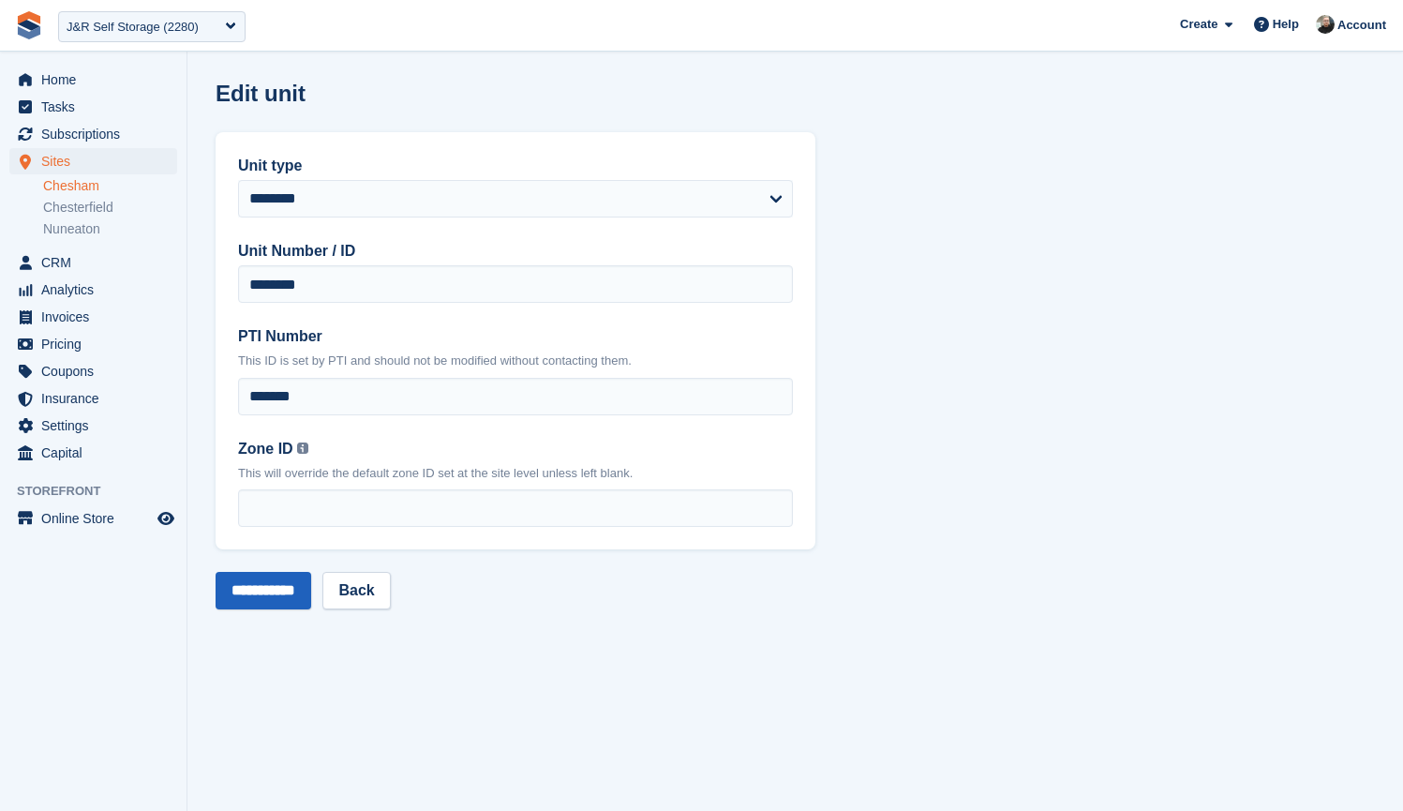
click at [287, 594] on input "**********" at bounding box center [264, 590] width 96 height 37
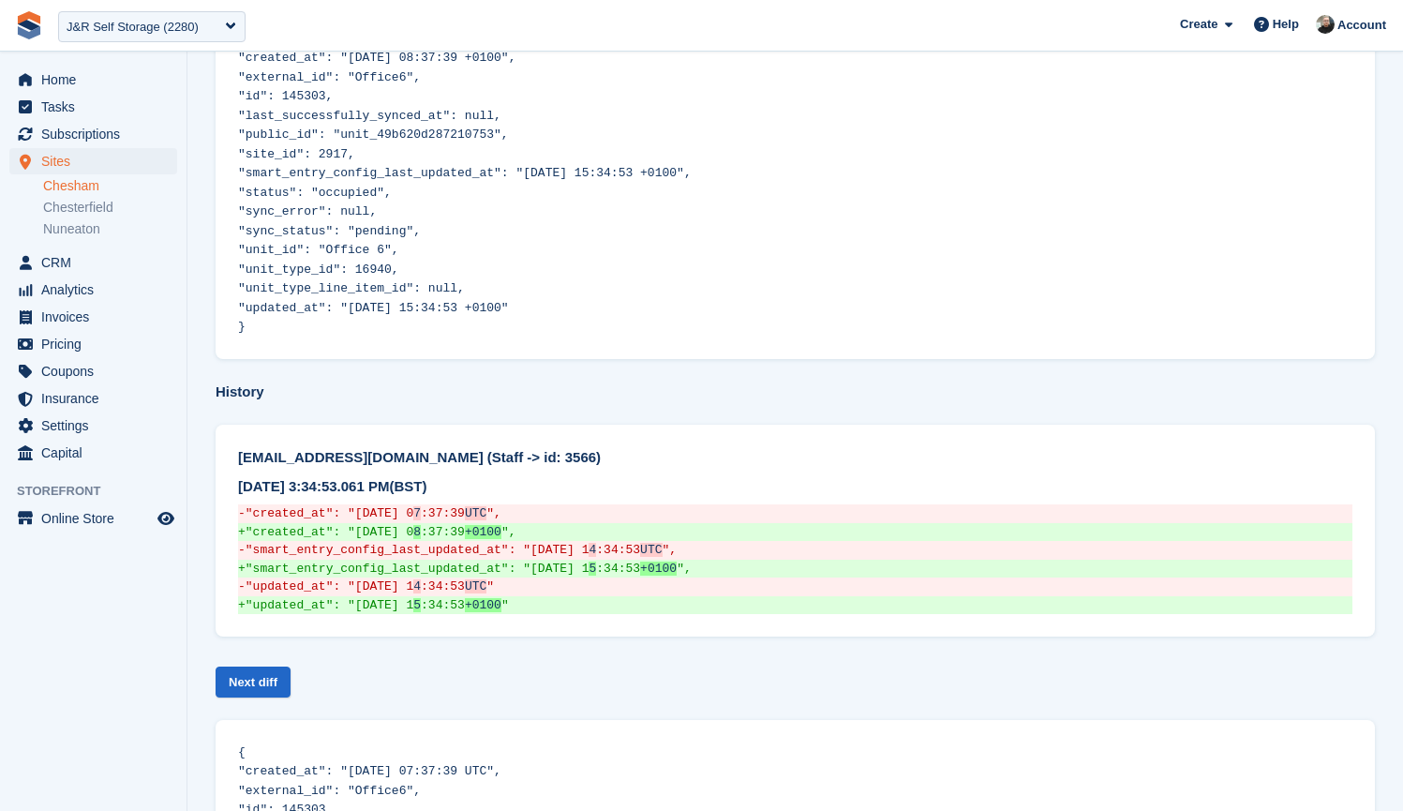
scroll to position [201, 0]
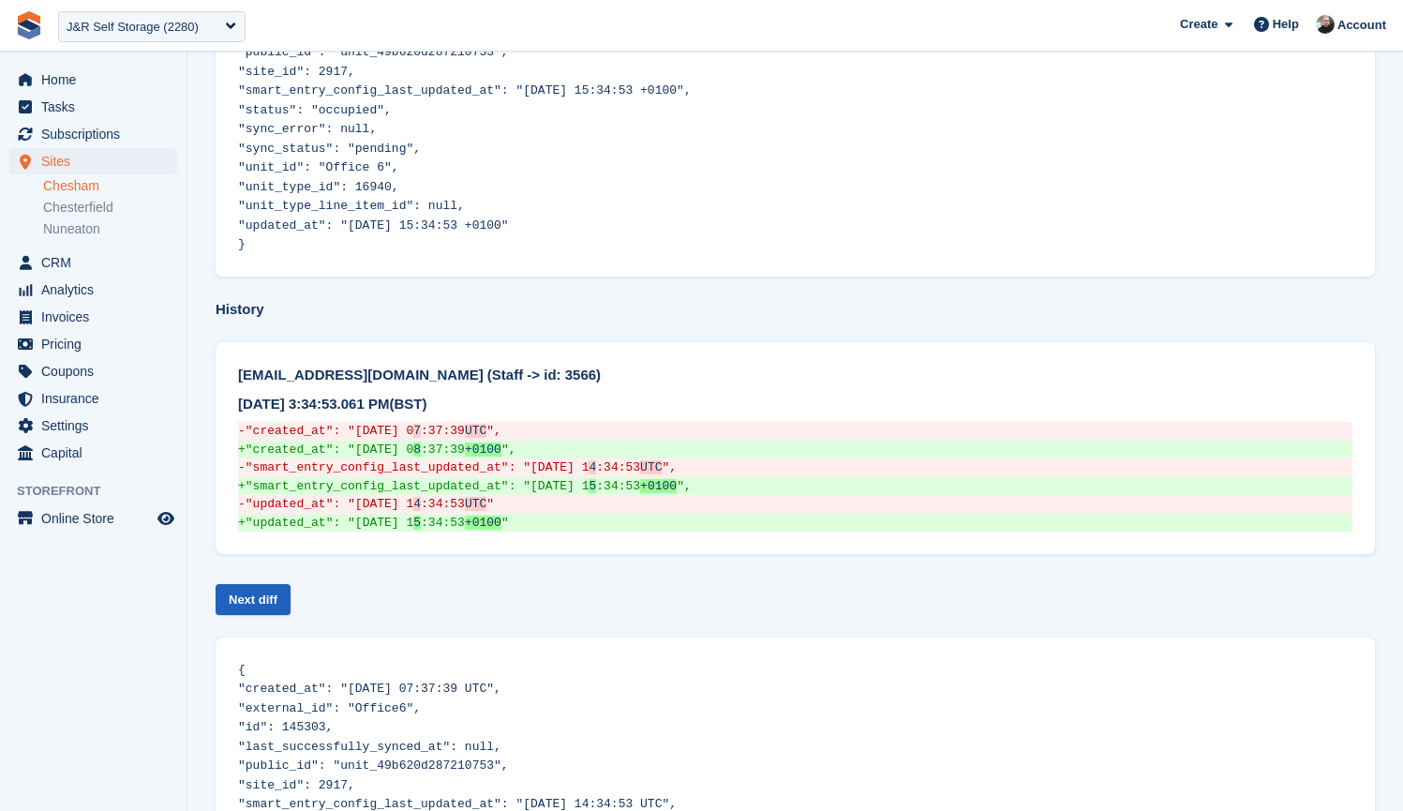
click at [248, 584] on link "Next diff" at bounding box center [253, 599] width 75 height 31
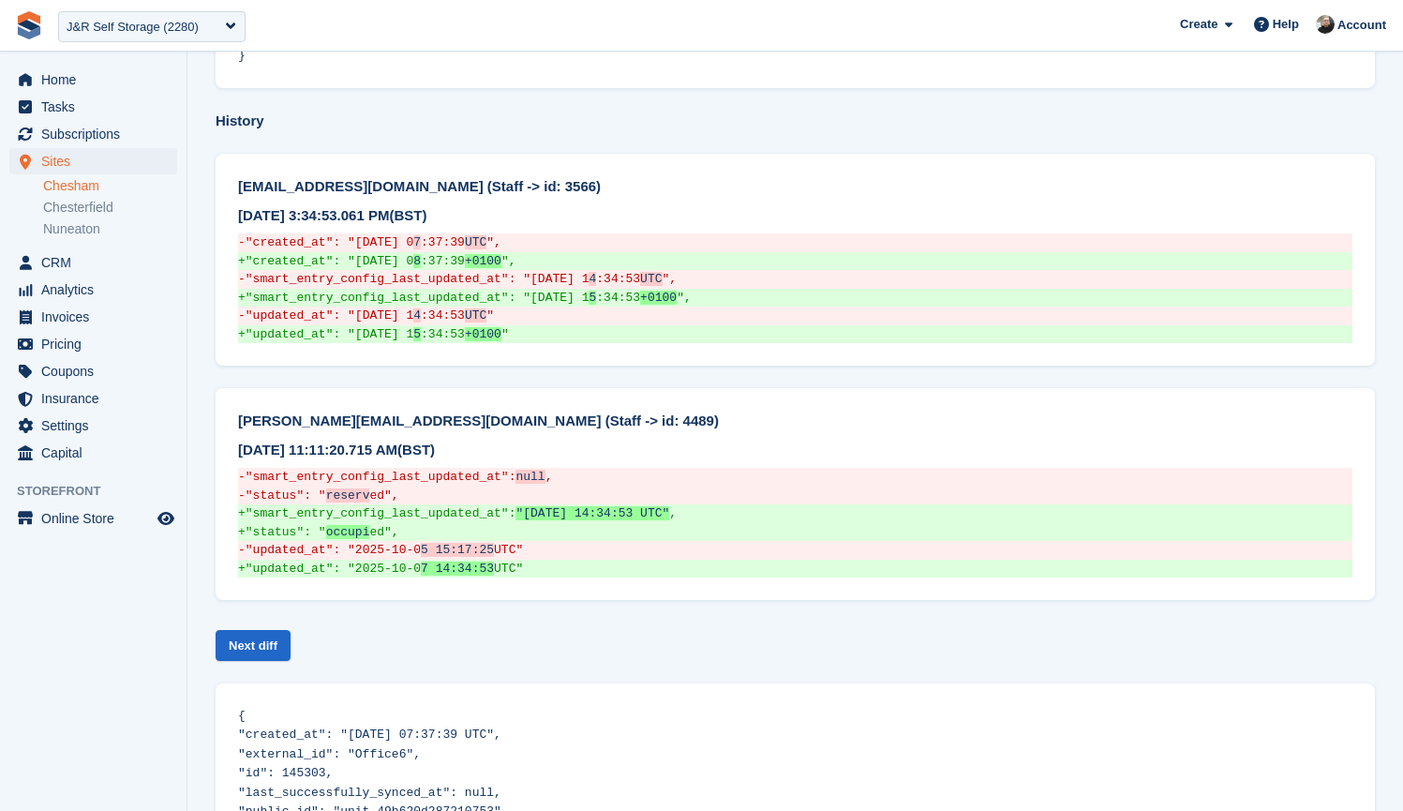
scroll to position [406, 0]
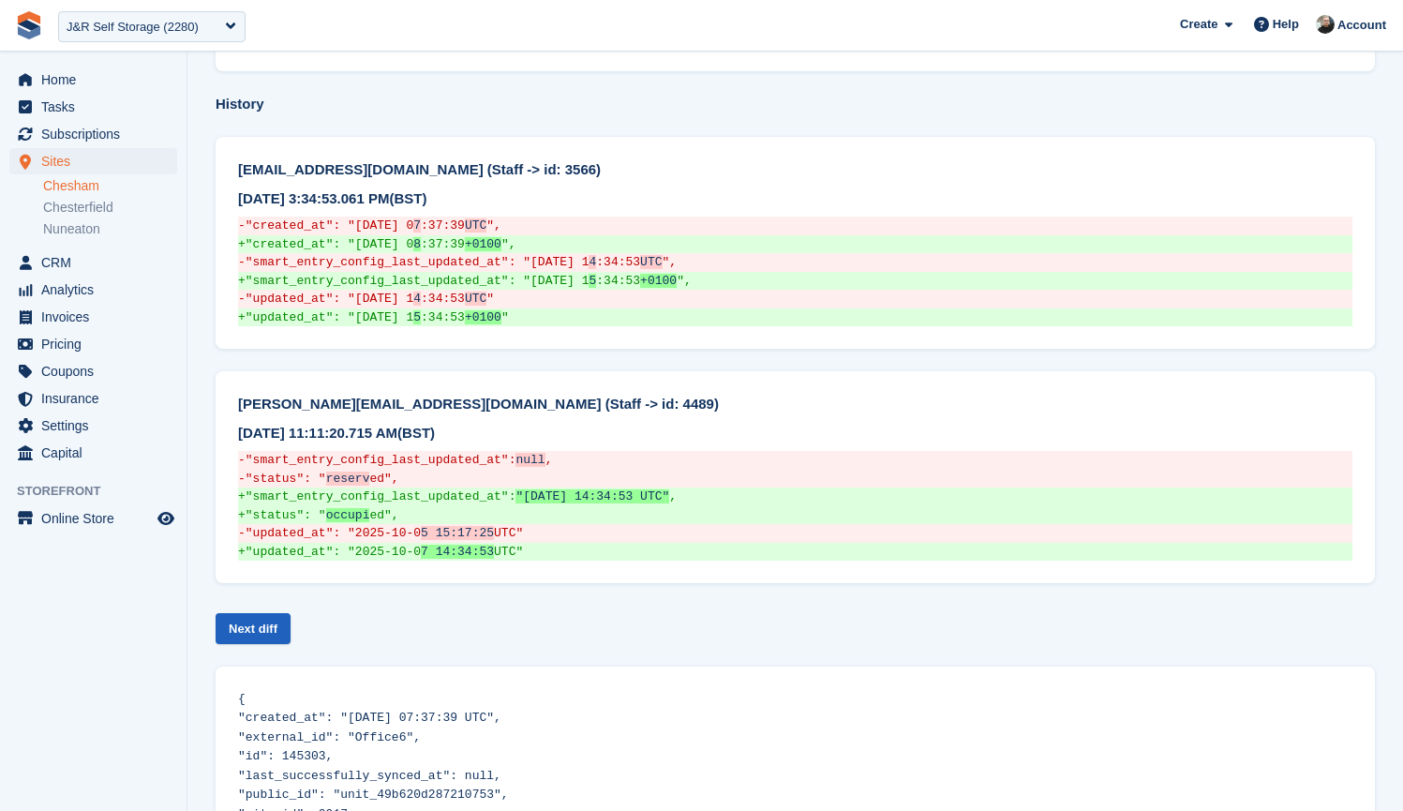
click at [263, 613] on link "Next diff" at bounding box center [253, 628] width 75 height 31
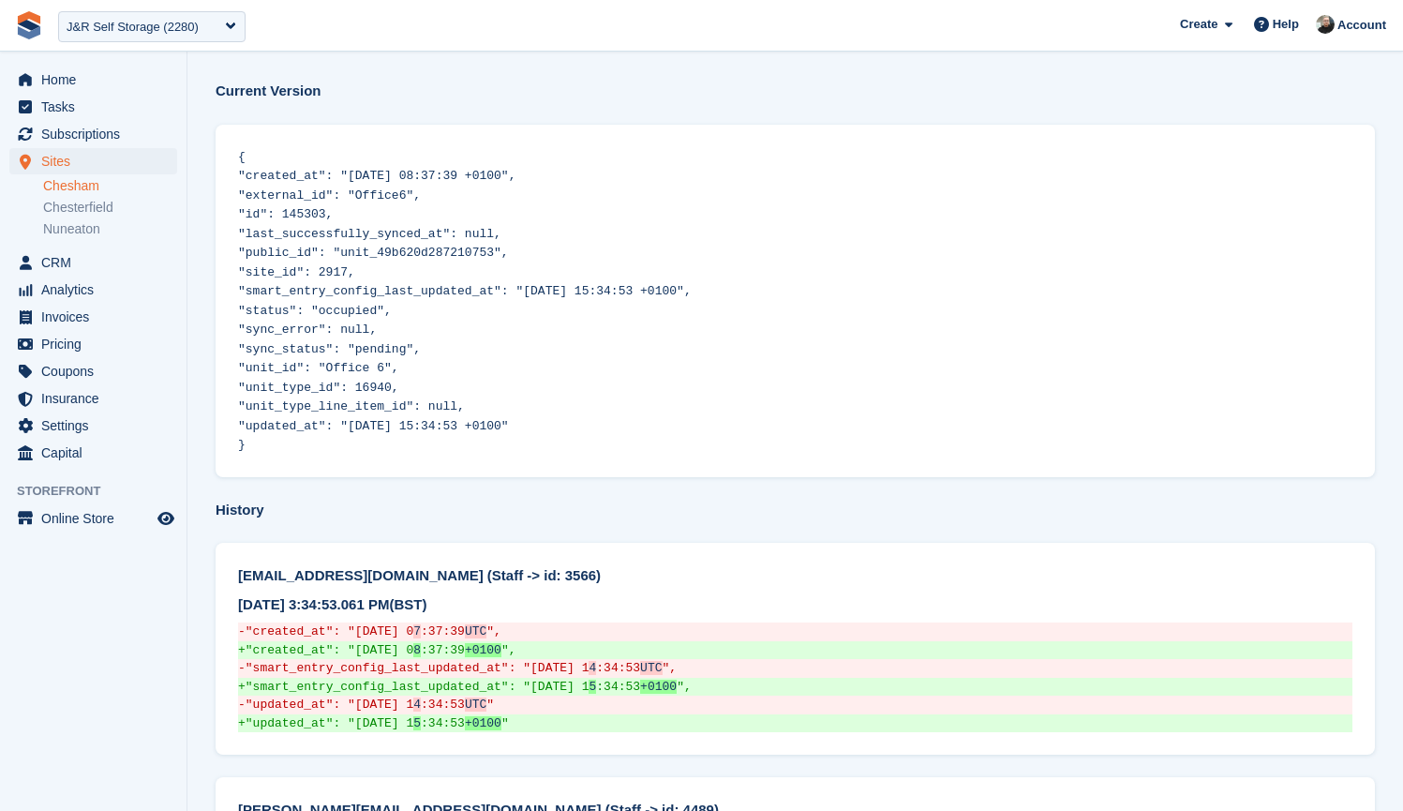
scroll to position [0, 0]
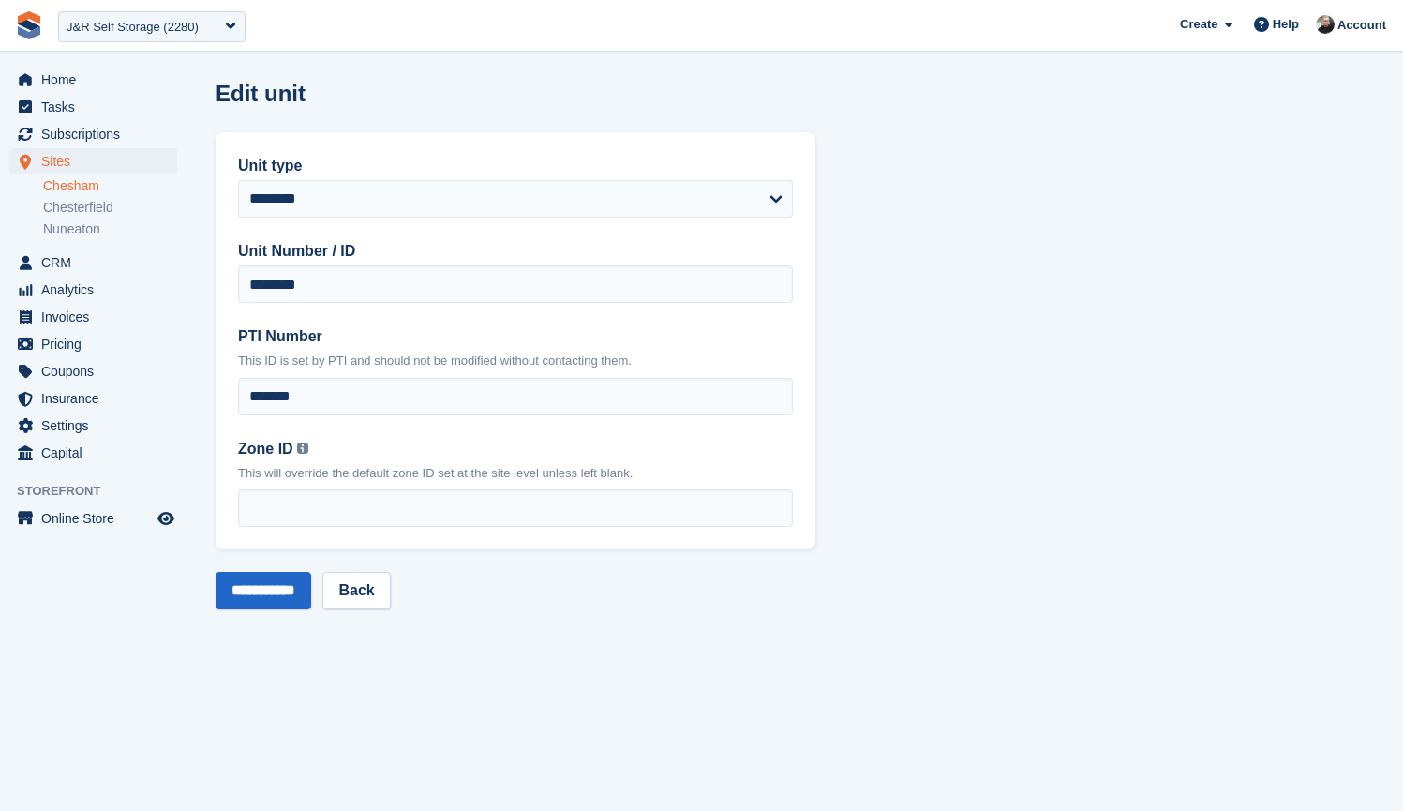
click at [82, 183] on link "Chesham" at bounding box center [110, 186] width 134 height 18
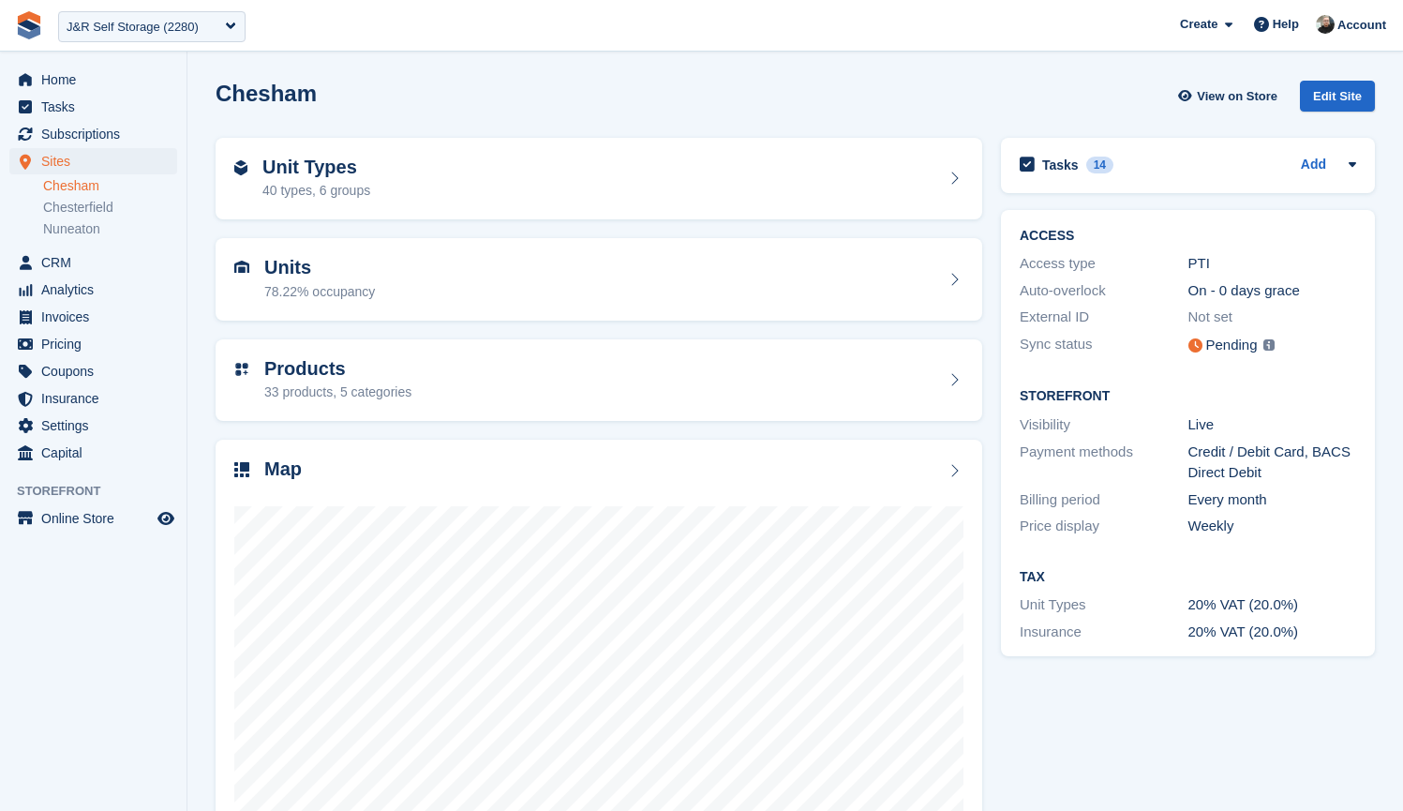
click at [667, 90] on div "Chesham View on Store Edit Site" at bounding box center [796, 96] width 1160 height 31
click at [534, 277] on div "Units 78.22% occupancy" at bounding box center [598, 279] width 729 height 45
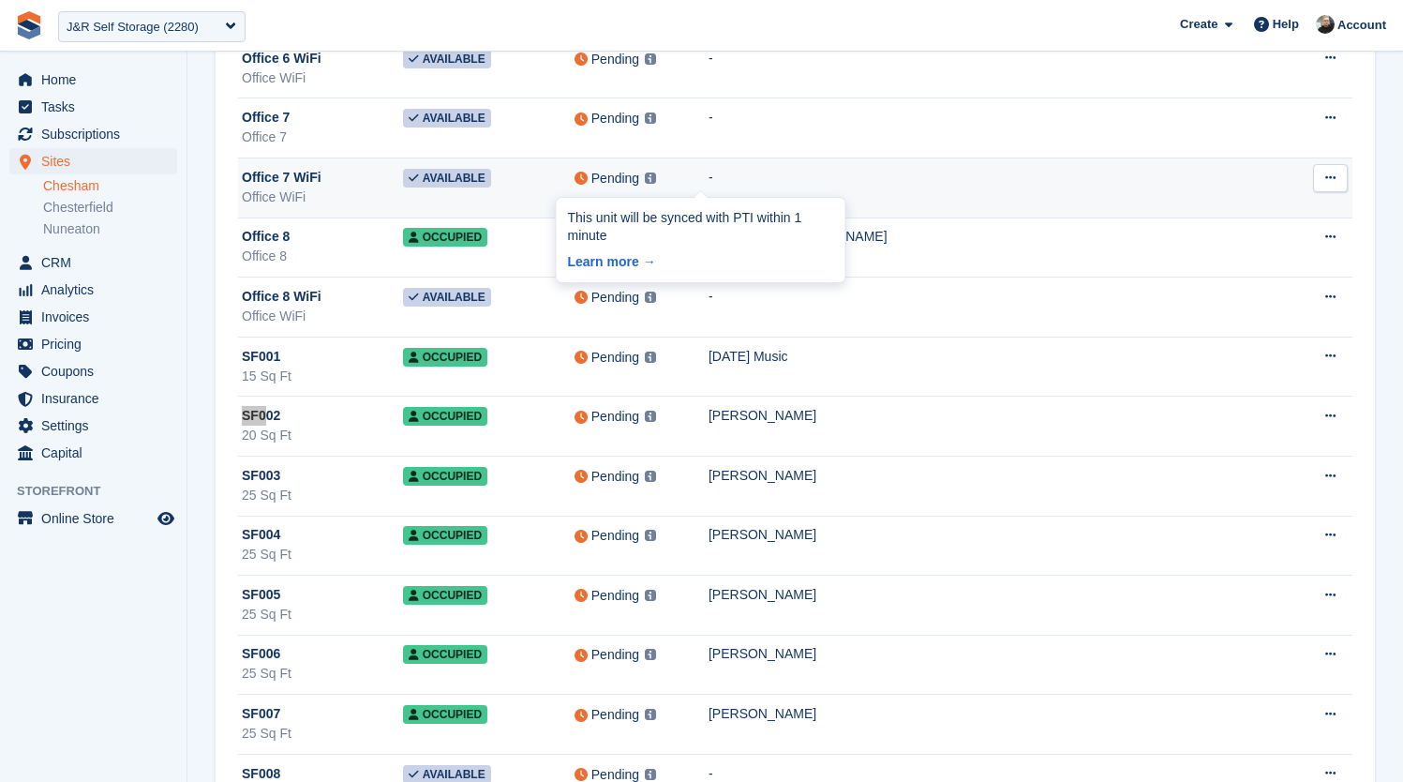
scroll to position [14029, 0]
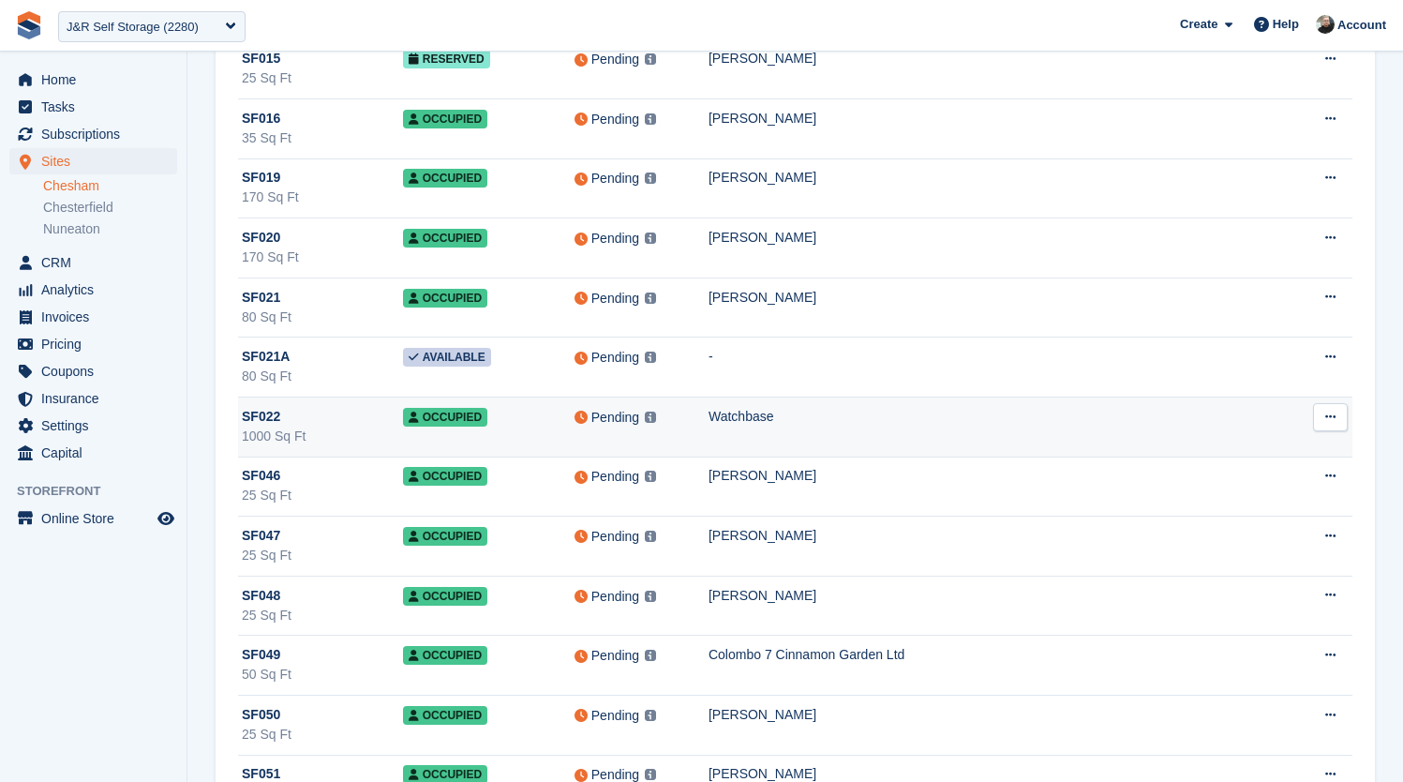
click at [903, 411] on div "Watchbase" at bounding box center [998, 417] width 579 height 20
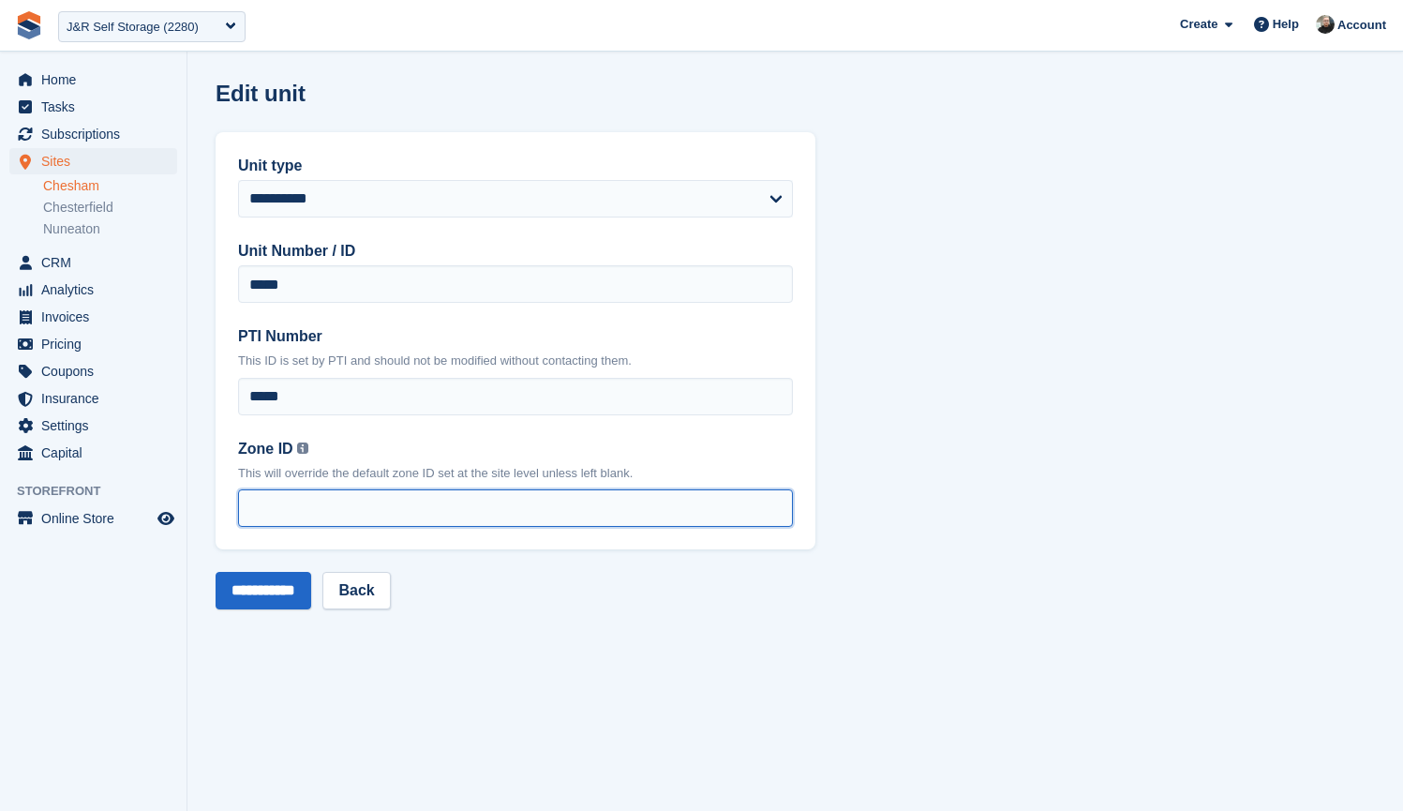
click at [329, 515] on input "Zone ID You can find your zone list under the 'Interface Time Zone' column by o…" at bounding box center [515, 507] width 555 height 37
type input "*"
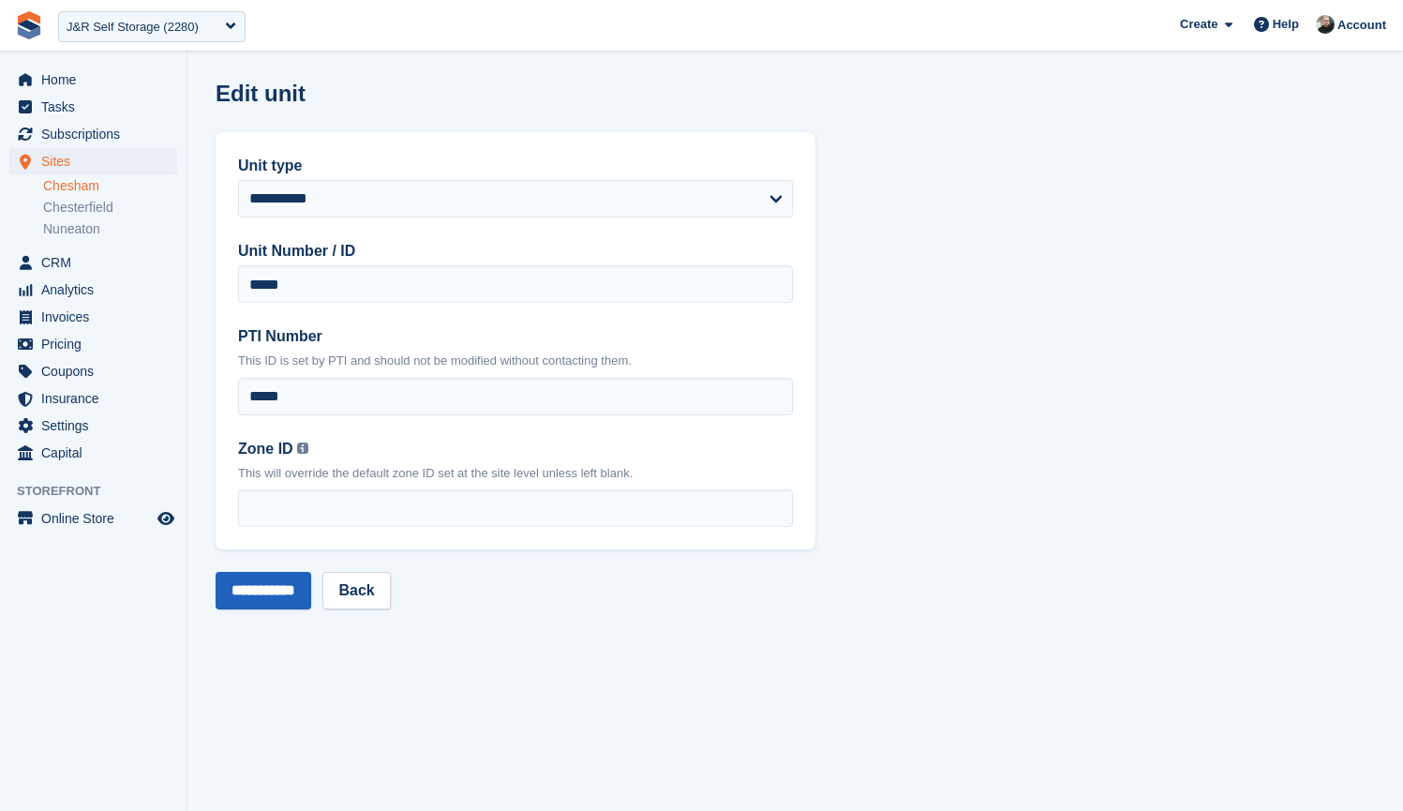
click at [257, 603] on input "**********" at bounding box center [264, 590] width 96 height 37
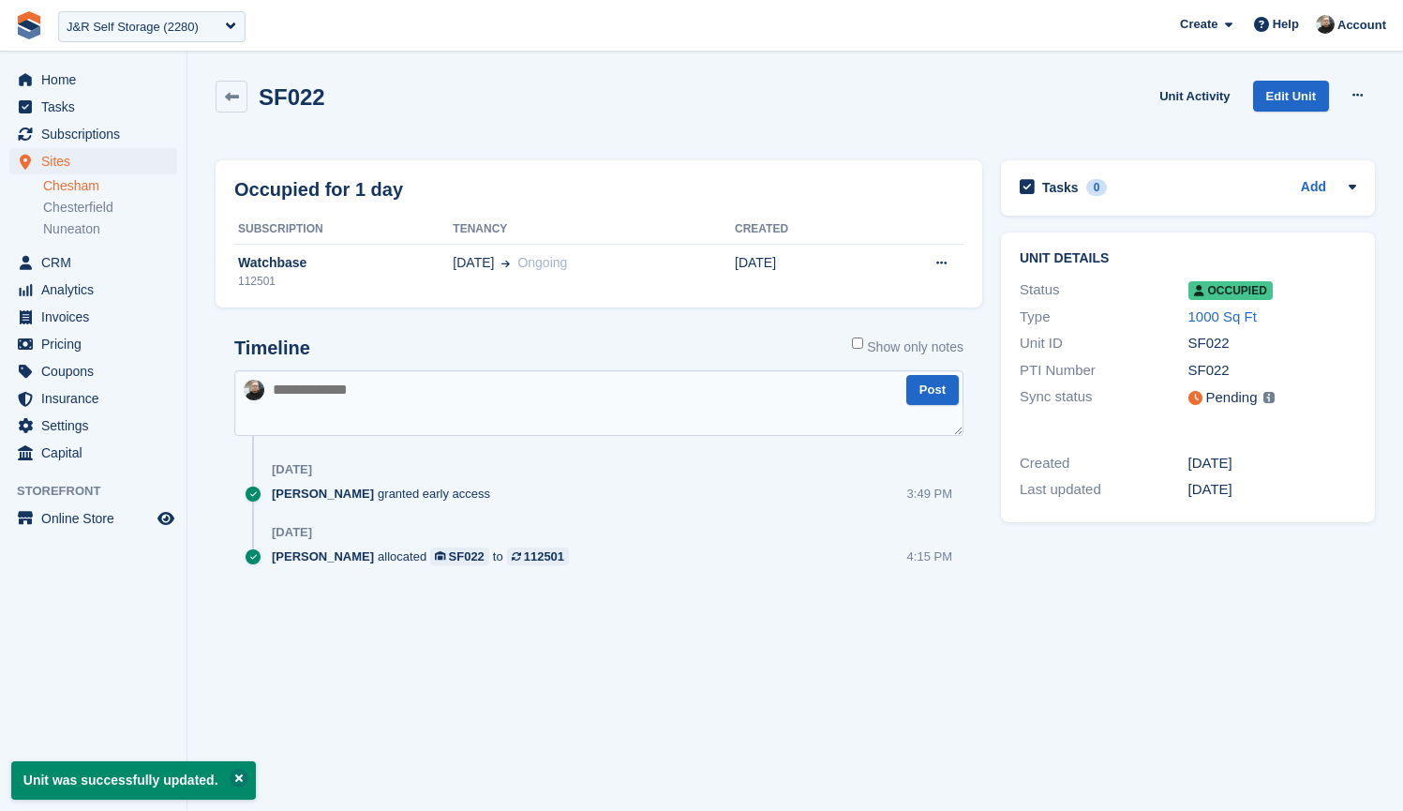
click at [229, 96] on icon at bounding box center [232, 97] width 14 height 14
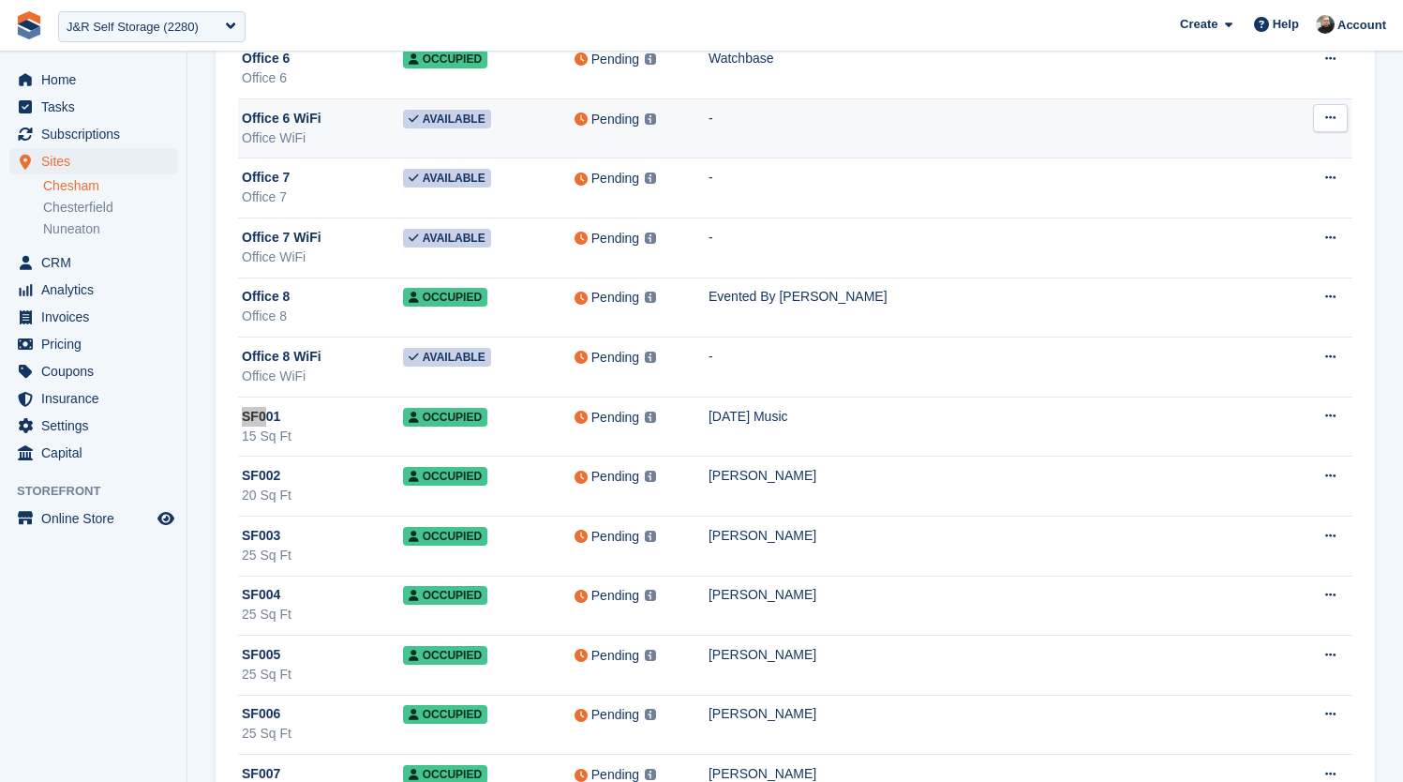
scroll to position [16055, 0]
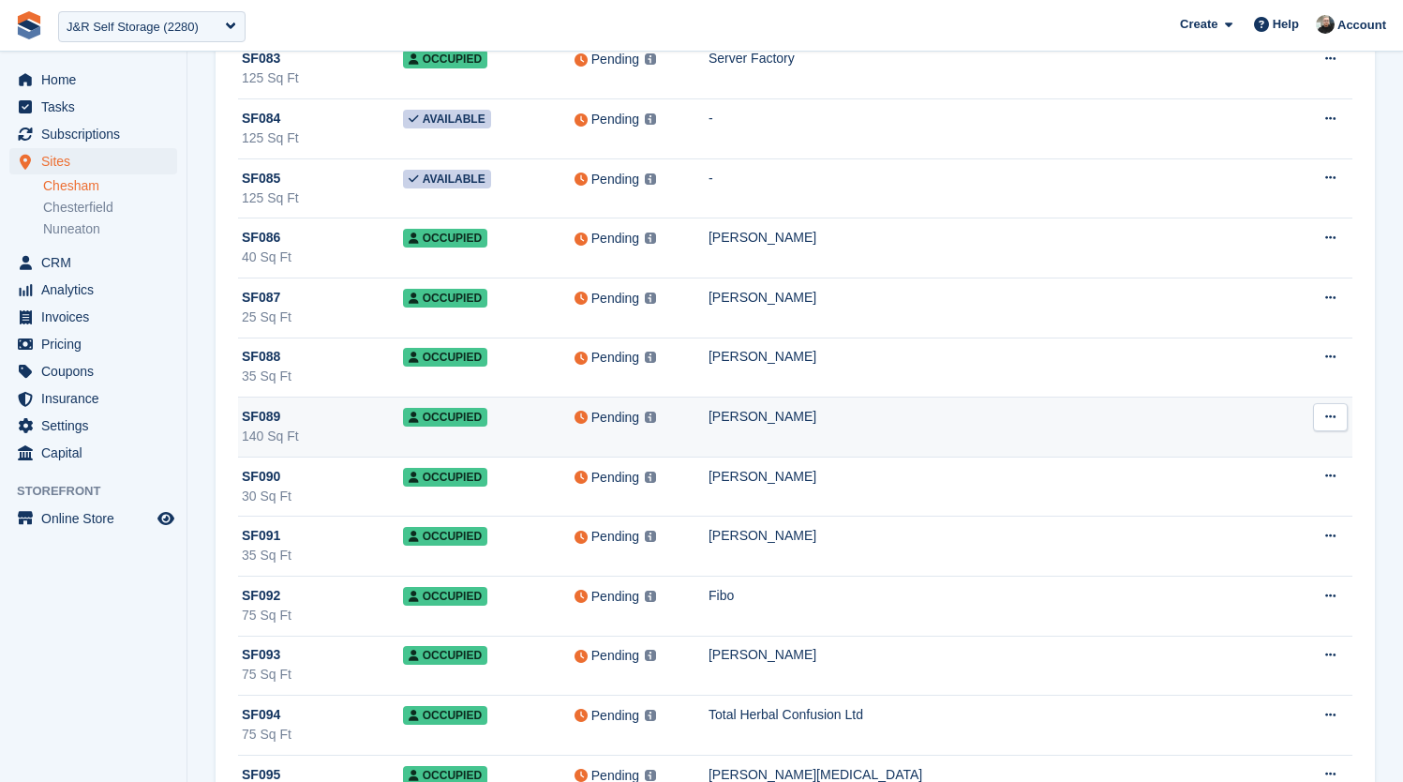
click at [868, 435] on td "Jan Barker" at bounding box center [998, 427] width 579 height 60
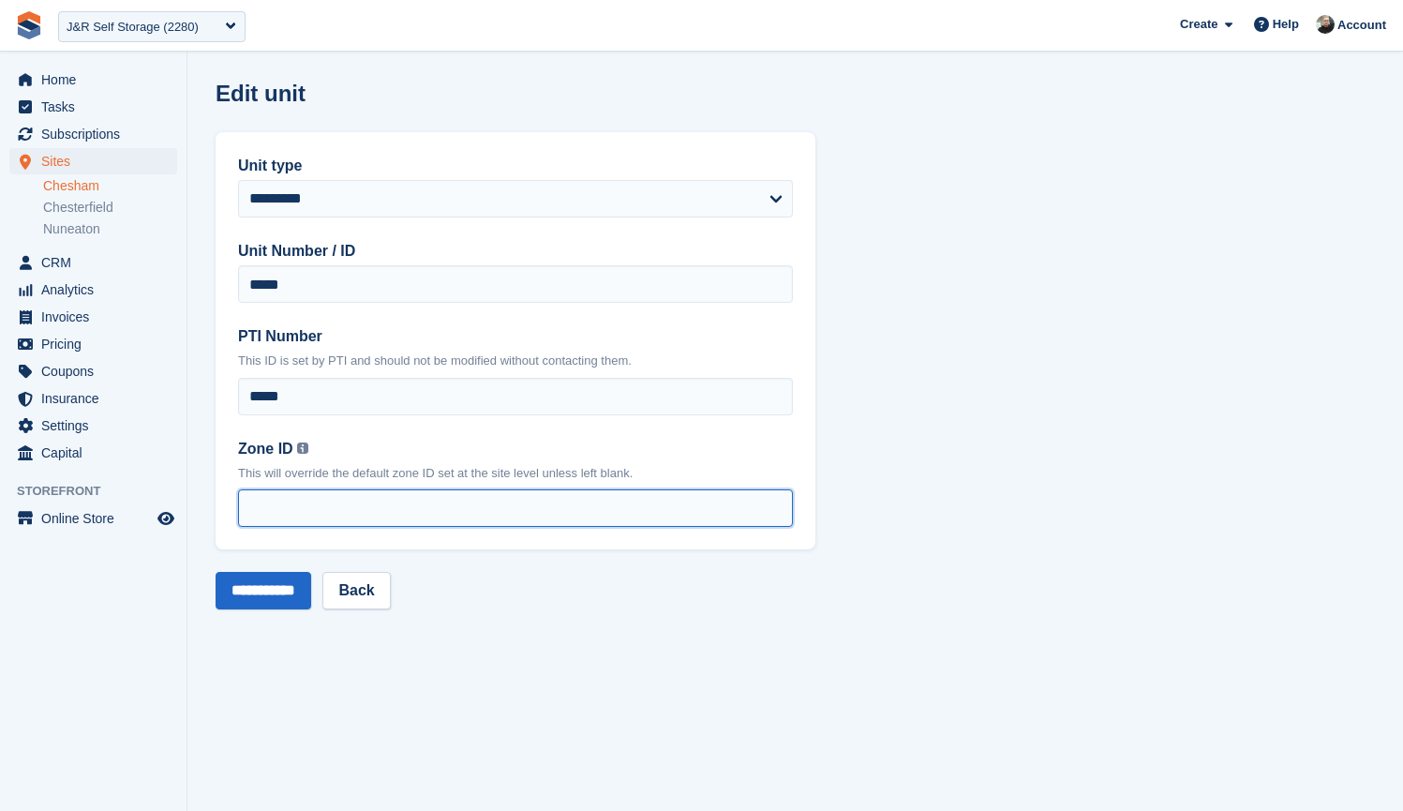
click at [294, 513] on input "Zone ID You can find your zone list under the 'Interface Time Zone' column by o…" at bounding box center [515, 507] width 555 height 37
type input "*"
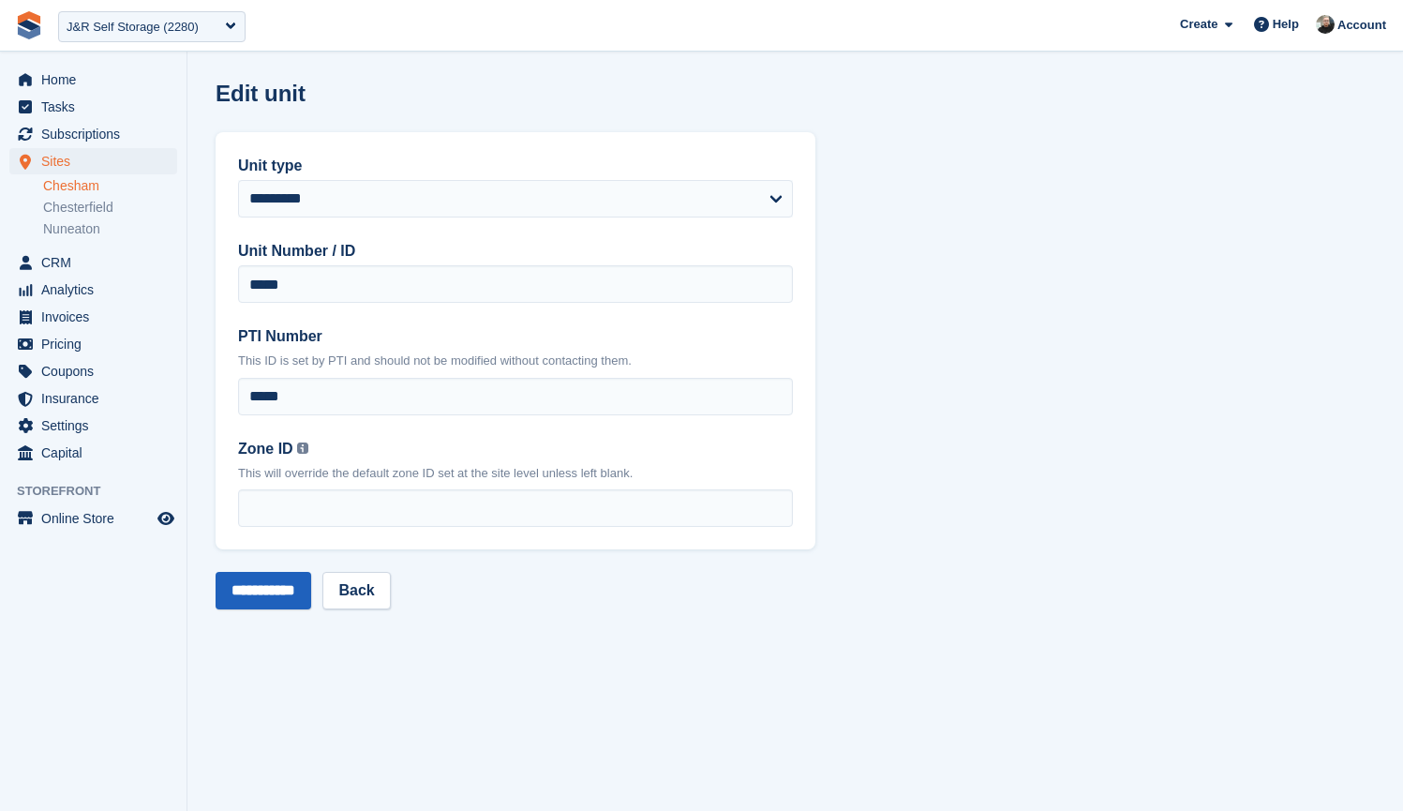
click at [270, 592] on input "**********" at bounding box center [264, 590] width 96 height 37
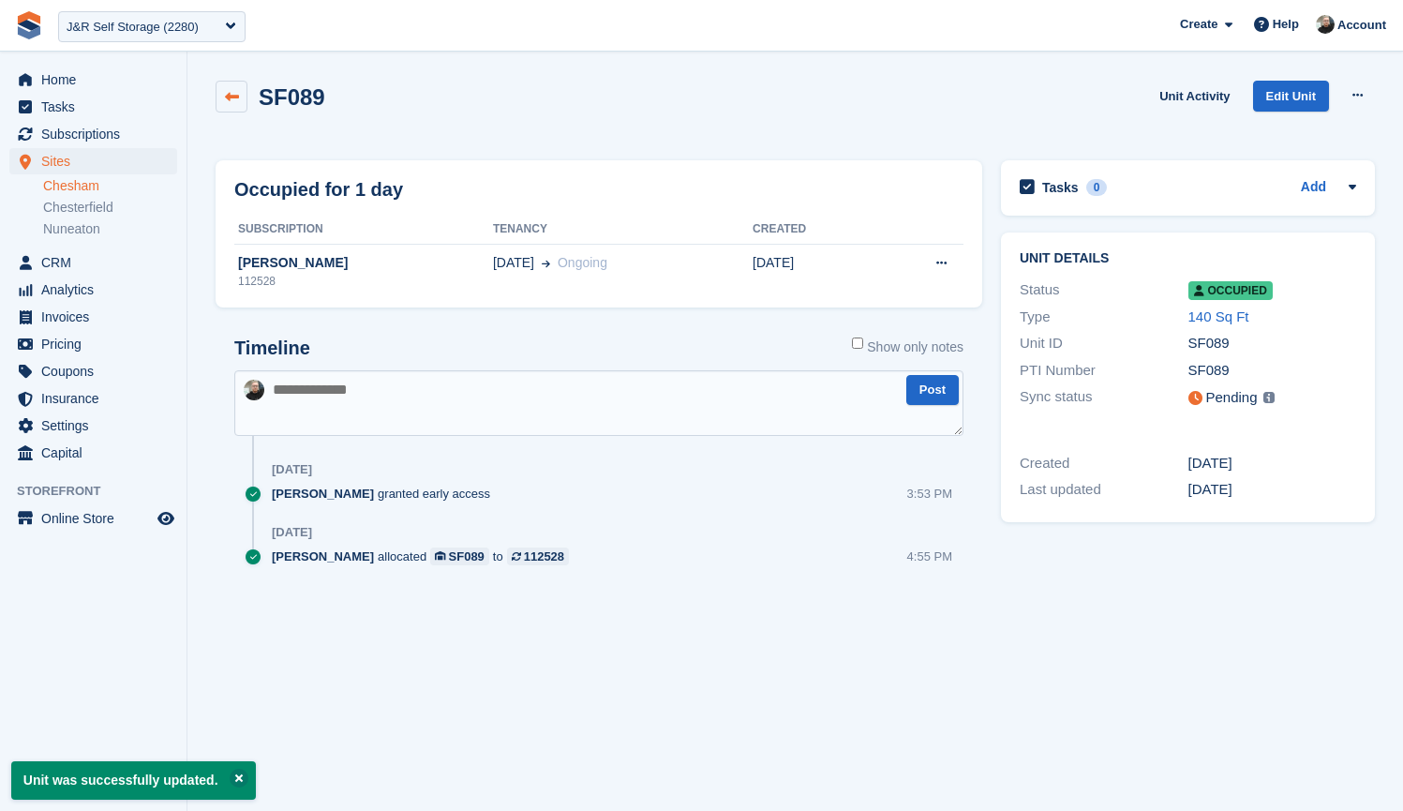
click at [226, 91] on icon at bounding box center [232, 97] width 14 height 14
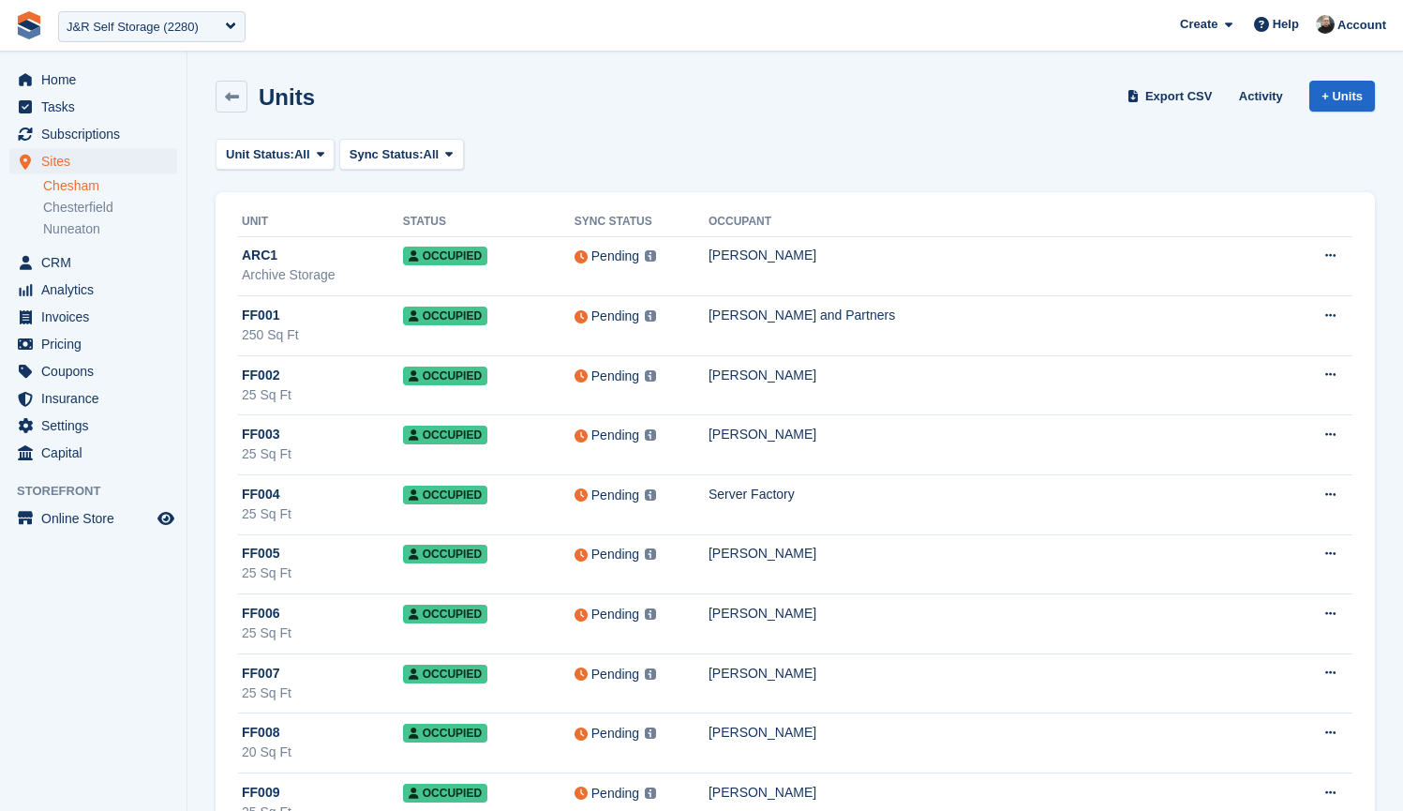
click at [664, 150] on div "Unit Status: All All Available Reserved Occupied Overlocked Repossessed Unavail…" at bounding box center [796, 154] width 1160 height 31
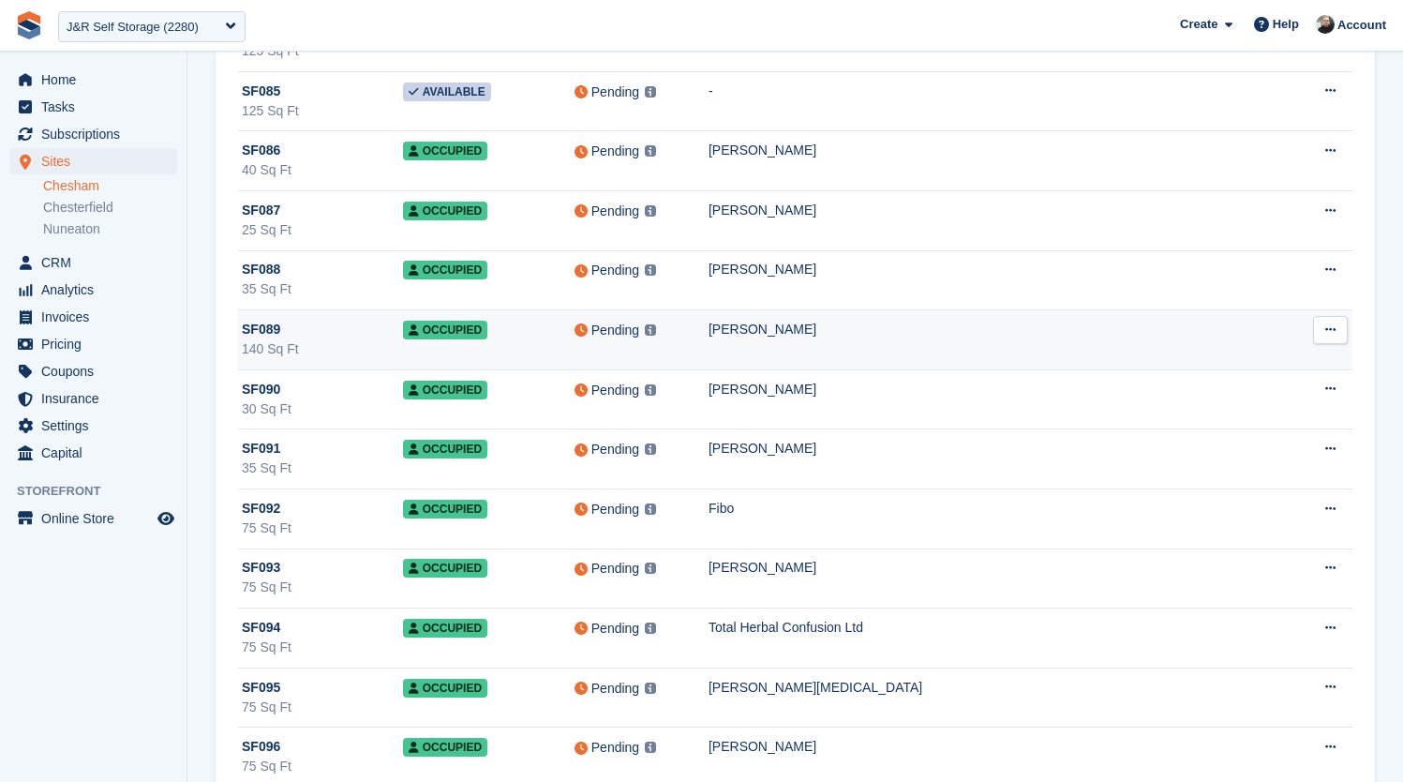
scroll to position [16148, 0]
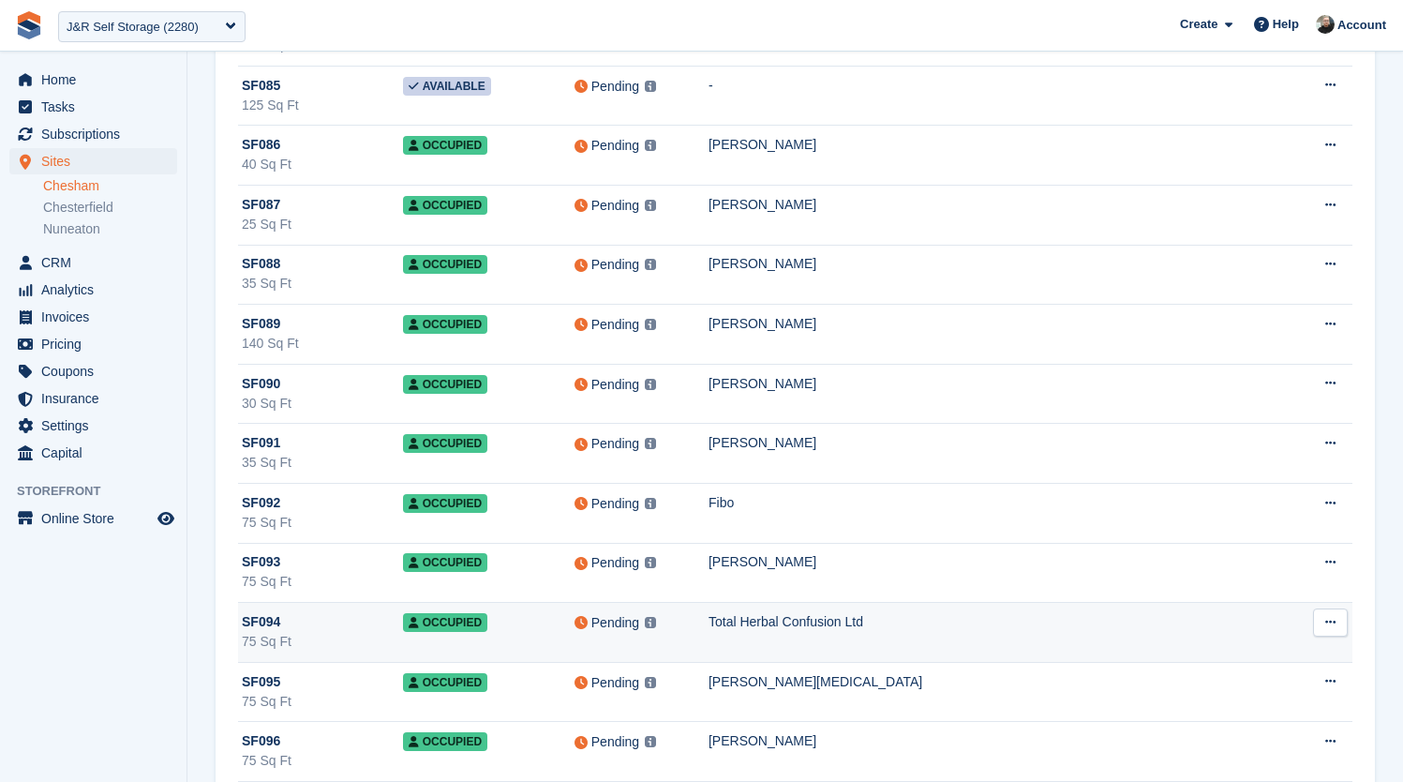
click at [823, 630] on div "Total Herbal Confusion Ltd" at bounding box center [998, 622] width 579 height 20
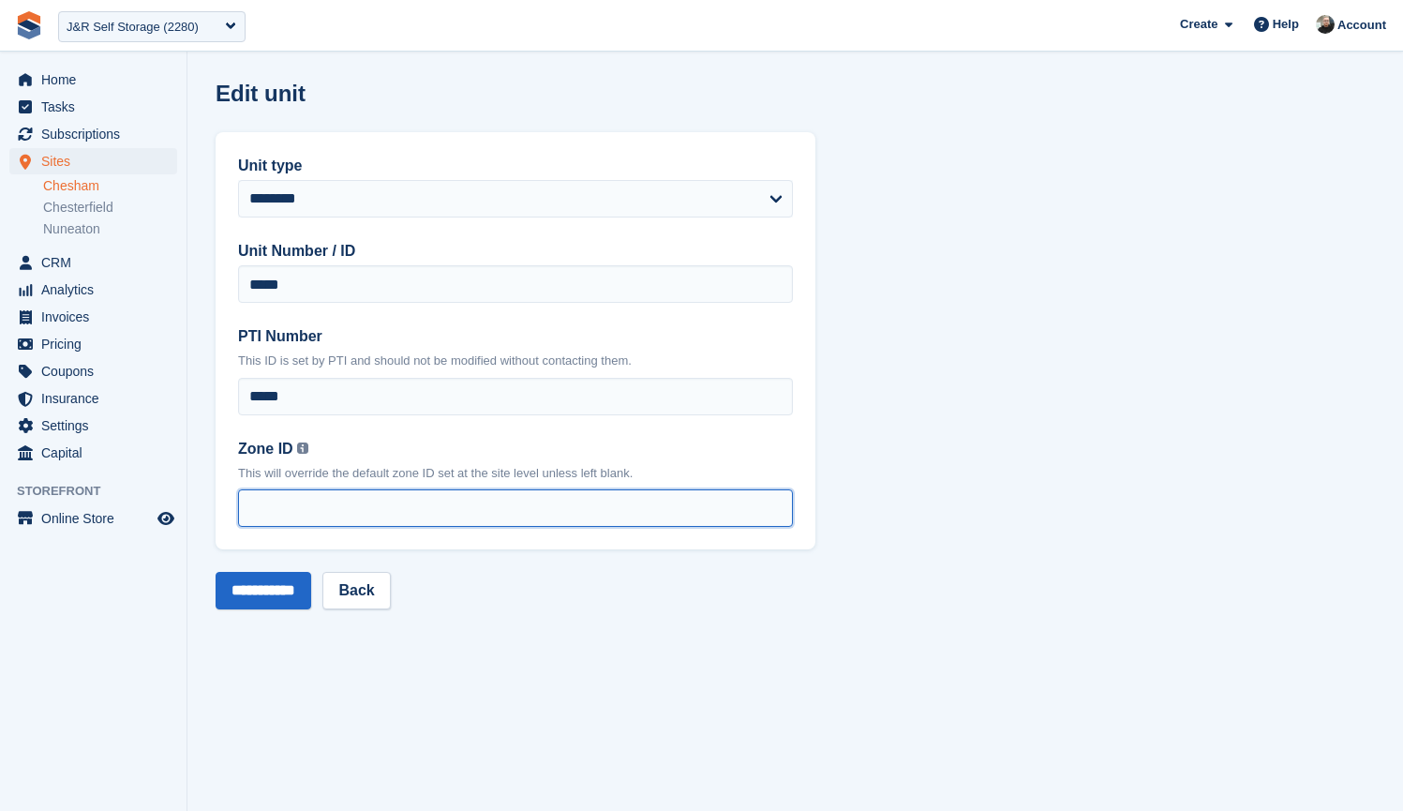
click at [351, 497] on input "Zone ID You can find your zone list under the 'Interface Time Zone' column by o…" at bounding box center [515, 507] width 555 height 37
type input "*"
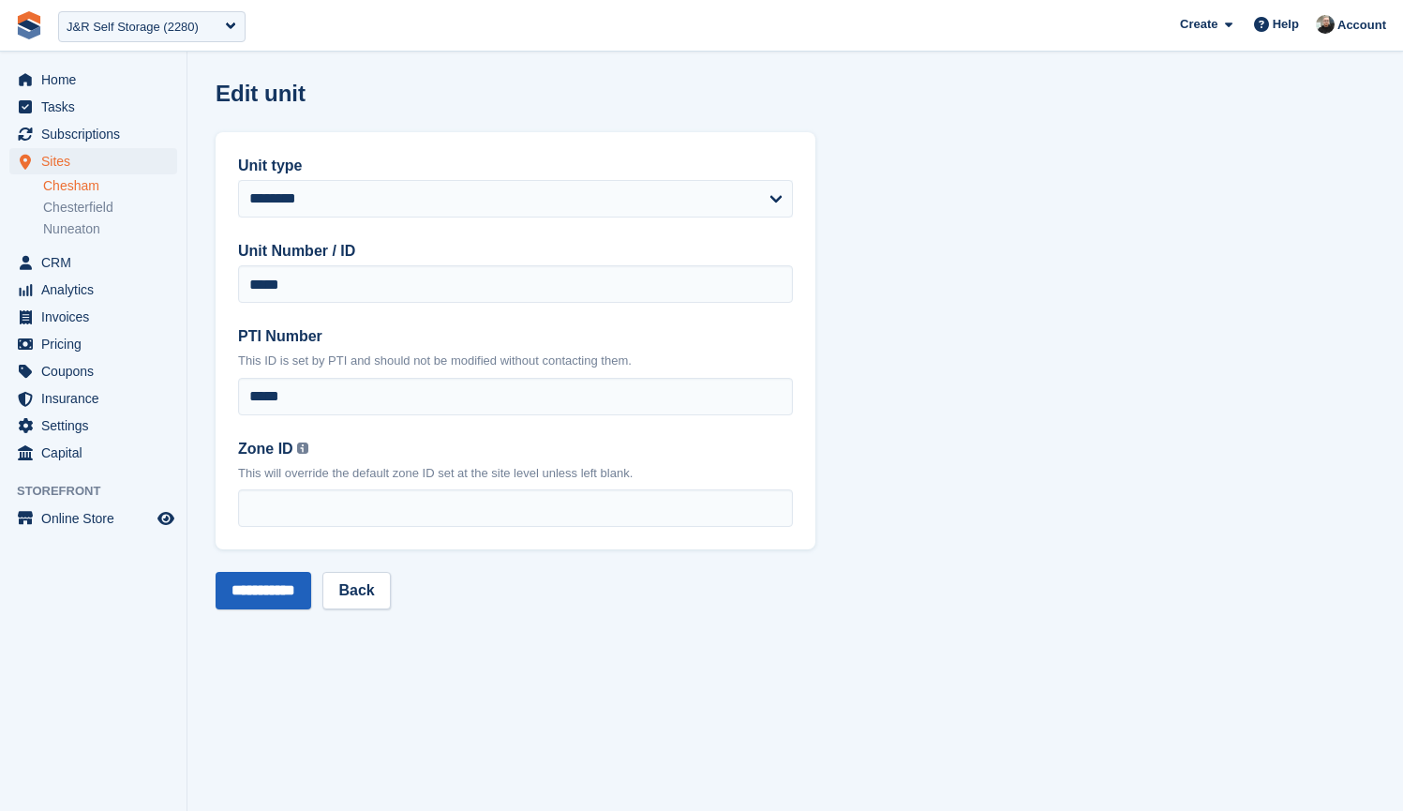
click at [256, 591] on input "**********" at bounding box center [264, 590] width 96 height 37
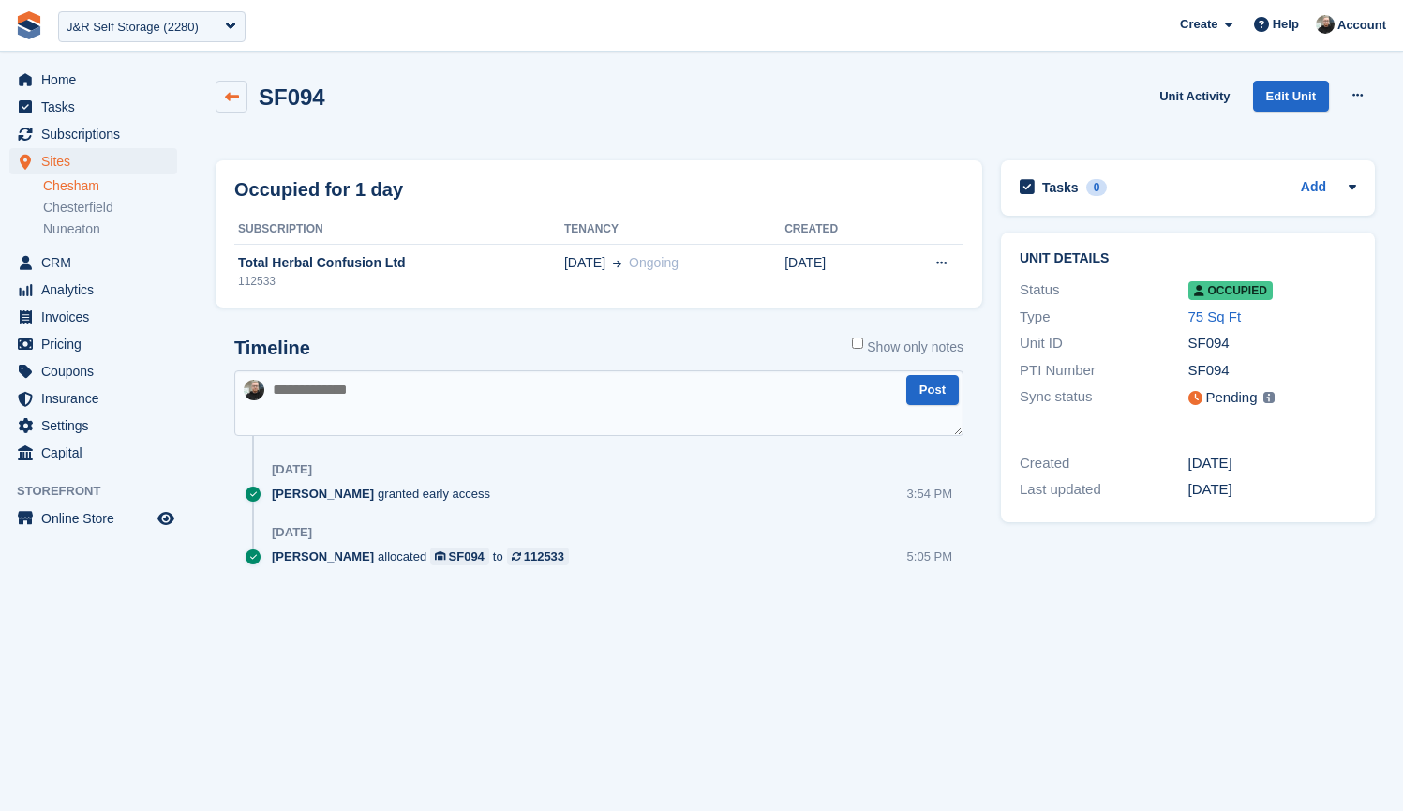
click at [230, 87] on link at bounding box center [232, 97] width 32 height 32
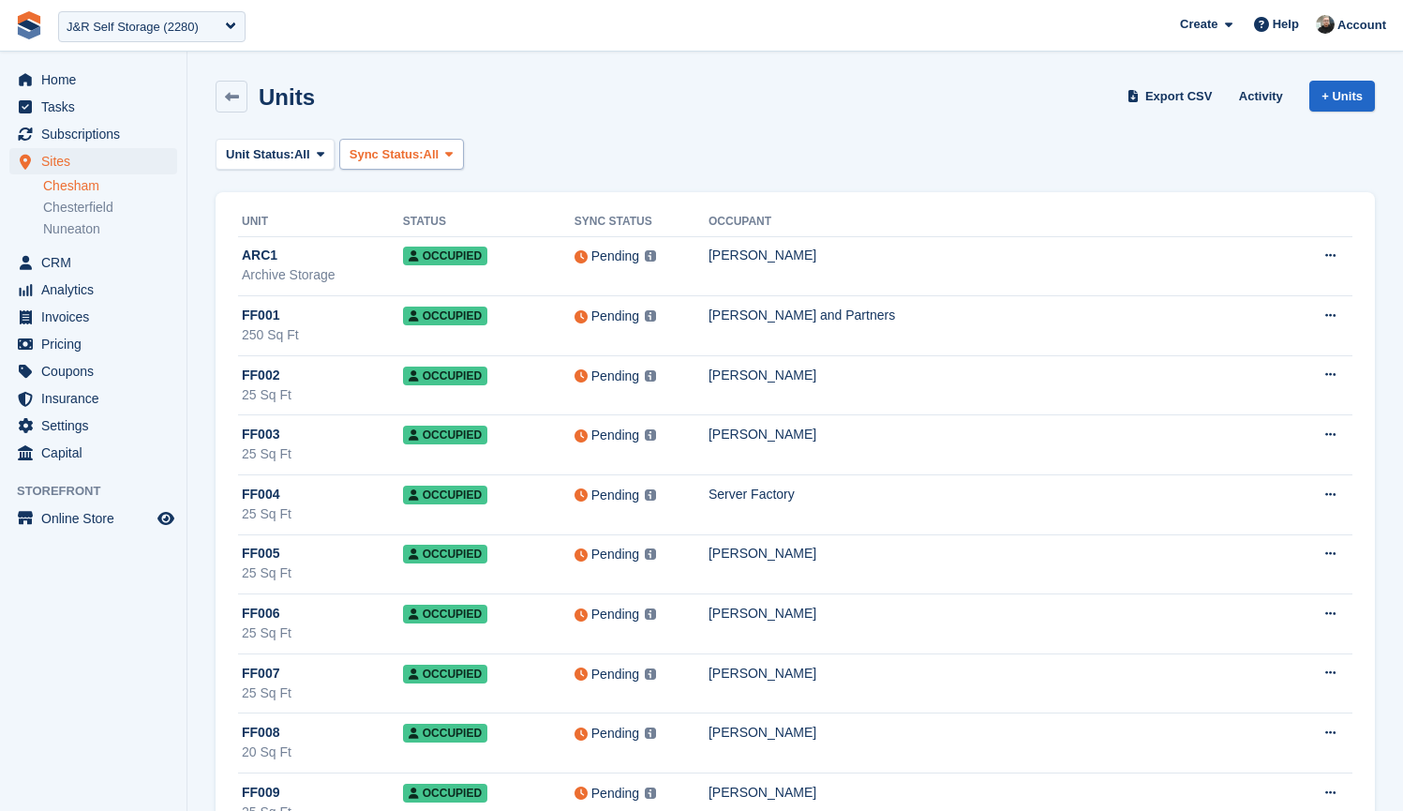
click at [417, 149] on span "Sync Status:" at bounding box center [387, 154] width 74 height 19
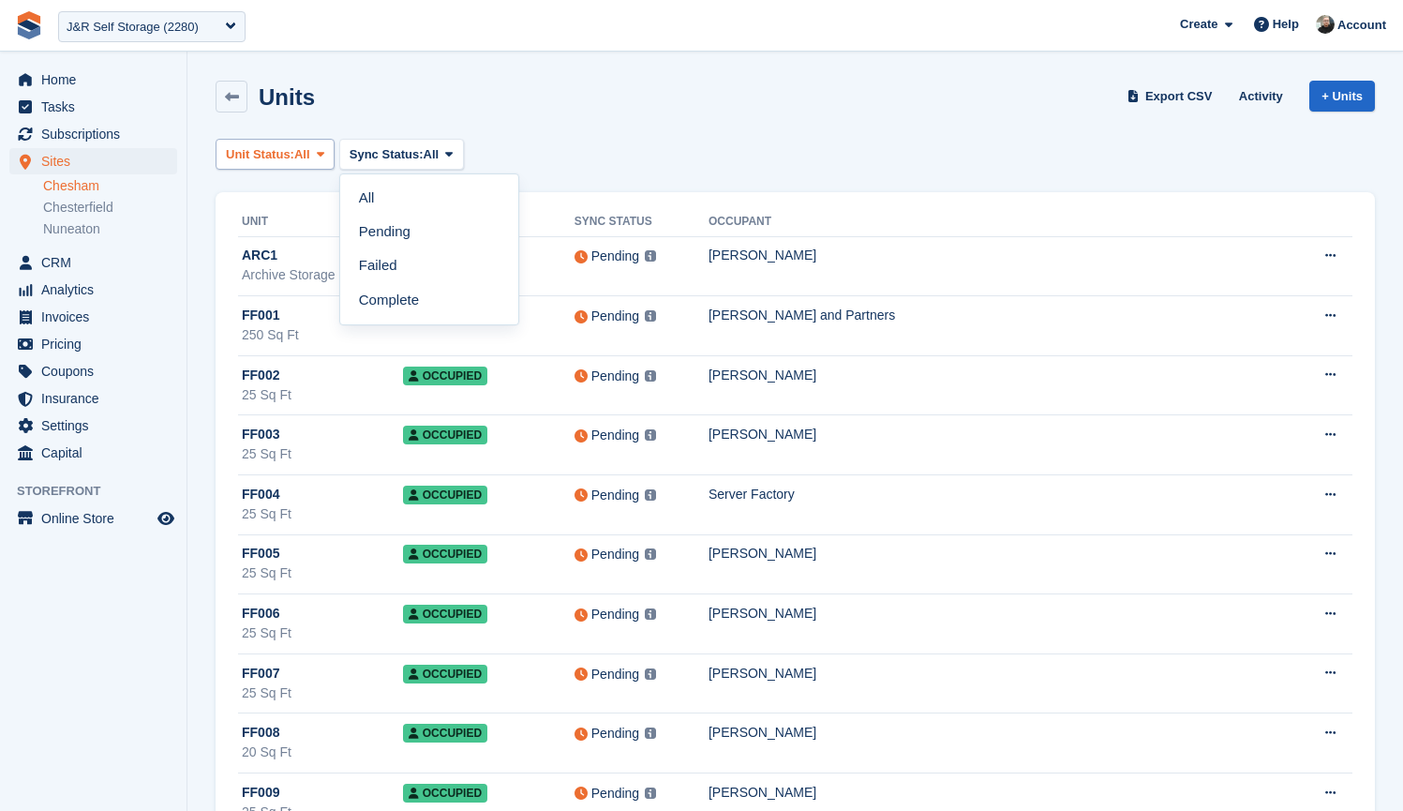
click at [261, 150] on span "Unit Status:" at bounding box center [260, 154] width 68 height 19
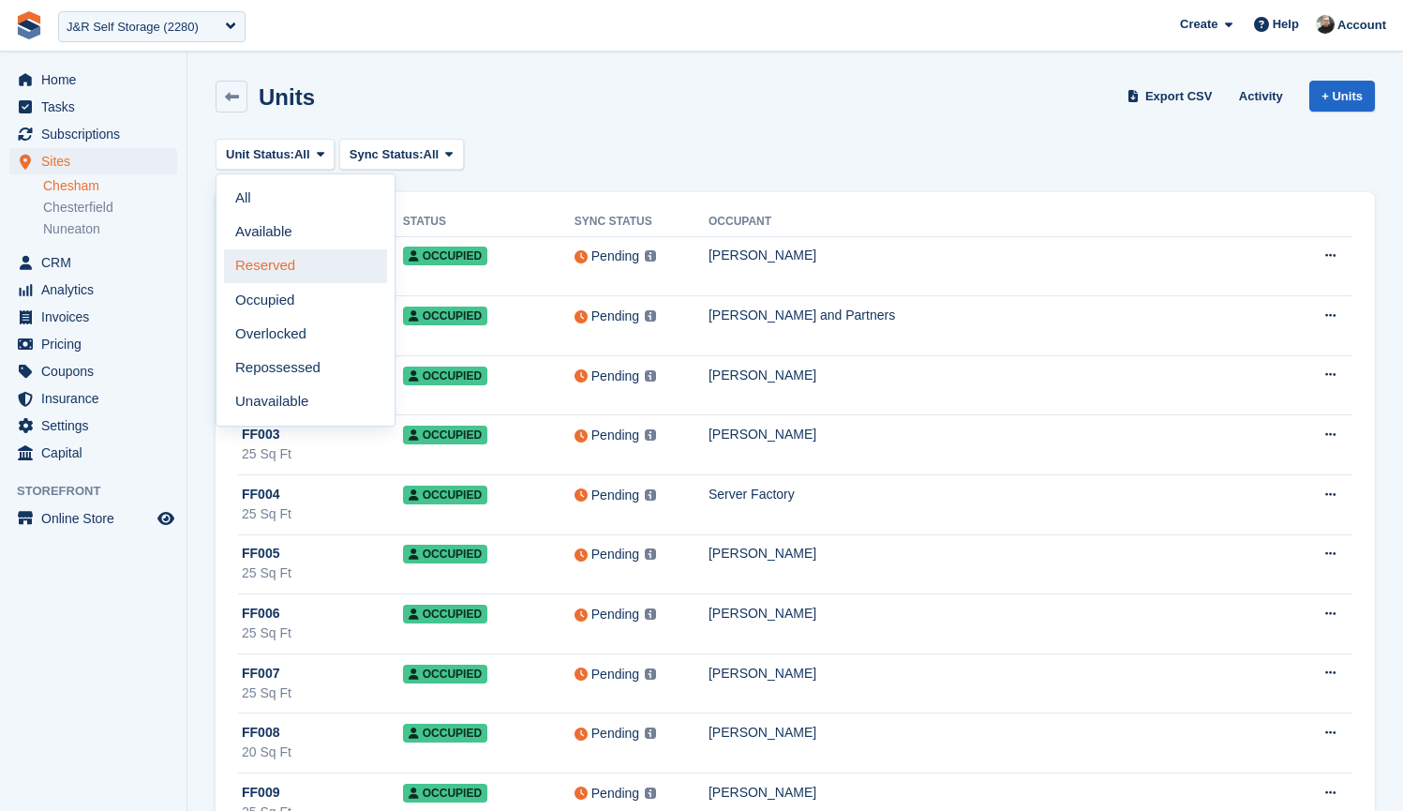
click at [266, 269] on link "Reserved" at bounding box center [305, 266] width 163 height 34
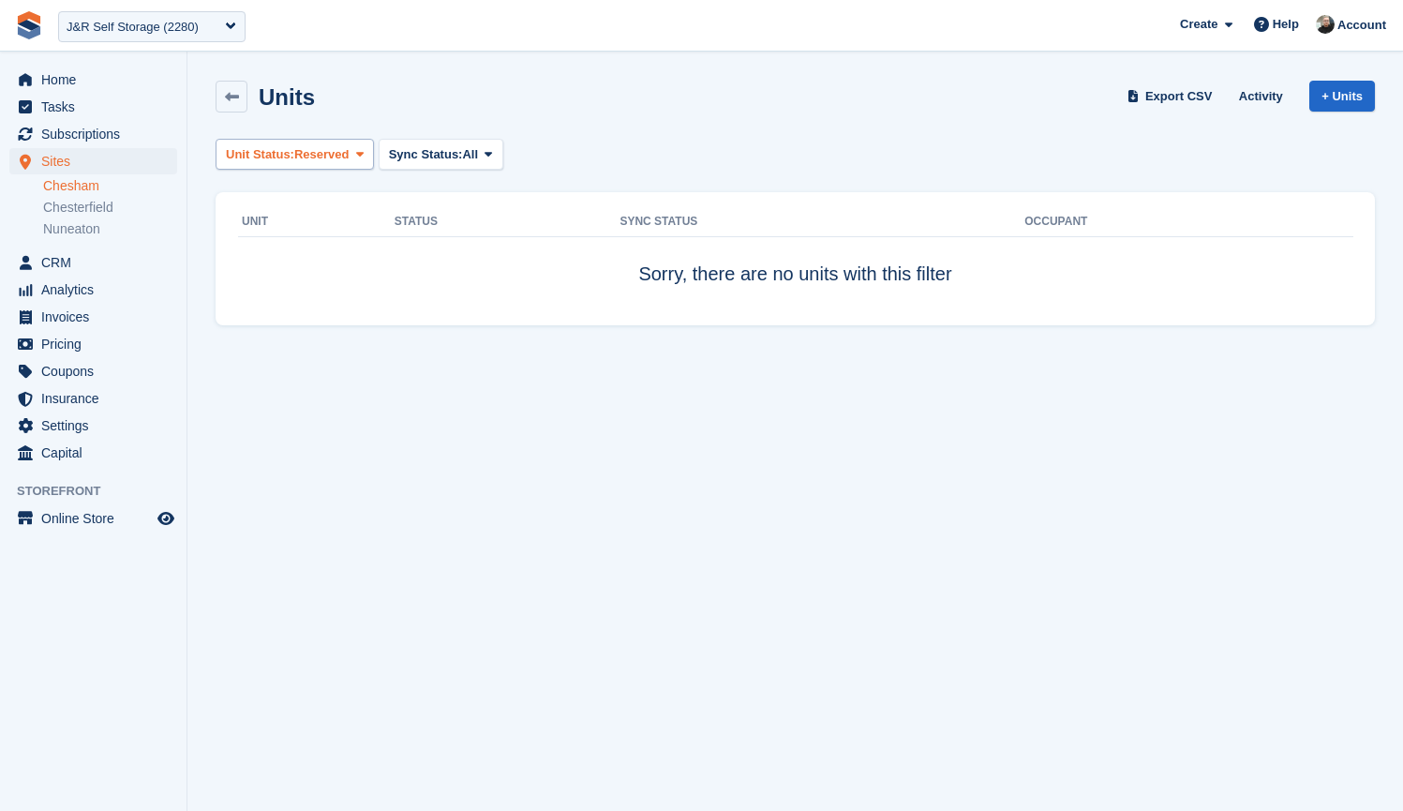
click at [314, 156] on span "Reserved" at bounding box center [321, 154] width 55 height 19
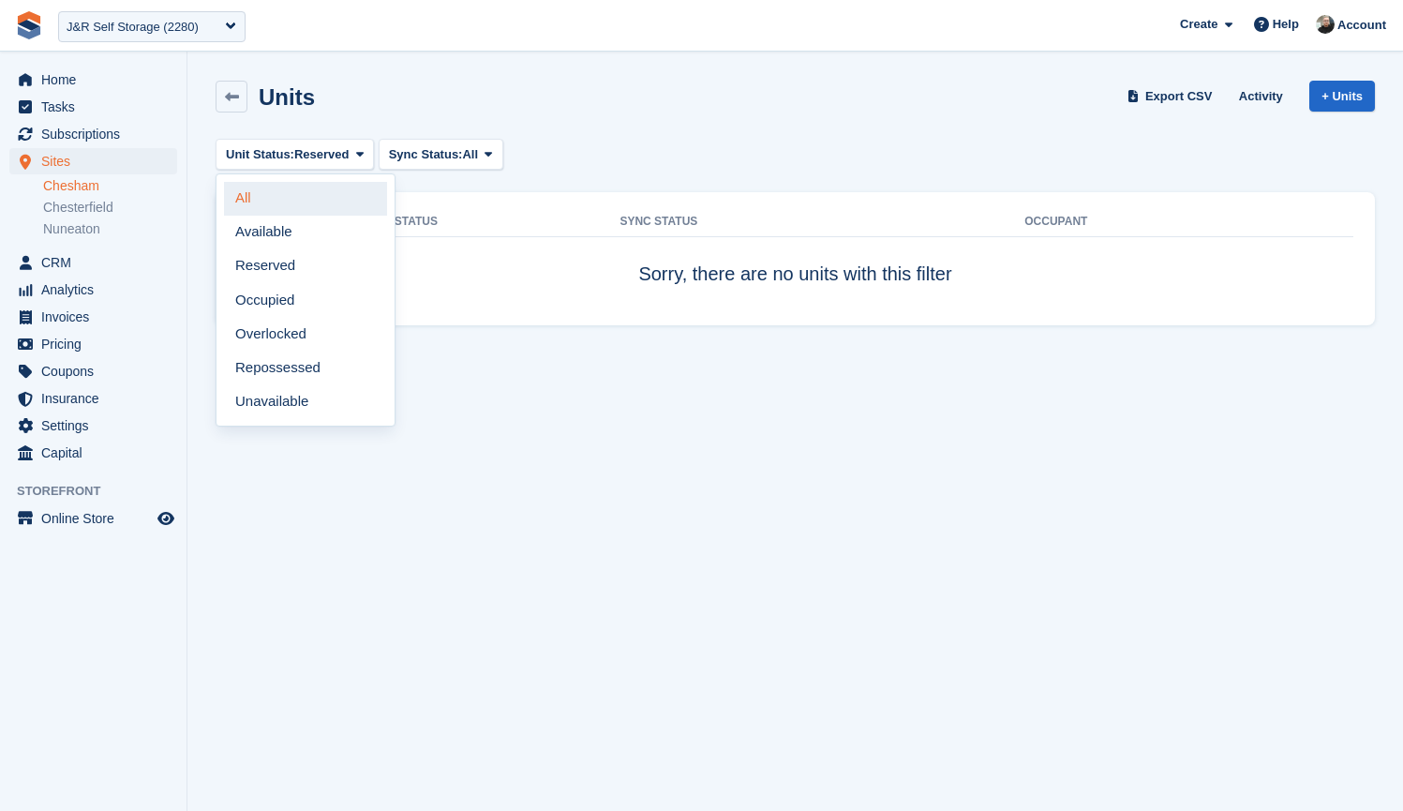
click at [279, 201] on link "All" at bounding box center [305, 199] width 163 height 34
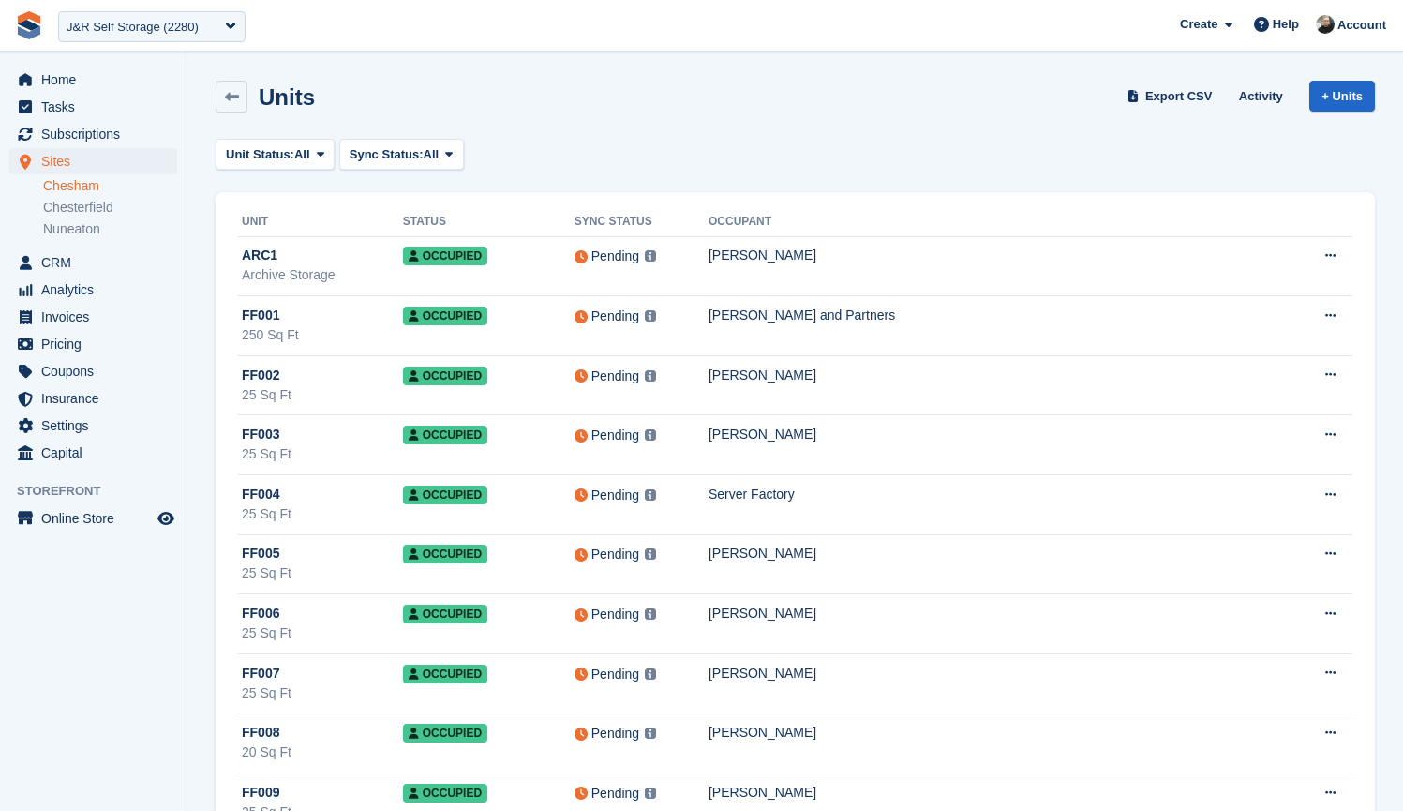
click at [713, 27] on span "**********" at bounding box center [701, 25] width 1403 height 51
click at [766, 110] on div "Units Export CSV Activity + Units" at bounding box center [796, 97] width 1160 height 32
drag, startPoint x: 707, startPoint y: 26, endPoint x: 727, endPoint y: 23, distance: 20.8
click at [709, 26] on span "**********" at bounding box center [701, 25] width 1403 height 51
click at [657, 98] on div "Units Export CSV Activity + Units" at bounding box center [803, 97] width 1174 height 32
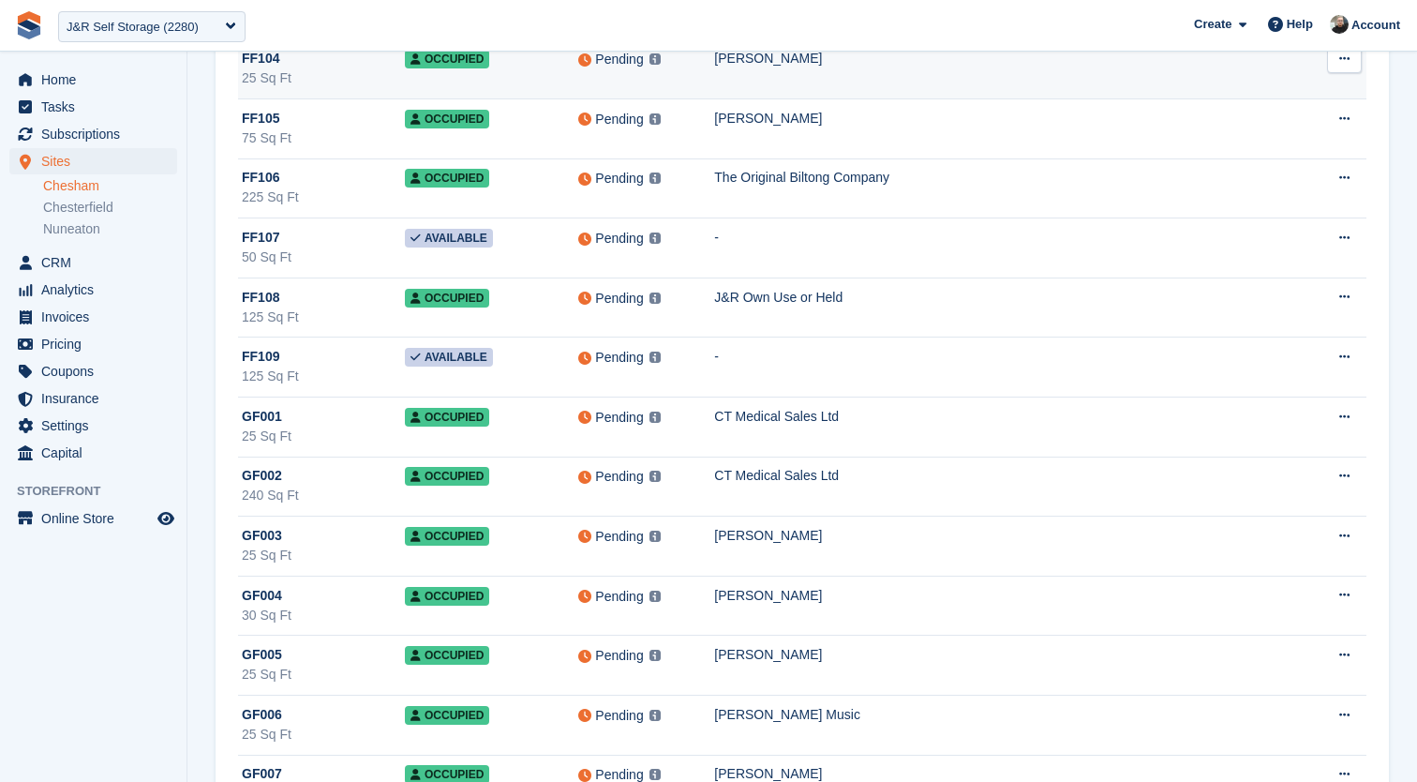
scroll to position [10213, 0]
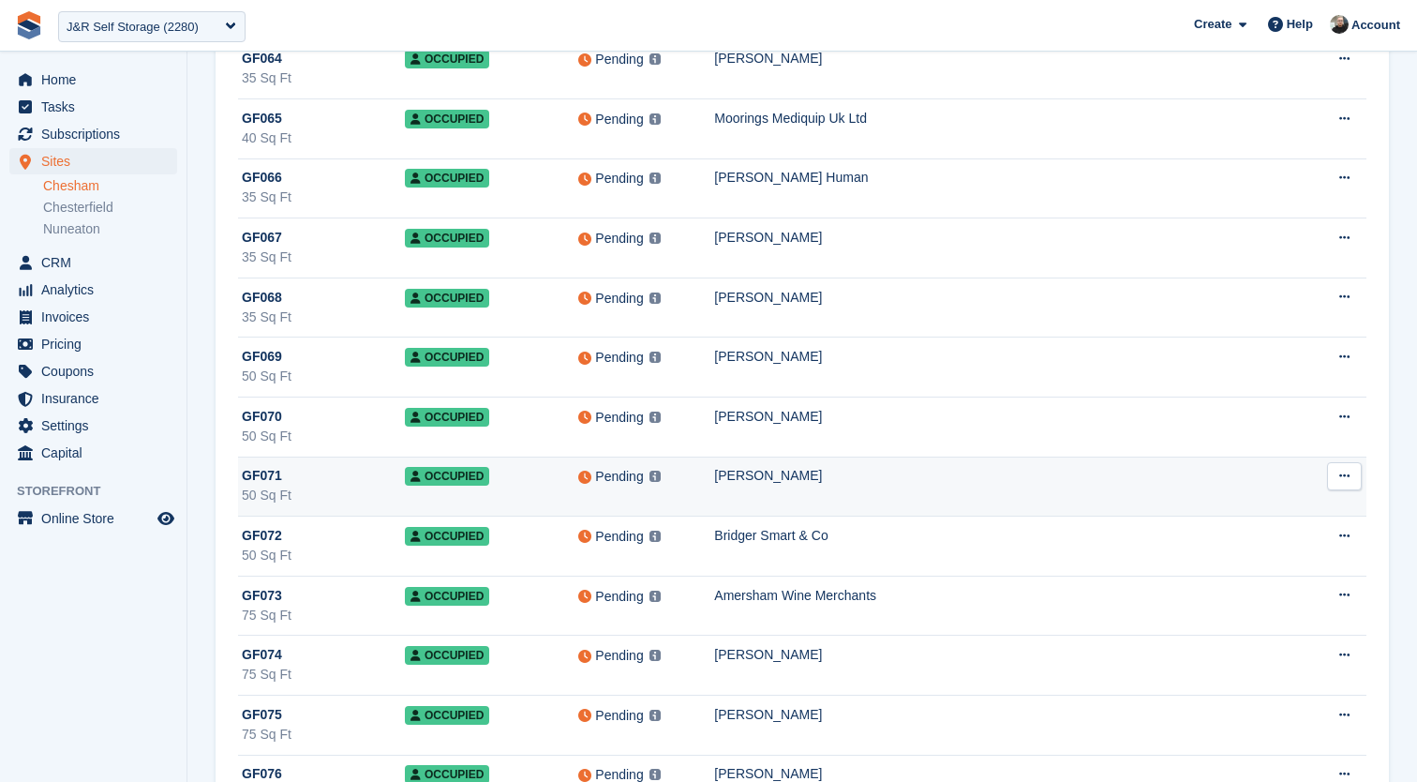
click at [879, 484] on div "Rebecca Weatherhead" at bounding box center [1007, 476] width 587 height 20
